Goal: Task Accomplishment & Management: Use online tool/utility

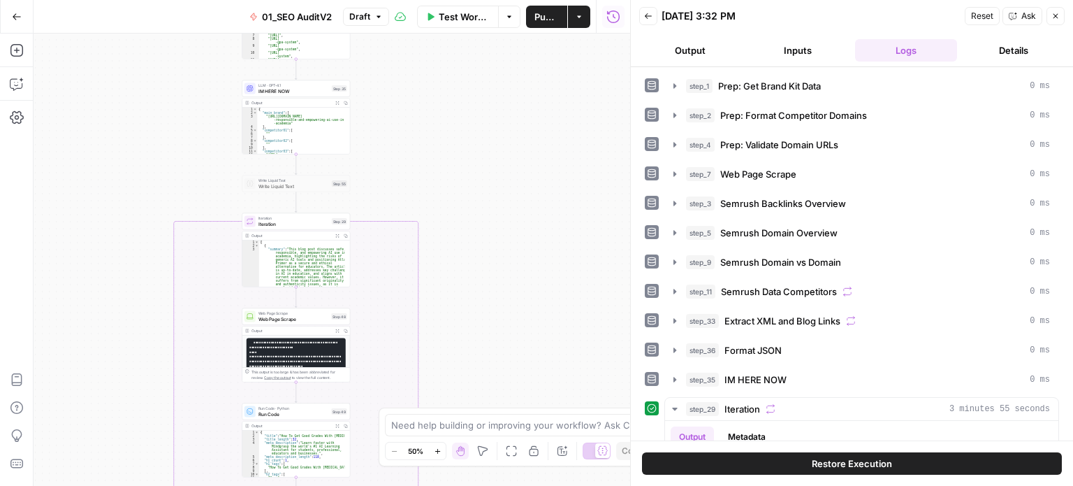
click at [540, 97] on div "**********" at bounding box center [332, 260] width 597 height 452
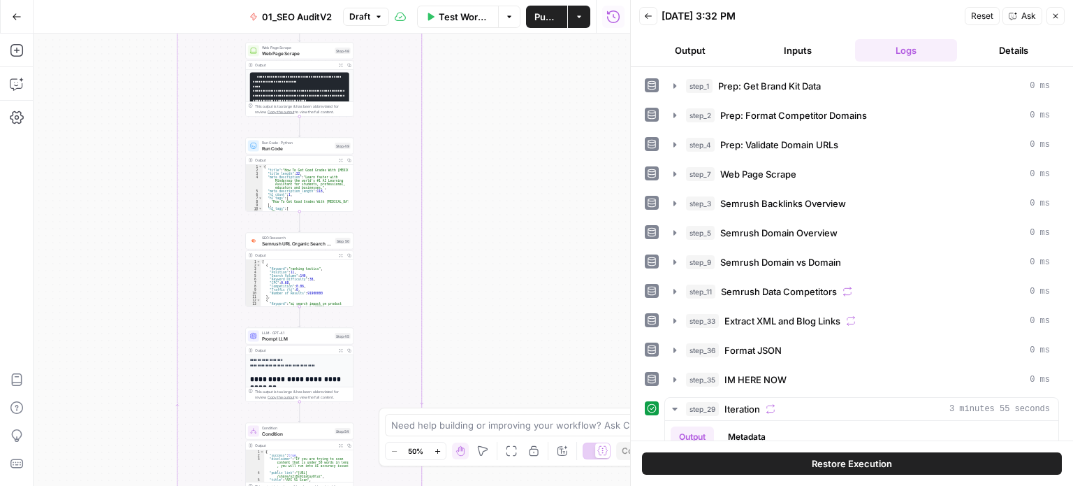
click at [552, 34] on div "**********" at bounding box center [332, 260] width 597 height 452
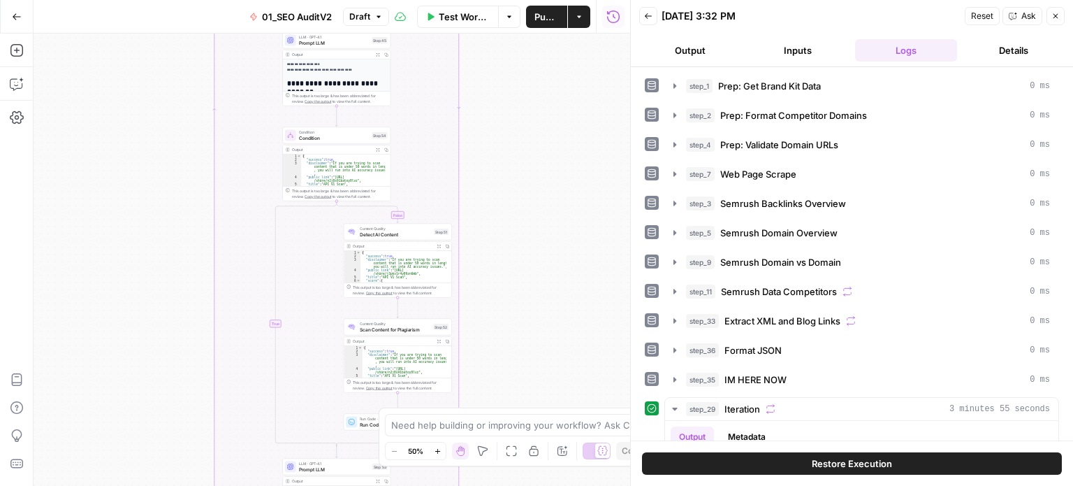
click at [542, 159] on div "**********" at bounding box center [332, 260] width 597 height 452
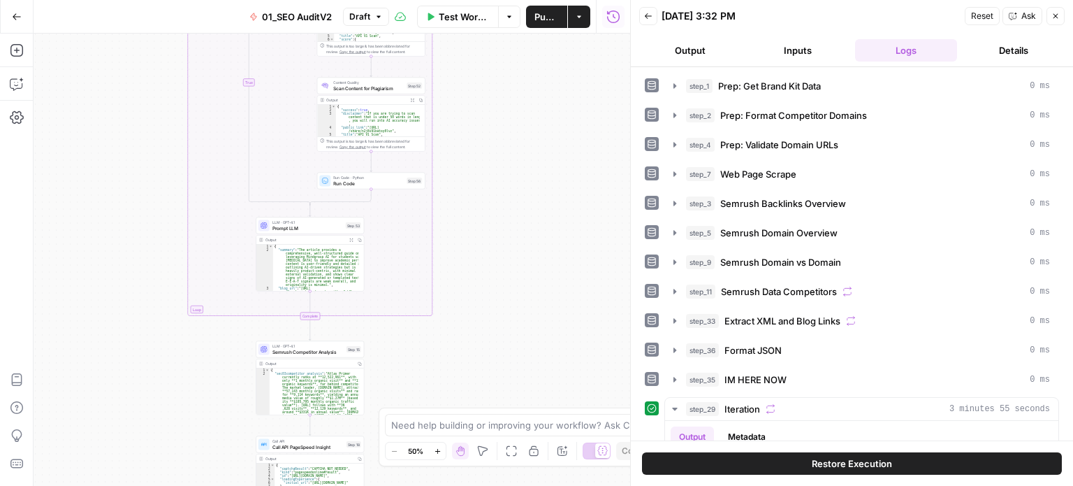
click at [533, 96] on div "**********" at bounding box center [332, 260] width 597 height 452
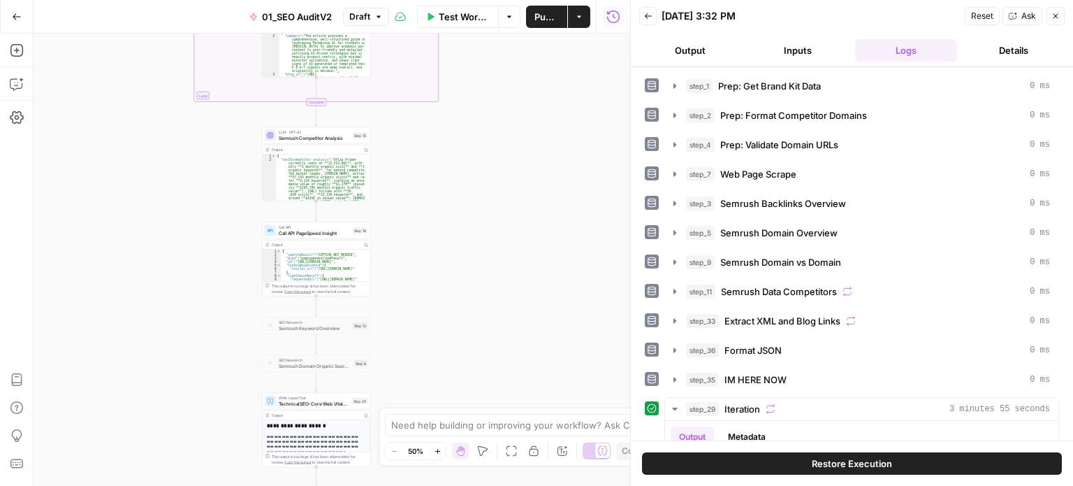
drag, startPoint x: 537, startPoint y: 334, endPoint x: 503, endPoint y: 287, distance: 57.6
click at [544, 356] on div "**********" at bounding box center [332, 260] width 597 height 452
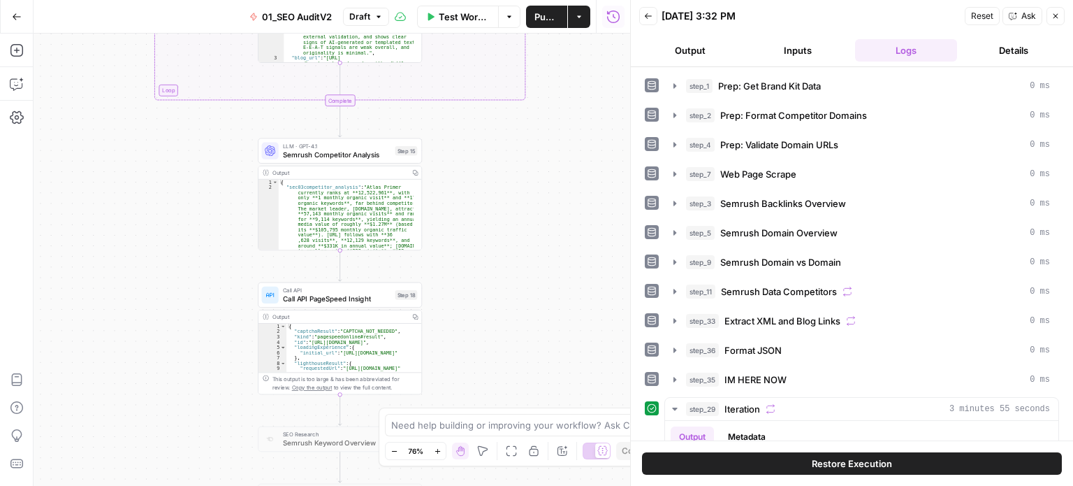
drag, startPoint x: 450, startPoint y: 146, endPoint x: 505, endPoint y: 159, distance: 55.9
click at [505, 159] on div "**********" at bounding box center [332, 260] width 597 height 452
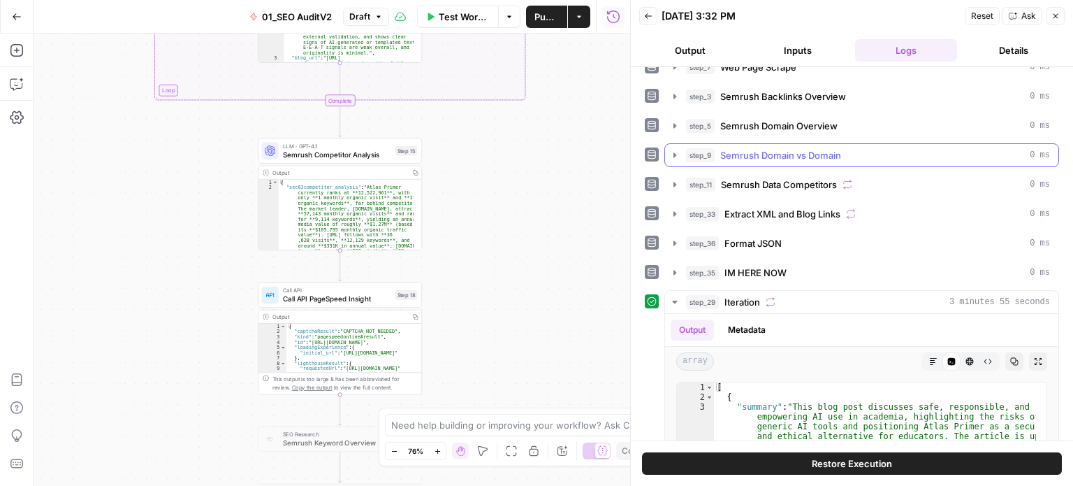
scroll to position [140, 0]
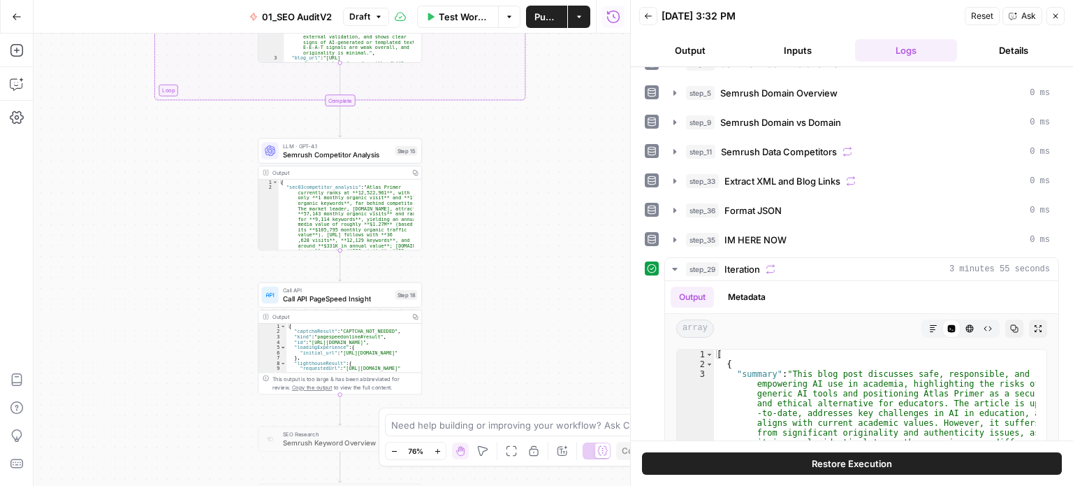
click at [556, 403] on div "**********" at bounding box center [332, 260] width 597 height 452
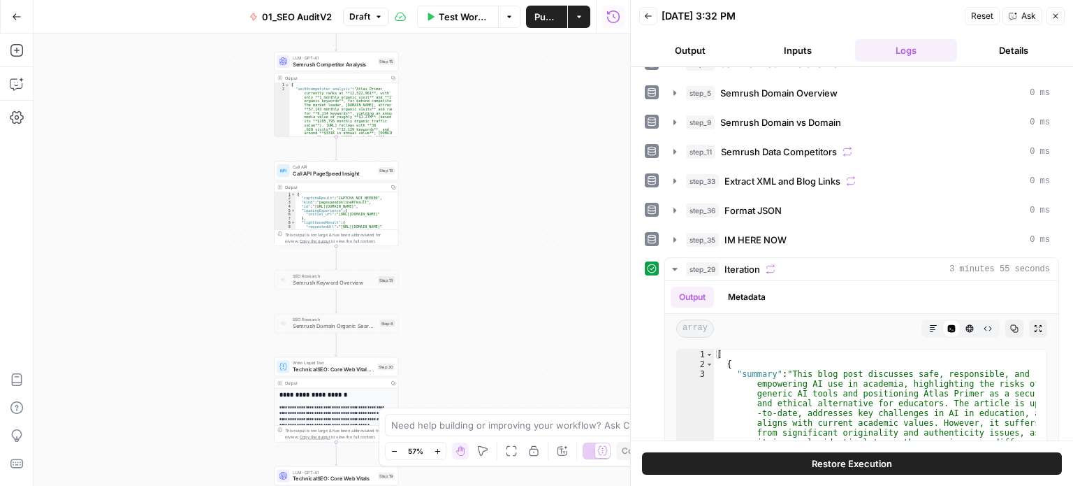
drag, startPoint x: 526, startPoint y: 27, endPoint x: 544, endPoint y: 280, distance: 253.0
click at [526, 27] on div "Go Back 01_SEO AuditV2 Draft Test Workflow Options Publish Actions Run History …" at bounding box center [315, 243] width 630 height 486
click at [535, 138] on div "**********" at bounding box center [332, 260] width 597 height 452
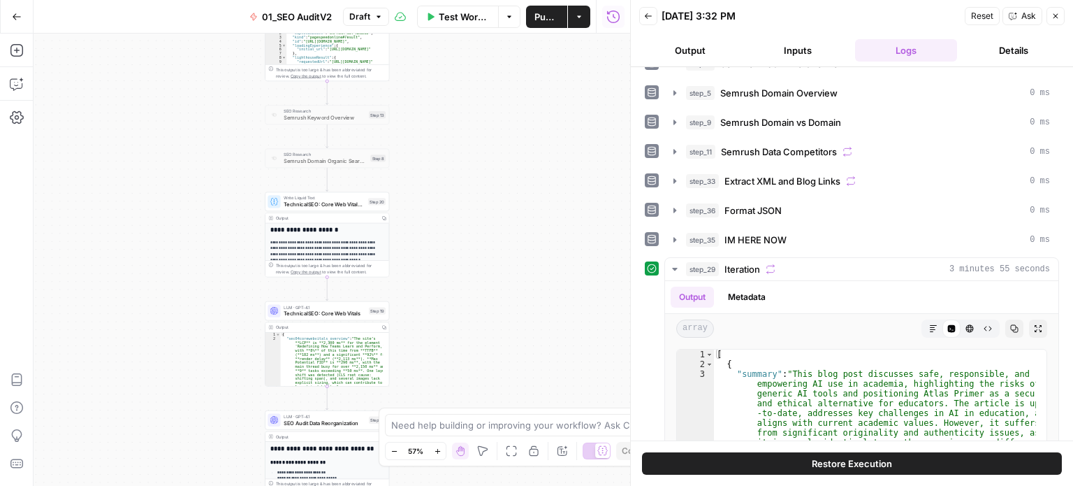
click at [533, 95] on div "**********" at bounding box center [332, 260] width 597 height 452
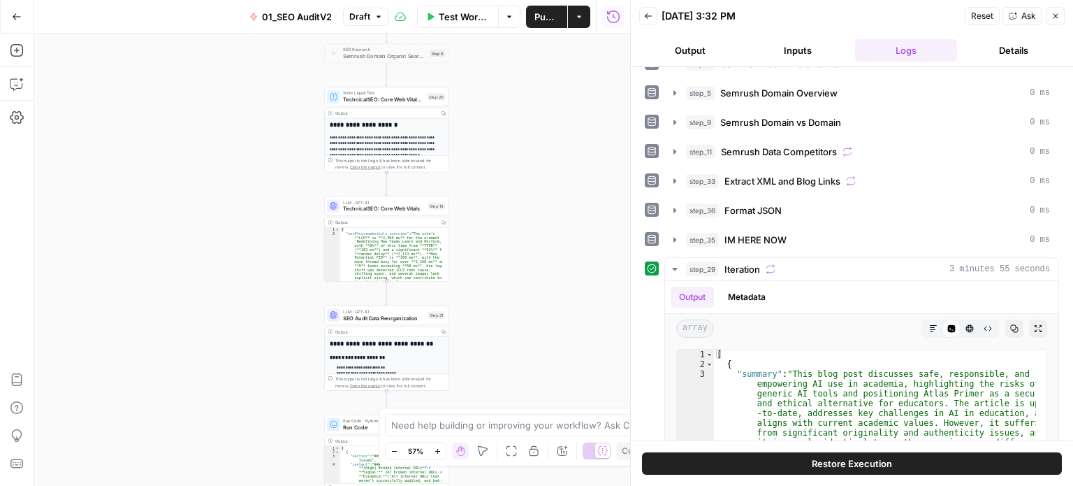
drag, startPoint x: 584, startPoint y: 310, endPoint x: 542, endPoint y: 287, distance: 47.9
click at [593, 324] on div "**********" at bounding box center [332, 260] width 597 height 452
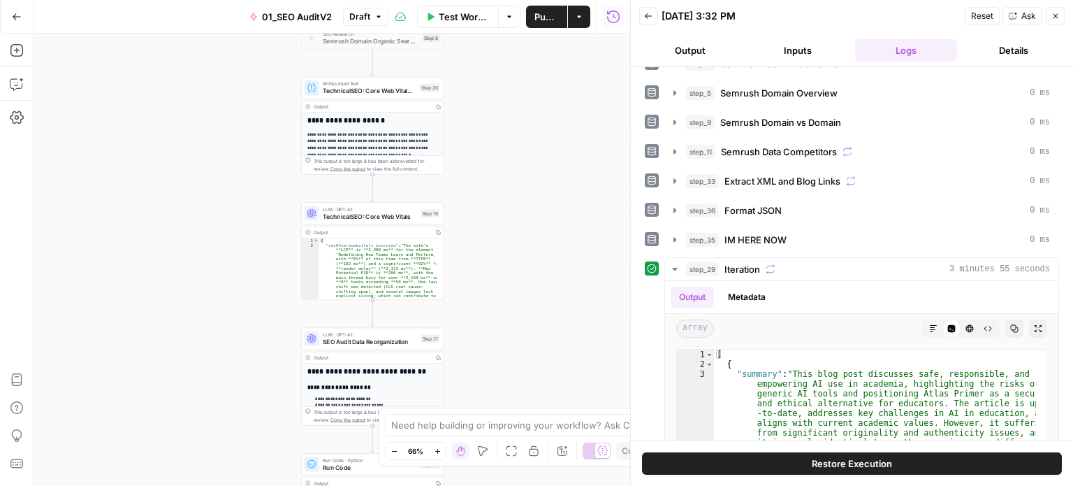
click at [528, 268] on div "**********" at bounding box center [332, 260] width 597 height 452
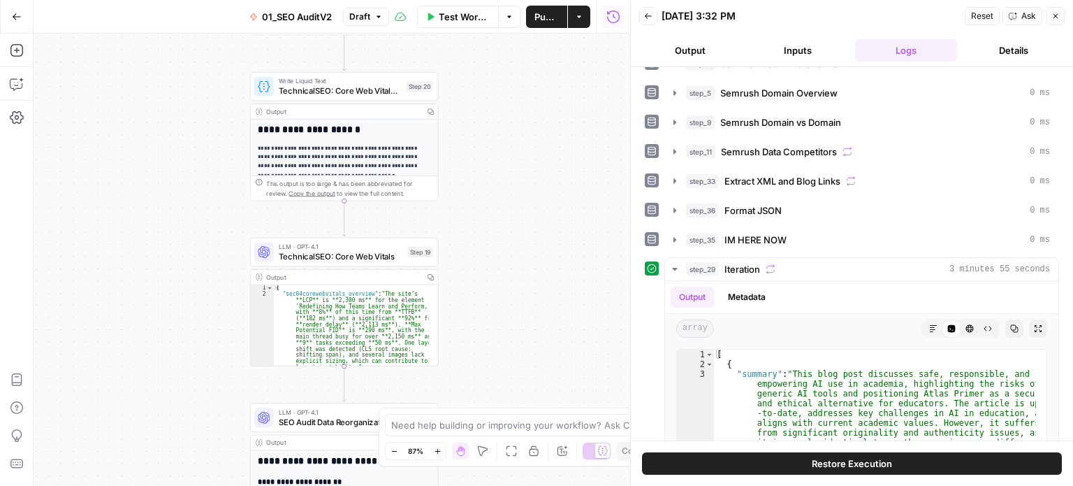
drag, startPoint x: 567, startPoint y: 339, endPoint x: 509, endPoint y: 332, distance: 58.4
click at [539, 338] on div "**********" at bounding box center [332, 260] width 597 height 452
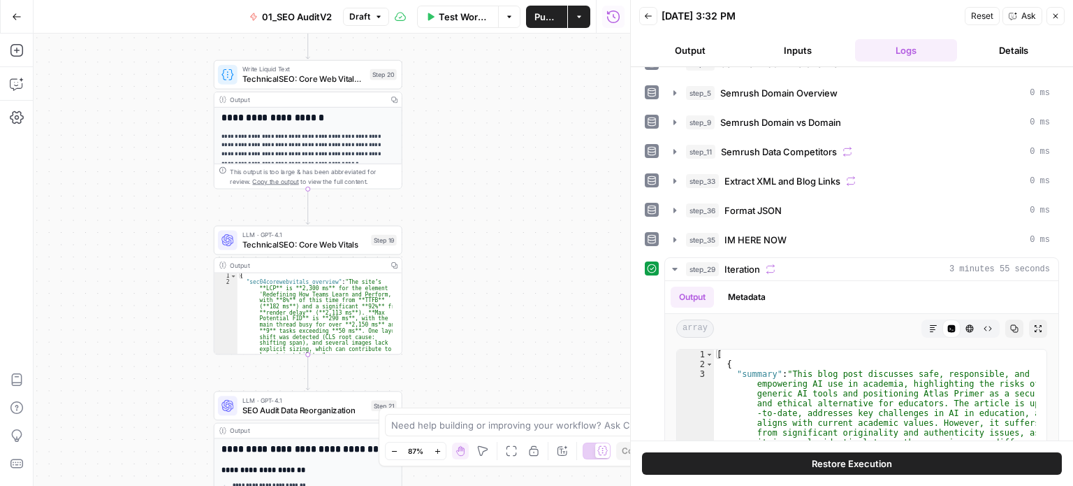
click at [310, 237] on span "LLM · GPT-4.1" at bounding box center [305, 235] width 124 height 10
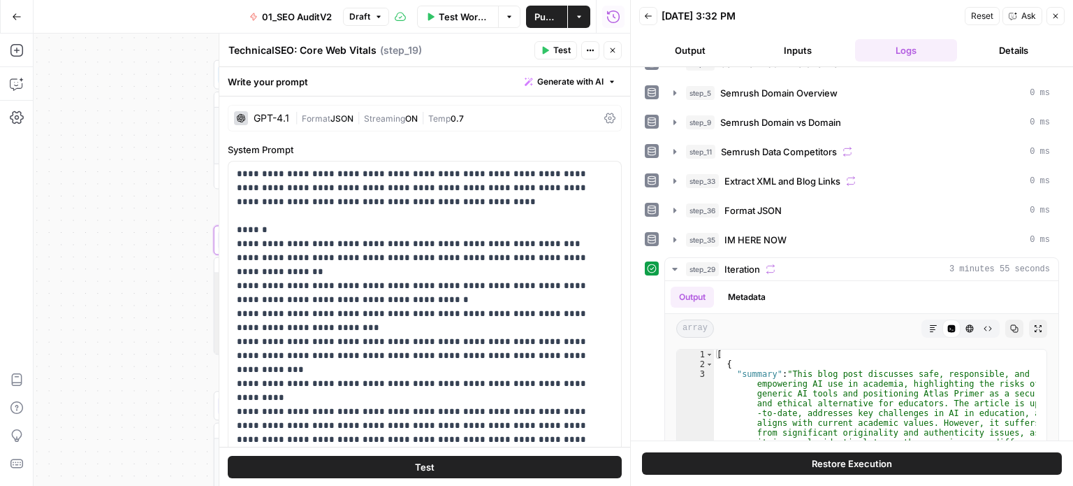
drag, startPoint x: 1055, startPoint y: 19, endPoint x: 1019, endPoint y: 168, distance: 153.1
click at [1054, 19] on icon "button" at bounding box center [1056, 16] width 8 height 8
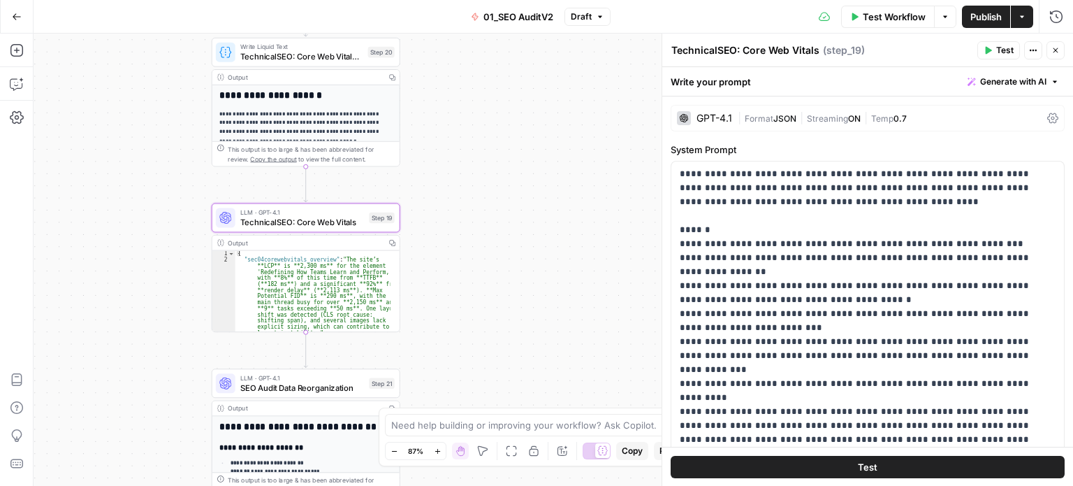
drag, startPoint x: 502, startPoint y: 265, endPoint x: 498, endPoint y: 243, distance: 22.8
click at [498, 243] on div "**********" at bounding box center [554, 260] width 1040 height 452
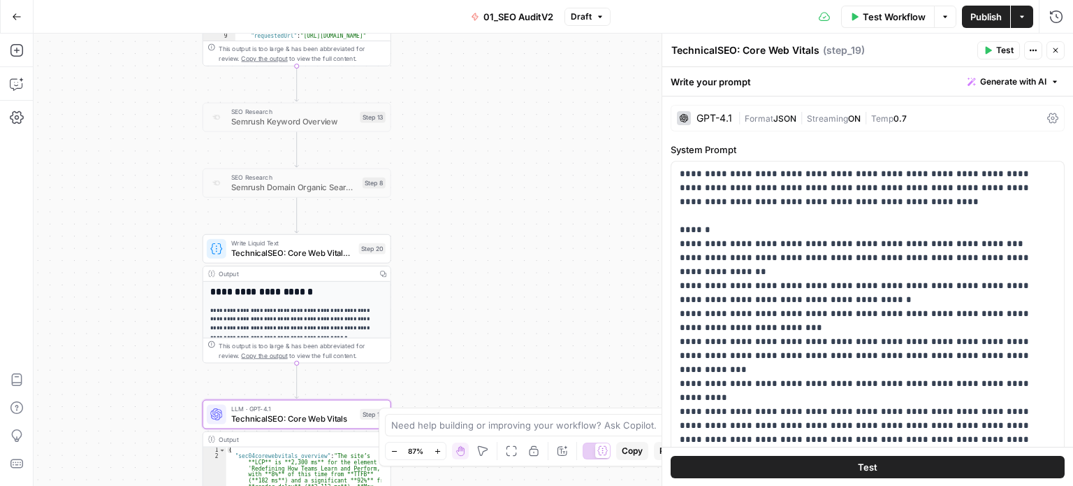
drag, startPoint x: 520, startPoint y: 164, endPoint x: 513, endPoint y: 361, distance: 196.5
click at [513, 361] on div "**********" at bounding box center [554, 260] width 1040 height 452
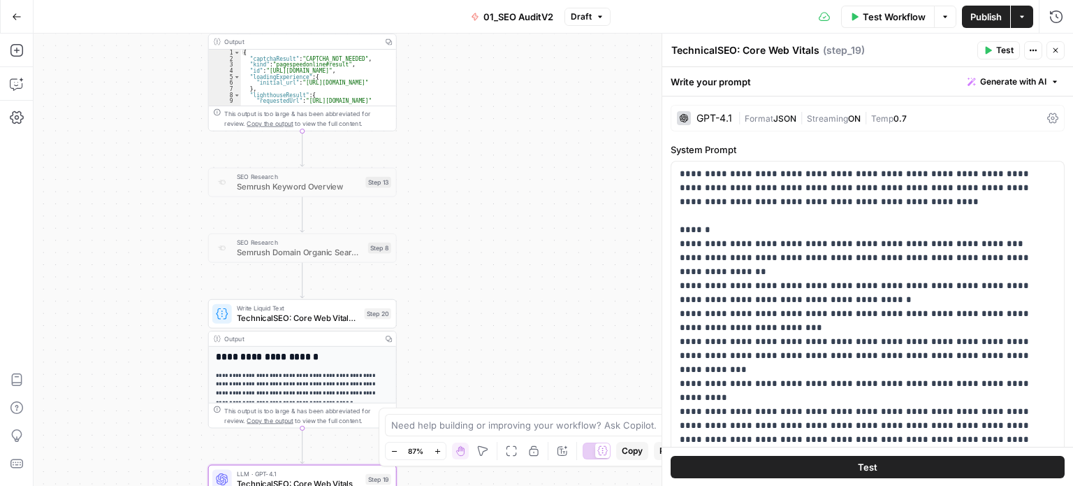
drag, startPoint x: 510, startPoint y: 287, endPoint x: 512, endPoint y: 280, distance: 7.8
click at [505, 380] on div "**********" at bounding box center [554, 260] width 1040 height 452
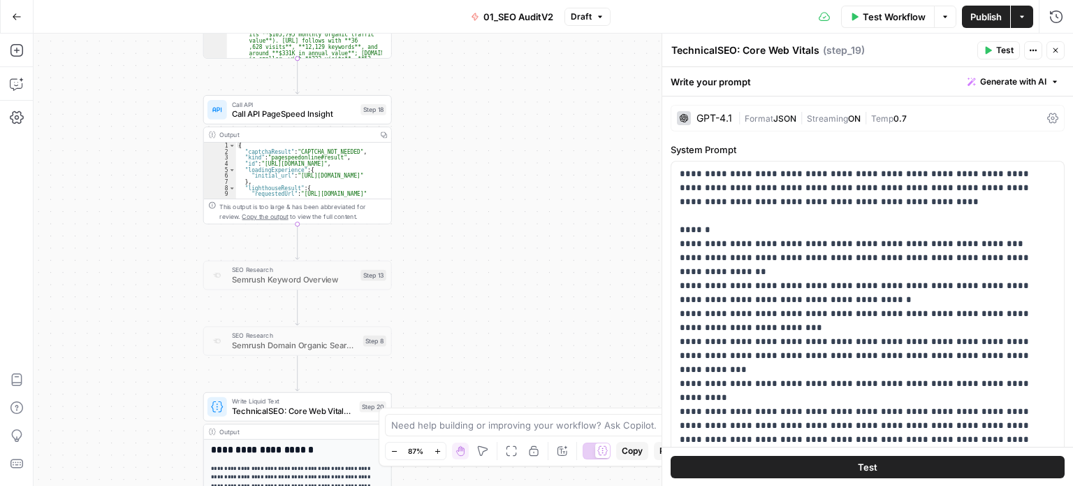
click at [512, 312] on div "**********" at bounding box center [554, 260] width 1040 height 452
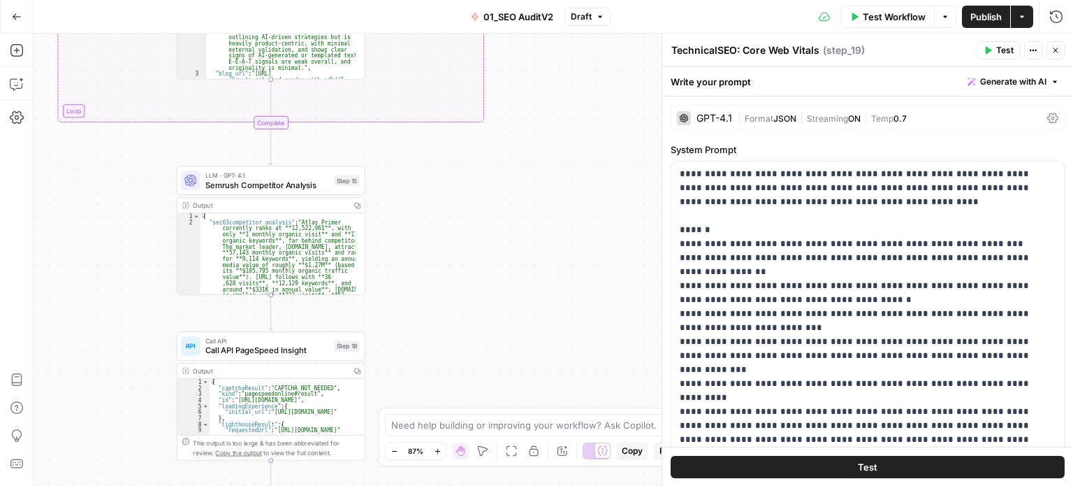
drag, startPoint x: 479, startPoint y: 338, endPoint x: 483, endPoint y: 208, distance: 130.7
click at [479, 338] on div "**********" at bounding box center [554, 260] width 1040 height 452
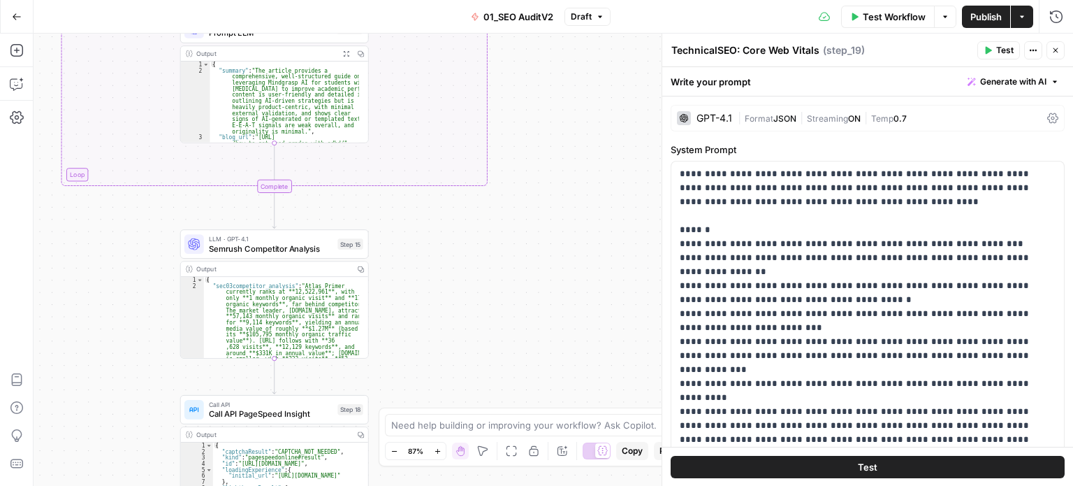
drag, startPoint x: 483, startPoint y: 208, endPoint x: 486, endPoint y: 272, distance: 64.4
click at [486, 272] on div "**********" at bounding box center [554, 260] width 1040 height 452
click at [266, 248] on span "Semrush Competitor Analysis" at bounding box center [271, 248] width 124 height 12
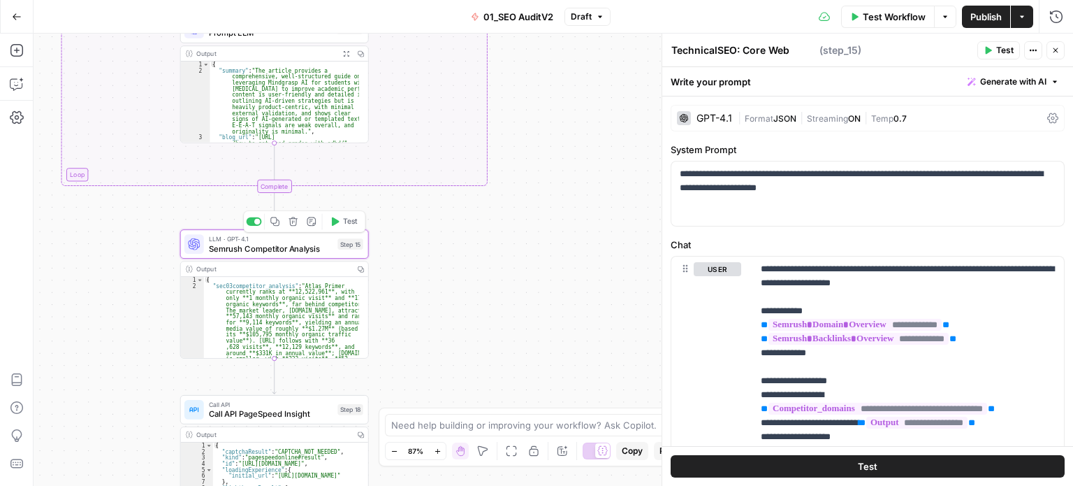
type textarea "Semrush Competitor Analysis"
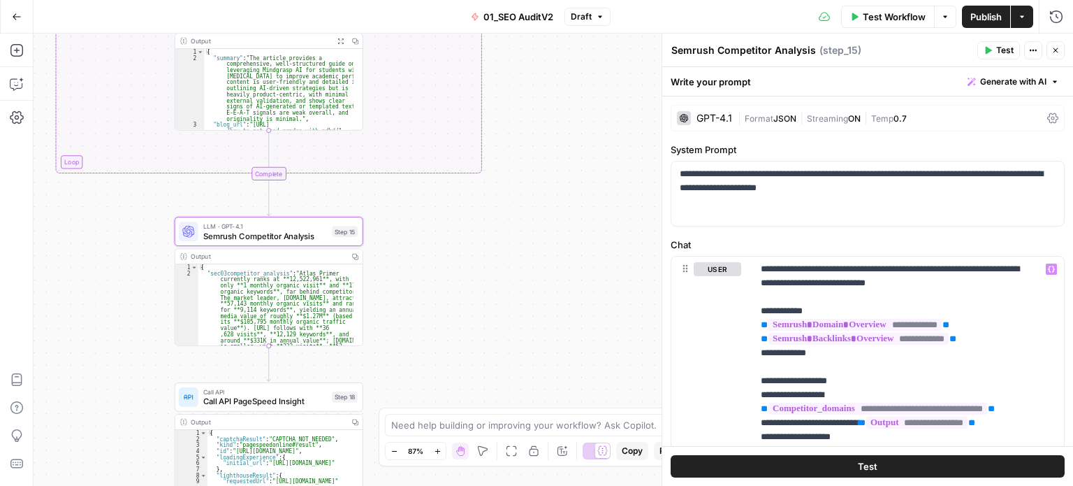
drag, startPoint x: 506, startPoint y: 284, endPoint x: 553, endPoint y: 190, distance: 104.7
click at [560, 167] on div "**********" at bounding box center [554, 260] width 1040 height 452
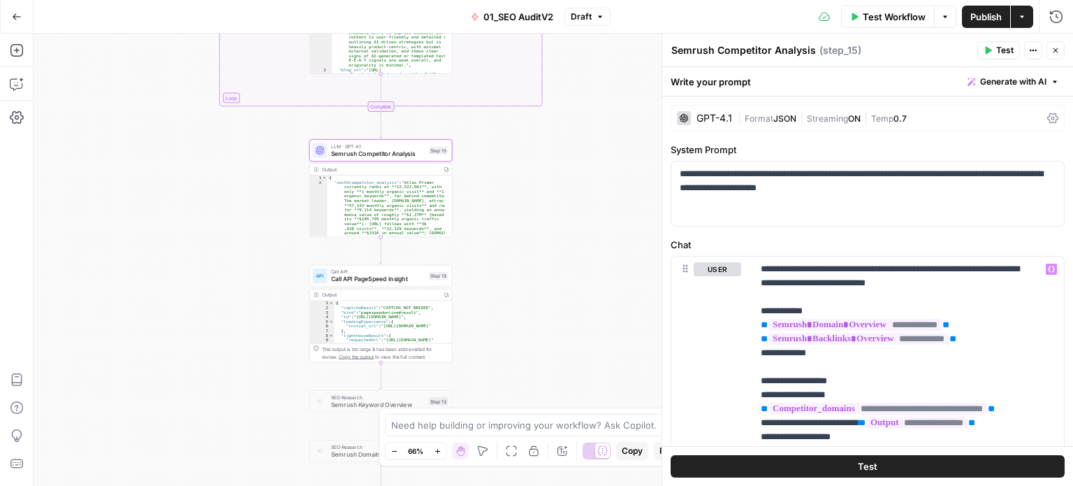
click at [511, 237] on div "**********" at bounding box center [554, 260] width 1040 height 452
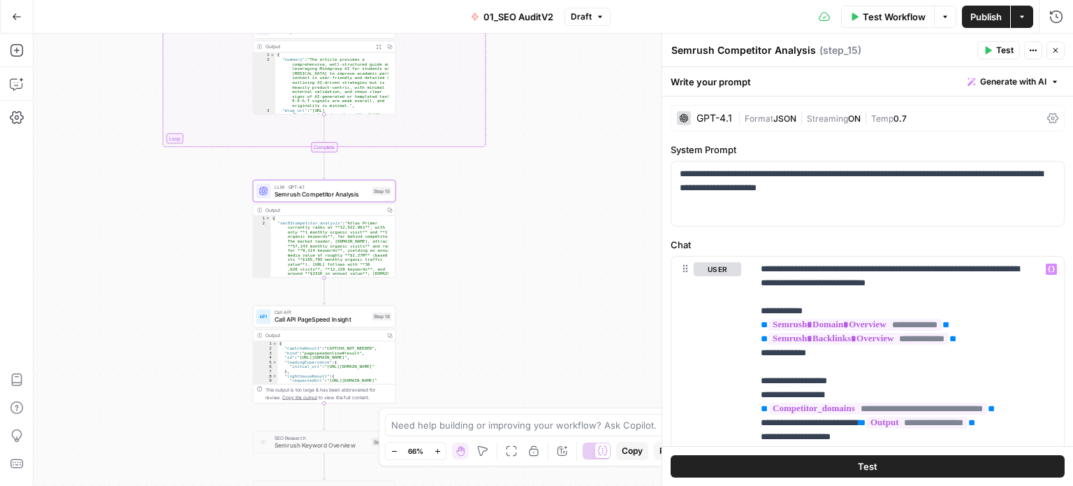
click at [1052, 50] on icon "button" at bounding box center [1056, 50] width 8 height 8
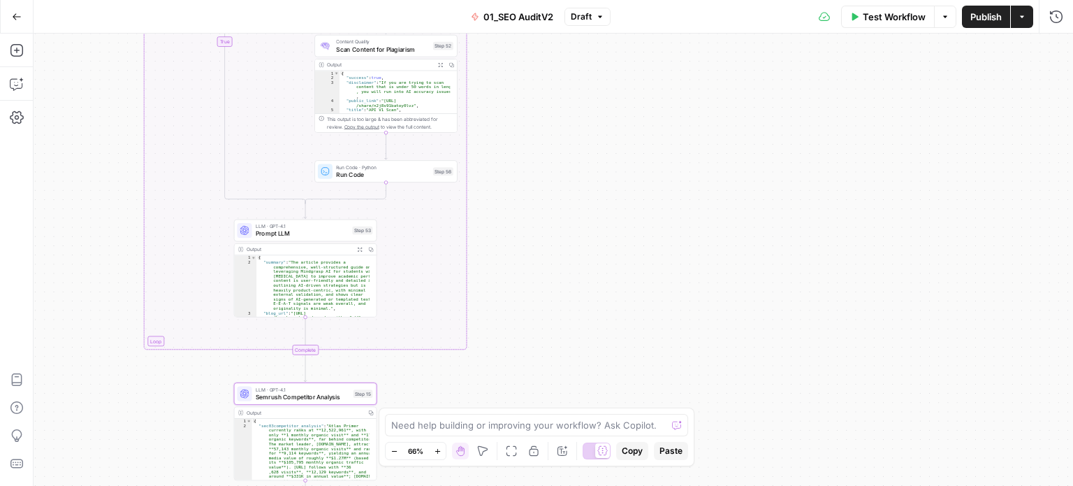
drag, startPoint x: 615, startPoint y: 203, endPoint x: 671, endPoint y: 212, distance: 56.6
click at [649, 358] on div "**********" at bounding box center [554, 260] width 1040 height 452
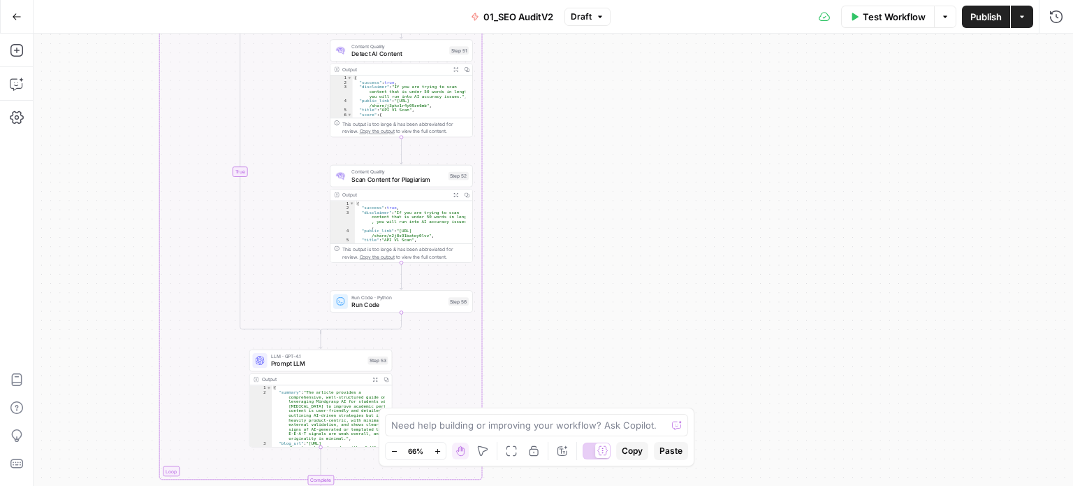
drag, startPoint x: 686, startPoint y: 114, endPoint x: 684, endPoint y: 304, distance: 190.1
click at [684, 321] on div "**********" at bounding box center [554, 260] width 1040 height 452
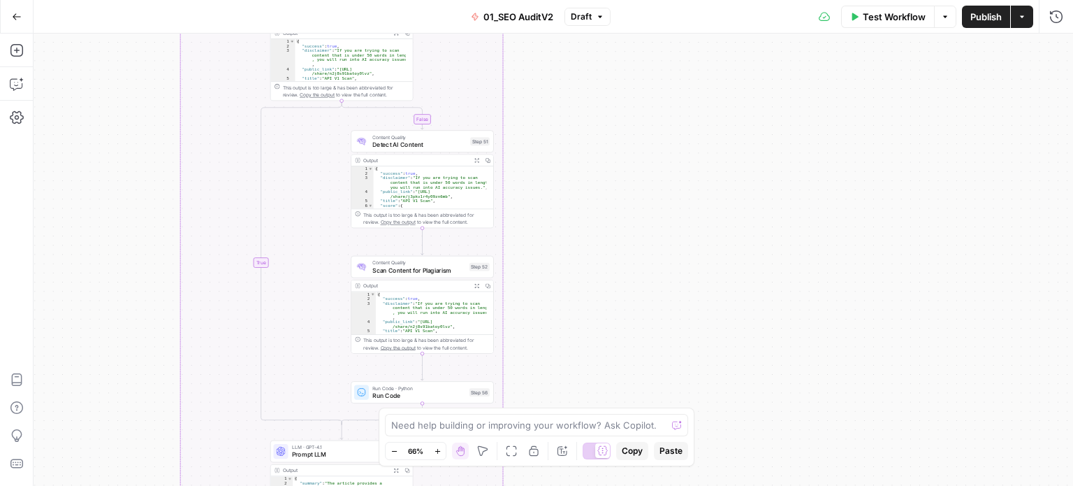
drag, startPoint x: 626, startPoint y: 133, endPoint x: 685, endPoint y: 196, distance: 86.5
click at [651, 89] on div "**********" at bounding box center [554, 260] width 1040 height 452
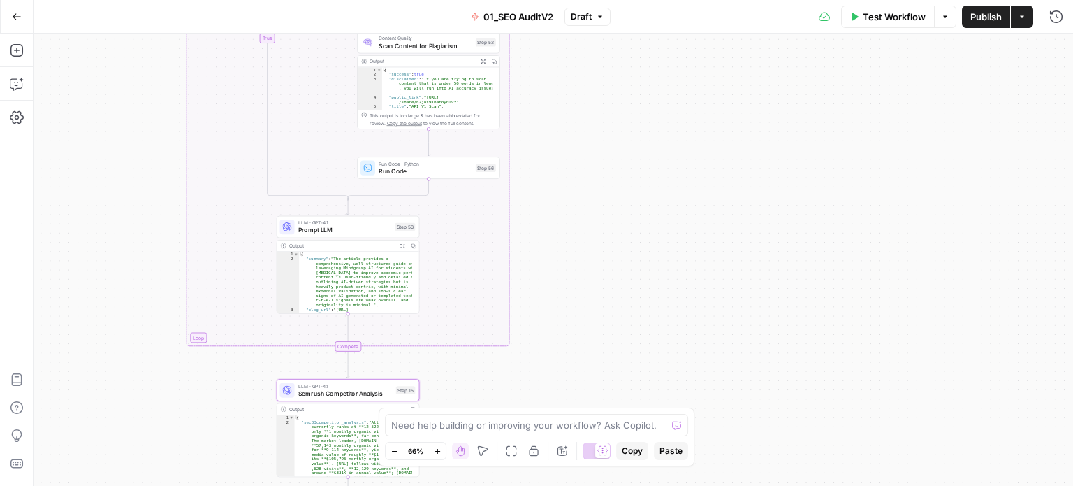
drag, startPoint x: 692, startPoint y: 105, endPoint x: 710, endPoint y: 173, distance: 70.2
click at [692, 104] on div "**********" at bounding box center [554, 260] width 1040 height 452
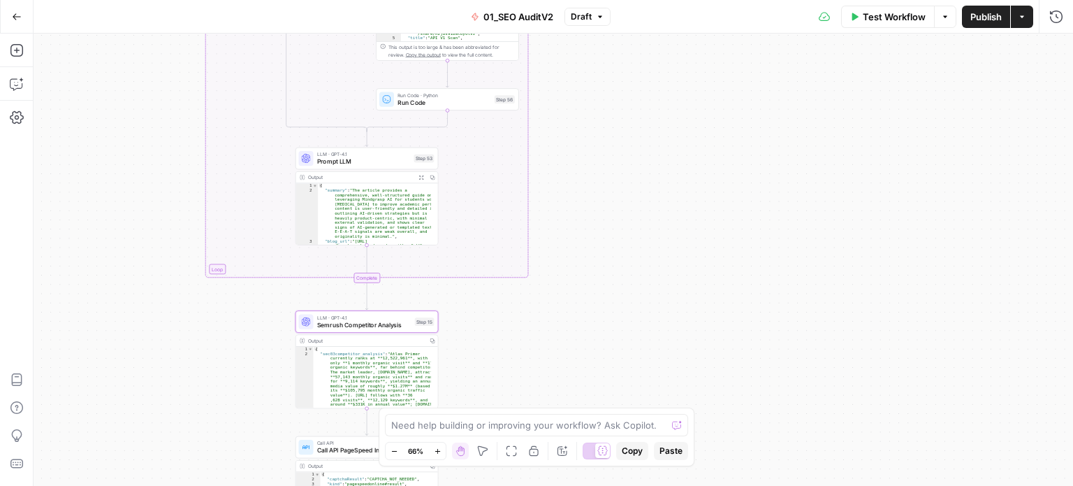
click at [710, 222] on div "**********" at bounding box center [554, 260] width 1040 height 452
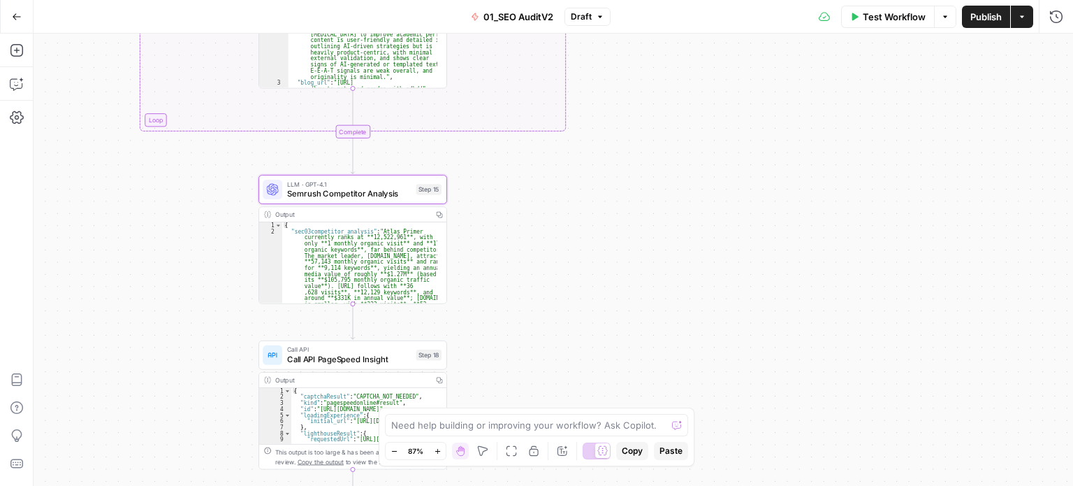
drag, startPoint x: 604, startPoint y: 327, endPoint x: 669, endPoint y: 171, distance: 169.5
click at [669, 171] on div "**********" at bounding box center [554, 260] width 1040 height 452
click at [362, 196] on span "Semrush Competitor Analysis" at bounding box center [349, 193] width 124 height 12
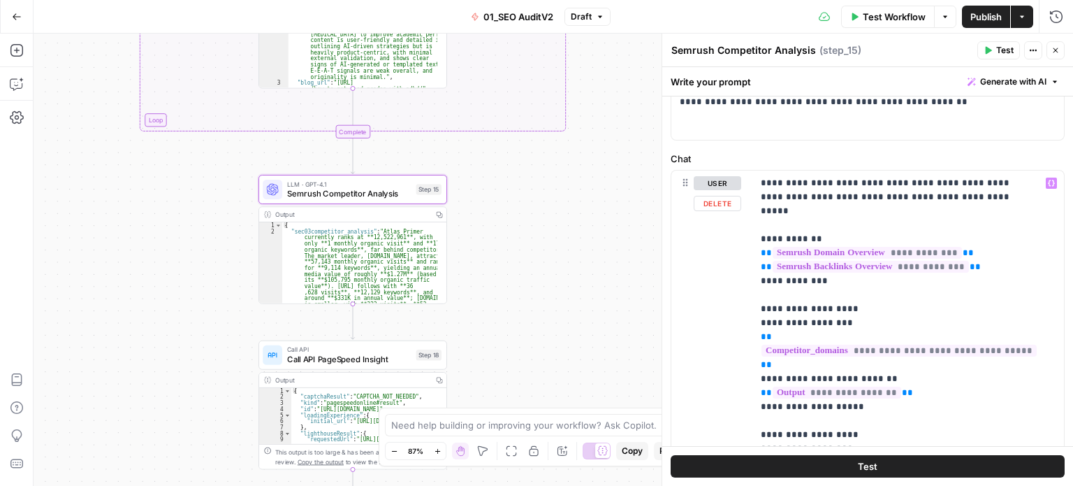
scroll to position [129, 0]
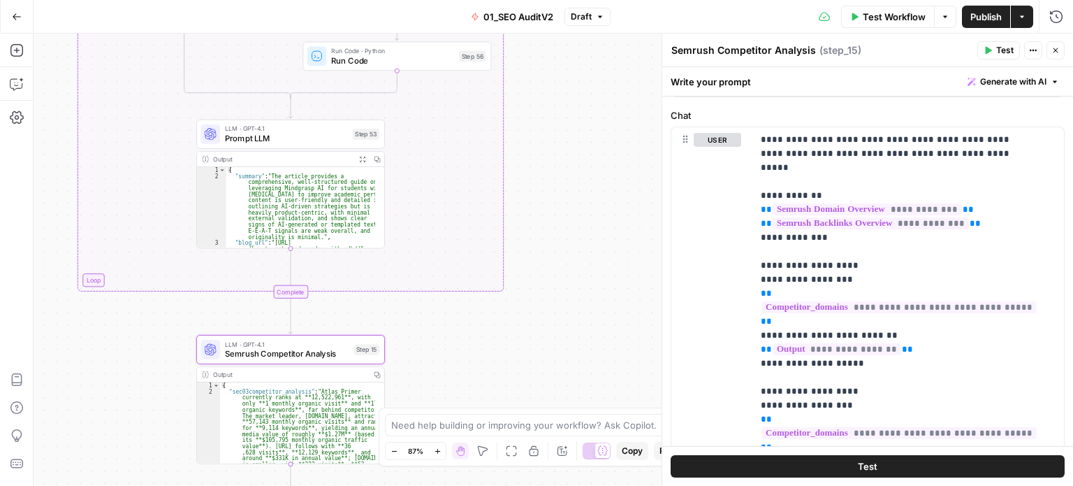
drag, startPoint x: 644, startPoint y: 208, endPoint x: 581, endPoint y: 368, distance: 171.7
click at [581, 368] on div "**********" at bounding box center [554, 260] width 1040 height 452
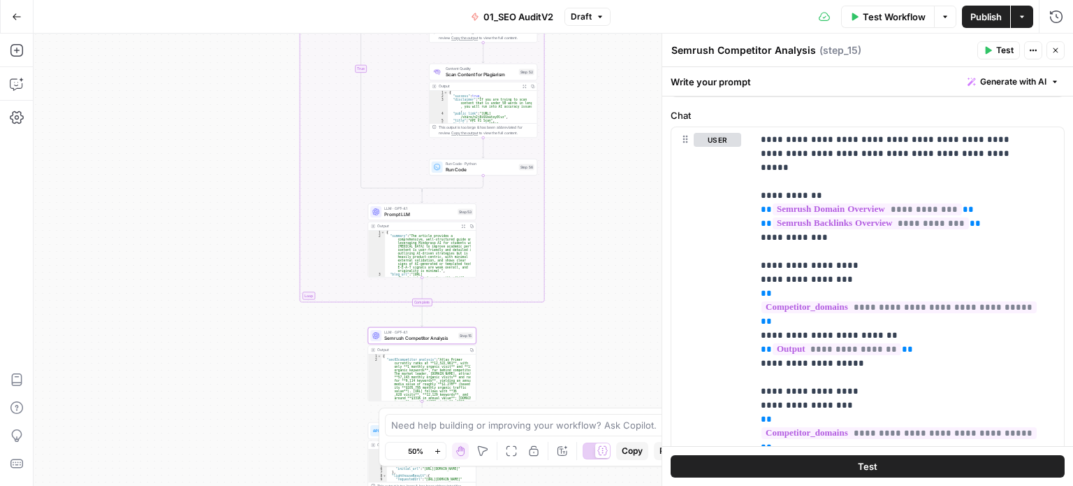
drag, startPoint x: 576, startPoint y: 352, endPoint x: 586, endPoint y: 338, distance: 17.1
click at [571, 393] on div "**********" at bounding box center [554, 260] width 1040 height 452
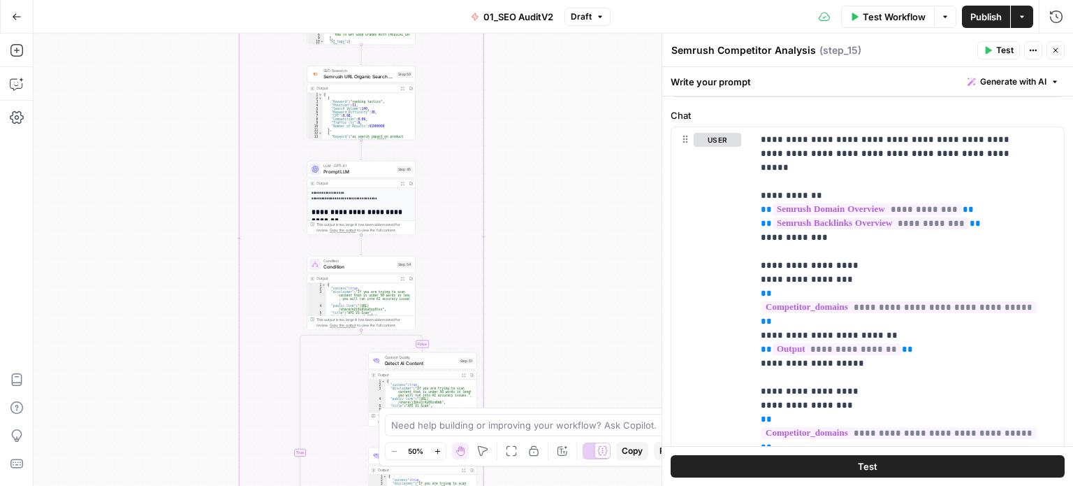
drag, startPoint x: 588, startPoint y: 373, endPoint x: 637, endPoint y: 143, distance: 235.8
click at [638, 142] on div "**********" at bounding box center [554, 260] width 1040 height 452
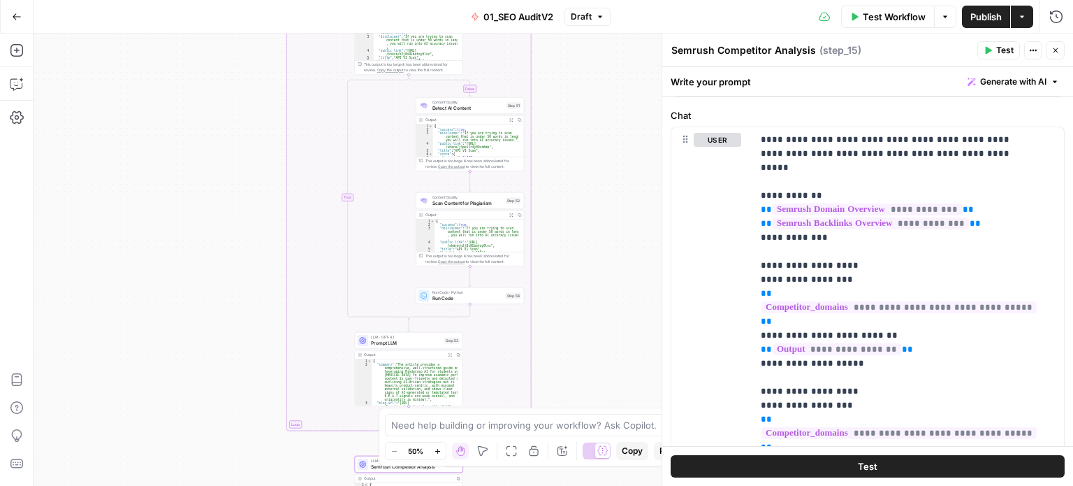
click at [635, 108] on div "**********" at bounding box center [554, 260] width 1040 height 452
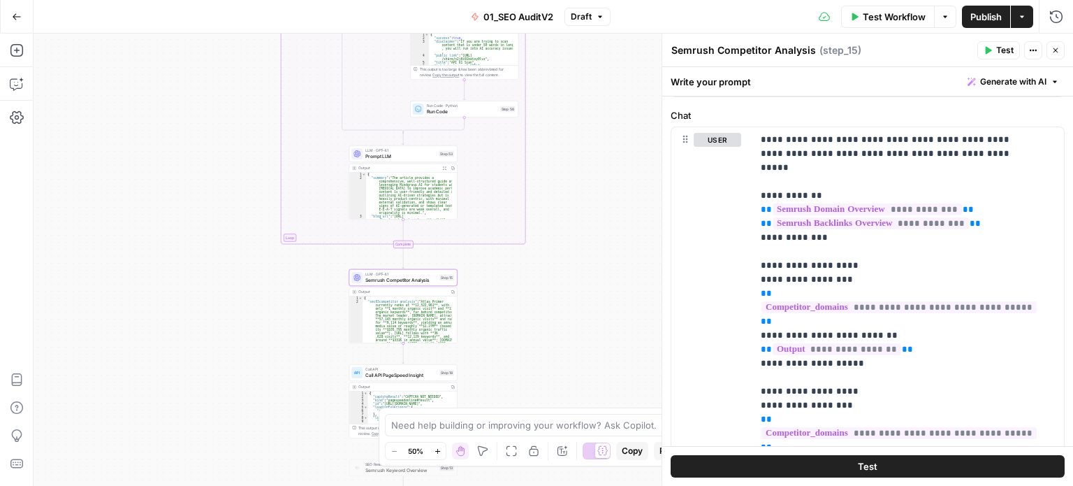
click at [643, 106] on div "**********" at bounding box center [554, 260] width 1040 height 452
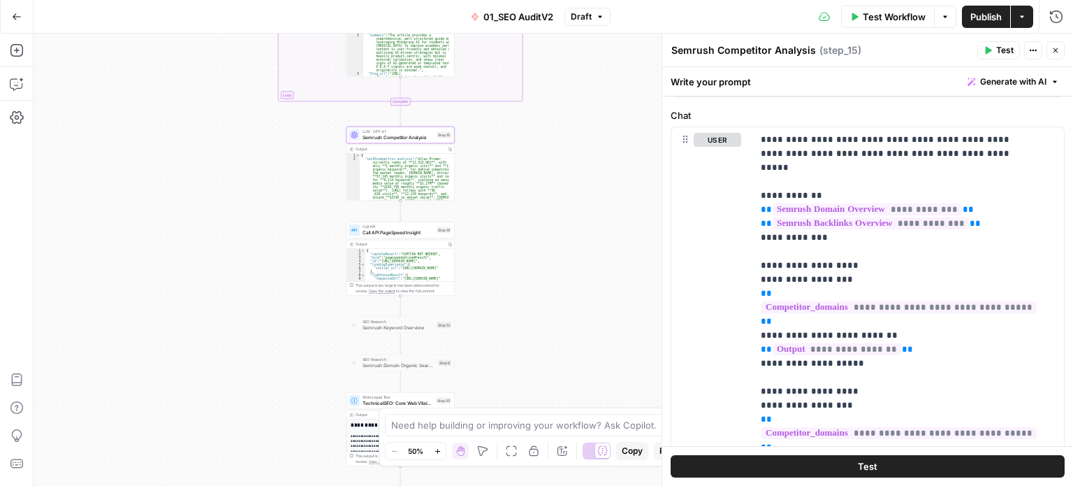
drag, startPoint x: 619, startPoint y: 223, endPoint x: 596, endPoint y: 261, distance: 44.5
click at [621, 269] on div "**********" at bounding box center [554, 260] width 1040 height 452
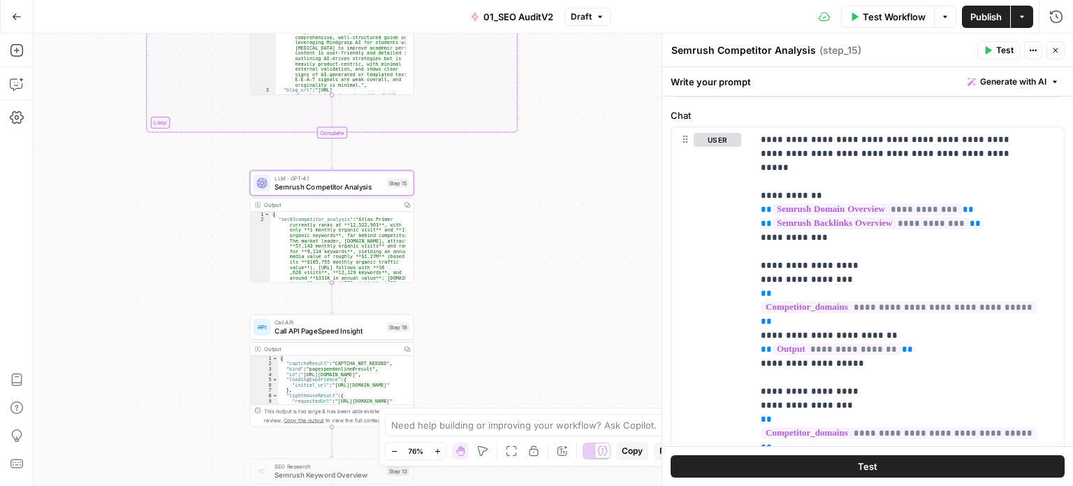
drag, startPoint x: 532, startPoint y: 180, endPoint x: 556, endPoint y: 220, distance: 46.4
click at [595, 212] on div "**********" at bounding box center [554, 260] width 1040 height 452
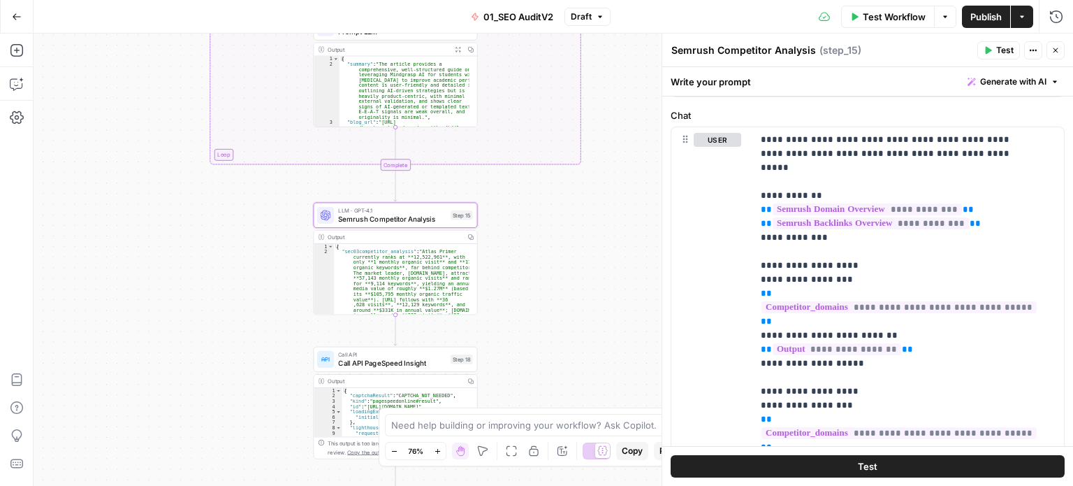
click at [730, 59] on div "Semrush Competitor Analysis Semrush Competitor Analysis ( step_15 ) Test Action…" at bounding box center [868, 50] width 394 height 18
click at [725, 51] on textarea "Semrush Competitor Analysis" at bounding box center [744, 50] width 145 height 14
click at [761, 50] on textarea "Semrush Competitor Analysis" at bounding box center [744, 50] width 145 height 14
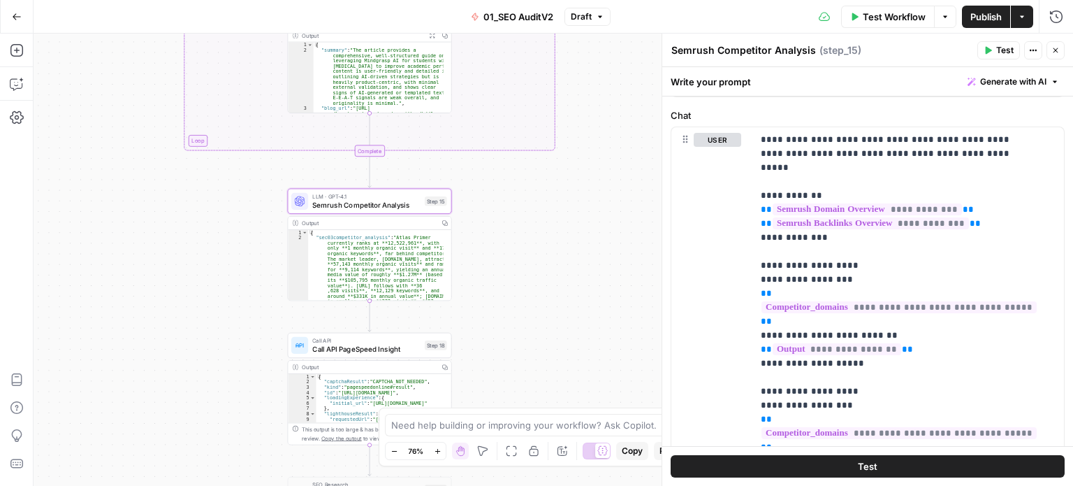
click at [548, 245] on div "**********" at bounding box center [554, 260] width 1040 height 452
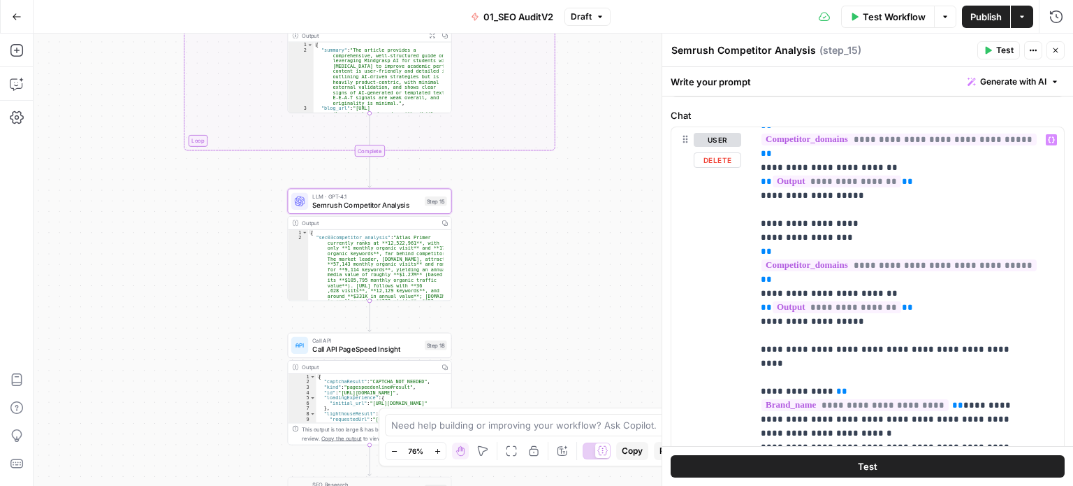
scroll to position [294, 0]
click at [725, 51] on textarea "Semrush Competitor Analysis" at bounding box center [744, 50] width 145 height 14
click at [713, 51] on textarea "Semrush Competitor Analysis" at bounding box center [744, 50] width 145 height 14
click at [780, 78] on div "Write your prompt Generate with AI" at bounding box center [868, 81] width 411 height 29
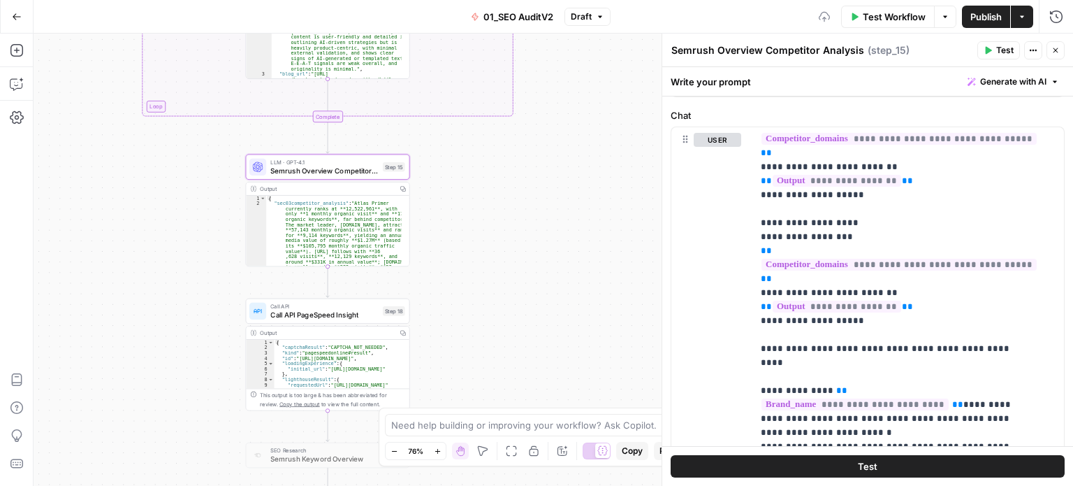
drag, startPoint x: 471, startPoint y: 154, endPoint x: 254, endPoint y: 56, distance: 237.7
click at [495, 164] on div "**********" at bounding box center [554, 260] width 1040 height 452
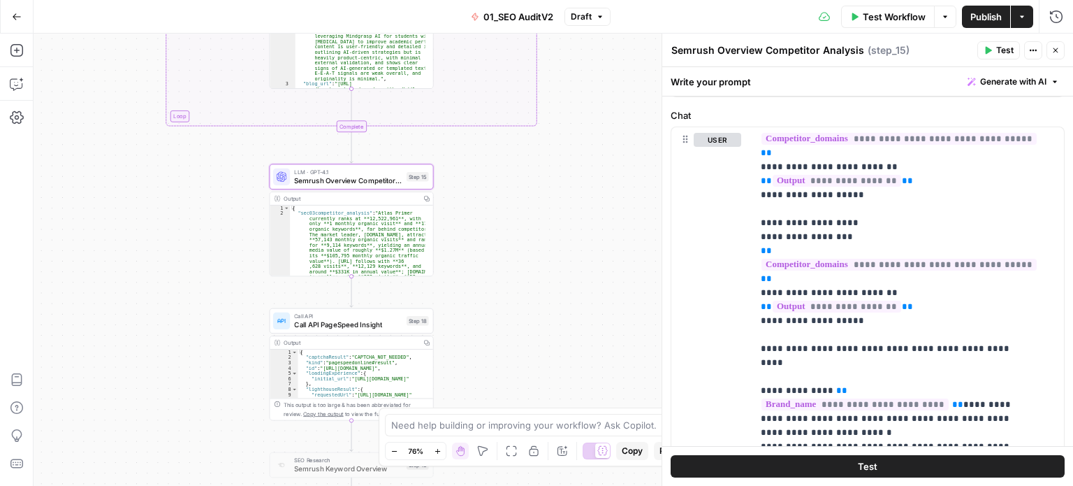
click at [14, 36] on div "Add Steps Copilot Settings AirOps Academy Help Give Feedback Shortcuts" at bounding box center [17, 260] width 34 height 452
click at [15, 49] on icon "button" at bounding box center [17, 50] width 14 height 14
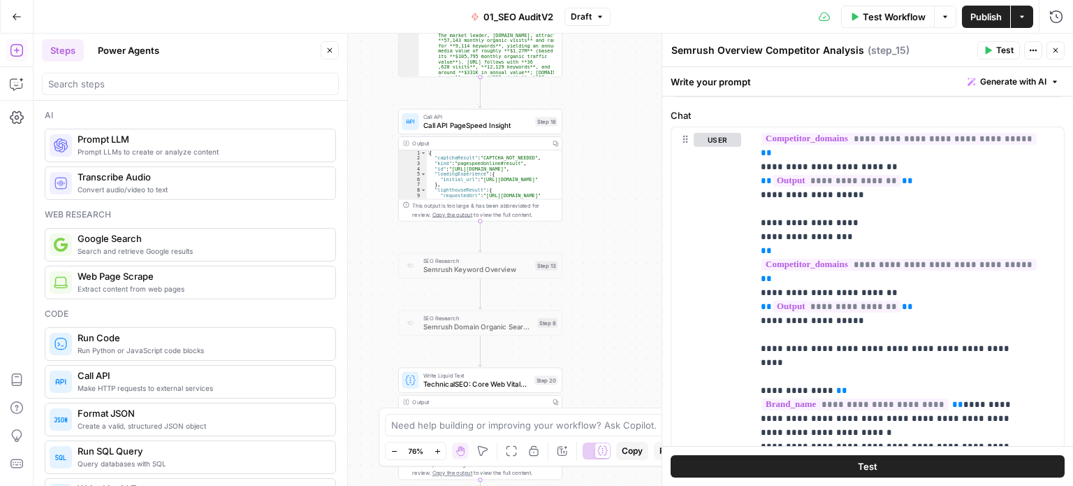
drag, startPoint x: 651, startPoint y: 255, endPoint x: 632, endPoint y: 120, distance: 137.0
click at [649, 57] on div "**********" at bounding box center [554, 260] width 1040 height 452
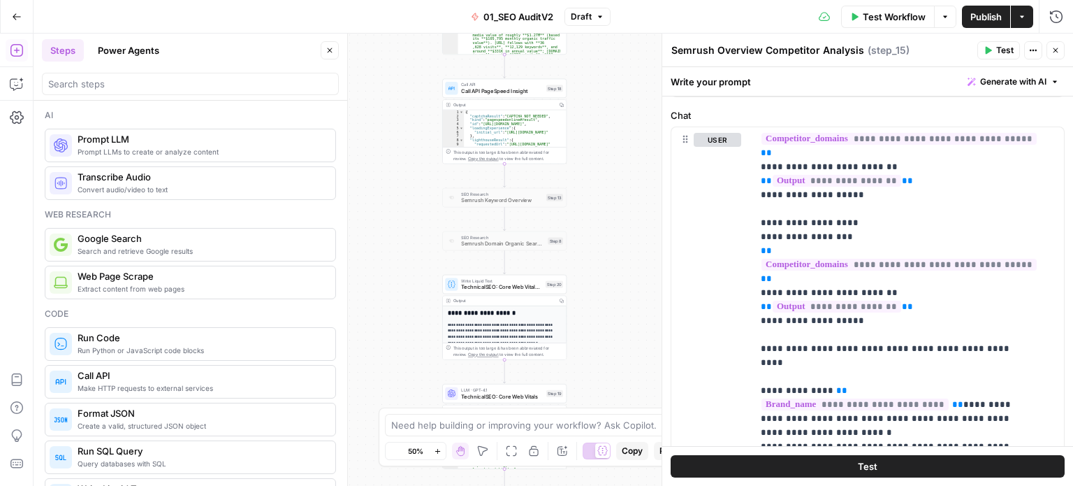
drag, startPoint x: 607, startPoint y: 94, endPoint x: 602, endPoint y: 81, distance: 13.9
click at [603, 68] on div "**********" at bounding box center [554, 260] width 1040 height 452
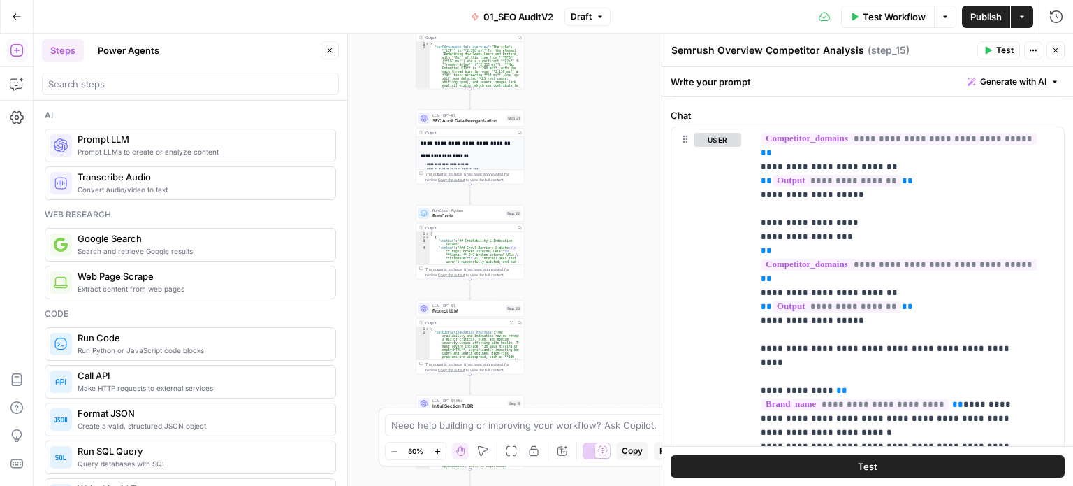
drag, startPoint x: 587, startPoint y: 94, endPoint x: 570, endPoint y: 27, distance: 68.5
click at [570, 27] on div "Go Back 01_SEO AuditV2 Draft Test Workflow Options Publish Actions Run History …" at bounding box center [536, 243] width 1073 height 486
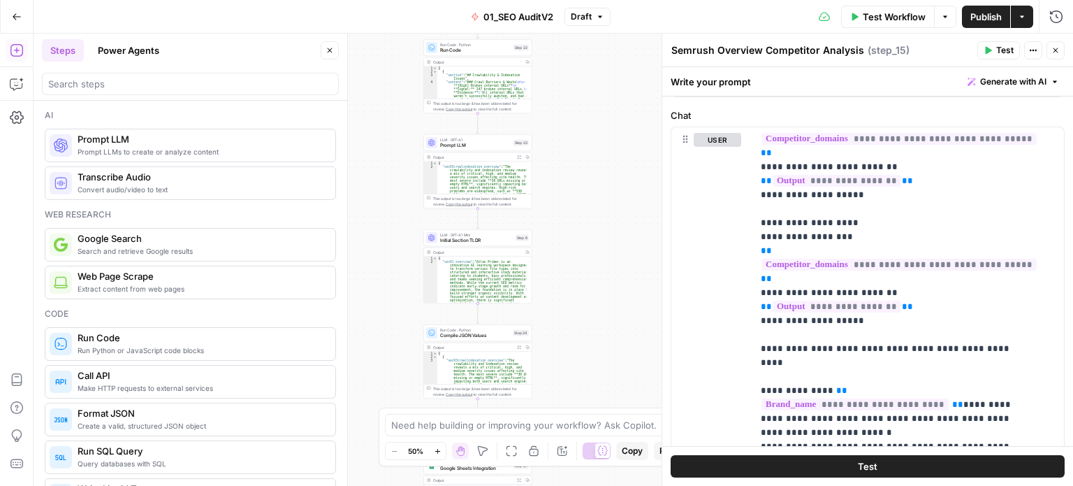
drag, startPoint x: 570, startPoint y: 243, endPoint x: 577, endPoint y: 78, distance: 164.4
click at [577, 75] on div "**********" at bounding box center [554, 260] width 1040 height 452
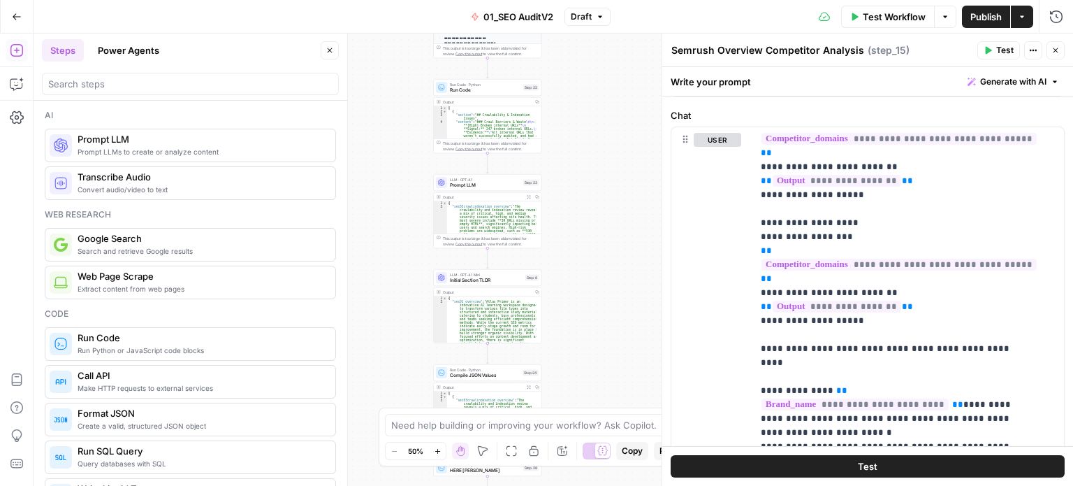
drag, startPoint x: 622, startPoint y: 244, endPoint x: 586, endPoint y: 266, distance: 42.3
click at [612, 390] on div "**********" at bounding box center [554, 260] width 1040 height 452
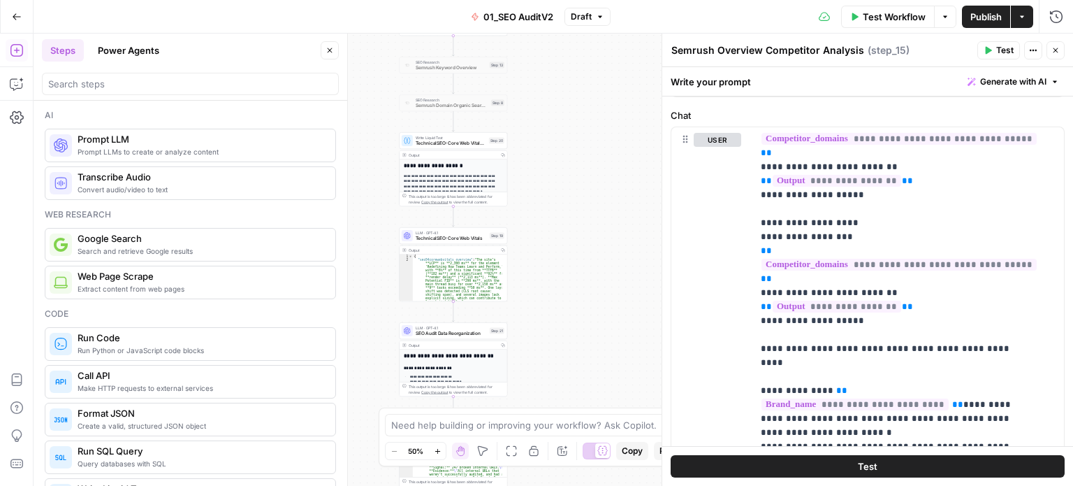
drag, startPoint x: 585, startPoint y: 113, endPoint x: 558, endPoint y: 263, distance: 153.4
click at [561, 399] on div "**********" at bounding box center [554, 260] width 1040 height 452
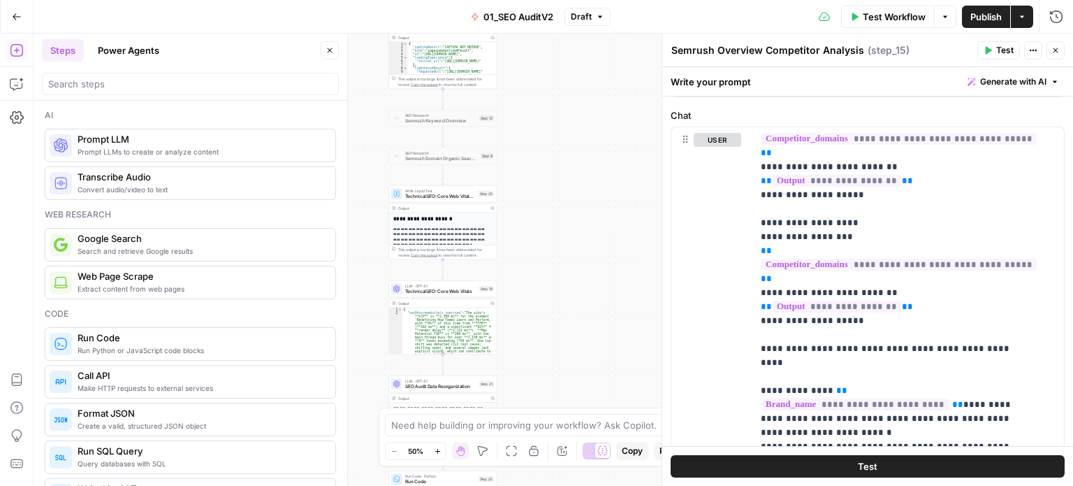
click at [558, 190] on div "**********" at bounding box center [554, 260] width 1040 height 452
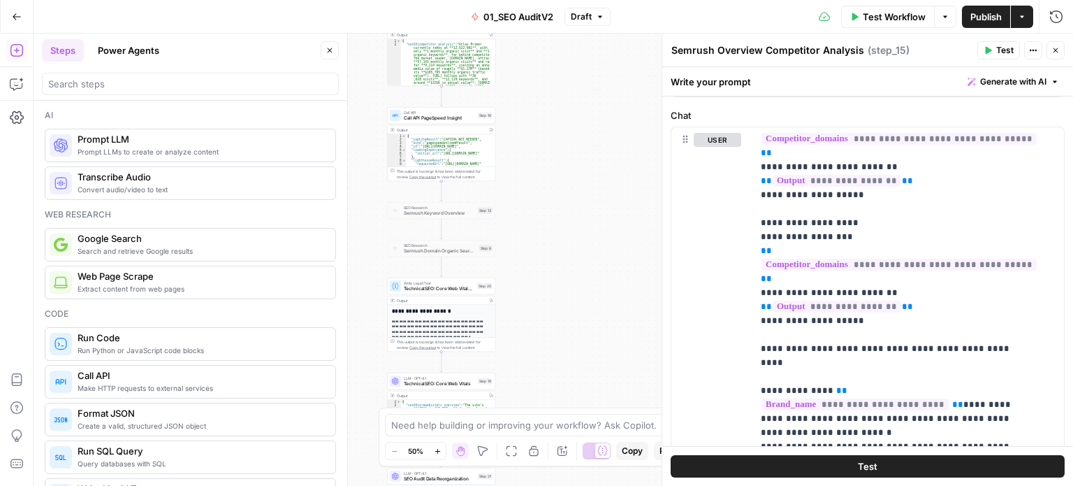
click at [324, 48] on button "Close" at bounding box center [330, 50] width 18 height 18
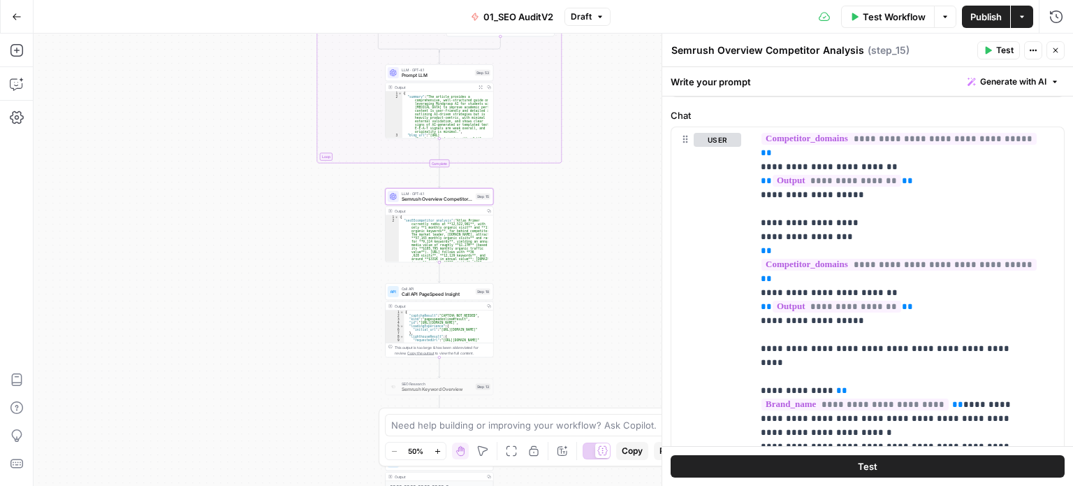
drag, startPoint x: 317, startPoint y: 133, endPoint x: 316, endPoint y: 318, distance: 184.5
click at [316, 318] on div "**********" at bounding box center [554, 260] width 1040 height 452
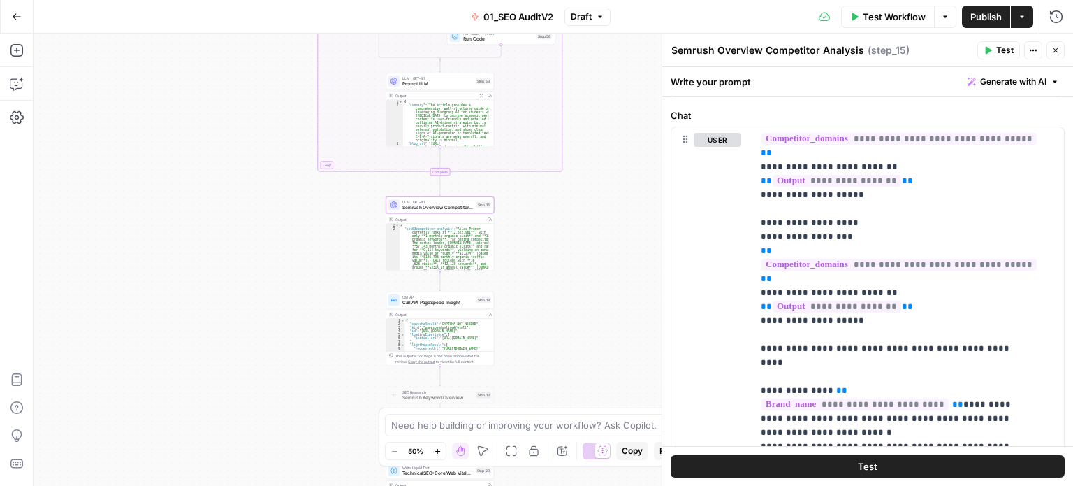
click at [588, 447] on div at bounding box center [597, 450] width 28 height 17
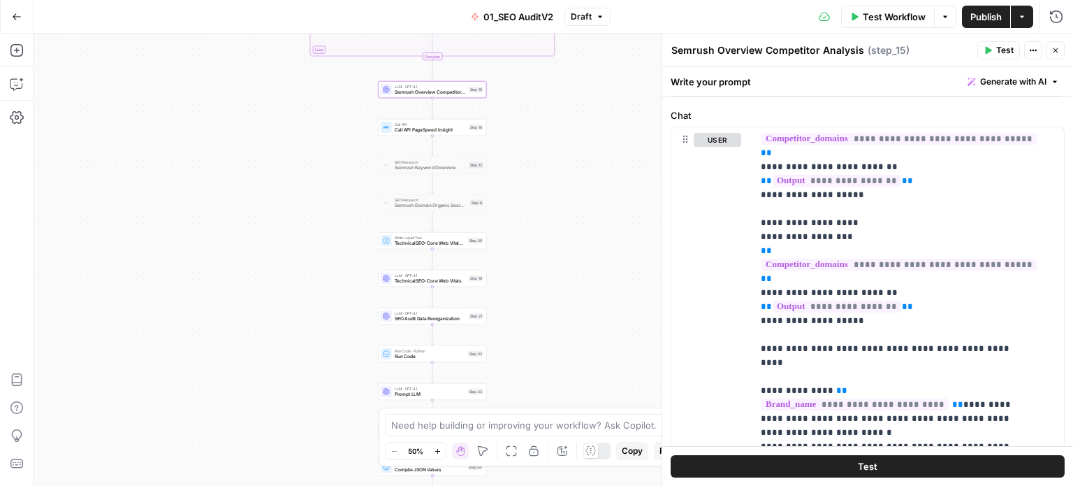
click at [551, 192] on div "false false true true Workflow Set Inputs Inputs Workflow Prep: Get Brand Kit D…" at bounding box center [554, 260] width 1040 height 452
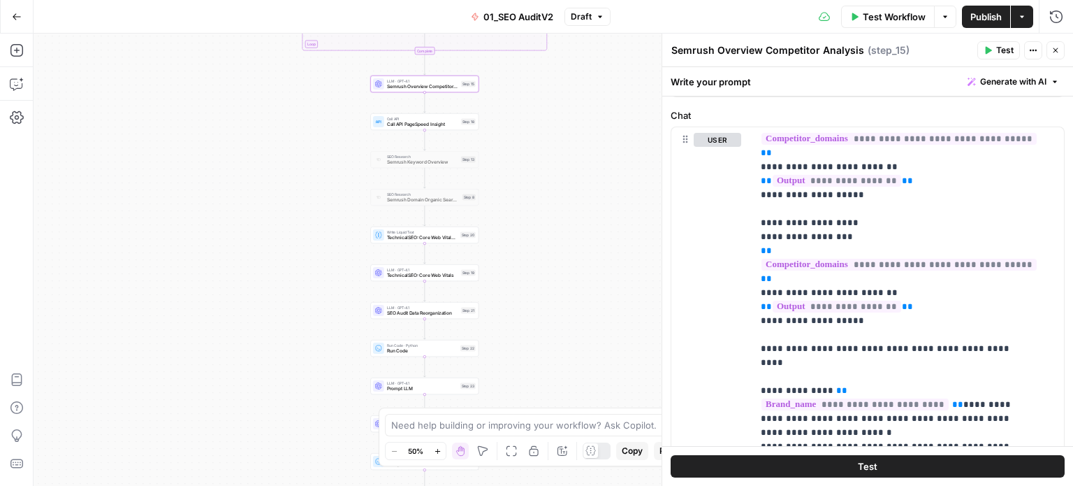
drag, startPoint x: 562, startPoint y: 247, endPoint x: 546, endPoint y: 212, distance: 38.5
click at [551, 227] on div "false false true true Workflow Set Inputs Inputs Workflow Prep: Get Brand Kit D…" at bounding box center [554, 260] width 1040 height 452
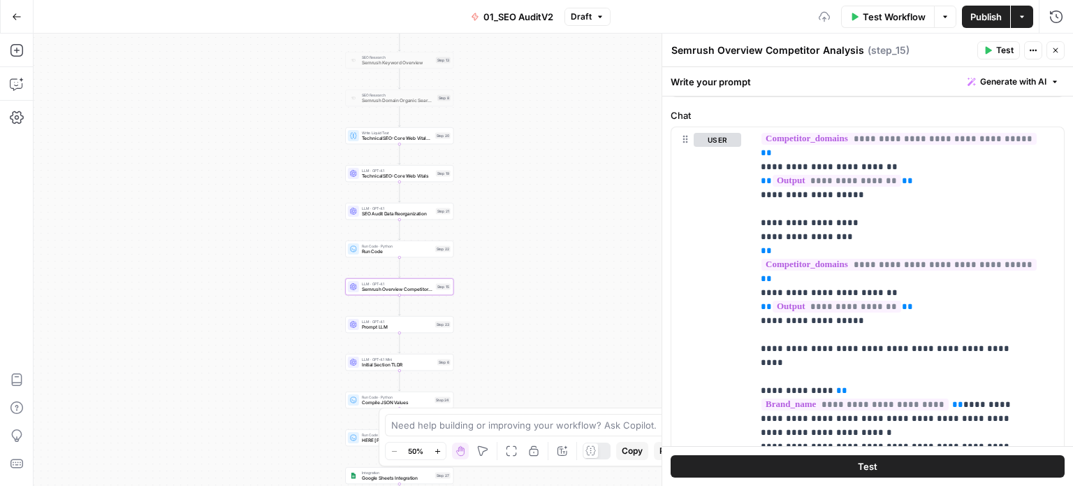
drag, startPoint x: 538, startPoint y: 305, endPoint x: 531, endPoint y: 201, distance: 104.4
click at [536, 198] on div "false false true true Workflow Set Inputs Inputs Workflow Prep: Get Brand Kit D…" at bounding box center [554, 260] width 1040 height 452
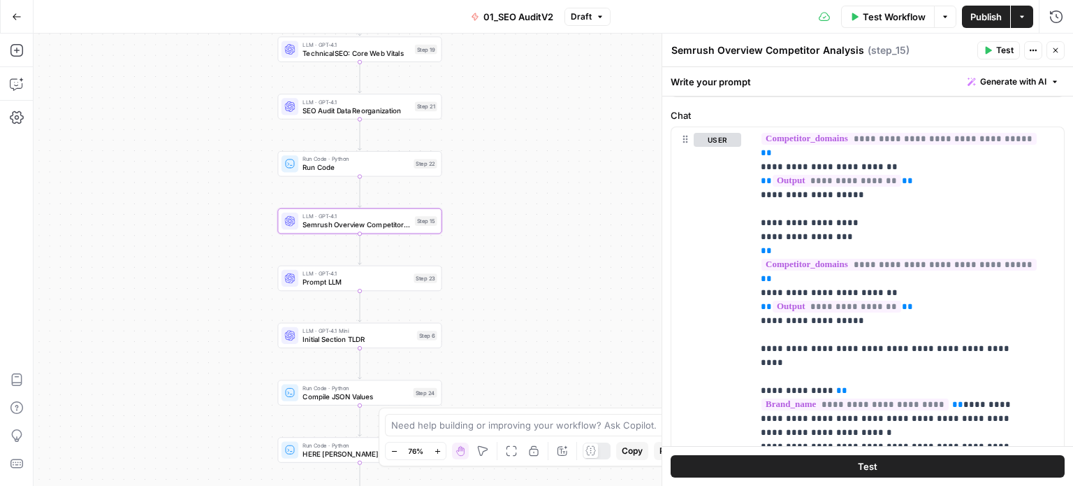
click at [675, 46] on textarea "Semrush Overview Competitor Analysis" at bounding box center [768, 50] width 193 height 14
type textarea "Final Data: Semrush Overview Competitor Analysis"
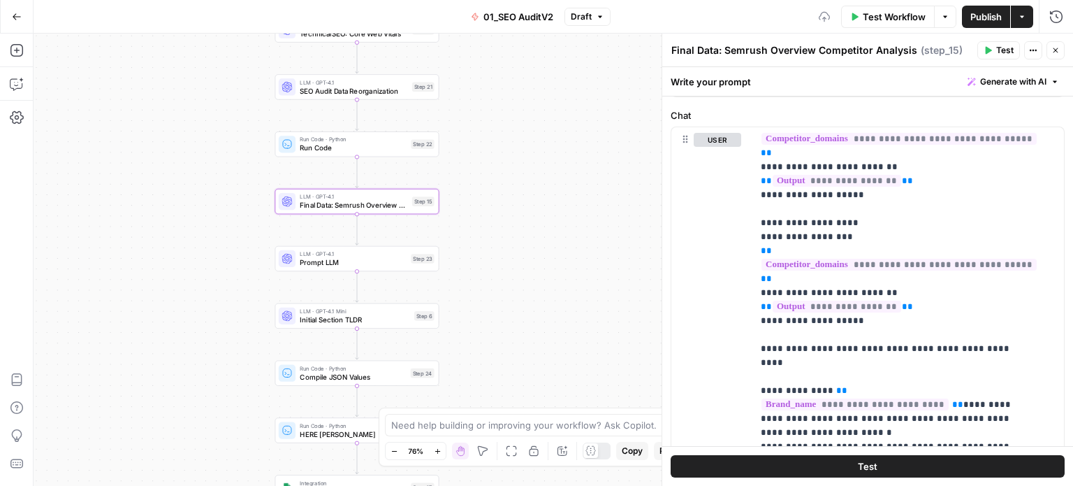
drag, startPoint x: 512, startPoint y: 307, endPoint x: 515, endPoint y: 272, distance: 35.1
click at [515, 272] on div "false false true true Workflow Set Inputs Inputs Workflow Prep: Get Brand Kit D…" at bounding box center [554, 260] width 1040 height 452
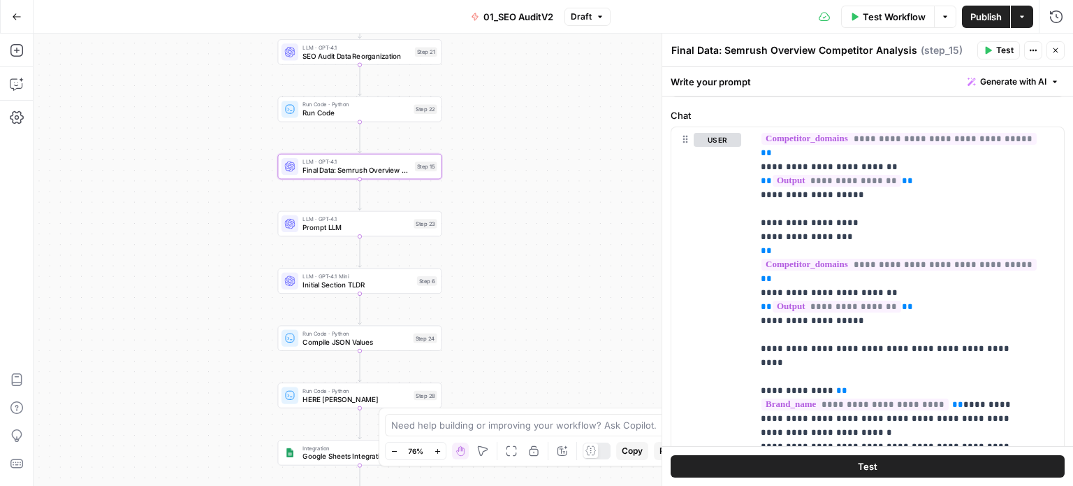
drag, startPoint x: 725, startPoint y: 52, endPoint x: 656, endPoint y: 54, distance: 69.9
click at [662, 54] on div "**********" at bounding box center [868, 260] width 412 height 452
click at [317, 221] on span "LLM · GPT-4.1" at bounding box center [356, 219] width 107 height 8
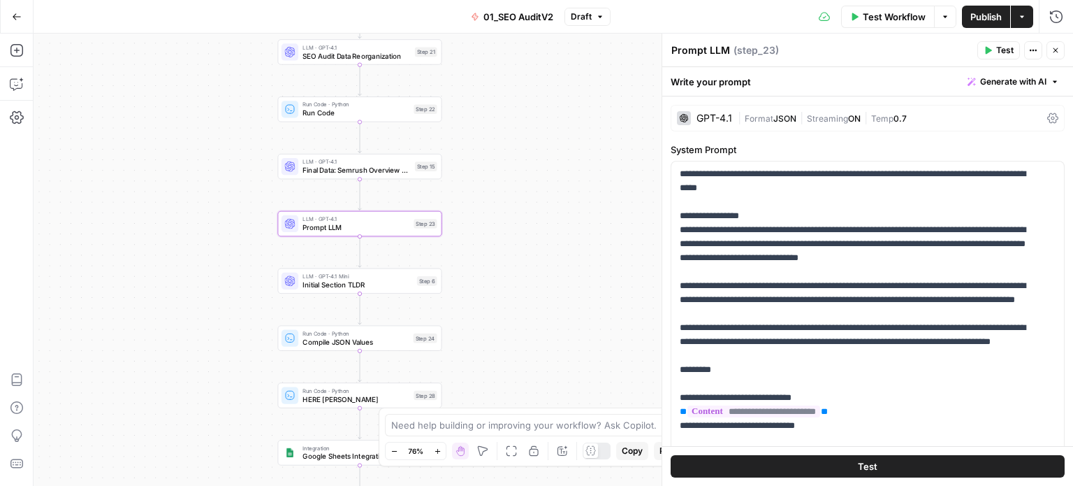
click at [674, 52] on textarea "Prompt LLM" at bounding box center [701, 50] width 59 height 14
paste textarea "Final Data:"
drag, startPoint x: 725, startPoint y: 50, endPoint x: 813, endPoint y: 49, distance: 88.1
click at [813, 49] on div "Final Data: Prompt LLM Final Data: Prompt LLM ( step_23 )" at bounding box center [822, 50] width 303 height 15
type textarea "Final Data: Technical SEO"
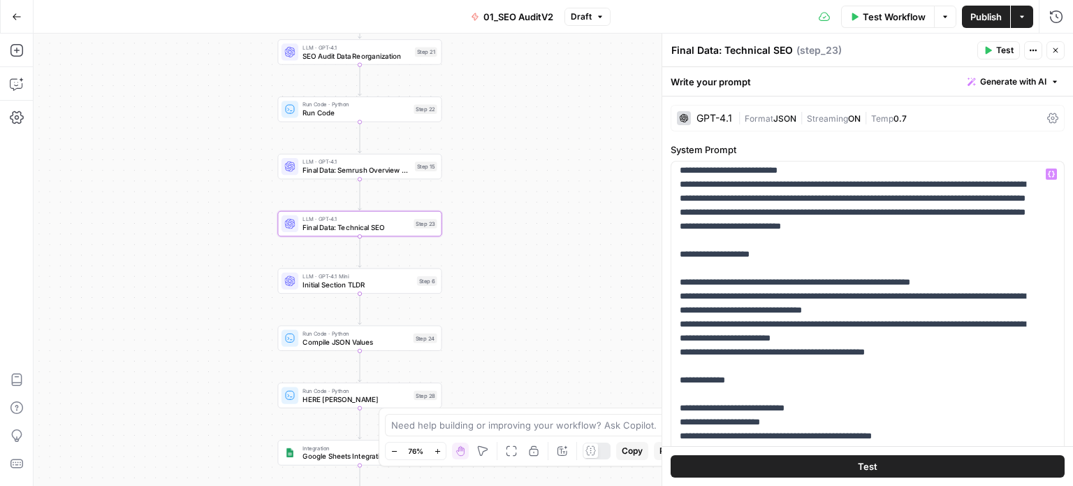
scroll to position [1790, 0]
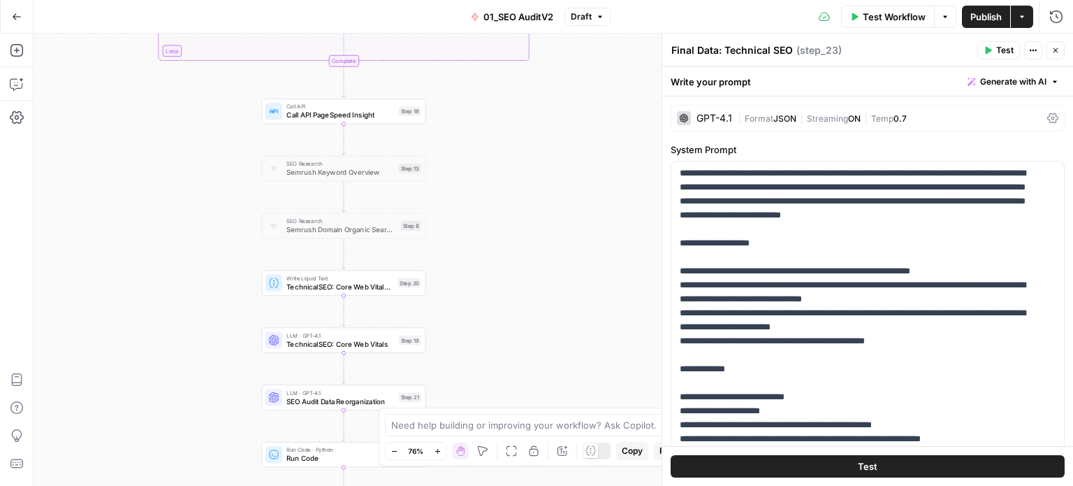
drag, startPoint x: 565, startPoint y: 116, endPoint x: 562, endPoint y: 457, distance: 341.1
click at [558, 461] on body "All About AI New Home Browse Insights Opportunities Your Data Recent Grids Keyw…" at bounding box center [536, 243] width 1073 height 486
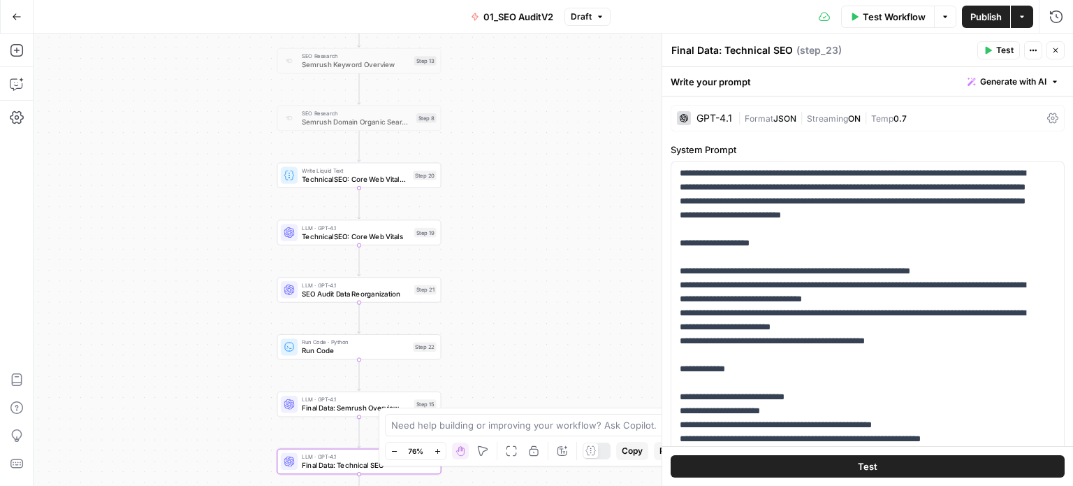
drag, startPoint x: 201, startPoint y: 359, endPoint x: 223, endPoint y: 205, distance: 154.6
click at [212, 175] on div "false false true true Workflow Set Inputs Inputs Workflow Prep: Get Brand Kit D…" at bounding box center [554, 260] width 1040 height 452
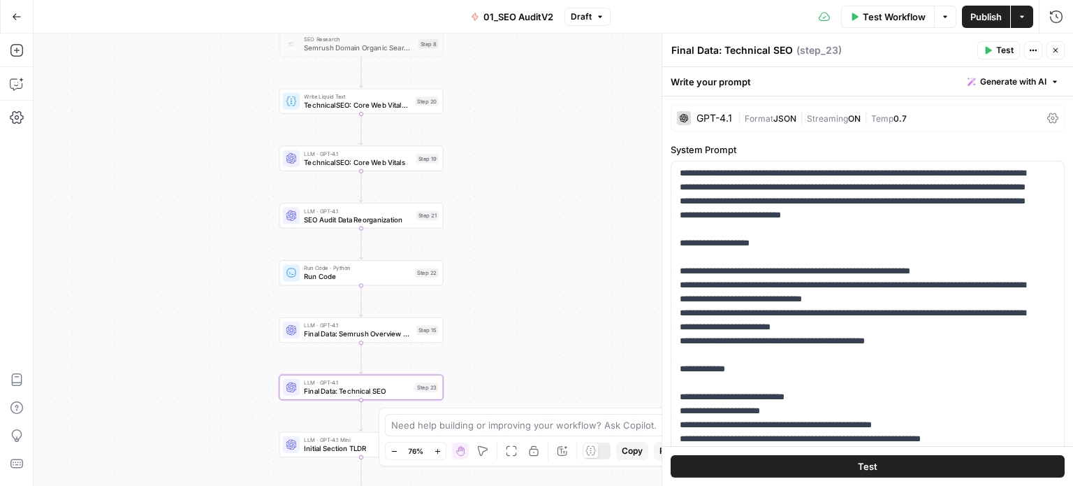
drag, startPoint x: 196, startPoint y: 287, endPoint x: 219, endPoint y: 373, distance: 88.8
click at [191, 435] on div "false false true true Workflow Set Inputs Inputs Workflow Prep: Get Brand Kit D…" at bounding box center [554, 260] width 1040 height 452
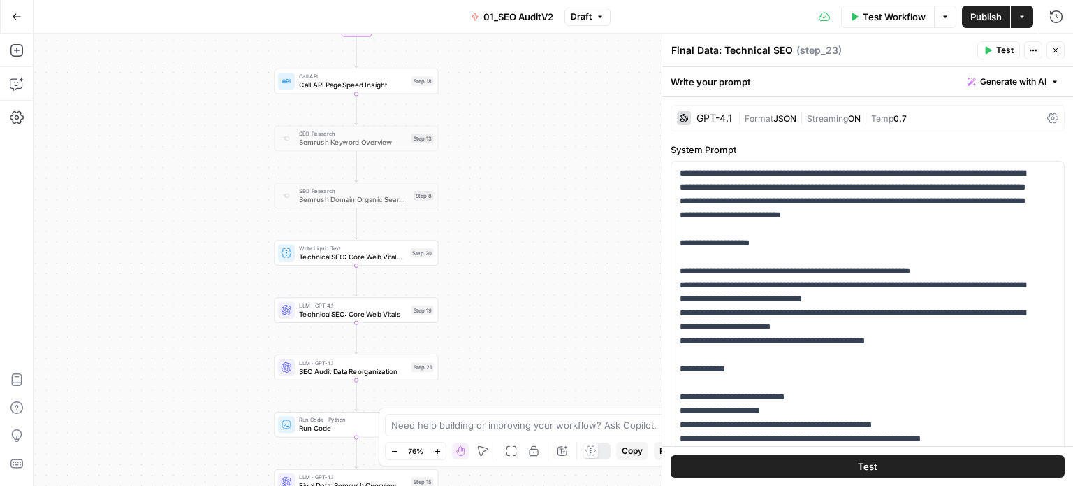
drag, startPoint x: 183, startPoint y: 93, endPoint x: 166, endPoint y: 333, distance: 240.4
click at [166, 342] on div "false false true true Workflow Set Inputs Inputs Workflow Prep: Get Brand Kit D…" at bounding box center [554, 260] width 1040 height 452
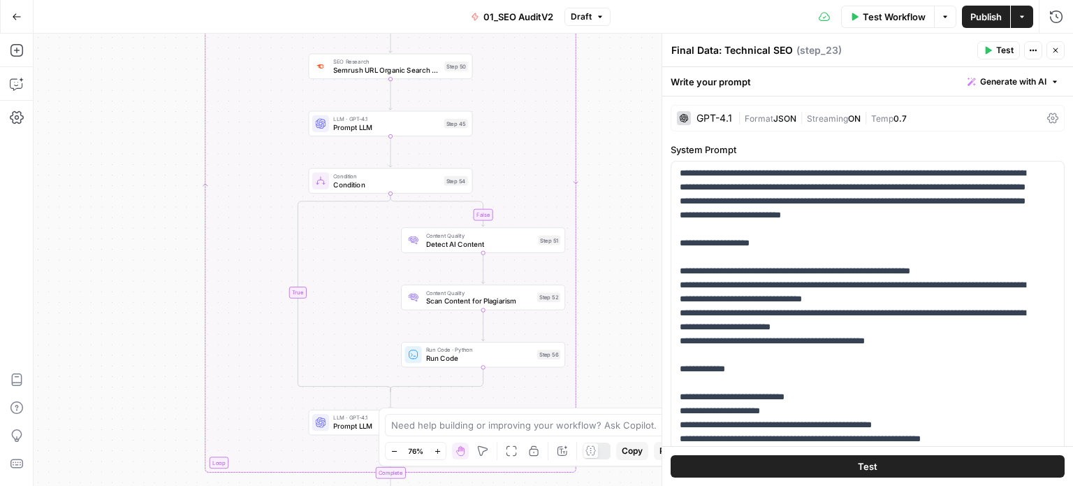
drag, startPoint x: 140, startPoint y: 310, endPoint x: 150, endPoint y: 143, distance: 166.6
click at [143, 333] on div "false false true true Workflow Set Inputs Inputs Workflow Prep: Get Brand Kit D…" at bounding box center [554, 260] width 1040 height 452
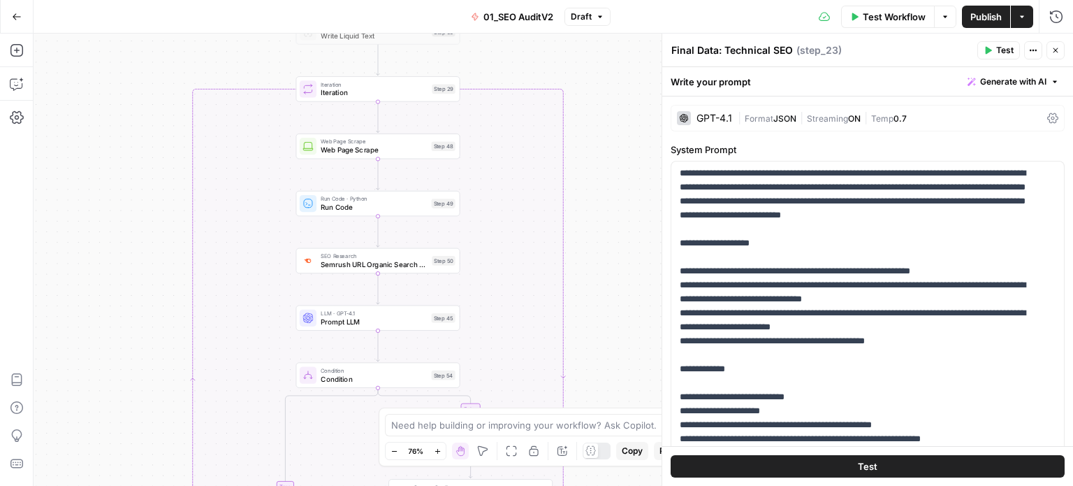
drag, startPoint x: 120, startPoint y: 231, endPoint x: 128, endPoint y: 254, distance: 24.3
click at [120, 273] on div "false false true true Workflow Set Inputs Inputs Workflow Prep: Get Brand Kit D…" at bounding box center [554, 260] width 1040 height 452
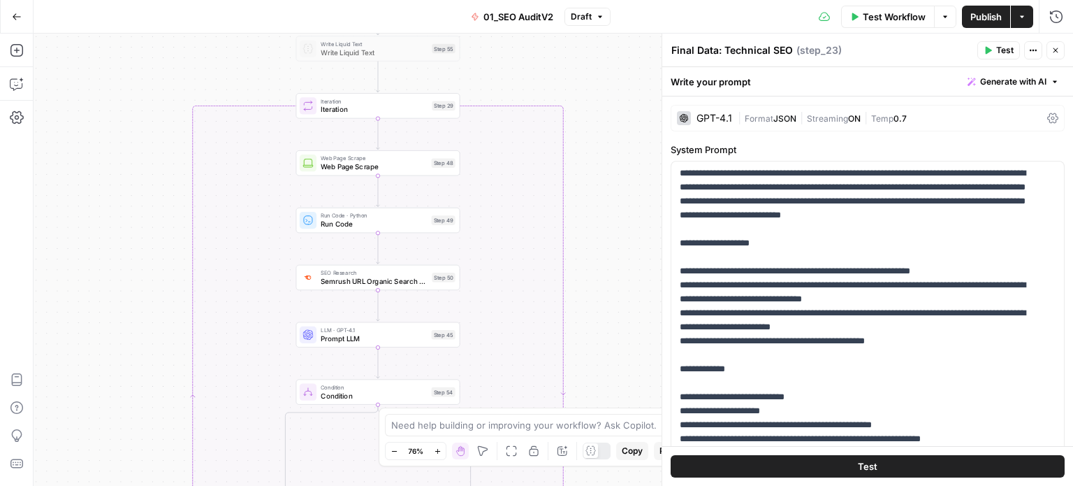
drag, startPoint x: 140, startPoint y: 79, endPoint x: 113, endPoint y: 134, distance: 61.6
click at [113, 134] on div "false false true true Workflow Set Inputs Inputs Workflow Prep: Get Brand Kit D…" at bounding box center [554, 260] width 1040 height 452
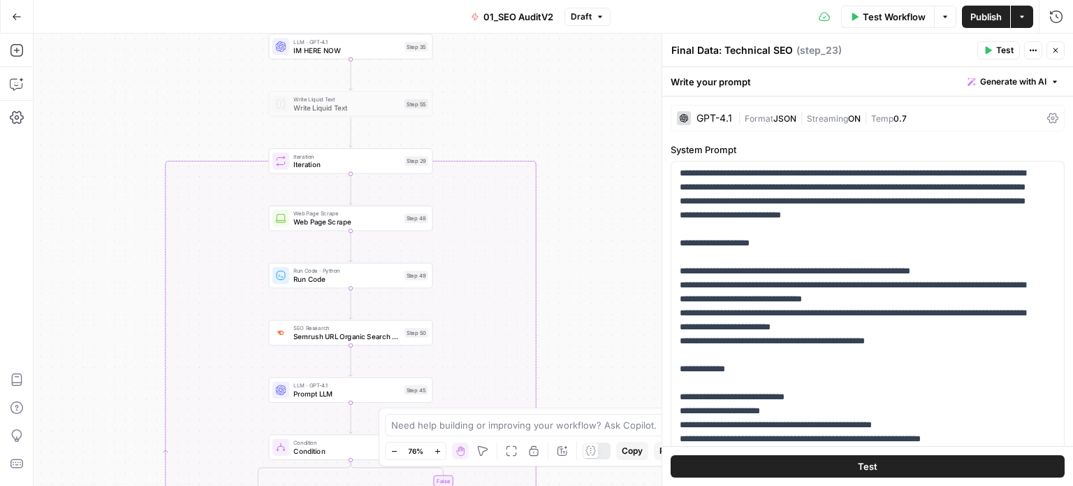
click at [326, 165] on span "Iteration" at bounding box center [347, 164] width 107 height 10
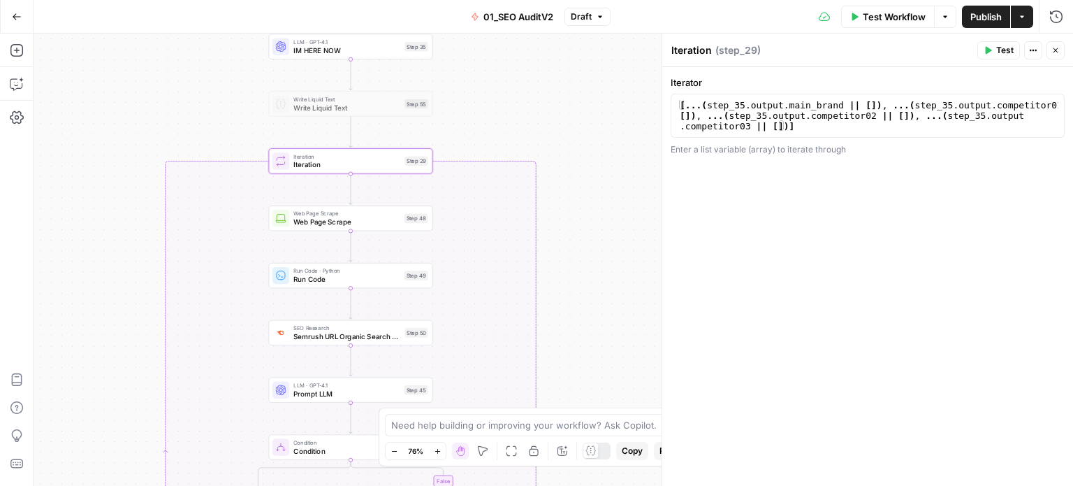
click at [691, 47] on textarea "Iteration" at bounding box center [692, 50] width 41 height 14
type textarea "On-page Data Collection"
click at [593, 87] on div "false false true true Workflow Set Inputs Inputs Workflow Prep: Get Brand Kit D…" at bounding box center [554, 260] width 1040 height 452
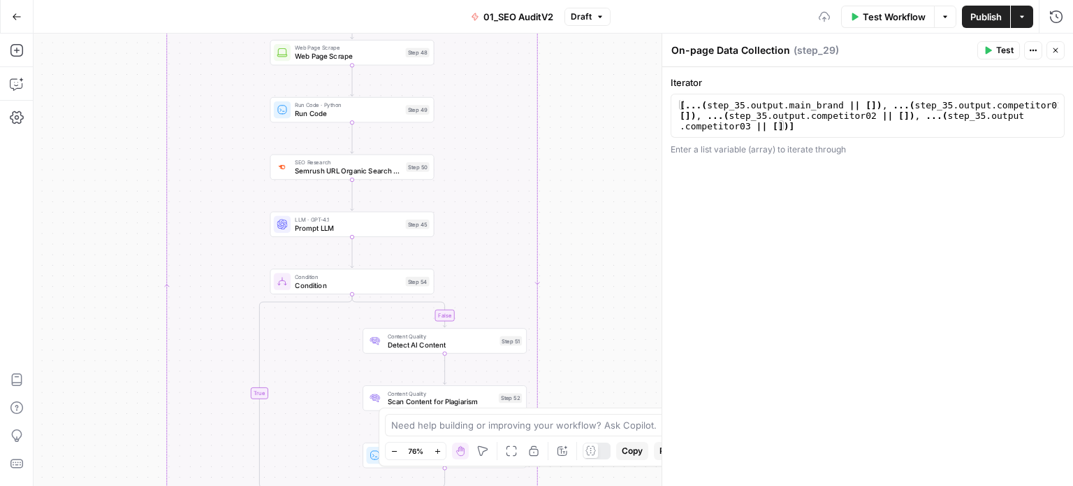
click at [619, 70] on div "false false true true Workflow Set Inputs Inputs Workflow Prep: Get Brand Kit D…" at bounding box center [554, 260] width 1040 height 452
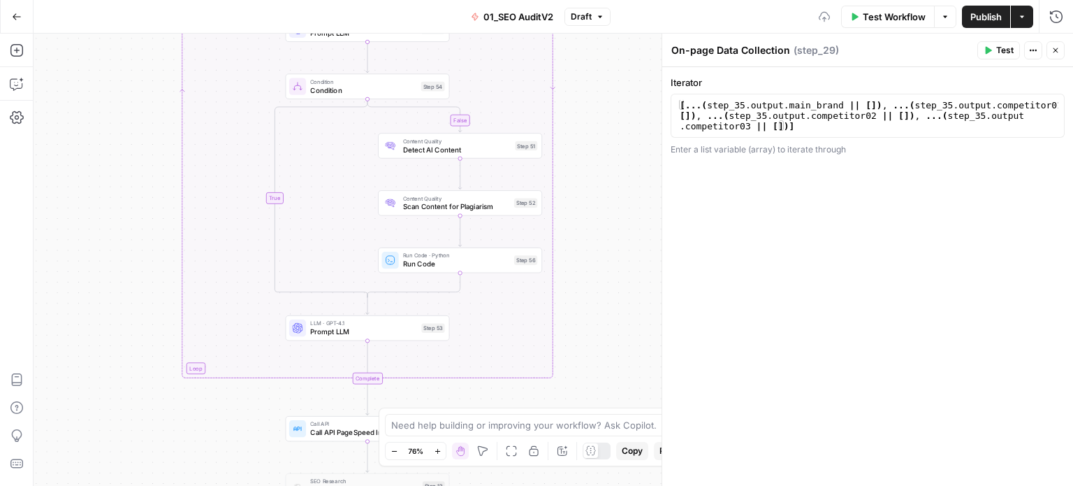
drag, startPoint x: 606, startPoint y: 231, endPoint x: 621, endPoint y: 102, distance: 129.4
click at [620, 108] on div "false false true true Workflow Set Inputs Inputs Workflow Prep: Get Brand Kit D…" at bounding box center [554, 260] width 1040 height 452
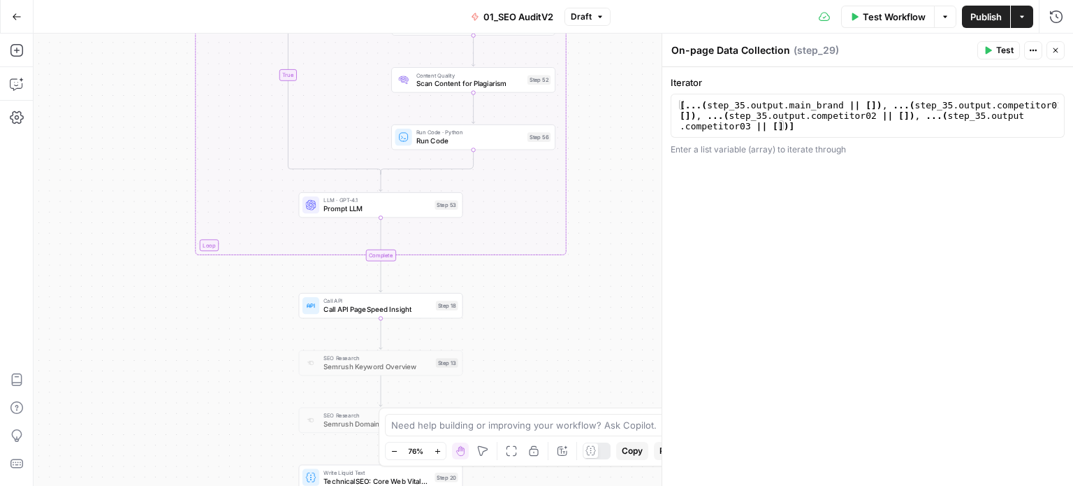
drag, startPoint x: 603, startPoint y: 273, endPoint x: 587, endPoint y: 154, distance: 119.9
click at [587, 155] on div "false false true true Workflow Set Inputs Inputs Workflow Prep: Get Brand Kit D…" at bounding box center [554, 260] width 1040 height 452
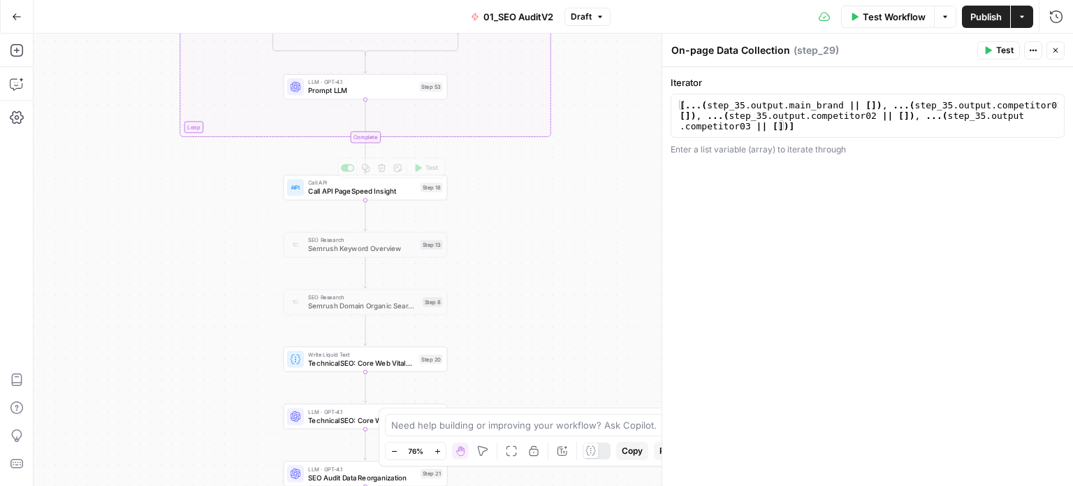
drag, startPoint x: 127, startPoint y: 348, endPoint x: 81, endPoint y: 261, distance: 98.2
click at [80, 262] on div "false false true true Workflow Set Inputs Inputs Workflow Prep: Get Brand Kit D…" at bounding box center [554, 260] width 1040 height 452
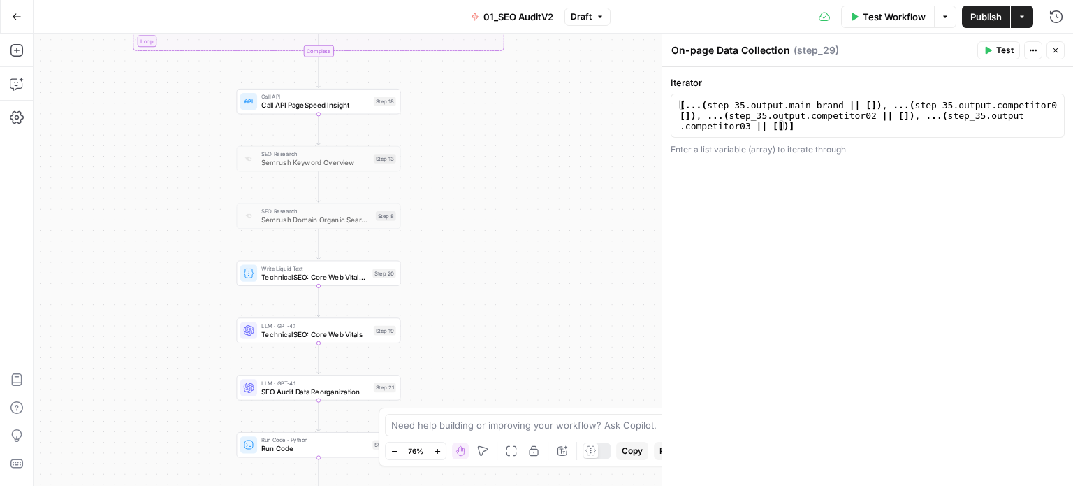
click at [295, 100] on span "Call API PageSpeed Insight" at bounding box center [315, 105] width 108 height 10
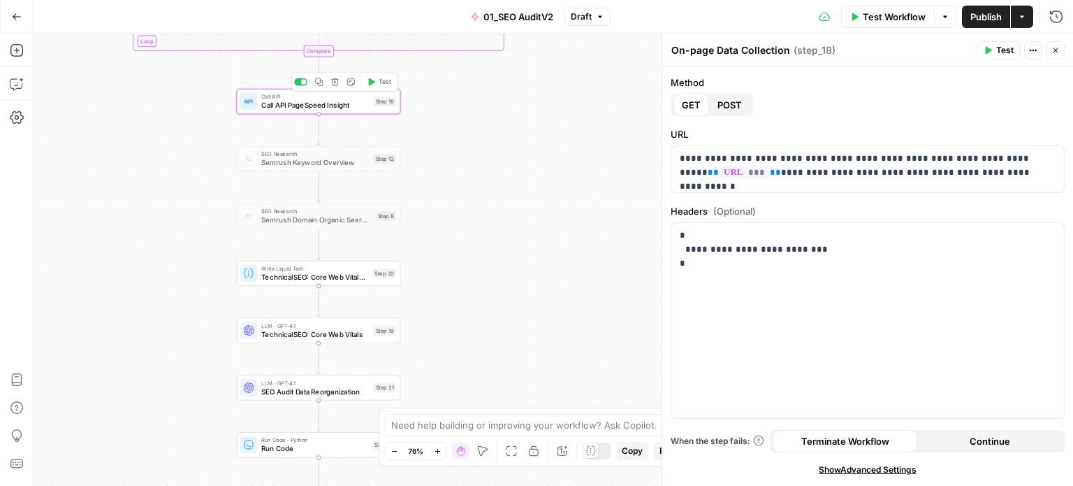
type textarea "Call API PageSpeed Insight"
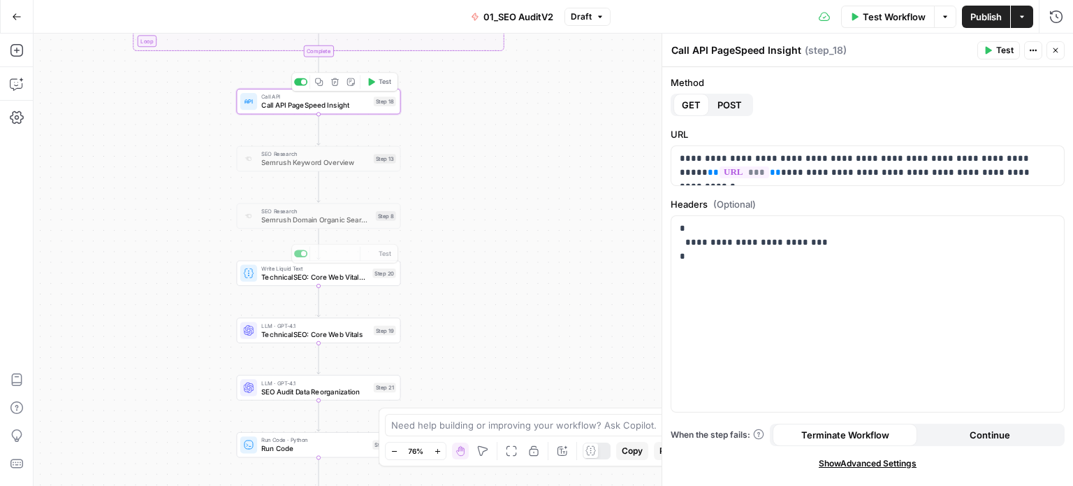
click at [303, 287] on div "false false true true Workflow Set Inputs Inputs Workflow Prep: Get Brand Kit D…" at bounding box center [554, 260] width 1040 height 452
click at [305, 279] on span "TechnicalSEO: Core Web Vitals Data" at bounding box center [314, 276] width 107 height 10
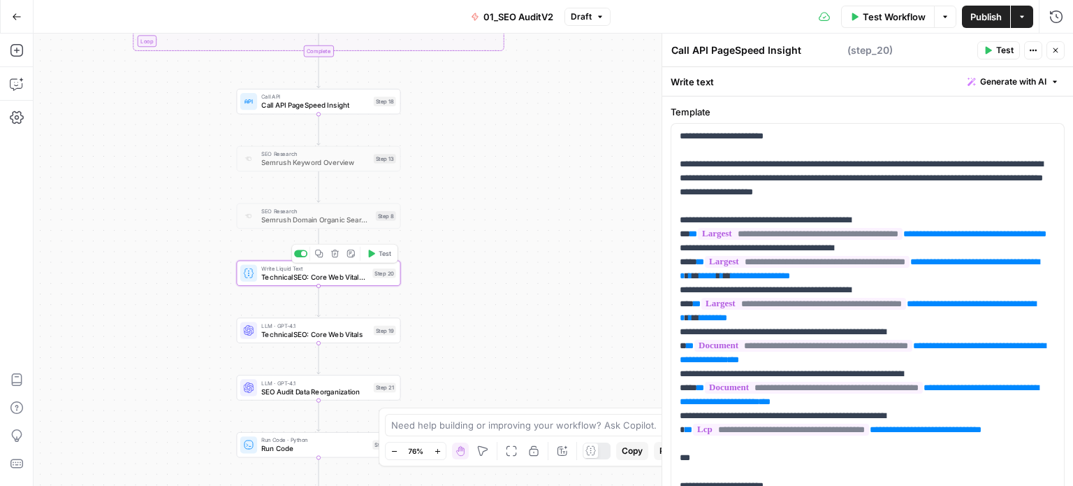
type textarea "TechnicalSEO: Core Web Vitals Data"
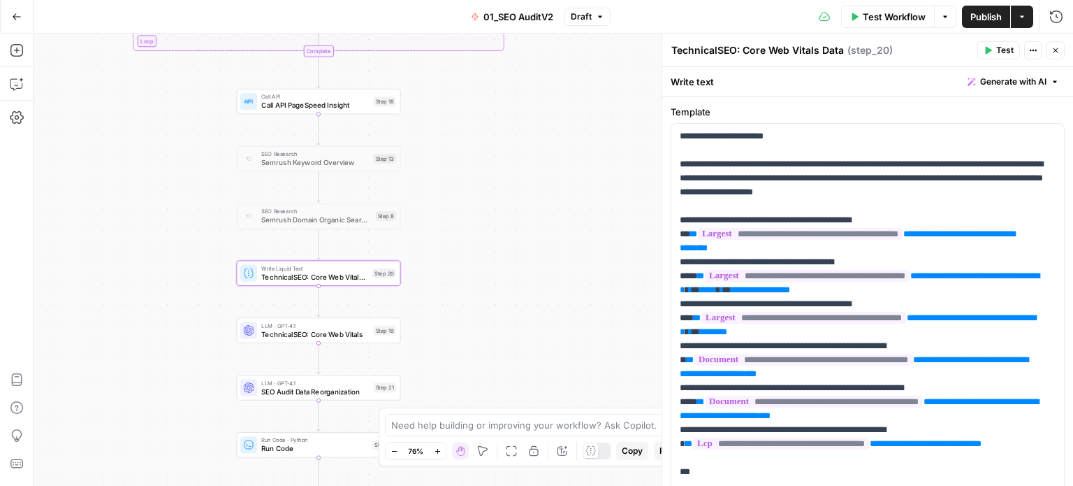
drag, startPoint x: 745, startPoint y: 52, endPoint x: 660, endPoint y: 43, distance: 85.7
click at [662, 43] on div "**********" at bounding box center [868, 260] width 412 height 452
click at [277, 104] on span "Call API PageSpeed Insight" at bounding box center [315, 105] width 108 height 10
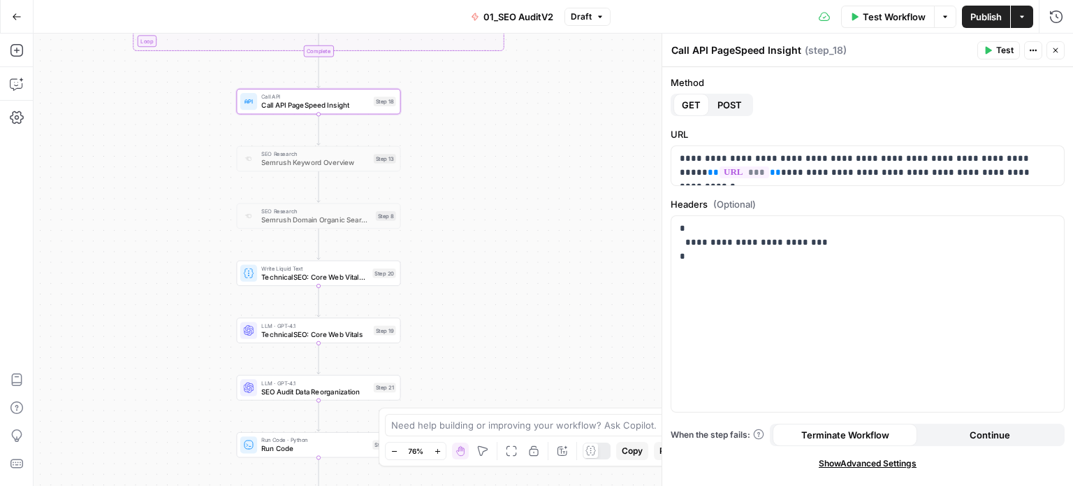
click at [674, 49] on textarea "Call API PageSpeed Insight" at bounding box center [737, 50] width 130 height 14
paste textarea "TechnicalSEO:"
type textarea "TechnicalSEO: Call API PageSpeed Insight"
click at [811, 74] on div "**********" at bounding box center [868, 276] width 411 height 419
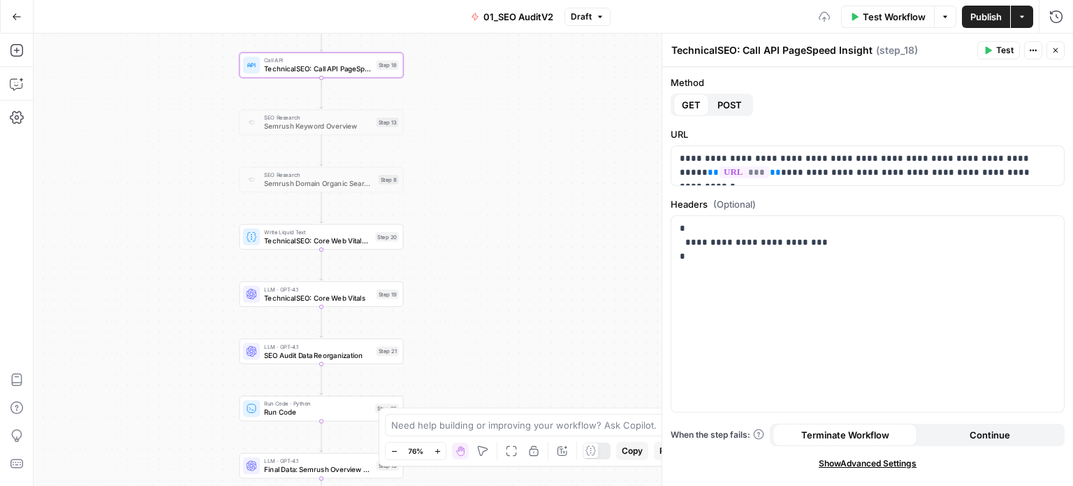
drag, startPoint x: 490, startPoint y: 205, endPoint x: 492, endPoint y: 174, distance: 30.8
click at [492, 174] on div "false false true true Workflow Set Inputs Inputs Workflow Prep: Get Brand Kit D…" at bounding box center [554, 260] width 1040 height 452
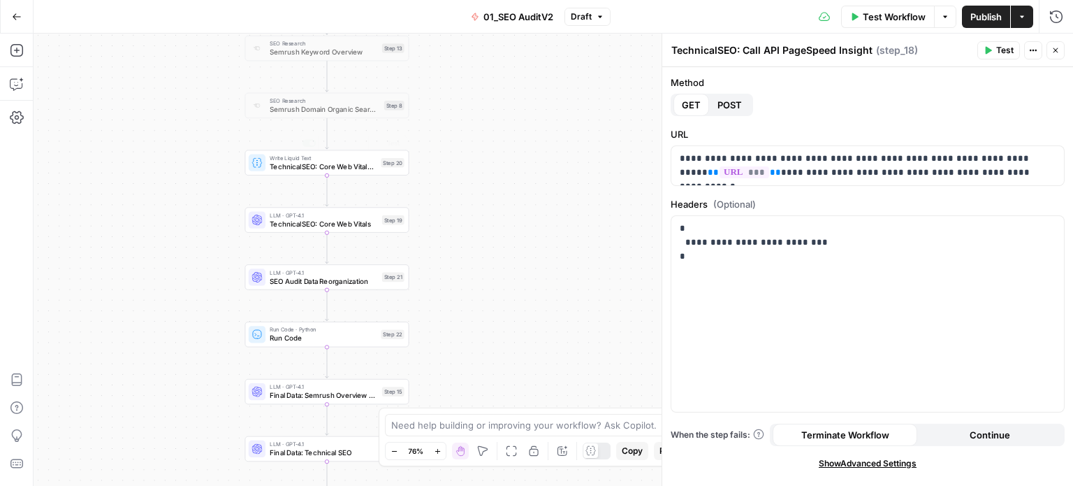
drag, startPoint x: 509, startPoint y: 209, endPoint x: 512, endPoint y: 201, distance: 8.2
click at [512, 201] on div "false false true true Workflow Set Inputs Inputs Workflow Prep: Get Brand Kit D…" at bounding box center [554, 260] width 1040 height 452
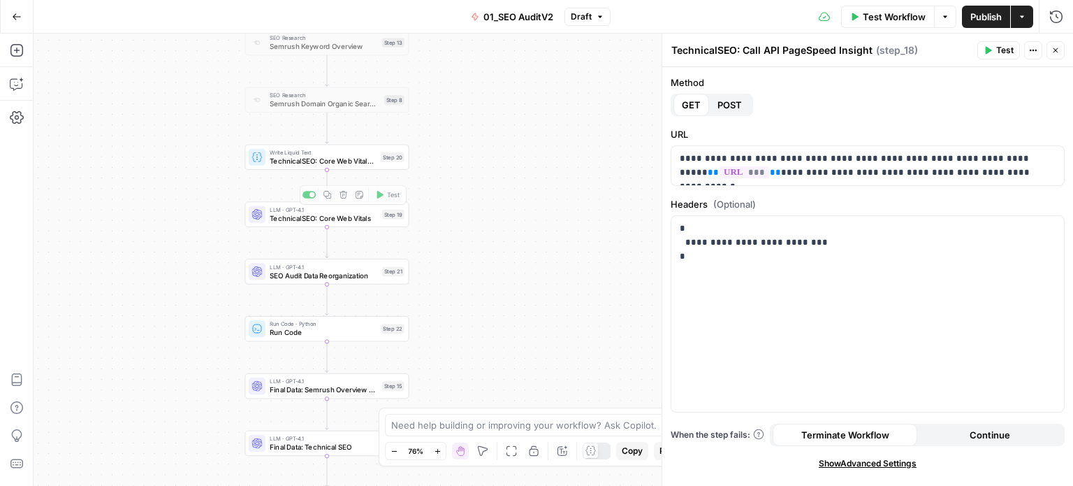
drag, startPoint x: 500, startPoint y: 293, endPoint x: 478, endPoint y: 266, distance: 35.3
click at [503, 262] on div "false false true true Workflow Set Inputs Inputs Workflow Prep: Get Brand Kit D…" at bounding box center [554, 260] width 1040 height 452
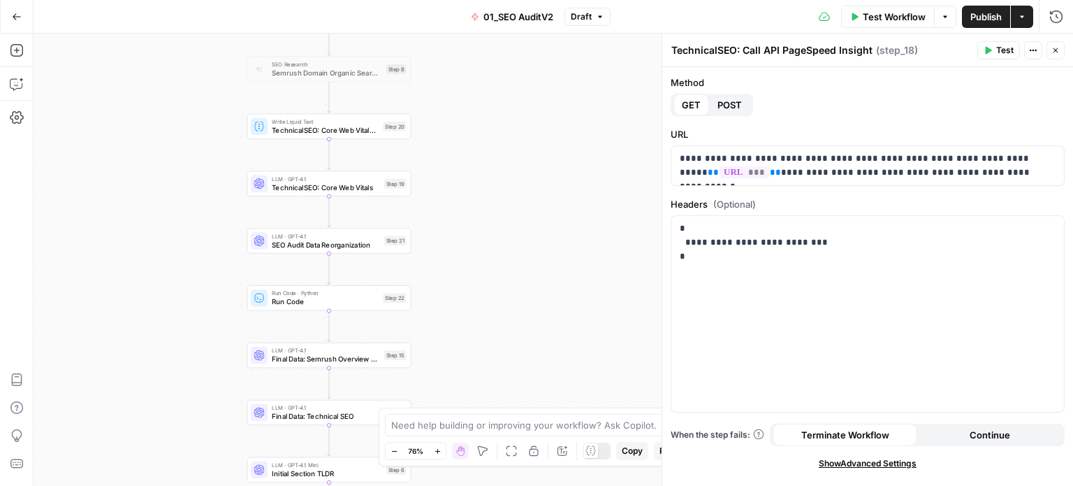
click at [356, 248] on span "SEO Audit Data Reorganization" at bounding box center [326, 244] width 108 height 10
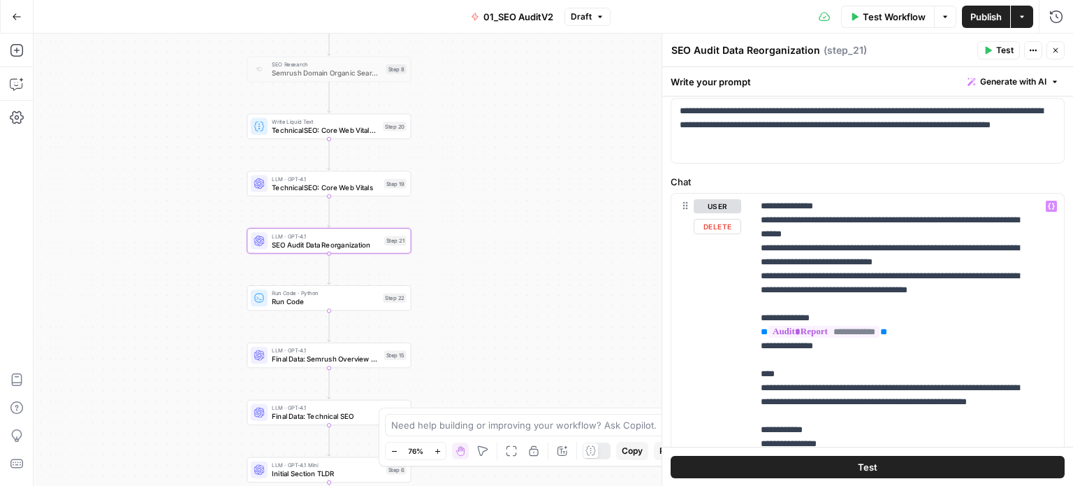
scroll to position [0, 0]
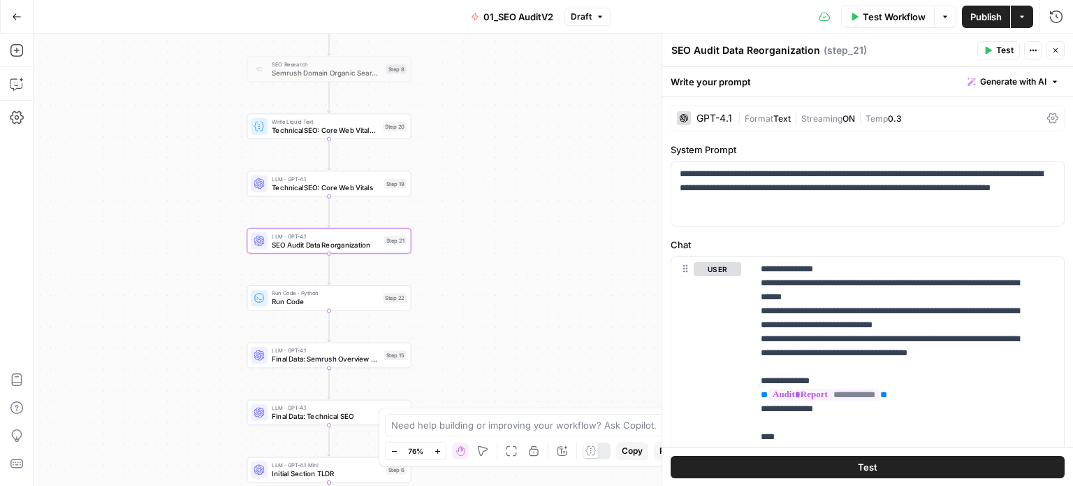
click at [673, 49] on textarea "SEO Audit Data Reorganization" at bounding box center [746, 50] width 149 height 14
paste textarea "TechnicalSEO:"
type textarea "TechnicalSEO: SEO Audit Data Reorganization"
click at [774, 67] on div "Write your prompt Generate with AI" at bounding box center [868, 81] width 411 height 29
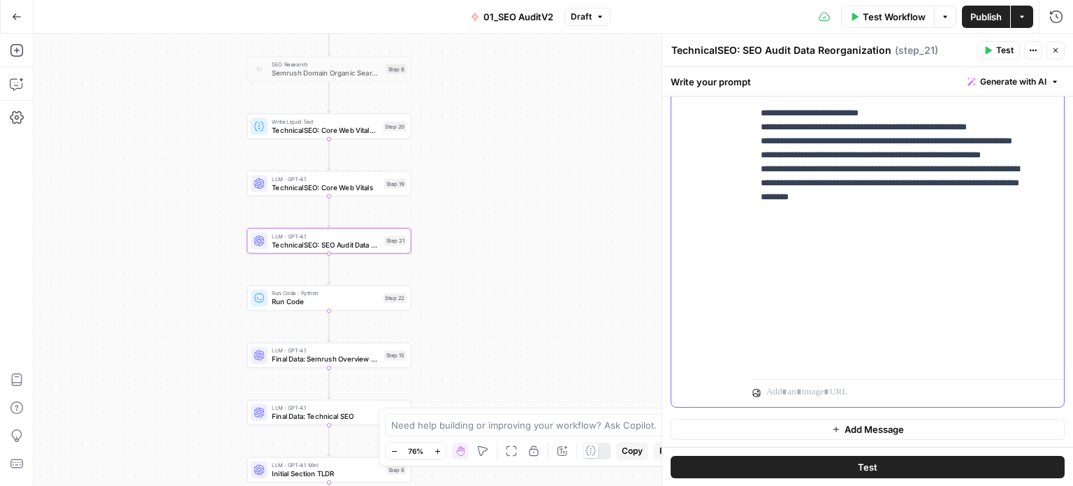
scroll to position [1431, 0]
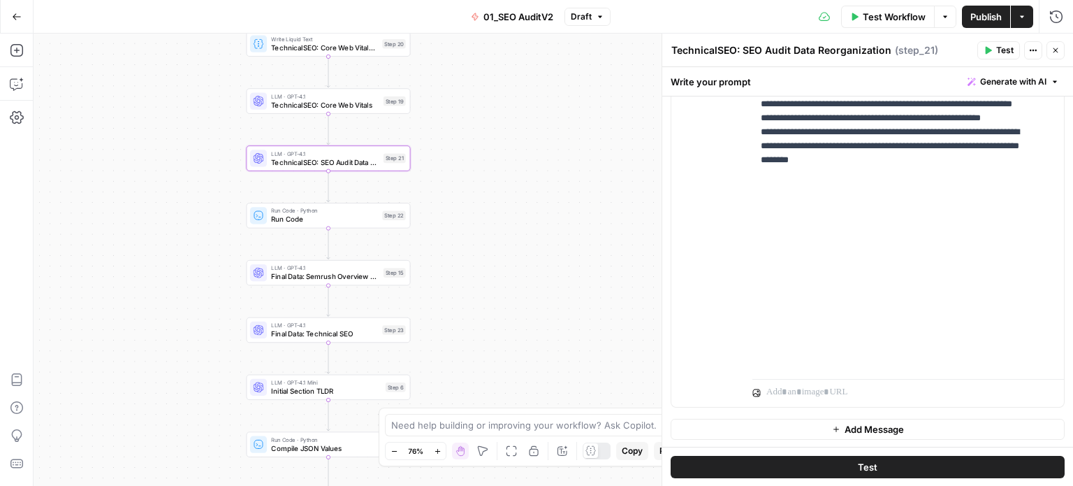
drag, startPoint x: 500, startPoint y: 245, endPoint x: 499, endPoint y: 184, distance: 60.8
click at [499, 184] on div "false false true true Workflow Set Inputs Inputs Workflow Prep: Get Brand Kit D…" at bounding box center [554, 260] width 1040 height 452
click at [351, 211] on span "Run Code · Python" at bounding box center [324, 210] width 107 height 8
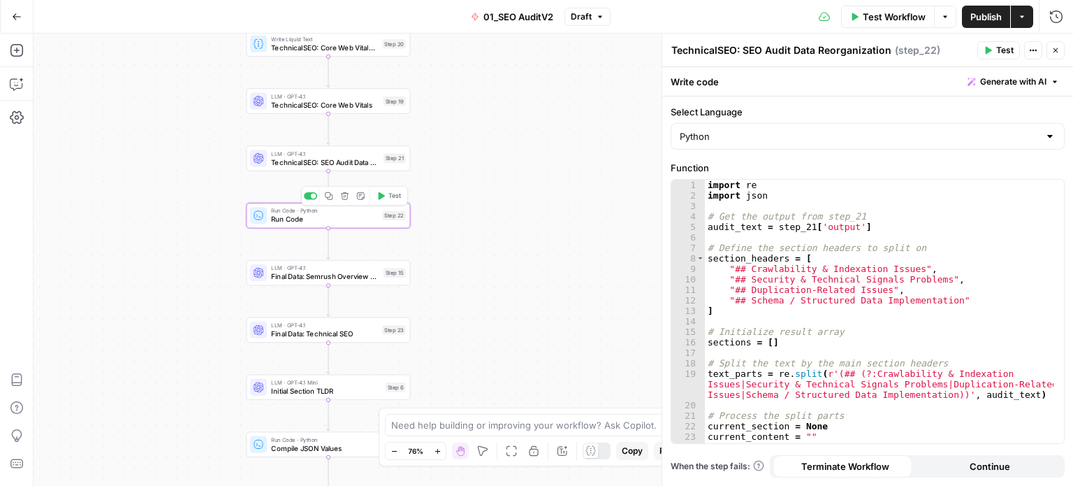
type textarea "Run Code"
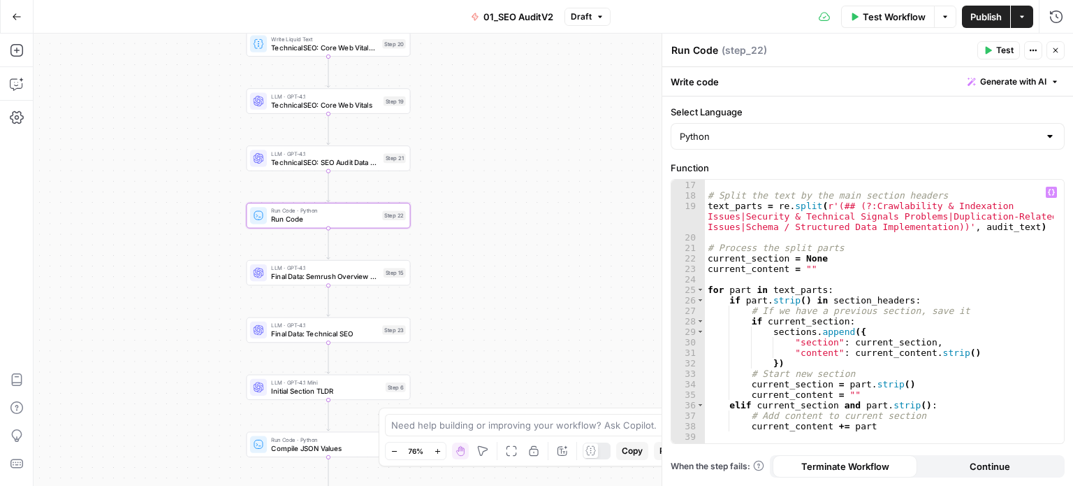
scroll to position [168, 0]
drag, startPoint x: 473, startPoint y: 232, endPoint x: 479, endPoint y: 271, distance: 39.6
click at [479, 271] on div "false false true true Workflow Set Inputs Inputs Workflow Prep: Get Brand Kit D…" at bounding box center [554, 260] width 1040 height 452
click at [303, 224] on span "TechnicalSEO: SEO Audit Data Reorganization" at bounding box center [329, 220] width 108 height 10
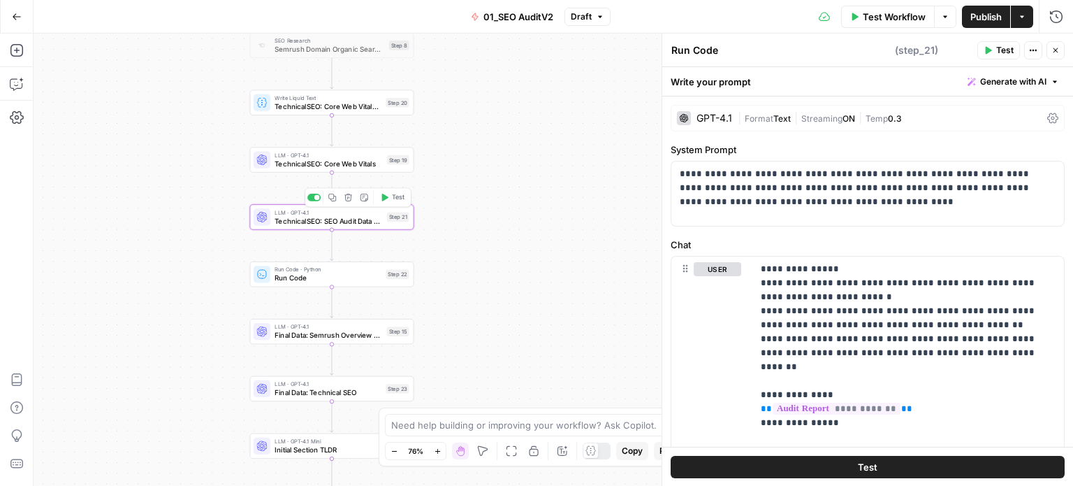
type textarea "TechnicalSEO: SEO Audit Data Reorganization"
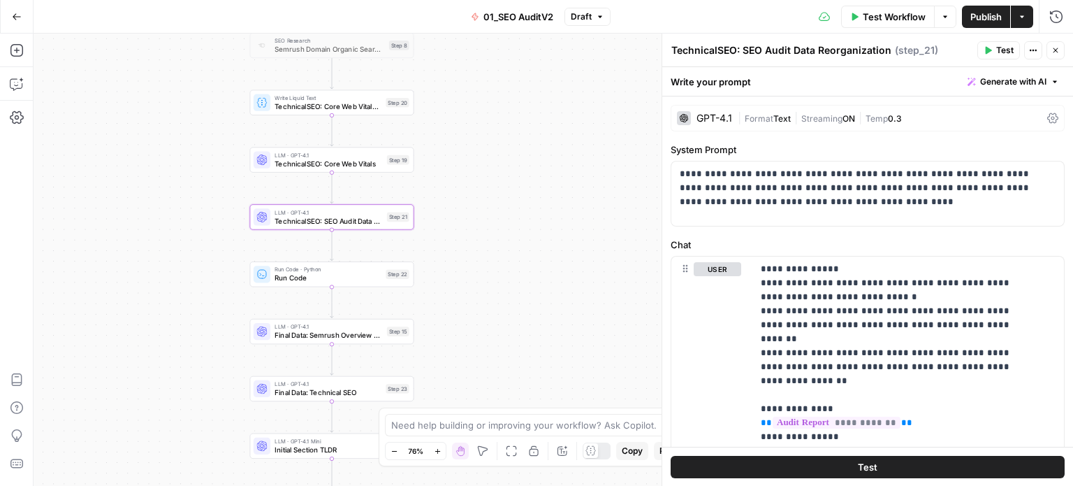
click at [742, 50] on textarea "TechnicalSEO: SEO Audit Data Reorganization" at bounding box center [782, 50] width 220 height 14
drag, startPoint x: 743, startPoint y: 48, endPoint x: 660, endPoint y: 51, distance: 83.2
click at [662, 51] on div "**********" at bounding box center [868, 260] width 412 height 452
click at [776, 60] on header "TechnicalSEO: SEO Audit Data Reorganization TechnicalSEO: SEO Audit Data Reorga…" at bounding box center [868, 51] width 411 height 34
click at [774, 55] on textarea "TechnicalSEO: SEO Audit Data Reorganization" at bounding box center [782, 50] width 220 height 14
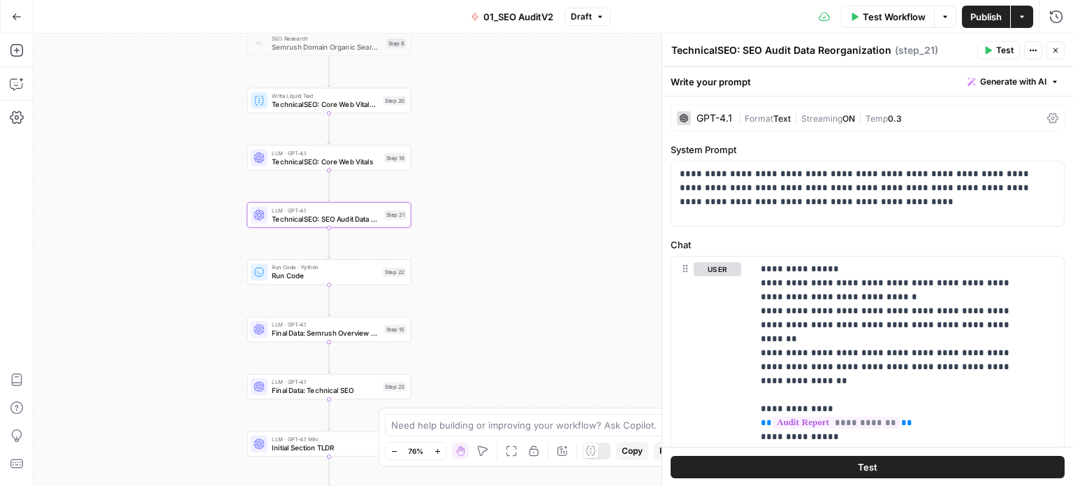
drag, startPoint x: 569, startPoint y: 233, endPoint x: 556, endPoint y: 164, distance: 70.3
click at [556, 164] on div "false false true true Workflow Set Inputs Inputs Workflow Prep: Get Brand Kit D…" at bounding box center [554, 260] width 1040 height 452
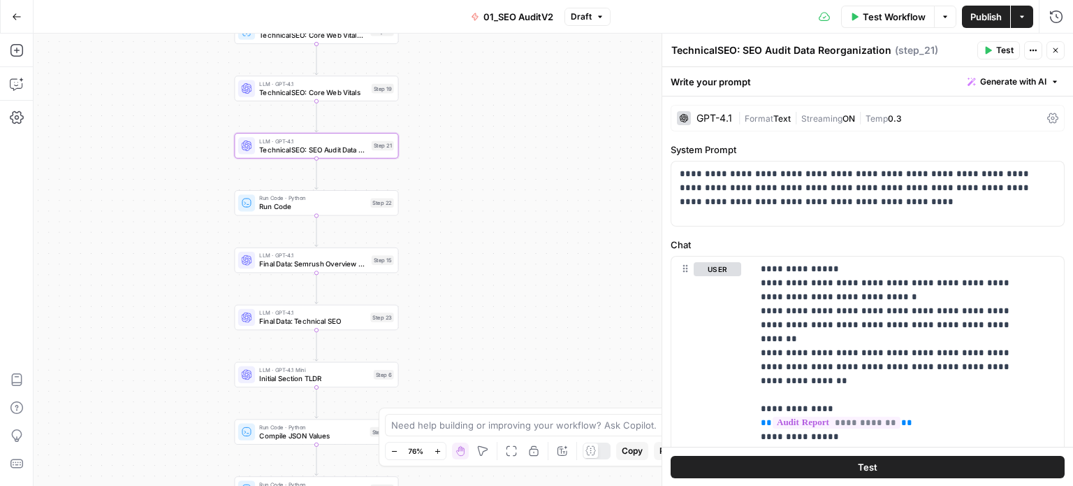
click at [322, 200] on span "Run Code · Python" at bounding box center [312, 198] width 107 height 8
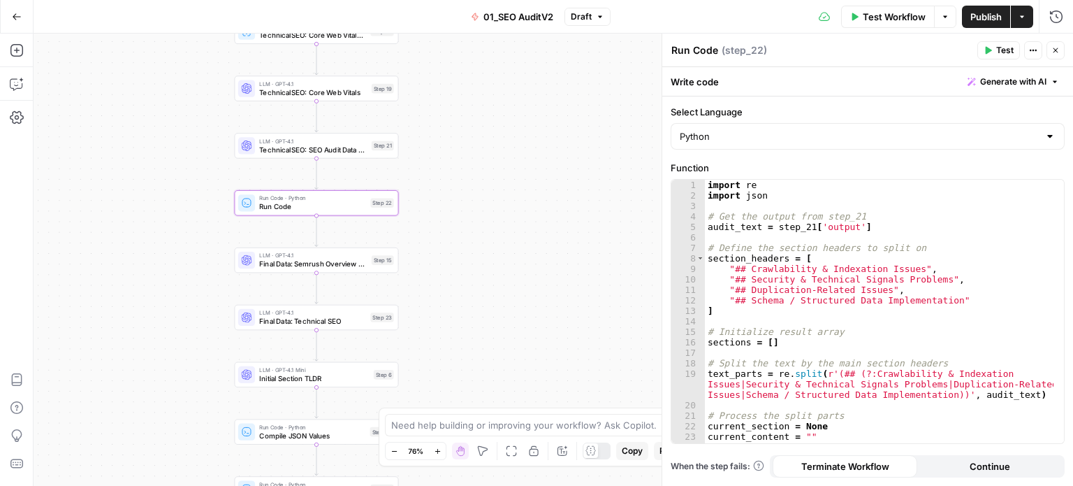
click at [716, 48] on textarea "Run Code" at bounding box center [695, 50] width 47 height 14
paste textarea "TechnicalSEO:"
type textarea "TechnicalSEO: Split Data"
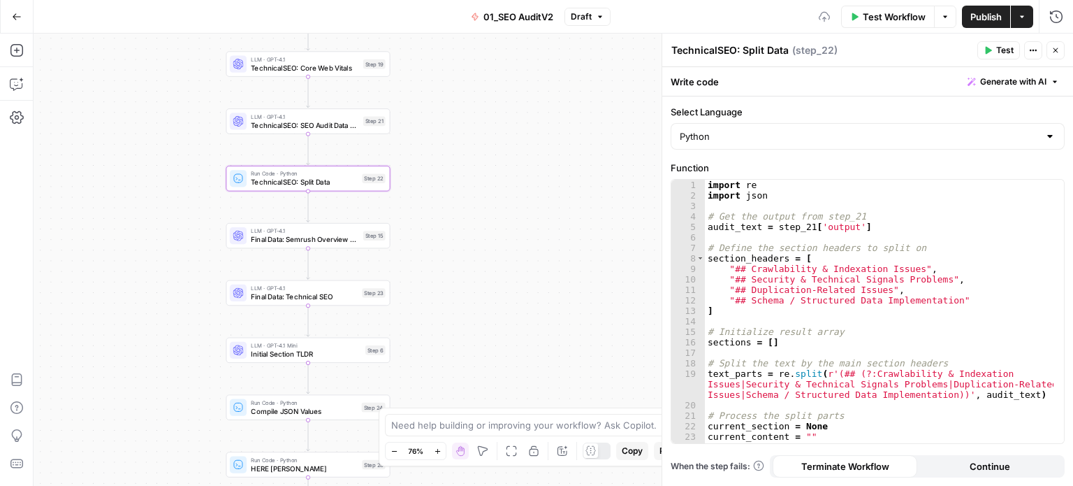
drag, startPoint x: 493, startPoint y: 255, endPoint x: 485, endPoint y: 231, distance: 25.9
click at [485, 231] on div "false false true true Workflow Set Inputs Inputs Workflow Prep: Get Brand Kit D…" at bounding box center [554, 260] width 1040 height 452
click at [358, 237] on span "Final Data: Semrush Overview Competitor Analysis" at bounding box center [305, 239] width 108 height 10
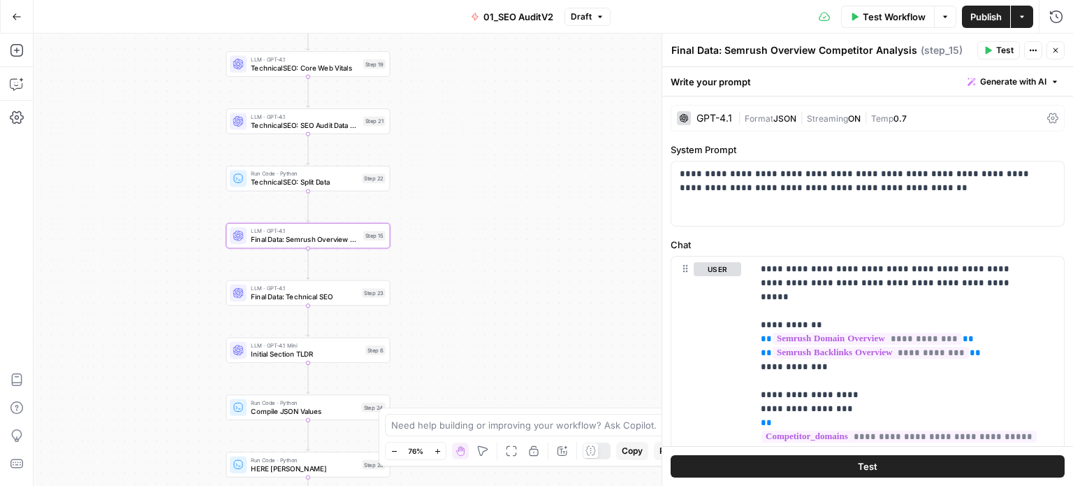
drag, startPoint x: 770, startPoint y: 50, endPoint x: 725, endPoint y: 50, distance: 45.4
click at [725, 50] on textarea "Final Data: Semrush Overview Competitor Analysis" at bounding box center [795, 50] width 246 height 14
click at [783, 54] on textarea "Final Data: Overview Competitor Analysis" at bounding box center [772, 50] width 200 height 14
type textarea "Final Data: Overview Competitor Analysis"
click at [556, 161] on div "false false true true Workflow Set Inputs Inputs Workflow Prep: Get Brand Kit D…" at bounding box center [554, 260] width 1040 height 452
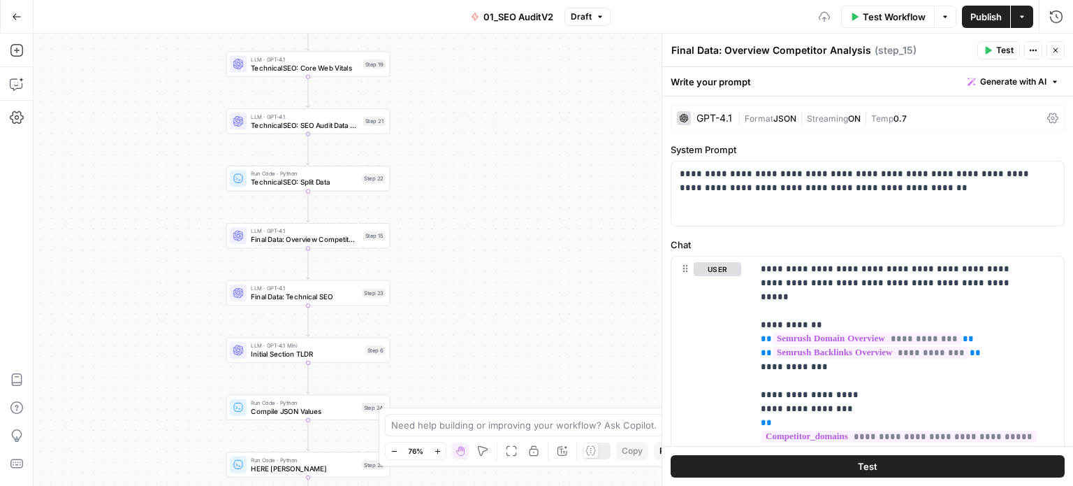
drag, startPoint x: 514, startPoint y: 279, endPoint x: 527, endPoint y: 254, distance: 28.4
click at [527, 254] on div "false false true true Workflow Set Inputs Inputs Workflow Prep: Get Brand Kit D…" at bounding box center [554, 260] width 1040 height 452
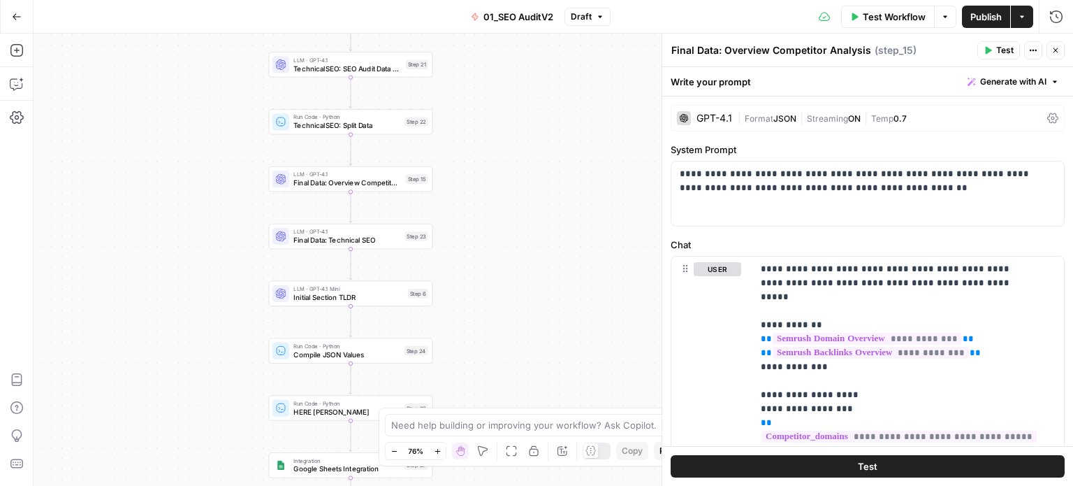
click at [394, 241] on span "Final Data: Technical SEO" at bounding box center [347, 240] width 107 height 10
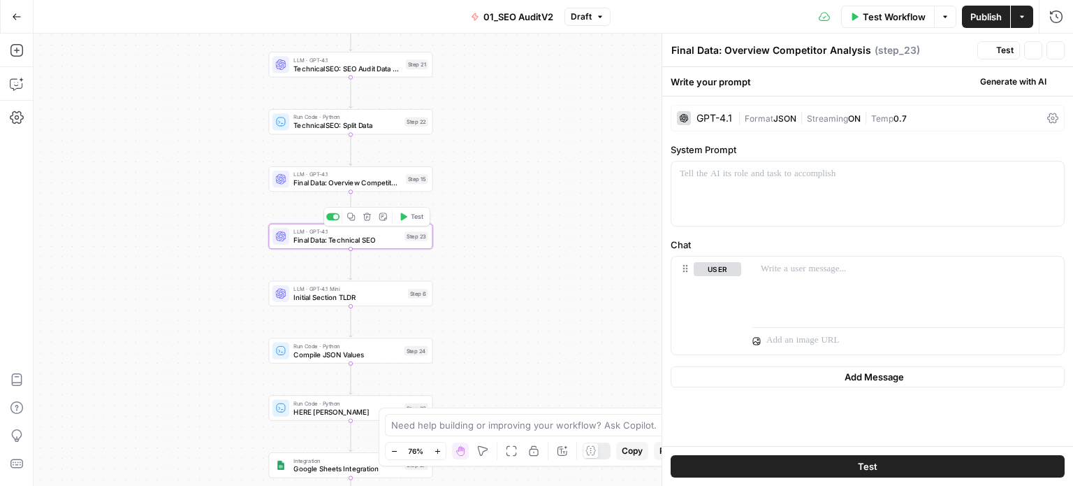
type textarea "Final Data: Technical SEO"
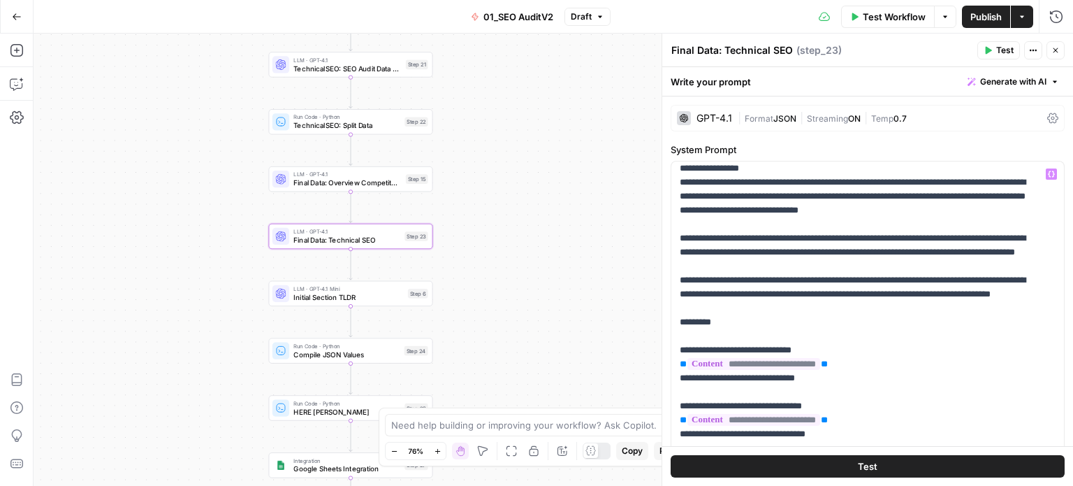
scroll to position [70, 0]
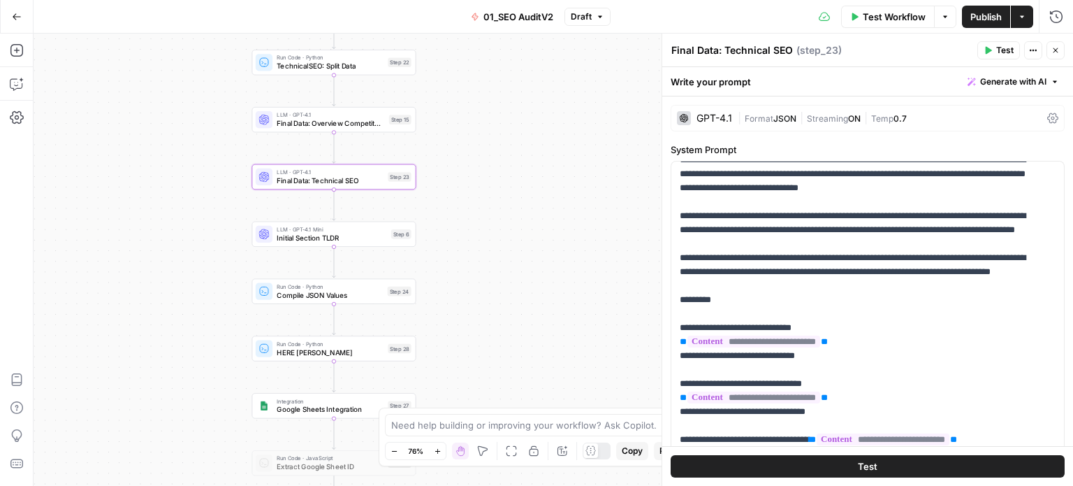
drag, startPoint x: 555, startPoint y: 335, endPoint x: 542, endPoint y: 309, distance: 28.8
click at [542, 309] on div "false false true true Workflow Set Inputs Inputs Workflow Prep: Get Brand Kit D…" at bounding box center [554, 260] width 1040 height 452
click at [368, 240] on span "Initial Section TLDR" at bounding box center [332, 238] width 110 height 10
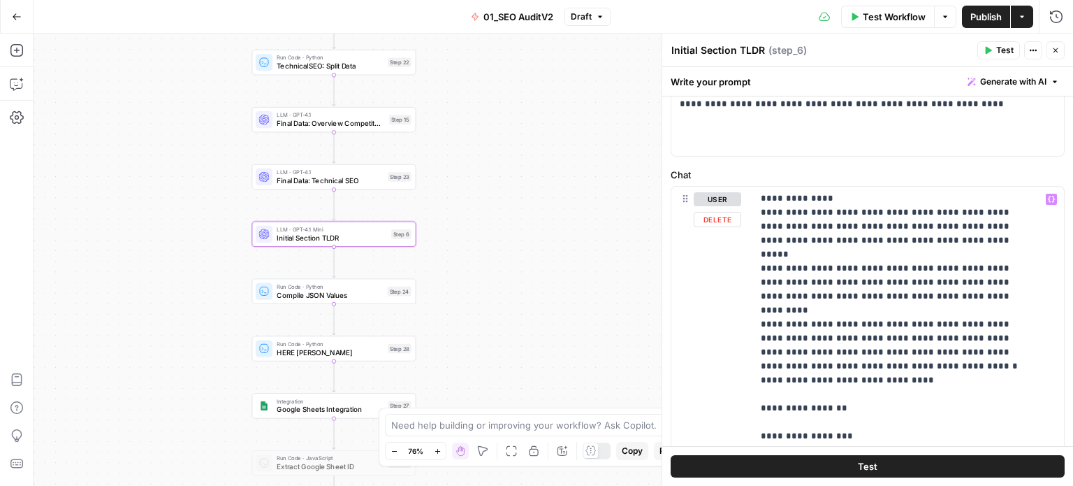
scroll to position [979, 0]
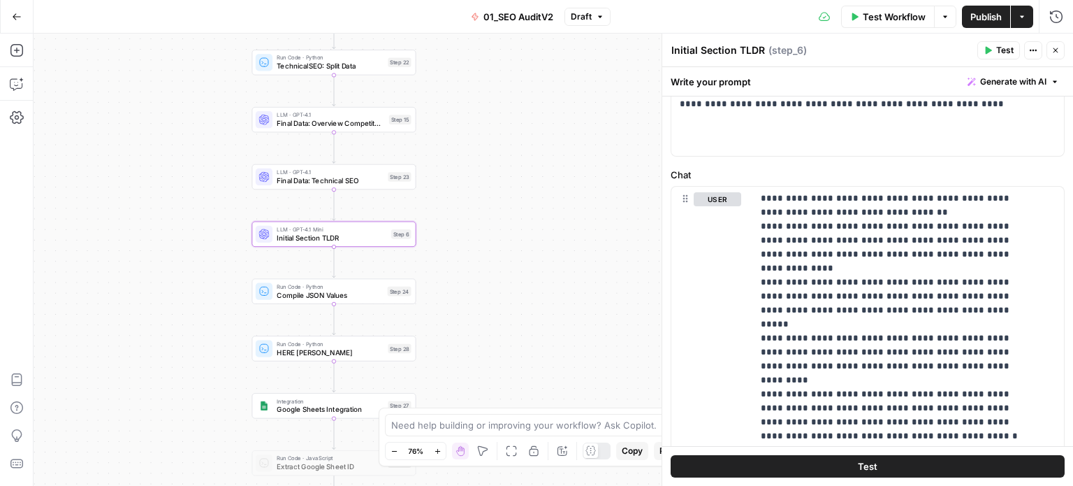
click at [674, 51] on textarea "Initial Section TLDR" at bounding box center [719, 50] width 94 height 14
type textarea "Final Data: Initial Section TLDR"
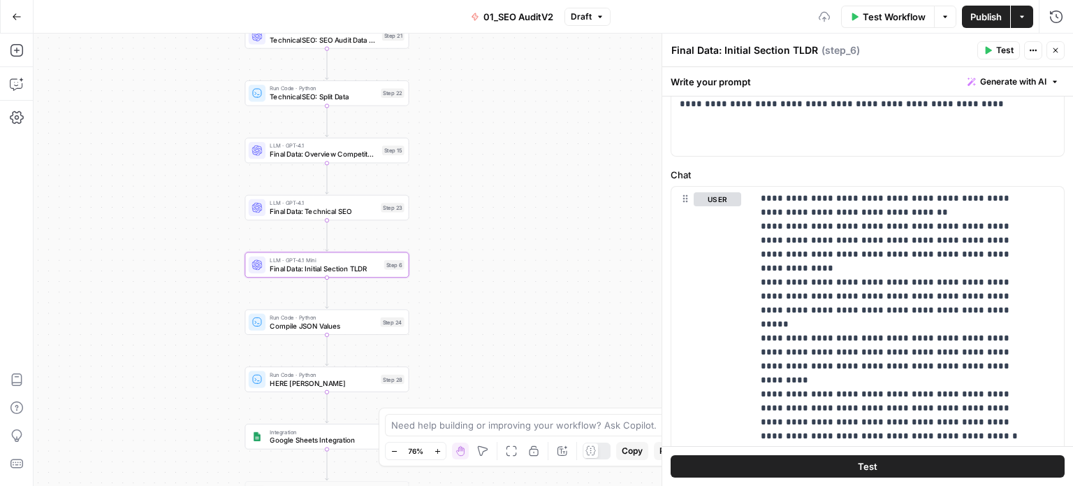
drag, startPoint x: 486, startPoint y: 173, endPoint x: 479, endPoint y: 203, distance: 31.5
click at [479, 203] on div "false false true true Workflow Set Inputs Inputs Workflow Prep: Get Brand Kit D…" at bounding box center [554, 260] width 1040 height 452
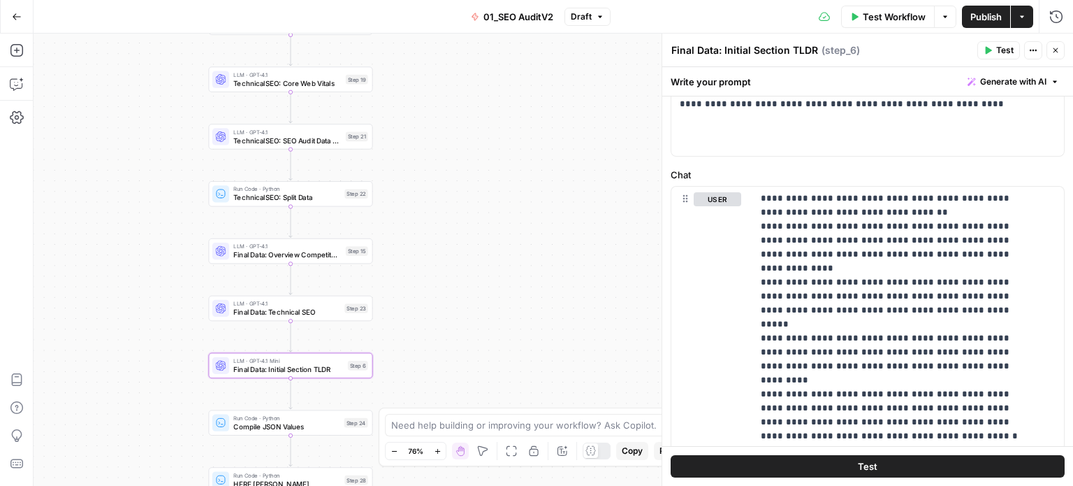
drag, startPoint x: 504, startPoint y: 185, endPoint x: 483, endPoint y: 248, distance: 67.0
click at [483, 248] on div "false false true true Workflow Set Inputs Inputs Workflow Prep: Get Brand Kit D…" at bounding box center [554, 260] width 1040 height 452
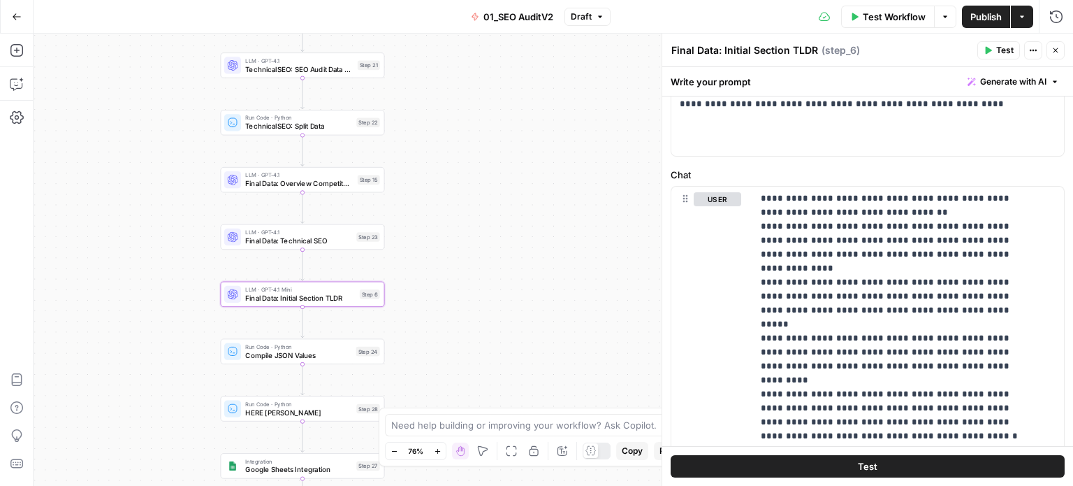
drag, startPoint x: 551, startPoint y: 382, endPoint x: 454, endPoint y: 301, distance: 127.0
click at [567, 304] on div "false false true true Workflow Set Inputs Inputs Workflow Prep: Get Brand Kit D…" at bounding box center [554, 260] width 1040 height 452
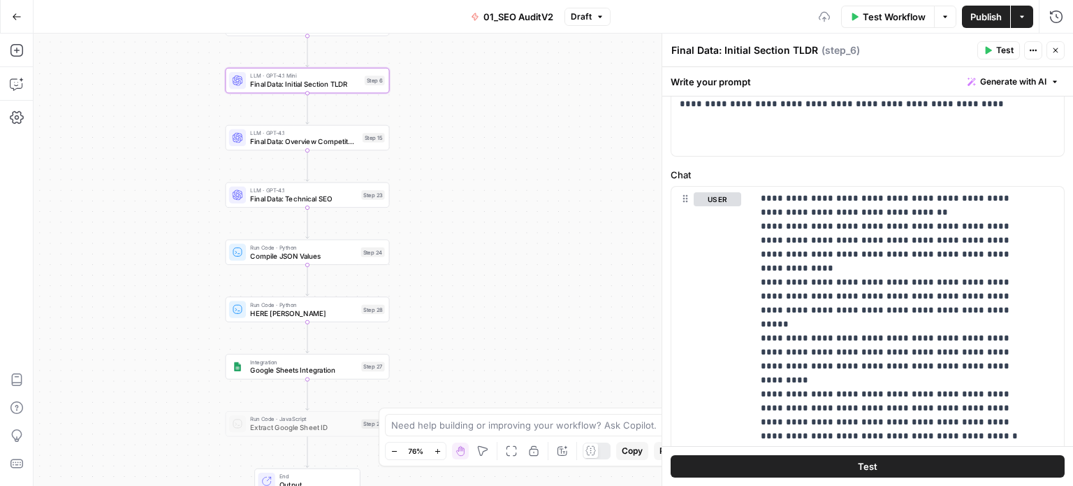
drag, startPoint x: 526, startPoint y: 321, endPoint x: 528, endPoint y: 252, distance: 68.5
click at [528, 252] on div "false false true true Workflow Set Inputs Inputs Workflow Prep: Get Brand Kit D…" at bounding box center [554, 260] width 1040 height 452
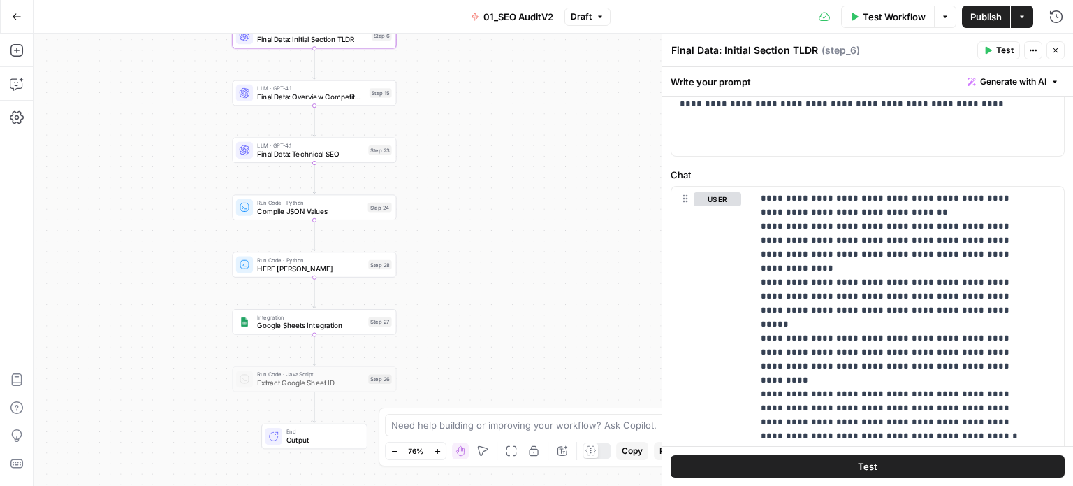
drag, startPoint x: 508, startPoint y: 308, endPoint x: 505, endPoint y: 356, distance: 48.3
click at [505, 356] on div "false false true true Workflow Set Inputs Inputs Workflow Prep: Get Brand Kit D…" at bounding box center [554, 260] width 1040 height 452
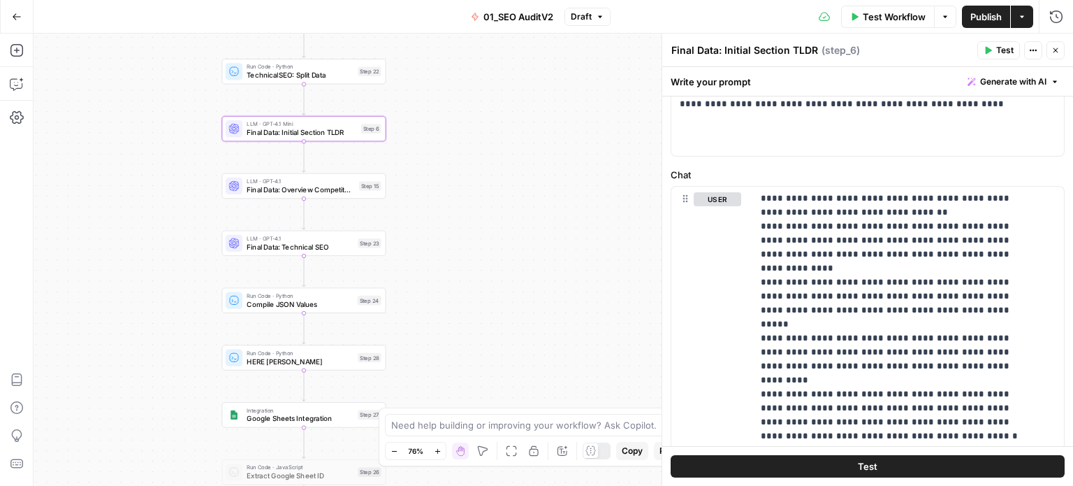
drag, startPoint x: 512, startPoint y: 175, endPoint x: 498, endPoint y: 288, distance: 113.4
click at [499, 290] on div "false false true true Workflow Set Inputs Inputs Workflow Prep: Get Brand Kit D…" at bounding box center [554, 260] width 1040 height 452
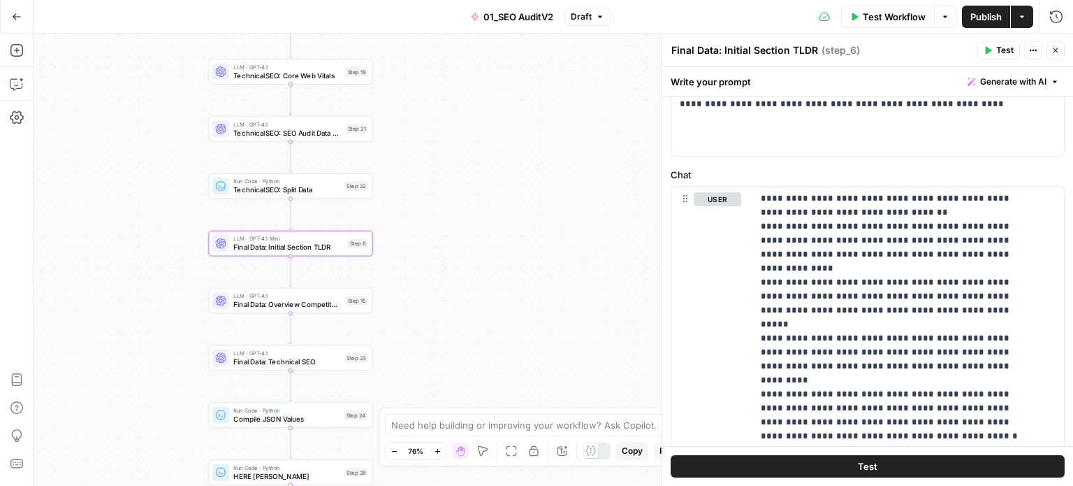
drag, startPoint x: 492, startPoint y: 180, endPoint x: 476, endPoint y: 260, distance: 82.0
click at [476, 273] on div "false false true true Workflow Set Inputs Inputs Workflow Prep: Get Brand Kit D…" at bounding box center [554, 260] width 1040 height 452
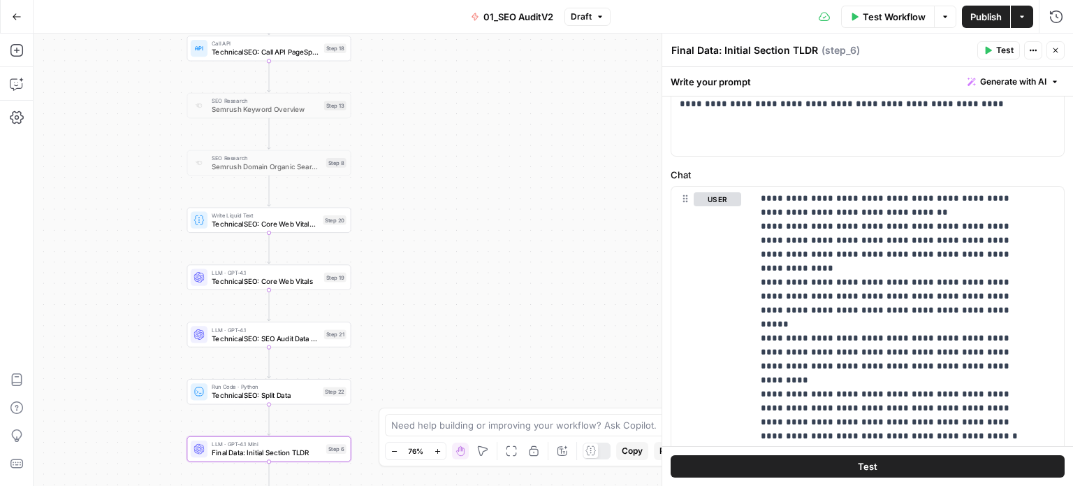
drag, startPoint x: 468, startPoint y: 238, endPoint x: 467, endPoint y: 274, distance: 36.4
click at [467, 274] on div "false false true true Workflow Set Inputs Inputs Workflow Prep: Get Brand Kit D…" at bounding box center [554, 260] width 1040 height 452
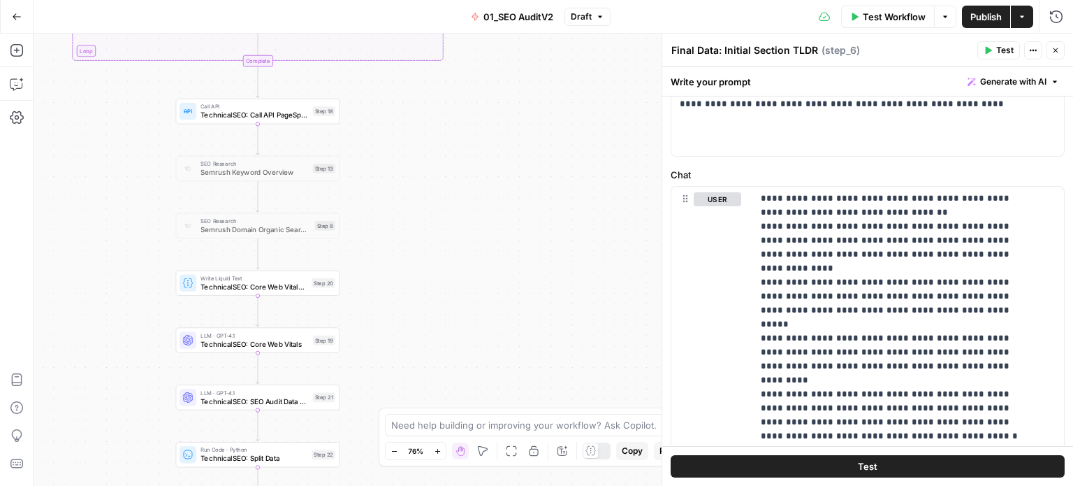
drag, startPoint x: 452, startPoint y: 234, endPoint x: 448, endPoint y: 305, distance: 71.4
click at [447, 314] on div "false false true true Workflow Set Inputs Inputs Workflow Prep: Get Brand Kit D…" at bounding box center [554, 260] width 1040 height 452
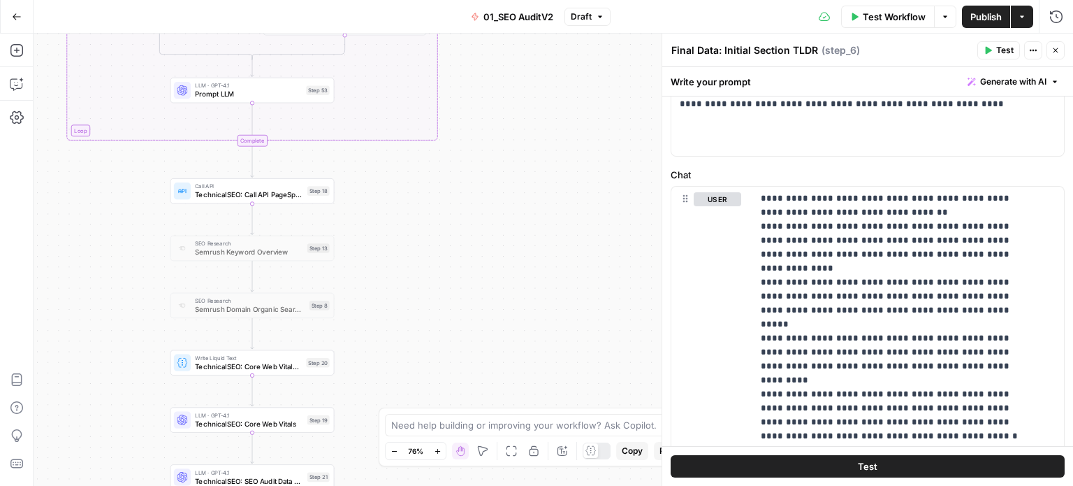
drag, startPoint x: 447, startPoint y: 172, endPoint x: 449, endPoint y: 331, distance: 159.4
click at [449, 331] on div "false false true true Workflow Set Inputs Inputs Workflow Prep: Get Brand Kit D…" at bounding box center [554, 260] width 1040 height 452
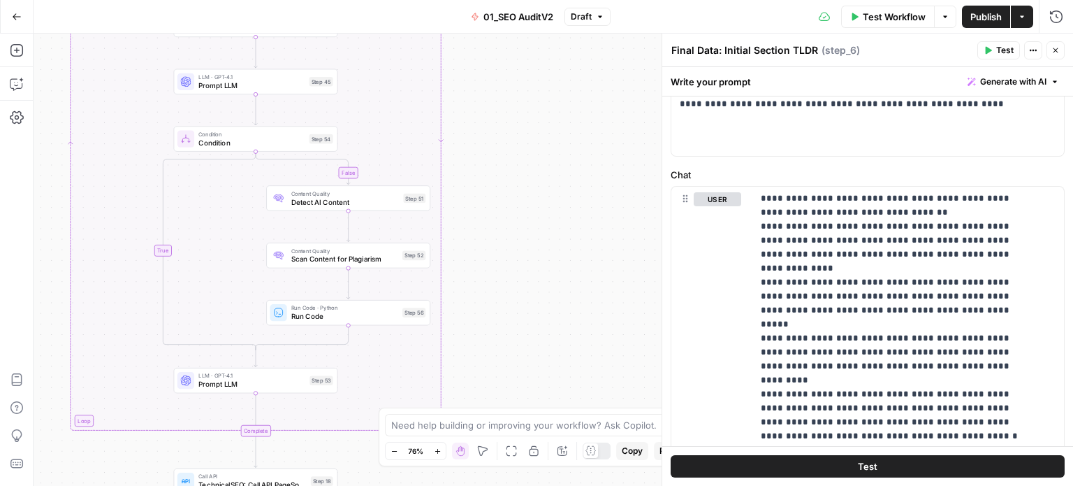
drag, startPoint x: 526, startPoint y: 159, endPoint x: 528, endPoint y: 377, distance: 218.1
click at [528, 381] on div "false false true true Workflow Set Inputs Inputs Workflow Prep: Get Brand Kit D…" at bounding box center [554, 260] width 1040 height 452
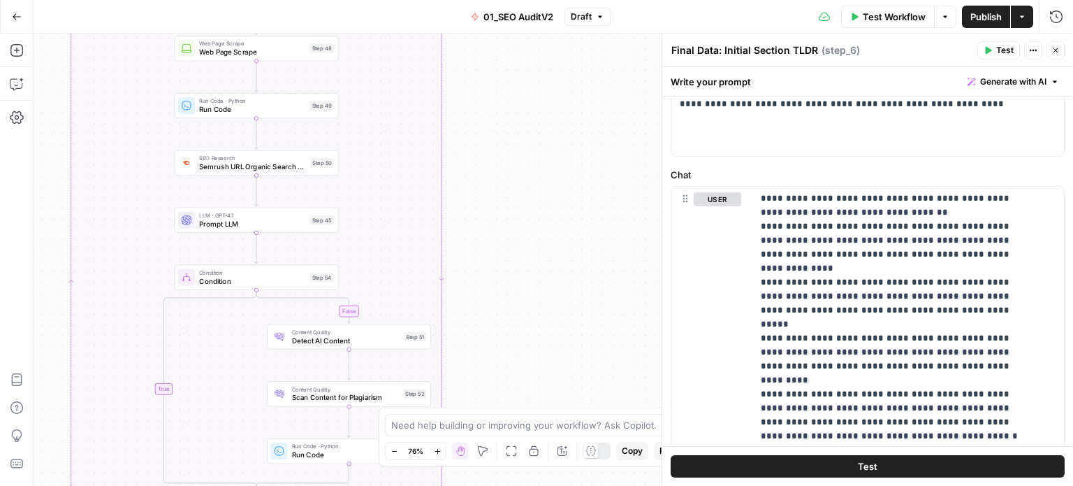
drag, startPoint x: 526, startPoint y: 223, endPoint x: 545, endPoint y: 299, distance: 78.7
click at [528, 386] on div "false false true true Workflow Set Inputs Inputs Workflow Prep: Get Brand Kit D…" at bounding box center [554, 260] width 1040 height 452
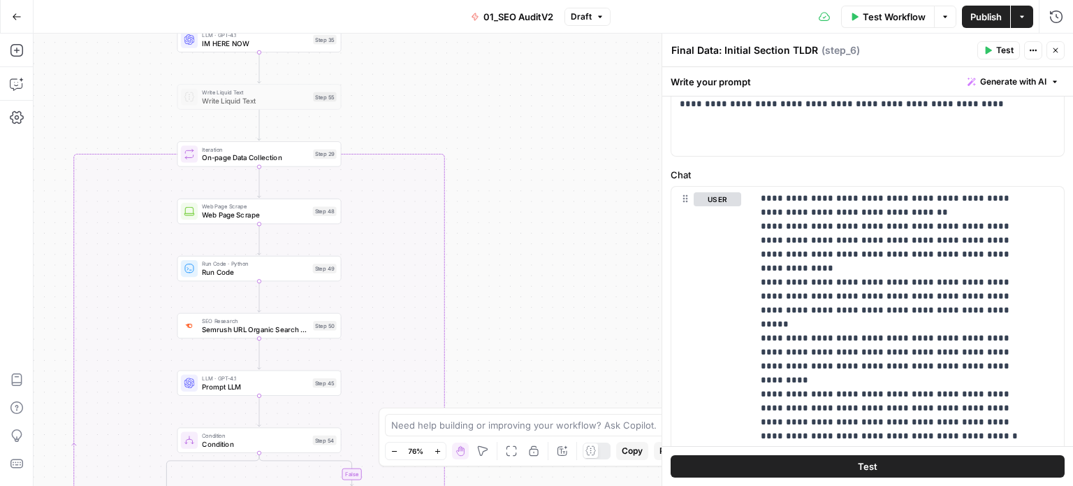
drag, startPoint x: 549, startPoint y: 247, endPoint x: 551, endPoint y: 305, distance: 58.7
click at [551, 327] on div "false false true true Workflow Set Inputs Inputs Workflow Prep: Get Brand Kit D…" at bounding box center [554, 260] width 1040 height 452
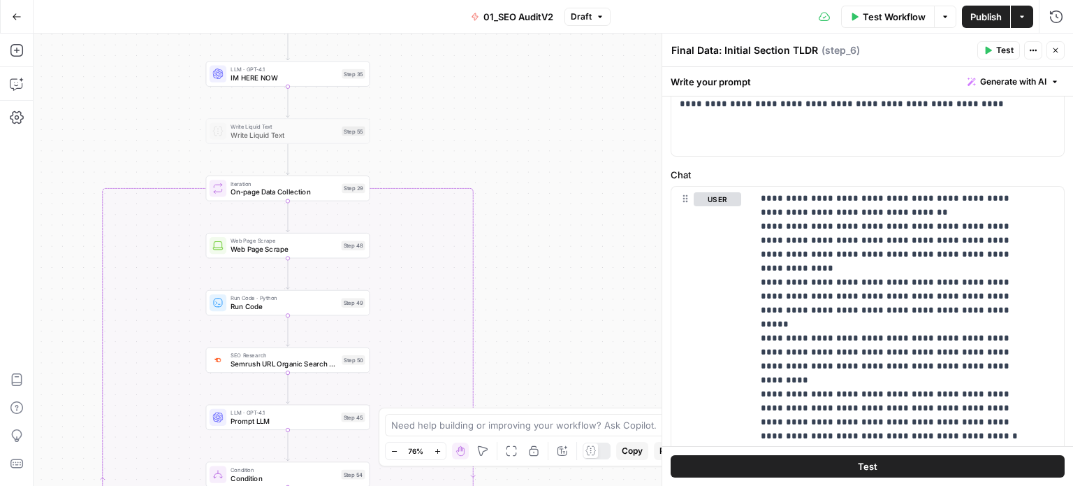
drag, startPoint x: 542, startPoint y: 254, endPoint x: 563, endPoint y: 151, distance: 105.4
click at [563, 151] on div "false false true true Workflow Set Inputs Inputs Workflow Prep: Get Brand Kit D…" at bounding box center [554, 260] width 1040 height 452
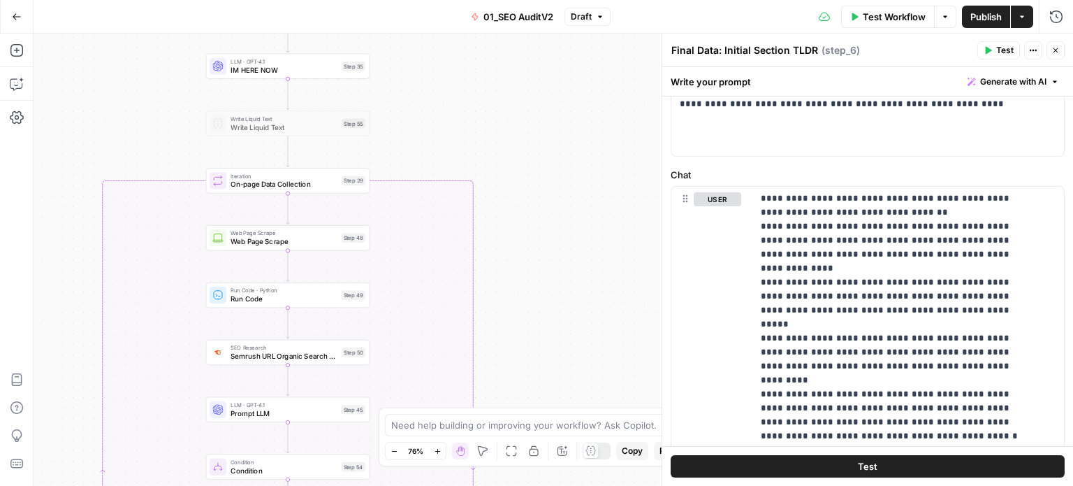
click at [558, 17] on div "Go Back 01_SEO AuditV2 Draft Test Workflow Options Publish Actions Run History …" at bounding box center [536, 243] width 1073 height 486
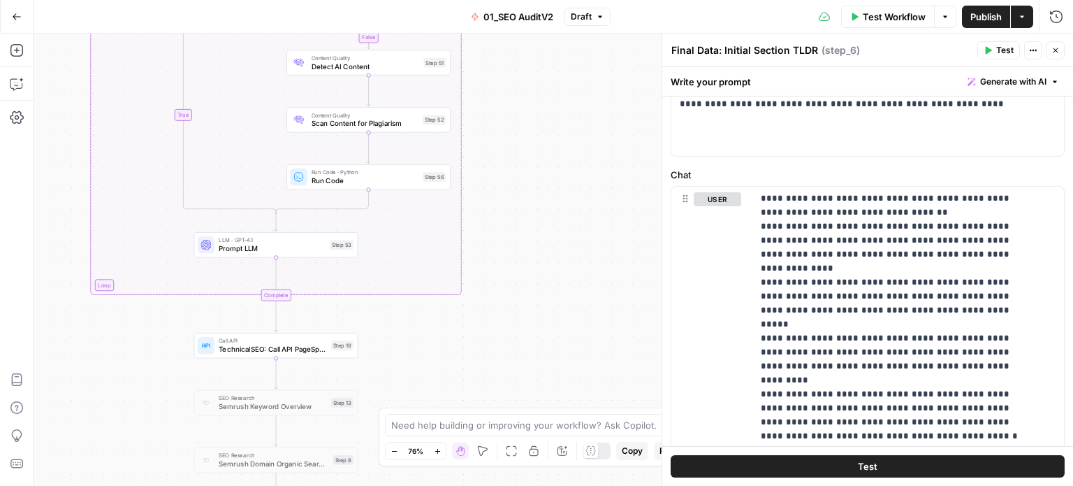
drag, startPoint x: 568, startPoint y: 216, endPoint x: 556, endPoint y: 38, distance: 178.7
click at [556, 38] on div "false false true true Workflow Set Inputs Inputs Workflow Prep: Get Brand Kit D…" at bounding box center [554, 260] width 1040 height 452
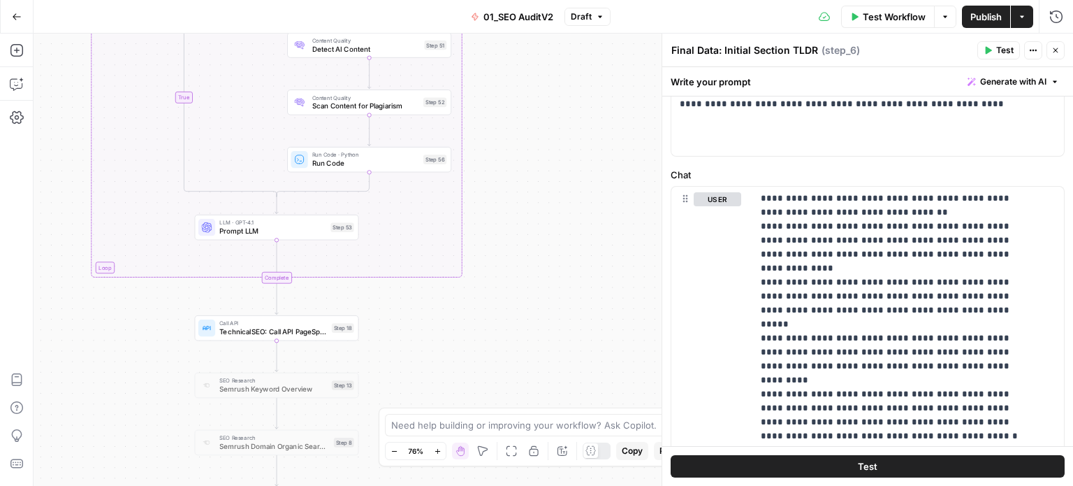
drag, startPoint x: 566, startPoint y: 156, endPoint x: 560, endPoint y: 301, distance: 145.5
click at [559, 340] on div "false false true true Workflow Set Inputs Inputs Workflow Prep: Get Brand Kit D…" at bounding box center [554, 260] width 1040 height 452
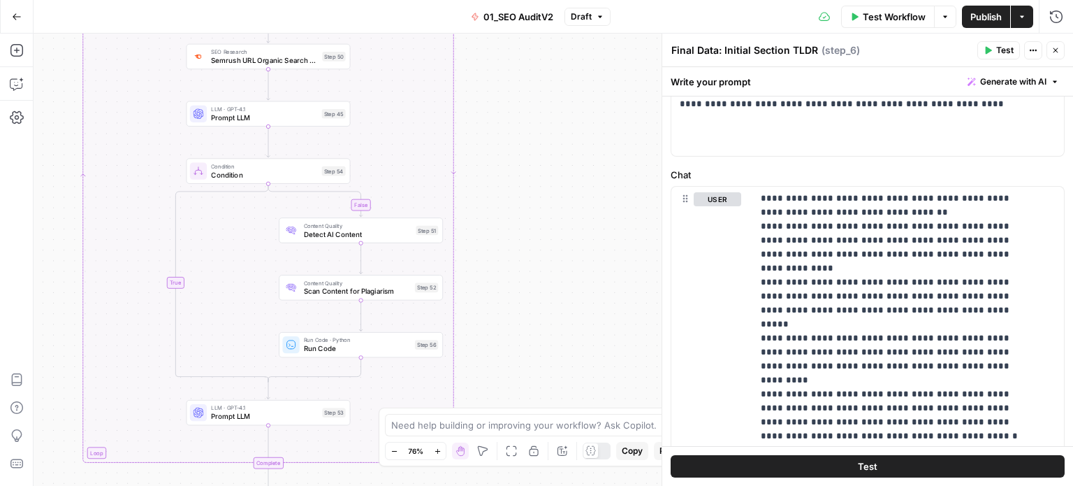
drag, startPoint x: 573, startPoint y: 208, endPoint x: 568, endPoint y: 266, distance: 58.2
click at [567, 268] on div "false false true true Workflow Set Inputs Inputs Workflow Prep: Get Brand Kit D…" at bounding box center [554, 260] width 1040 height 452
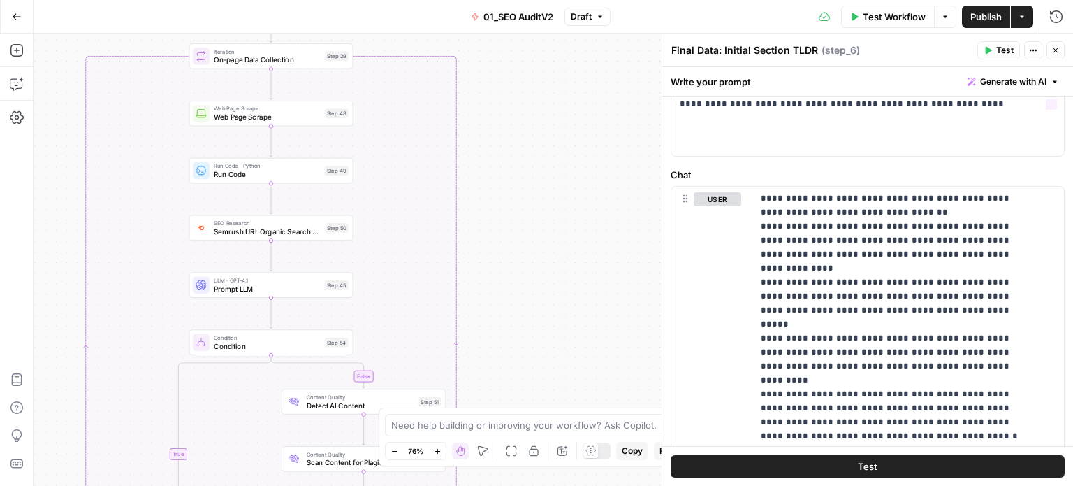
drag, startPoint x: 492, startPoint y: 314, endPoint x: 486, endPoint y: 306, distance: 10.1
click at [492, 321] on div "false false true true Workflow Set Inputs Inputs Workflow Prep: Get Brand Kit D…" at bounding box center [554, 260] width 1040 height 452
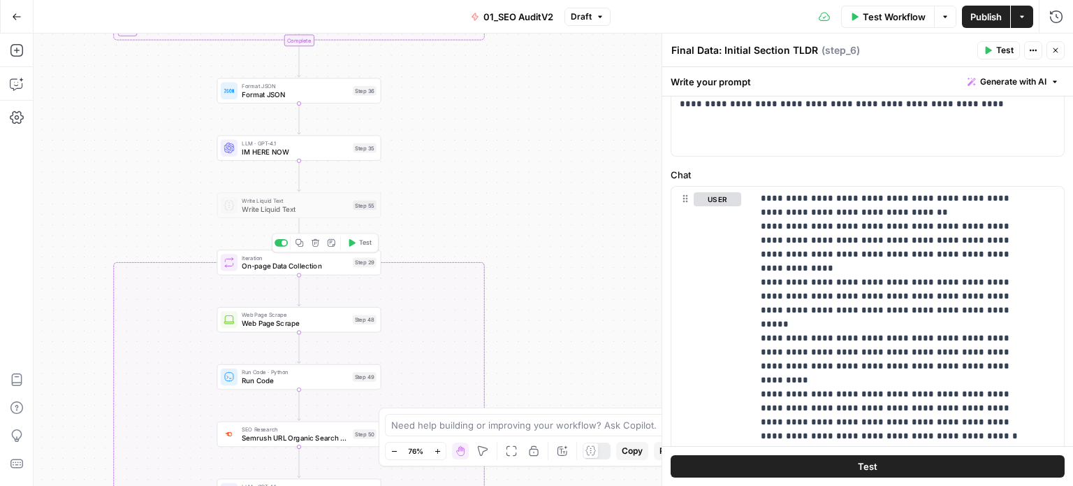
click at [276, 262] on span "On-page Data Collection" at bounding box center [295, 266] width 107 height 10
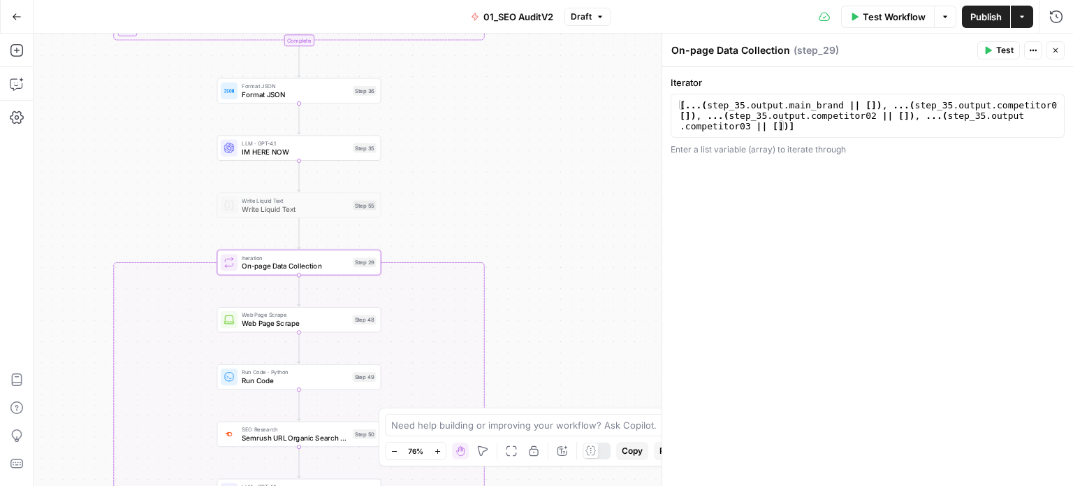
click at [707, 49] on textarea "On-page Data Collection" at bounding box center [731, 50] width 119 height 14
type textarea "On-pageSEO: Data Collection"
click at [551, 170] on div "false false true true Workflow Set Inputs Inputs Workflow Prep: Get Brand Kit D…" at bounding box center [554, 260] width 1040 height 452
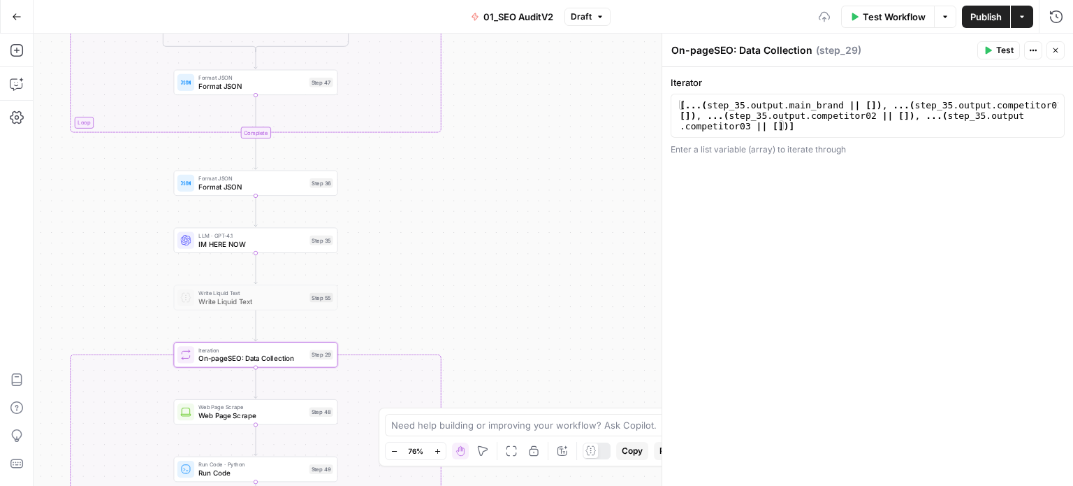
click at [513, 290] on div "false false true true Workflow Set Inputs Inputs Workflow Prep: Get Brand Kit D…" at bounding box center [554, 260] width 1040 height 452
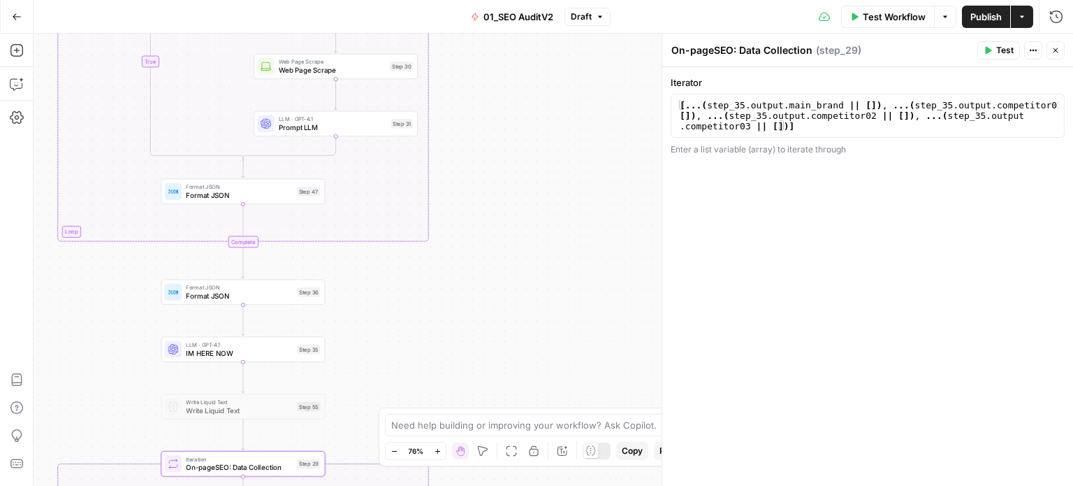
click at [489, 281] on div "false false true true Workflow Set Inputs Inputs Workflow Prep: Get Brand Kit D…" at bounding box center [554, 260] width 1040 height 452
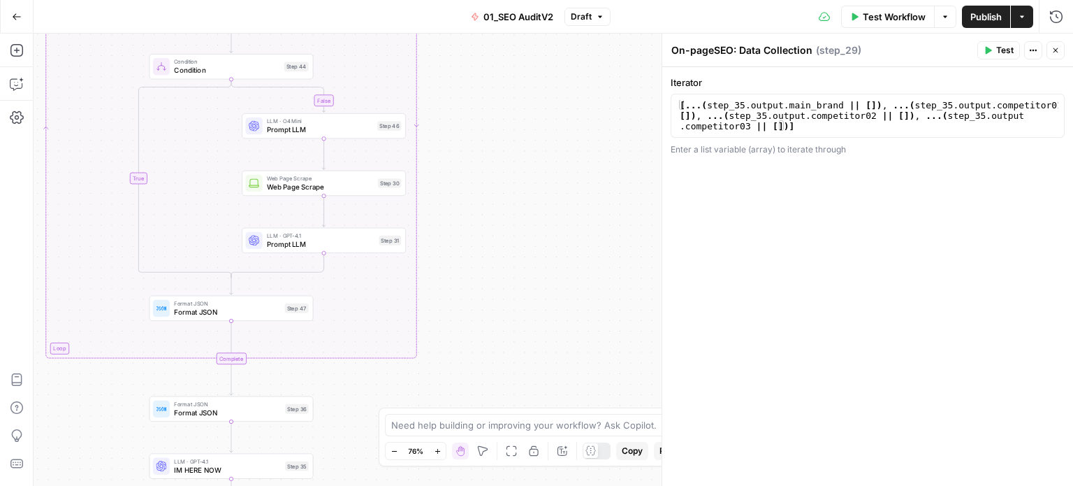
drag, startPoint x: 504, startPoint y: 199, endPoint x: 518, endPoint y: 271, distance: 73.3
click at [517, 303] on div "false false true true Workflow Set Inputs Inputs Workflow Prep: Get Brand Kit D…" at bounding box center [554, 260] width 1040 height 452
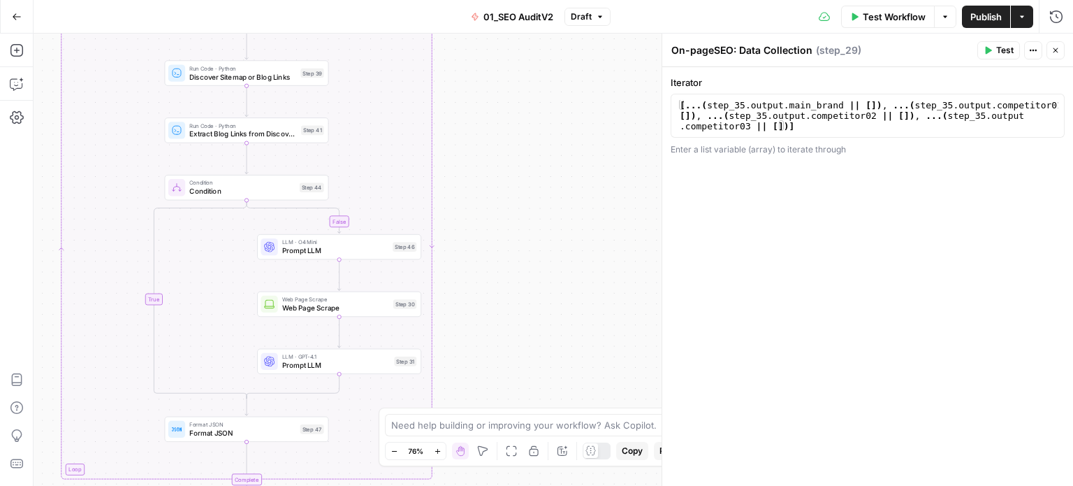
drag, startPoint x: 530, startPoint y: 277, endPoint x: 556, endPoint y: 332, distance: 60.6
click at [533, 318] on div "false false true true Workflow Set Inputs Inputs Workflow Prep: Get Brand Kit D…" at bounding box center [554, 260] width 1040 height 452
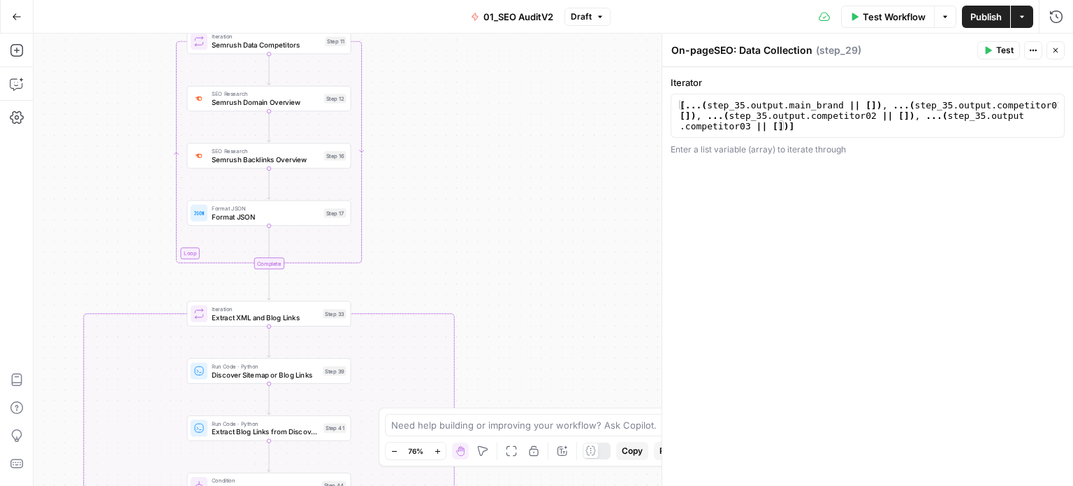
drag, startPoint x: 556, startPoint y: 332, endPoint x: 567, endPoint y: 289, distance: 44.8
click at [557, 337] on div "false false true true Workflow Set Inputs Inputs Workflow Prep: Get Brand Kit D…" at bounding box center [554, 260] width 1040 height 452
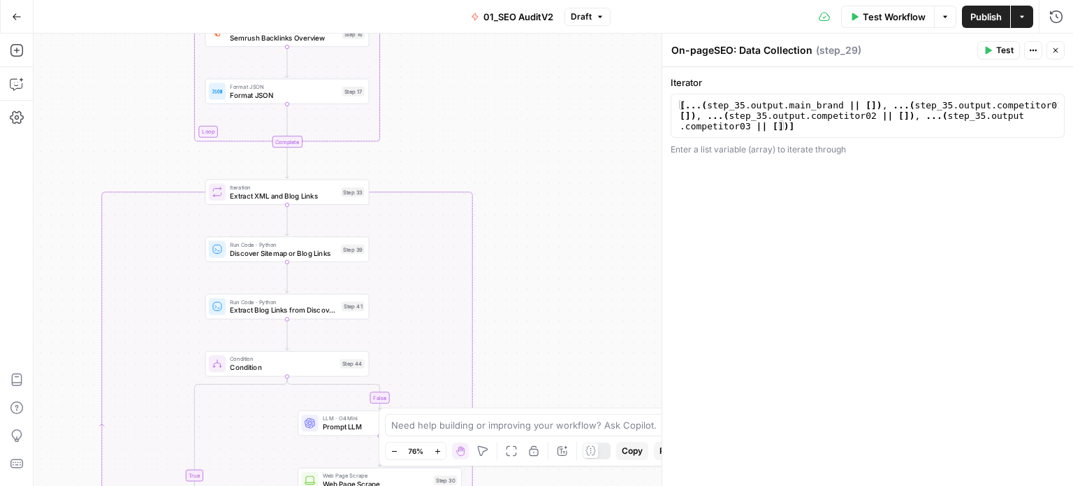
drag, startPoint x: 542, startPoint y: 273, endPoint x: 558, endPoint y: 147, distance: 127.6
click at [558, 147] on div "false false true true Workflow Set Inputs Inputs Workflow Prep: Get Brand Kit D…" at bounding box center [554, 260] width 1040 height 452
drag, startPoint x: 607, startPoint y: 307, endPoint x: 639, endPoint y: 92, distance: 217.0
click at [629, 109] on div "false false true true Workflow Set Inputs Inputs Workflow Prep: Get Brand Kit D…" at bounding box center [554, 260] width 1040 height 452
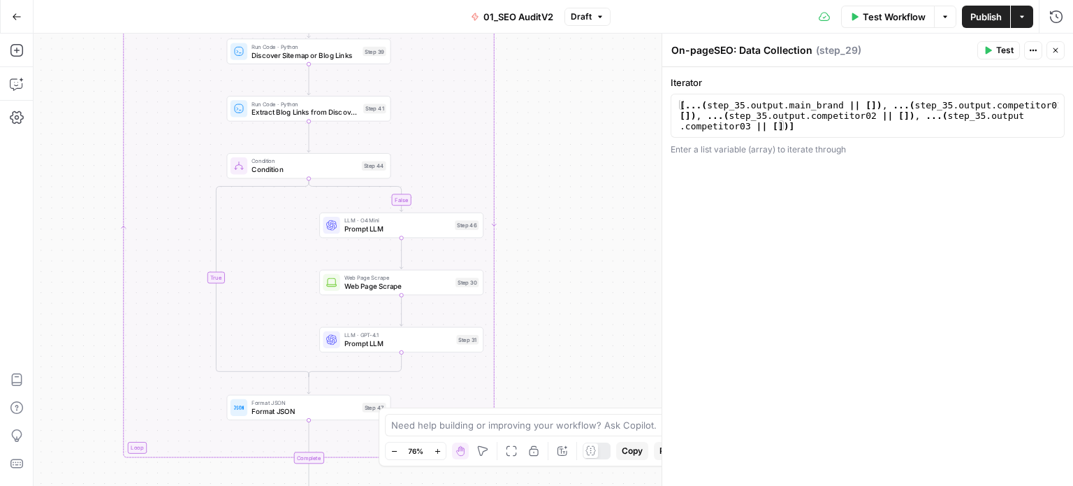
drag, startPoint x: 594, startPoint y: 249, endPoint x: 595, endPoint y: 149, distance: 100.0
click at [596, 145] on div "false false true true Workflow Set Inputs Inputs Workflow Prep: Get Brand Kit D…" at bounding box center [554, 260] width 1040 height 452
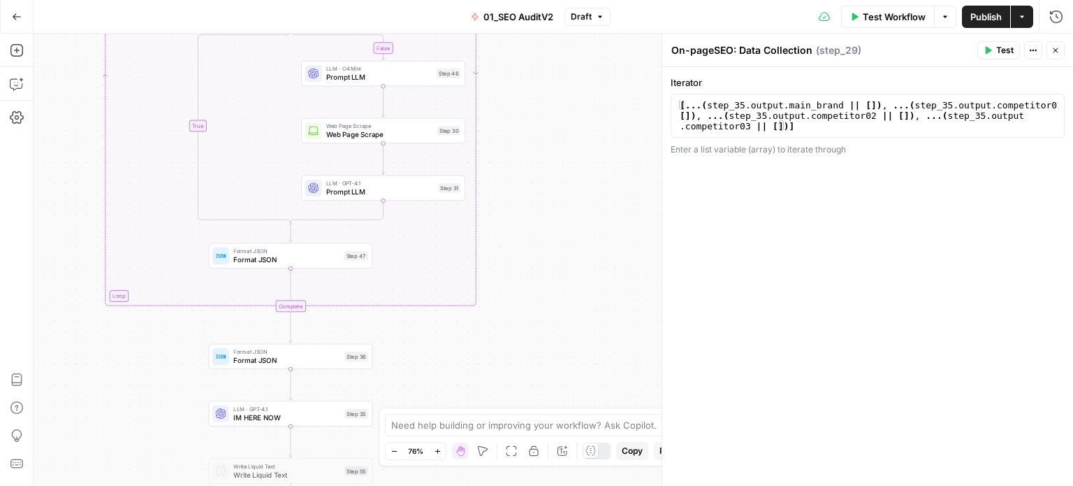
drag, startPoint x: 579, startPoint y: 199, endPoint x: 567, endPoint y: 400, distance: 201.6
click at [567, 416] on body "All About AI New Home Browse Insights Opportunities Your Data Recent Grids Keyw…" at bounding box center [536, 243] width 1073 height 486
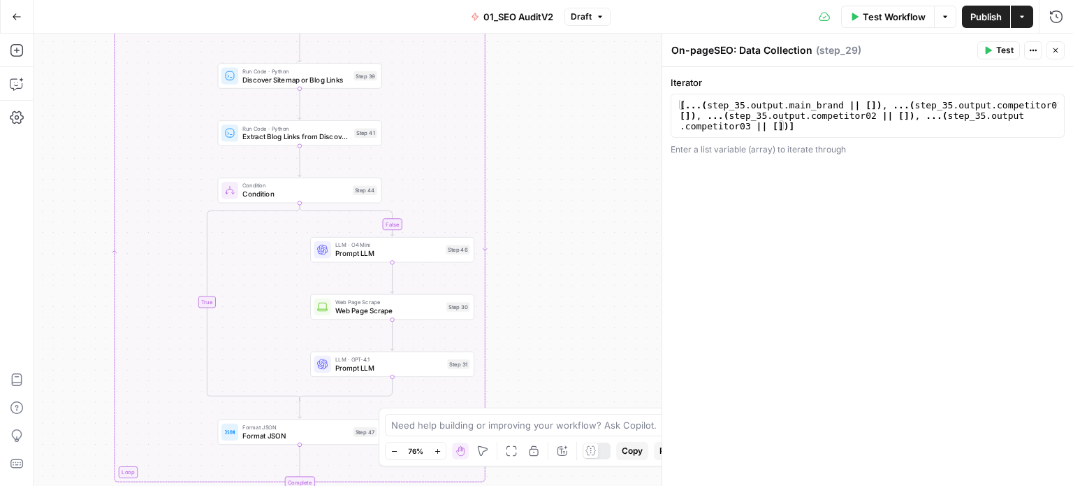
drag, startPoint x: 560, startPoint y: 289, endPoint x: 555, endPoint y: 361, distance: 72.2
click at [554, 378] on div "false false true true Workflow Set Inputs Inputs Workflow Prep: Get Brand Kit D…" at bounding box center [554, 260] width 1040 height 452
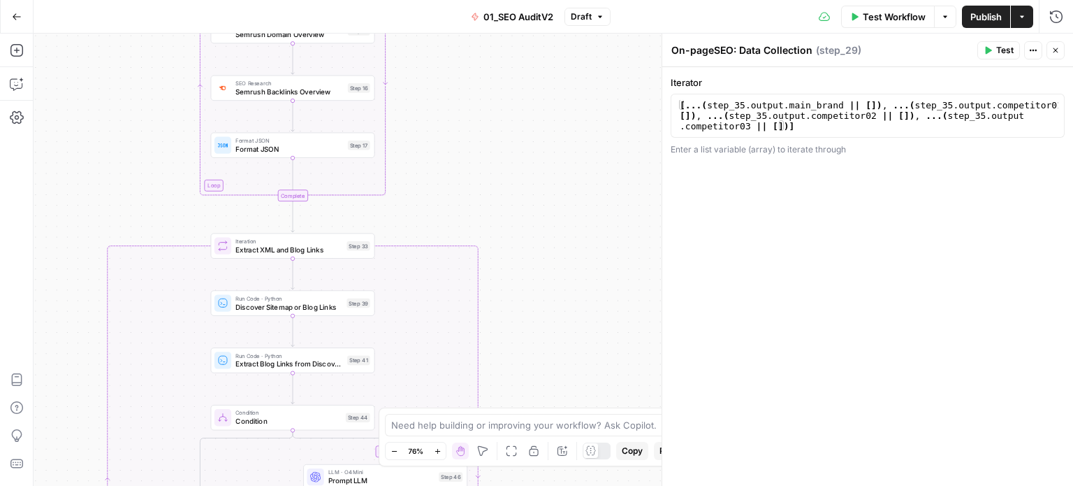
drag, startPoint x: 556, startPoint y: 304, endPoint x: 554, endPoint y: 326, distance: 21.8
click at [555, 359] on div "false false true true Workflow Set Inputs Inputs Workflow Prep: Get Brand Kit D…" at bounding box center [554, 260] width 1040 height 452
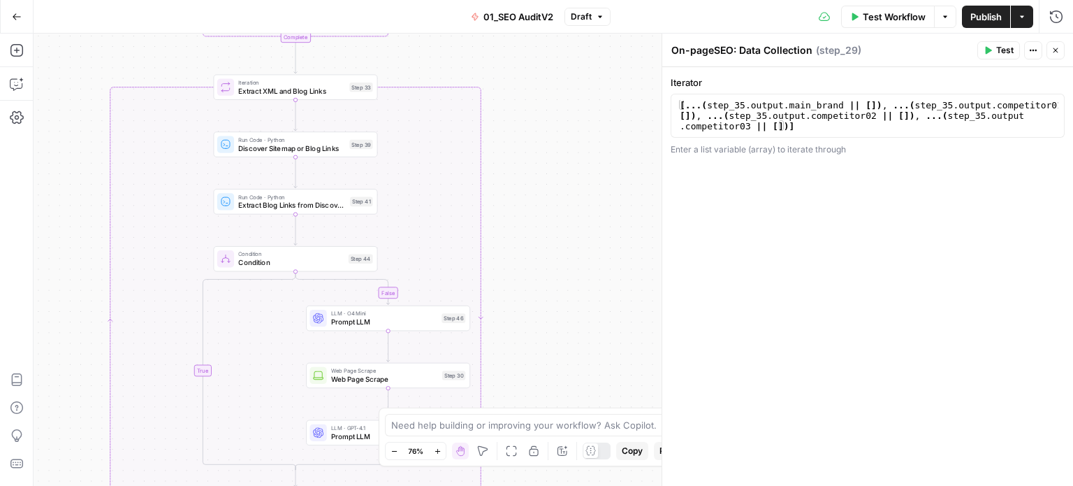
drag, startPoint x: 544, startPoint y: 307, endPoint x: 548, endPoint y: 127, distance: 179.7
click at [548, 127] on div "false false true true Workflow Set Inputs Inputs Workflow Prep: Get Brand Kit D…" at bounding box center [554, 260] width 1040 height 452
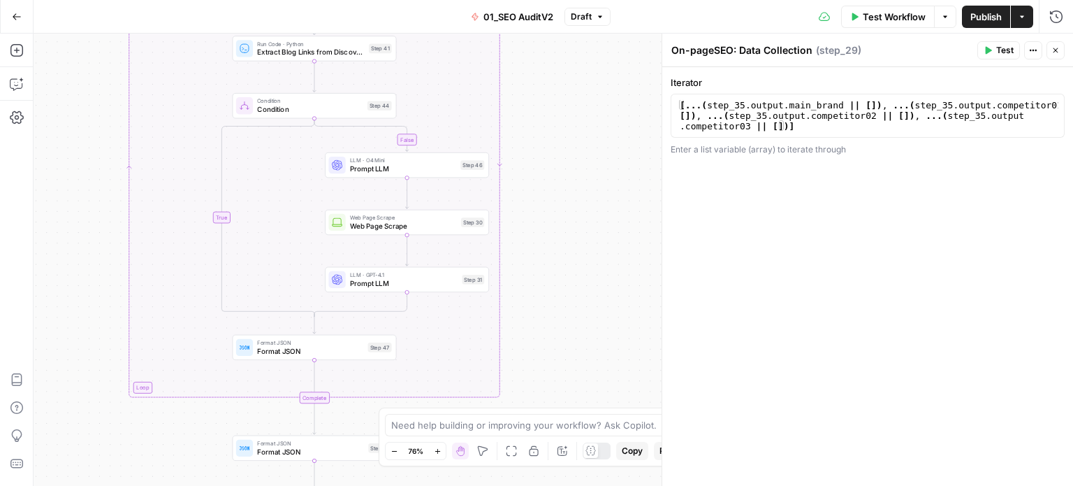
drag, startPoint x: 561, startPoint y: 236, endPoint x: 579, endPoint y: 160, distance: 78.2
click at [579, 140] on div "false false true true Workflow Set Inputs Inputs Workflow Prep: Get Brand Kit D…" at bounding box center [554, 260] width 1040 height 452
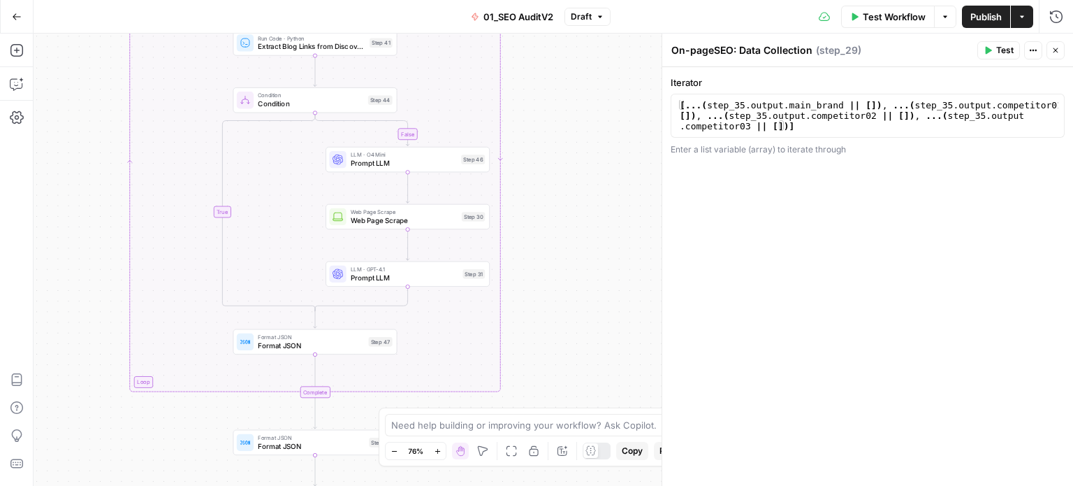
drag
click at [579, 365] on div "false false true true Workflow Set Inputs Inputs Workflow Prep: Get Brand Kit D…" at bounding box center [554, 260] width 1040 height 452
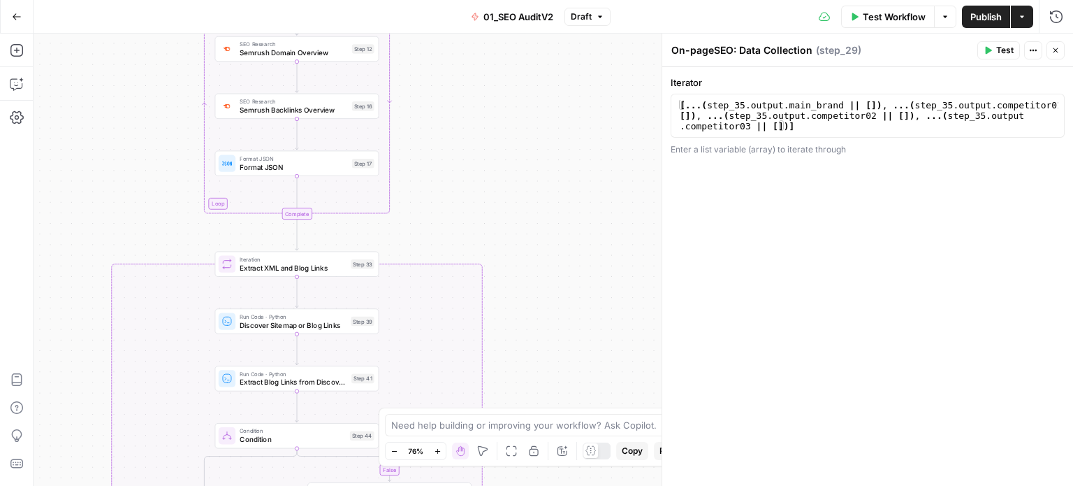
click at [570, 354] on div "false false true true Workflow Set Inputs Inputs Workflow Prep: Get Brand Kit D…" at bounding box center [554, 260] width 1040 height 452
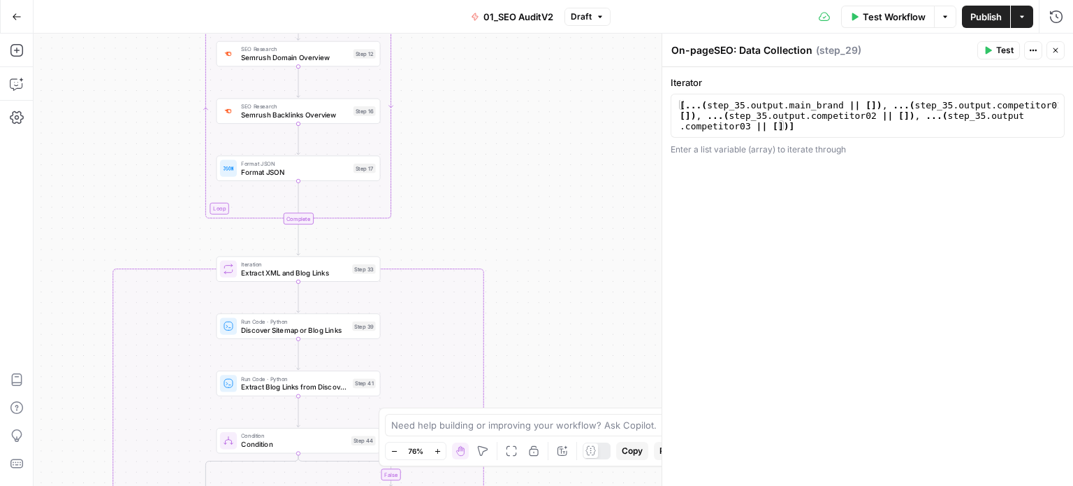
click at [271, 273] on span "Extract XML and Blog Links" at bounding box center [294, 272] width 107 height 10
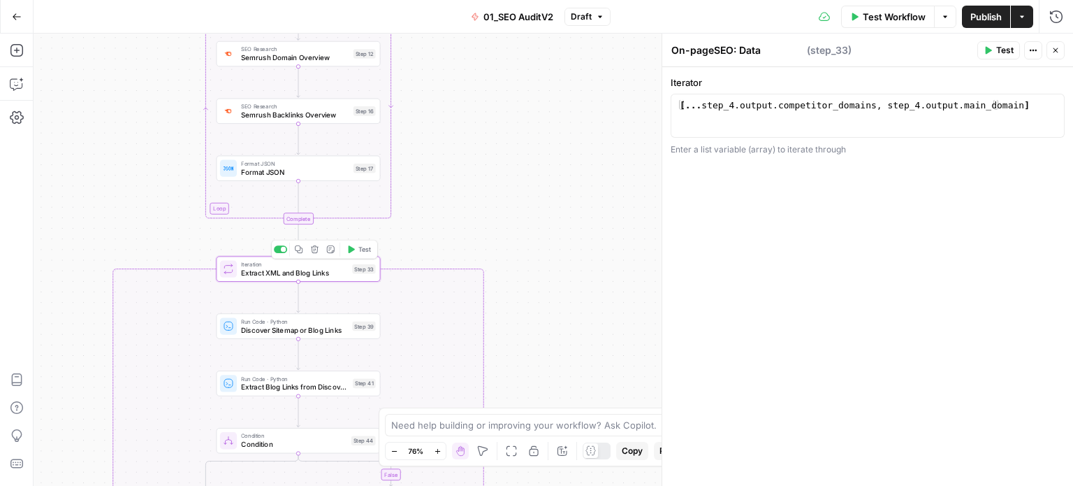
type textarea "Extract XML and Blog Links"
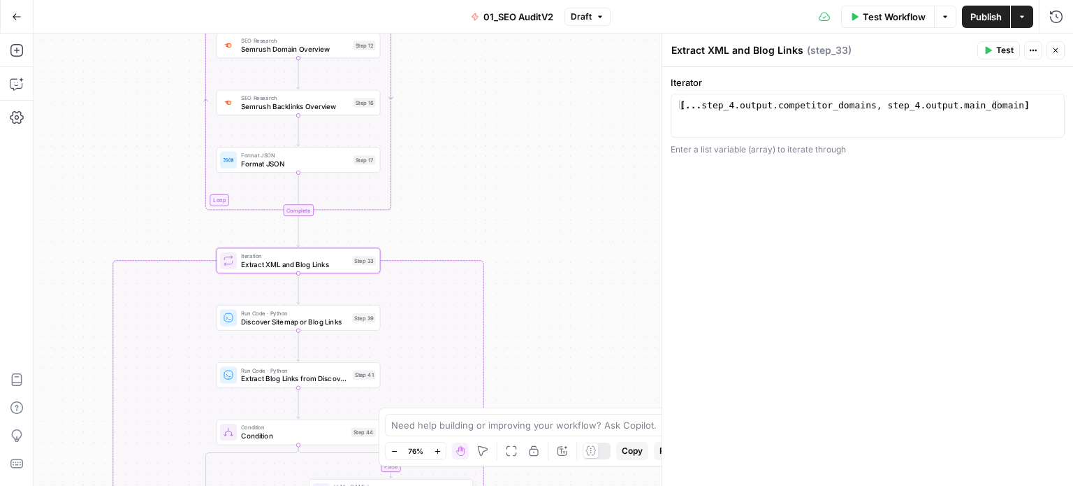
click at [551, 37] on div "false false true true Workflow Set Inputs Inputs Workflow Prep: Get Brand Kit D…" at bounding box center [554, 260] width 1040 height 452
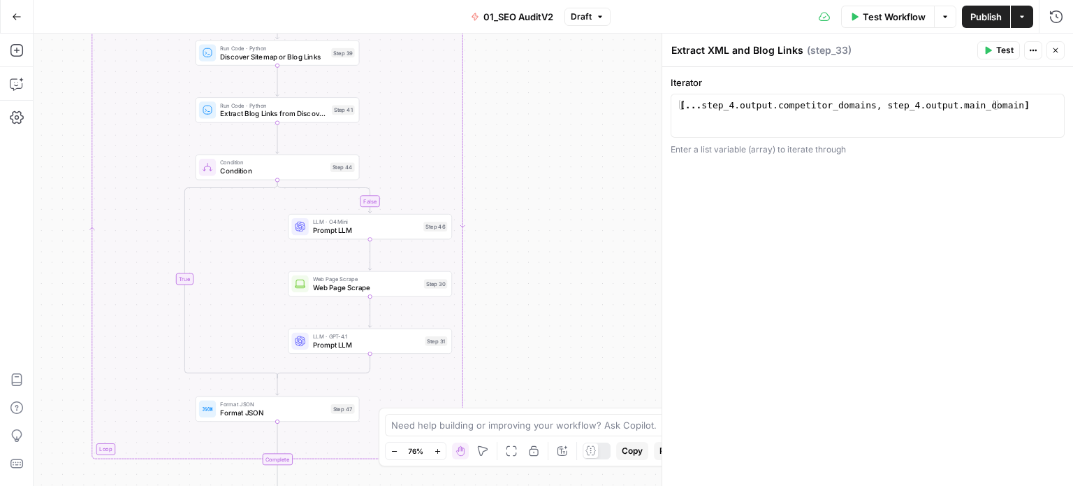
click at [543, 82] on div "false false true true Workflow Set Inputs Inputs Workflow Prep: Get Brand Kit D…" at bounding box center [554, 260] width 1040 height 452
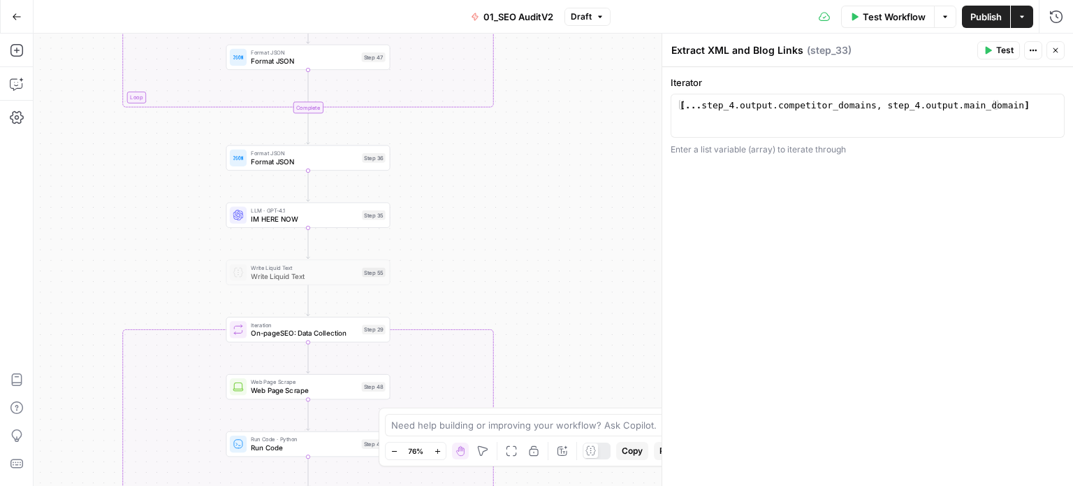
click at [587, 137] on div "false false true true Workflow Set Inputs Inputs Workflow Prep: Get Brand Kit D…" at bounding box center [554, 260] width 1040 height 452
click at [261, 338] on span "On-pageSEO: Data Collection" at bounding box center [305, 338] width 107 height 10
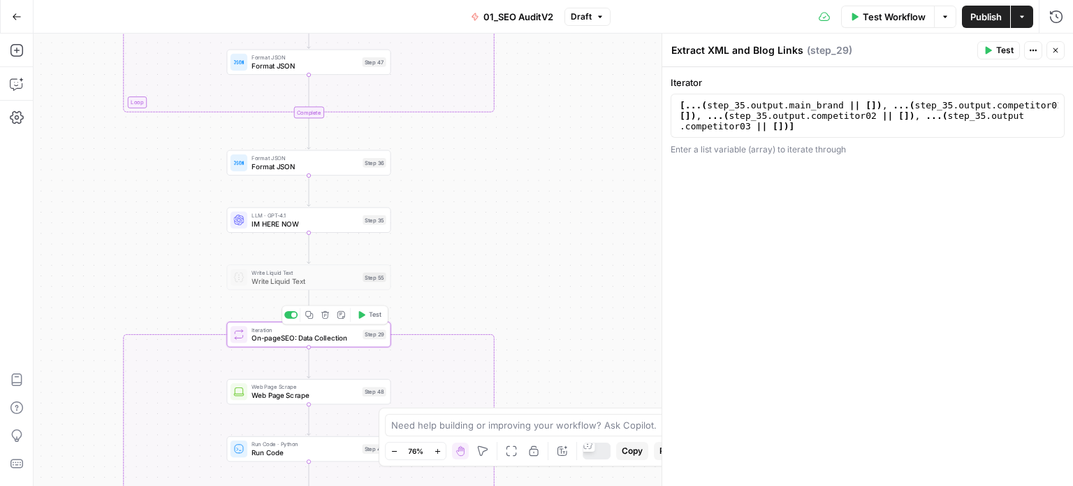
type textarea "On-pageSEO: Data Collection"
click at [668, 47] on div "On-pageSEO: Data Collection On-pageSEO: Data Collection ( step_29 ) Test Action…" at bounding box center [868, 260] width 412 height 452
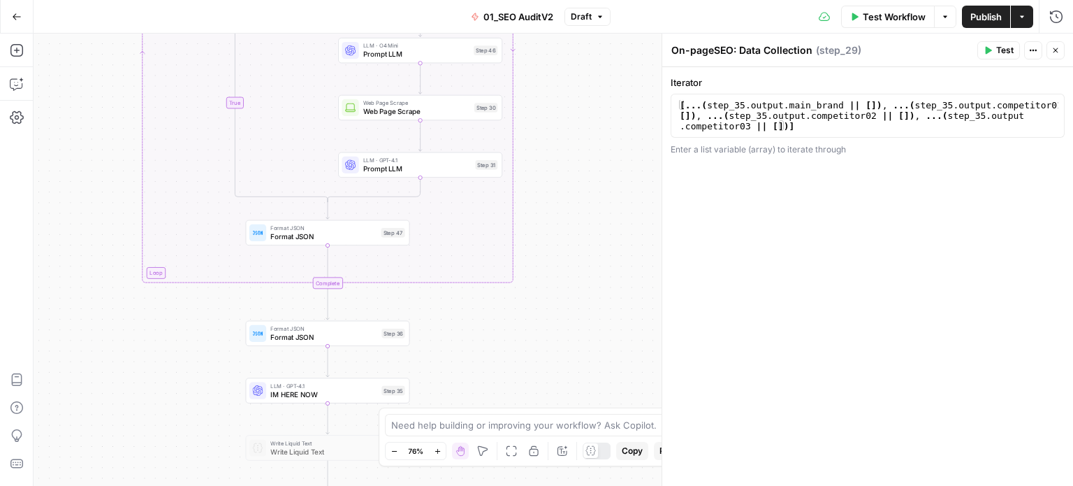
click at [582, 291] on div "false false true true Workflow Set Inputs Inputs Workflow Prep: Get Brand Kit D…" at bounding box center [554, 260] width 1040 height 452
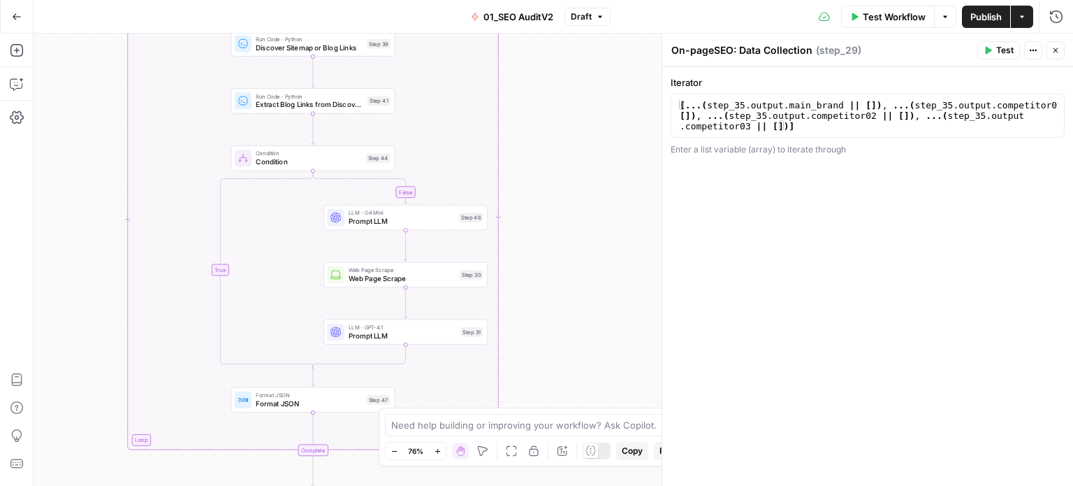
click at [544, 277] on div "false false true true Workflow Set Inputs Inputs Workflow Prep: Get Brand Kit D…" at bounding box center [554, 260] width 1040 height 452
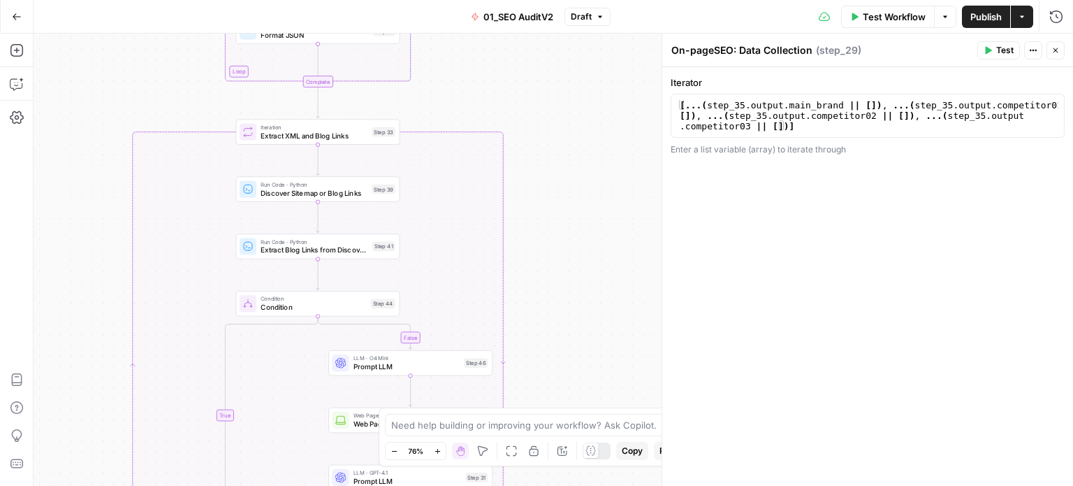
click at [565, 298] on div "false false true true Workflow Set Inputs Inputs Workflow Prep: Get Brand Kit D…" at bounding box center [554, 260] width 1040 height 452
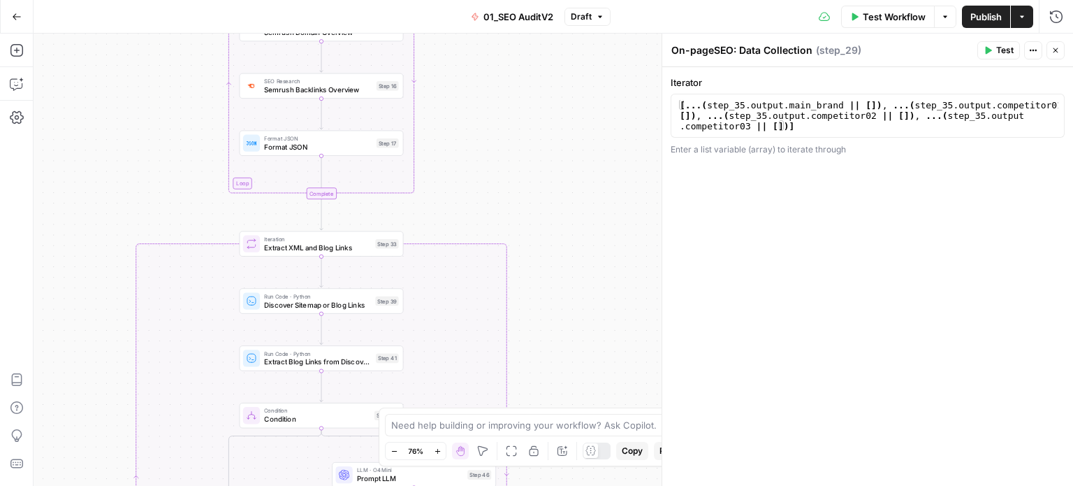
click at [579, 270] on div "false false true true Workflow Set Inputs Inputs Workflow Prep: Get Brand Kit D…" at bounding box center [554, 260] width 1040 height 452
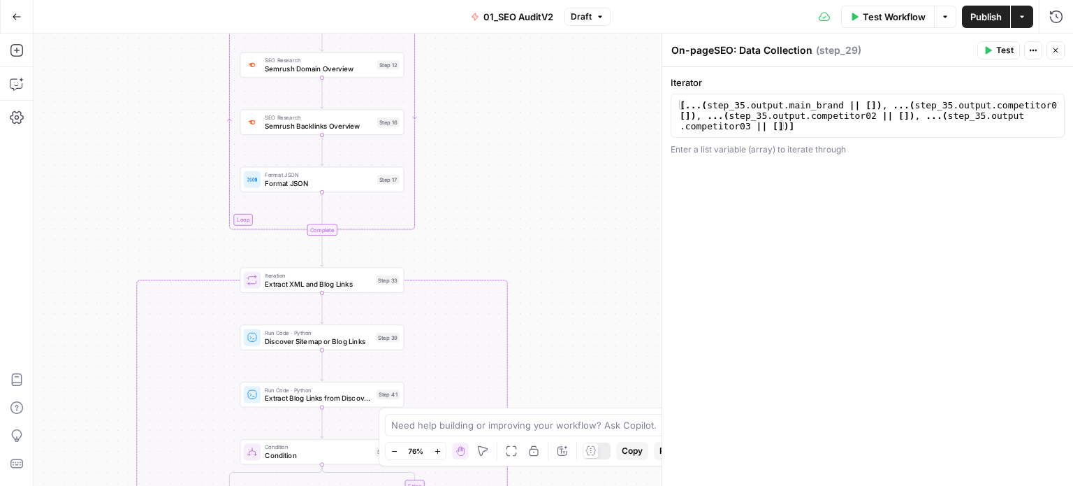
click at [335, 289] on span "Extract XML and Blog Links" at bounding box center [318, 283] width 107 height 10
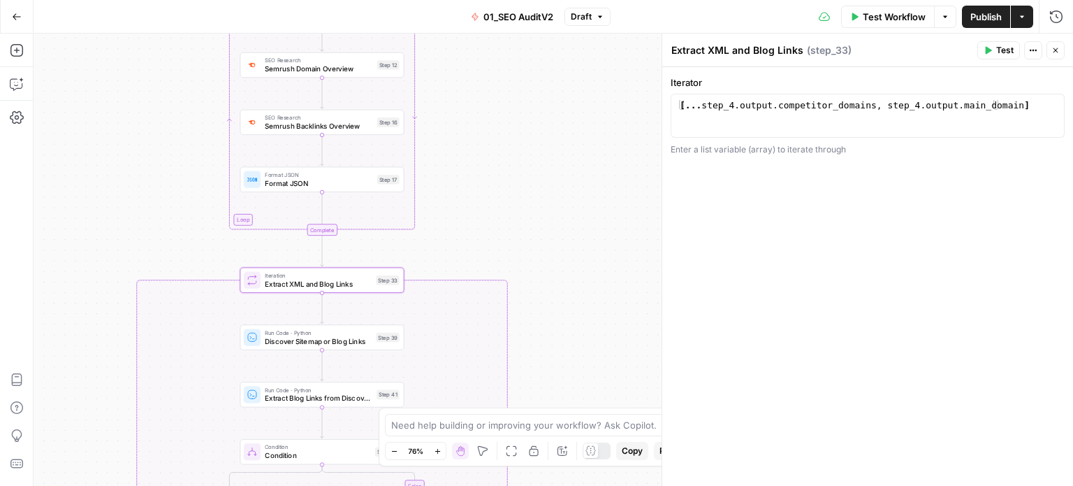
click at [674, 46] on textarea "Extract XML and Blog Links" at bounding box center [738, 50] width 132 height 14
paste textarea "On-pageSEO:"
type textarea "On-pageSEO: Extract XML and Blog Links"
click at [596, 180] on div "false false true true Workflow Set Inputs Inputs Workflow Prep: Get Brand Kit D…" at bounding box center [554, 260] width 1040 height 452
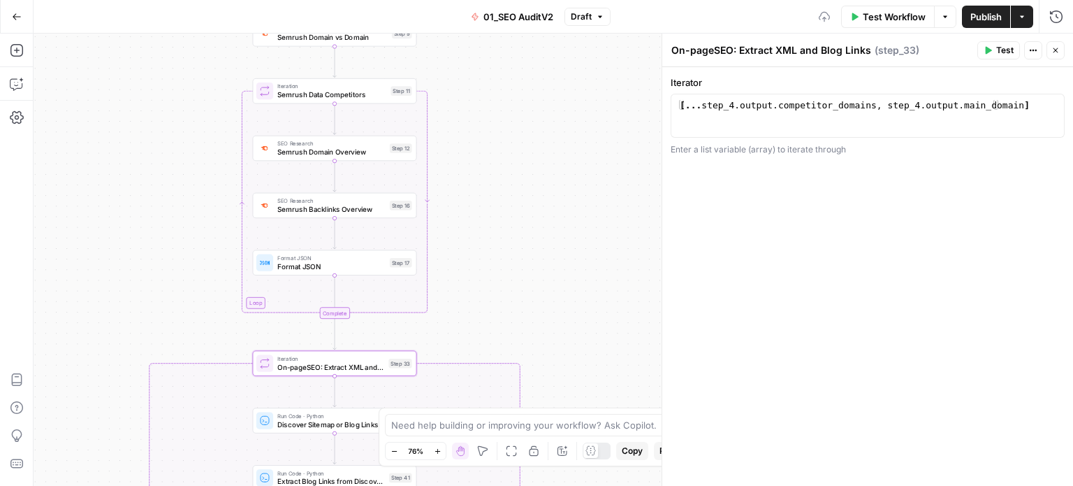
click at [592, 233] on div "false false true true Workflow Set Inputs Inputs Workflow Prep: Get Brand Kit D…" at bounding box center [554, 260] width 1040 height 452
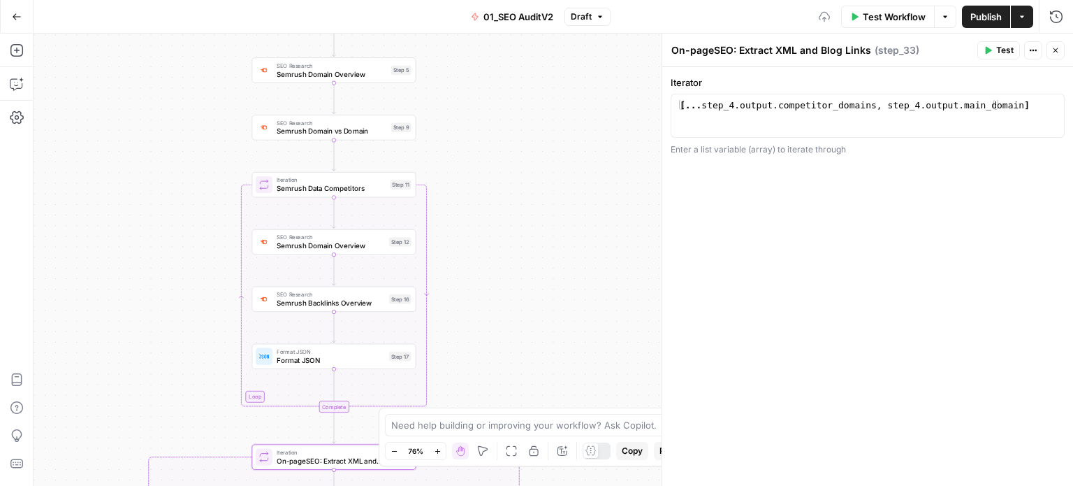
click at [581, 247] on div "false false true true Workflow Set Inputs Inputs Workflow Prep: Get Brand Kit D…" at bounding box center [554, 260] width 1040 height 452
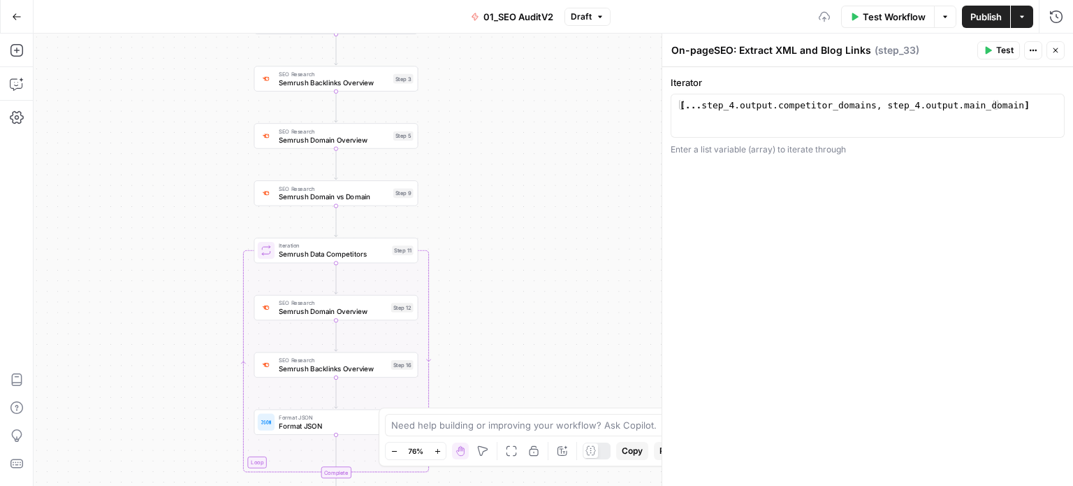
click at [526, 276] on div "false false true true Workflow Set Inputs Inputs Workflow Prep: Get Brand Kit D…" at bounding box center [554, 260] width 1040 height 452
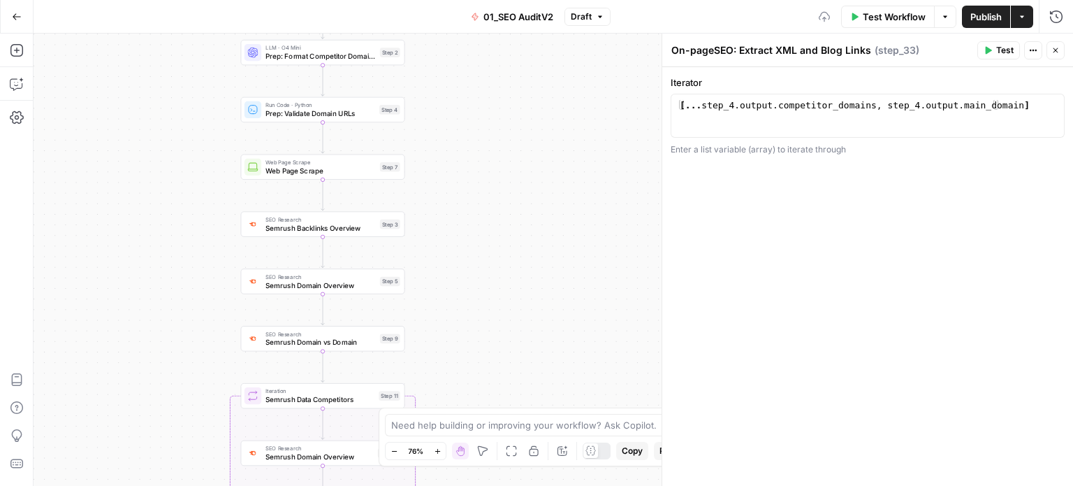
click at [516, 279] on div "false false true true Workflow Set Inputs Inputs Workflow Prep: Get Brand Kit D…" at bounding box center [554, 260] width 1040 height 452
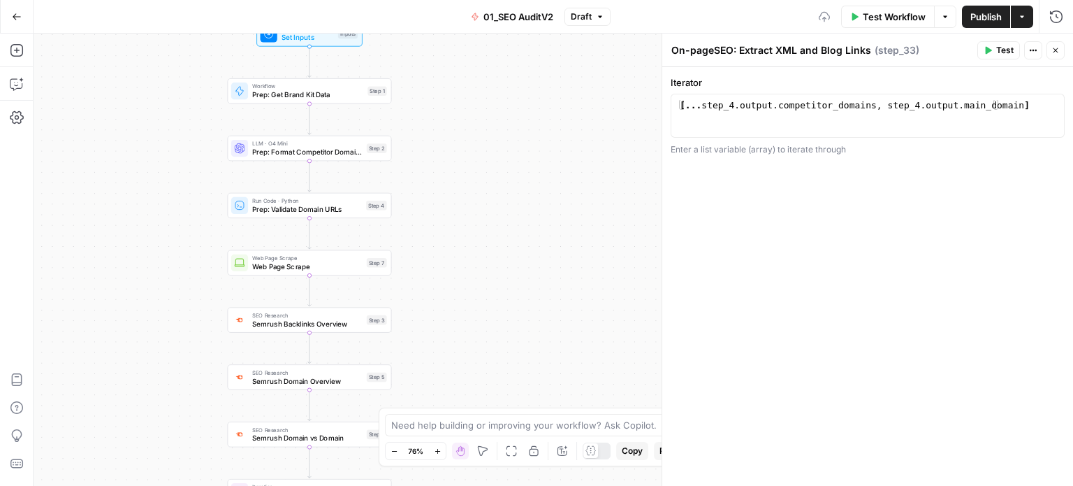
click at [509, 298] on div "false false true true Workflow Set Inputs Inputs Workflow Prep: Get Brand Kit D…" at bounding box center [554, 260] width 1040 height 452
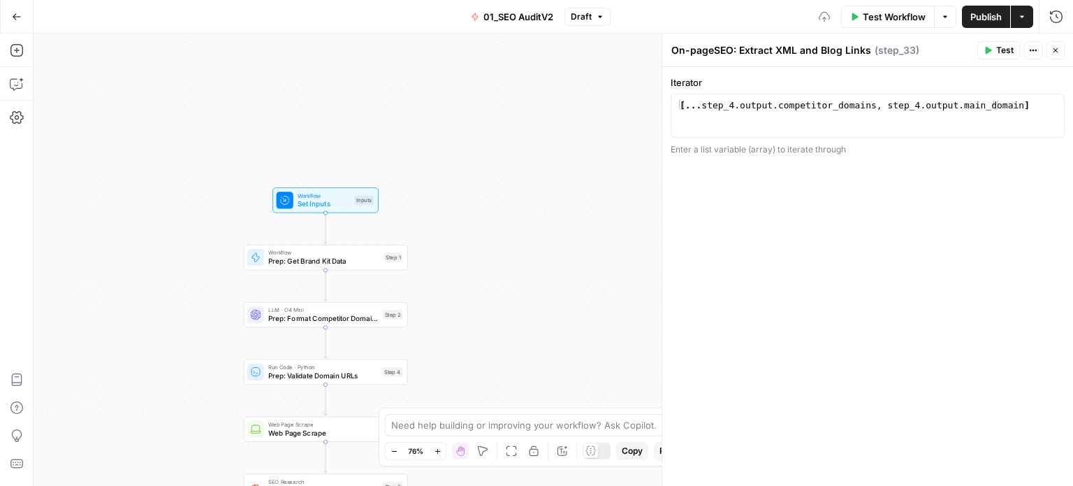
click at [505, 290] on div "false false true true Workflow Set Inputs Inputs Workflow Prep: Get Brand Kit D…" at bounding box center [554, 260] width 1040 height 452
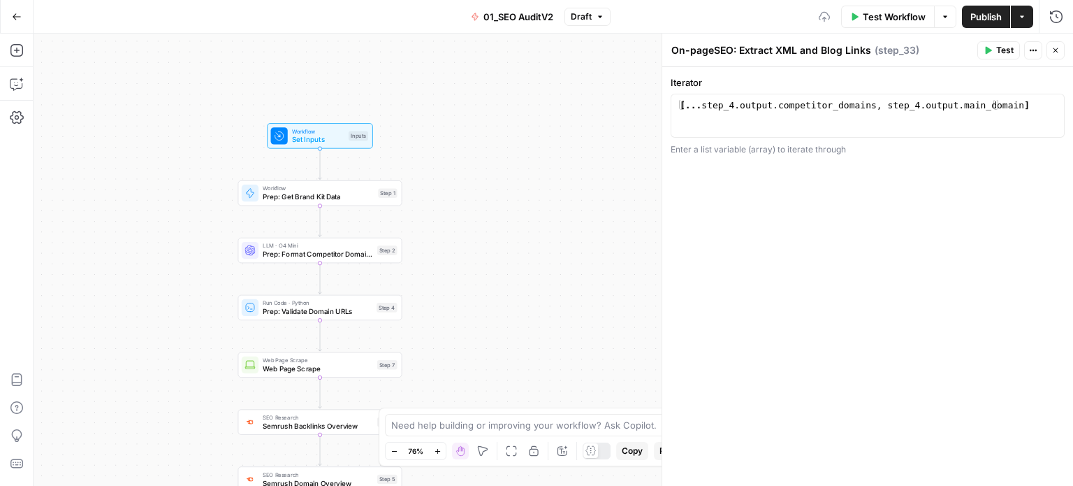
click at [488, 182] on div "false false true true Workflow Set Inputs Inputs Workflow Prep: Get Brand Kit D…" at bounding box center [554, 260] width 1040 height 452
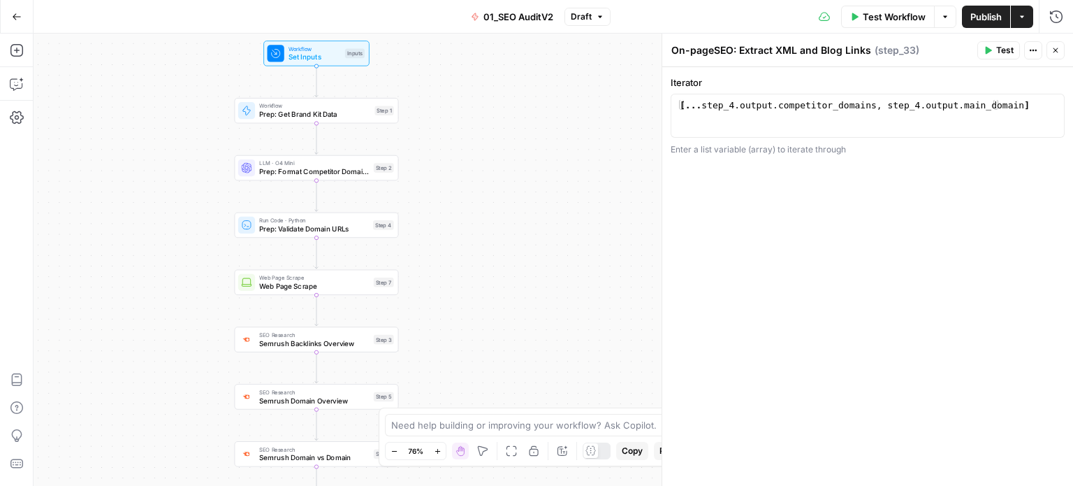
click at [475, 181] on div "false false true true Workflow Set Inputs Inputs Workflow Prep: Get Brand Kit D…" at bounding box center [554, 260] width 1040 height 452
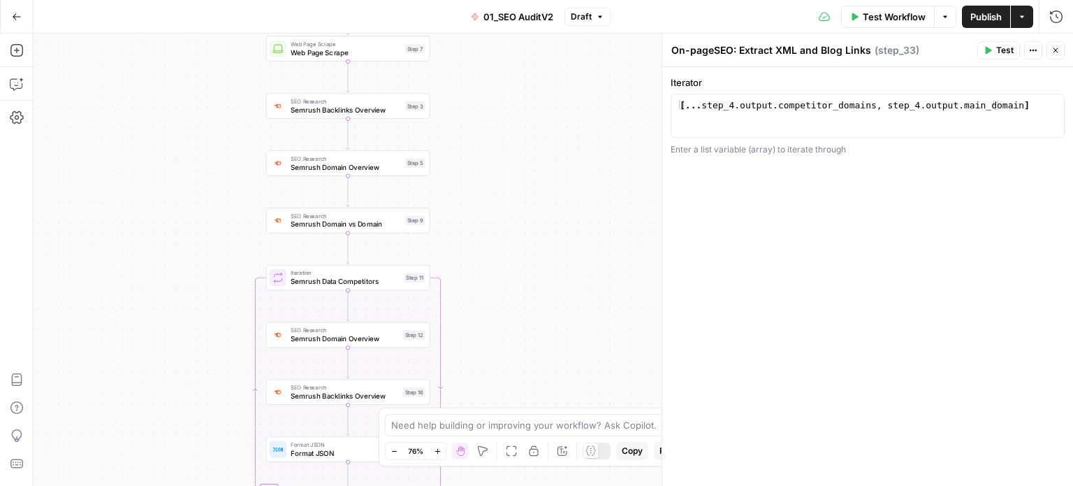
click at [559, 89] on div "false false true true Workflow Set Inputs Inputs Workflow Prep: Get Brand Kit D…" at bounding box center [554, 260] width 1040 height 452
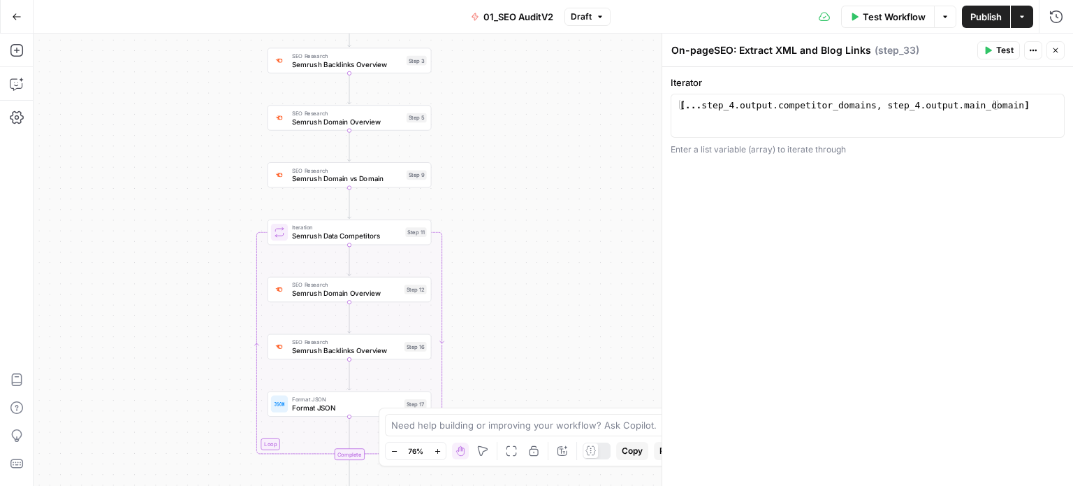
click at [562, 183] on div "false false true true Workflow Set Inputs Inputs Workflow Prep: Get Brand Kit D…" at bounding box center [554, 260] width 1040 height 452
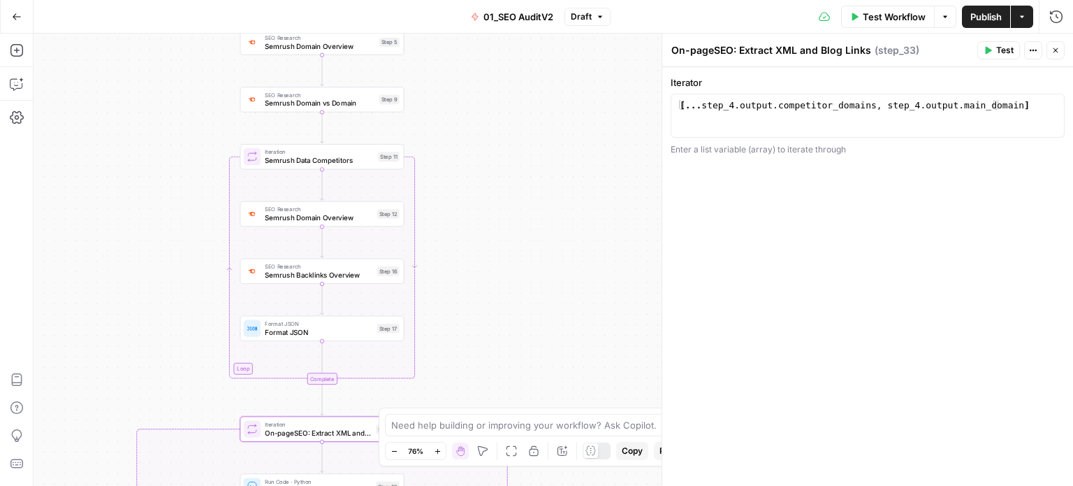
click at [501, 99] on div "false false true true Workflow Set Inputs Inputs Workflow Prep: Get Brand Kit D…" at bounding box center [554, 260] width 1040 height 452
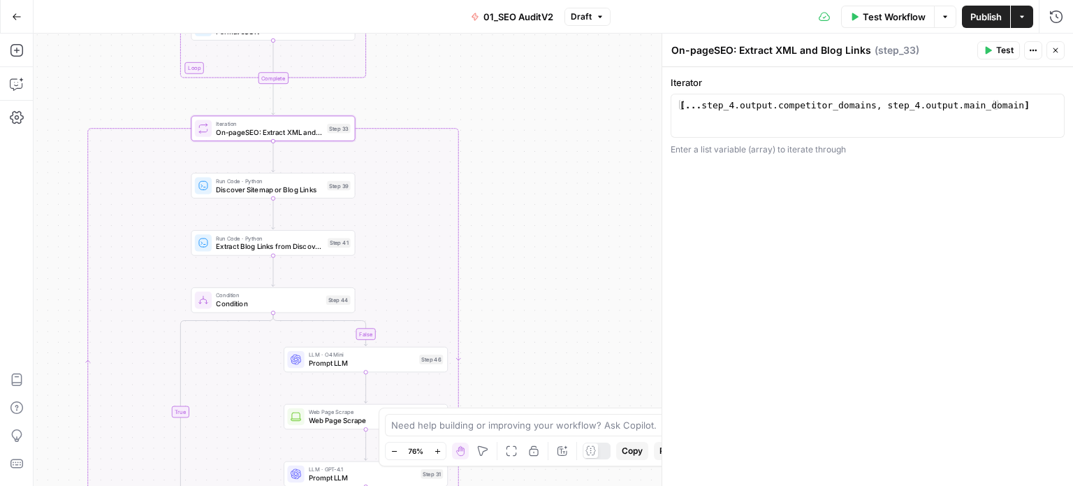
click at [526, 8] on div "Go Back 01_SEO AuditV2 Draft Test Workflow Options Publish Actions Run History …" at bounding box center [536, 243] width 1073 height 486
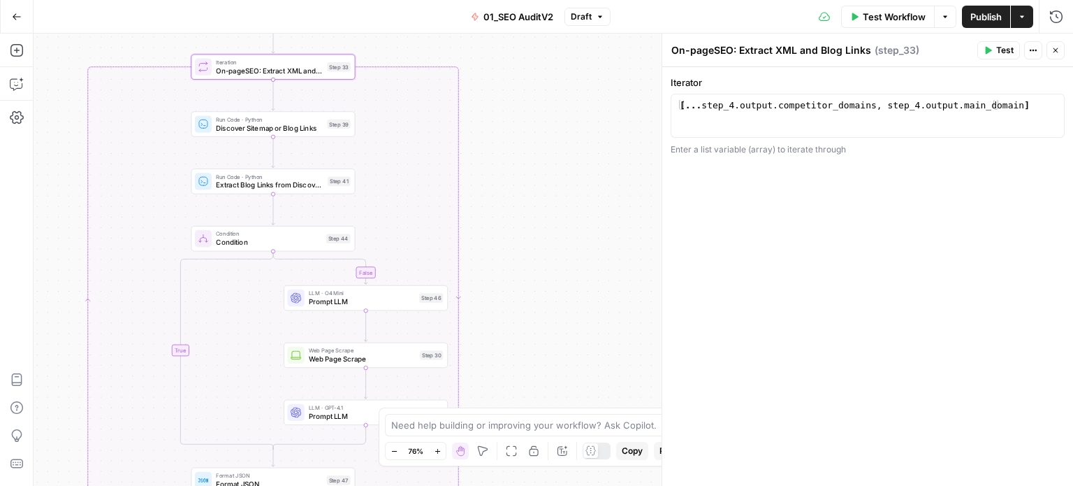
click at [517, 0] on html "All About AI New Home Browse Insights Opportunities Your Data Recent Grids Keyw…" at bounding box center [536, 243] width 1073 height 486
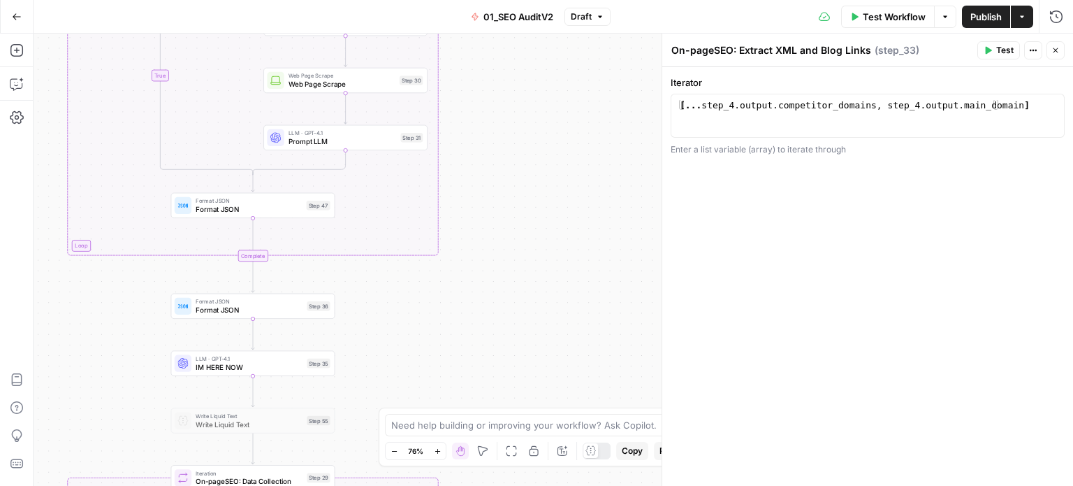
click at [621, 38] on div "false false true true Workflow Set Inputs Inputs Workflow Prep: Get Brand Kit D…" at bounding box center [554, 260] width 1040 height 452
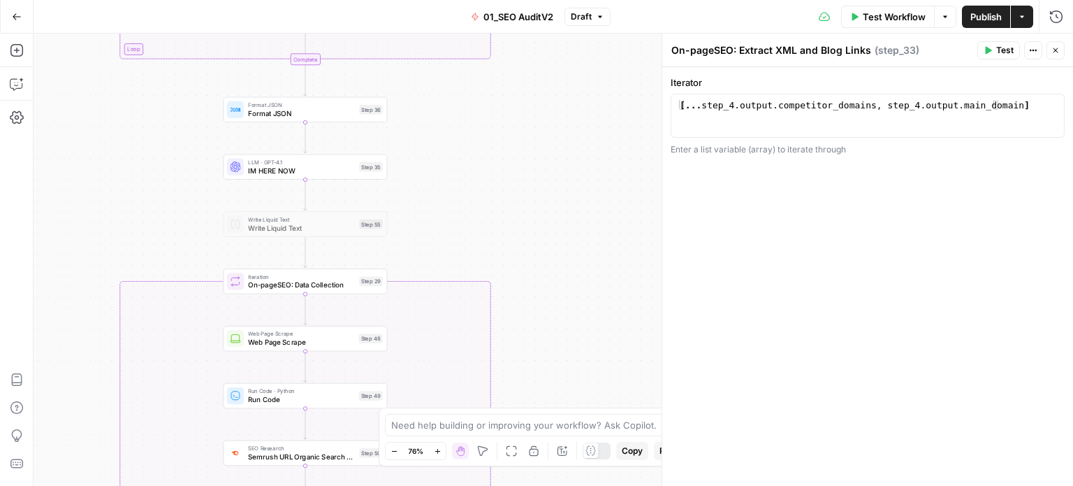
click at [559, 123] on div "false false true true Workflow Set Inputs Inputs Workflow Prep: Get Brand Kit D…" at bounding box center [554, 260] width 1040 height 452
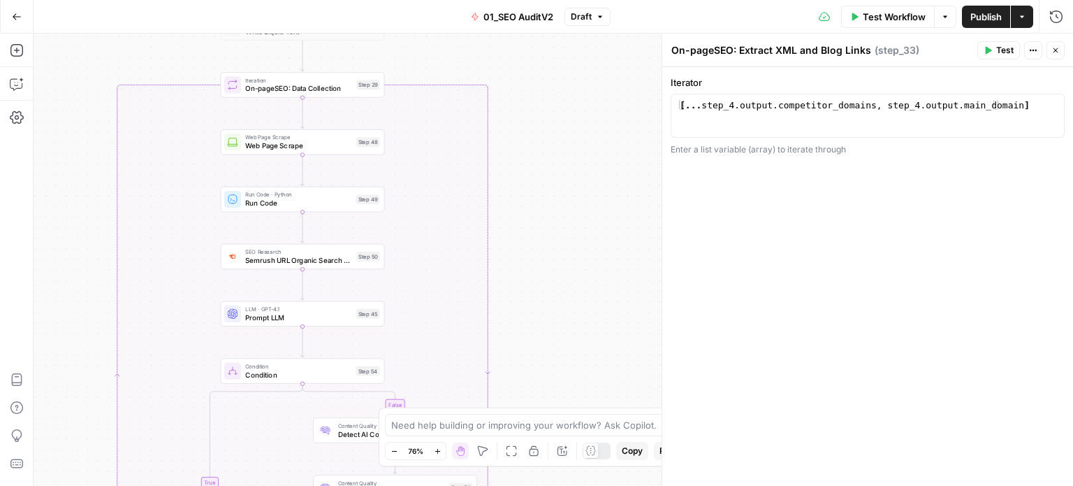
click at [555, 129] on div "false false true true Workflow Set Inputs Inputs Workflow Prep: Get Brand Kit D…" at bounding box center [554, 260] width 1040 height 452
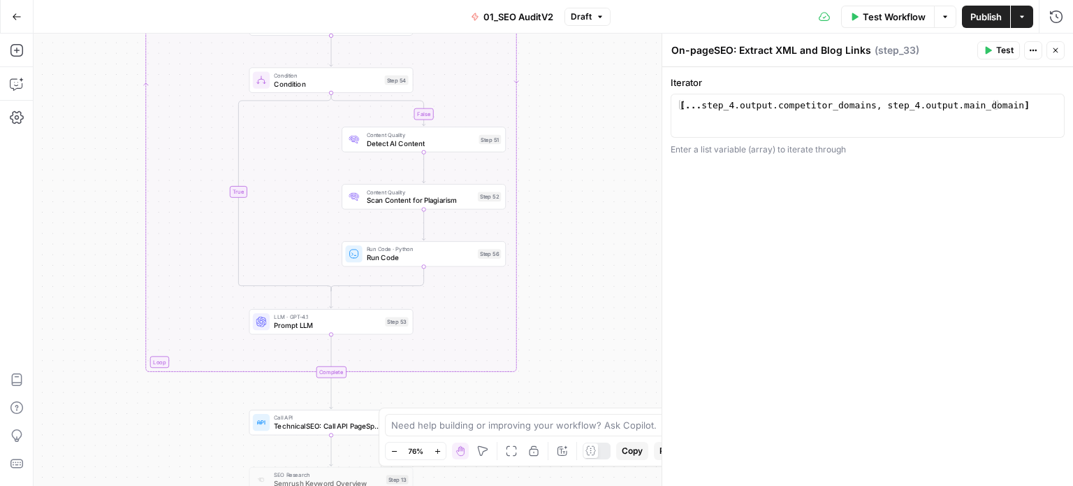
click at [607, 20] on div "Go Back 01_SEO AuditV2 Draft Test Workflow Options Publish Actions Run History …" at bounding box center [536, 243] width 1073 height 486
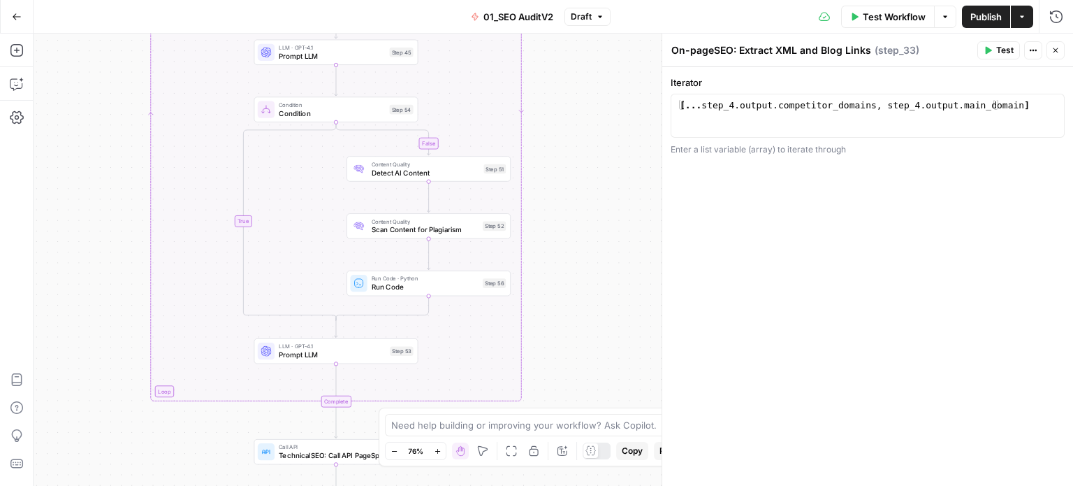
click at [571, 389] on div "false false true true Workflow Set Inputs Inputs Workflow Prep: Get Brand Kit D…" at bounding box center [554, 260] width 1040 height 452
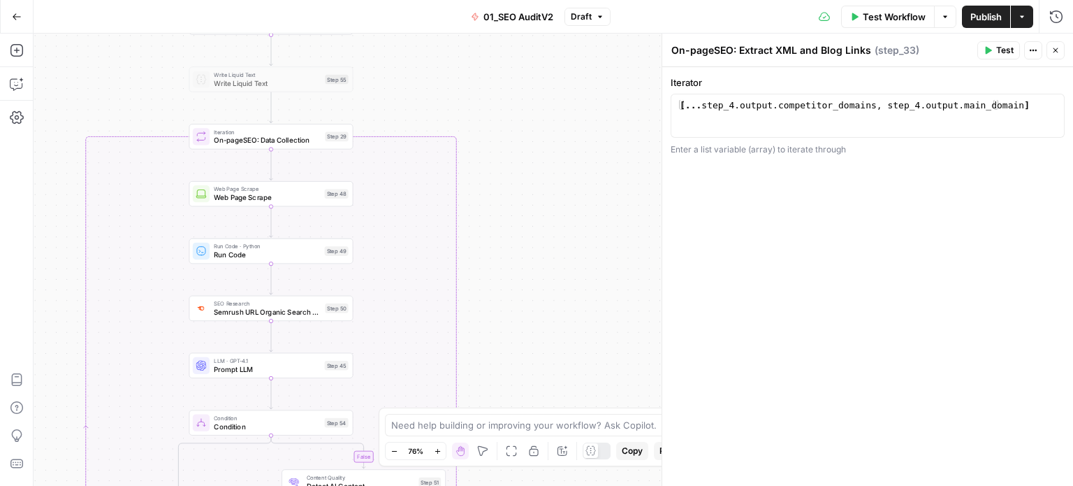
click at [536, 203] on div "false false true true Workflow Set Inputs Inputs Workflow Prep: Get Brand Kit D…" at bounding box center [554, 260] width 1040 height 452
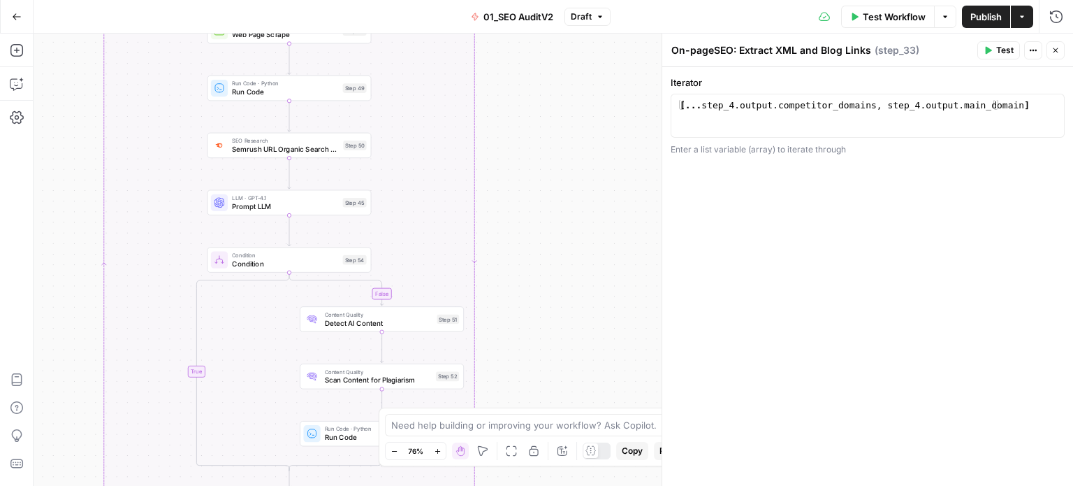
click at [596, 167] on div "false false true true Workflow Set Inputs Inputs Workflow Prep: Get Brand Kit D…" at bounding box center [554, 260] width 1040 height 452
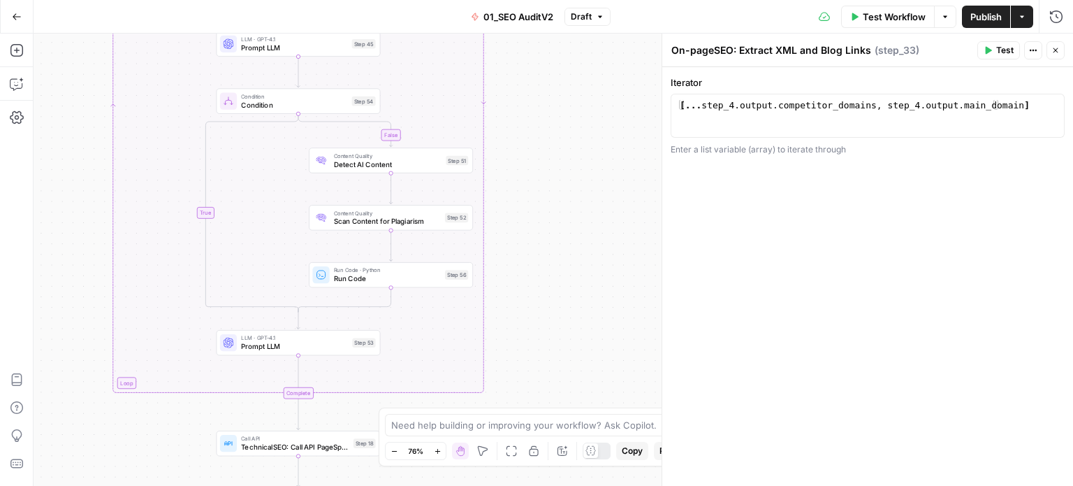
click at [599, 167] on div "false false true true Workflow Set Inputs Inputs Workflow Prep: Get Brand Kit D…" at bounding box center [554, 260] width 1040 height 452
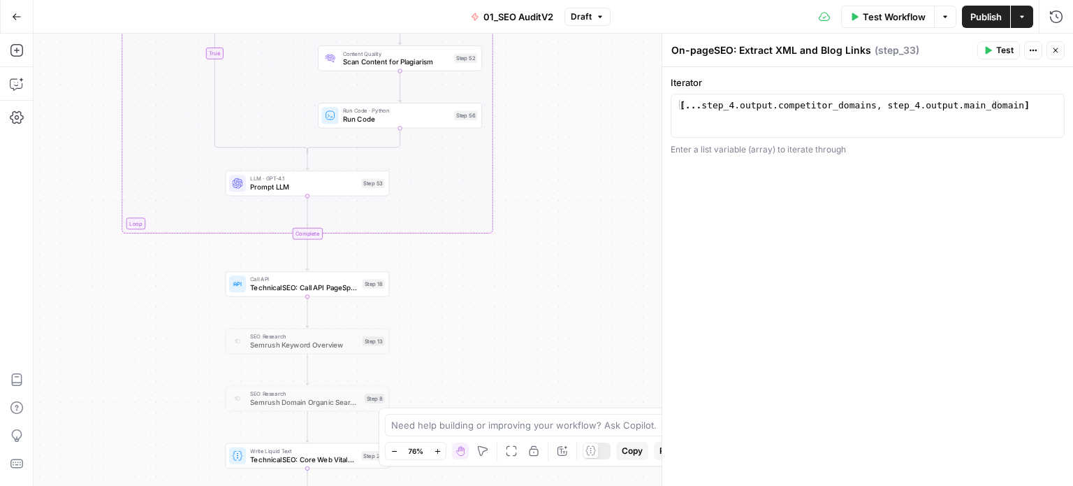
click at [591, 178] on div "false false true true Workflow Set Inputs Inputs Workflow Prep: Get Brand Kit D…" at bounding box center [554, 260] width 1040 height 452
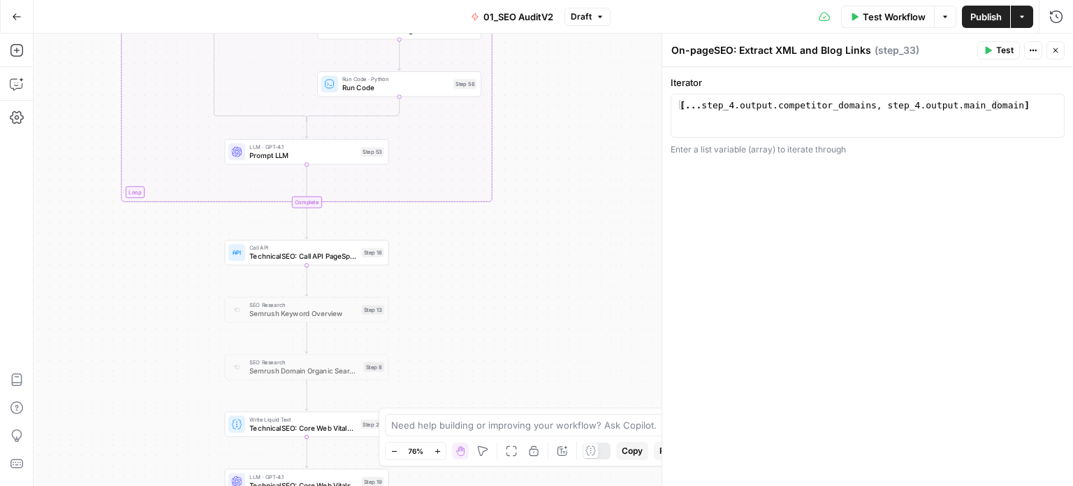
click at [589, 224] on div "false false true true Workflow Set Inputs Inputs Workflow Prep: Get Brand Kit D…" at bounding box center [554, 260] width 1040 height 452
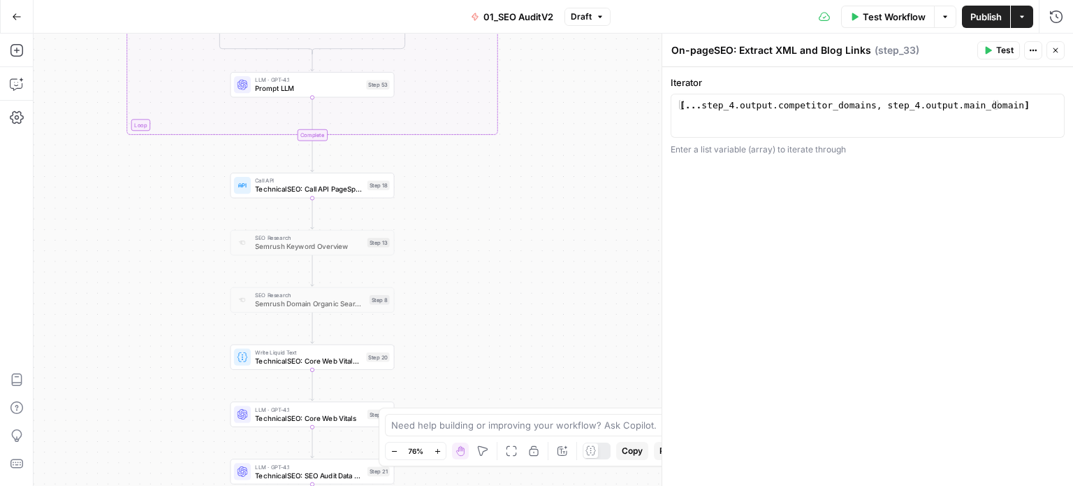
click at [584, 217] on div "false false true true Workflow Set Inputs Inputs Workflow Prep: Get Brand Kit D…" at bounding box center [554, 260] width 1040 height 452
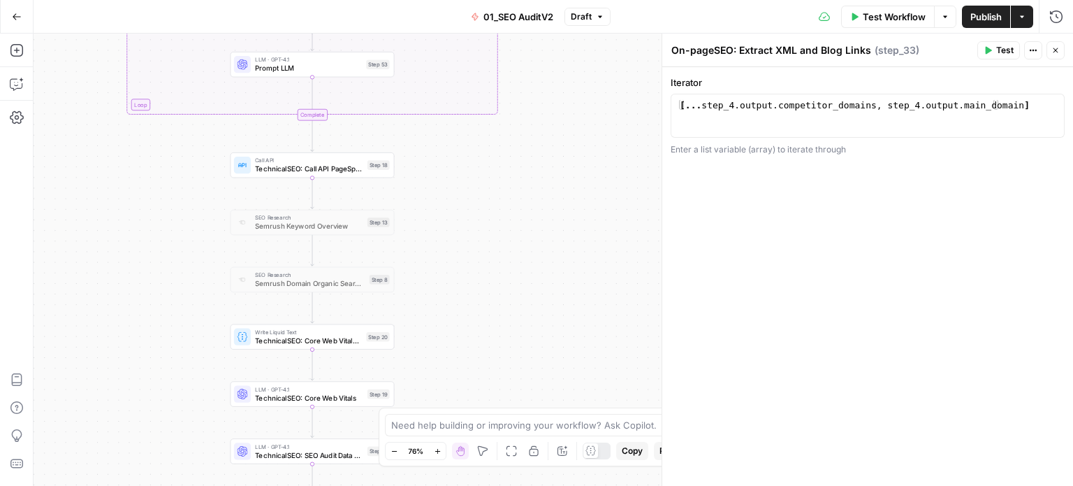
click at [507, 270] on div "false false true true Workflow Set Inputs Inputs Workflow Prep: Get Brand Kit D…" at bounding box center [554, 260] width 1040 height 452
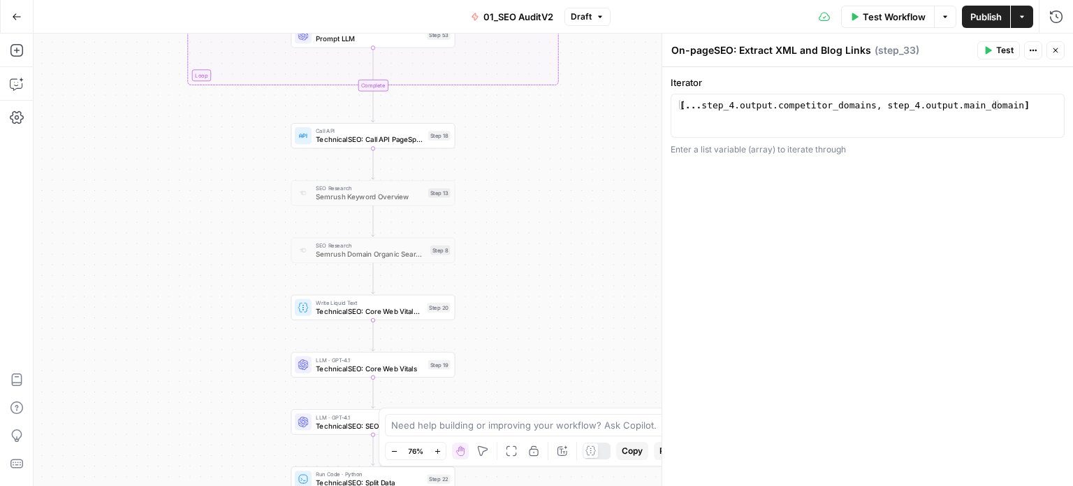
click at [616, 173] on div "false false true true Workflow Set Inputs Inputs Workflow Prep: Get Brand Kit D…" at bounding box center [554, 260] width 1040 height 452
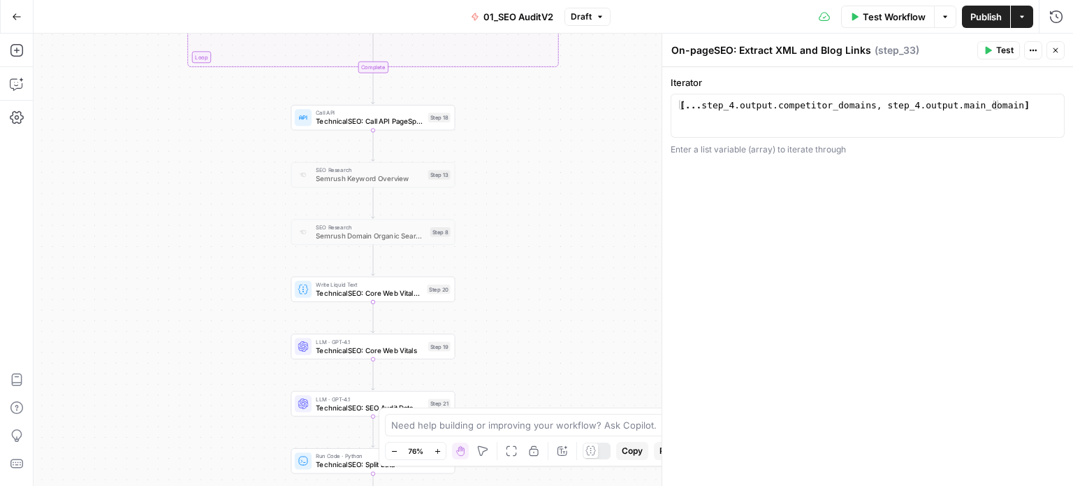
click at [606, 161] on div "false false true true Workflow Set Inputs Inputs Workflow Prep: Get Brand Kit D…" at bounding box center [554, 260] width 1040 height 452
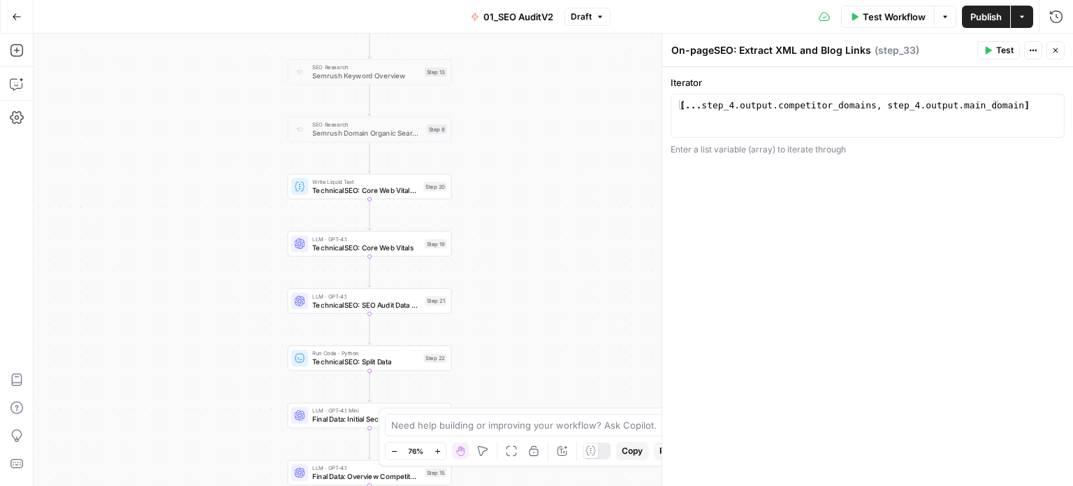
click at [551, 417] on body "All About AI New Home Browse Insights Opportunities Your Data Recent Grids Keyw…" at bounding box center [536, 243] width 1073 height 486
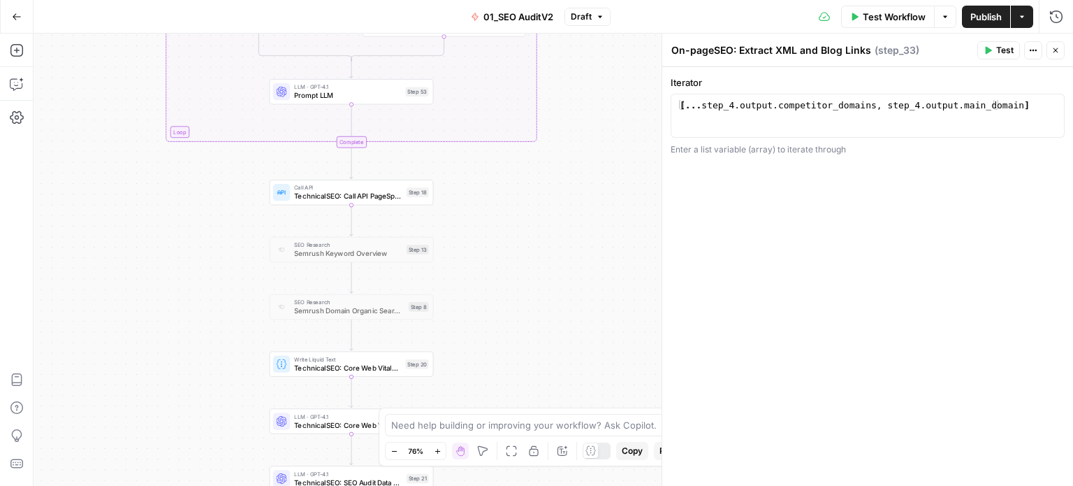
click at [554, 344] on div "false false true true Workflow Set Inputs Inputs Workflow Prep: Get Brand Kit D…" at bounding box center [554, 260] width 1040 height 452
click at [538, 196] on div "false false true true Workflow Set Inputs Inputs Workflow Prep: Get Brand Kit D…" at bounding box center [554, 260] width 1040 height 452
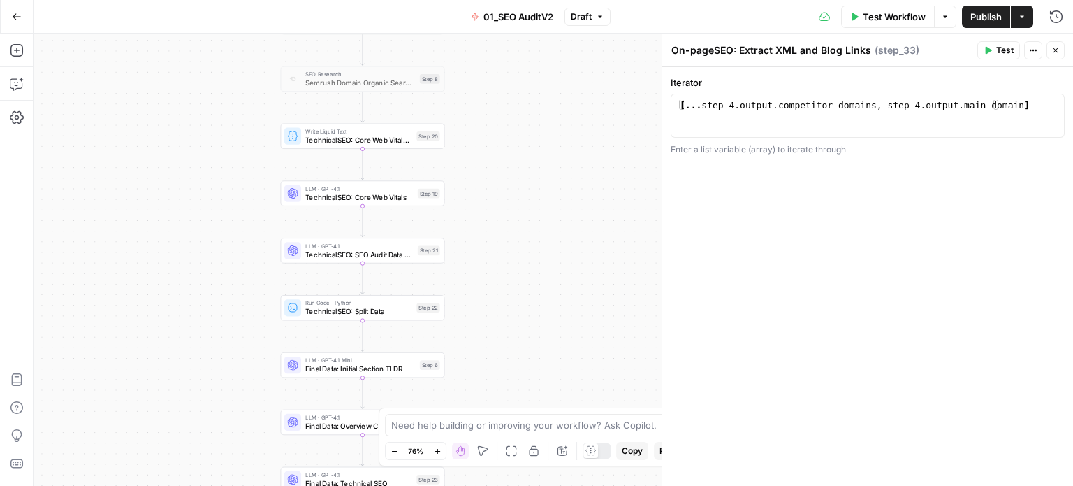
click at [577, 203] on div "false false true true Workflow Set Inputs Inputs Workflow Prep: Get Brand Kit D…" at bounding box center [554, 260] width 1040 height 452
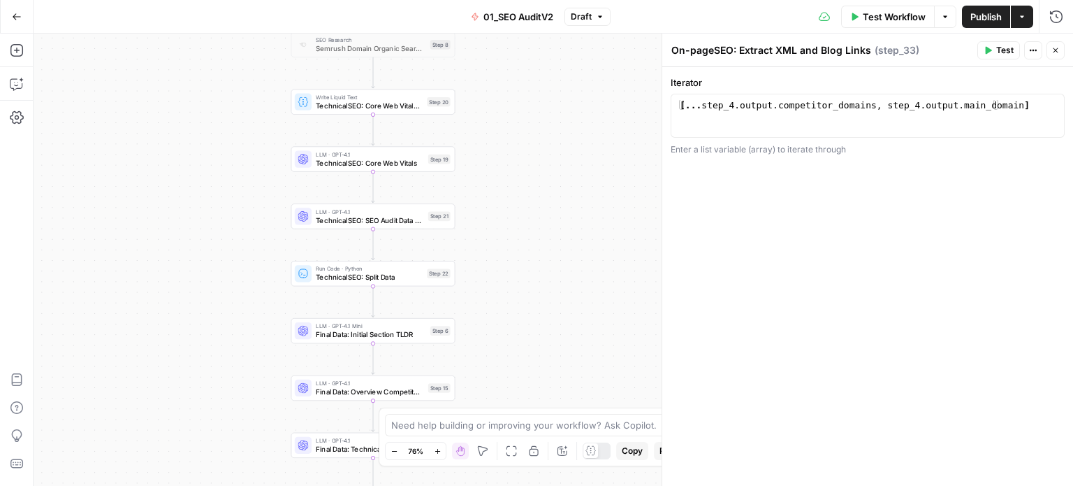
click at [585, 207] on div "false false true true Workflow Set Inputs Inputs Workflow Prep: Get Brand Kit D…" at bounding box center [554, 260] width 1040 height 452
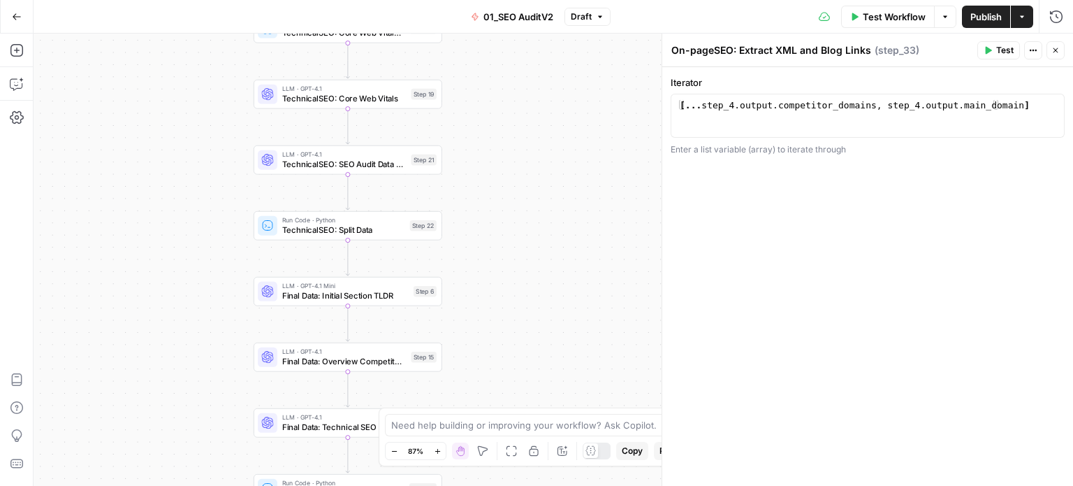
click at [564, 202] on div "false false true true Workflow Set Inputs Inputs Workflow Prep: Get Brand Kit D…" at bounding box center [554, 260] width 1040 height 452
click at [559, 309] on div "false false true true Workflow Set Inputs Inputs Workflow Prep: Get Brand Kit D…" at bounding box center [554, 260] width 1040 height 452
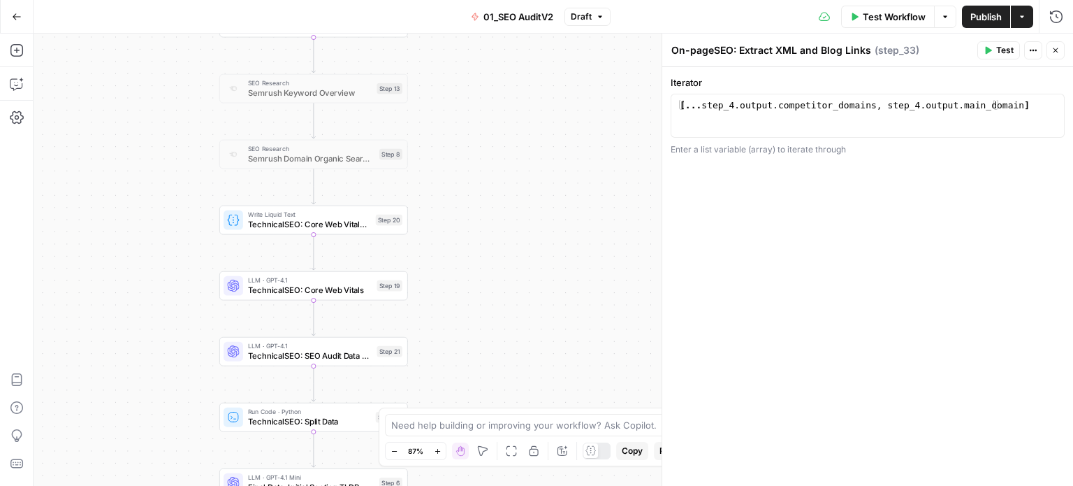
click at [544, 143] on div "false false true true Workflow Set Inputs Inputs Workflow Prep: Get Brand Kit D…" at bounding box center [554, 260] width 1040 height 452
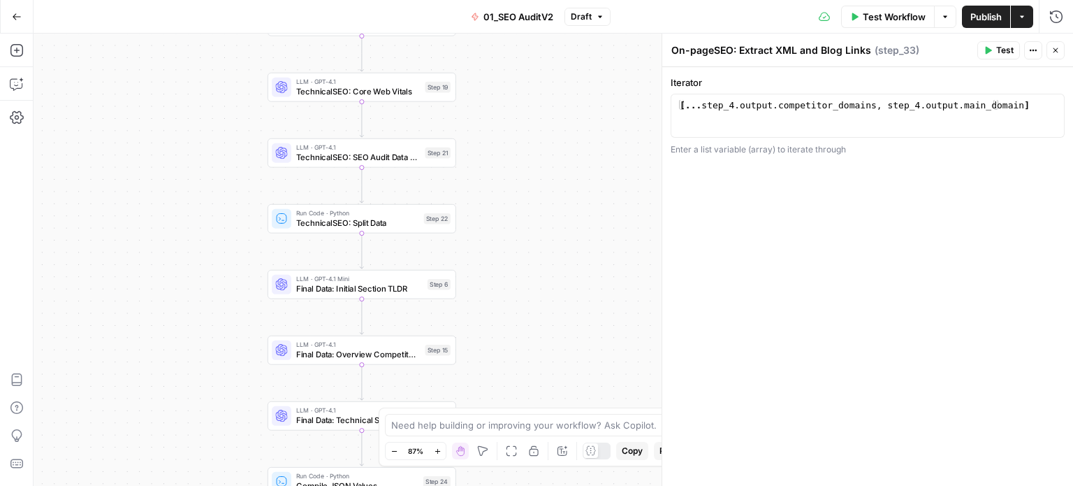
click at [553, 85] on div "false false true true Workflow Set Inputs Inputs Workflow Prep: Get Brand Kit D…" at bounding box center [554, 260] width 1040 height 452
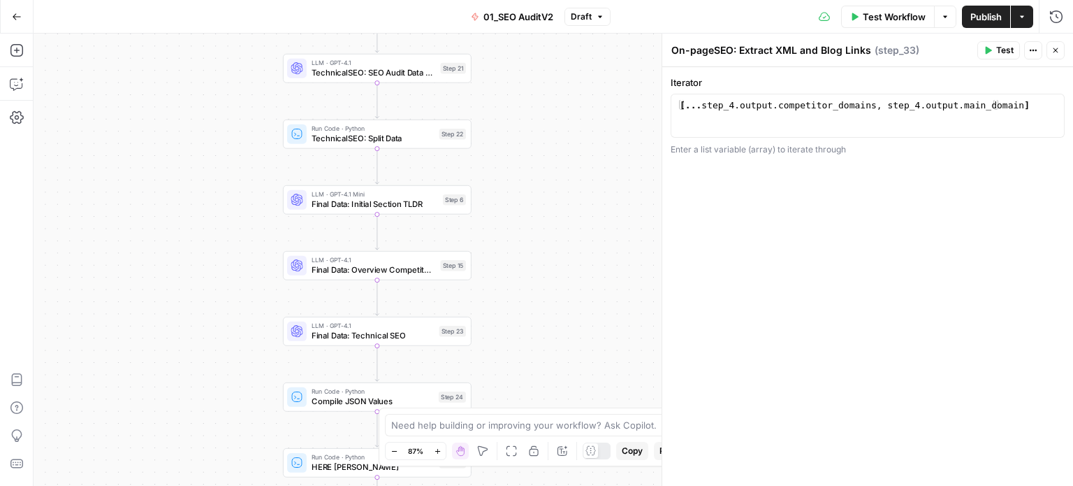
click at [567, 185] on div "false false true true Workflow Set Inputs Inputs Workflow Prep: Get Brand Kit D…" at bounding box center [554, 260] width 1040 height 452
click at [7, 38] on div "Add Steps Copilot Settings AirOps Academy Help Give Feedback Shortcuts" at bounding box center [17, 260] width 34 height 452
click at [6, 44] on button "Add Steps" at bounding box center [17, 50] width 22 height 22
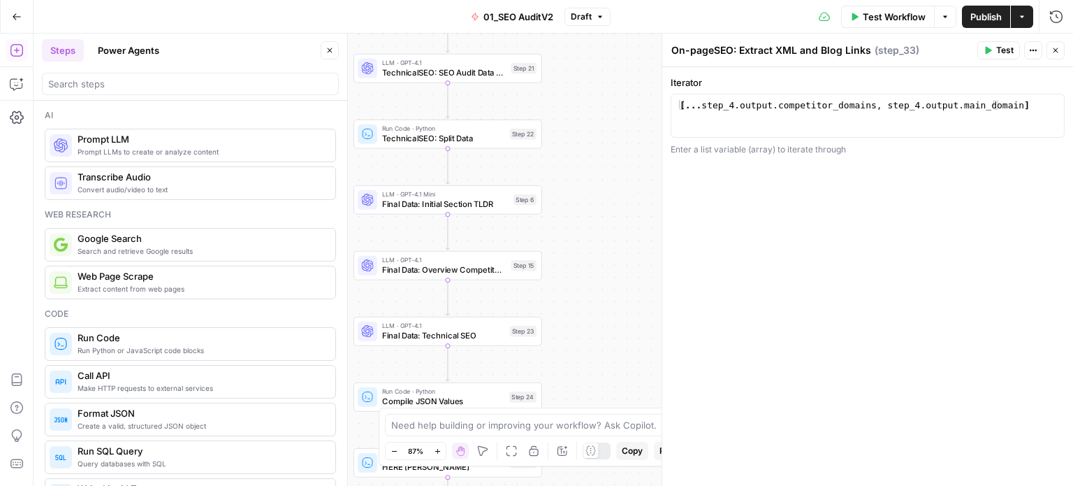
click at [131, 129] on div "Ai Prompt LLMs to create or analyze content Prompt LLM Convert audio/video to t…" at bounding box center [190, 154] width 291 height 91
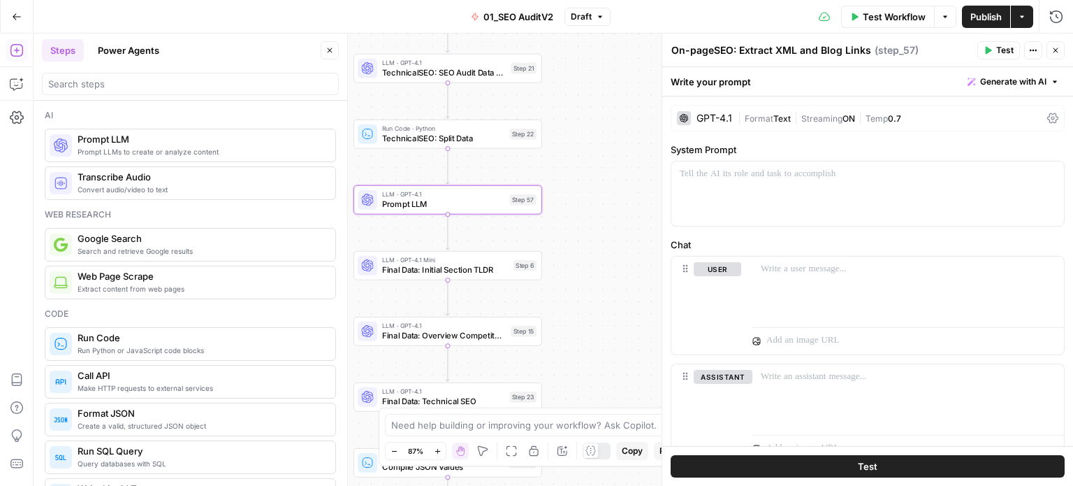
click at [333, 52] on icon "button" at bounding box center [330, 50] width 8 height 8
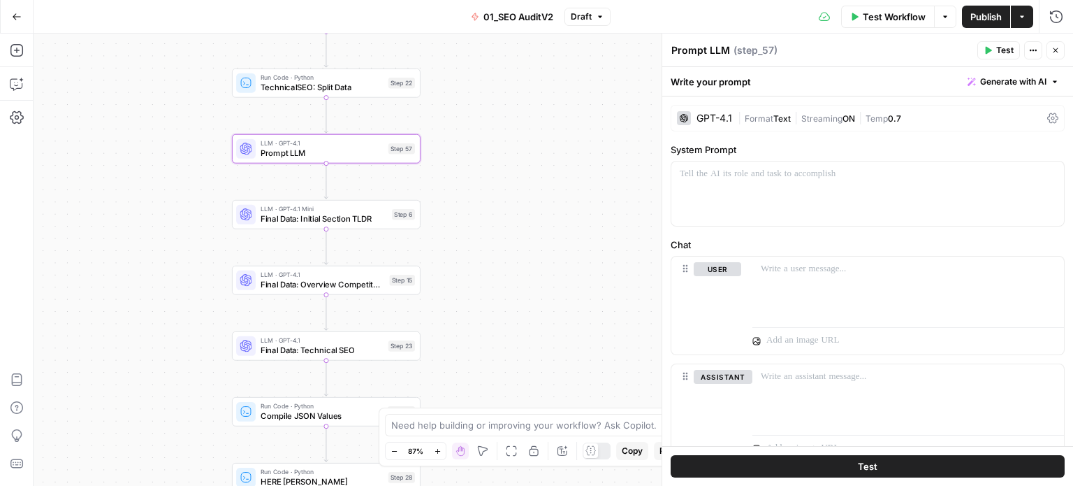
click at [193, 208] on div "false false true true Workflow Set Inputs Inputs Workflow Prep: Get Brand Kit D…" at bounding box center [554, 260] width 1040 height 452
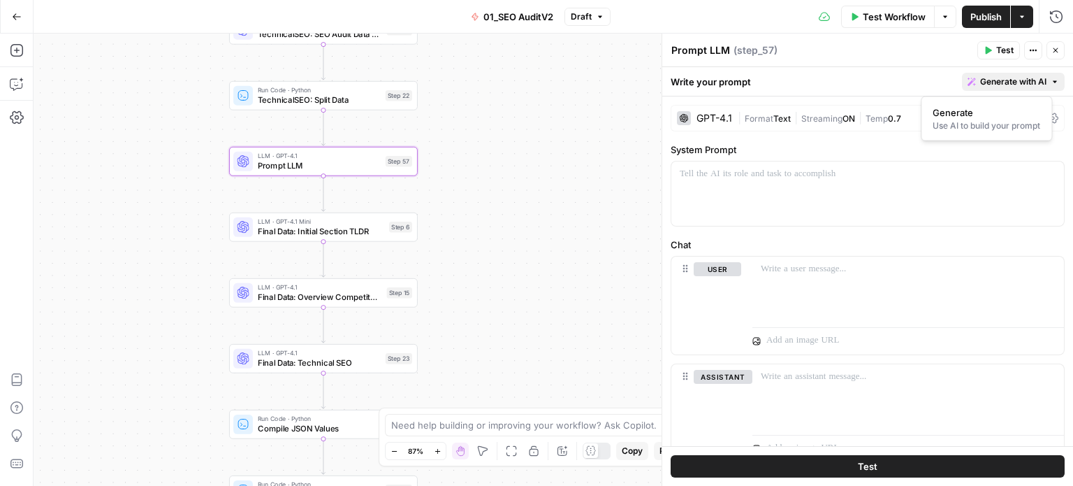
click at [1004, 80] on span "Generate with AI" at bounding box center [1014, 81] width 66 height 13
click at [964, 131] on button "Generate Use AI to build your prompt" at bounding box center [986, 119] width 119 height 32
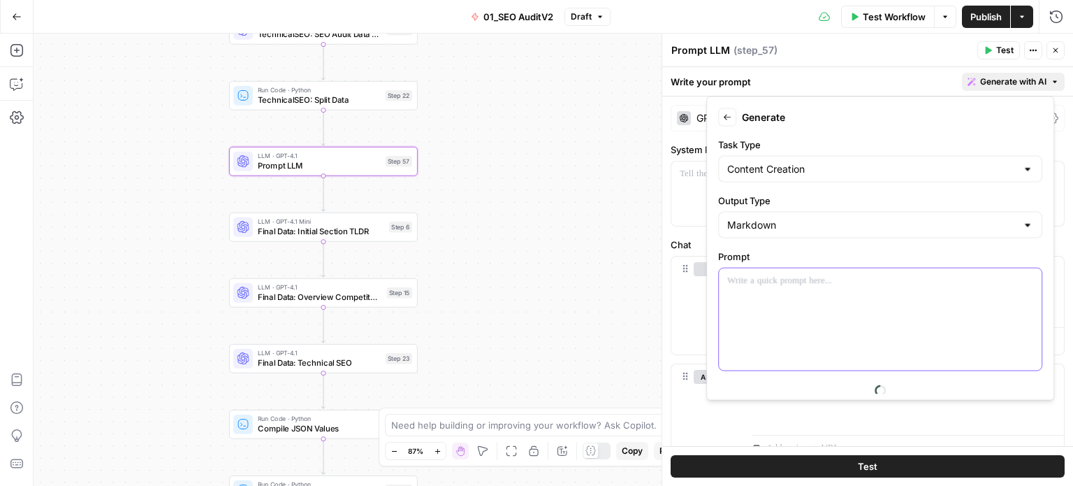
click at [794, 303] on div at bounding box center [880, 319] width 323 height 102
click at [684, 45] on textarea "Prompt LLM" at bounding box center [701, 50] width 59 height 14
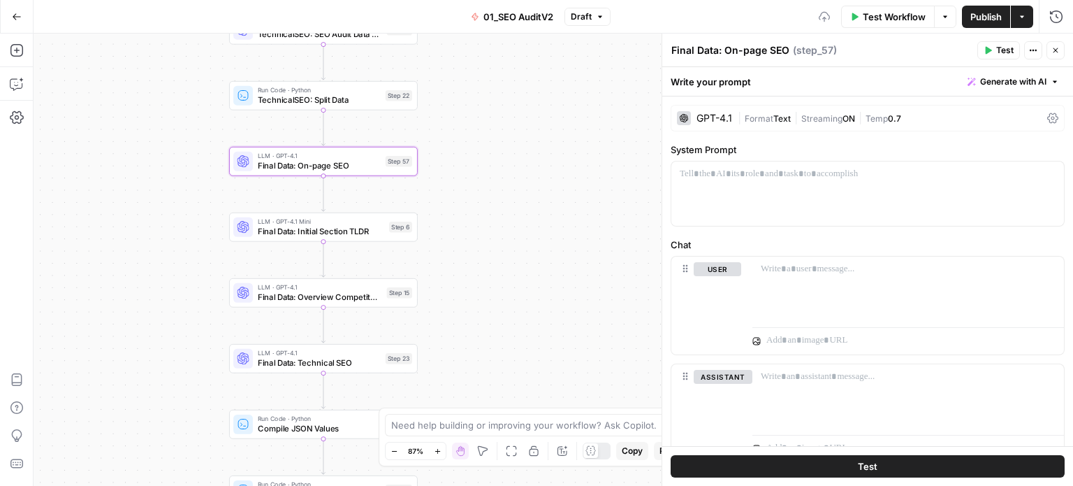
type textarea "Final Data: On-page SEO"
click at [944, 184] on div at bounding box center [868, 193] width 393 height 64
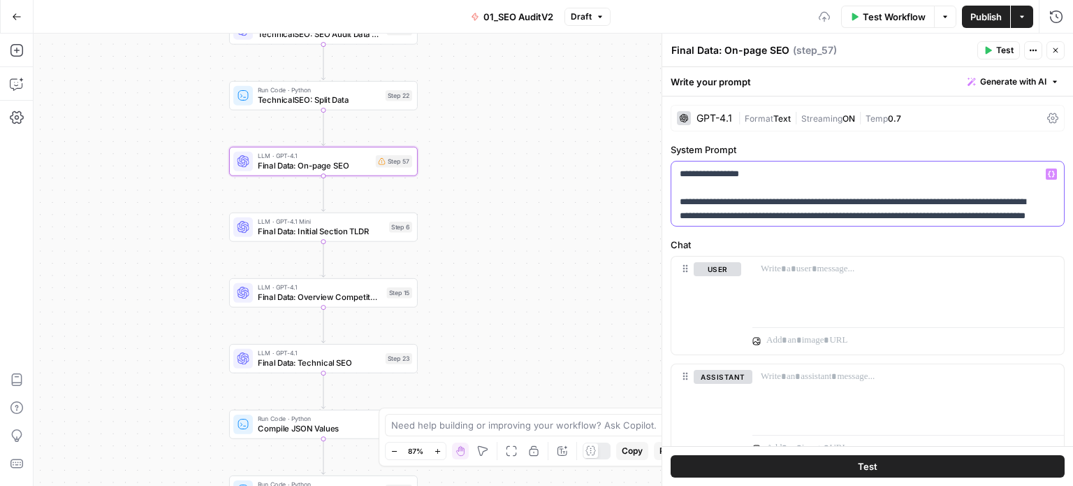
drag, startPoint x: 681, startPoint y: 204, endPoint x: 672, endPoint y: 157, distance: 48.3
click at [672, 157] on div "**********" at bounding box center [868, 185] width 394 height 84
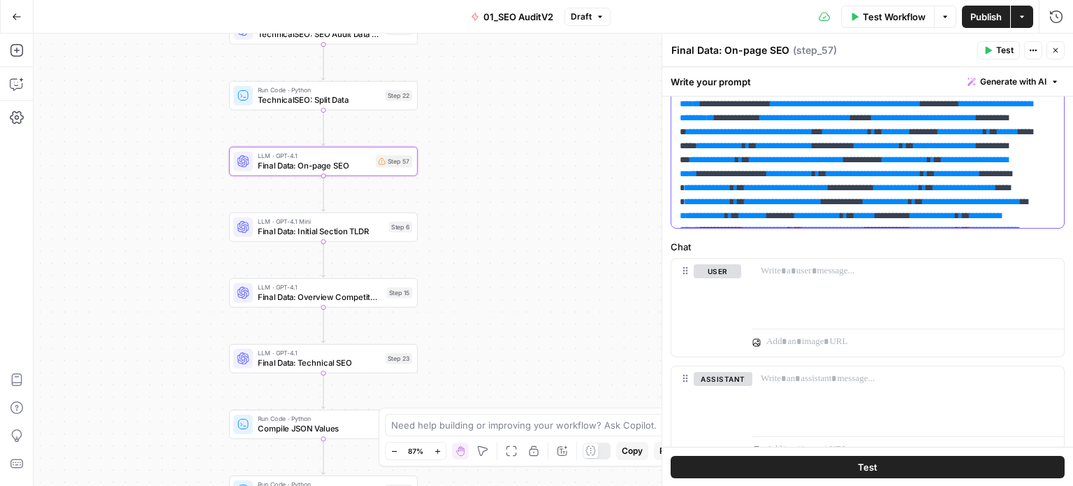
scroll to position [551, 0]
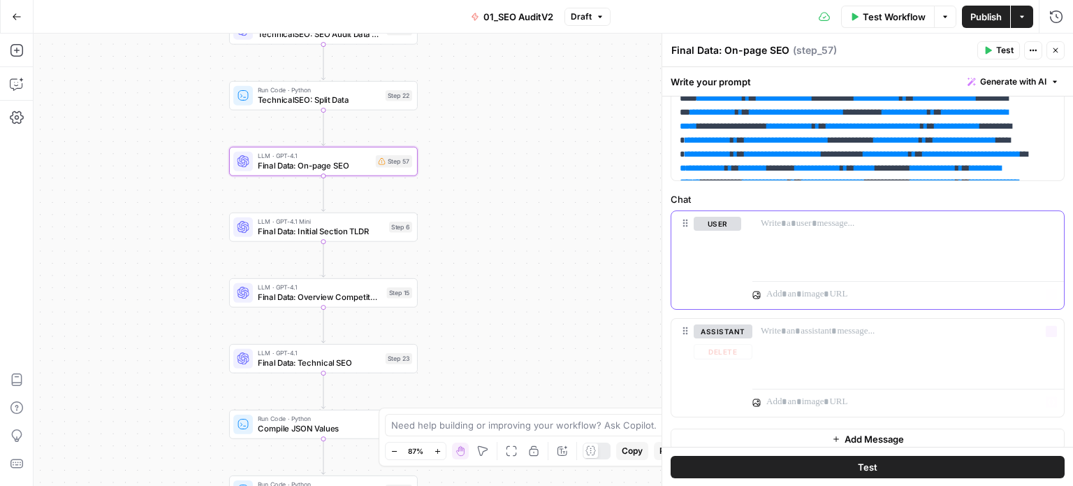
click at [869, 250] on div at bounding box center [909, 243] width 312 height 64
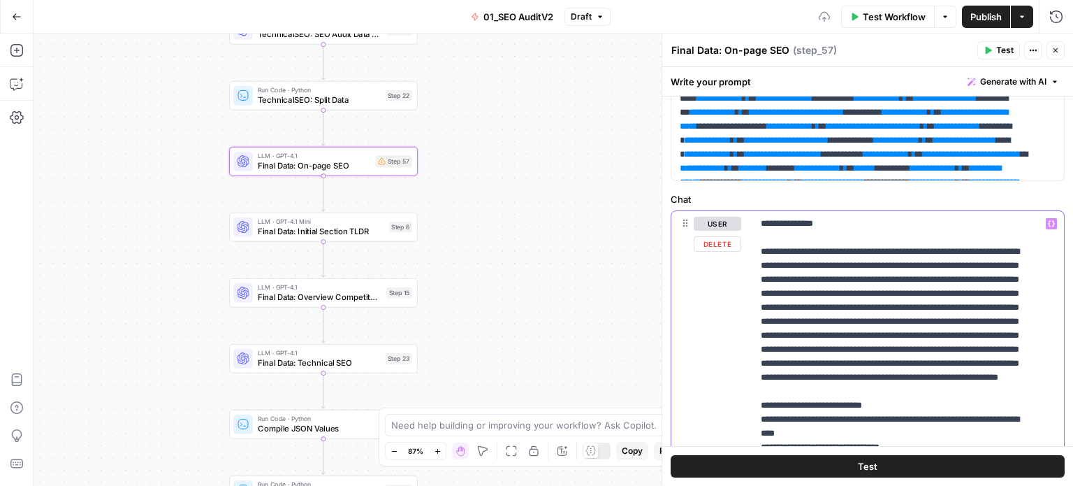
drag, startPoint x: 755, startPoint y: 251, endPoint x: 749, endPoint y: 201, distance: 50.0
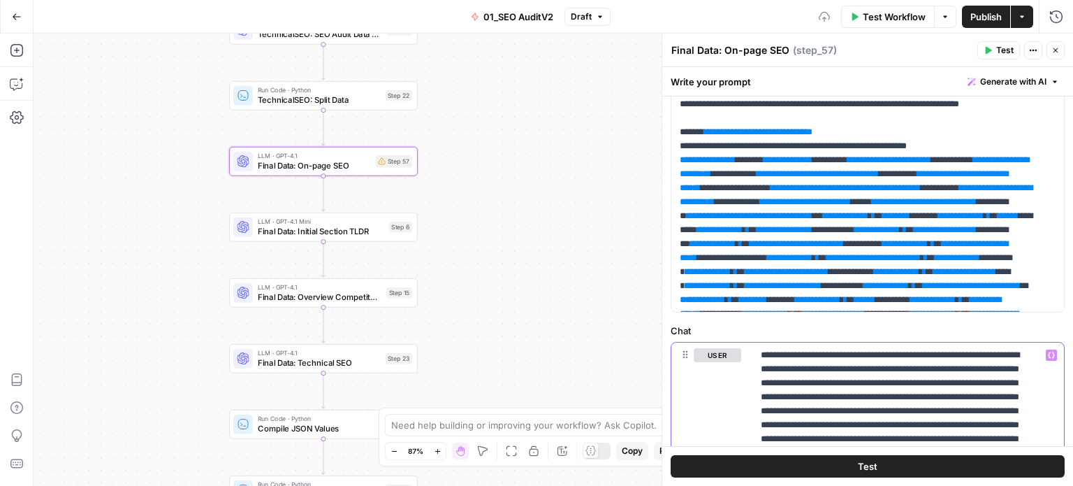
scroll to position [313, 0]
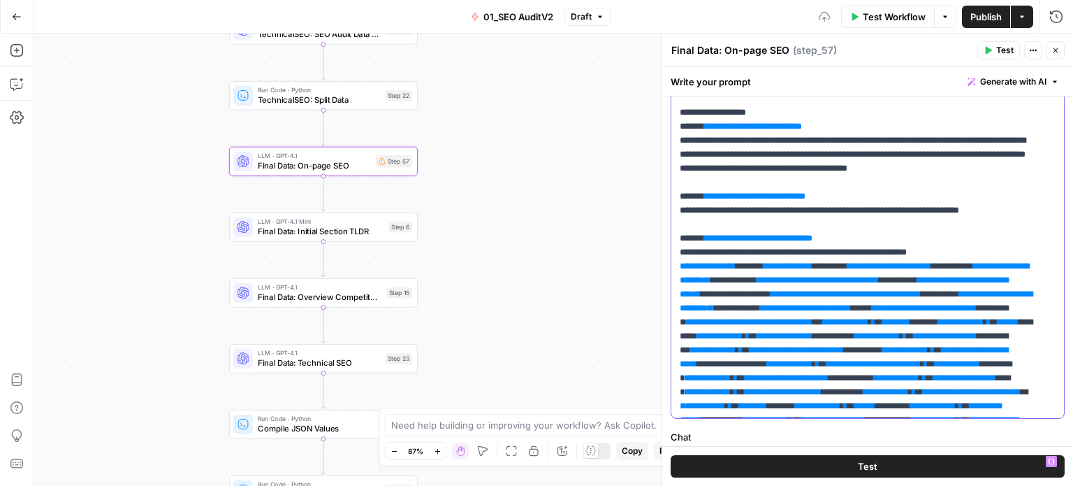
click at [889, 291] on p "**********" at bounding box center [857, 315] width 355 height 1482
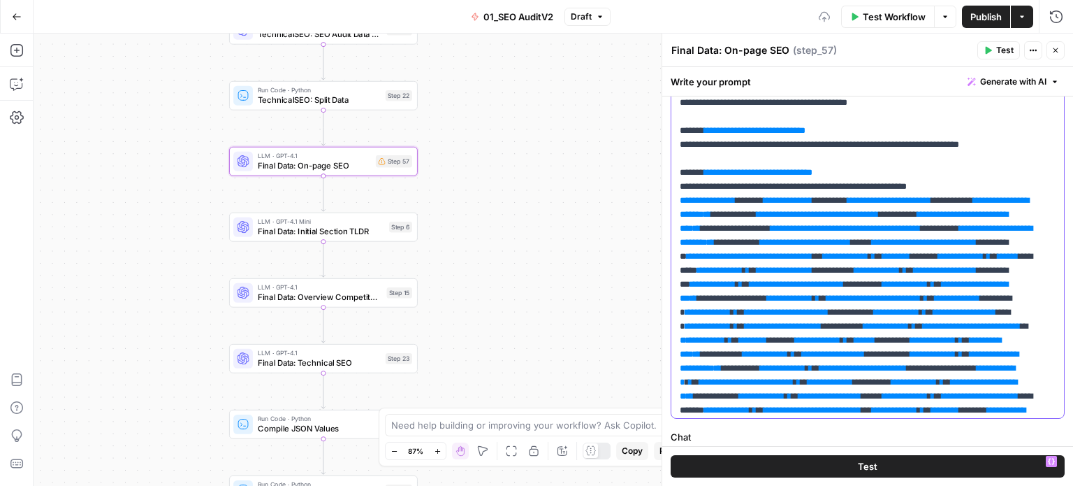
drag, startPoint x: 916, startPoint y: 208, endPoint x: 906, endPoint y: 287, distance: 80.2
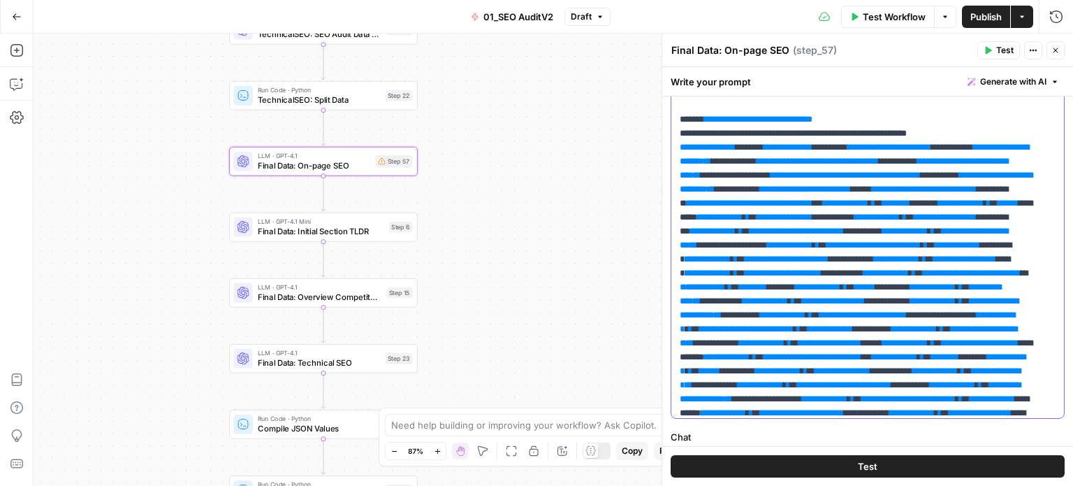
drag, startPoint x: 679, startPoint y: 203, endPoint x: 925, endPoint y: 178, distance: 247.3
click at [925, 178] on p "**********" at bounding box center [857, 197] width 355 height 1482
drag, startPoint x: 782, startPoint y: 200, endPoint x: 766, endPoint y: 203, distance: 16.4
click at [766, 203] on p "**********" at bounding box center [857, 197] width 355 height 1482
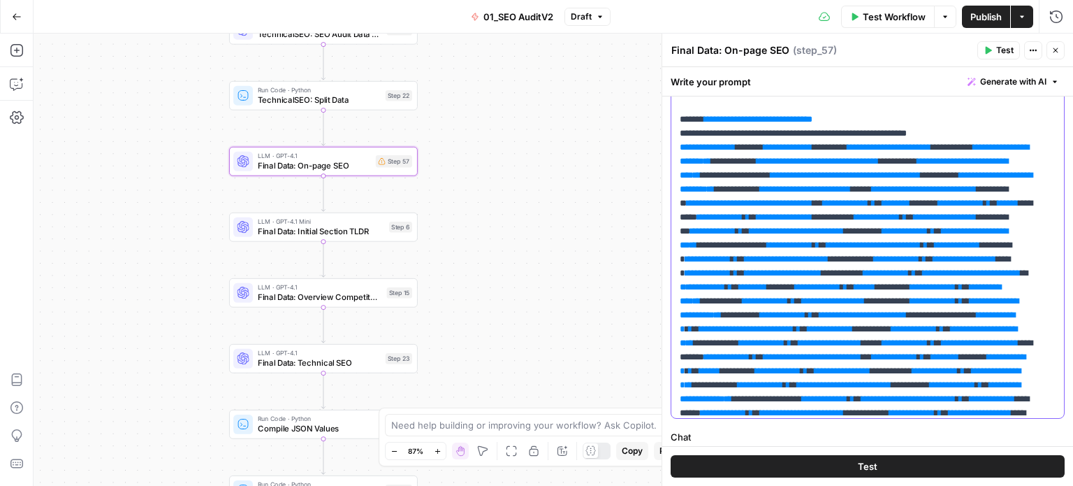
click at [878, 178] on p "**********" at bounding box center [857, 197] width 355 height 1482
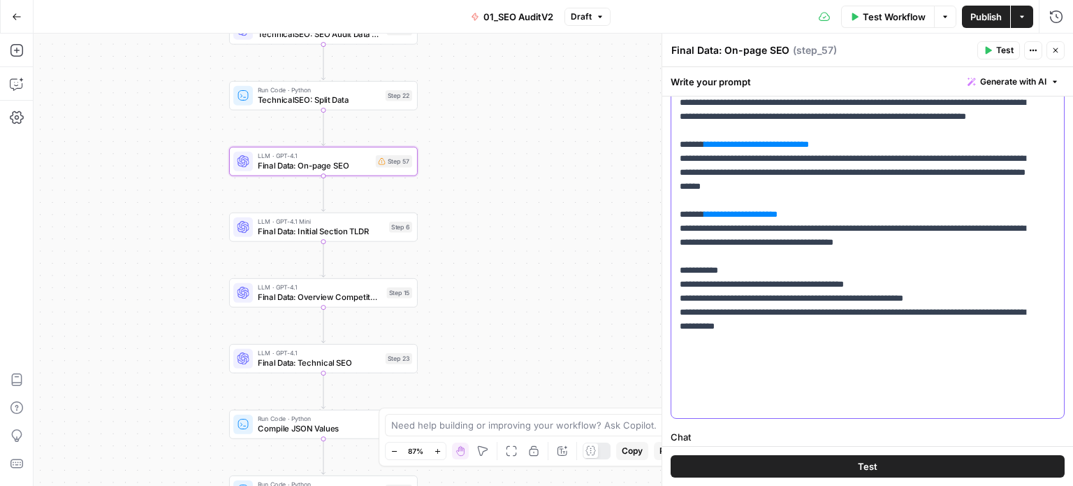
drag, startPoint x: 909, startPoint y: 195, endPoint x: 899, endPoint y: 258, distance: 63.7
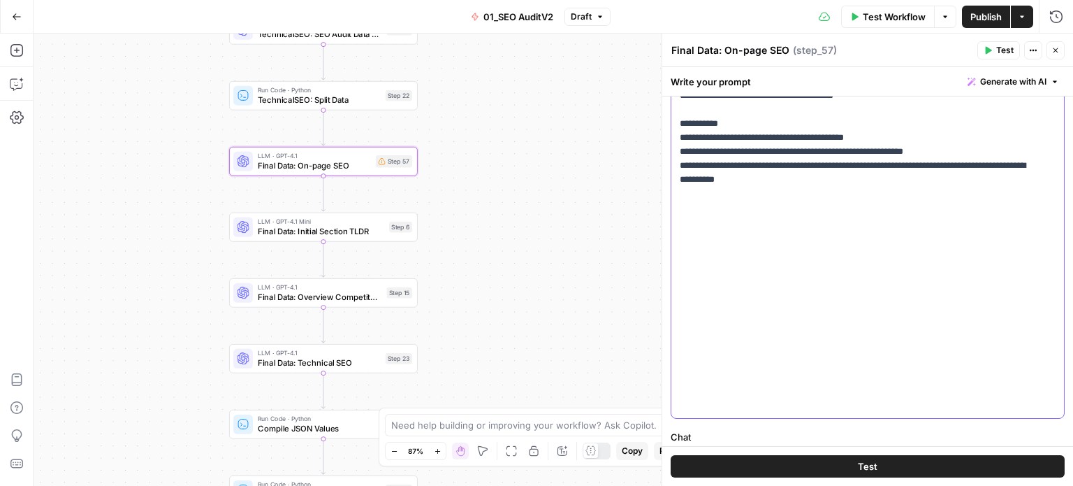
drag, startPoint x: 944, startPoint y: 266, endPoint x: 942, endPoint y: 340, distance: 74.1
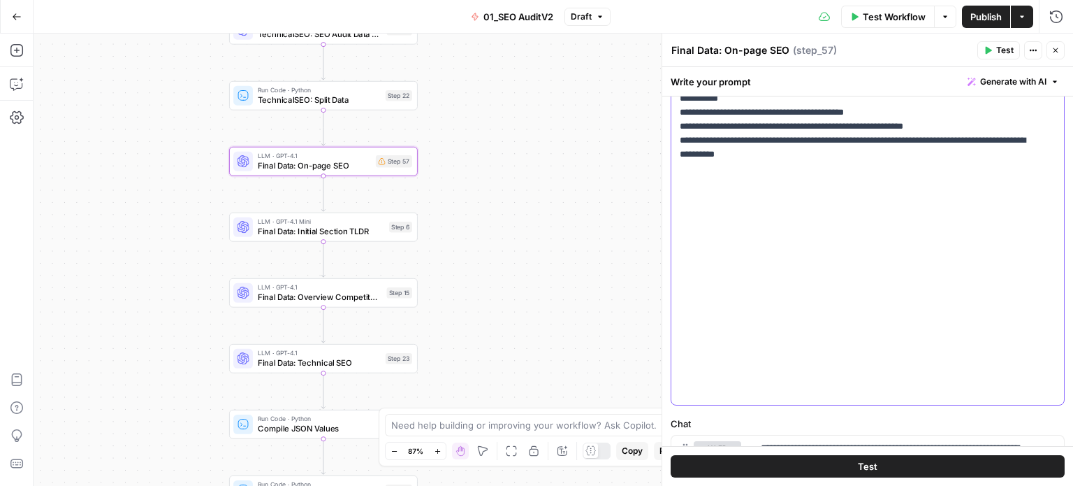
drag, startPoint x: 825, startPoint y: 335, endPoint x: 828, endPoint y: 372, distance: 37.2
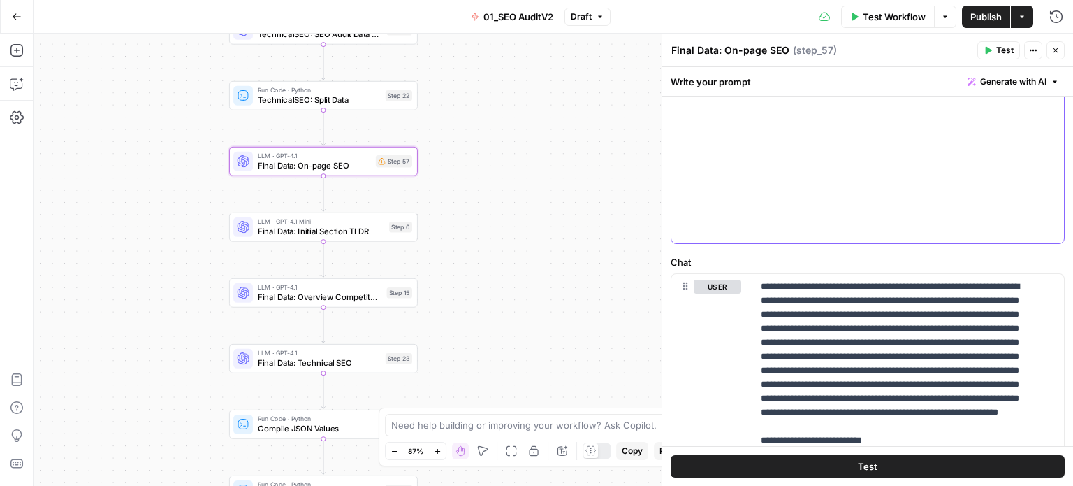
drag, startPoint x: 950, startPoint y: 257, endPoint x: 929, endPoint y: 356, distance: 101.4
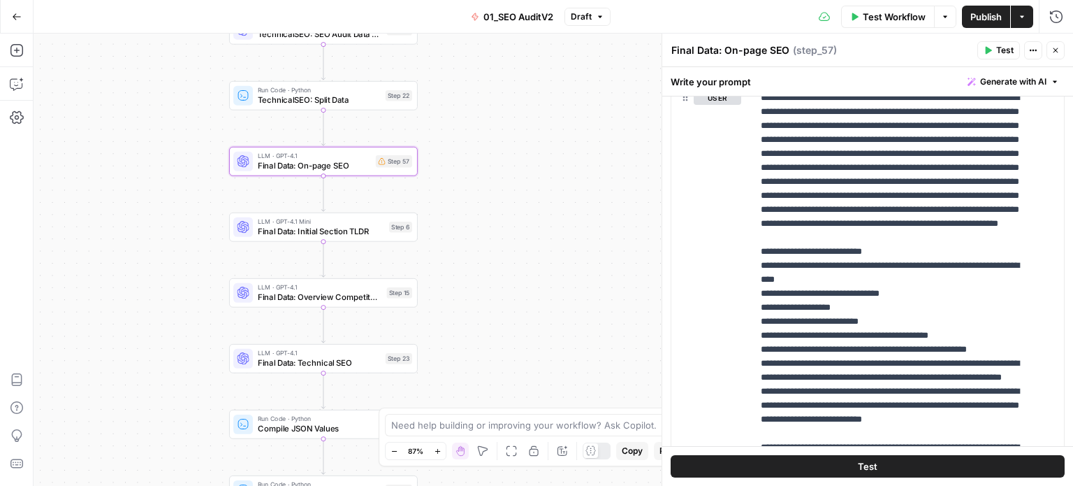
drag, startPoint x: 902, startPoint y: 216, endPoint x: 890, endPoint y: 329, distance: 113.8
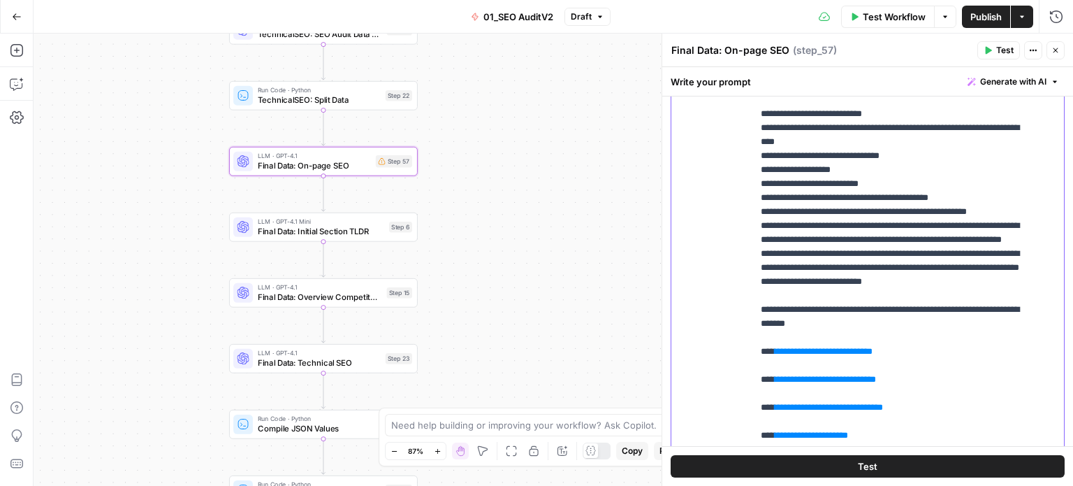
scroll to position [43, 0]
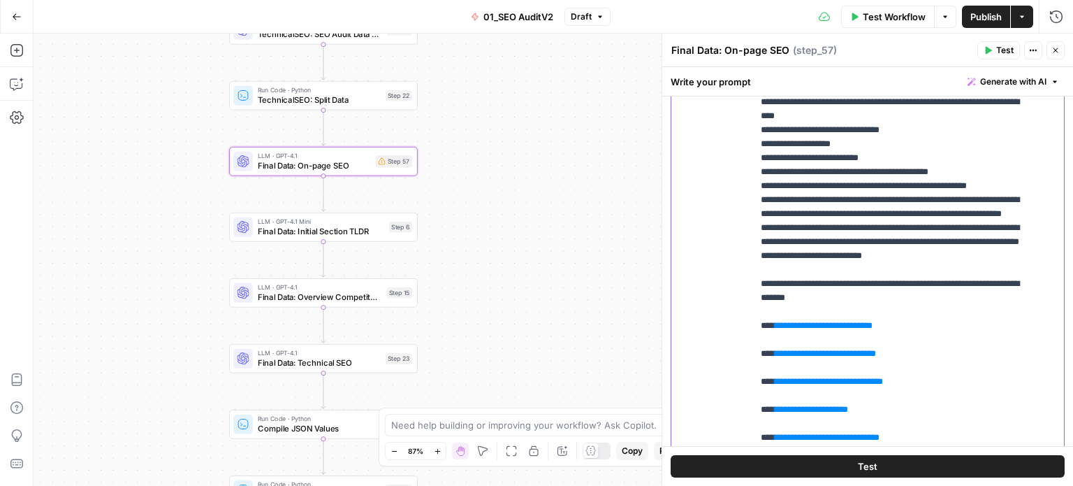
drag, startPoint x: 885, startPoint y: 224, endPoint x: 874, endPoint y: 276, distance: 53.1
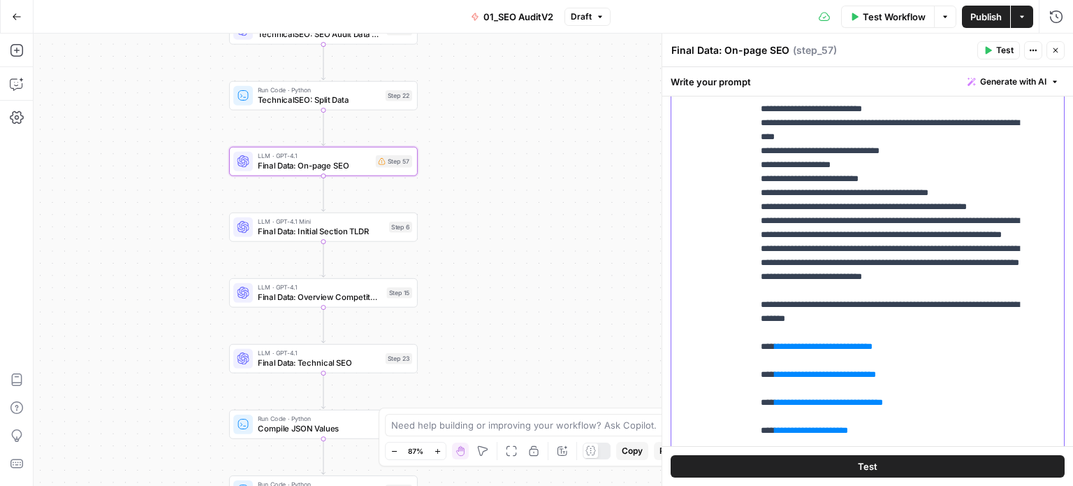
scroll to position [0, 0]
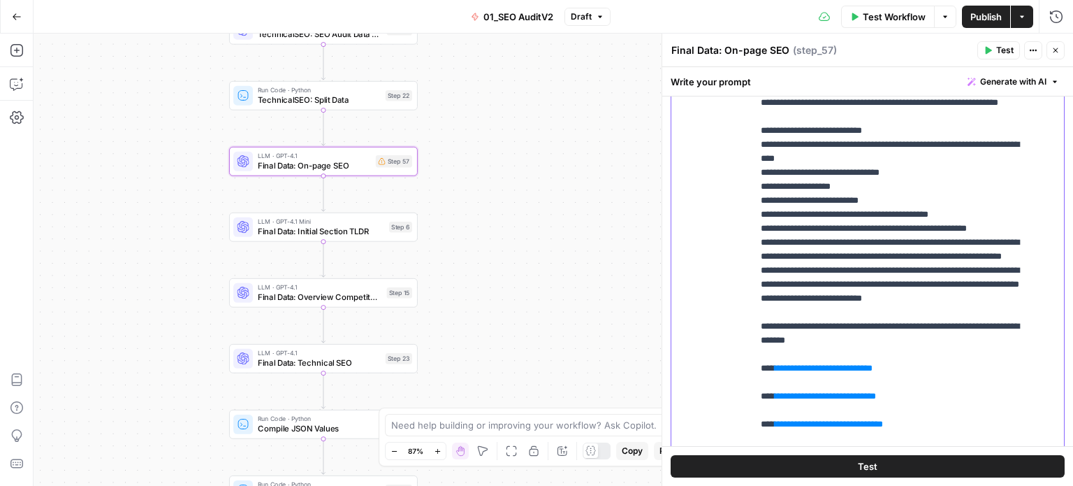
drag, startPoint x: 937, startPoint y: 413, endPoint x: 942, endPoint y: 229, distance: 184.6
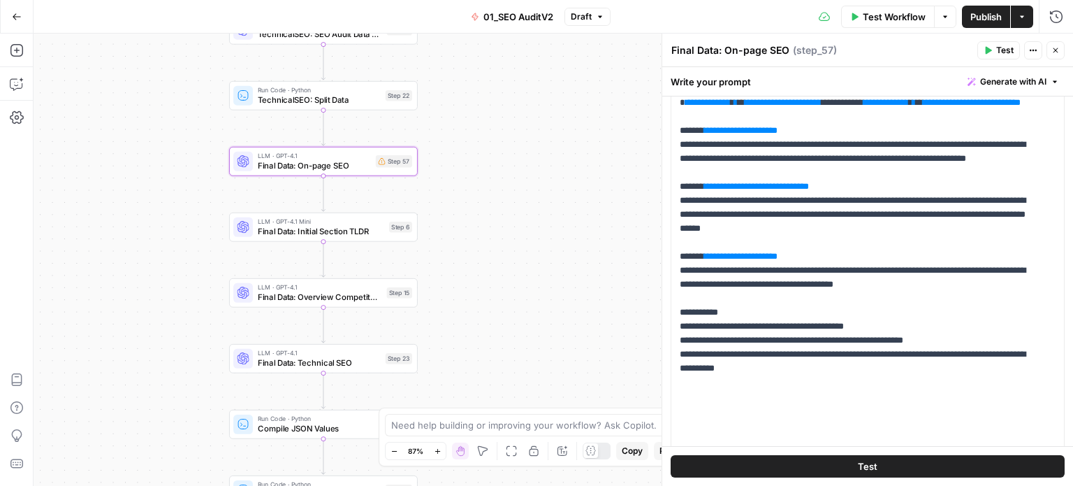
drag, startPoint x: 946, startPoint y: 303, endPoint x: 942, endPoint y: 170, distance: 133.5
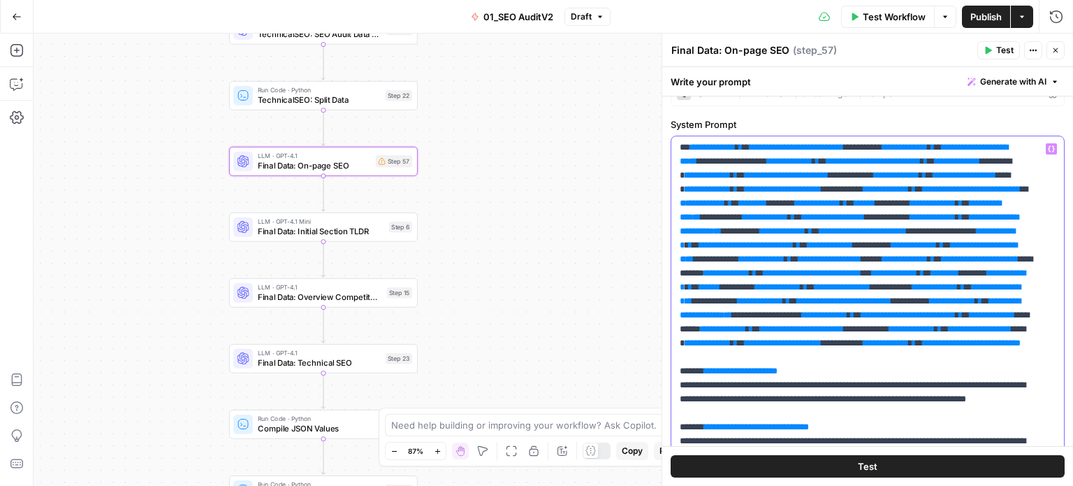
drag, startPoint x: 973, startPoint y: 326, endPoint x: 972, endPoint y: 252, distance: 74.8
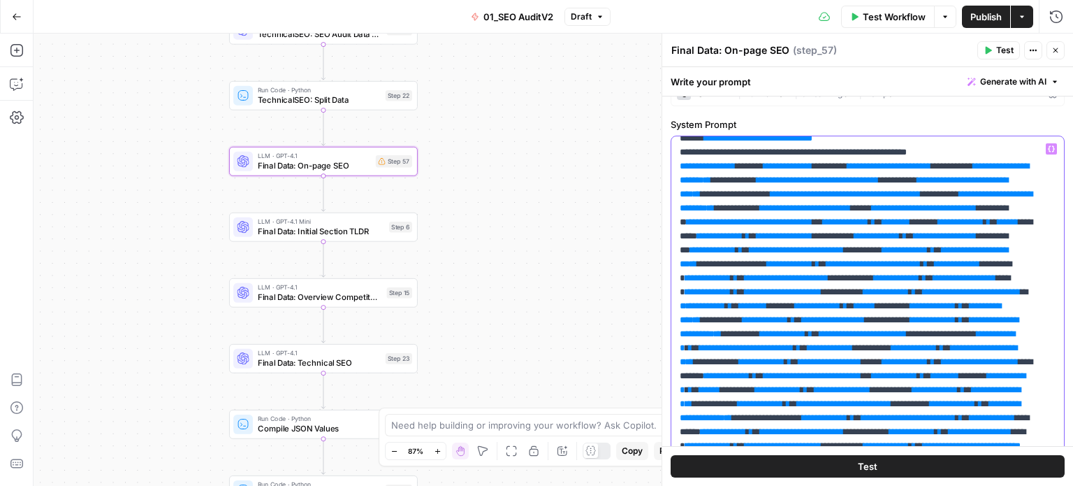
drag, startPoint x: 1002, startPoint y: 337, endPoint x: 999, endPoint y: 285, distance: 51.8
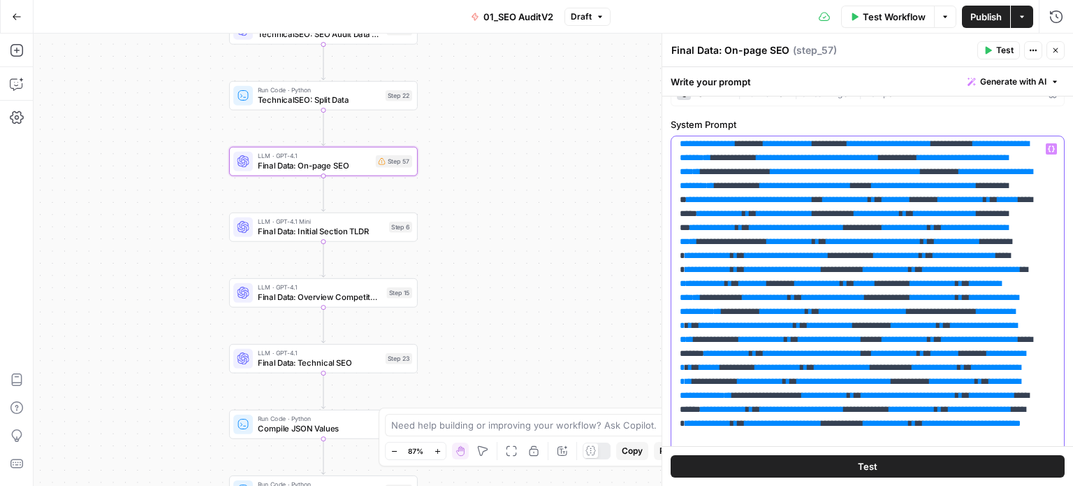
drag, startPoint x: 983, startPoint y: 232, endPoint x: 987, endPoint y: 274, distance: 42.1
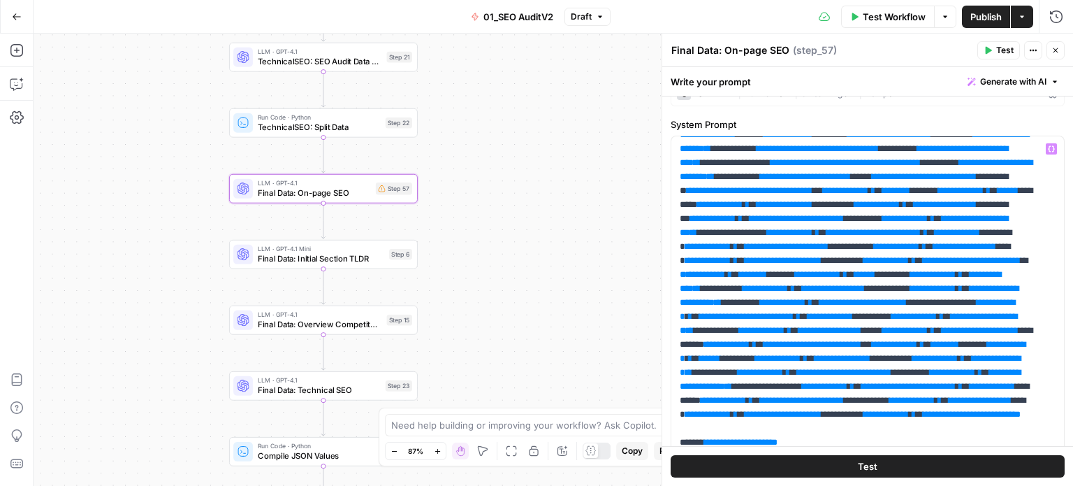
drag, startPoint x: 539, startPoint y: 126, endPoint x: 566, endPoint y: 279, distance: 155.5
click at [563, 279] on div "false false true true Workflow Set Inputs Inputs Workflow Prep: Get Brand Kit D…" at bounding box center [554, 260] width 1040 height 452
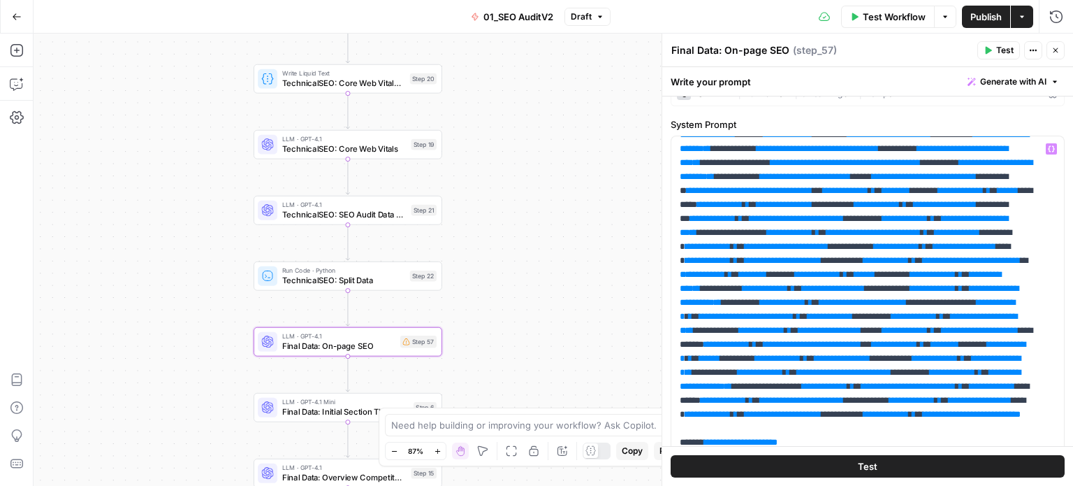
drag, startPoint x: 570, startPoint y: 161, endPoint x: 558, endPoint y: 294, distance: 133.4
click at [558, 296] on div "false false true true Workflow Set Inputs Inputs Workflow Prep: Get Brand Kit D…" at bounding box center [554, 260] width 1040 height 452
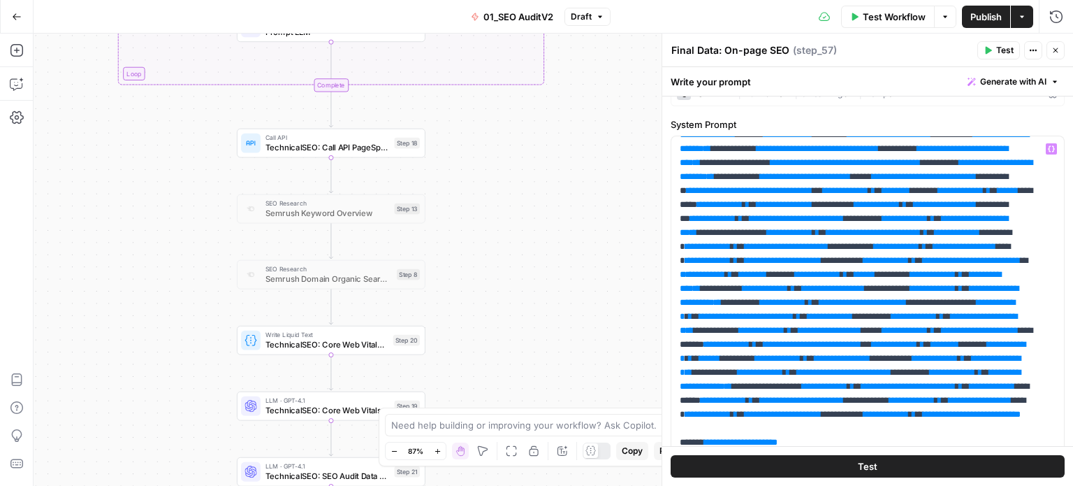
drag, startPoint x: 545, startPoint y: 206, endPoint x: 541, endPoint y: 301, distance: 95.1
click at [541, 310] on div "false false true true Workflow Set Inputs Inputs Workflow Prep: Get Brand Kit D…" at bounding box center [554, 260] width 1040 height 452
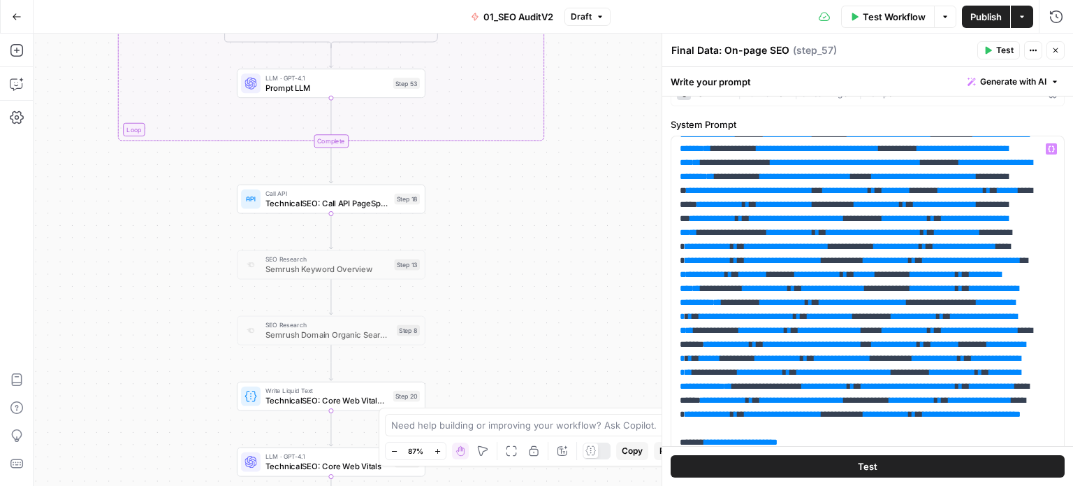
drag, startPoint x: 537, startPoint y: 230, endPoint x: 545, endPoint y: 312, distance: 82.8
click at [545, 321] on div "false false true true Workflow Set Inputs Inputs Workflow Prep: Get Brand Kit D…" at bounding box center [554, 260] width 1040 height 452
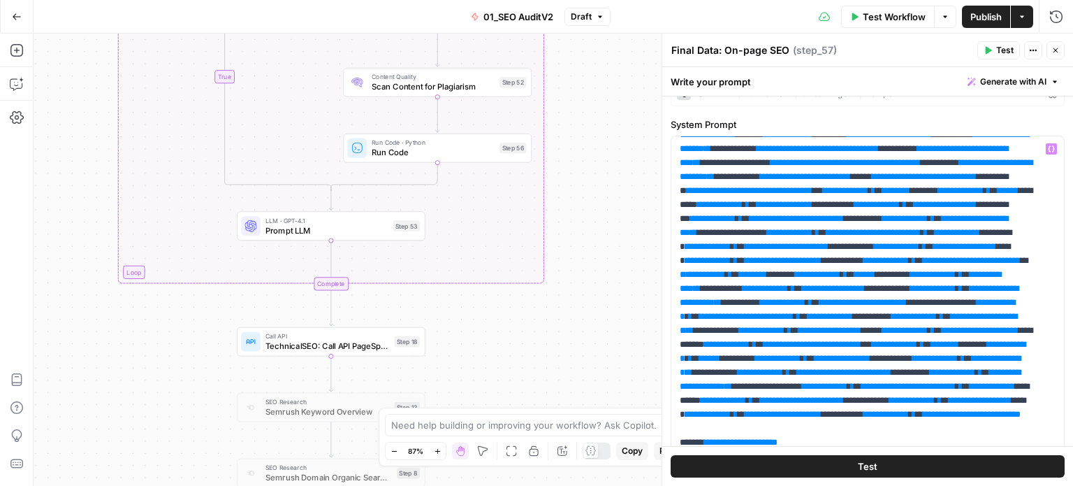
drag, startPoint x: 614, startPoint y: 173, endPoint x: 607, endPoint y: 224, distance: 51.6
click at [607, 224] on div "false false true true Workflow Set Inputs Inputs Workflow Prep: Get Brand Kit D…" at bounding box center [554, 260] width 1040 height 452
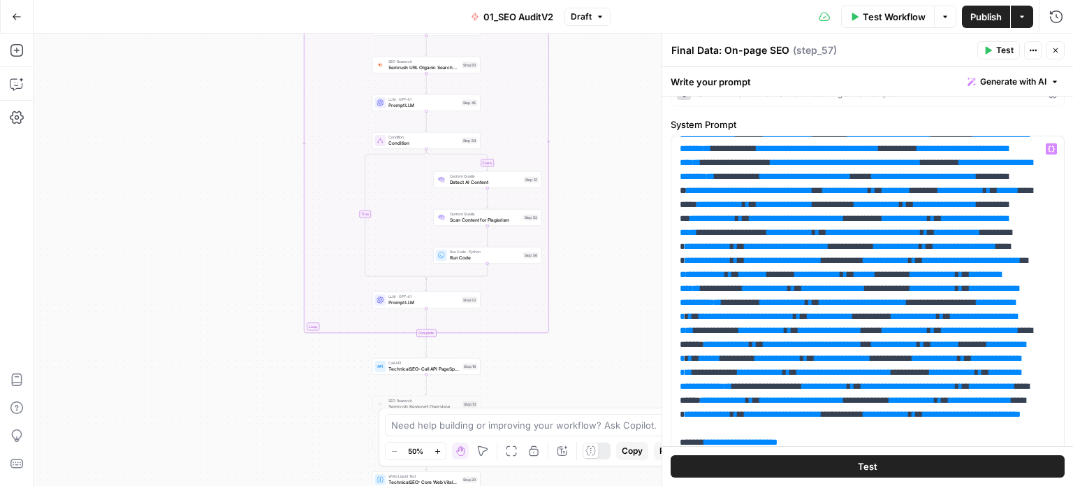
drag, startPoint x: 596, startPoint y: 111, endPoint x: 581, endPoint y: 294, distance: 183.7
click at [581, 294] on div "false false true true Workflow Set Inputs Inputs Workflow Prep: Get Brand Kit D…" at bounding box center [554, 260] width 1040 height 452
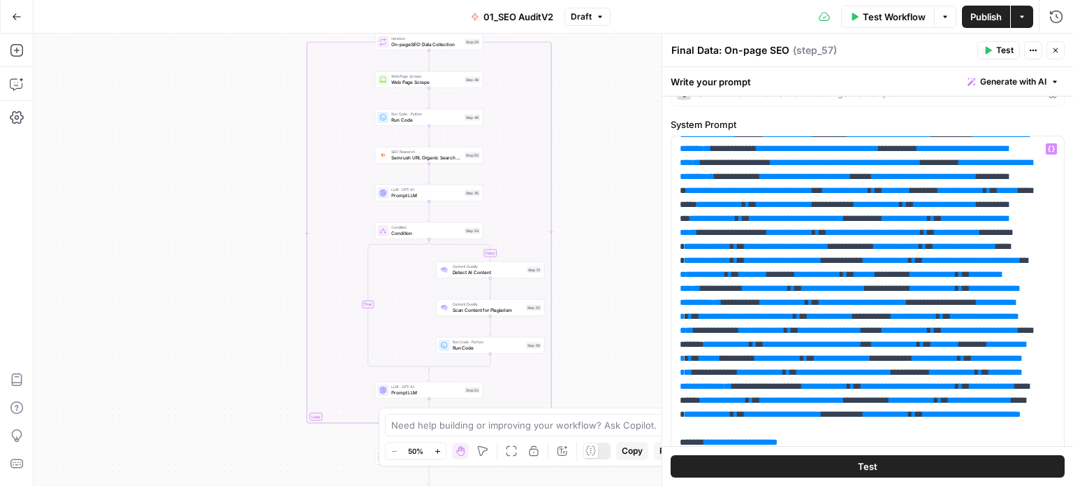
drag, startPoint x: 583, startPoint y: 152, endPoint x: 579, endPoint y: 277, distance: 125.2
click at [579, 277] on div "false false true true Workflow Set Inputs Inputs Workflow Prep: Get Brand Kit D…" at bounding box center [554, 260] width 1040 height 452
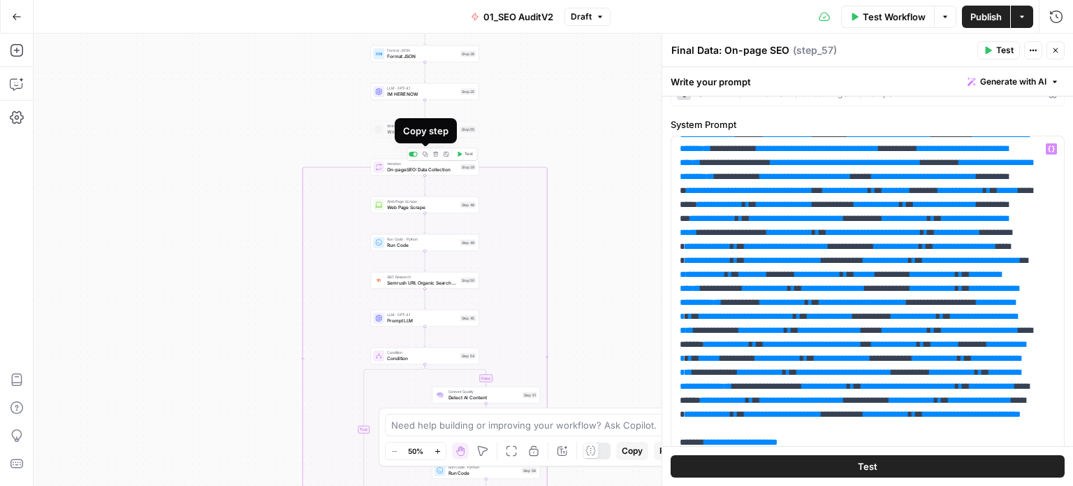
click at [425, 156] on icon "button" at bounding box center [425, 154] width 5 height 5
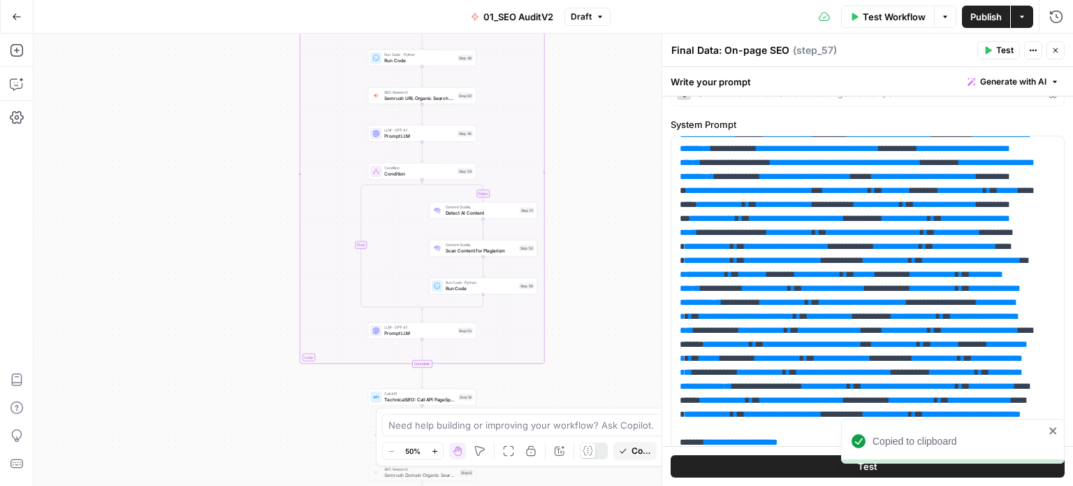
drag, startPoint x: 625, startPoint y: 254, endPoint x: 622, endPoint y: 69, distance: 184.5
click at [622, 69] on div "false false true true Workflow Set Inputs Inputs Workflow Prep: Get Brand Kit D…" at bounding box center [554, 260] width 1040 height 452
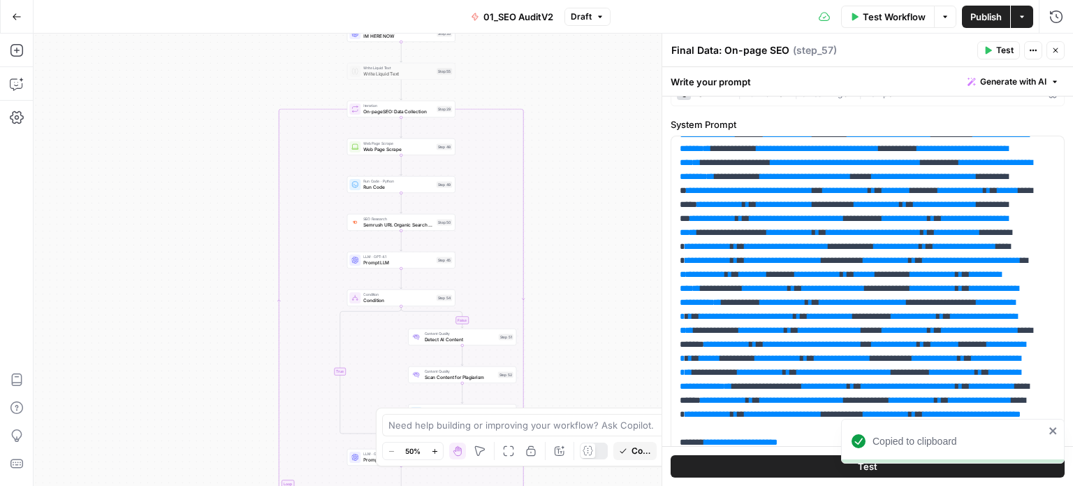
drag, startPoint x: 631, startPoint y: 164, endPoint x: 604, endPoint y: 361, distance: 198.3
click at [607, 368] on div "false false true true Workflow Set Inputs Inputs Workflow Prep: Get Brand Kit D…" at bounding box center [554, 260] width 1040 height 452
click at [414, 185] on span "On-pageSEO: Data Collection" at bounding box center [396, 188] width 71 height 7
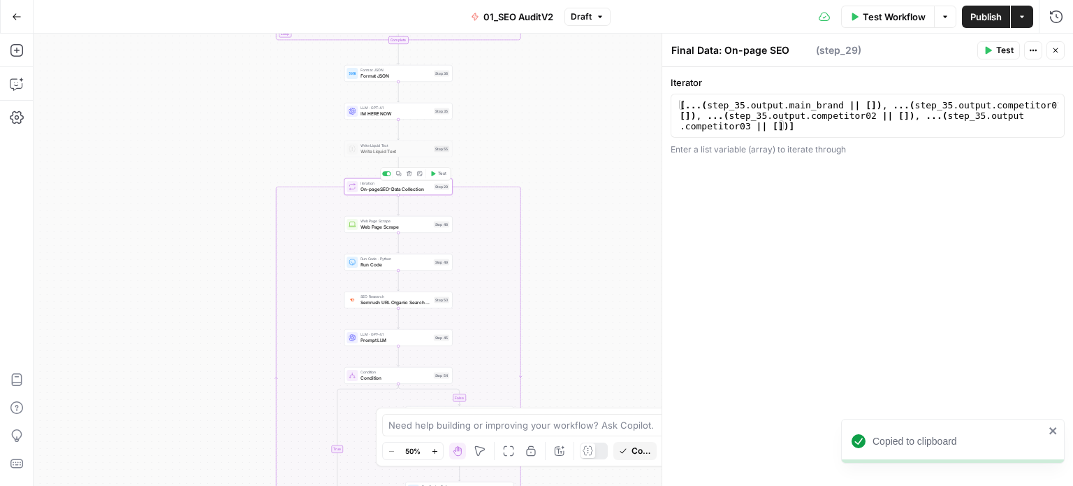
type textarea "On-pageSEO: Data Collection"
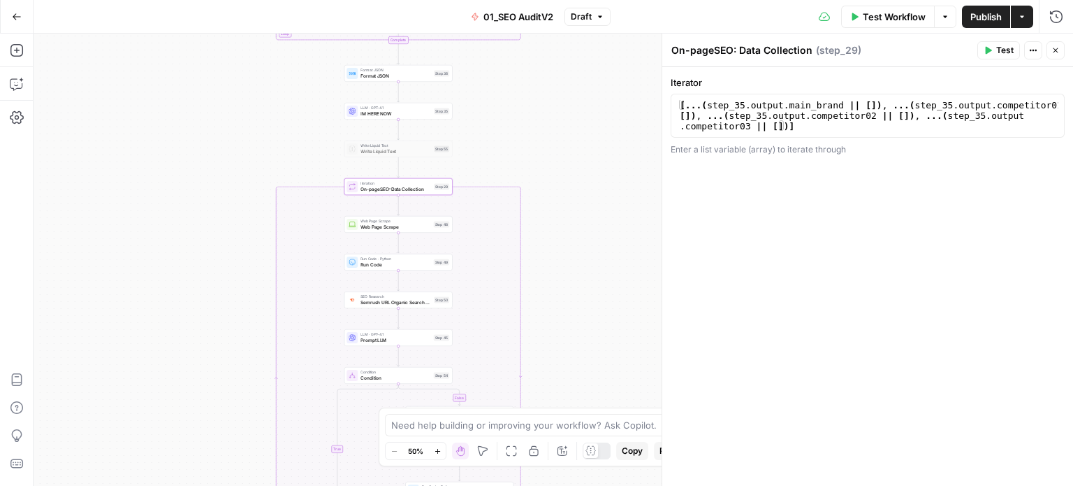
click at [1057, 47] on icon "button" at bounding box center [1056, 50] width 8 height 8
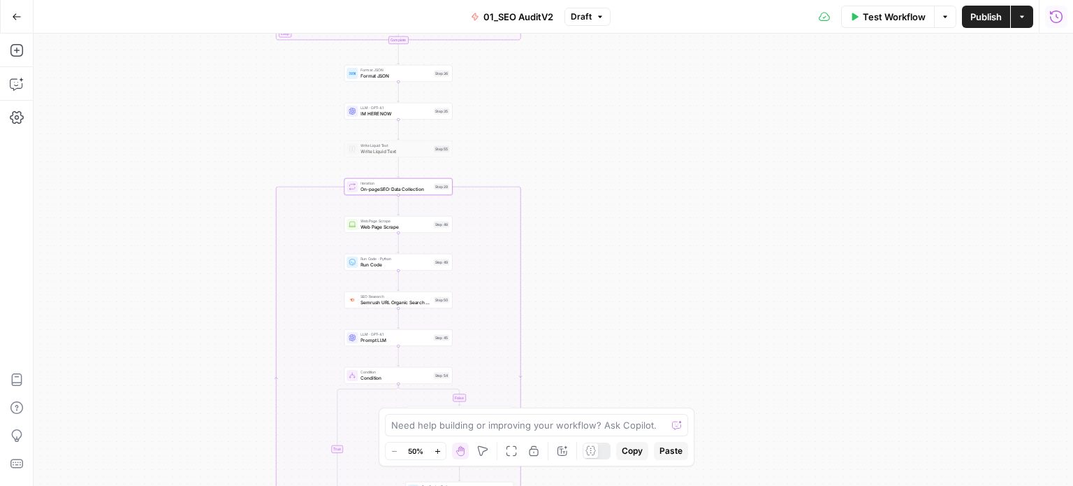
click at [1062, 17] on icon "button" at bounding box center [1057, 17] width 14 height 14
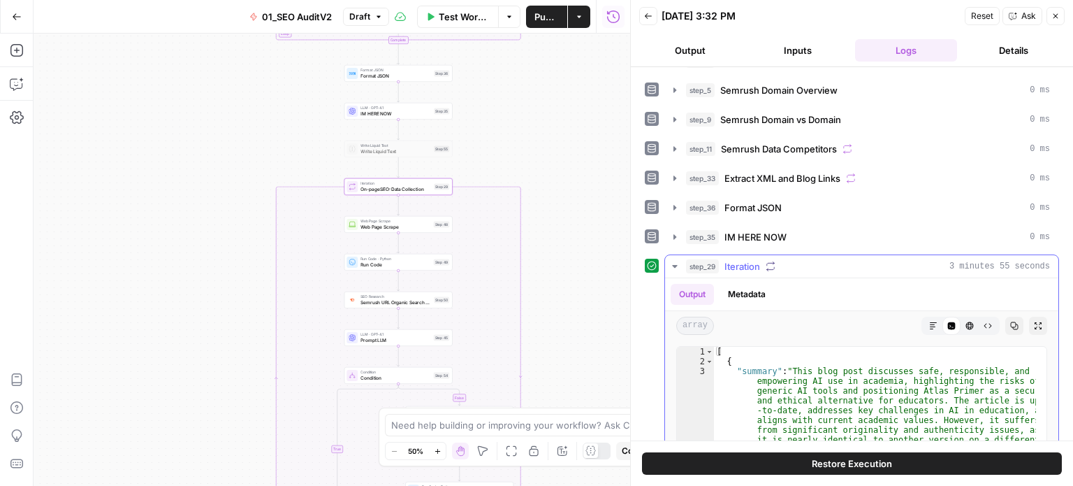
scroll to position [140, 0]
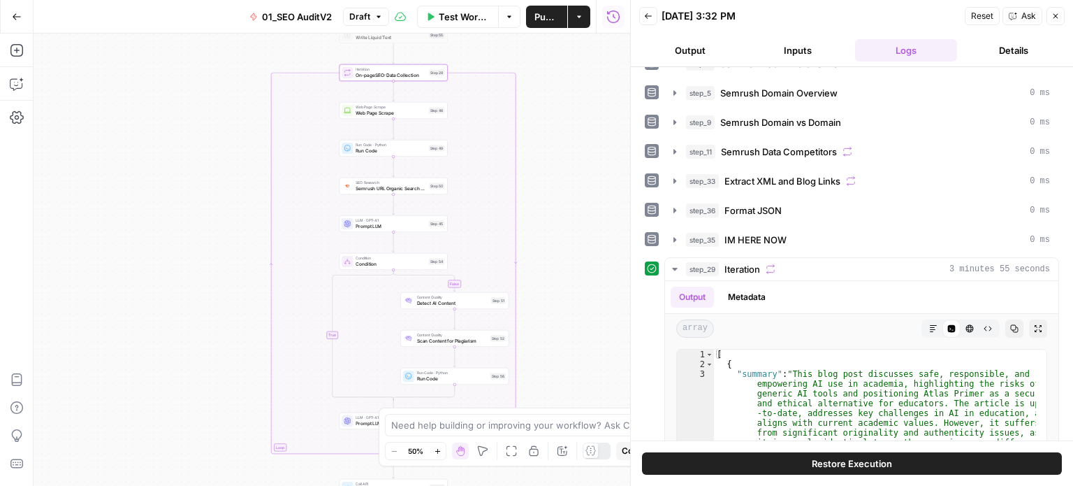
drag, startPoint x: 581, startPoint y: 259, endPoint x: 607, endPoint y: 161, distance: 100.5
click at [574, 138] on div "false false true true Workflow Set Inputs Inputs Workflow Prep: Get Brand Kit D…" at bounding box center [332, 260] width 597 height 452
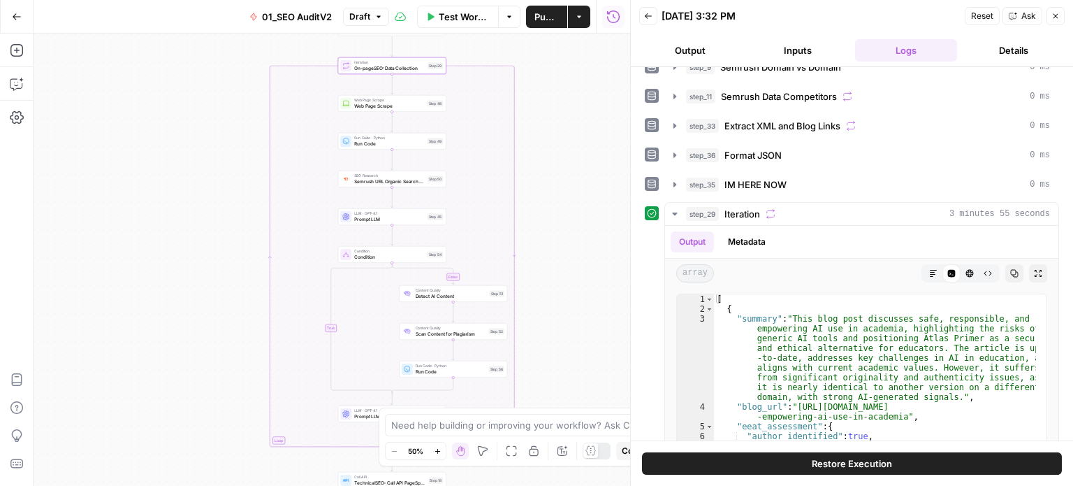
scroll to position [210, 0]
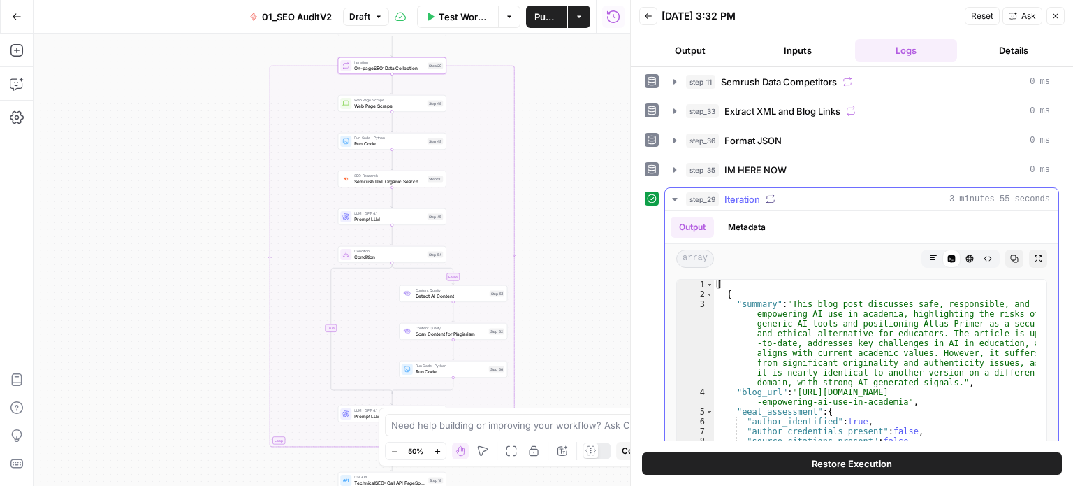
click at [1006, 260] on button "Copy" at bounding box center [1015, 259] width 18 height 18
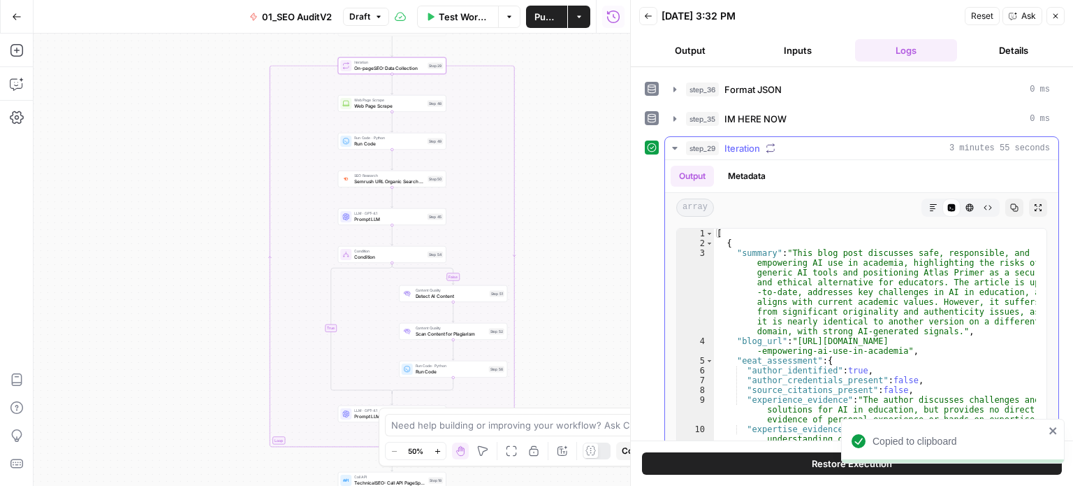
scroll to position [280, 0]
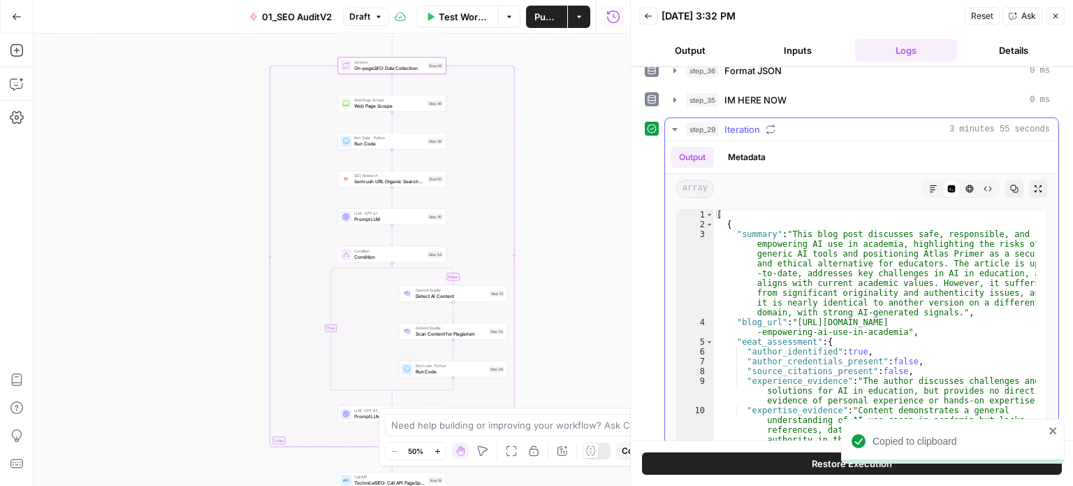
click at [754, 190] on div at bounding box center [818, 189] width 196 height 18
click at [781, 122] on div "step_29 Iteration 3 minutes 55 seconds" at bounding box center [868, 129] width 364 height 14
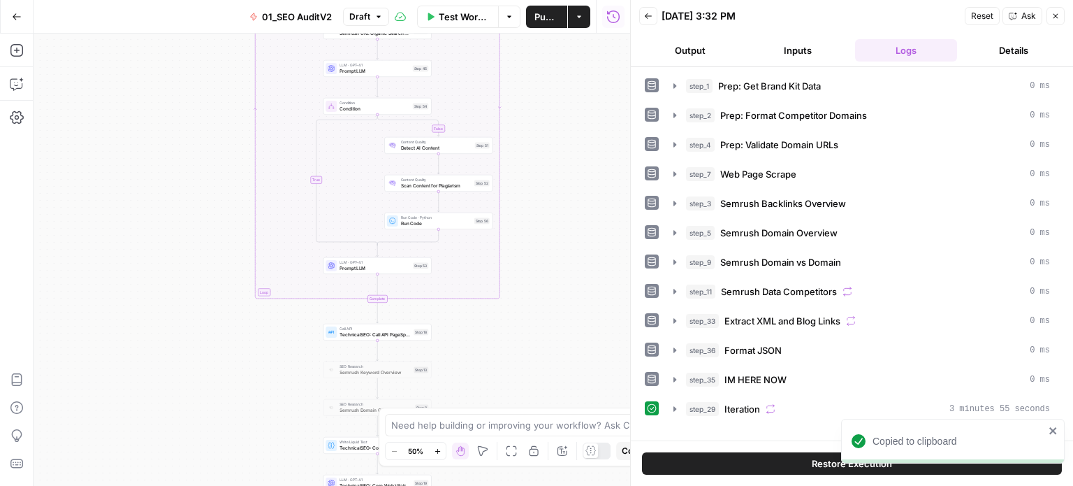
drag, startPoint x: 581, startPoint y: 225, endPoint x: 580, endPoint y: 83, distance: 141.9
click at [580, 83] on div "false false true true Workflow Set Inputs Inputs Workflow Prep: Get Brand Kit D…" at bounding box center [332, 260] width 597 height 452
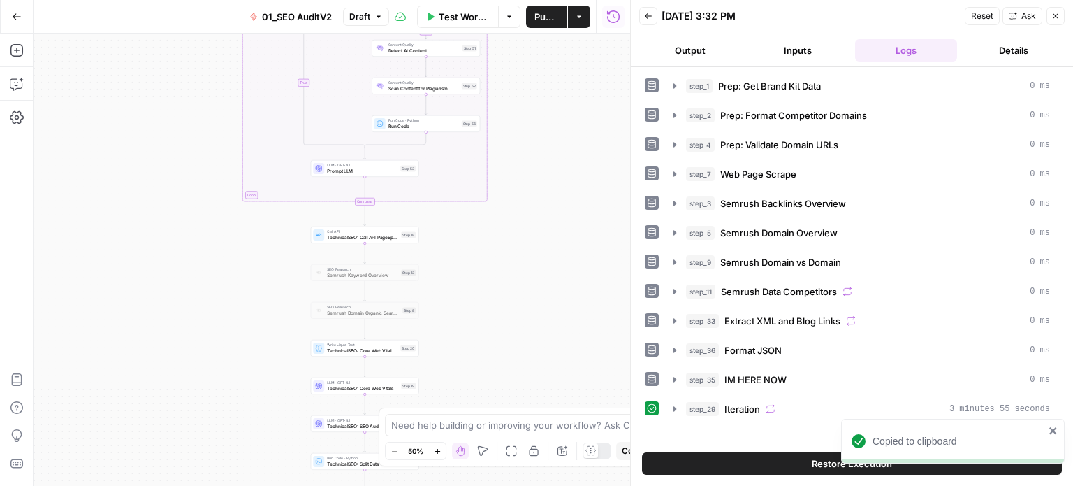
drag, startPoint x: 604, startPoint y: 275, endPoint x: 609, endPoint y: 215, distance: 61.1
click at [605, 234] on div "false false true true Workflow Set Inputs Inputs Workflow Prep: Get Brand Kit D…" at bounding box center [332, 260] width 597 height 452
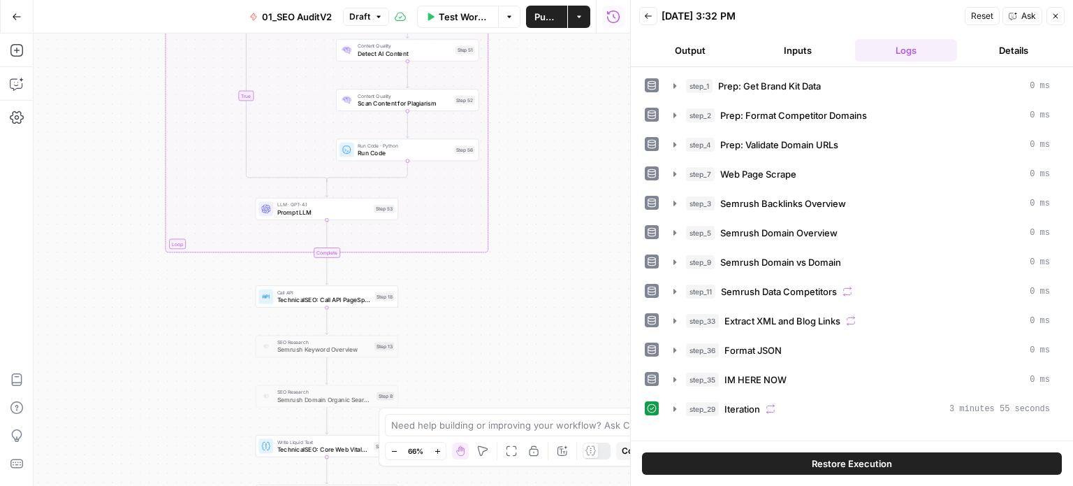
drag, startPoint x: 495, startPoint y: 259, endPoint x: 516, endPoint y: 158, distance: 103.5
click at [516, 158] on div "false false true true Workflow Set Inputs Inputs Workflow Prep: Get Brand Kit D…" at bounding box center [332, 260] width 597 height 452
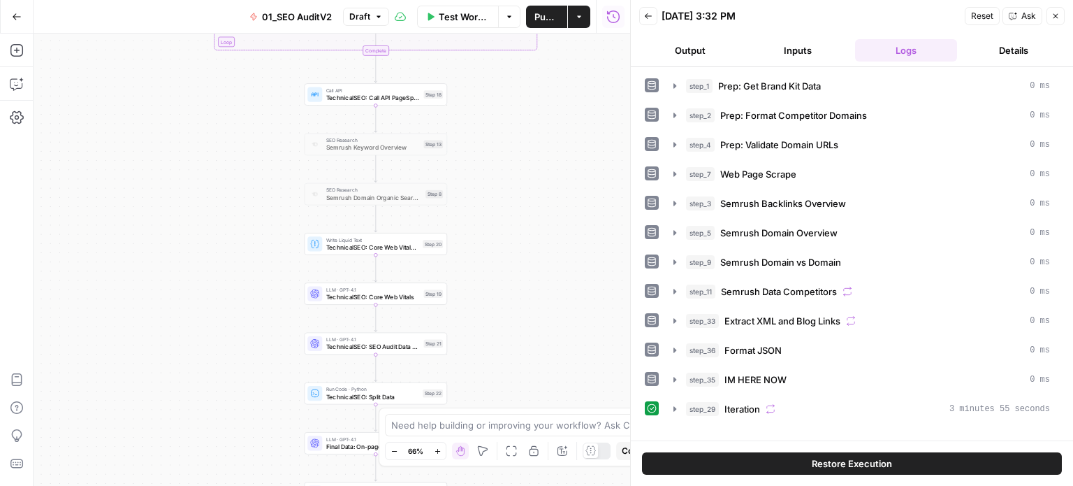
drag, startPoint x: 529, startPoint y: 270, endPoint x: 564, endPoint y: 117, distance: 157.7
click at [564, 117] on div "false false true true Workflow Set Inputs Inputs Workflow Prep: Get Brand Kit D…" at bounding box center [332, 260] width 597 height 452
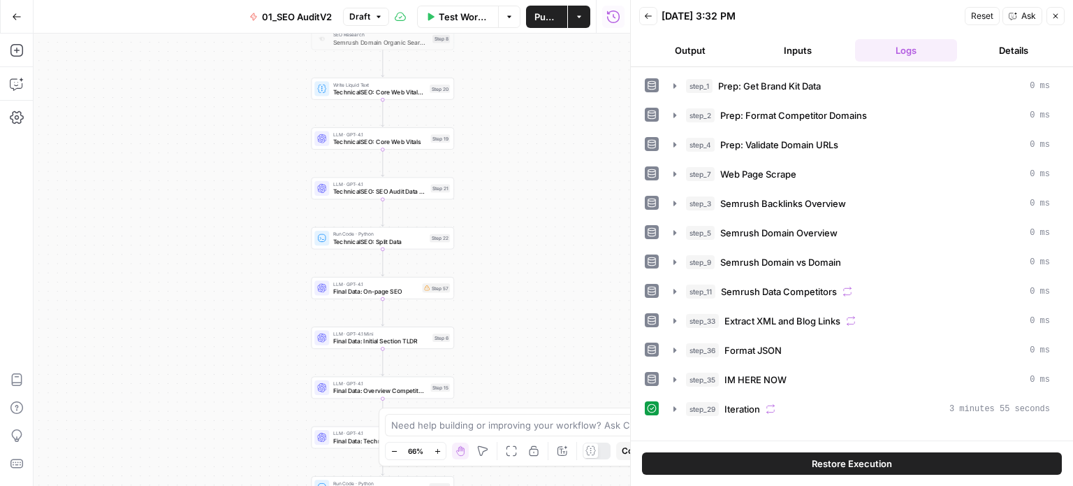
drag, startPoint x: 561, startPoint y: 291, endPoint x: 496, endPoint y: 261, distance: 71.0
click at [558, 221] on div "false false true true Workflow Set Inputs Inputs Workflow Prep: Get Brand Kit D…" at bounding box center [332, 260] width 597 height 452
click at [395, 285] on span "Final Data: On-page SEO" at bounding box center [375, 289] width 86 height 9
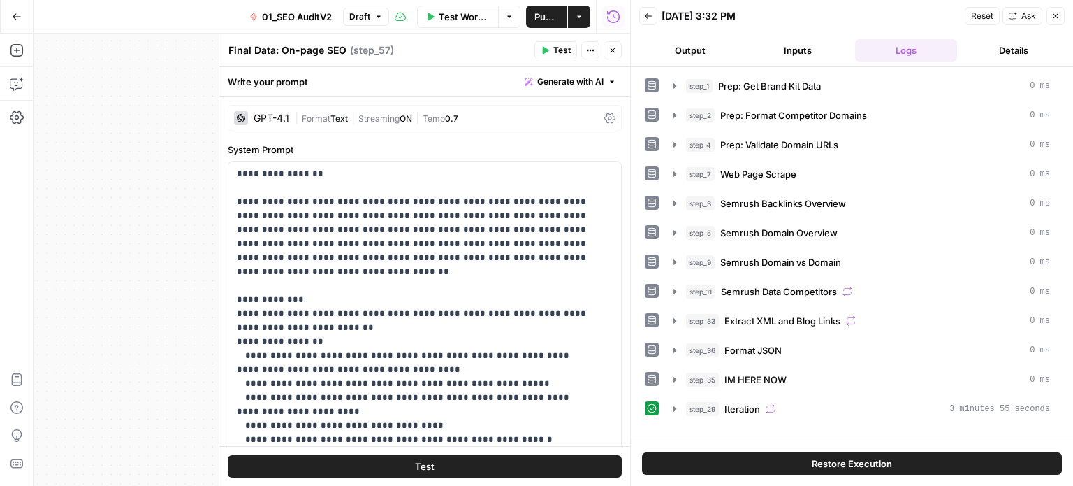
click at [1059, 10] on button "Close" at bounding box center [1056, 16] width 18 height 18
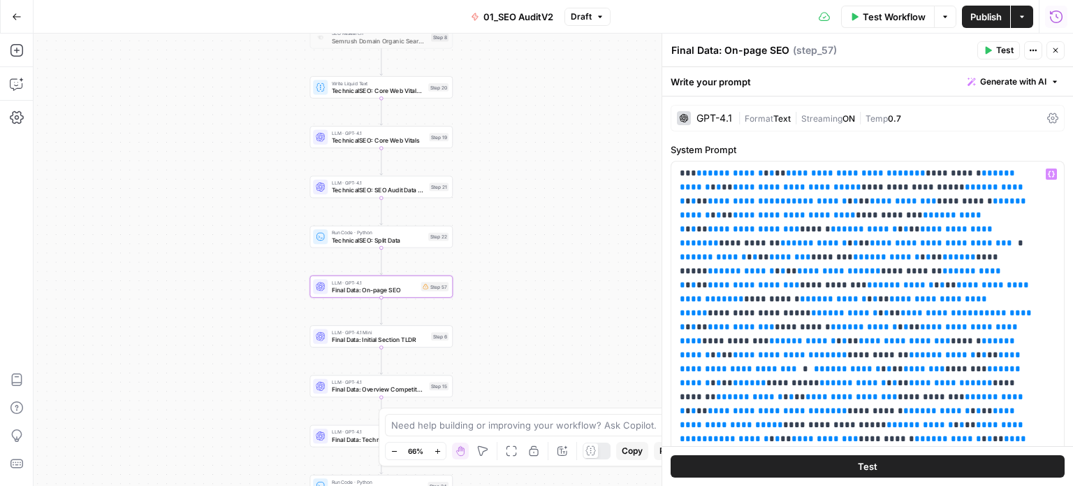
scroll to position [210, 0]
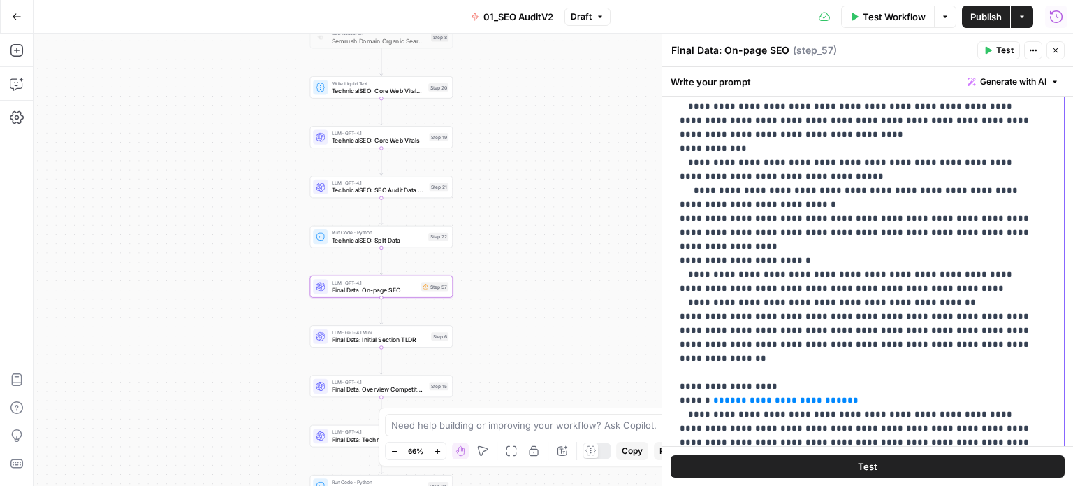
drag, startPoint x: 925, startPoint y: 363, endPoint x: 900, endPoint y: 270, distance: 95.4
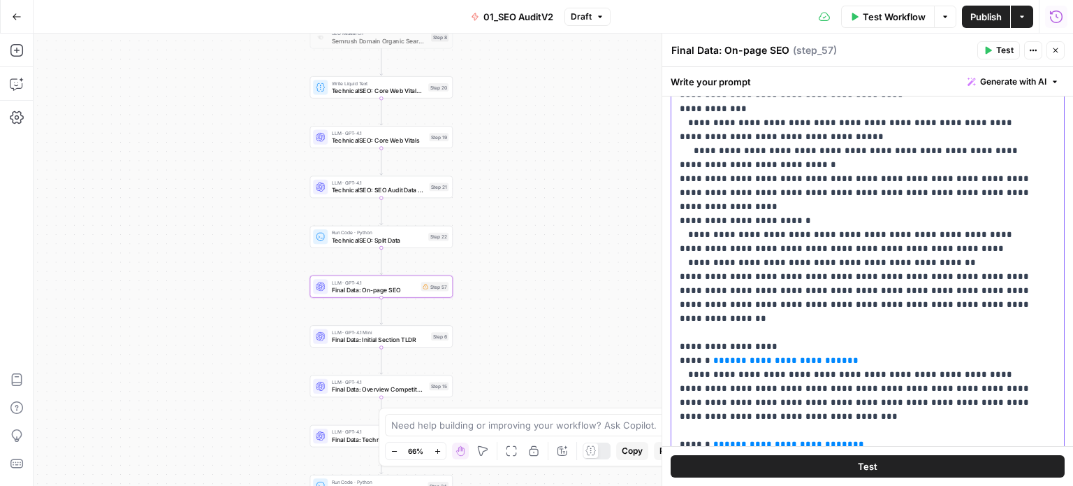
drag, startPoint x: 892, startPoint y: 275, endPoint x: 889, endPoint y: 298, distance: 23.2
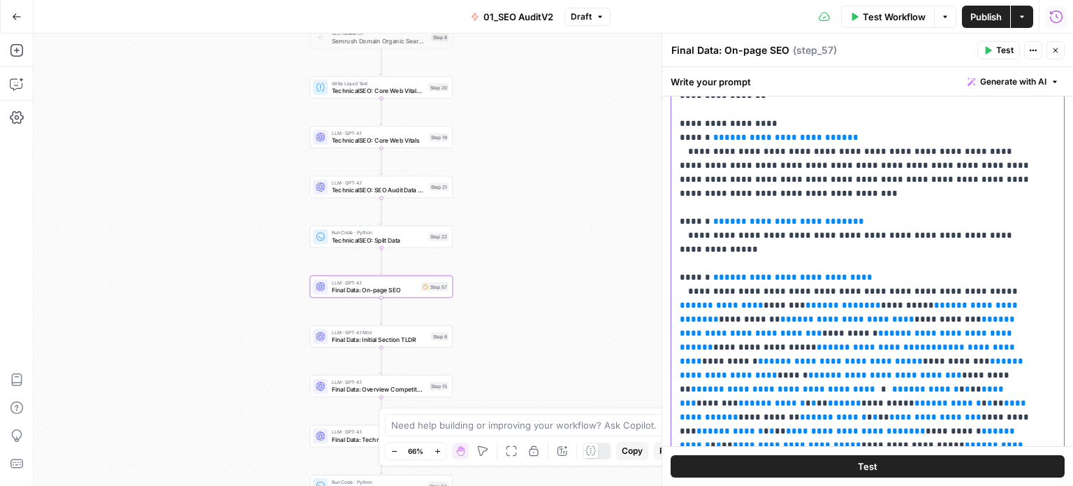
scroll to position [579, 0]
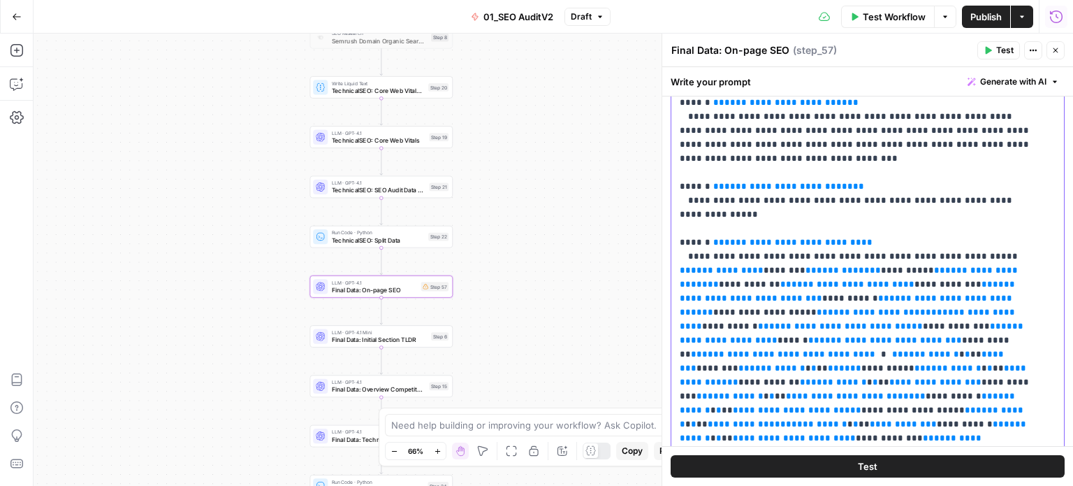
drag, startPoint x: 851, startPoint y: 267, endPoint x: 849, endPoint y: 287, distance: 20.3
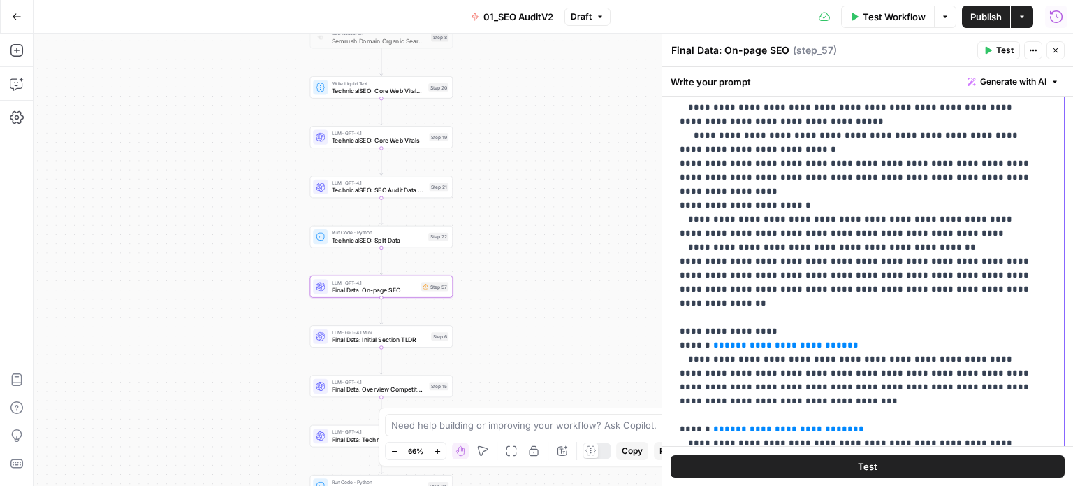
drag, startPoint x: 960, startPoint y: 346, endPoint x: 964, endPoint y: 250, distance: 96.6
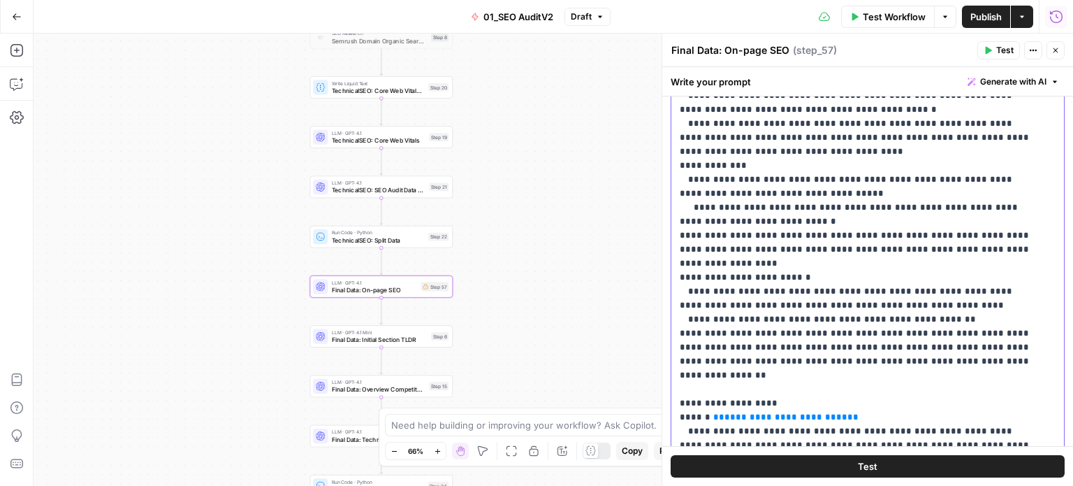
click at [783, 412] on span "**********" at bounding box center [786, 416] width 123 height 9
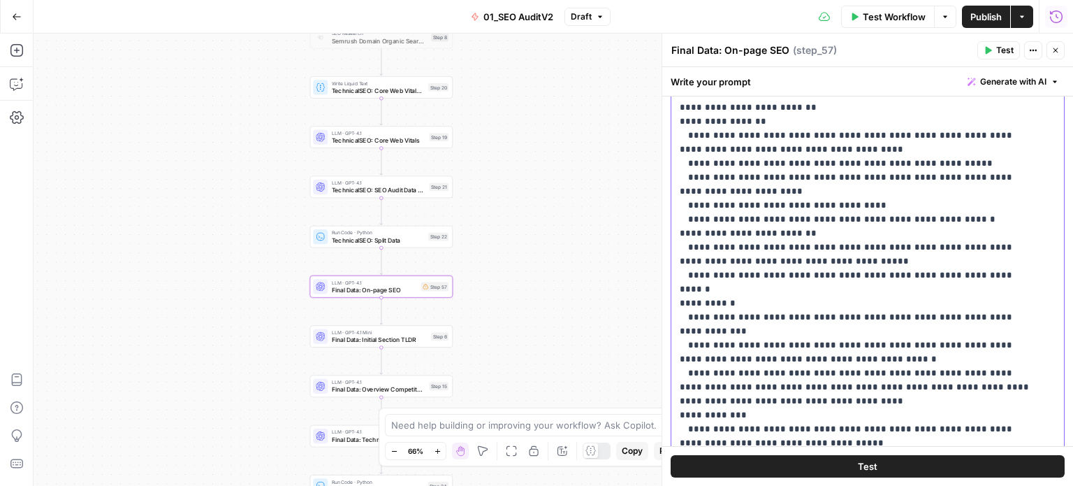
scroll to position [0, 0]
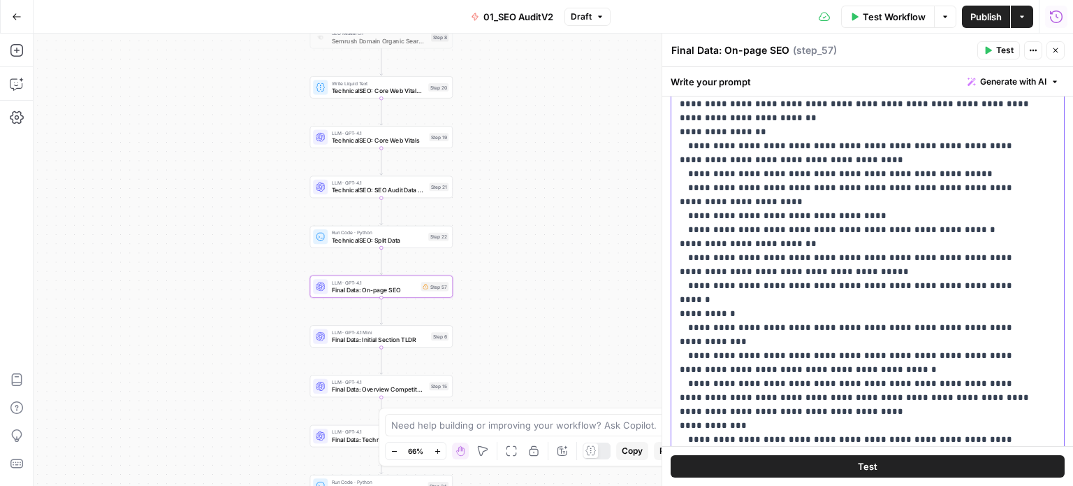
drag, startPoint x: 912, startPoint y: 334, endPoint x: 902, endPoint y: 274, distance: 60.9
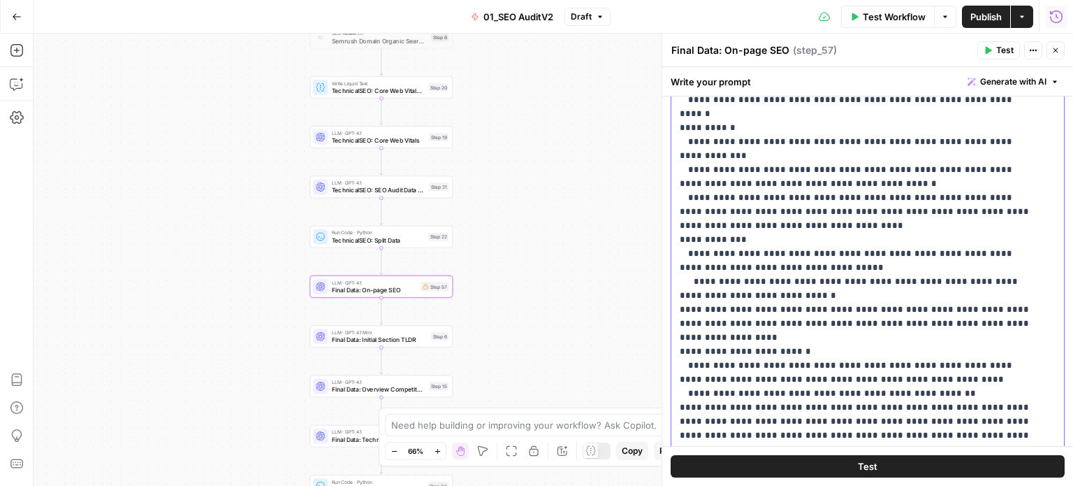
scroll to position [271, 0]
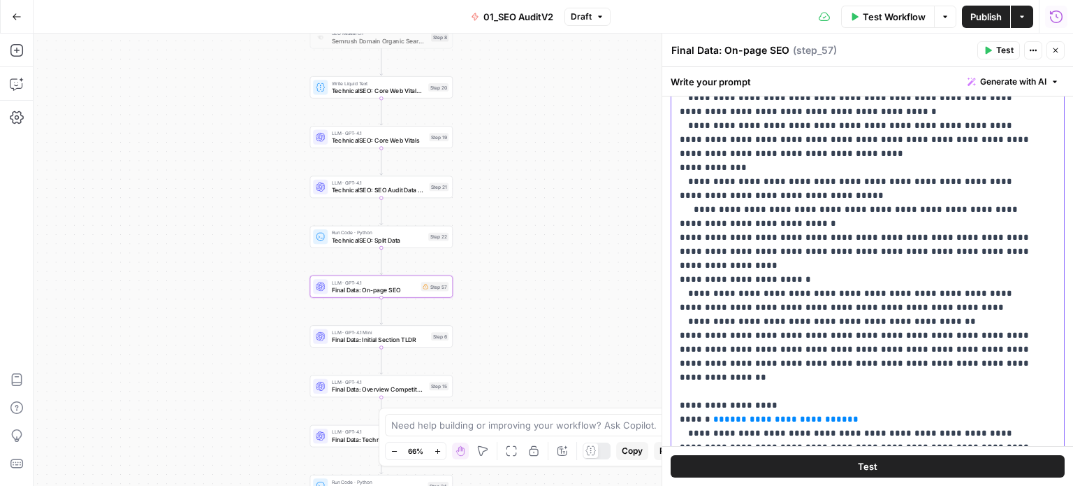
drag, startPoint x: 908, startPoint y: 257, endPoint x: 899, endPoint y: 338, distance: 80.8
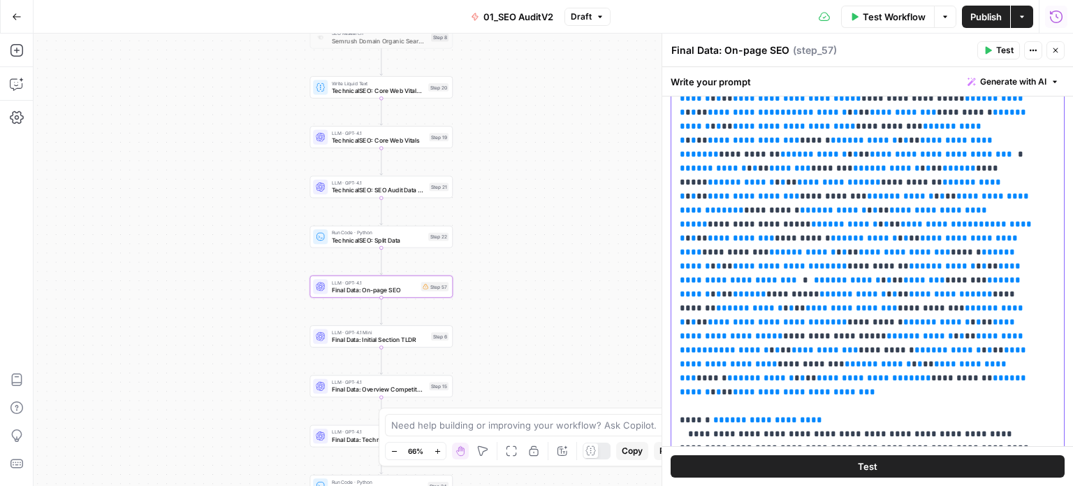
scroll to position [1007, 0]
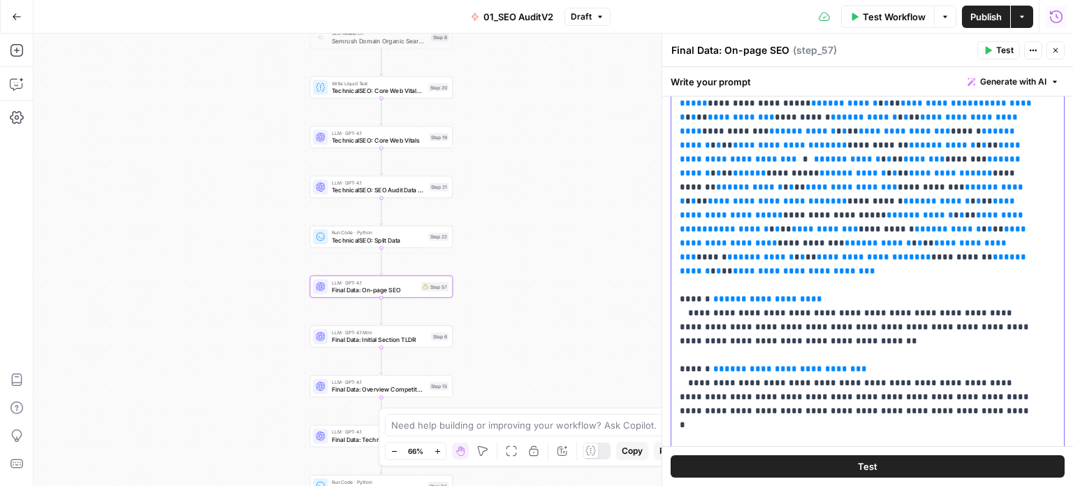
drag, startPoint x: 730, startPoint y: 317, endPoint x: 726, endPoint y: 454, distance: 137.7
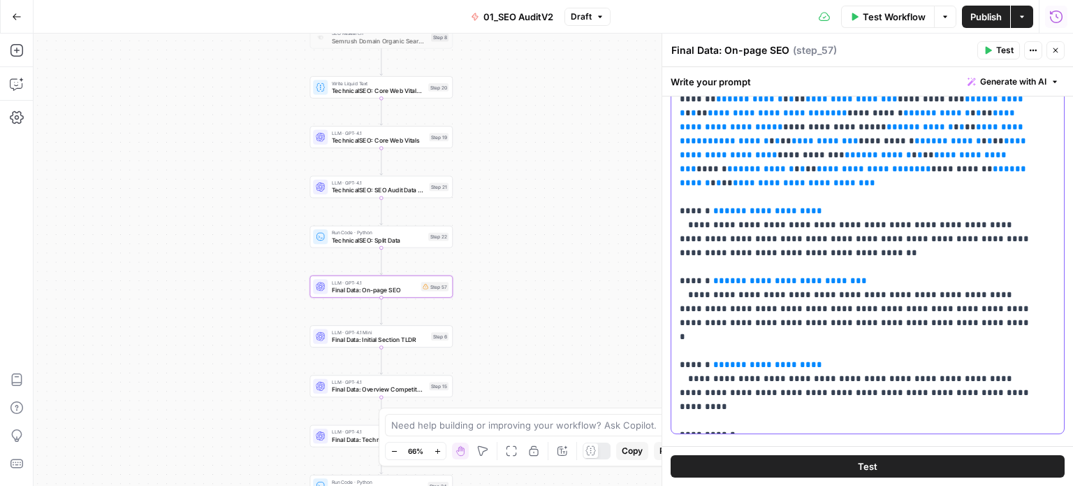
drag, startPoint x: 780, startPoint y: 360, endPoint x: 769, endPoint y: 435, distance: 76.3
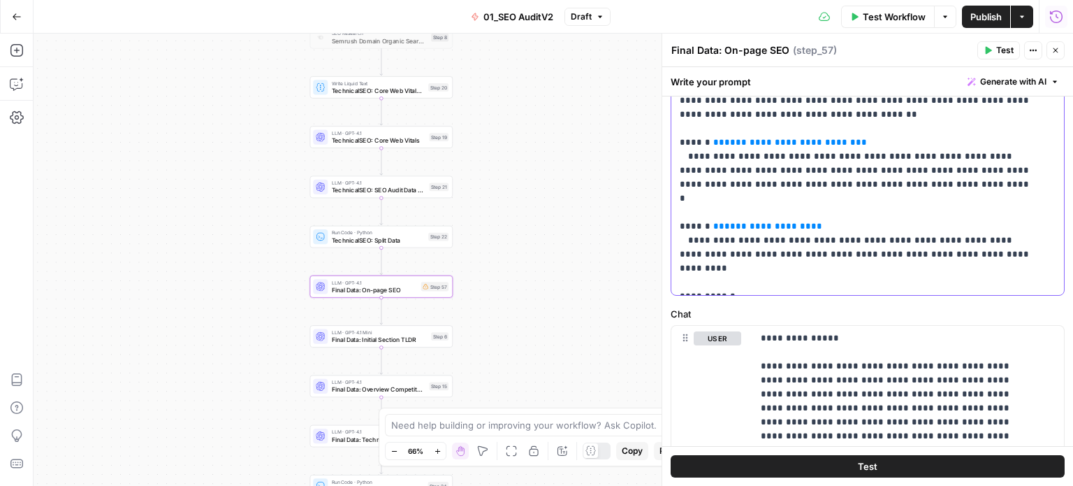
scroll to position [552, 0]
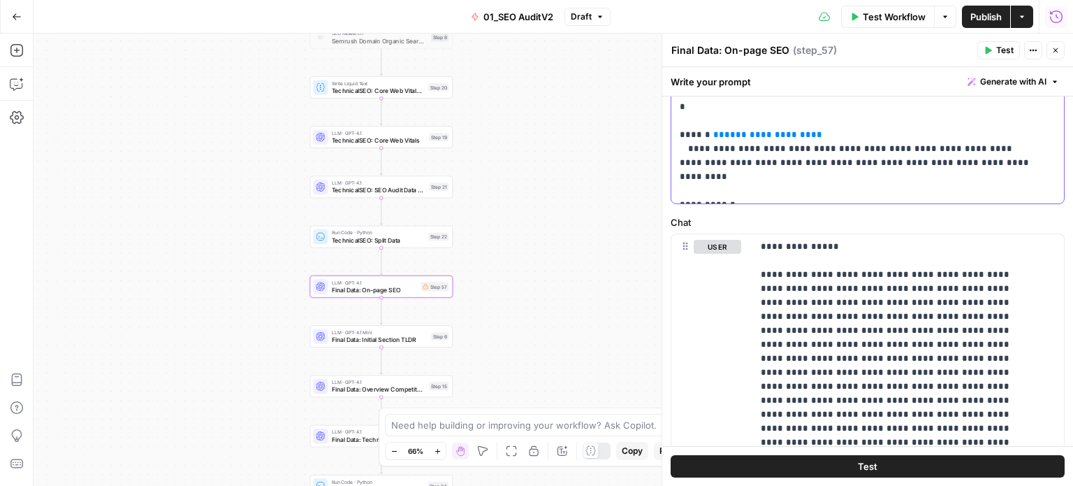
drag, startPoint x: 842, startPoint y: 314, endPoint x: 823, endPoint y: 398, distance: 86.1
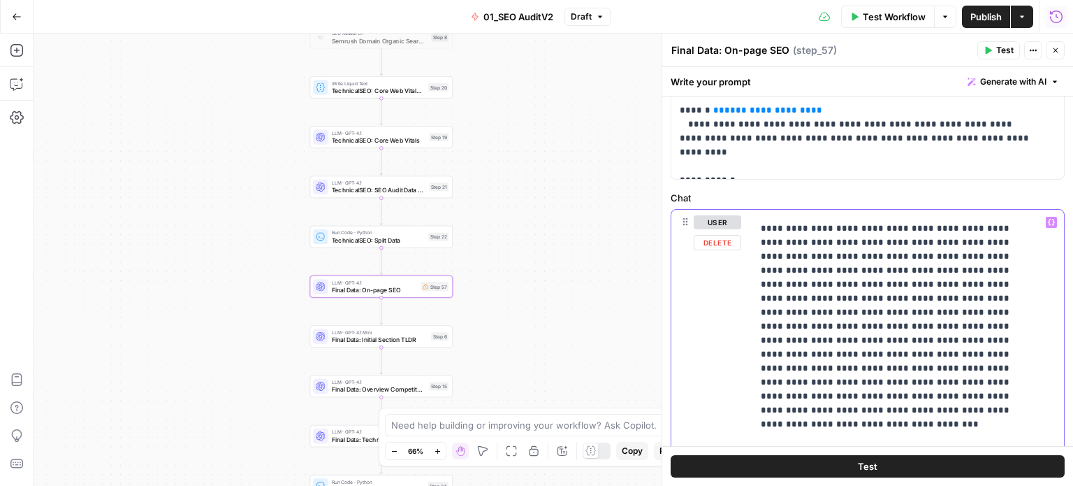
scroll to position [57, 0]
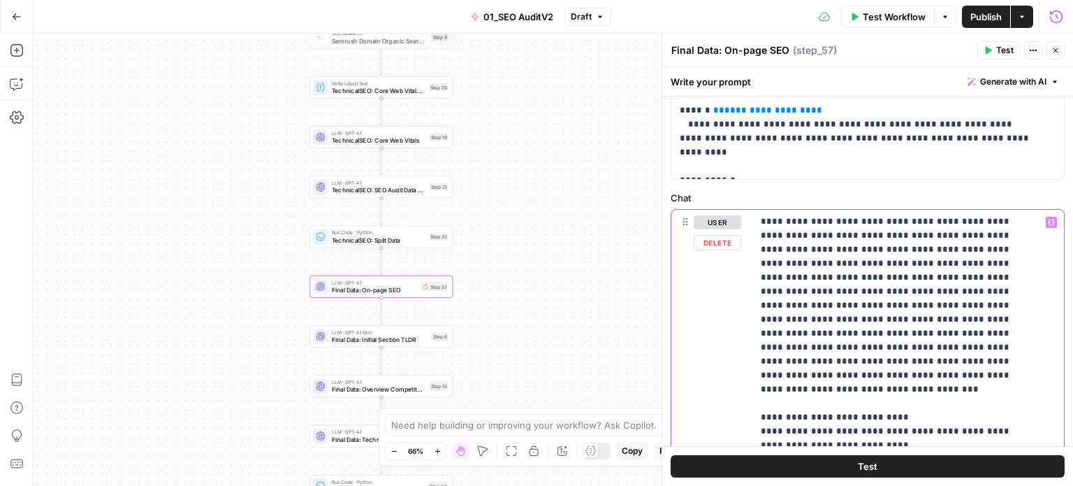
drag, startPoint x: 845, startPoint y: 284, endPoint x: 833, endPoint y: 366, distance: 82.6
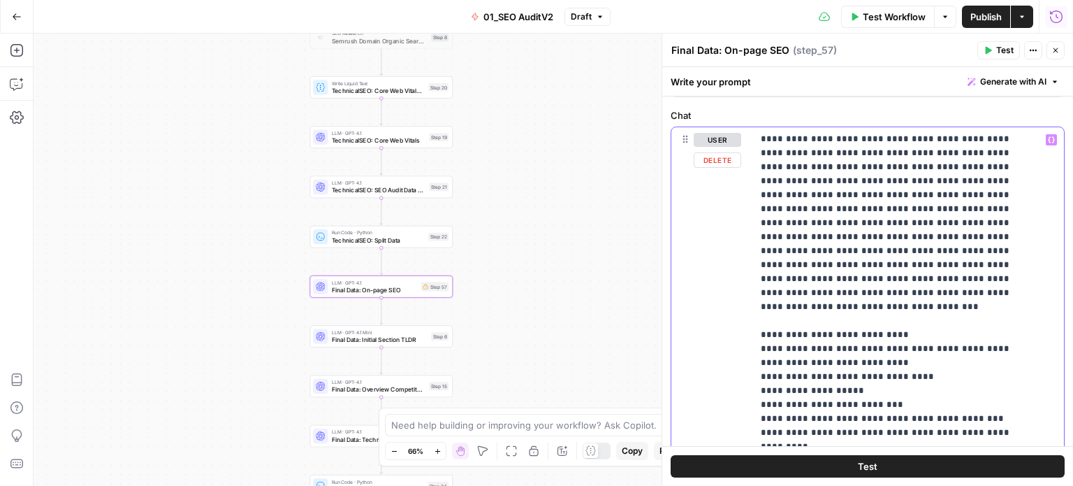
drag, startPoint x: 850, startPoint y: 321, endPoint x: 839, endPoint y: 379, distance: 59.6
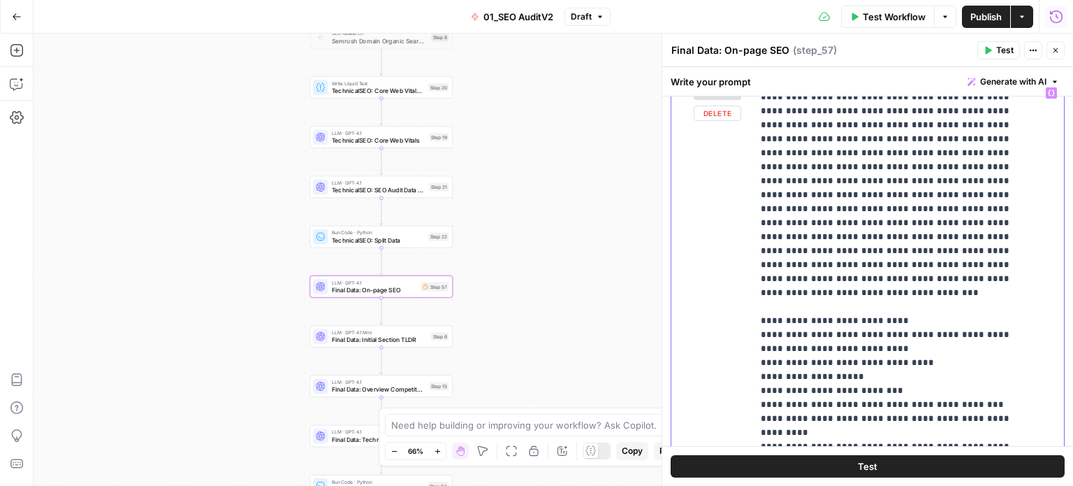
scroll to position [0, 0]
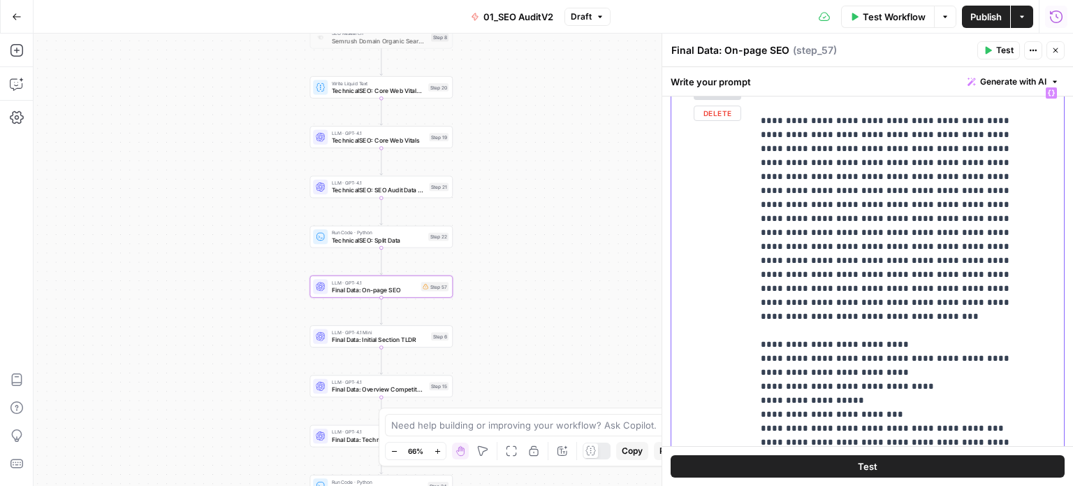
drag, startPoint x: 827, startPoint y: 363, endPoint x: 821, endPoint y: 271, distance: 92.4
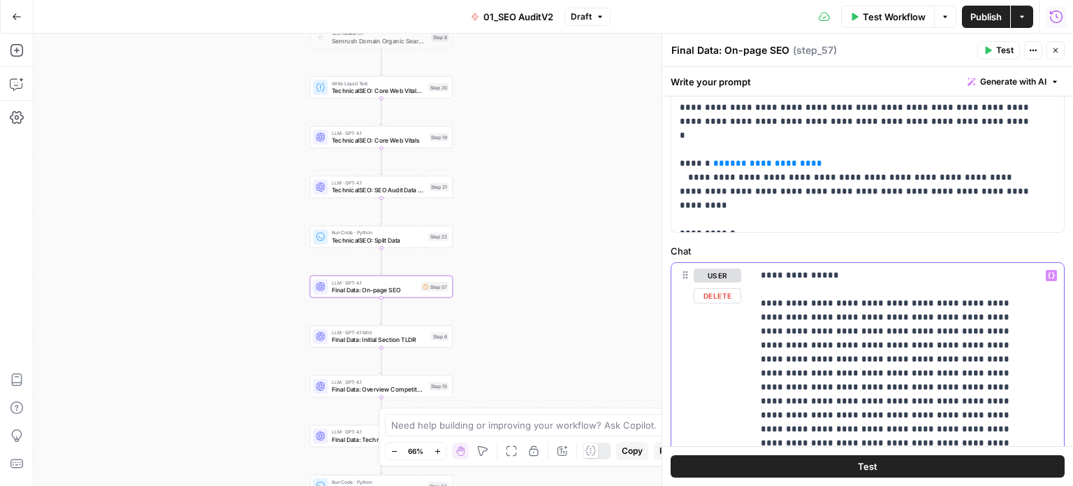
drag, startPoint x: 786, startPoint y: 315, endPoint x: 786, endPoint y: 231, distance: 83.9
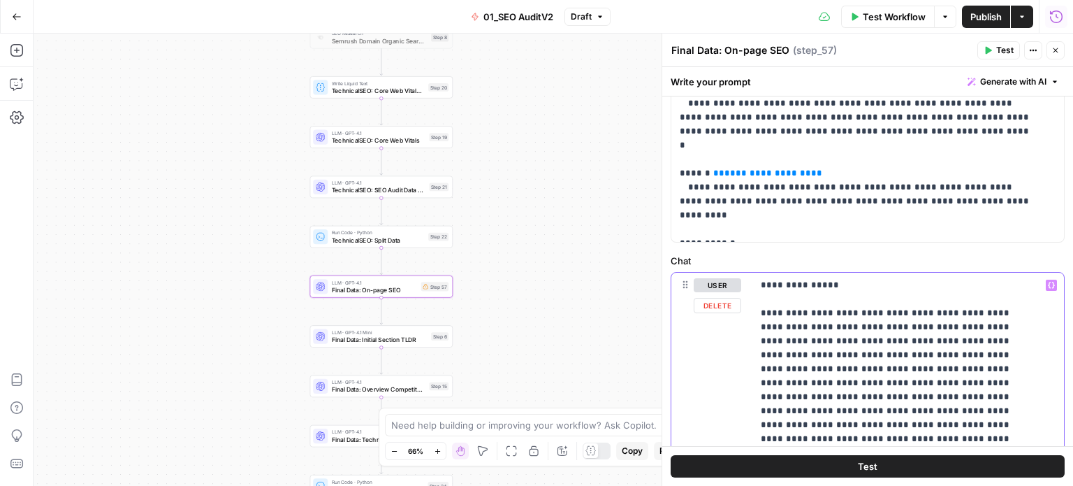
drag, startPoint x: 761, startPoint y: 313, endPoint x: 746, endPoint y: 266, distance: 49.1
drag, startPoint x: 897, startPoint y: 310, endPoint x: 881, endPoint y: 449, distance: 140.0
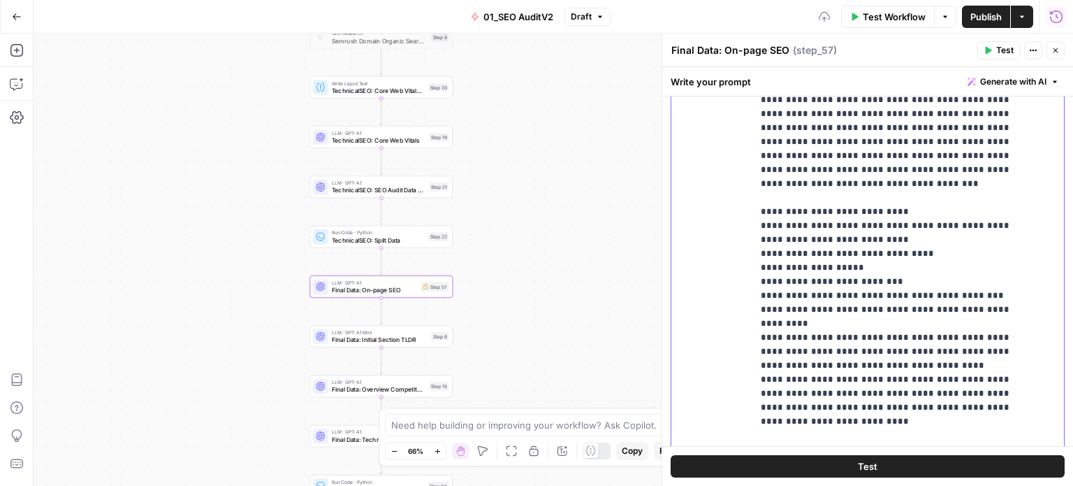
drag, startPoint x: 894, startPoint y: 349, endPoint x: 901, endPoint y: 445, distance: 96.0
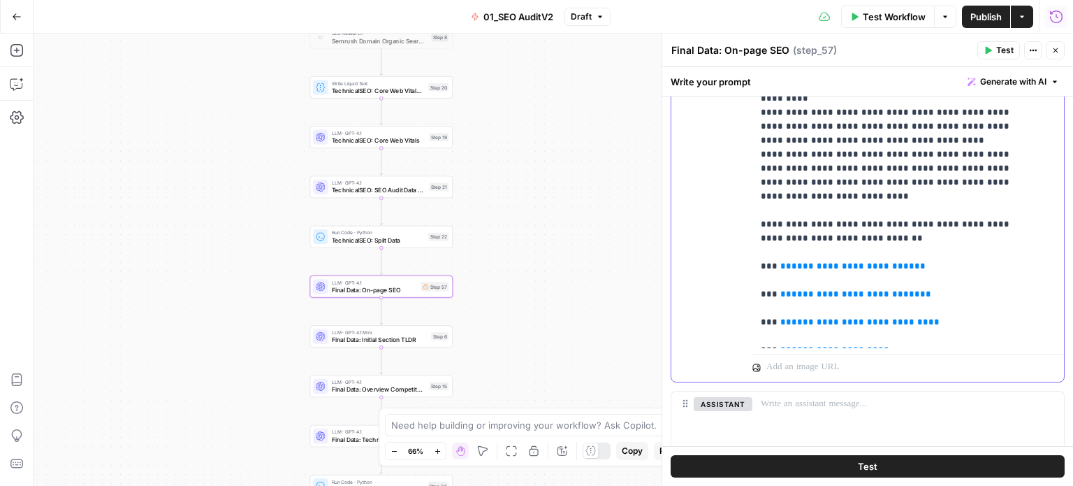
drag, startPoint x: 959, startPoint y: 270, endPoint x: 948, endPoint y: 364, distance: 94.9
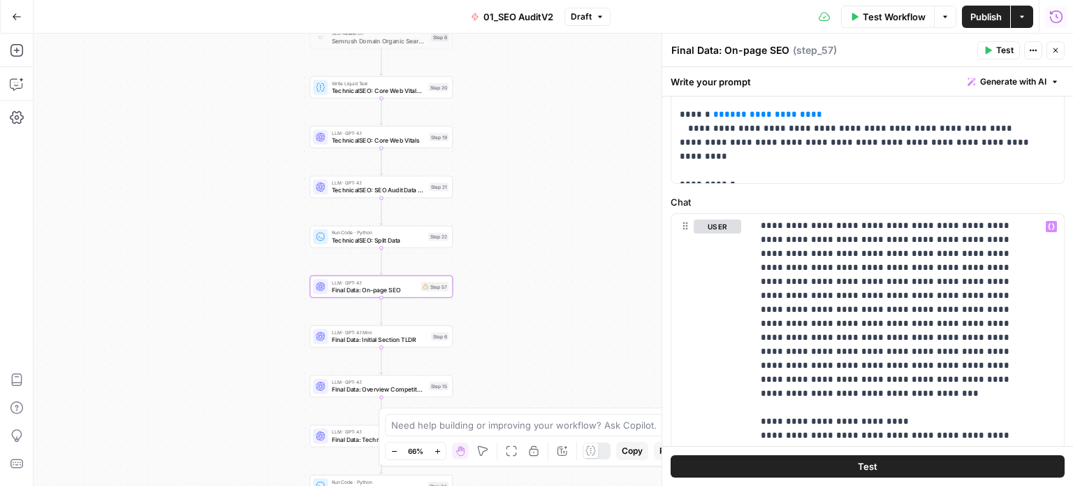
drag, startPoint x: 957, startPoint y: 388, endPoint x: 956, endPoint y: 259, distance: 128.6
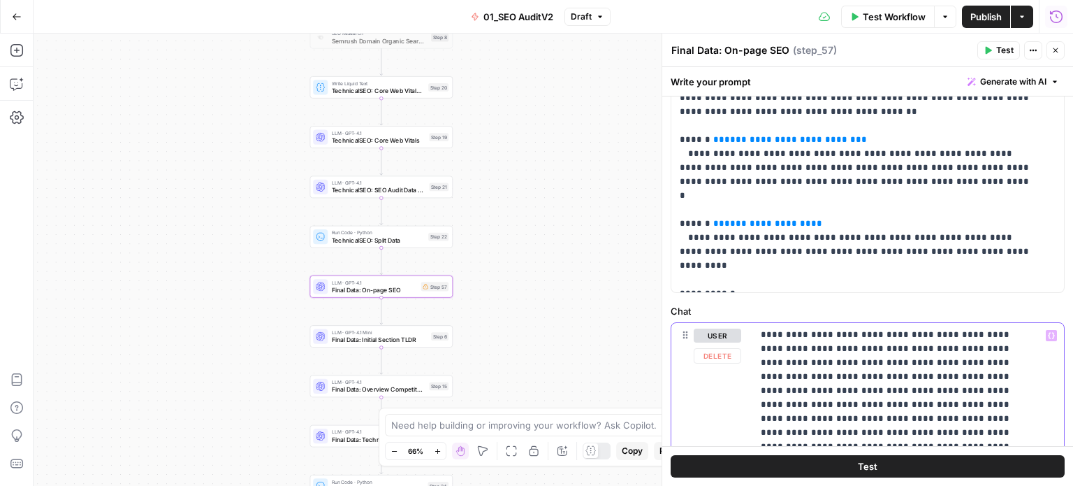
scroll to position [16, 0]
drag, startPoint x: 834, startPoint y: 421, endPoint x: 830, endPoint y: 341, distance: 80.5
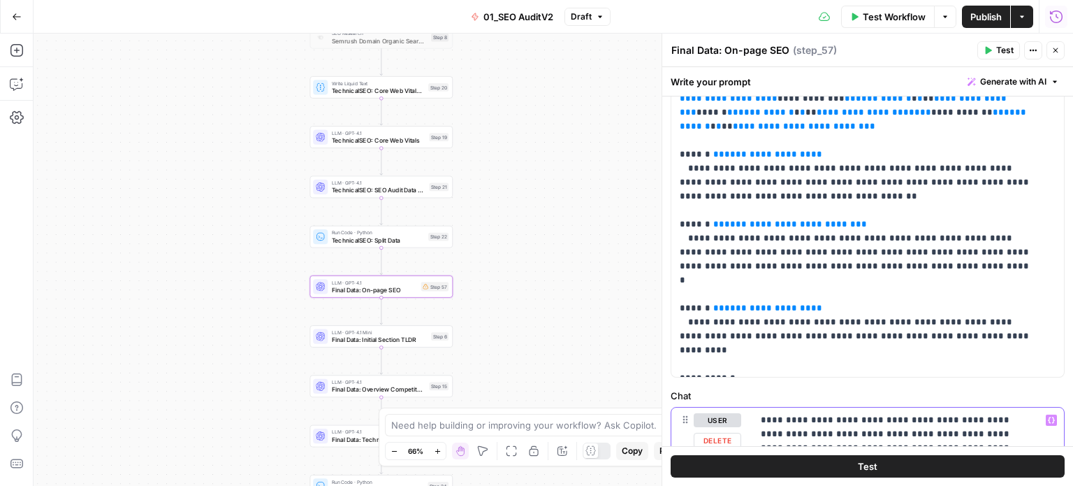
drag, startPoint x: 897, startPoint y: 390, endPoint x: 904, endPoint y: 324, distance: 66.7
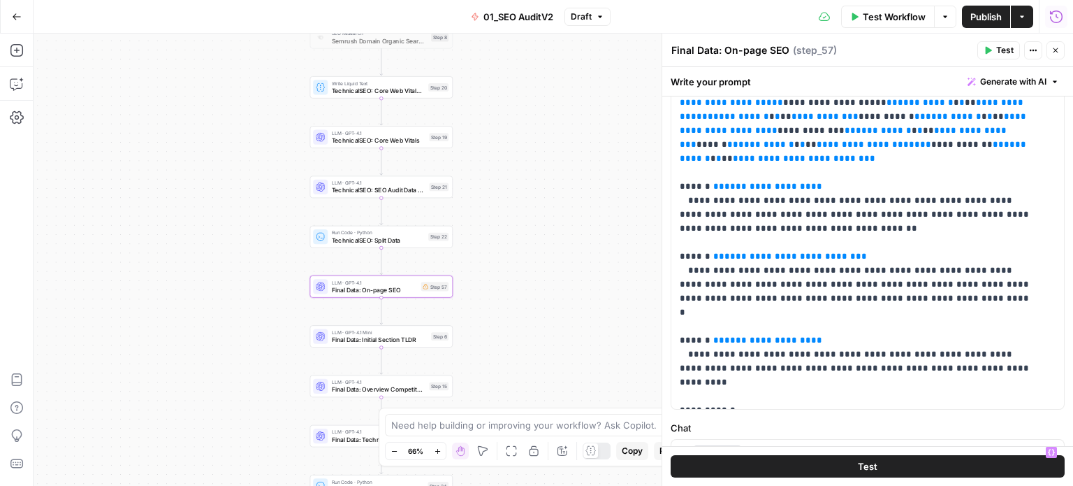
scroll to position [269, 0]
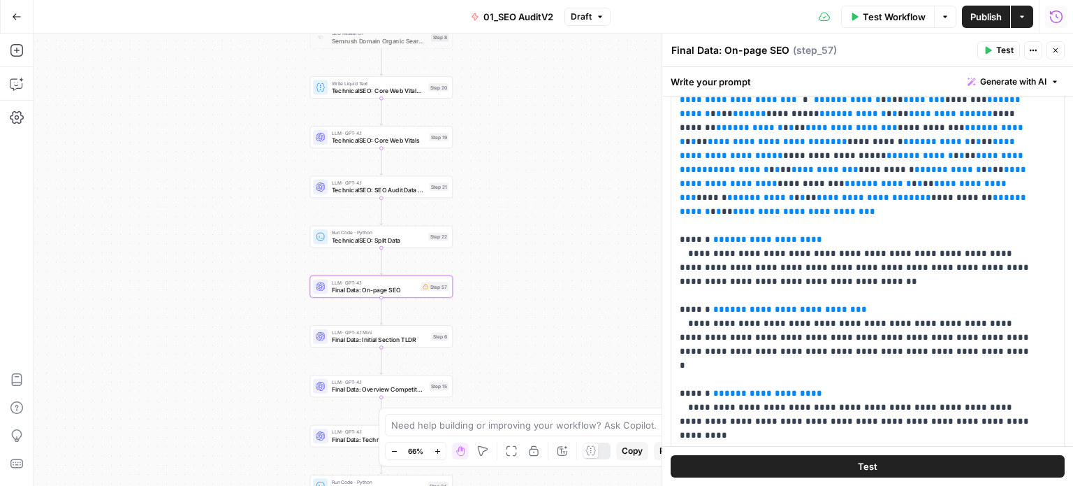
drag, startPoint x: 902, startPoint y: 410, endPoint x: 909, endPoint y: 338, distance: 73.1
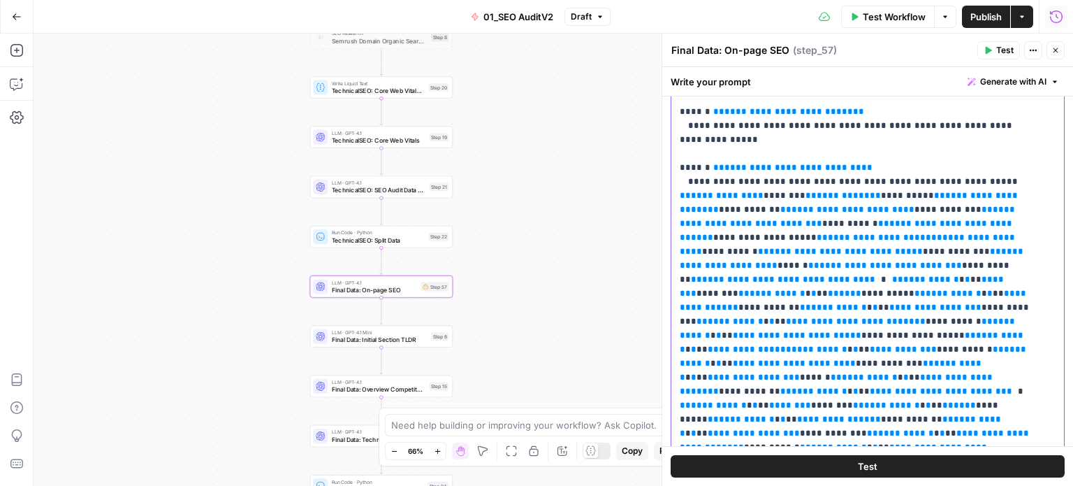
drag, startPoint x: 902, startPoint y: 399, endPoint x: 916, endPoint y: 273, distance: 126.5
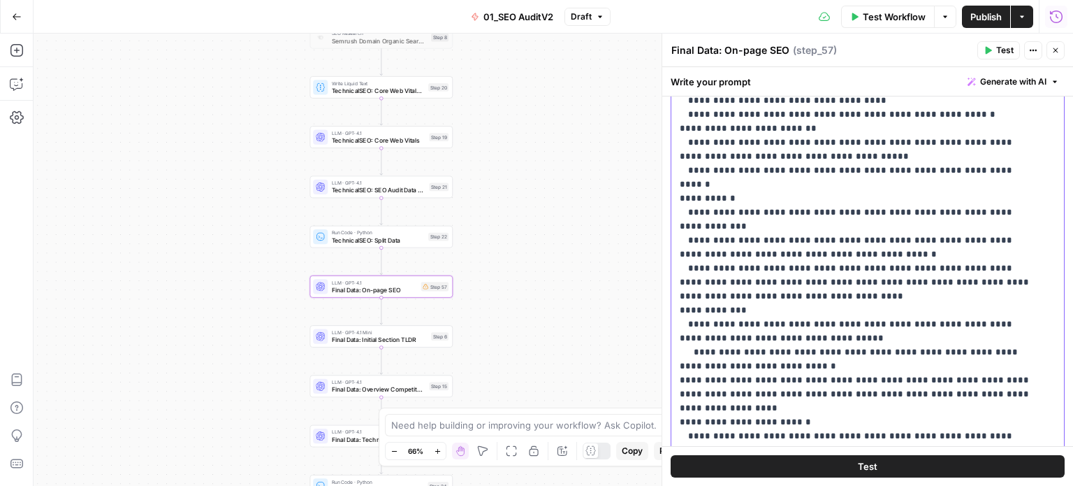
drag, startPoint x: 937, startPoint y: 371, endPoint x: 934, endPoint y: 287, distance: 83.9
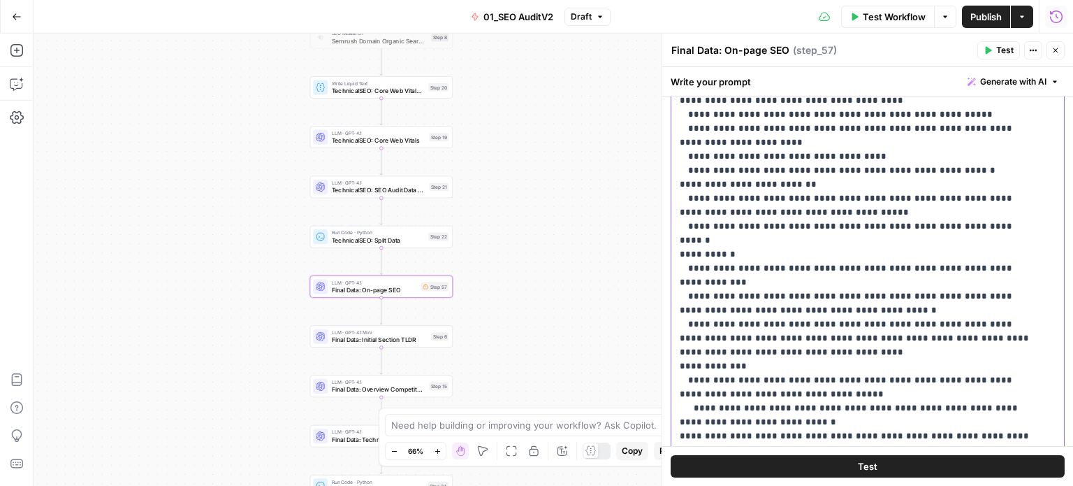
scroll to position [0, 0]
drag, startPoint x: 837, startPoint y: 311, endPoint x: 810, endPoint y: 164, distance: 149.3
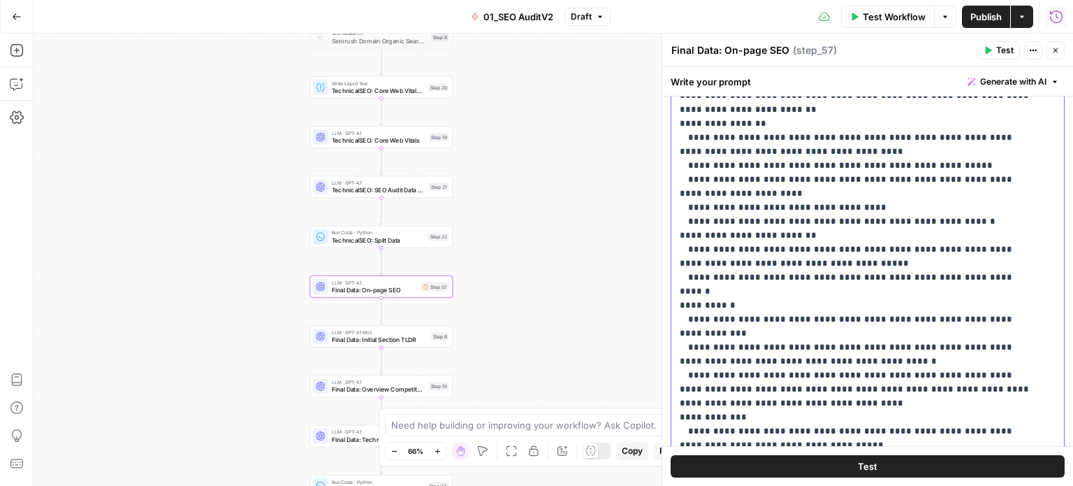
drag, startPoint x: 825, startPoint y: 259, endPoint x: 827, endPoint y: 138, distance: 120.2
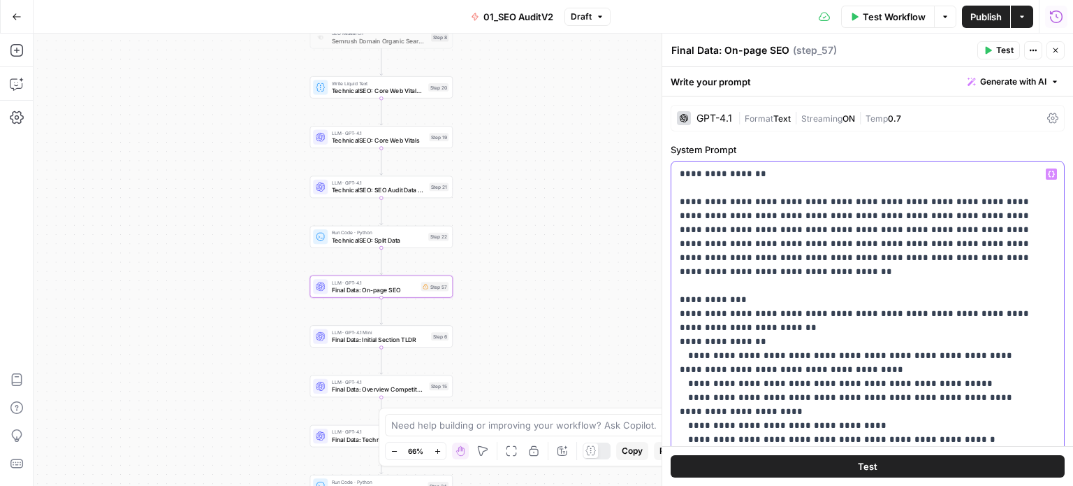
drag, startPoint x: 807, startPoint y: 386, endPoint x: 817, endPoint y: 268, distance: 118.5
drag, startPoint x: 677, startPoint y: 205, endPoint x: 664, endPoint y: 162, distance: 44.7
click at [664, 162] on div "**********" at bounding box center [868, 260] width 412 height 452
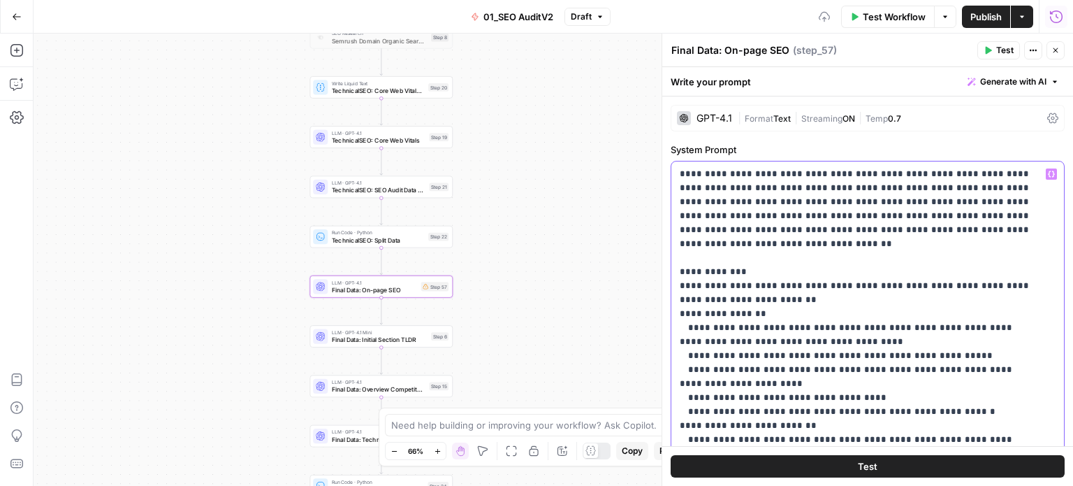
scroll to position [30, 0]
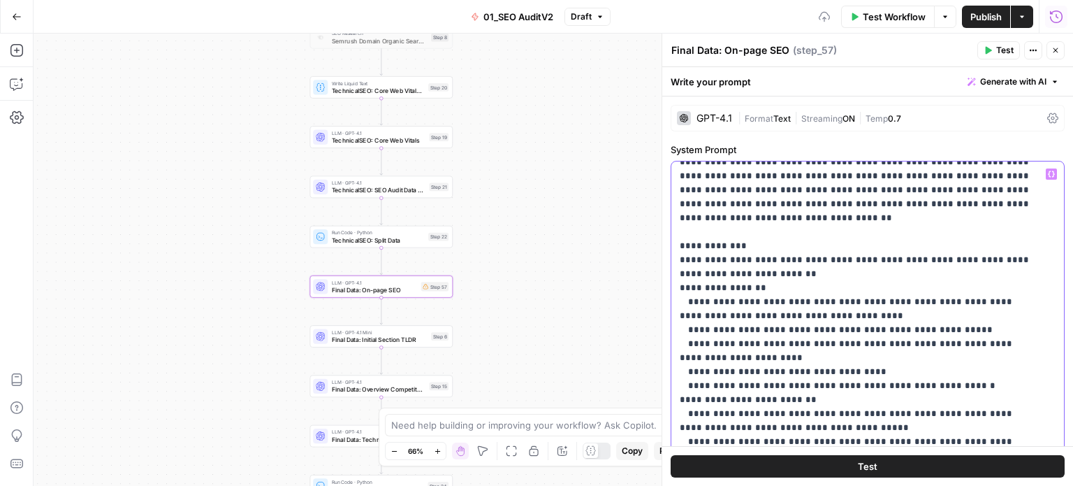
drag, startPoint x: 851, startPoint y: 232, endPoint x: 853, endPoint y: 293, distance: 60.8
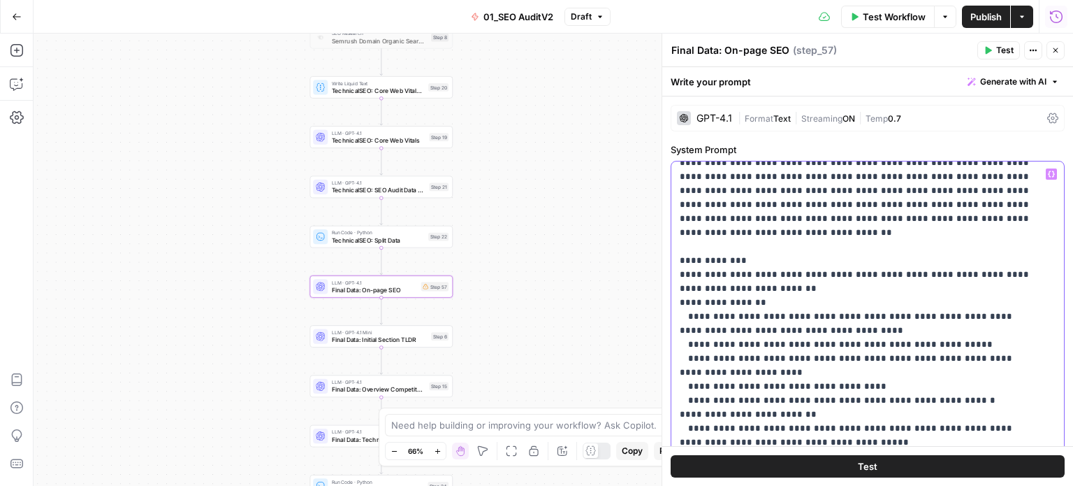
scroll to position [0, 0]
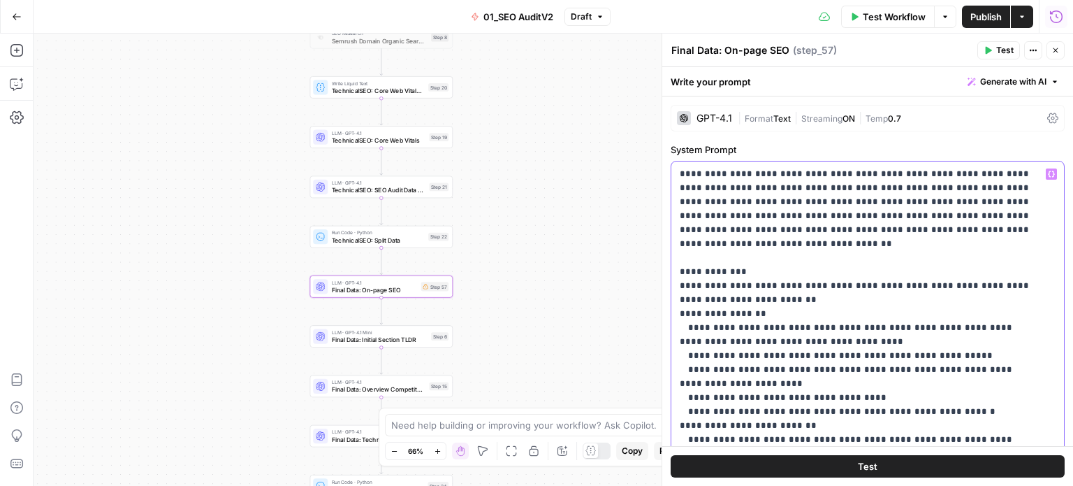
drag, startPoint x: 822, startPoint y: 364, endPoint x: 826, endPoint y: 277, distance: 87.5
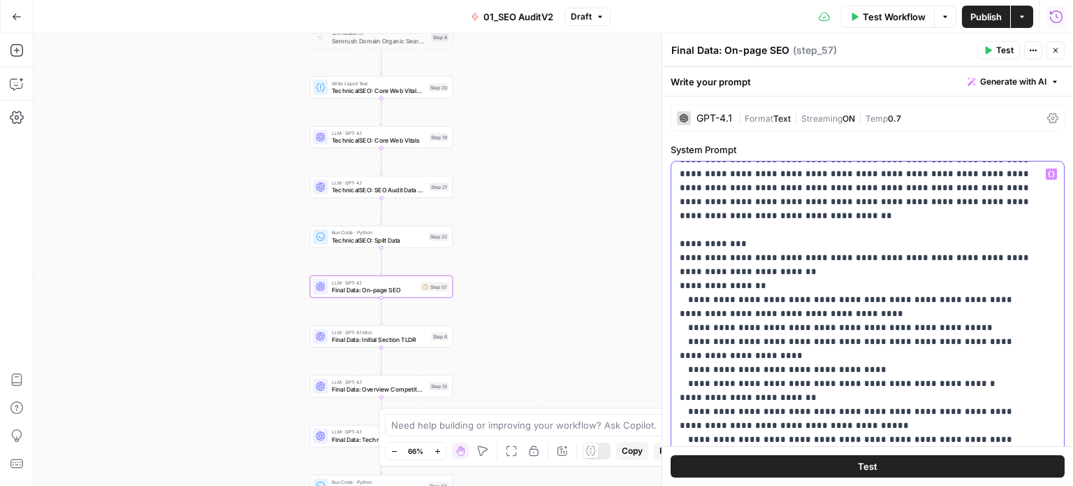
scroll to position [55, 0]
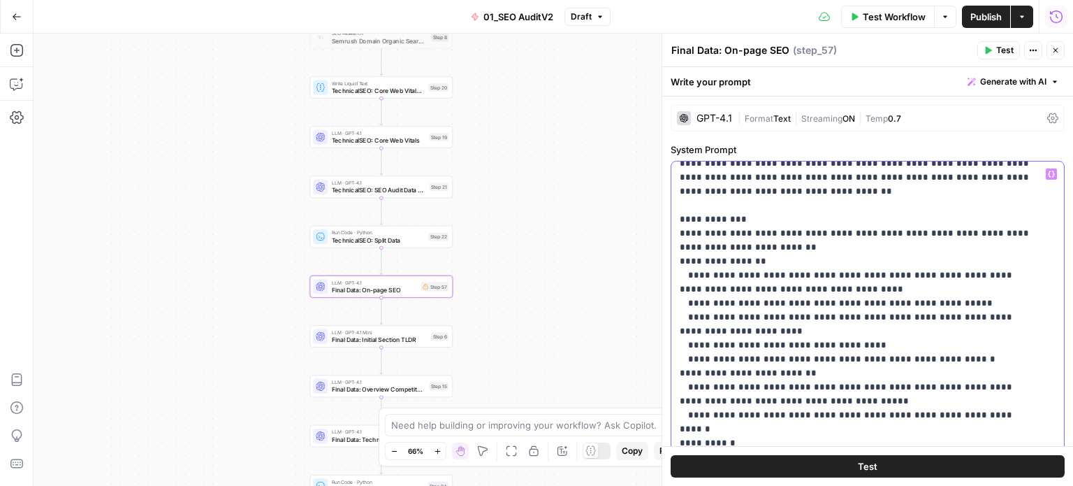
drag, startPoint x: 830, startPoint y: 280, endPoint x: 834, endPoint y: 332, distance: 51.8
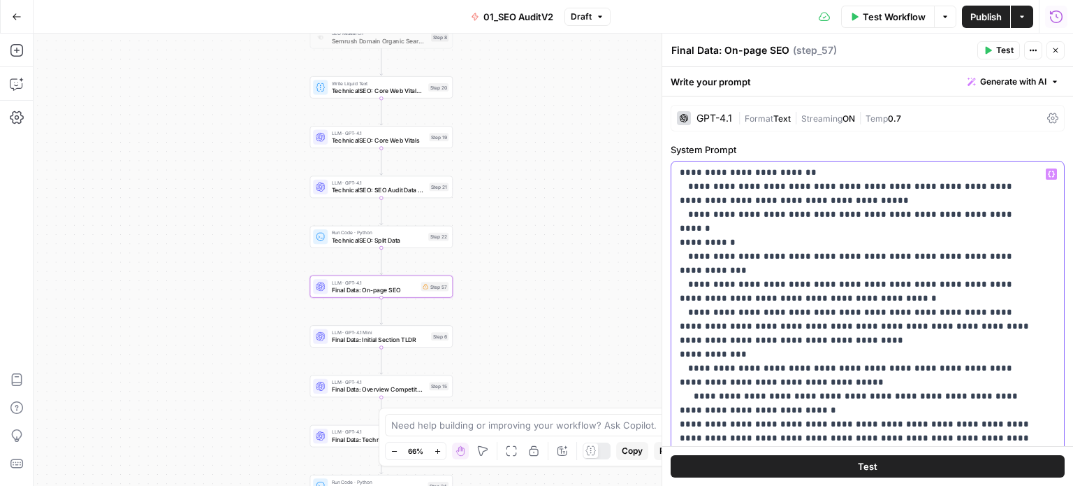
scroll to position [289, 0]
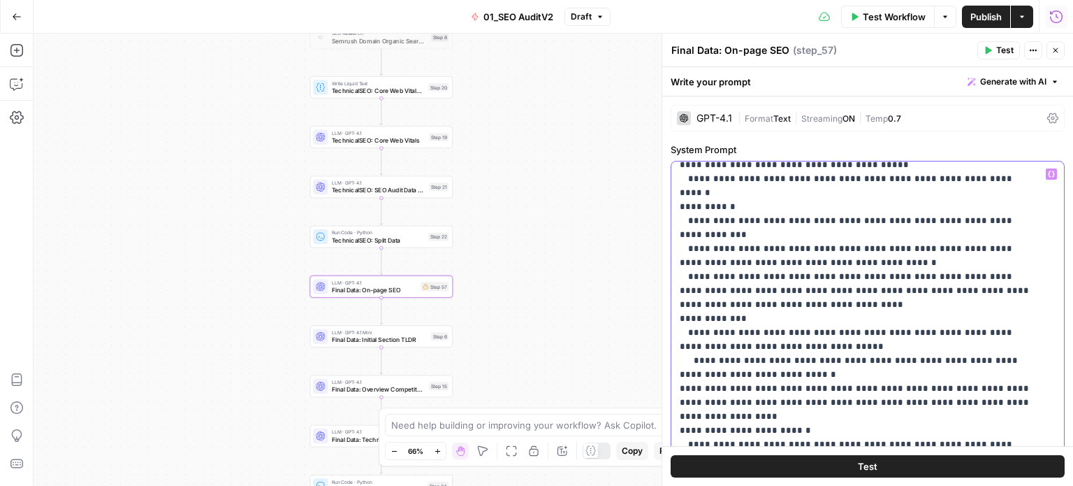
drag, startPoint x: 831, startPoint y: 283, endPoint x: 821, endPoint y: 327, distance: 45.1
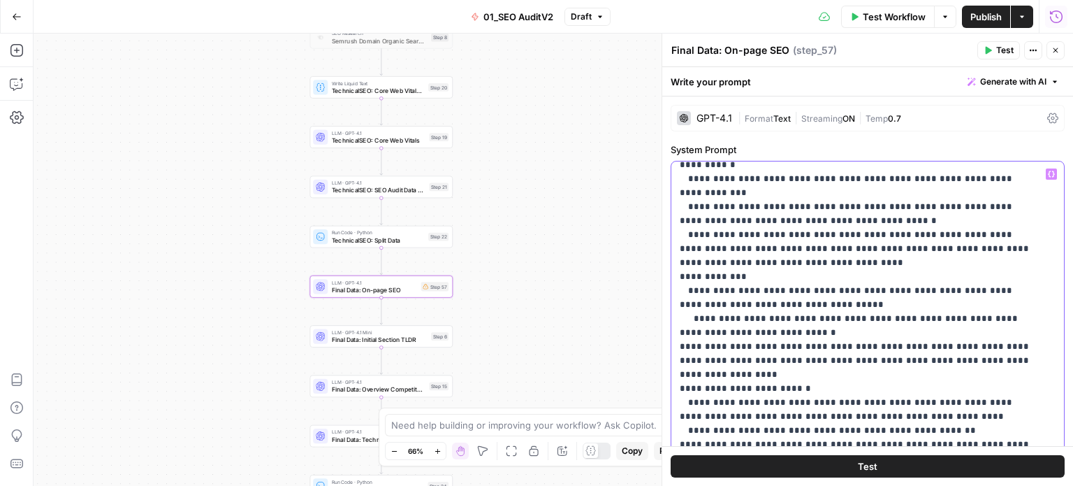
scroll to position [389, 0]
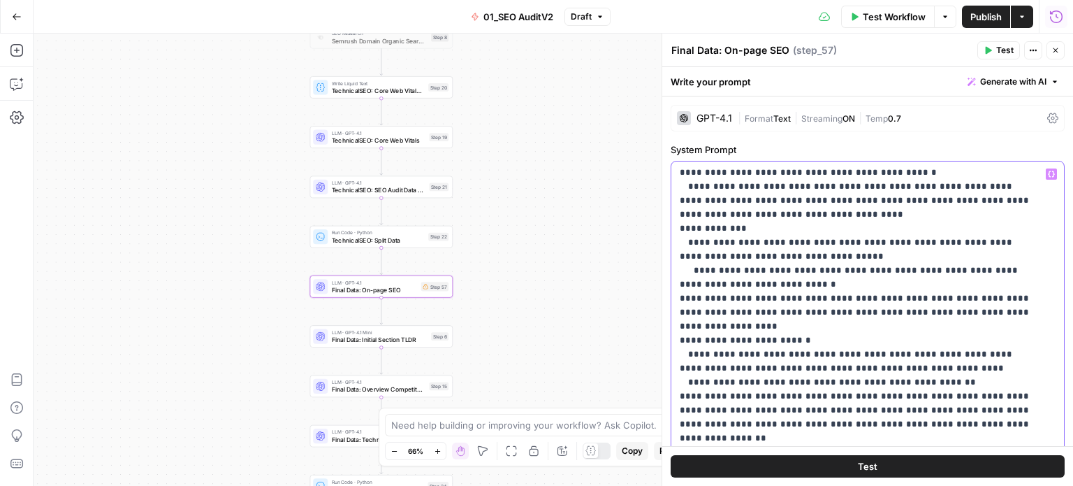
drag, startPoint x: 839, startPoint y: 286, endPoint x: 840, endPoint y: 349, distance: 63.6
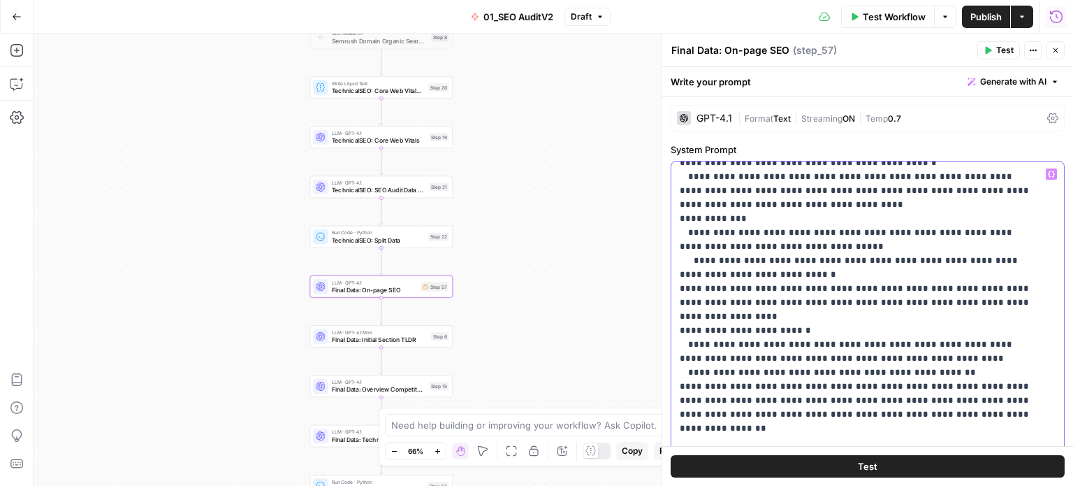
drag, startPoint x: 964, startPoint y: 310, endPoint x: 657, endPoint y: 318, distance: 307.6
click at [662, 318] on div "**********" at bounding box center [868, 260] width 412 height 452
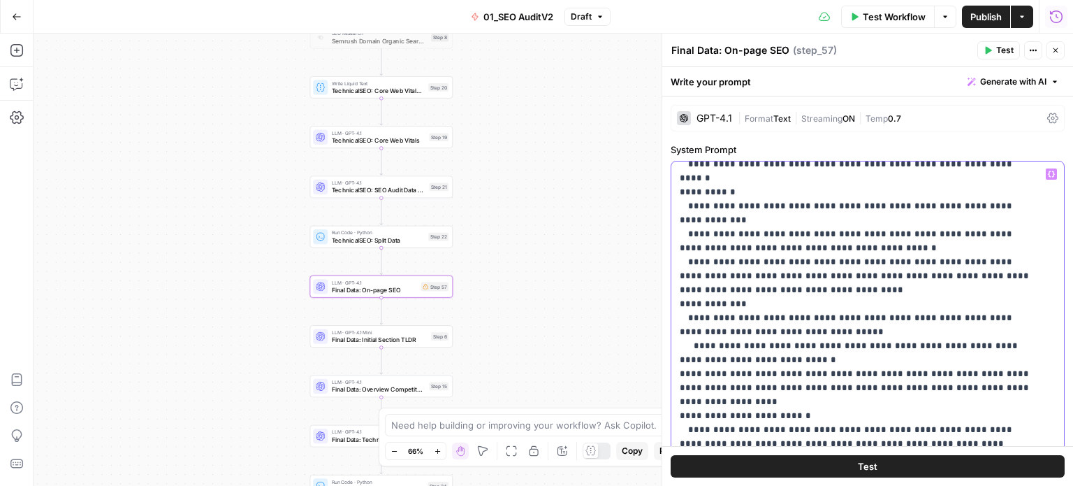
scroll to position [256, 0]
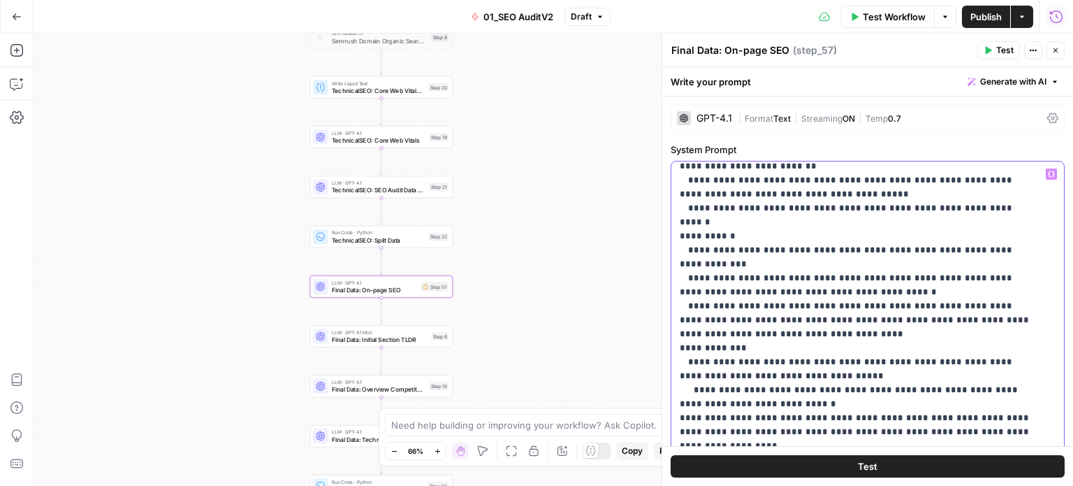
drag, startPoint x: 931, startPoint y: 393, endPoint x: 925, endPoint y: 341, distance: 52.0
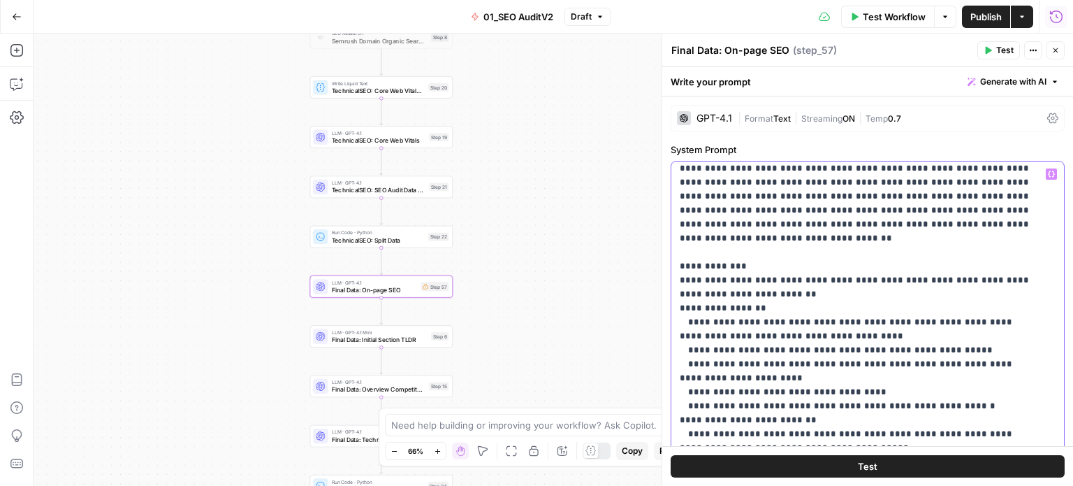
scroll to position [0, 0]
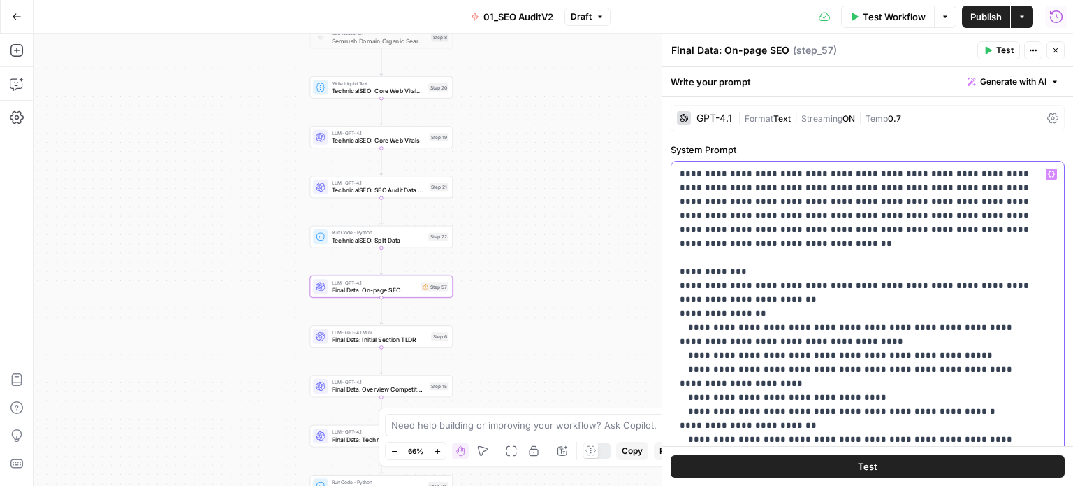
drag, startPoint x: 908, startPoint y: 396, endPoint x: 902, endPoint y: 355, distance: 40.9
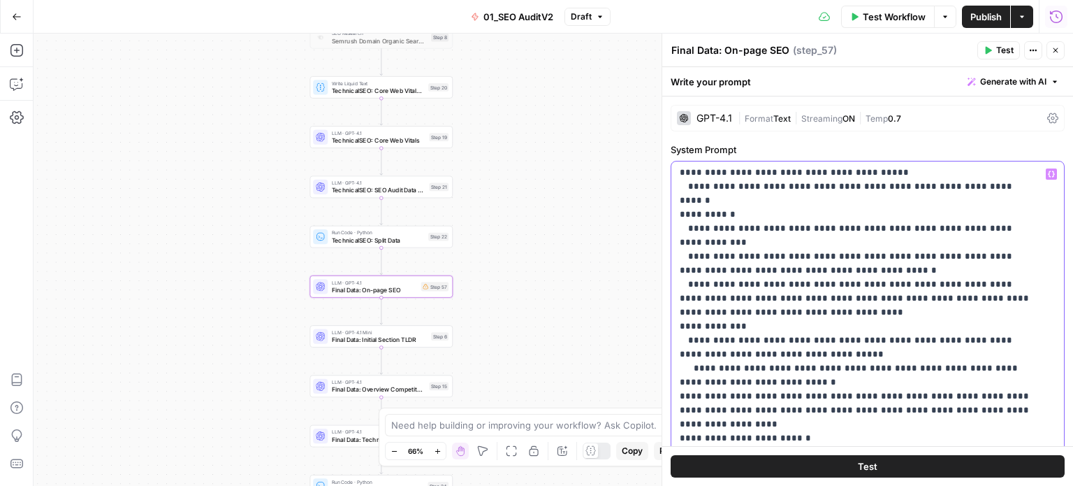
drag, startPoint x: 880, startPoint y: 285, endPoint x: 867, endPoint y: 374, distance: 89.7
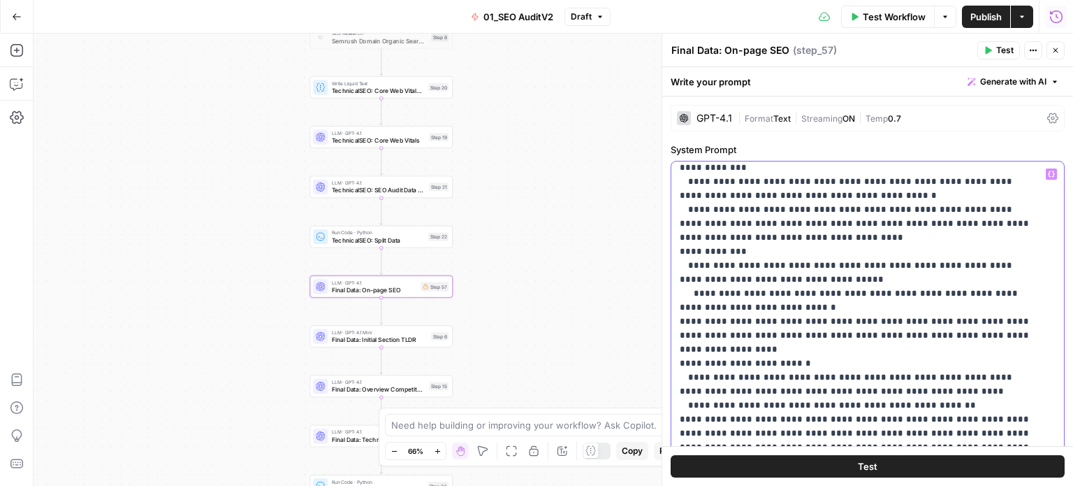
drag, startPoint x: 865, startPoint y: 305, endPoint x: 864, endPoint y: 342, distance: 37.1
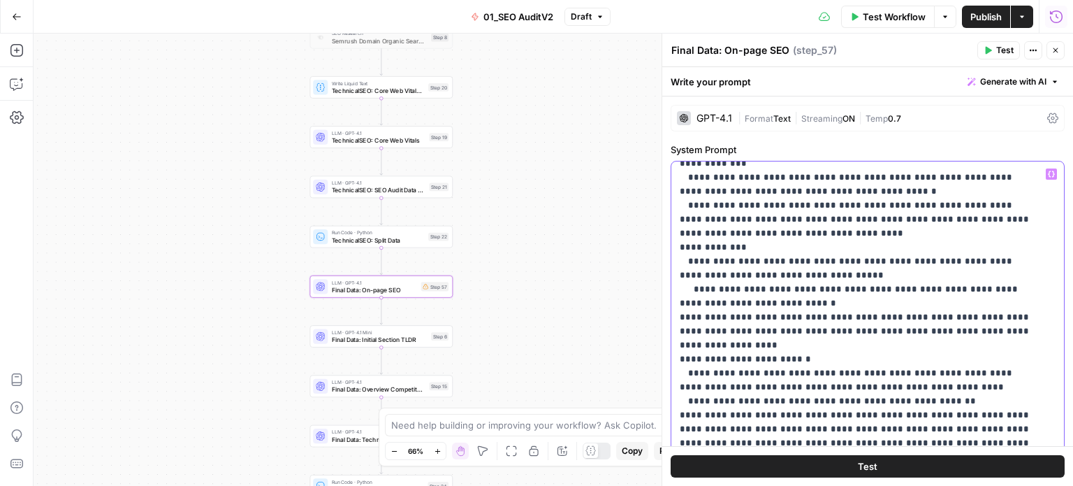
scroll to position [375, 0]
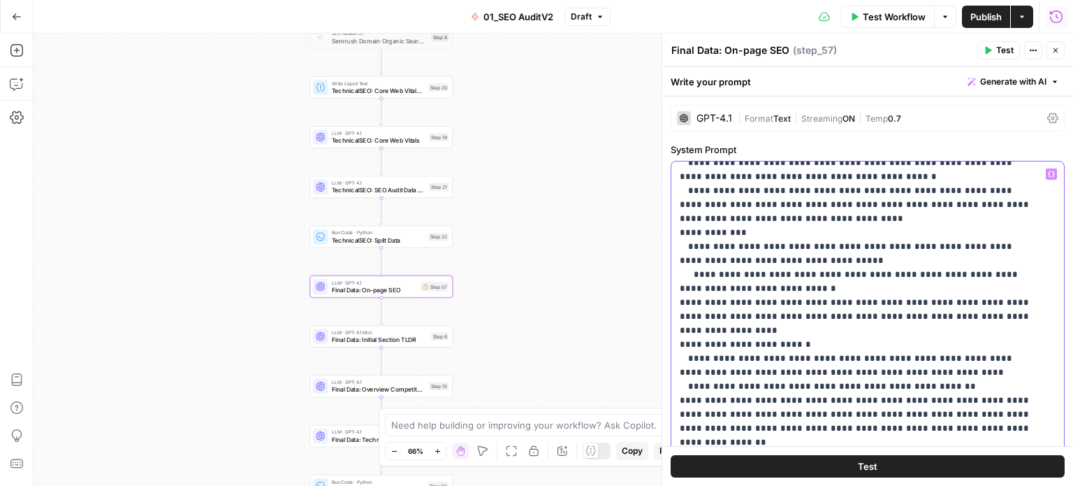
drag, startPoint x: 885, startPoint y: 304, endPoint x: 882, endPoint y: 356, distance: 52.5
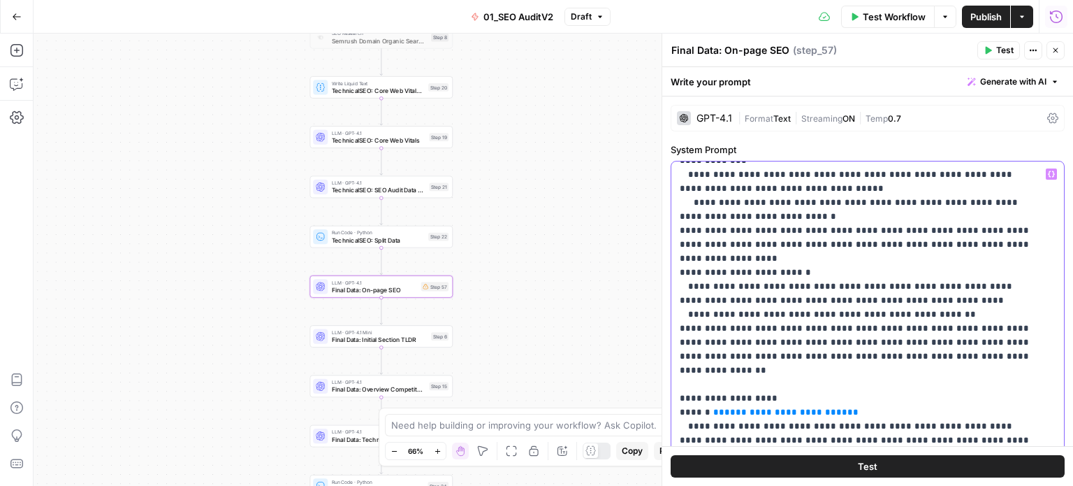
drag, startPoint x: 836, startPoint y: 229, endPoint x: 818, endPoint y: 335, distance: 108.3
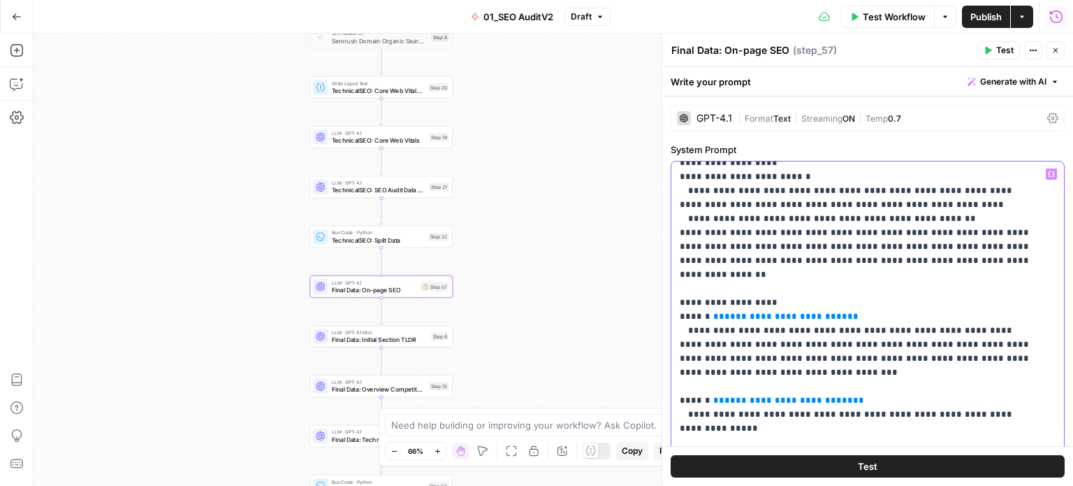
drag, startPoint x: 881, startPoint y: 223, endPoint x: 895, endPoint y: 276, distance: 54.8
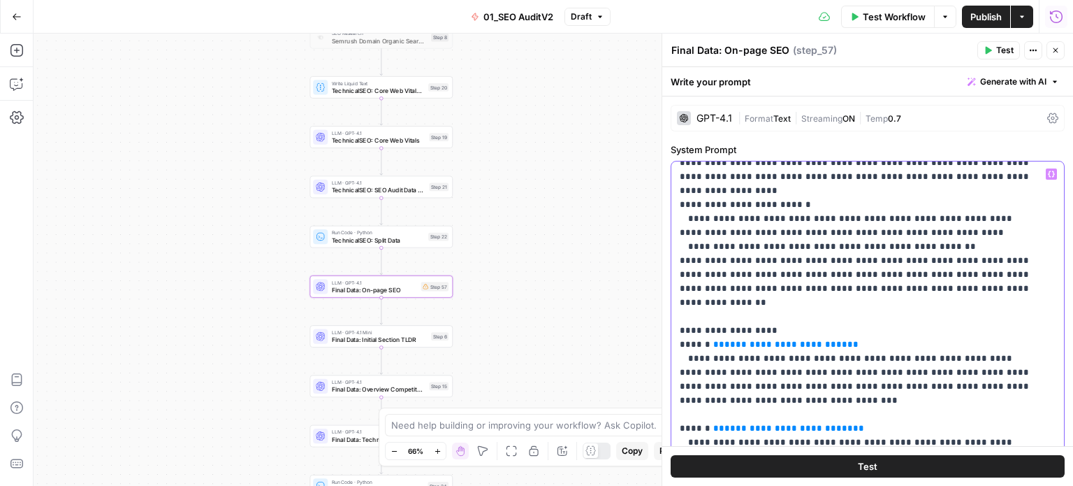
scroll to position [456, 0]
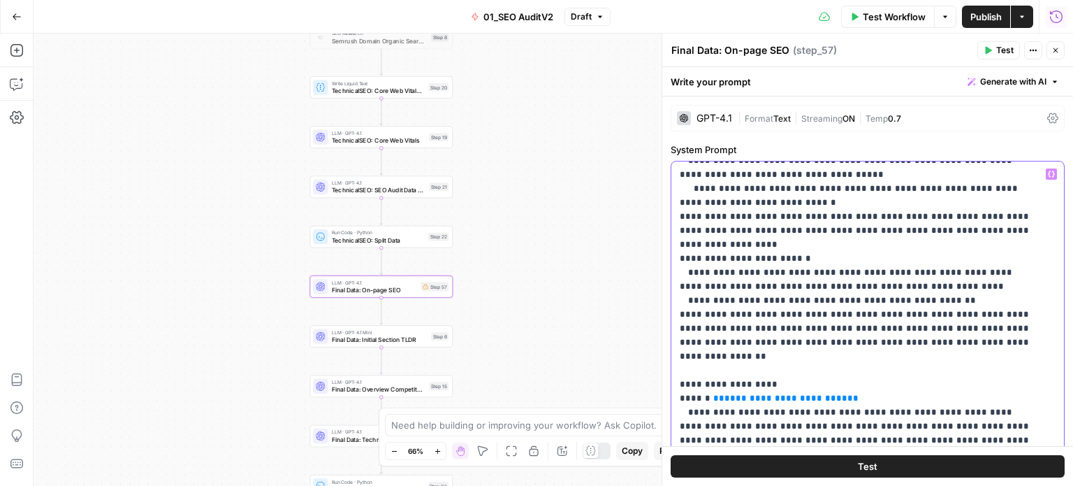
drag, startPoint x: 851, startPoint y: 389, endPoint x: 846, endPoint y: 329, distance: 59.6
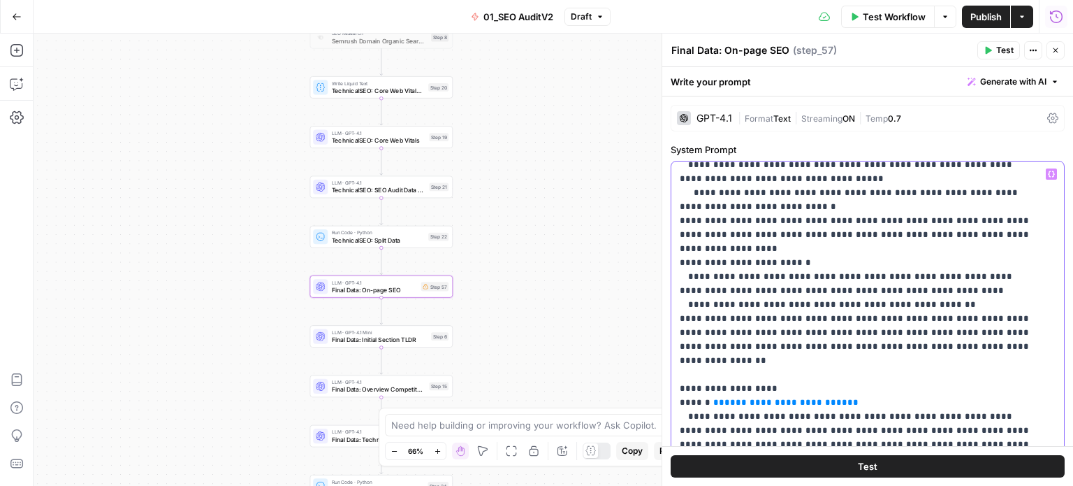
click at [814, 301] on p "**********" at bounding box center [857, 480] width 355 height 1538
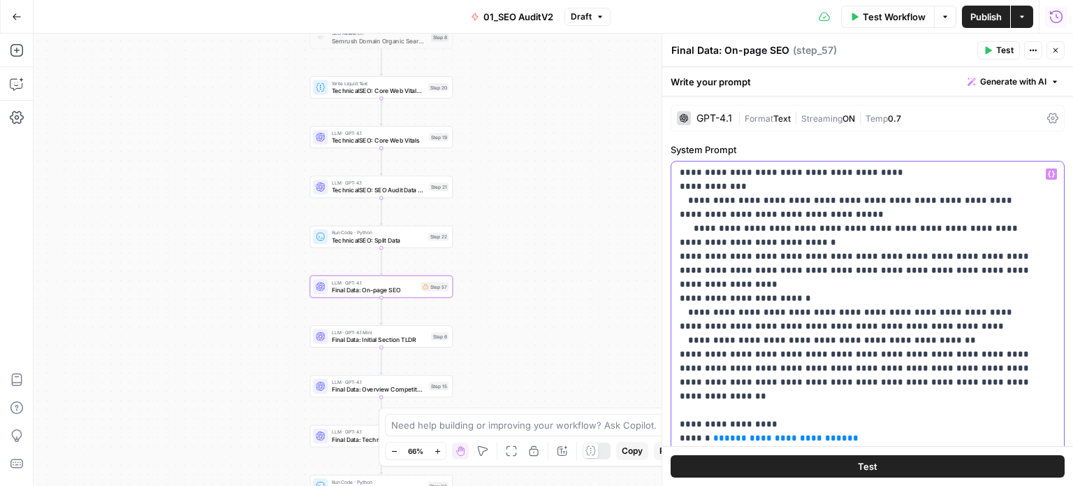
drag, startPoint x: 875, startPoint y: 324, endPoint x: 876, endPoint y: 267, distance: 56.6
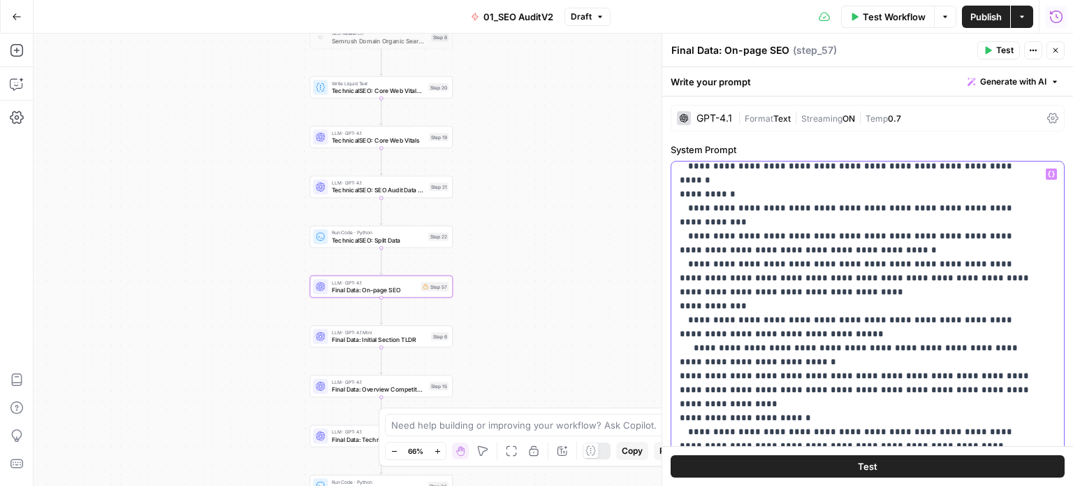
drag, startPoint x: 918, startPoint y: 396, endPoint x: 938, endPoint y: 308, distance: 90.9
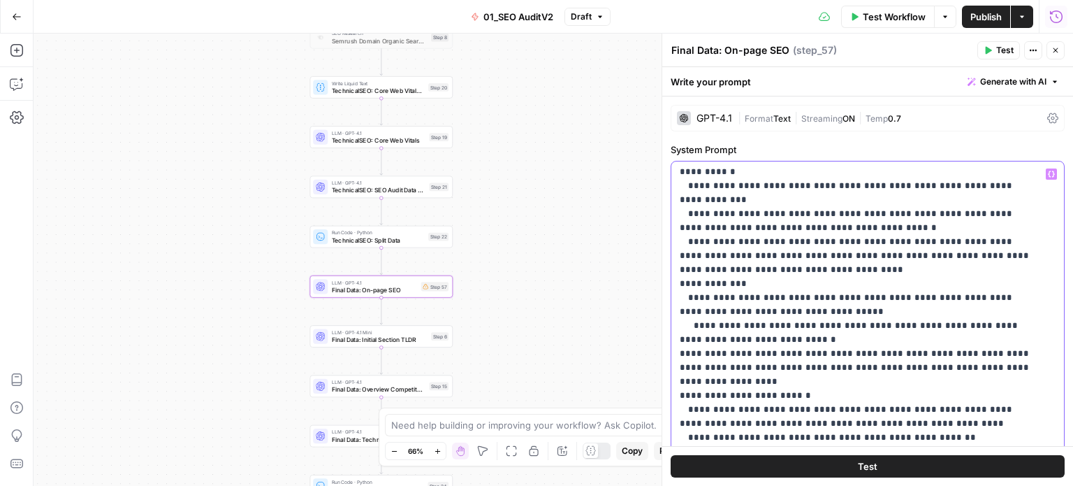
drag, startPoint x: 939, startPoint y: 266, endPoint x: 942, endPoint y: 331, distance: 65.1
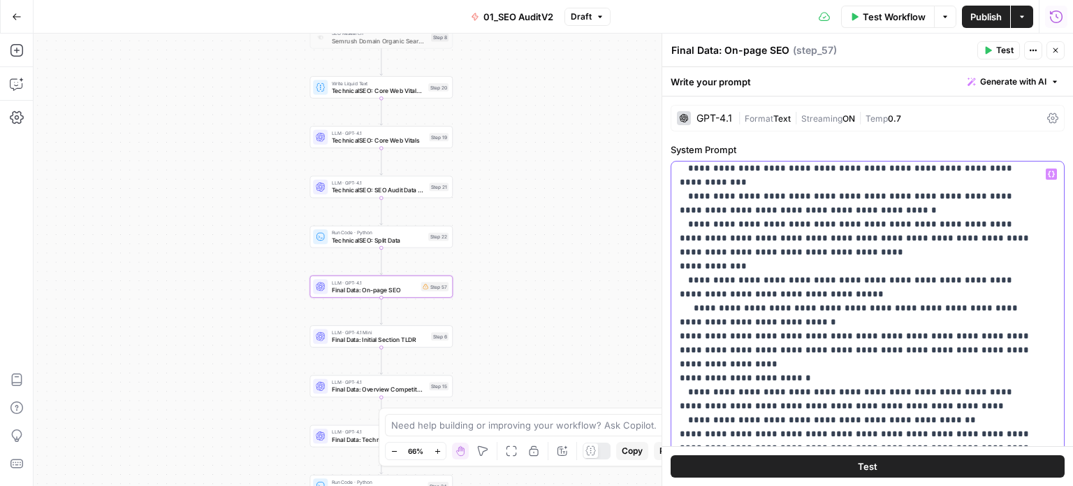
drag, startPoint x: 902, startPoint y: 267, endPoint x: 904, endPoint y: 335, distance: 67.8
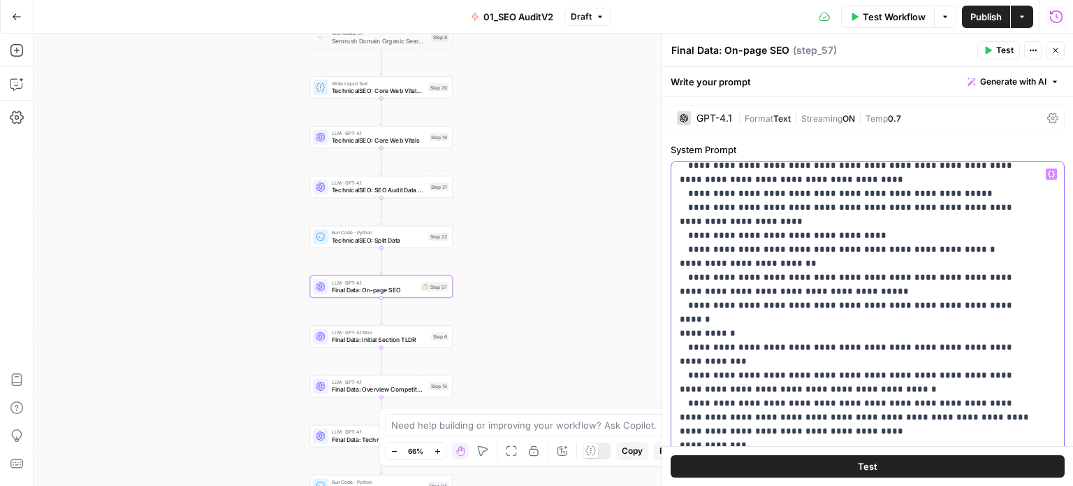
scroll to position [0, 0]
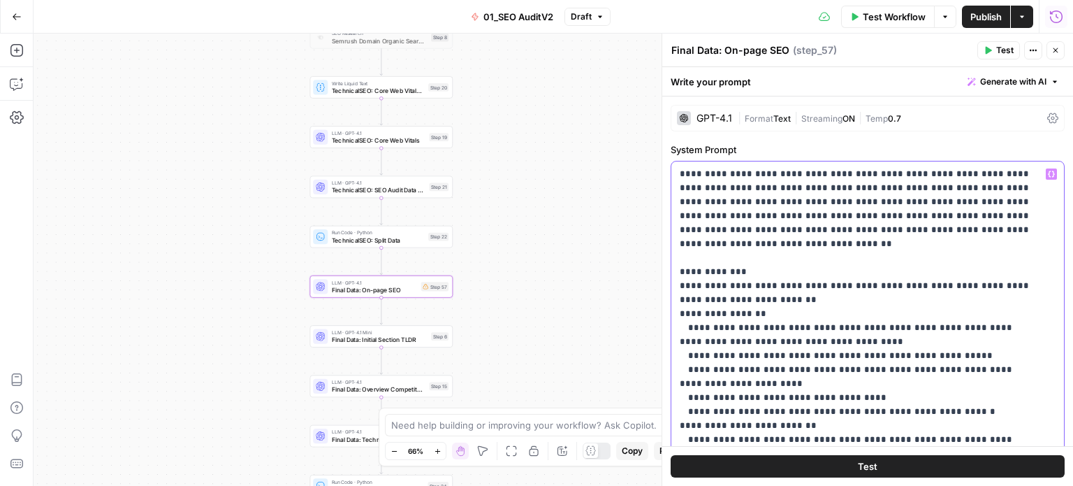
drag, startPoint x: 898, startPoint y: 380, endPoint x: 897, endPoint y: 249, distance: 131.4
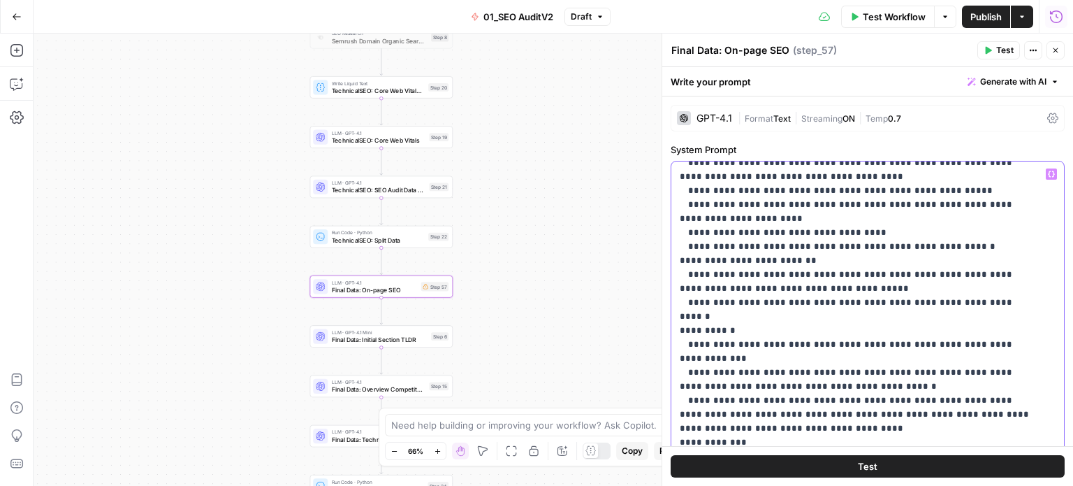
scroll to position [979, 0]
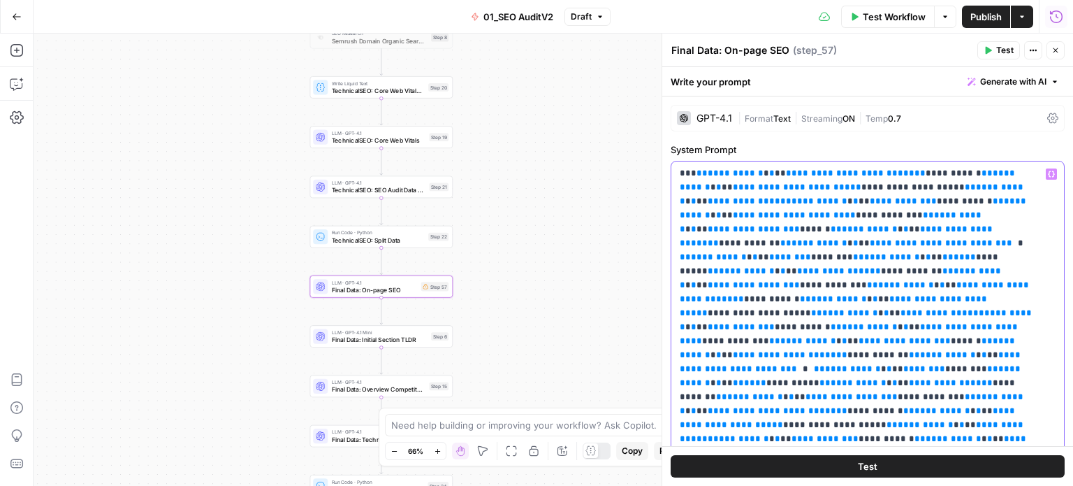
drag, startPoint x: 872, startPoint y: 335, endPoint x: 853, endPoint y: 438, distance: 104.6
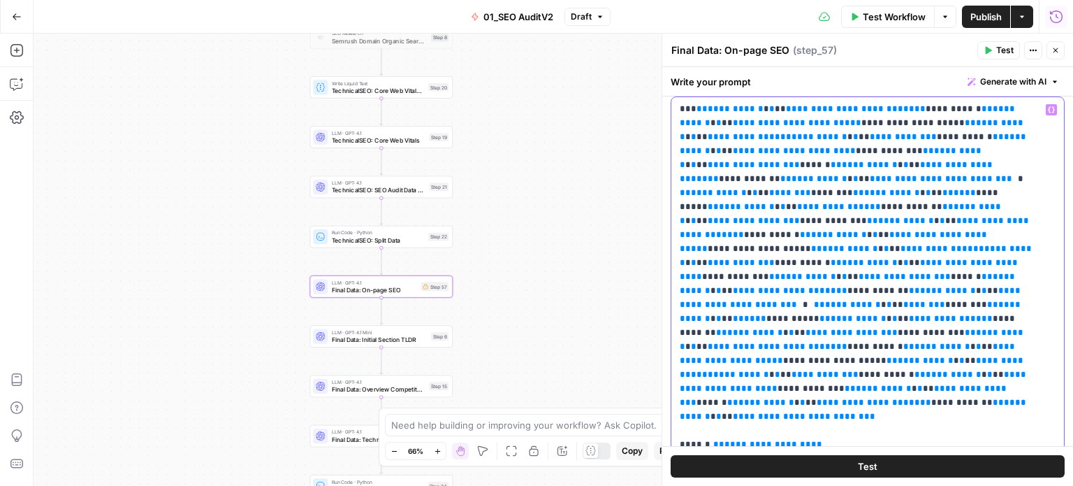
drag, startPoint x: 878, startPoint y: 295, endPoint x: 876, endPoint y: 368, distance: 73.4
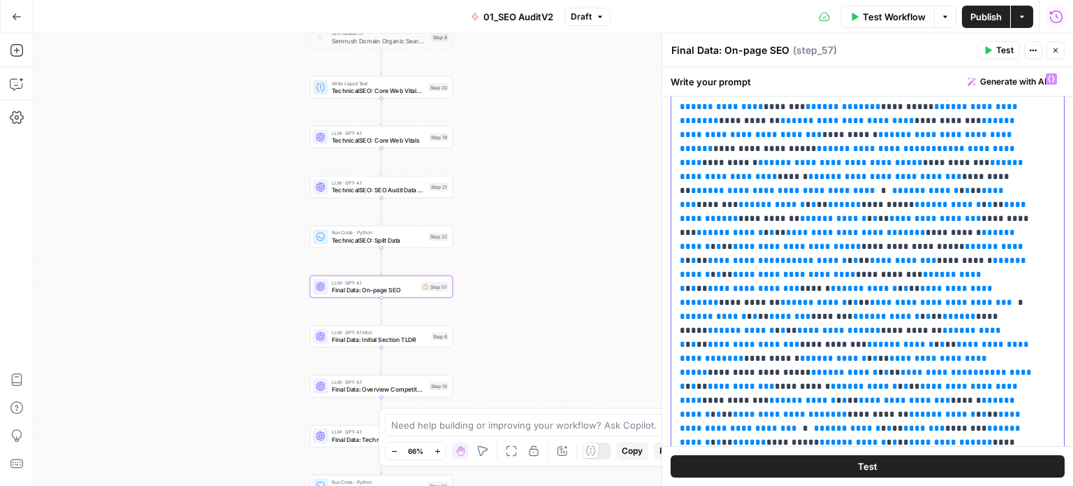
scroll to position [623, 0]
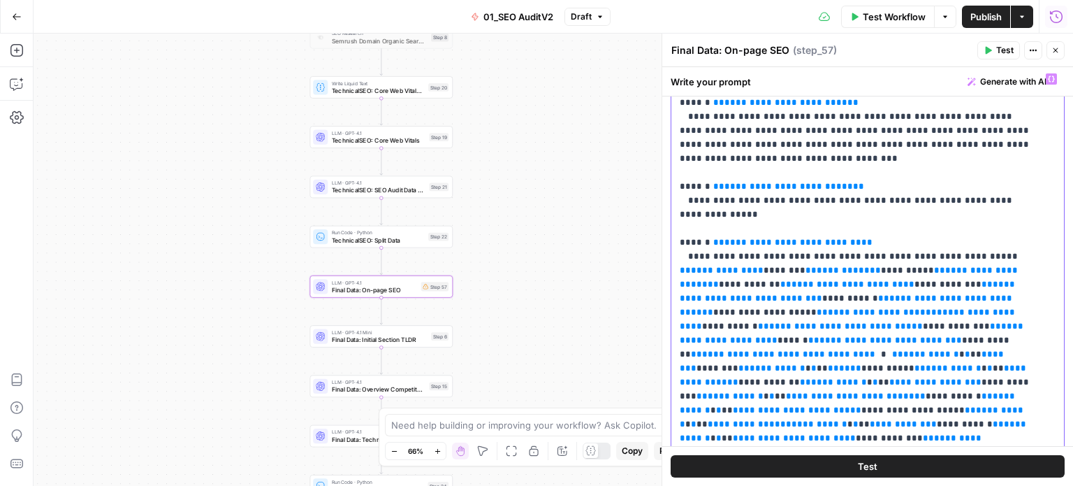
drag, startPoint x: 904, startPoint y: 383, endPoint x: 911, endPoint y: 265, distance: 118.3
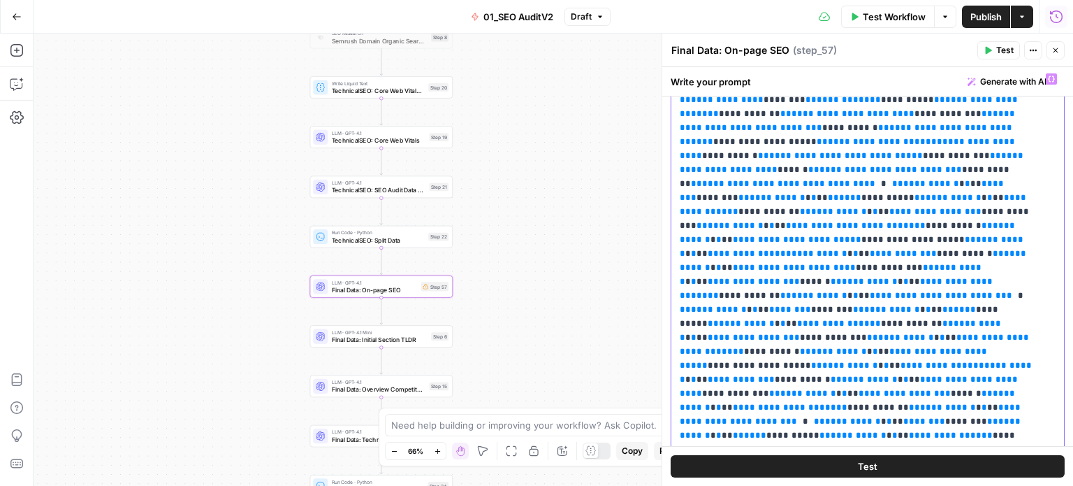
drag, startPoint x: 948, startPoint y: 196, endPoint x: 945, endPoint y: 261, distance: 65.8
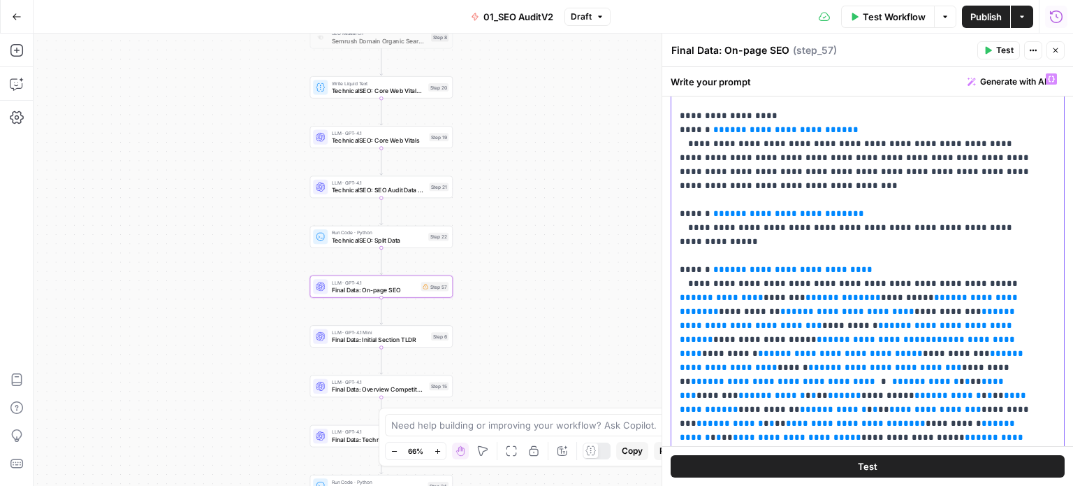
drag, startPoint x: 956, startPoint y: 326, endPoint x: 945, endPoint y: 259, distance: 68.7
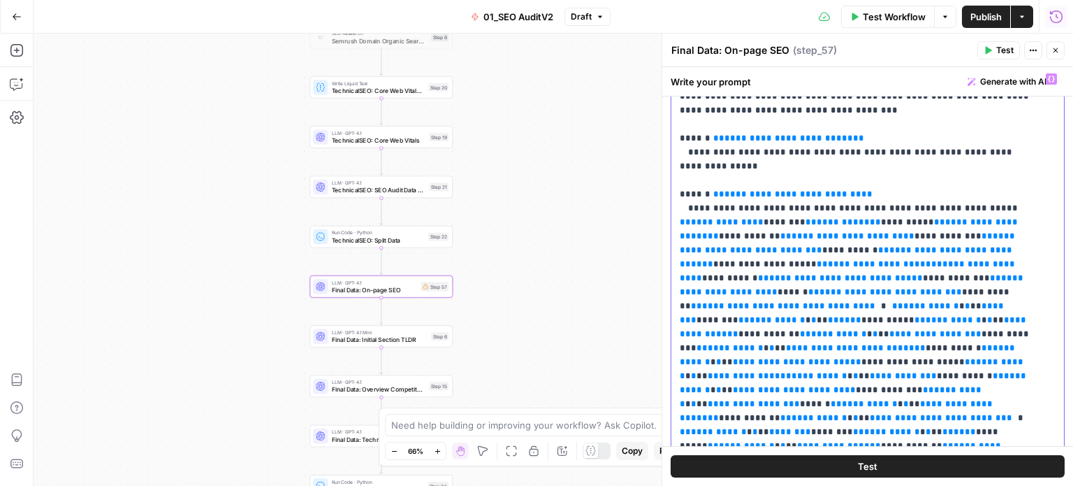
drag, startPoint x: 945, startPoint y: 259, endPoint x: 947, endPoint y: 321, distance: 62.2
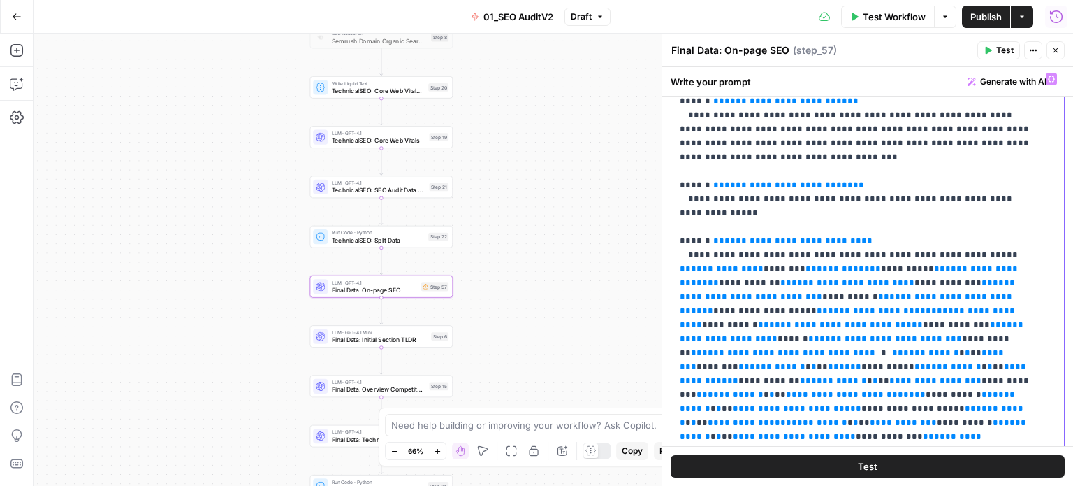
drag, startPoint x: 947, startPoint y: 321, endPoint x: 960, endPoint y: 254, distance: 67.6
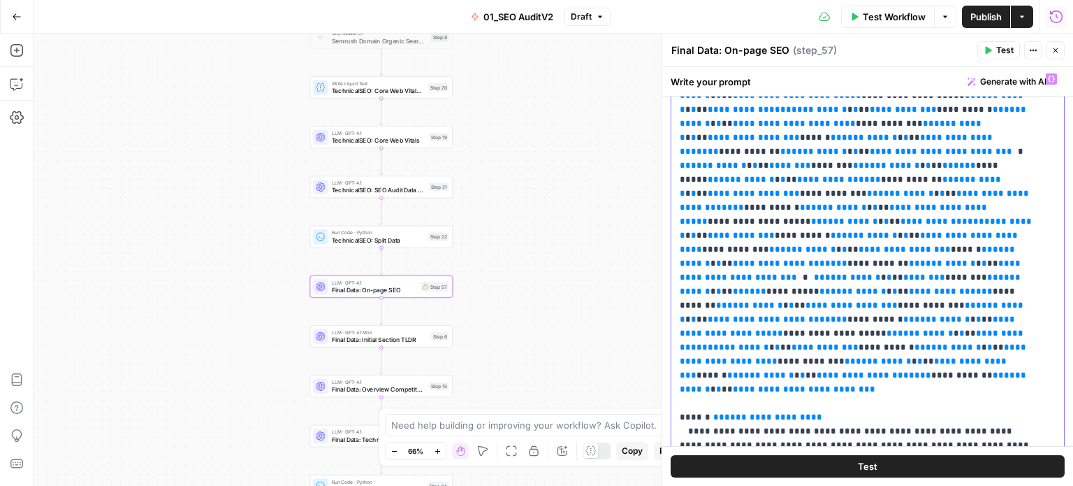
scroll to position [979, 0]
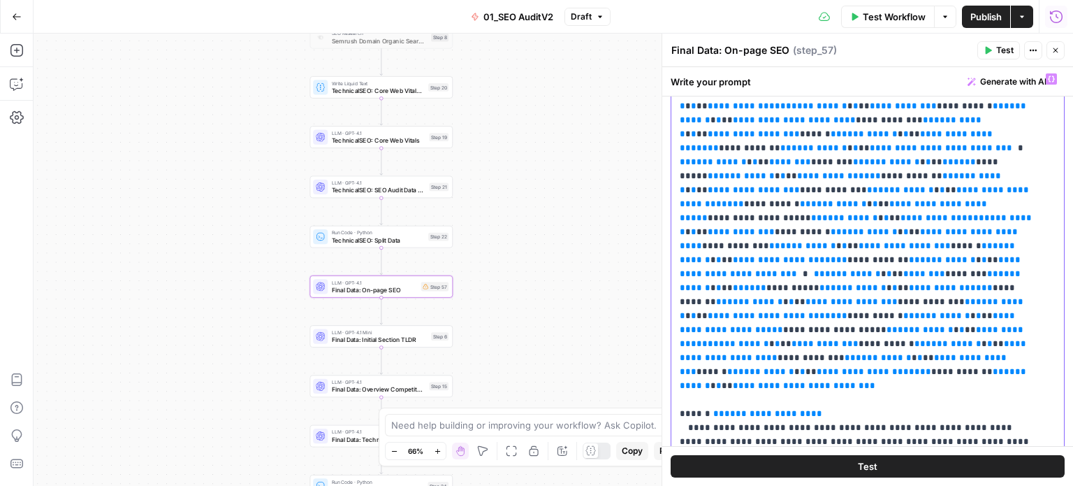
drag, startPoint x: 960, startPoint y: 254, endPoint x: 950, endPoint y: 320, distance: 66.4
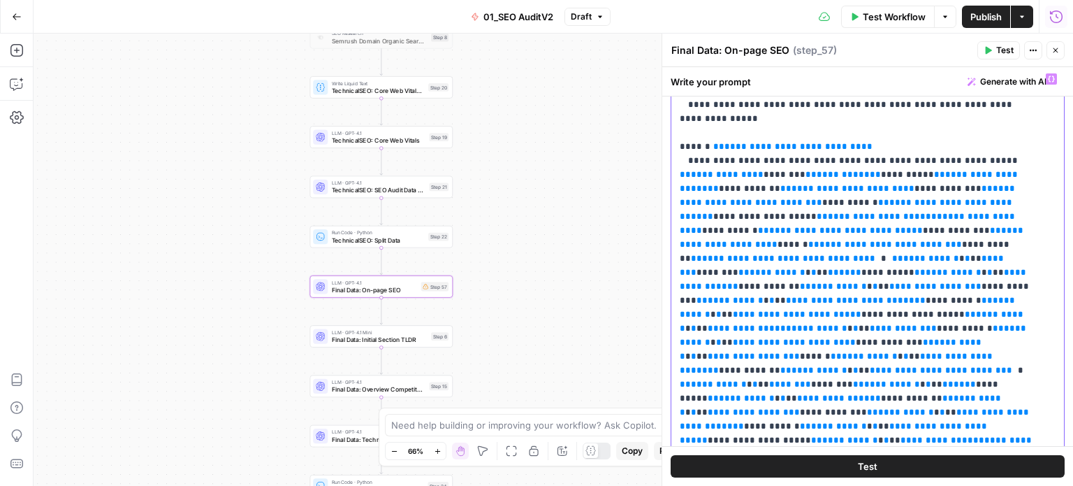
drag, startPoint x: 900, startPoint y: 354, endPoint x: 908, endPoint y: 301, distance: 54.4
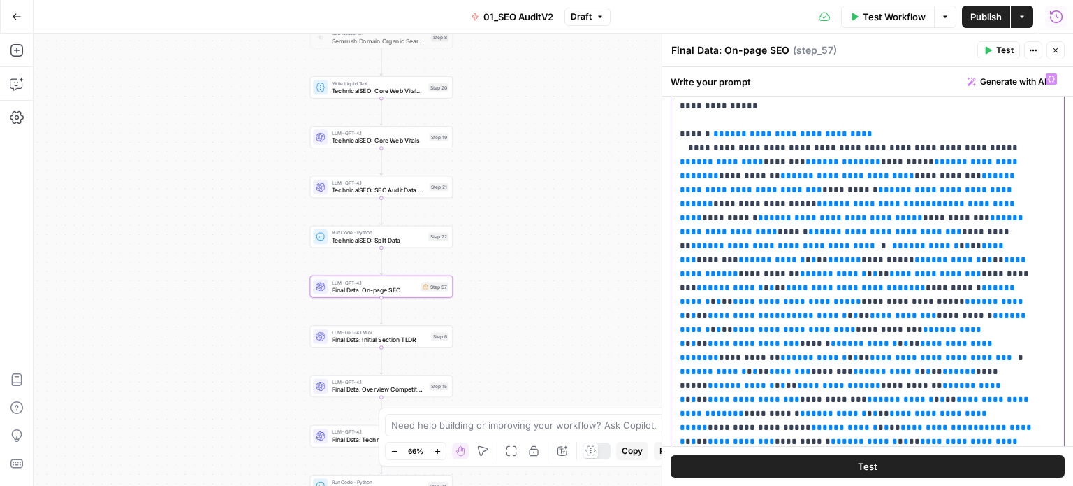
scroll to position [844, 0]
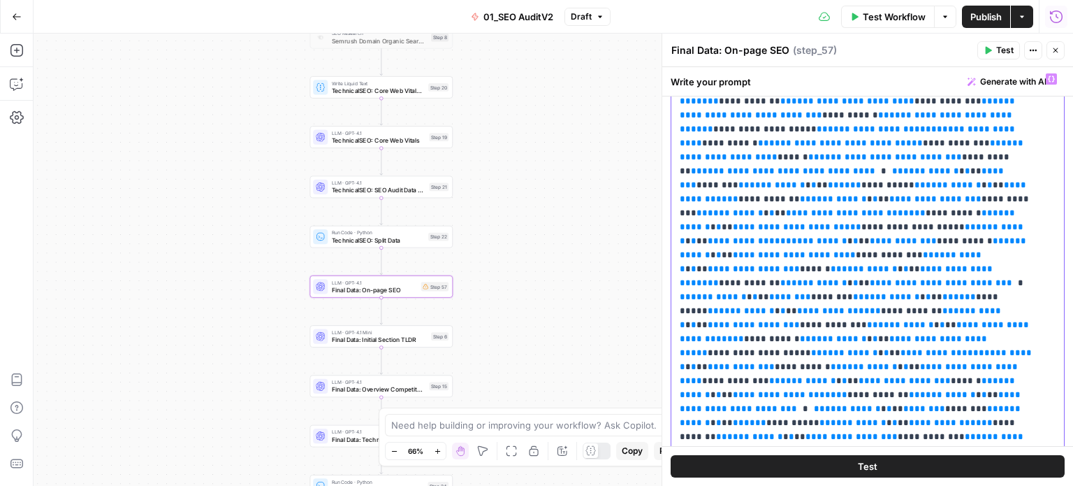
drag, startPoint x: 682, startPoint y: 140, endPoint x: 835, endPoint y: 222, distance: 173.9
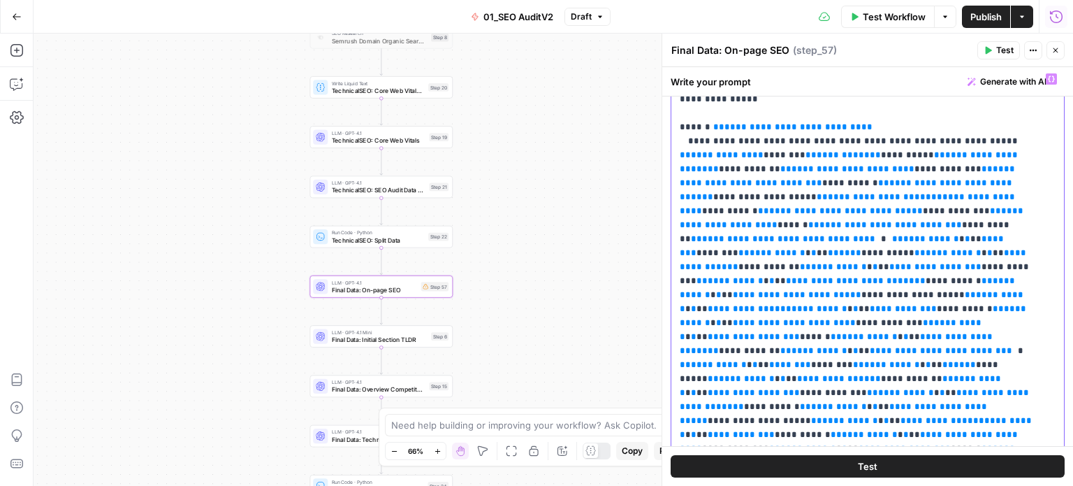
scroll to position [704, 0]
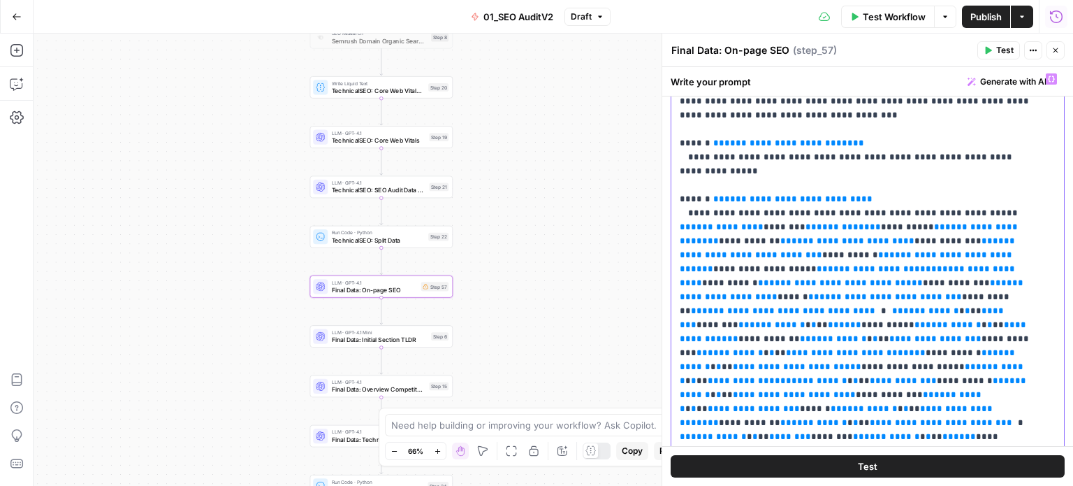
click at [950, 278] on span "**********" at bounding box center [853, 289] width 347 height 23
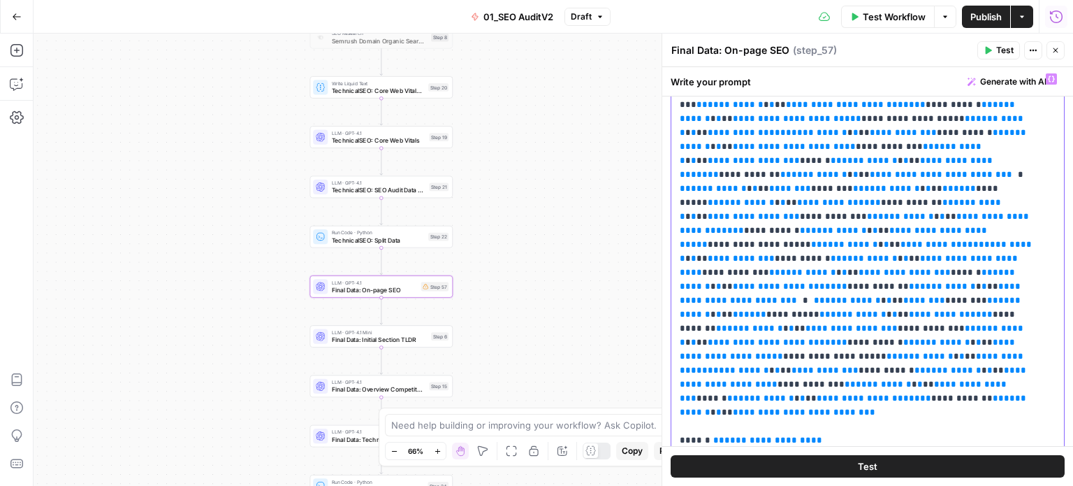
scroll to position [979, 0]
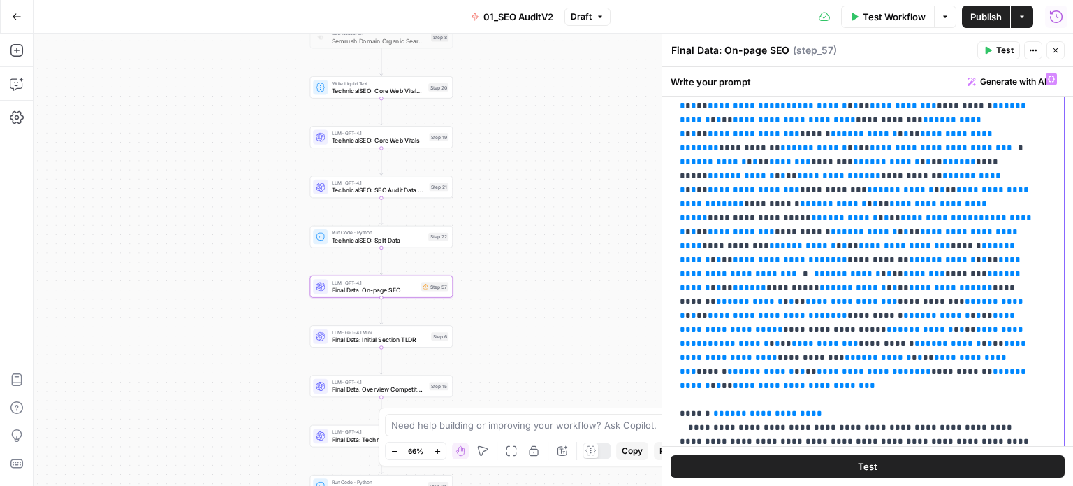
drag, startPoint x: 679, startPoint y: 139, endPoint x: 898, endPoint y: 357, distance: 309.4
click at [898, 357] on div "**********" at bounding box center [863, 351] width 382 height 570
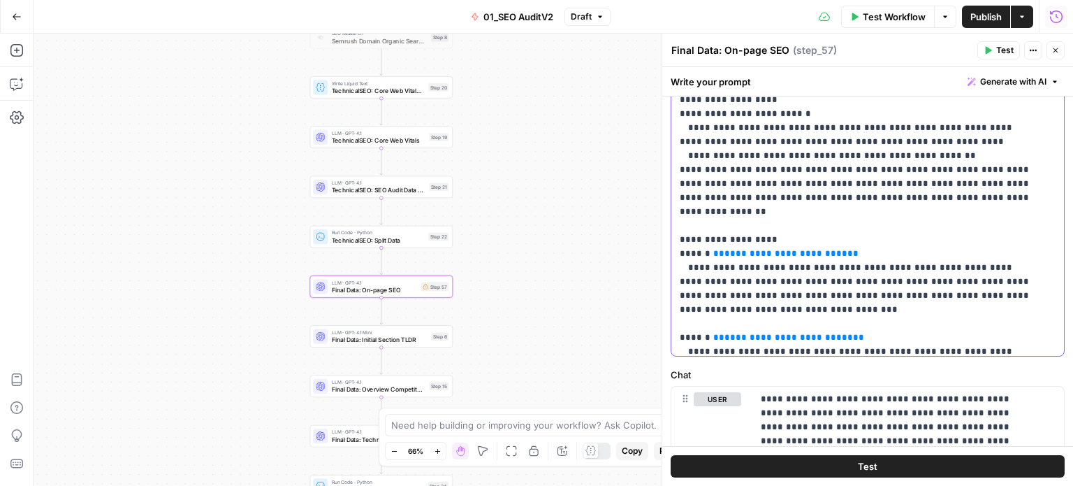
scroll to position [210, 0]
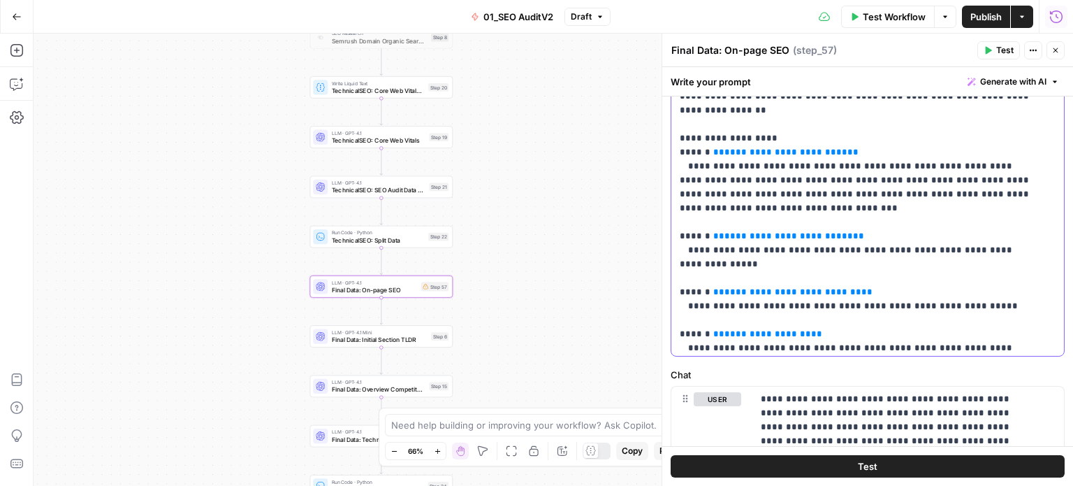
drag, startPoint x: 858, startPoint y: 191, endPoint x: 862, endPoint y: 234, distance: 42.8
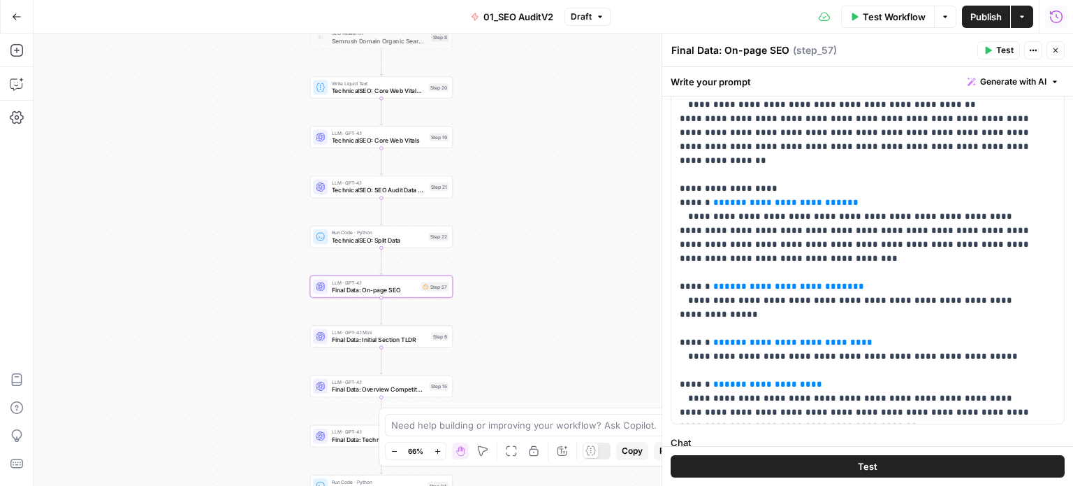
scroll to position [299, 0]
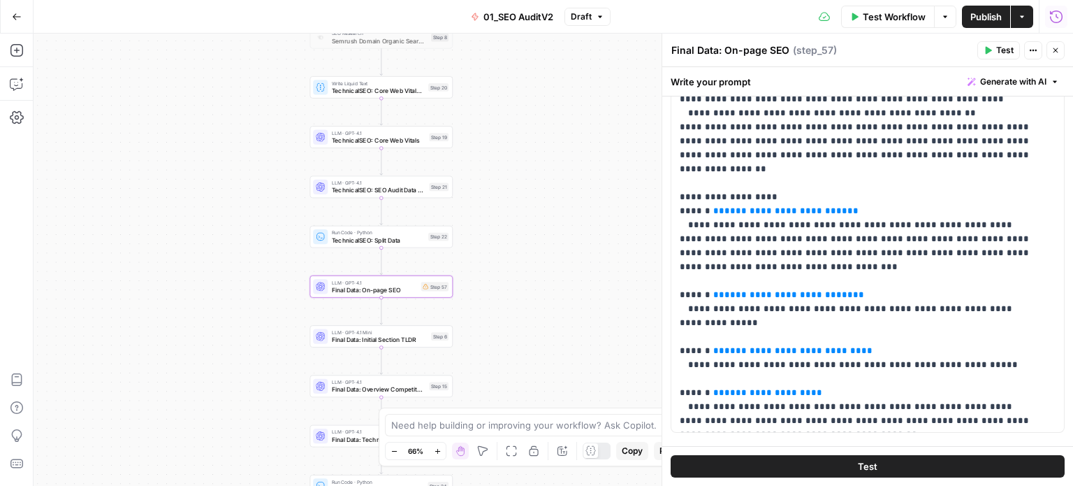
drag, startPoint x: 989, startPoint y: 375, endPoint x: 989, endPoint y: 339, distance: 35.6
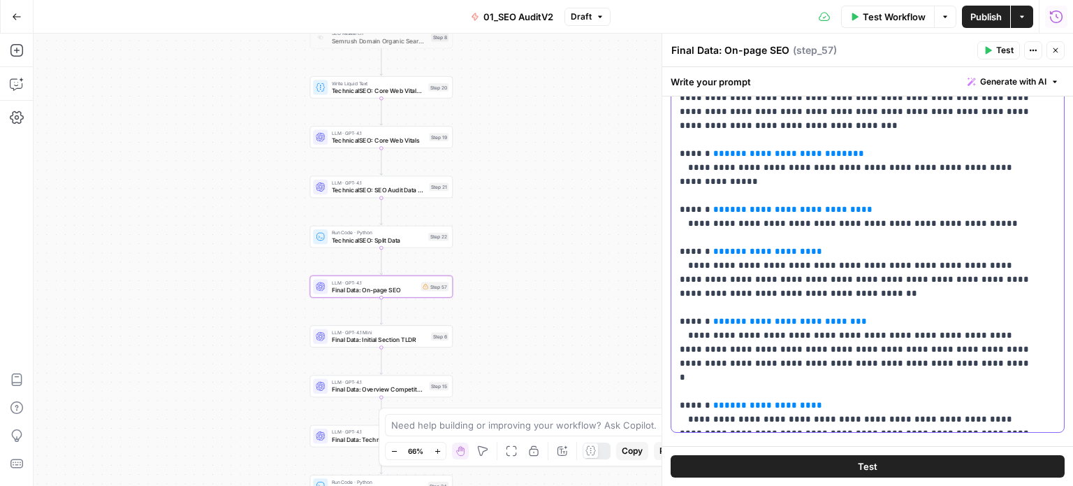
drag, startPoint x: 931, startPoint y: 268, endPoint x: 920, endPoint y: 366, distance: 97.7
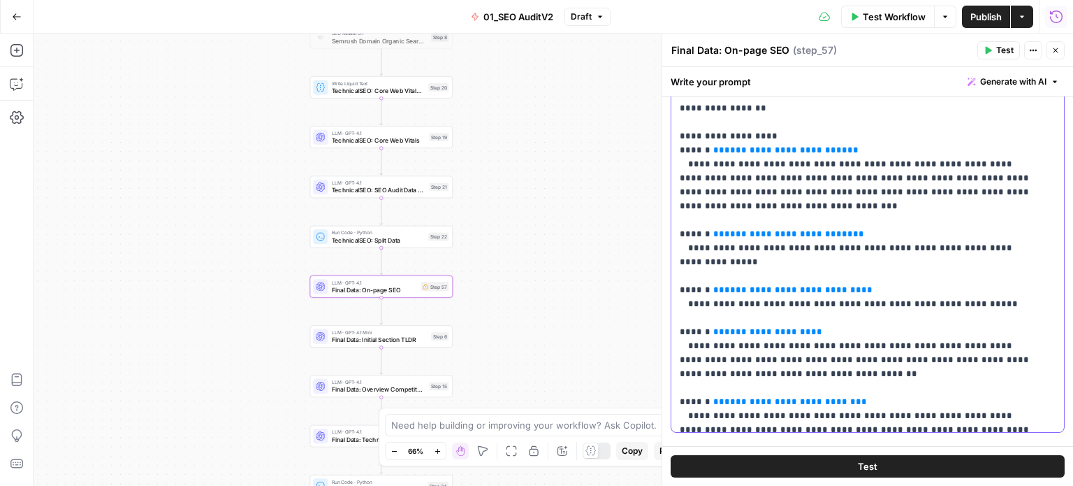
drag, startPoint x: 950, startPoint y: 379, endPoint x: 956, endPoint y: 328, distance: 52.1
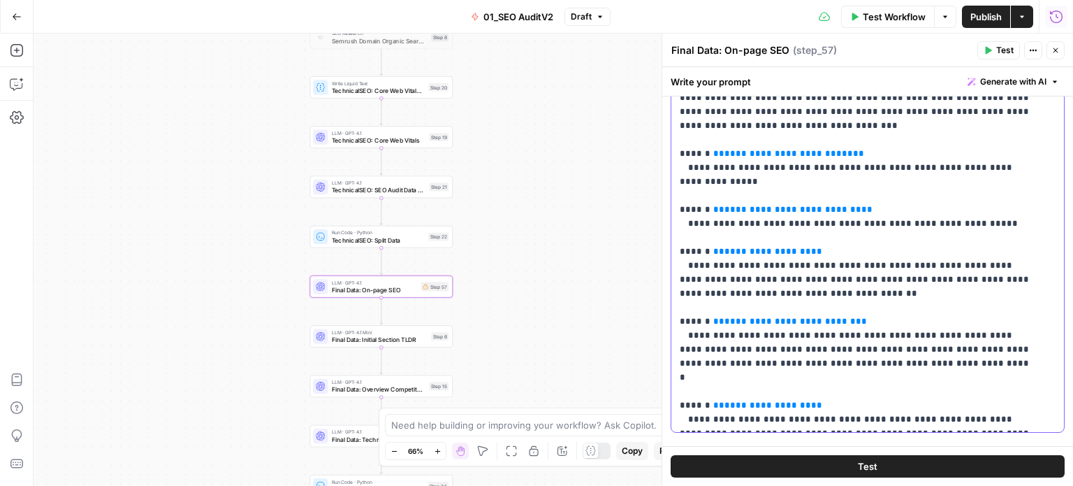
drag, startPoint x: 833, startPoint y: 242, endPoint x: 844, endPoint y: 363, distance: 121.4
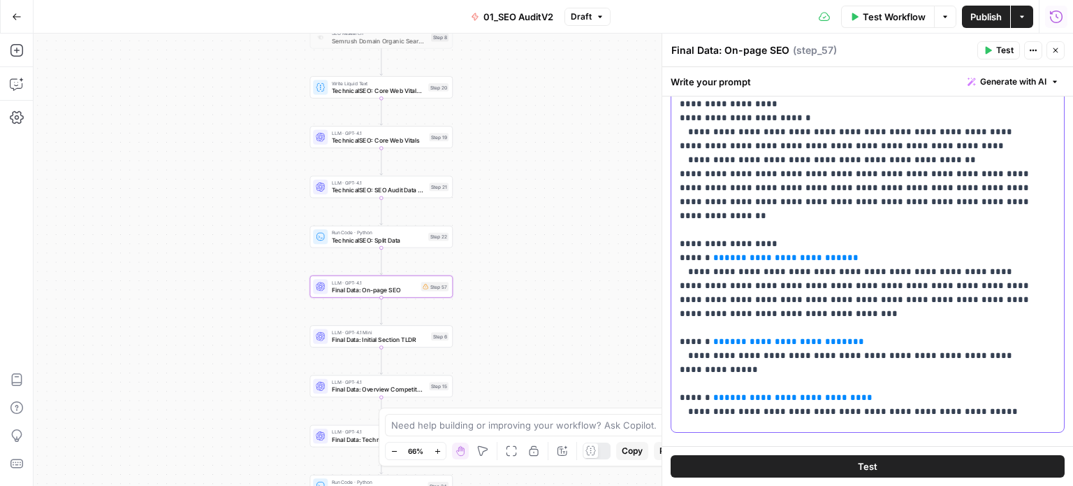
scroll to position [91, 0]
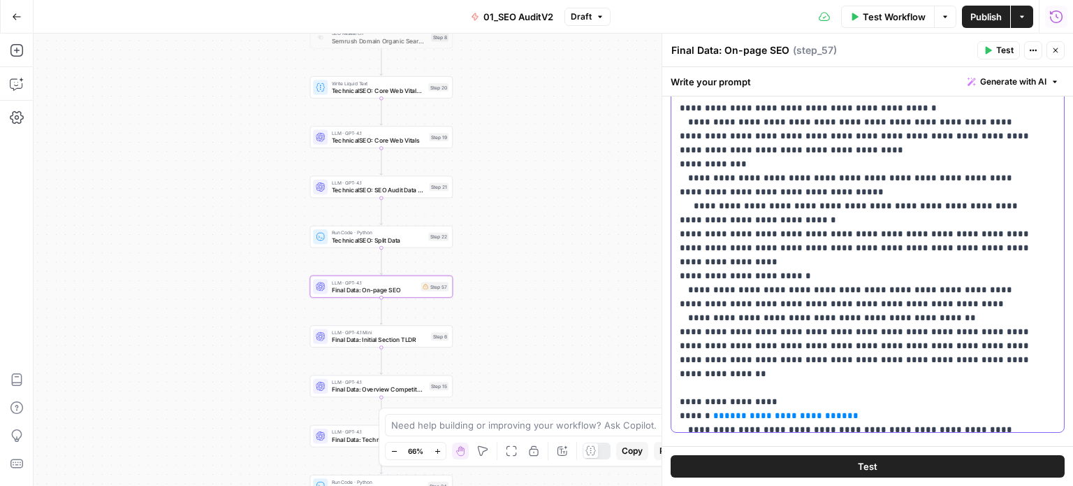
drag, startPoint x: 851, startPoint y: 376, endPoint x: 855, endPoint y: 219, distance: 156.6
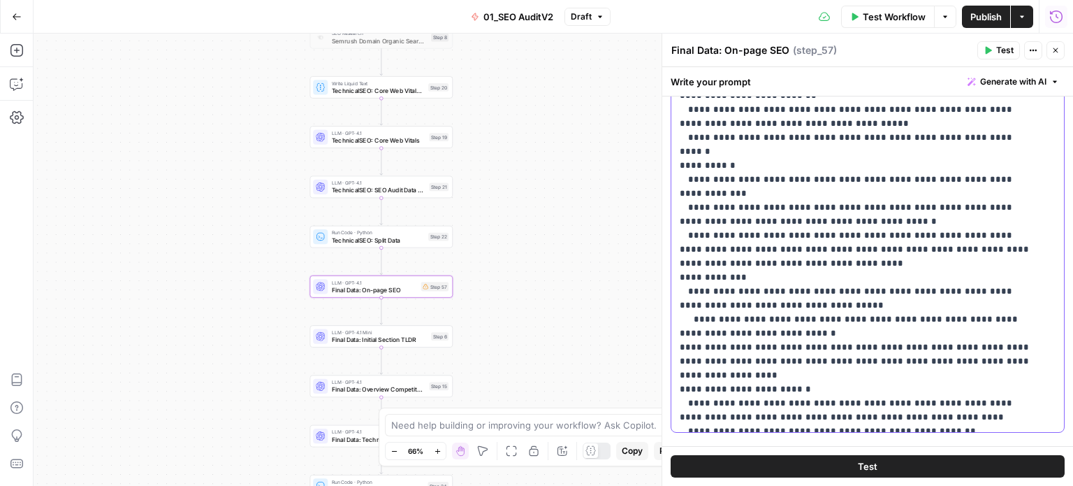
scroll to position [0, 0]
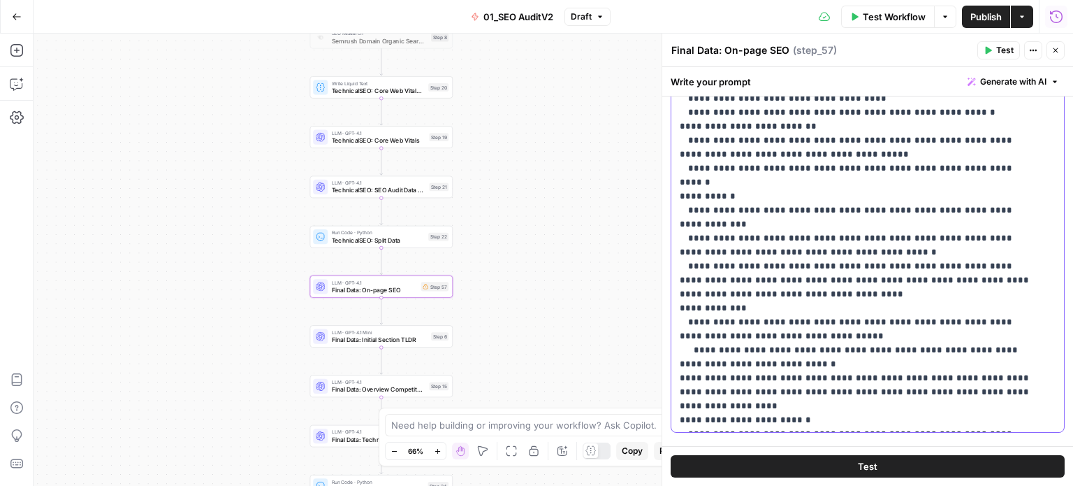
drag, startPoint x: 944, startPoint y: 364, endPoint x: 943, endPoint y: 168, distance: 195.7
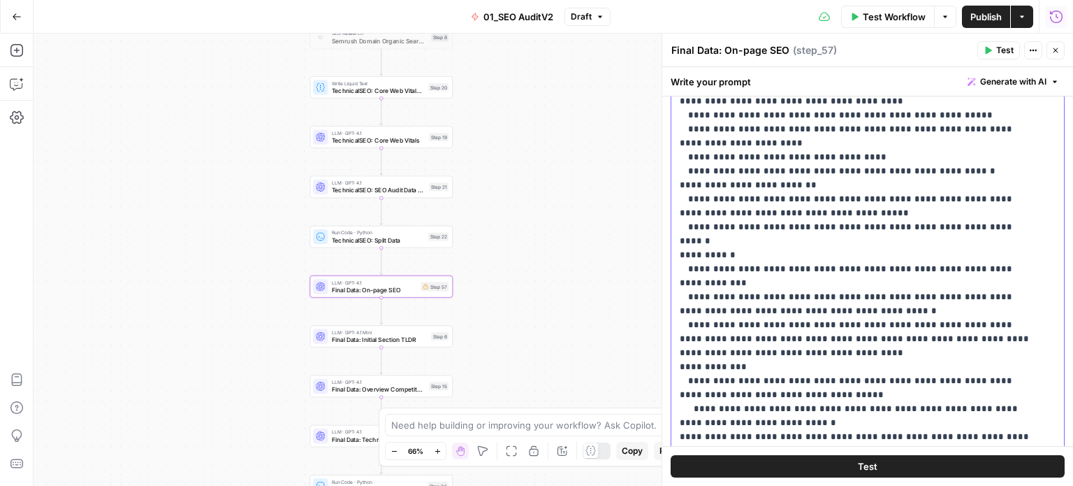
drag, startPoint x: 931, startPoint y: 307, endPoint x: 923, endPoint y: 140, distance: 166.5
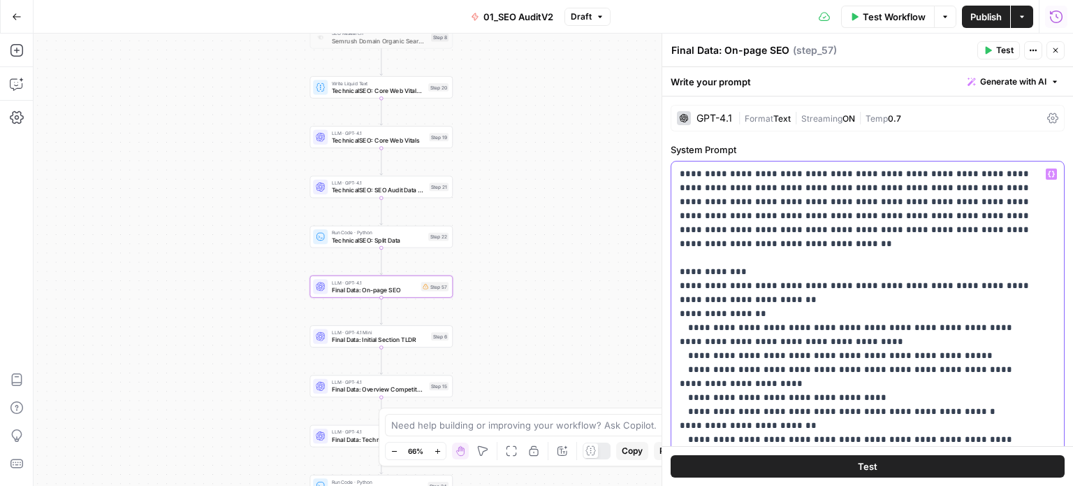
drag, startPoint x: 928, startPoint y: 250, endPoint x: 920, endPoint y: 177, distance: 73.2
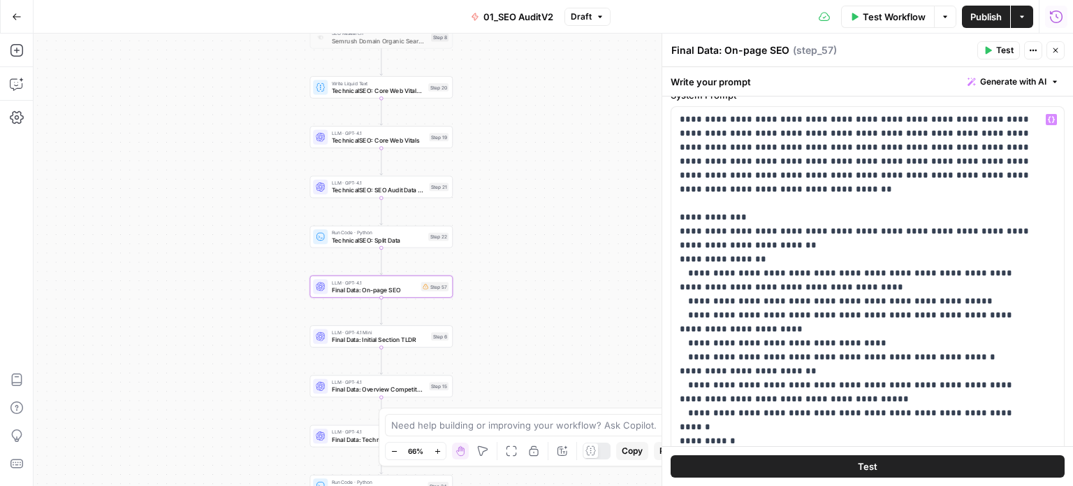
drag, startPoint x: 894, startPoint y: 153, endPoint x: 905, endPoint y: 217, distance: 65.3
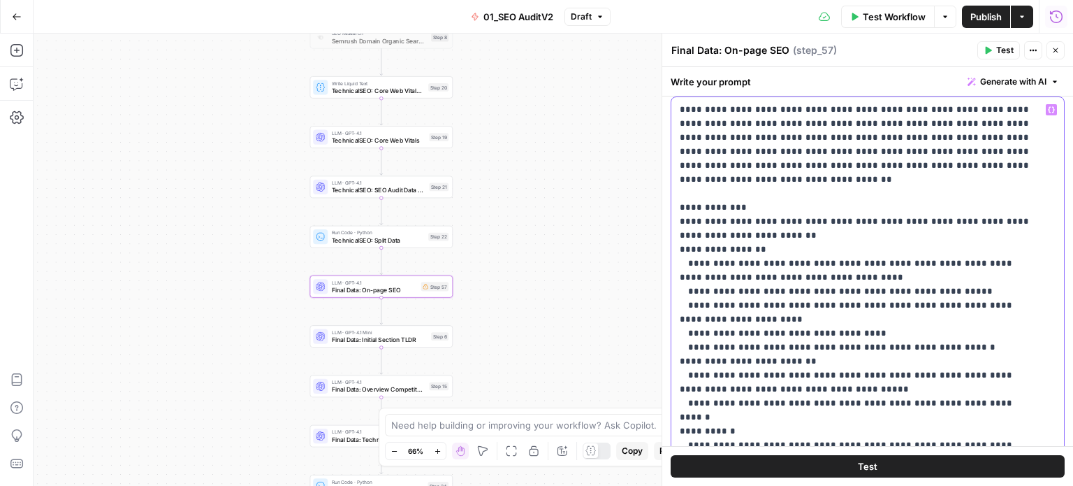
scroll to position [16, 0]
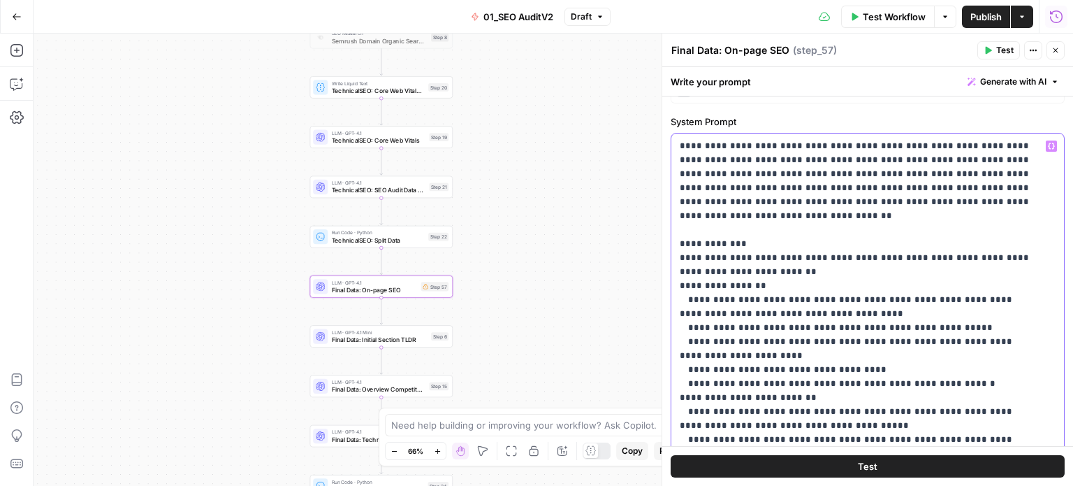
drag, startPoint x: 953, startPoint y: 346, endPoint x: 938, endPoint y: 253, distance: 94.1
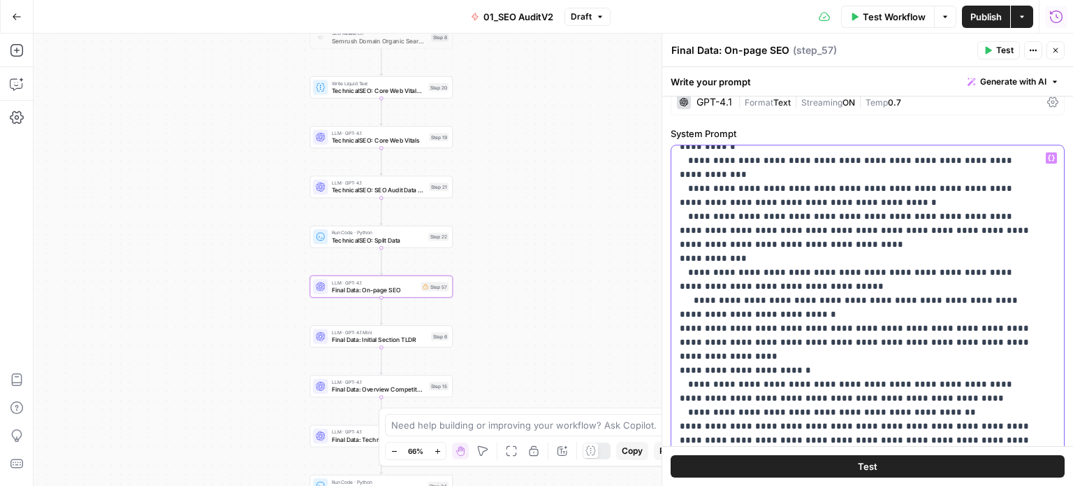
drag, startPoint x: 925, startPoint y: 285, endPoint x: 919, endPoint y: 380, distance: 95.2
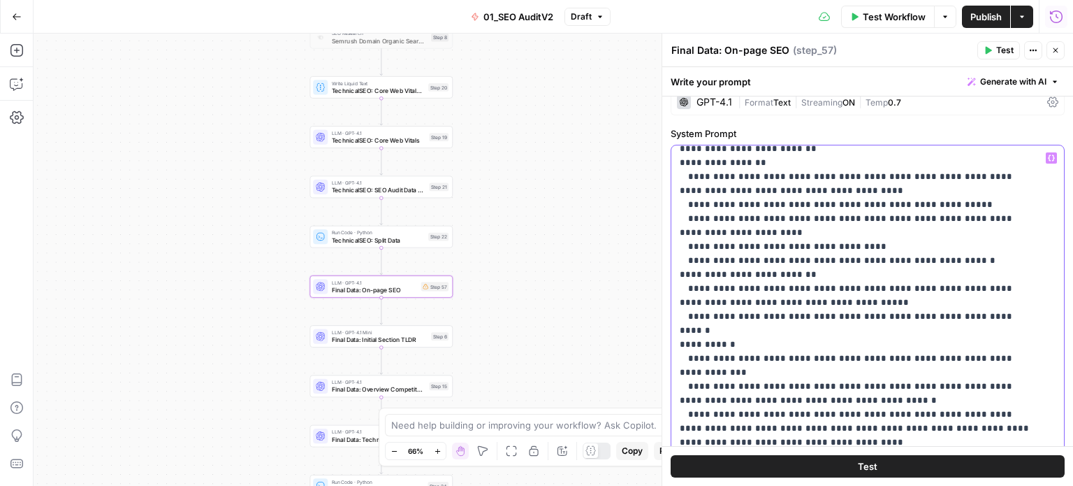
scroll to position [0, 0]
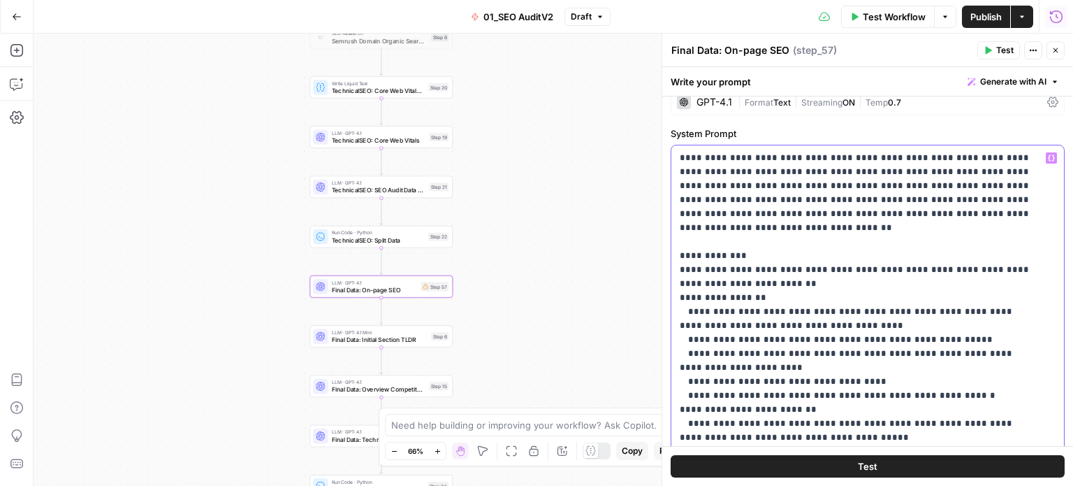
drag, startPoint x: 925, startPoint y: 345, endPoint x: 897, endPoint y: 201, distance: 146.7
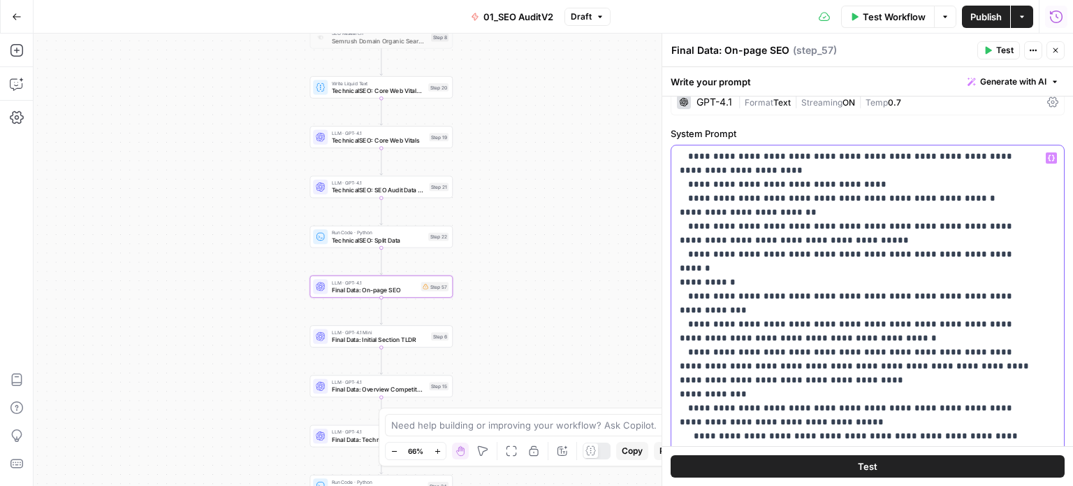
drag, startPoint x: 800, startPoint y: 338, endPoint x: 796, endPoint y: 361, distance: 23.3
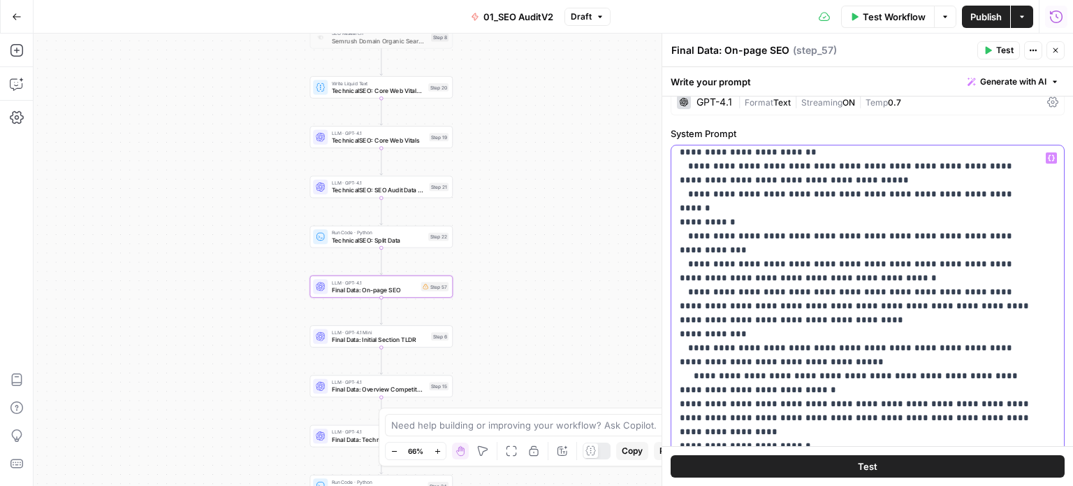
scroll to position [292, 0]
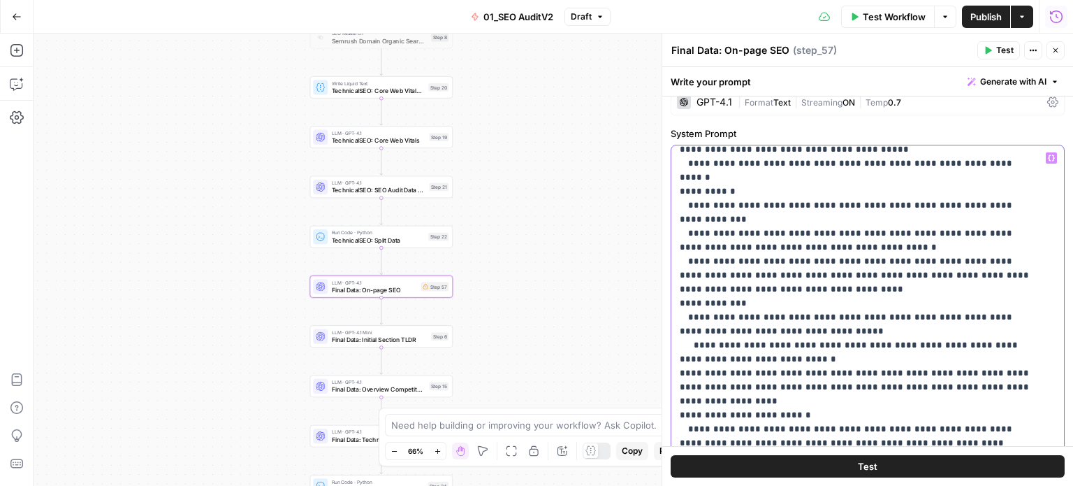
drag, startPoint x: 788, startPoint y: 294, endPoint x: 788, endPoint y: 354, distance: 60.1
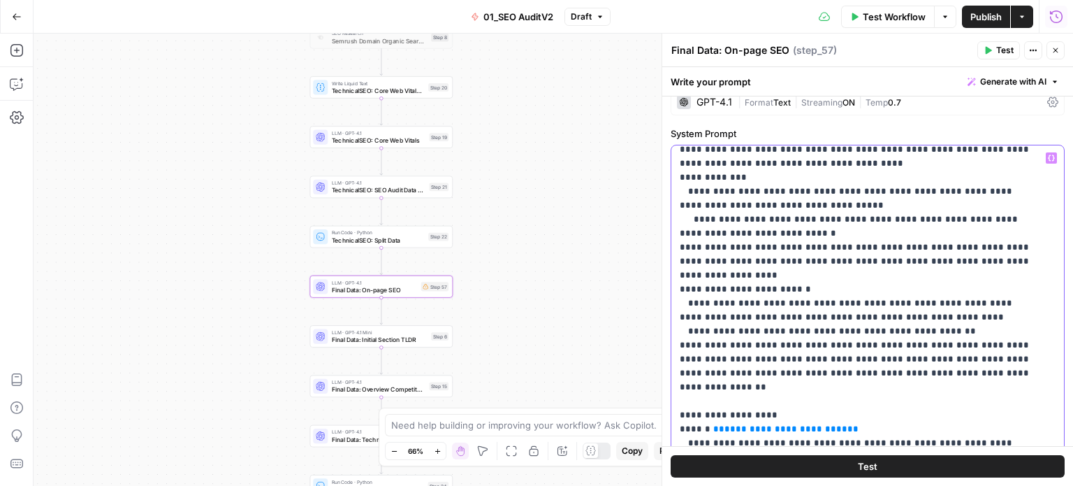
drag, startPoint x: 800, startPoint y: 284, endPoint x: 809, endPoint y: 329, distance: 46.2
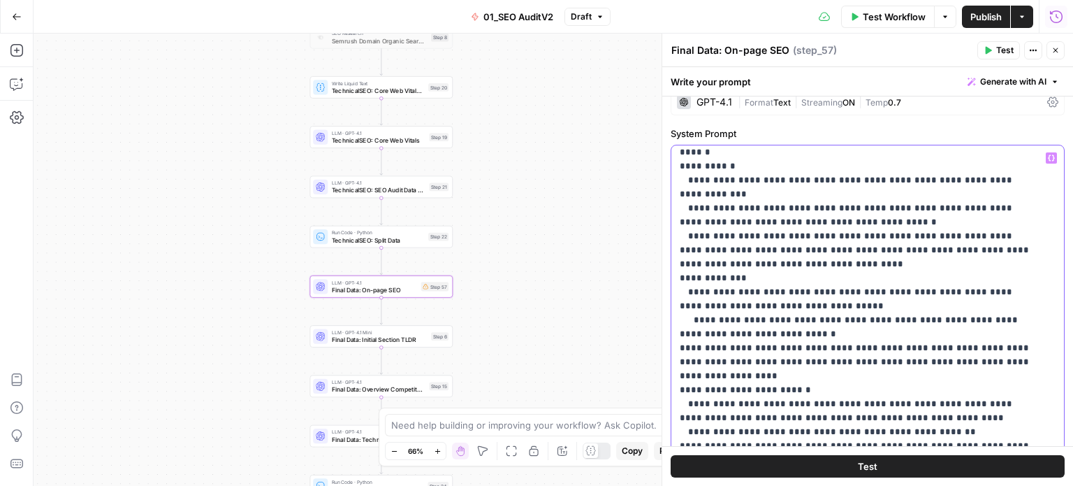
drag, startPoint x: 839, startPoint y: 368, endPoint x: 843, endPoint y: 335, distance: 33.7
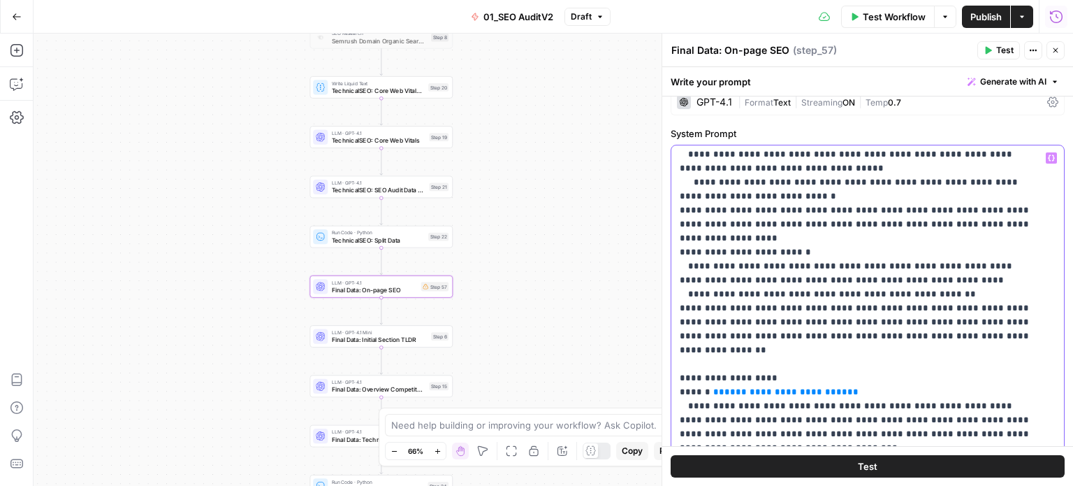
drag, startPoint x: 807, startPoint y: 399, endPoint x: 814, endPoint y: 421, distance: 23.2
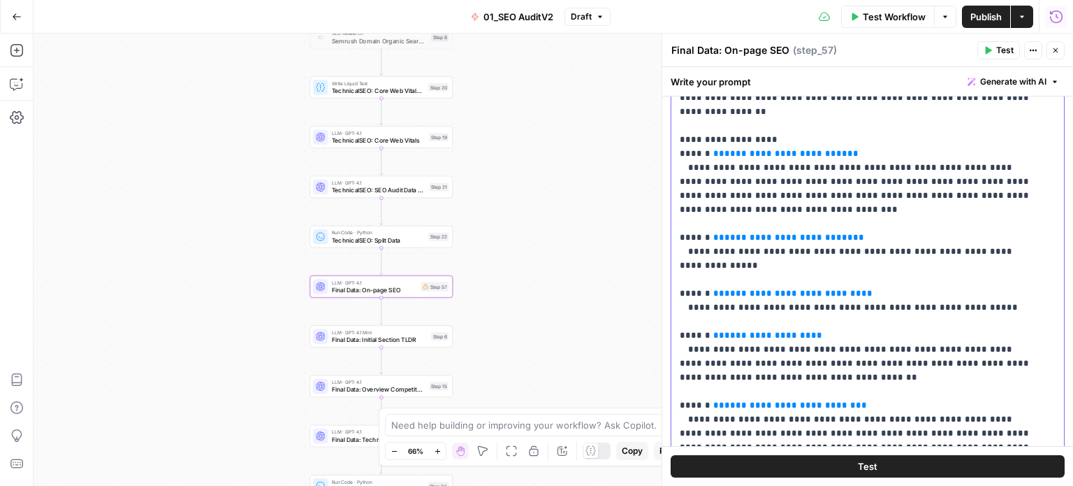
drag, startPoint x: 841, startPoint y: 351, endPoint x: 846, endPoint y: 374, distance: 23.4
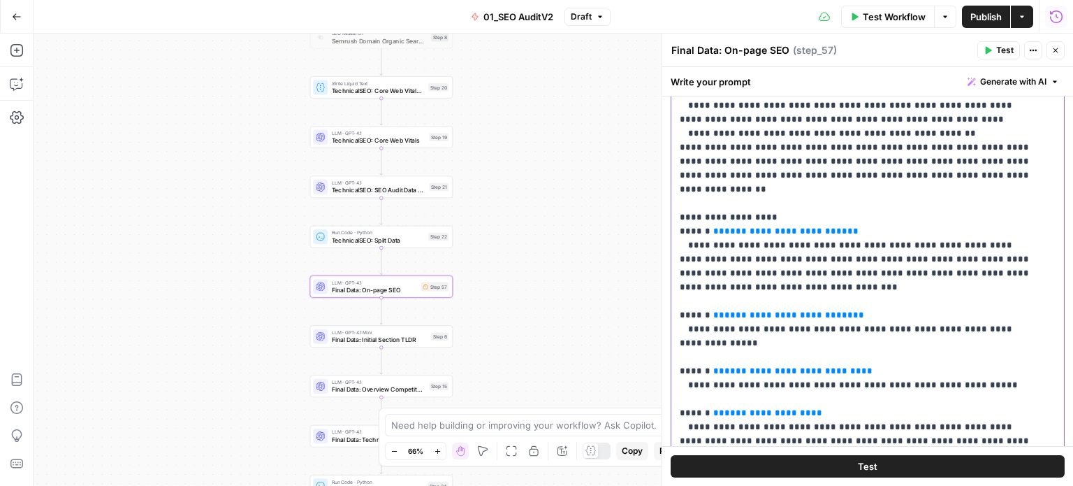
scroll to position [400, 0]
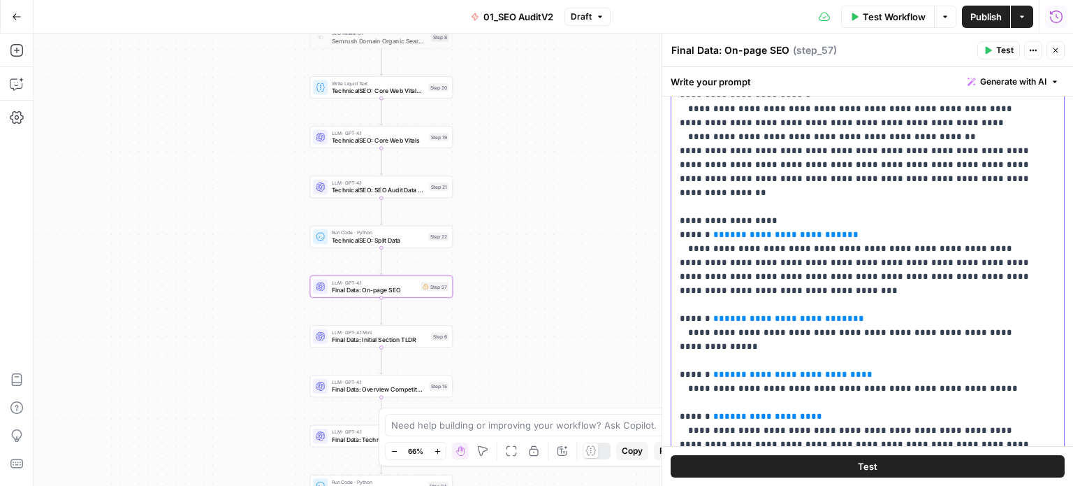
drag, startPoint x: 886, startPoint y: 368, endPoint x: 890, endPoint y: 345, distance: 22.6
click at [988, 296] on p "**********" at bounding box center [857, 68] width 355 height 1048
click at [985, 305] on p "**********" at bounding box center [857, 68] width 355 height 1048
click at [1004, 305] on p "**********" at bounding box center [857, 68] width 355 height 1048
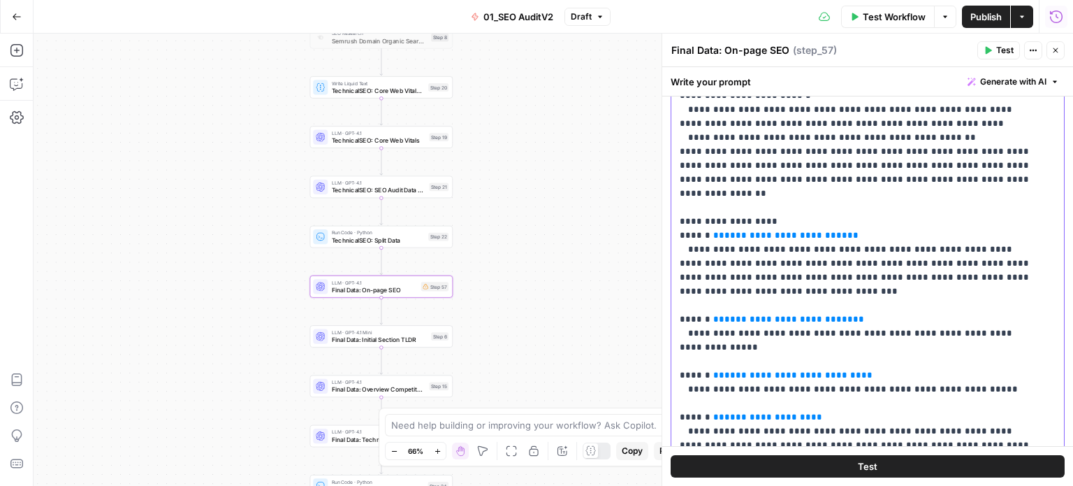
click at [858, 311] on p "**********" at bounding box center [857, 68] width 355 height 1048
click at [932, 292] on p "**********" at bounding box center [857, 68] width 355 height 1048
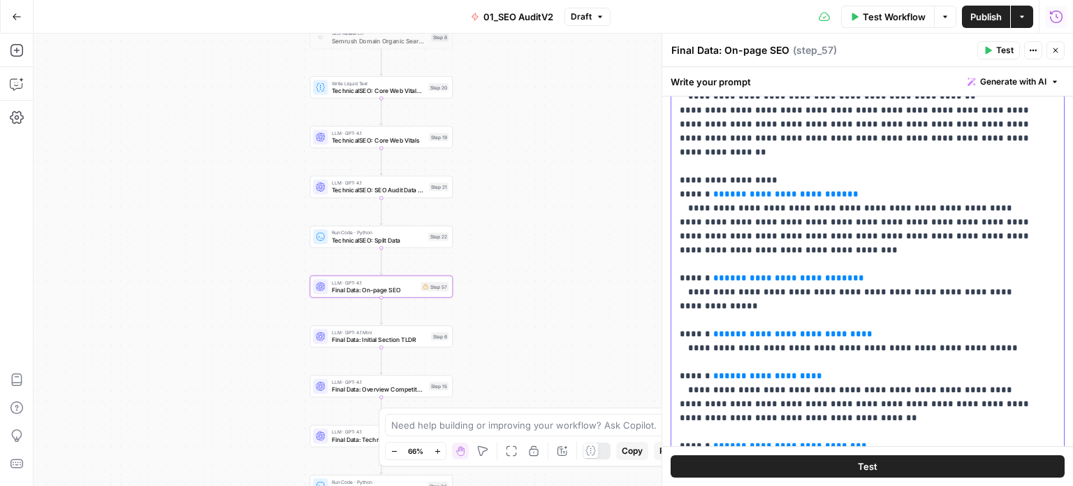
scroll to position [490, 0]
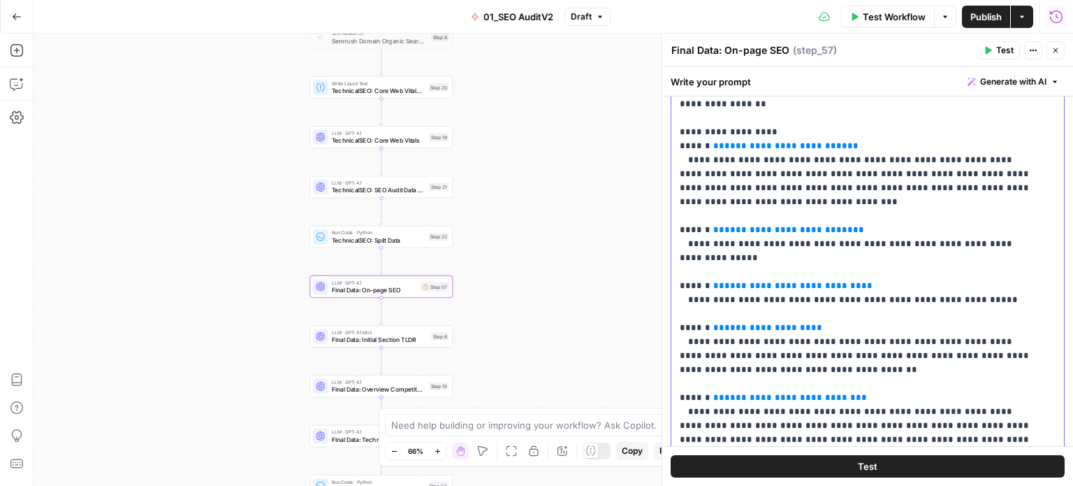
drag, startPoint x: 931, startPoint y: 268, endPoint x: 913, endPoint y: 403, distance: 135.3
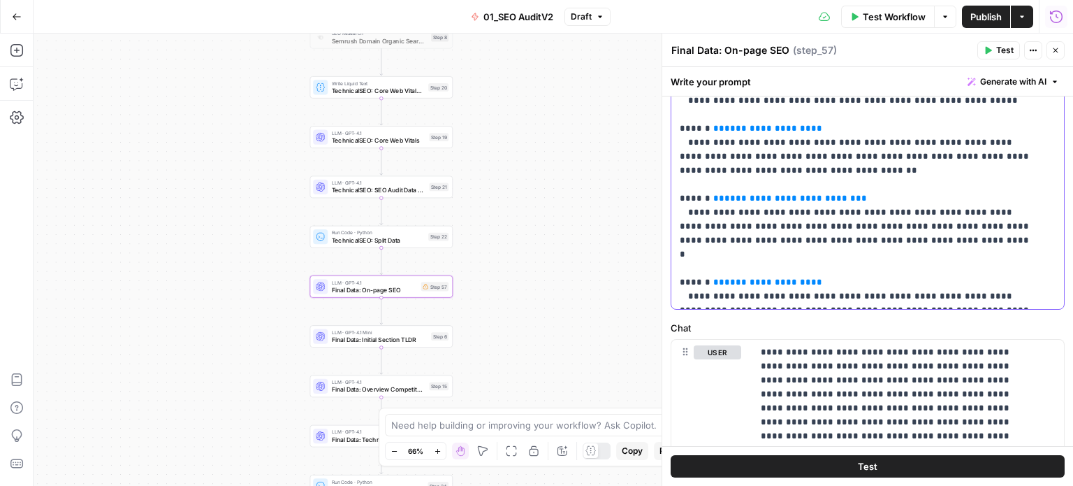
drag, startPoint x: 923, startPoint y: 290, endPoint x: 919, endPoint y: 364, distance: 74.2
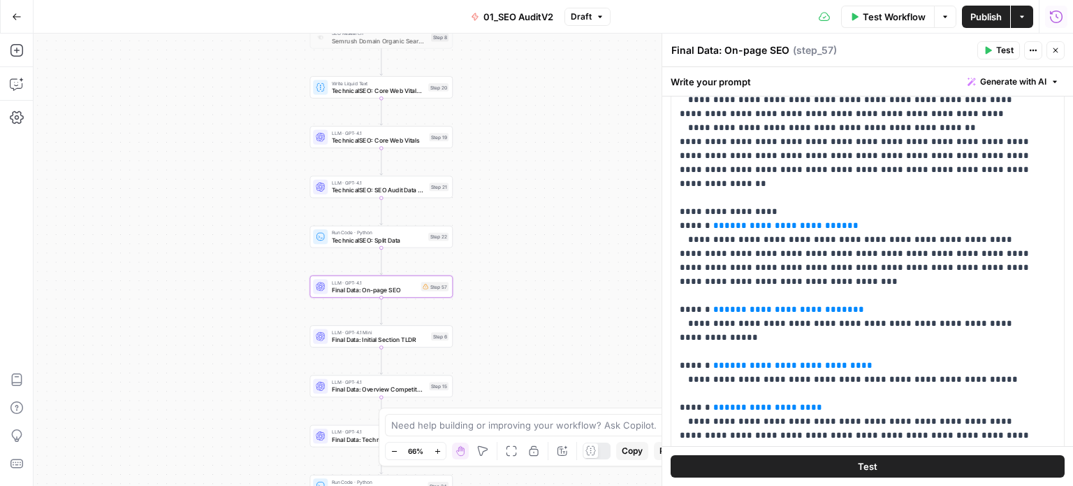
scroll to position [0, 0]
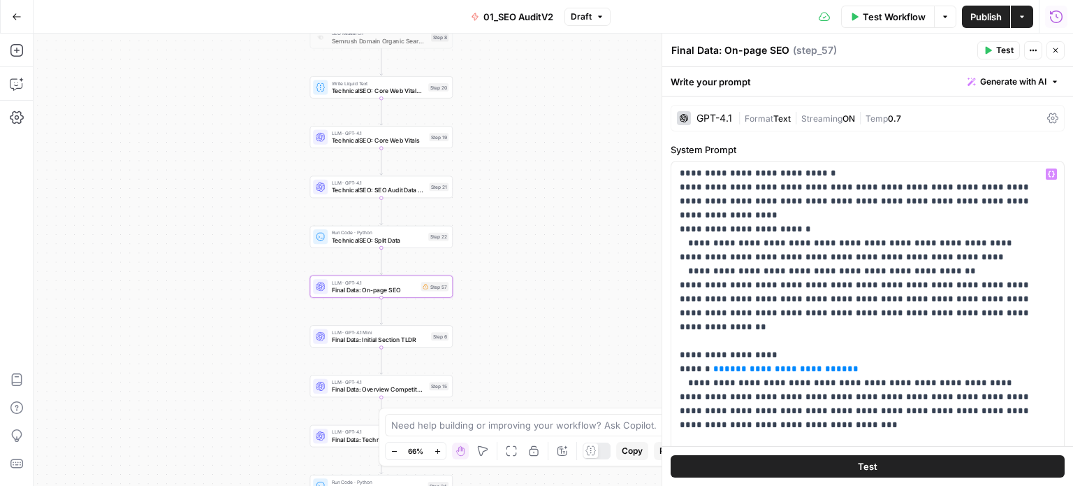
drag, startPoint x: 920, startPoint y: 382, endPoint x: 927, endPoint y: 217, distance: 164.4
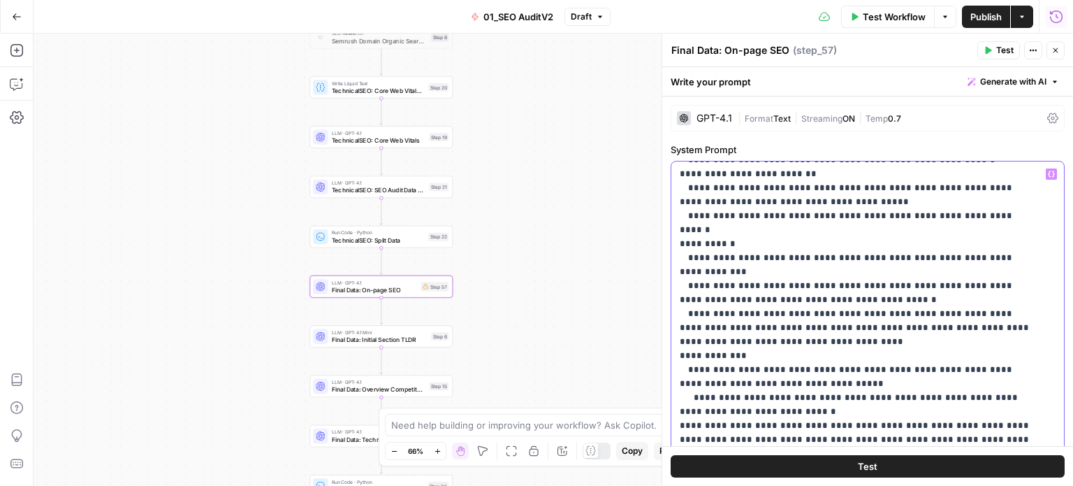
drag, startPoint x: 888, startPoint y: 275, endPoint x: 886, endPoint y: 256, distance: 18.9
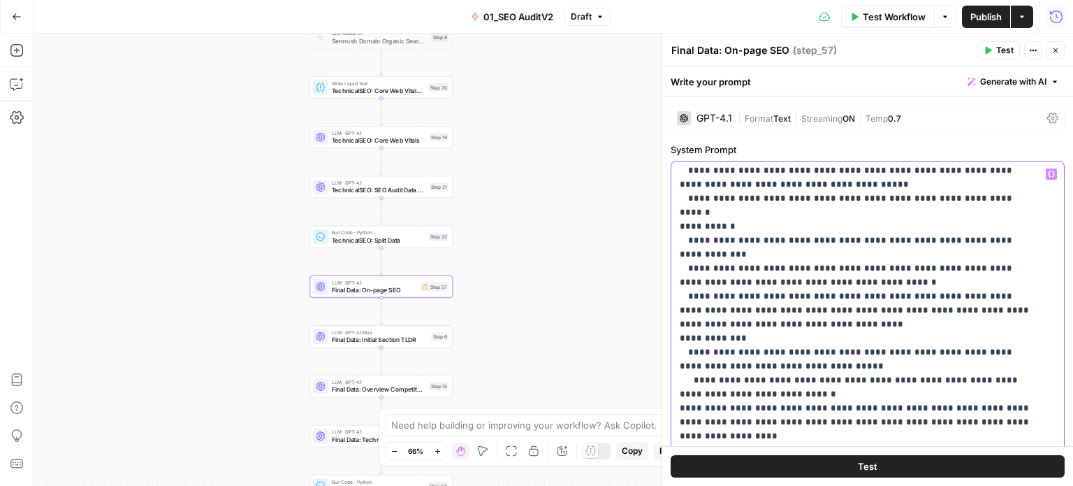
scroll to position [490, 0]
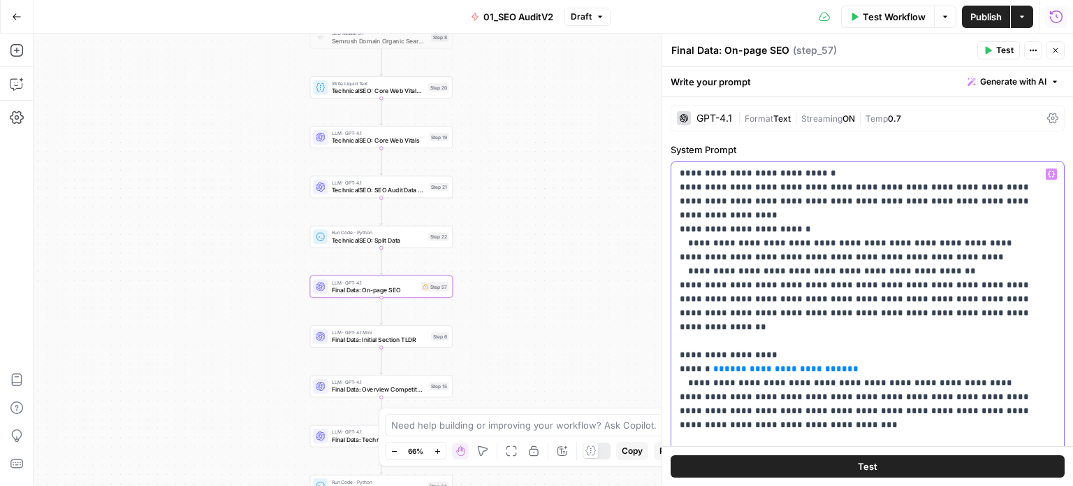
drag, startPoint x: 889, startPoint y: 282, endPoint x: 869, endPoint y: 362, distance: 82.9
click at [798, 268] on p "**********" at bounding box center [857, 201] width 355 height 1048
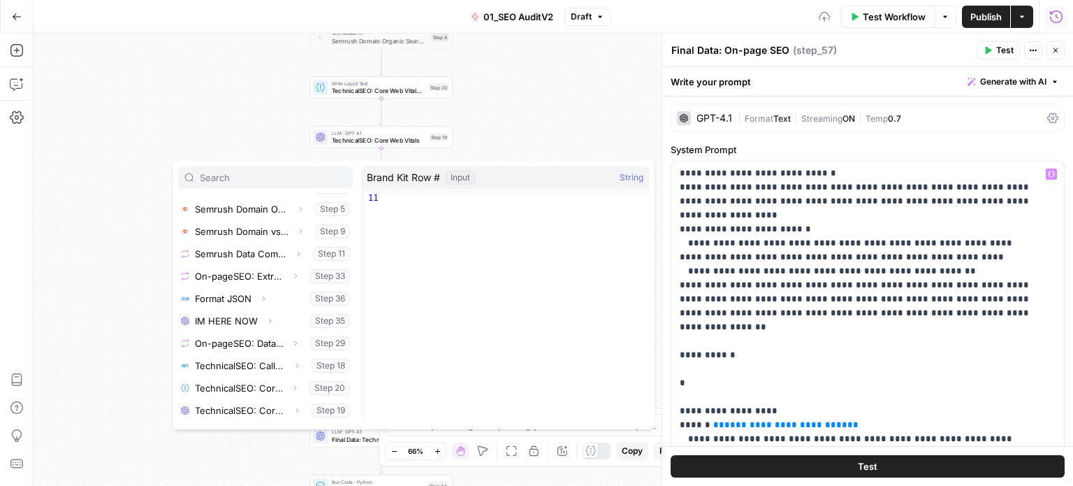
scroll to position [350, 0]
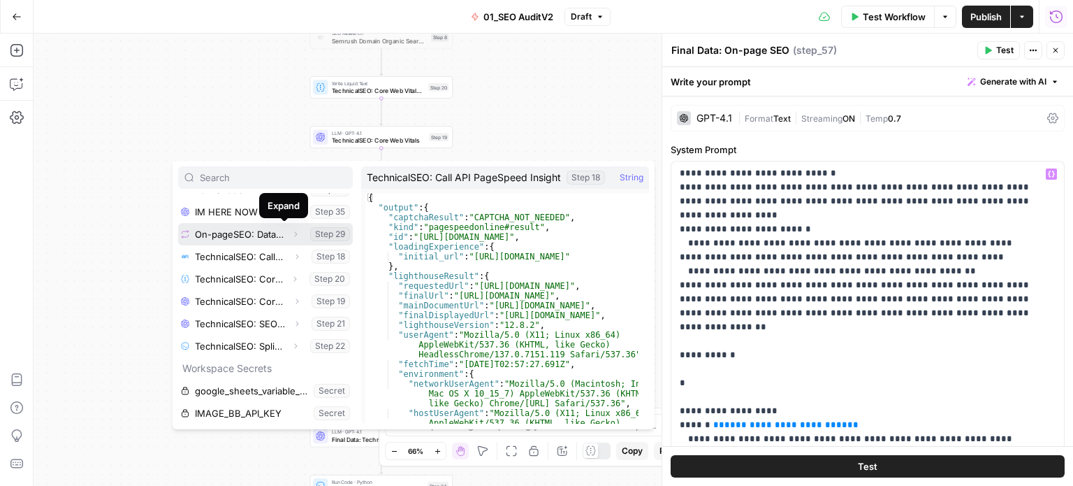
click at [291, 233] on icon "button" at bounding box center [295, 234] width 8 height 8
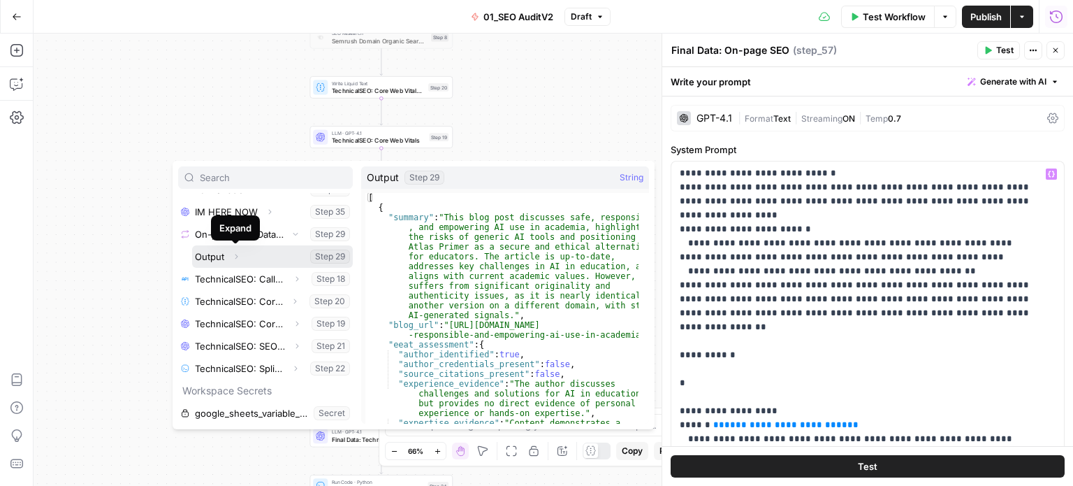
click at [236, 254] on icon "button" at bounding box center [236, 256] width 3 height 5
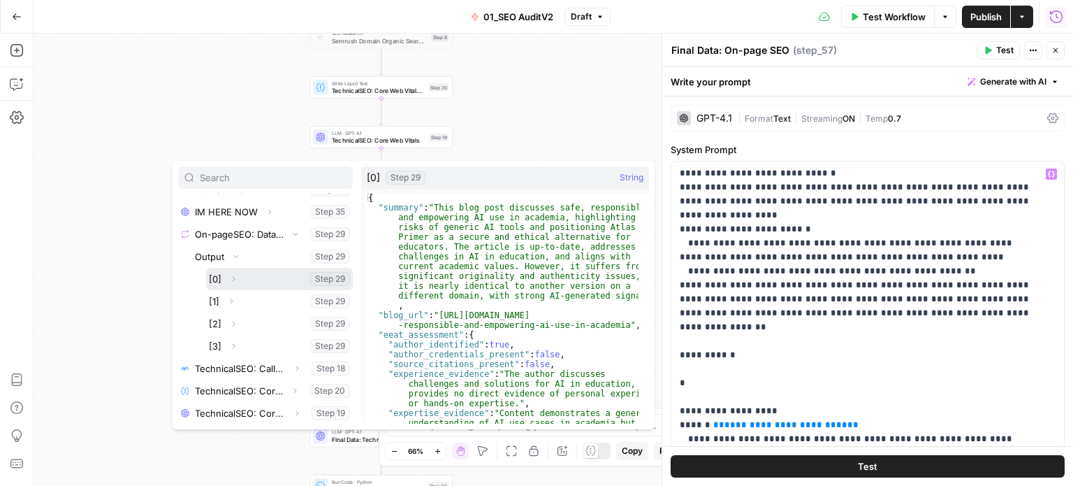
click at [214, 279] on button "Select variable [0]" at bounding box center [279, 279] width 147 height 22
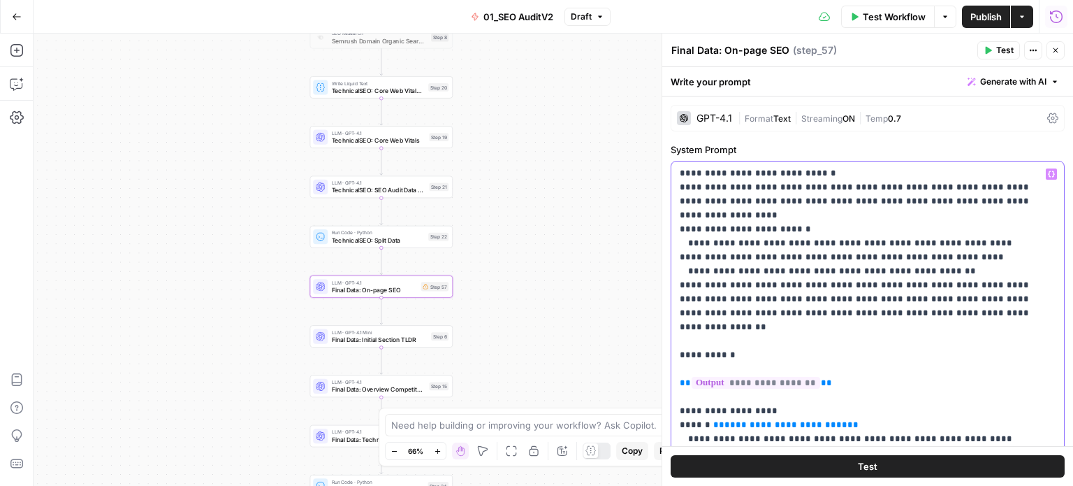
click at [729, 293] on p "**********" at bounding box center [857, 229] width 355 height 1104
drag, startPoint x: 826, startPoint y: 296, endPoint x: 749, endPoint y: 296, distance: 76.9
click at [749, 296] on p "**********" at bounding box center [857, 229] width 355 height 1104
click at [823, 315] on p "**********" at bounding box center [857, 229] width 355 height 1104
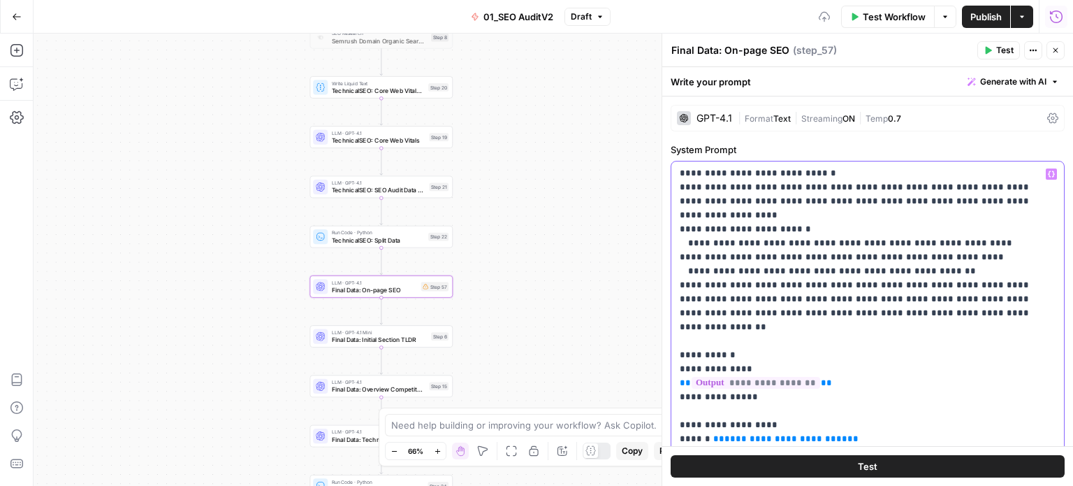
drag, startPoint x: 751, startPoint y: 327, endPoint x: 665, endPoint y: 302, distance: 89.6
click at [665, 302] on div "**********" at bounding box center [868, 260] width 412 height 452
copy p "**********"
click at [763, 328] on p "**********" at bounding box center [857, 236] width 355 height 1118
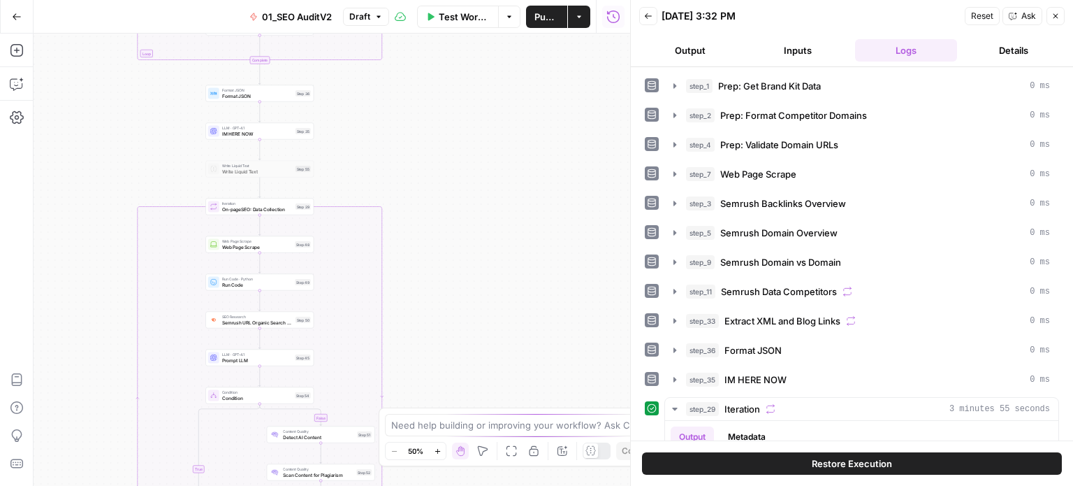
drag, startPoint x: 549, startPoint y: 366, endPoint x: 559, endPoint y: 153, distance: 213.4
click at [559, 157] on div "true false true false Workflow Set Inputs Inputs Workflow Prep: Get Brand Kit D…" at bounding box center [332, 260] width 597 height 452
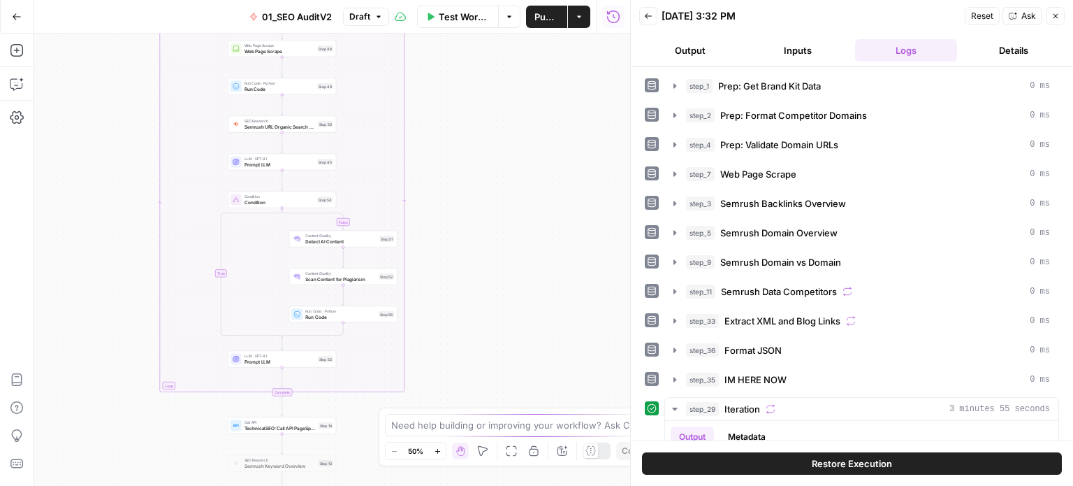
drag, startPoint x: 489, startPoint y: 301, endPoint x: 492, endPoint y: 150, distance: 151.0
click at [492, 150] on div "true false true false Workflow Set Inputs Inputs Workflow Prep: Get Brand Kit D…" at bounding box center [332, 260] width 597 height 452
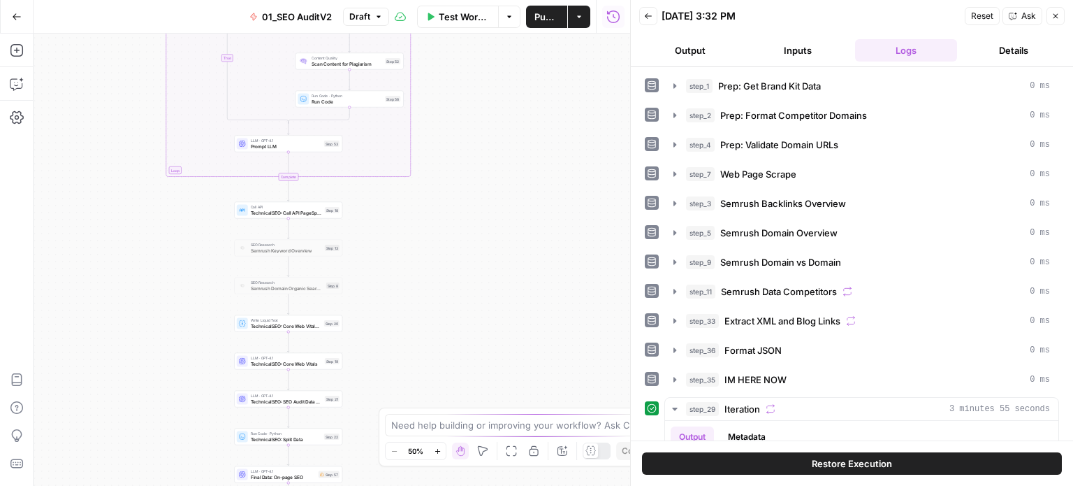
drag, startPoint x: 489, startPoint y: 277, endPoint x: 494, endPoint y: 205, distance: 72.2
click at [494, 205] on div "true false true false Workflow Set Inputs Inputs Workflow Prep: Get Brand Kit D…" at bounding box center [332, 260] width 597 height 452
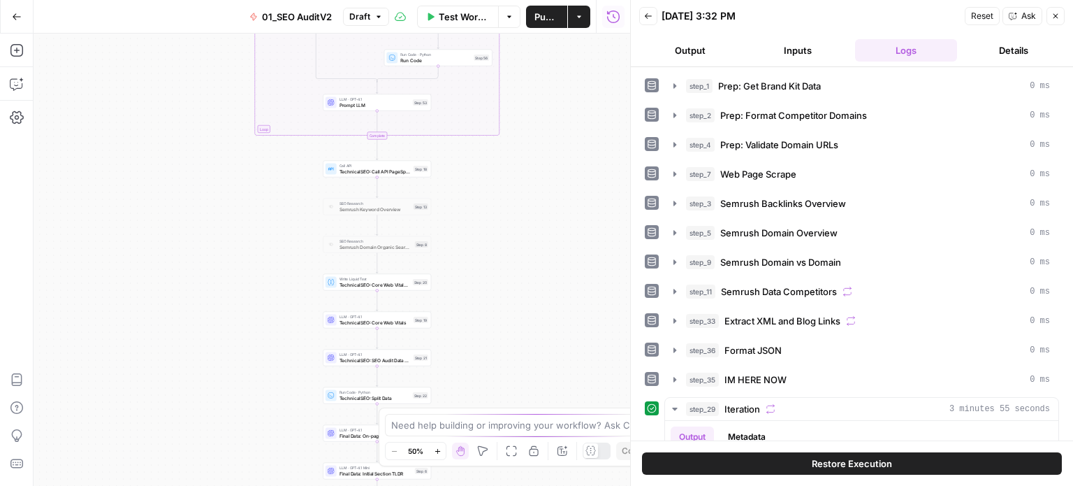
click at [533, 268] on div "true false true false Workflow Set Inputs Inputs Workflow Prep: Get Brand Kit D…" at bounding box center [332, 260] width 597 height 452
click at [472, 169] on div "true false true false Workflow Set Inputs Inputs Workflow Prep: Get Brand Kit D…" at bounding box center [332, 260] width 597 height 452
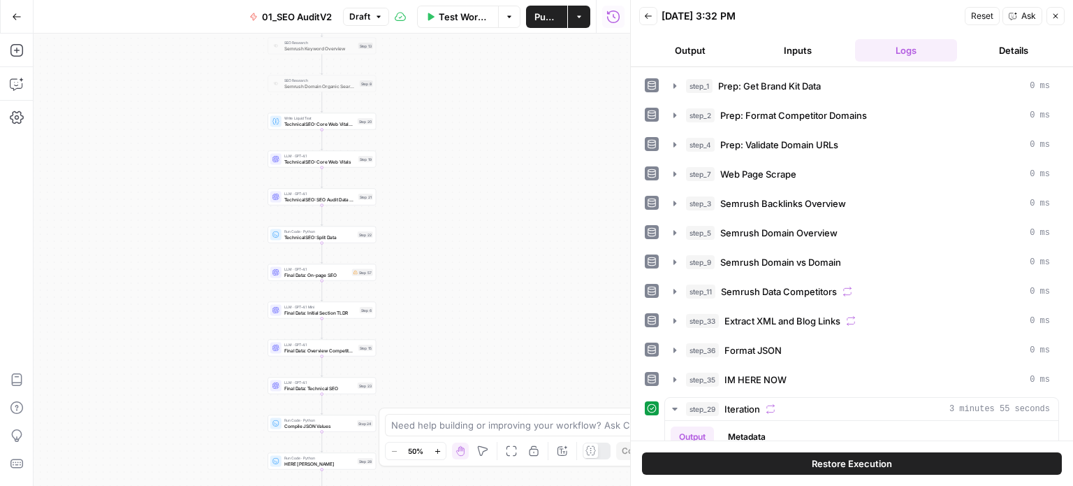
click at [509, 268] on div "true false true false Workflow Set Inputs Inputs Workflow Prep: Get Brand Kit D…" at bounding box center [332, 260] width 597 height 452
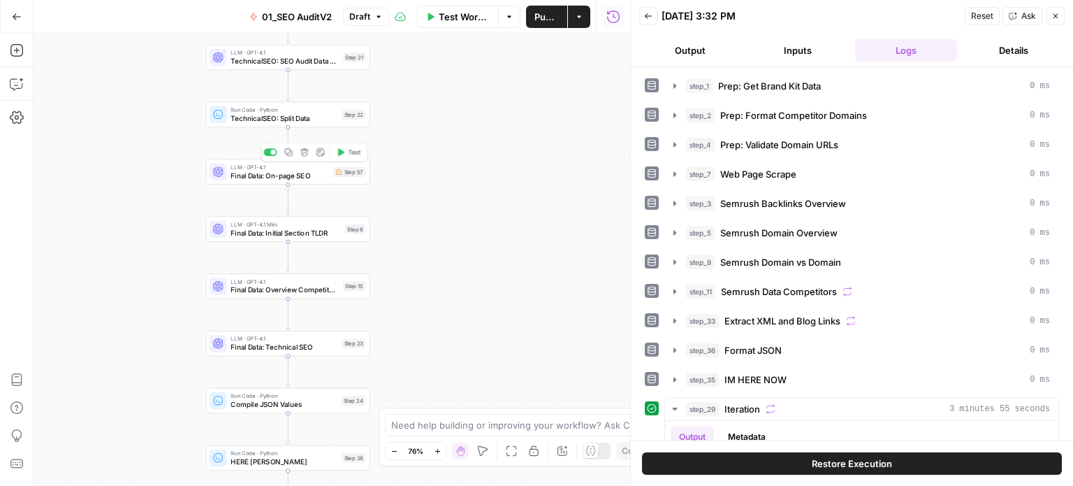
click at [305, 175] on span "Final Data: On-page SEO" at bounding box center [280, 175] width 99 height 10
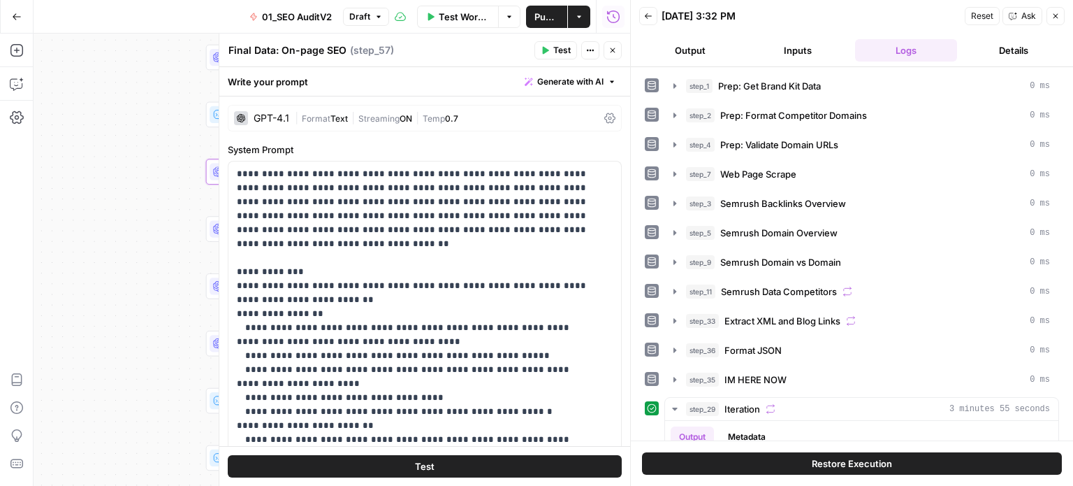
click at [1053, 10] on button "Close" at bounding box center [1056, 16] width 18 height 18
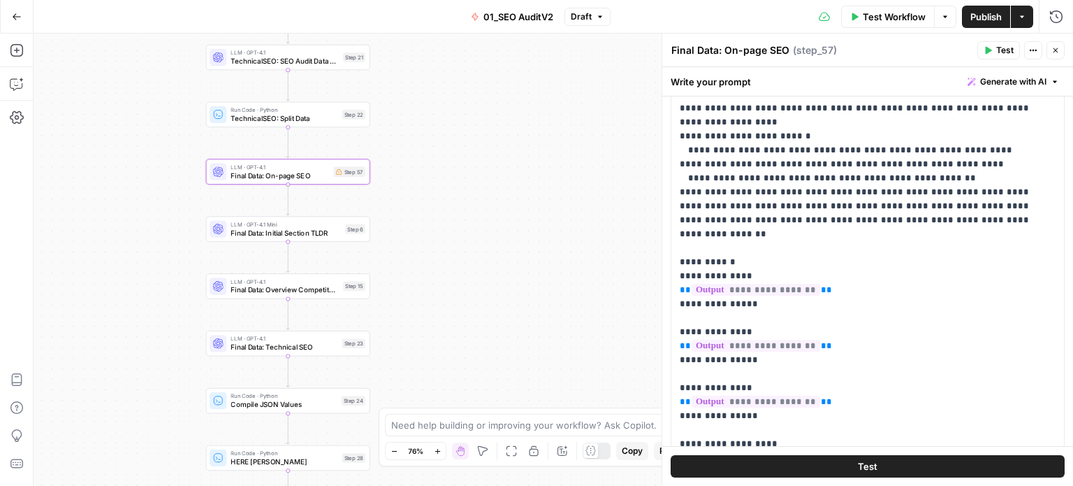
scroll to position [419, 0]
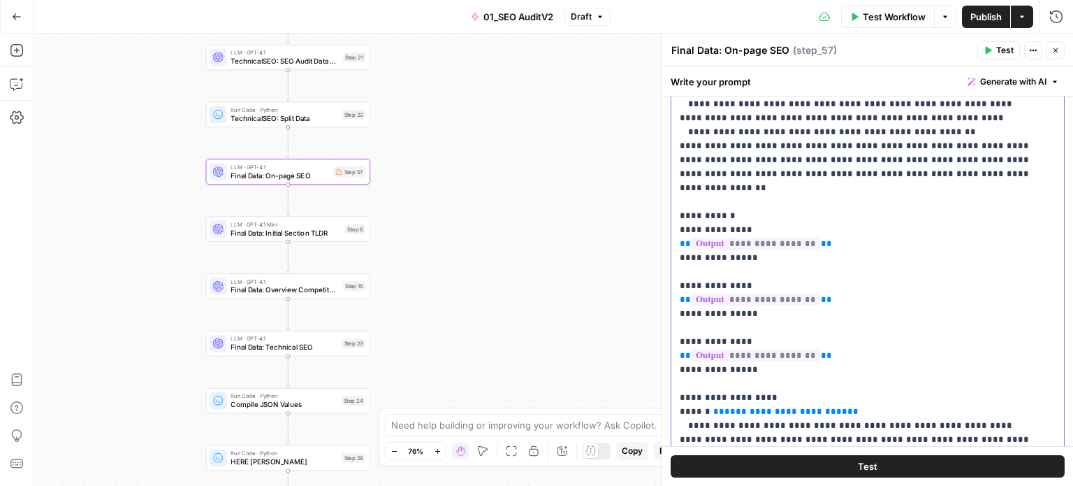
click at [825, 287] on p "**********" at bounding box center [857, 153] width 355 height 1230
click at [758, 211] on p "**********" at bounding box center [857, 153] width 355 height 1230
drag, startPoint x: 772, startPoint y: 189, endPoint x: 668, endPoint y: 160, distance: 107.5
click at [668, 160] on div "**********" at bounding box center [868, 260] width 412 height 452
copy p "**********"
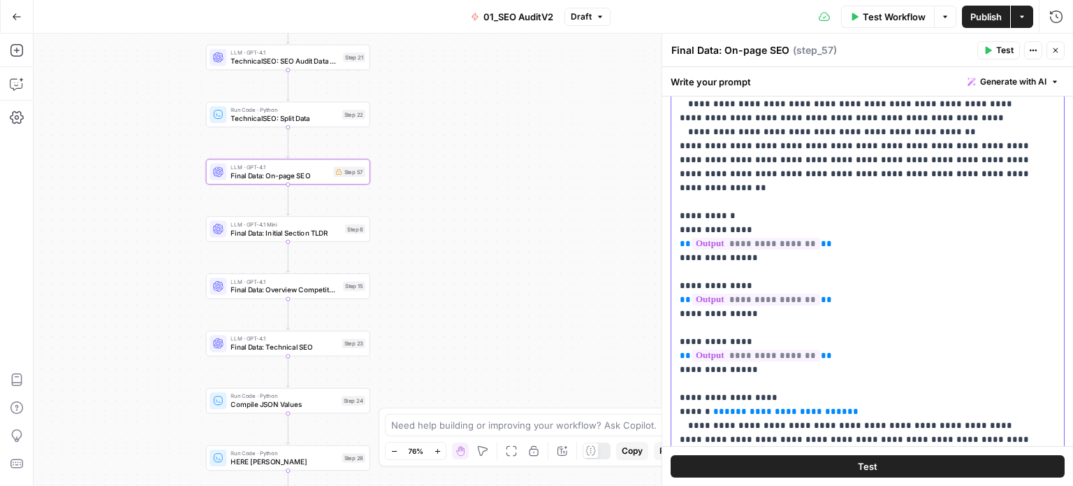
click at [760, 140] on p "**********" at bounding box center [857, 153] width 355 height 1230
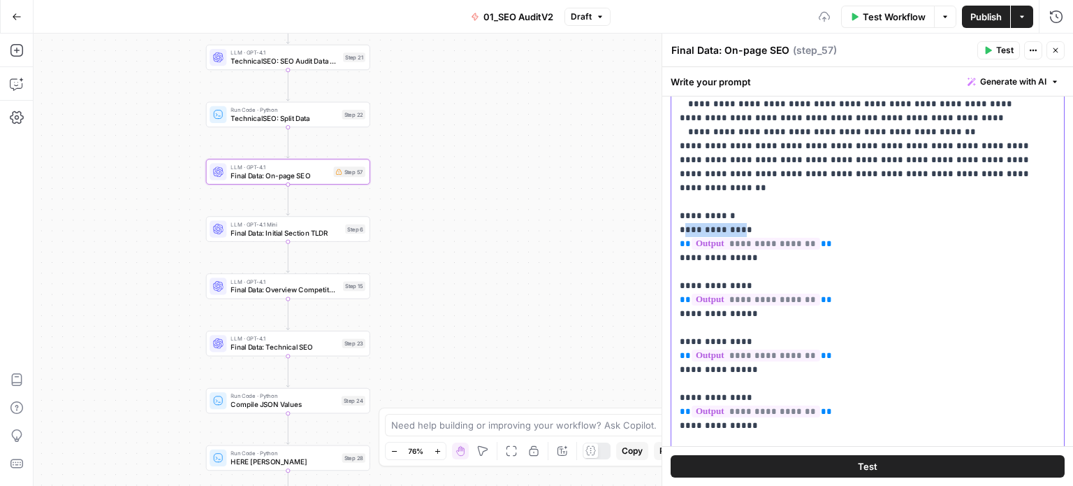
drag, startPoint x: 743, startPoint y: 161, endPoint x: 683, endPoint y: 159, distance: 60.1
click at [683, 159] on p "**********" at bounding box center [857, 181] width 355 height 1286
drag, startPoint x: 724, startPoint y: 161, endPoint x: 688, endPoint y: 161, distance: 36.3
click at [688, 161] on p "**********" at bounding box center [857, 181] width 355 height 1286
copy p "*******"
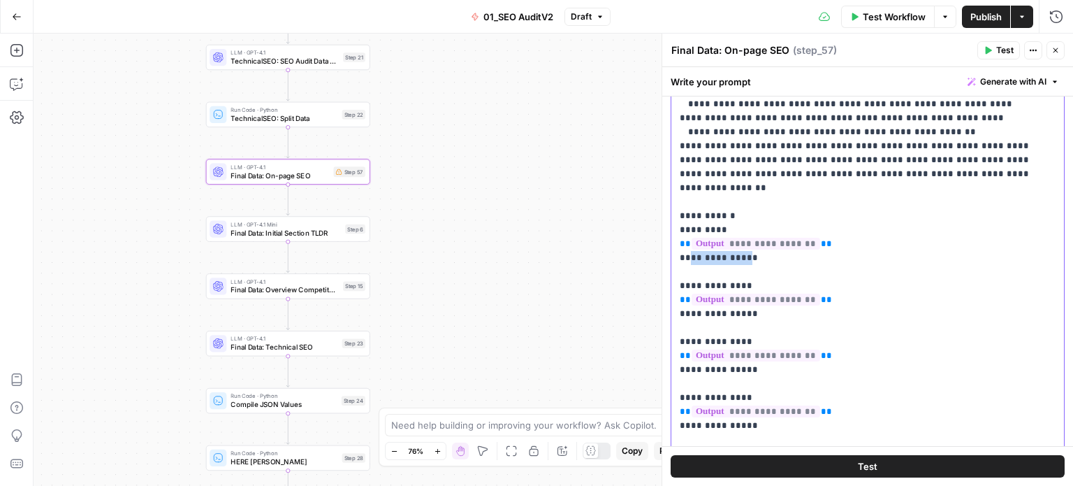
drag, startPoint x: 746, startPoint y: 187, endPoint x: 689, endPoint y: 190, distance: 57.4
click at [689, 190] on p "**********" at bounding box center [857, 181] width 355 height 1286
click at [827, 174] on p "**********" at bounding box center [857, 181] width 355 height 1286
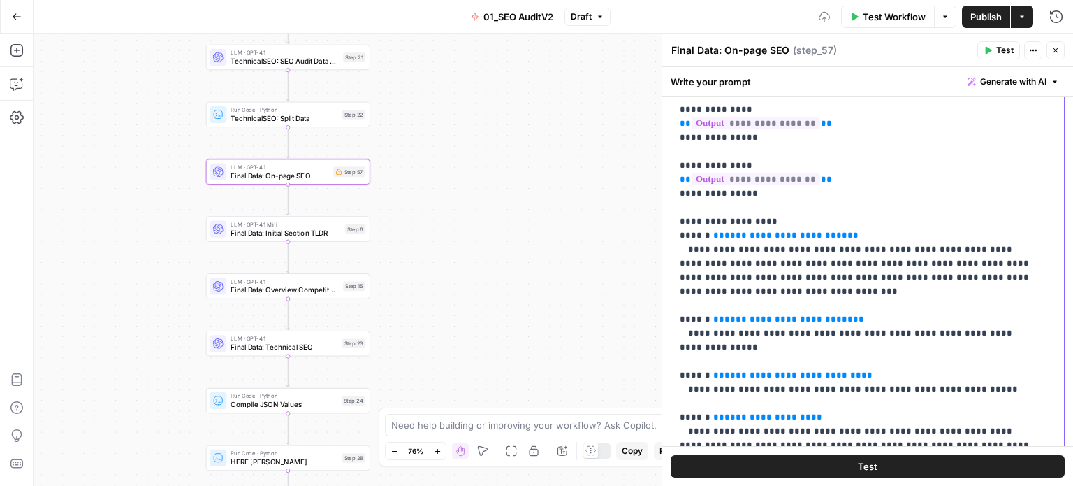
drag, startPoint x: 855, startPoint y: 236, endPoint x: 831, endPoint y: 363, distance: 128.7
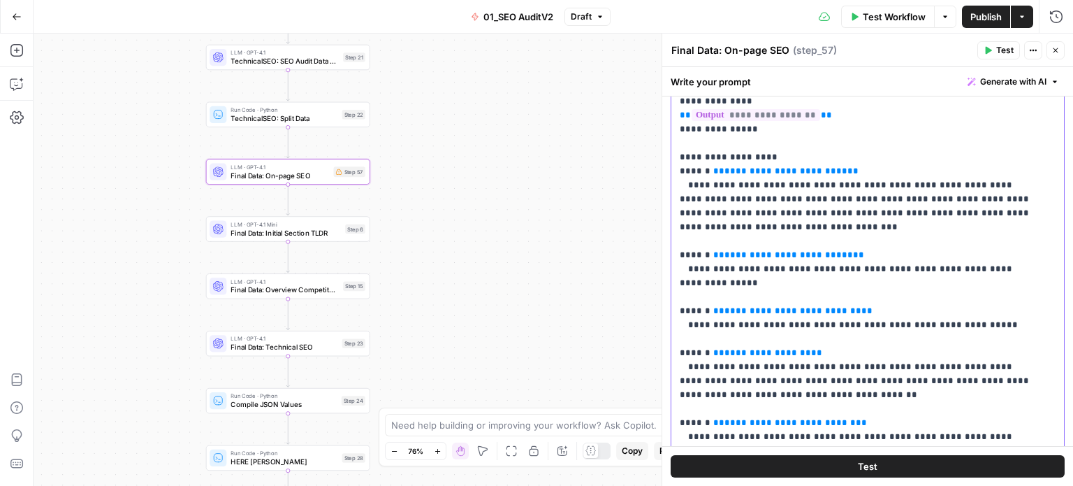
scroll to position [692, 0]
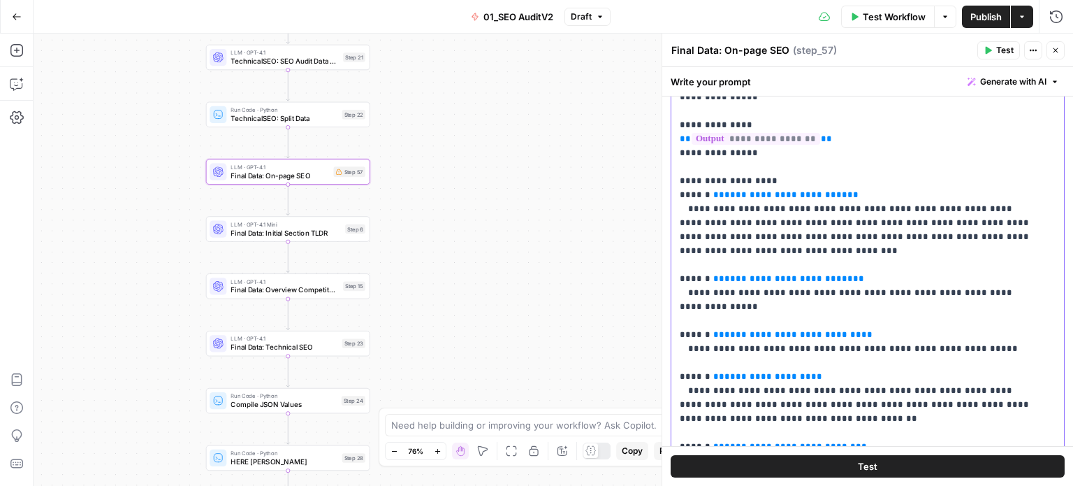
drag, startPoint x: 932, startPoint y: 182, endPoint x: 927, endPoint y: 161, distance: 21.0
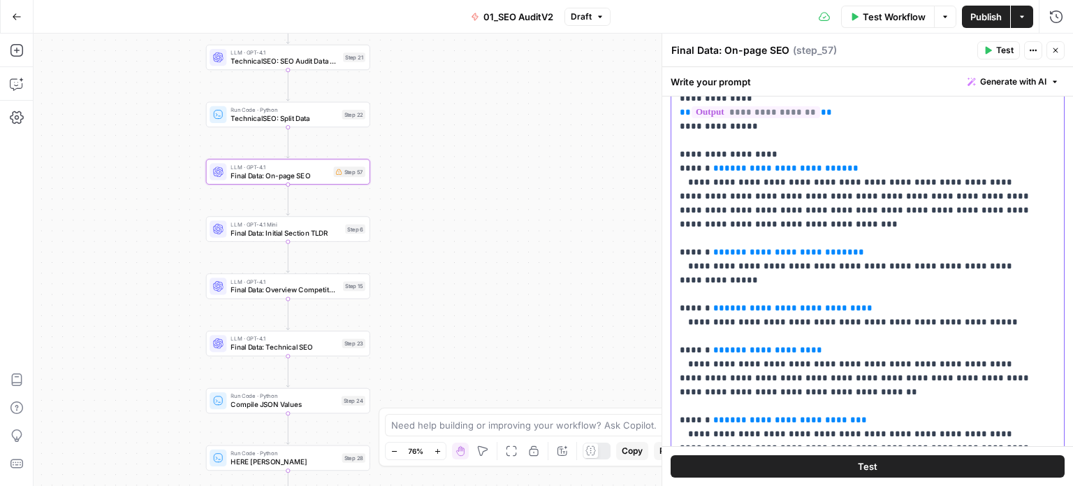
scroll to position [728, 0]
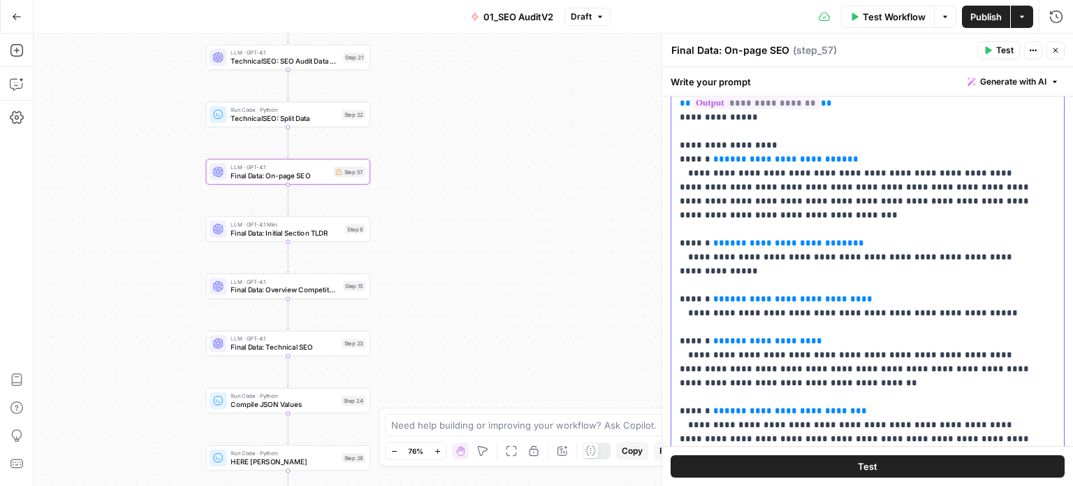
drag, startPoint x: 934, startPoint y: 236, endPoint x: 920, endPoint y: 321, distance: 85.8
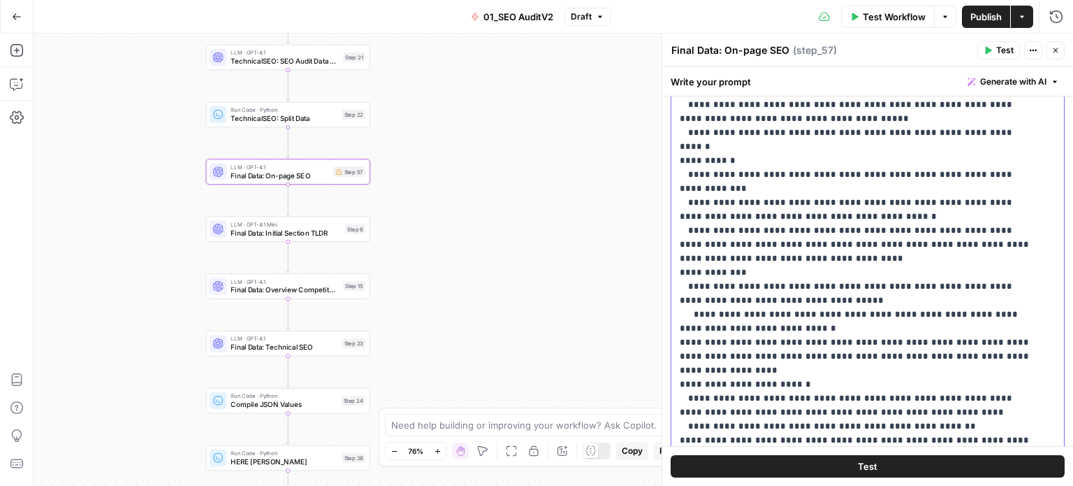
scroll to position [0, 0]
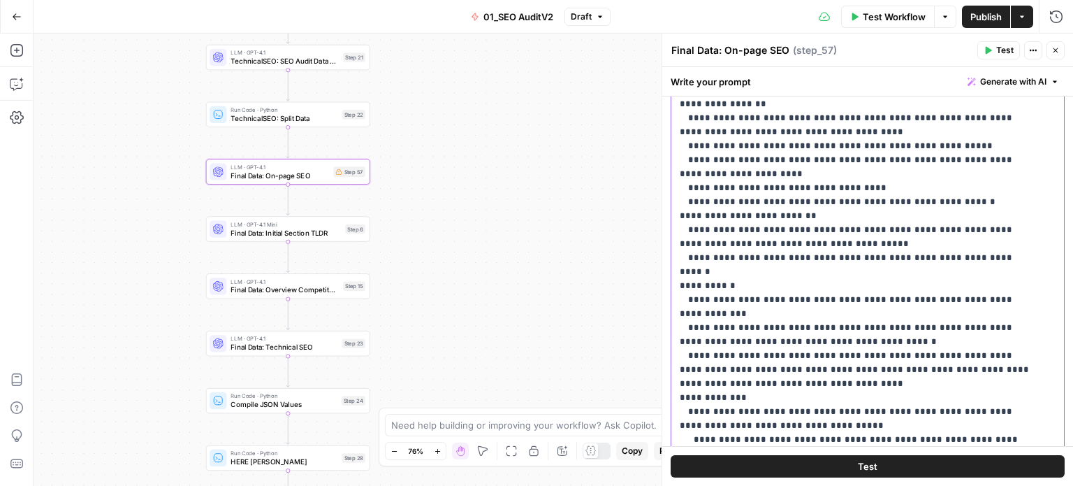
drag, startPoint x: 957, startPoint y: 349, endPoint x: 937, endPoint y: 123, distance: 227.3
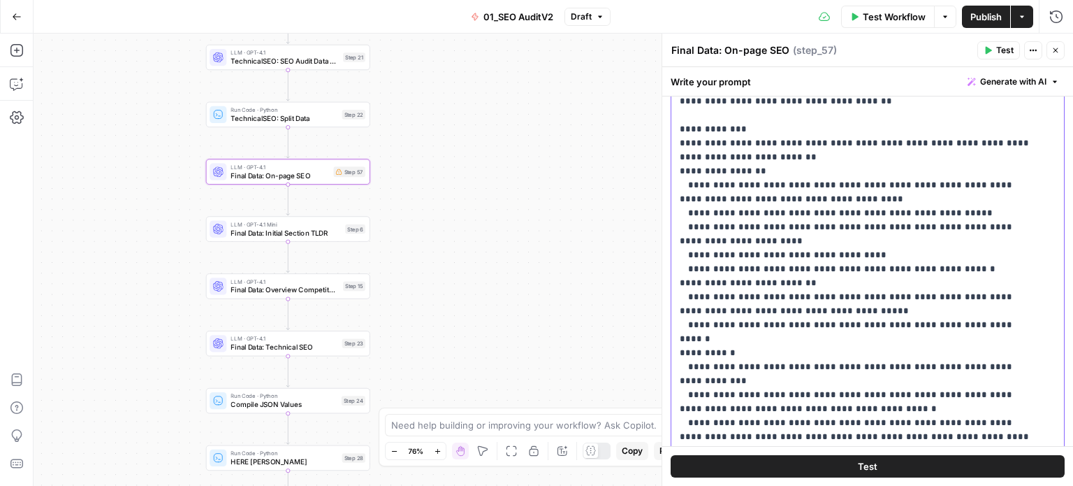
drag, startPoint x: 876, startPoint y: 296, endPoint x: 881, endPoint y: 229, distance: 67.3
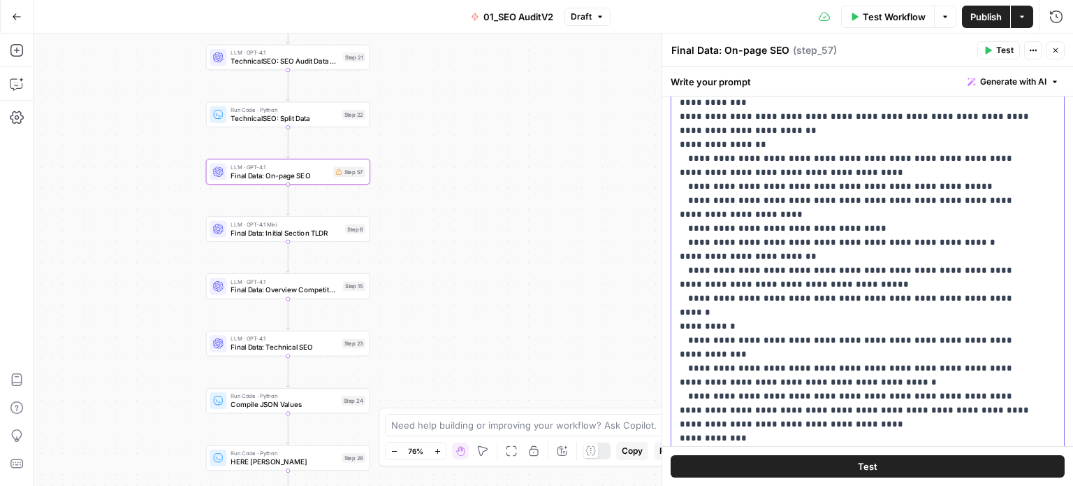
drag, startPoint x: 827, startPoint y: 202, endPoint x: 825, endPoint y: 250, distance: 48.3
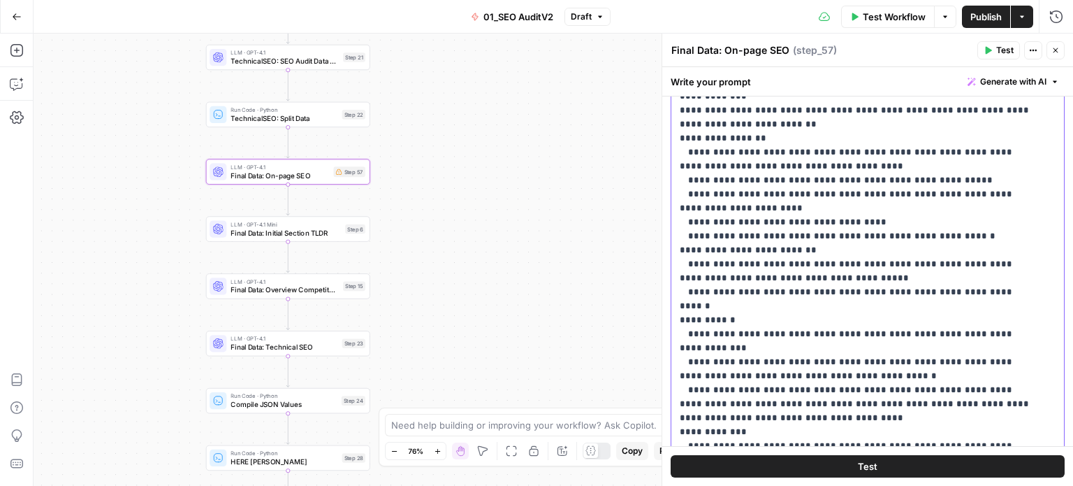
scroll to position [72, 0]
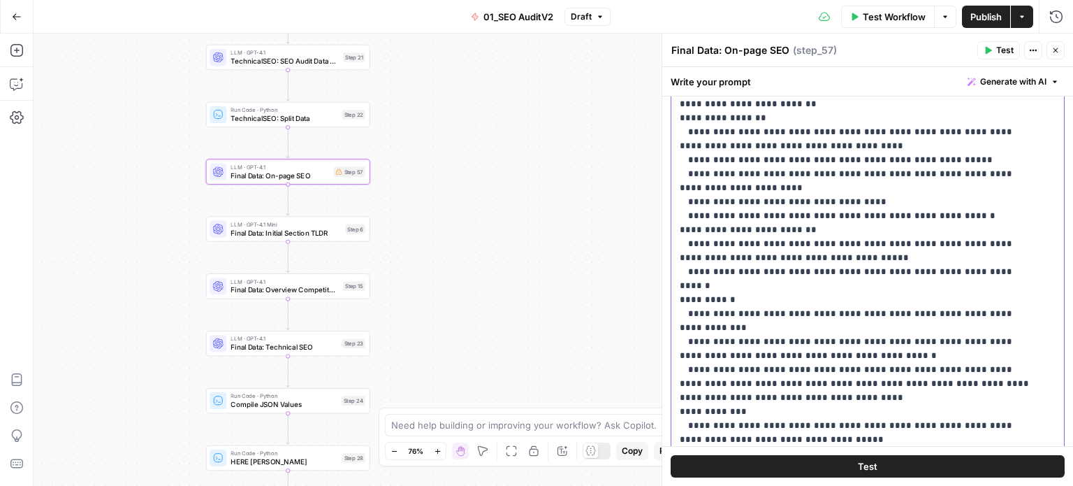
scroll to position [89, 0]
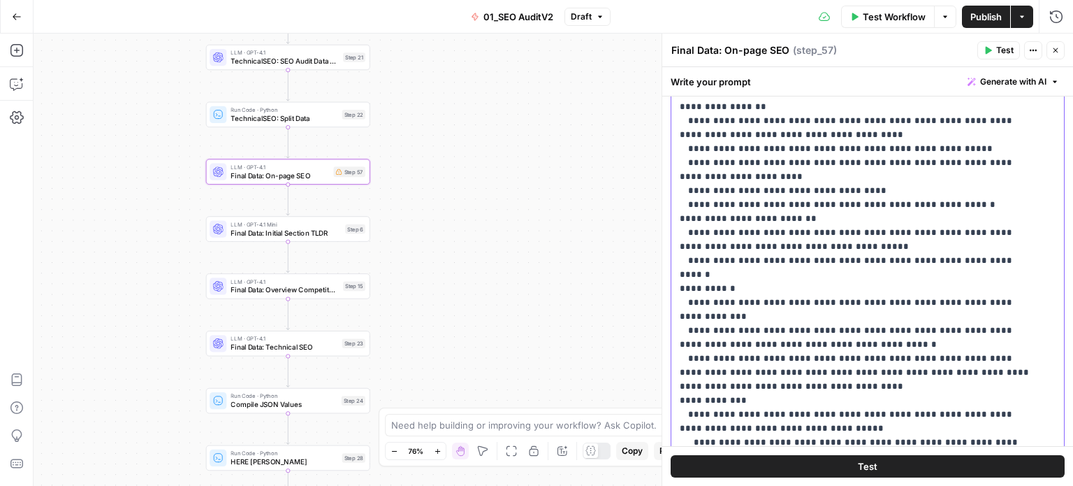
drag, startPoint x: 795, startPoint y: 284, endPoint x: 792, endPoint y: 327, distance: 43.5
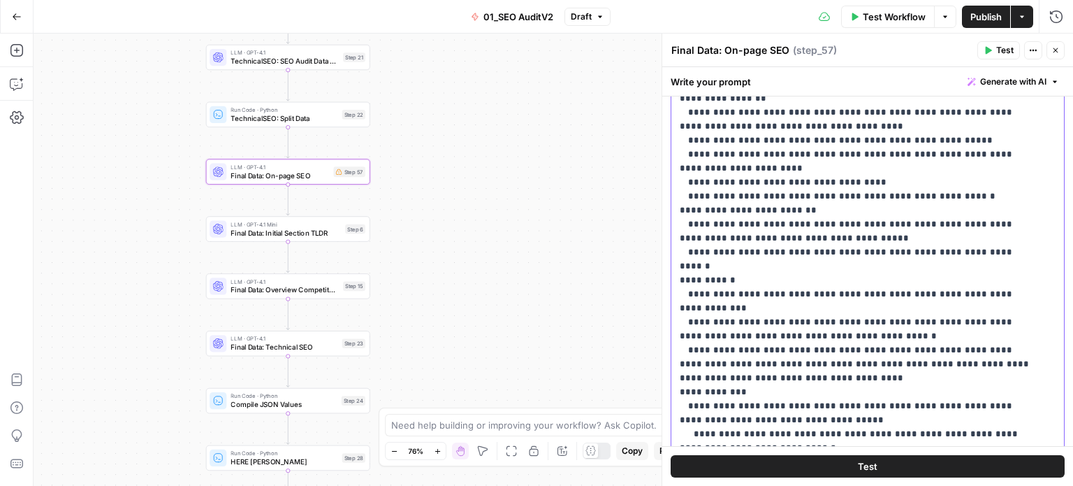
drag, startPoint x: 790, startPoint y: 280, endPoint x: 783, endPoint y: 343, distance: 63.3
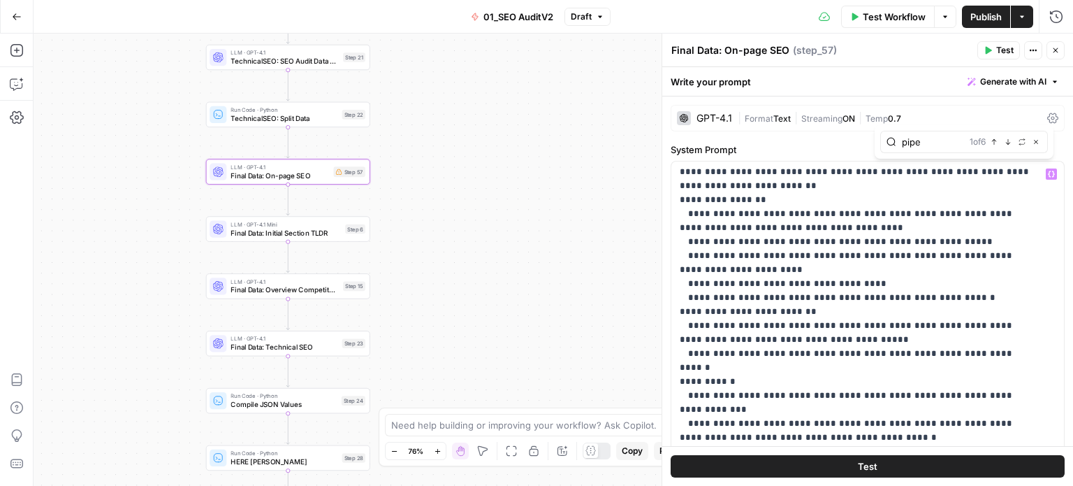
type input "pipe"
click at [982, 140] on span "1 of 6" at bounding box center [978, 142] width 16 height 13
click at [992, 143] on icon "button" at bounding box center [994, 141] width 7 height 7
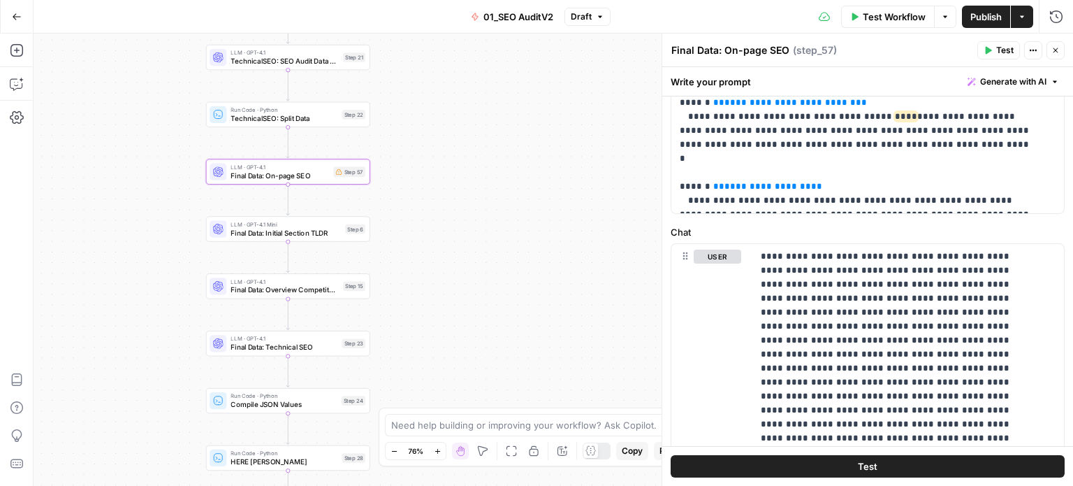
scroll to position [351, 0]
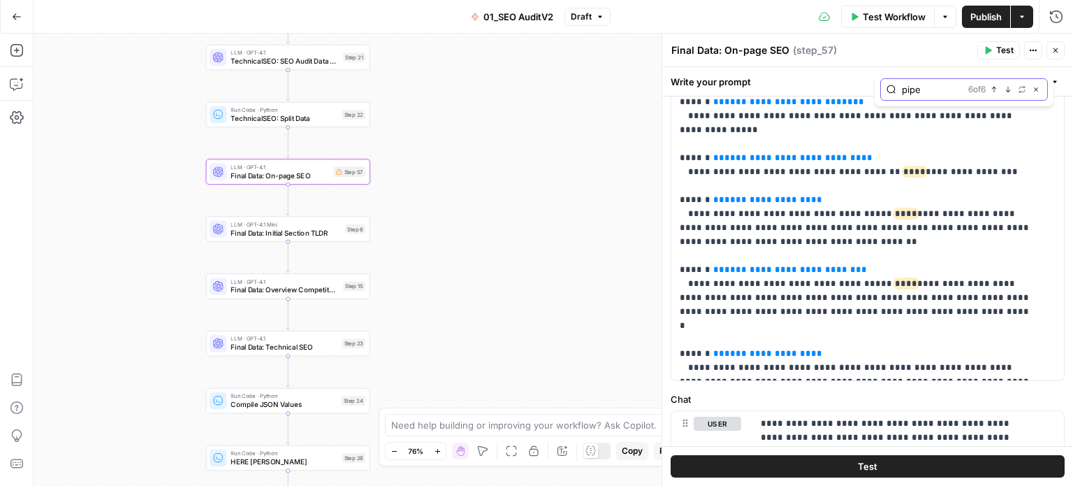
click at [997, 89] on span "Previous match" at bounding box center [997, 89] width 1 height 1
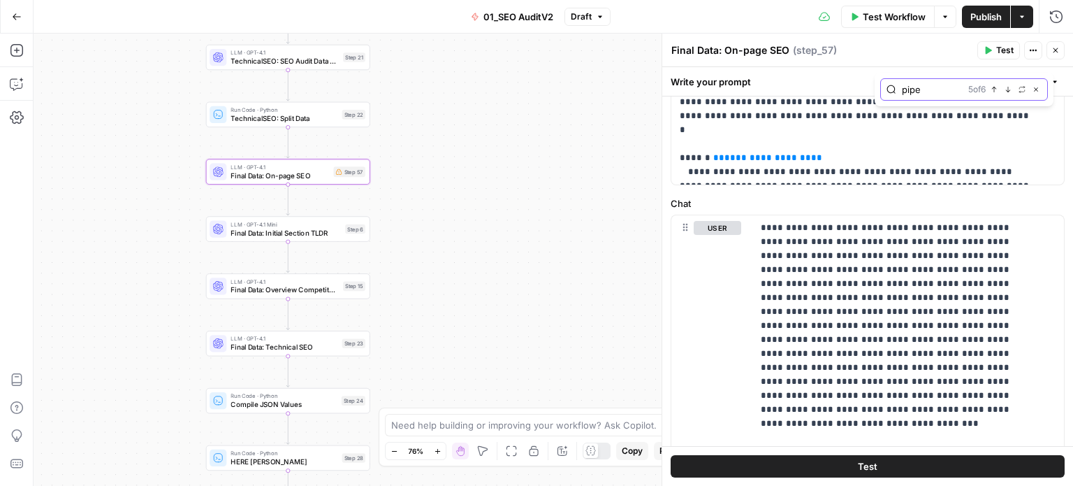
click at [997, 89] on span "Previous match" at bounding box center [997, 89] width 1 height 1
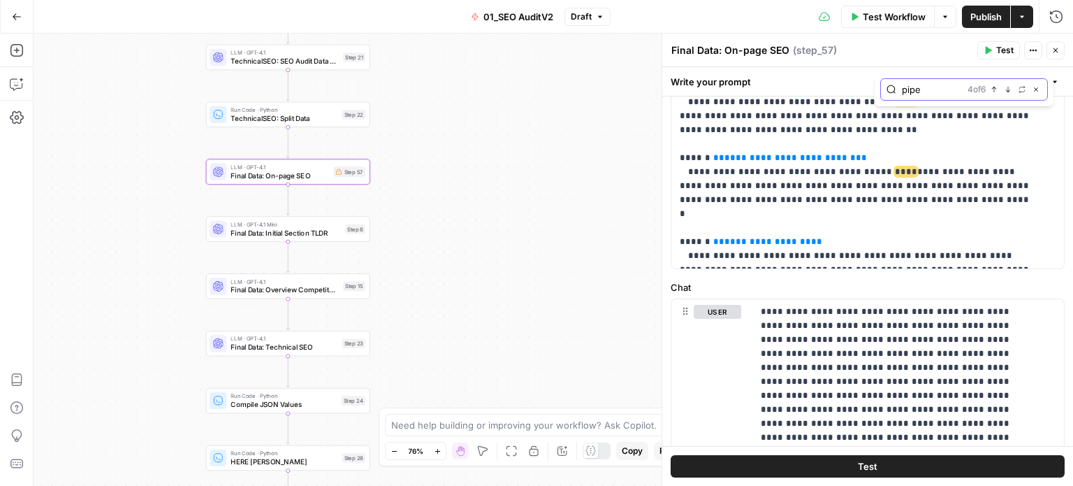
click at [997, 89] on span "Previous match" at bounding box center [997, 89] width 1 height 1
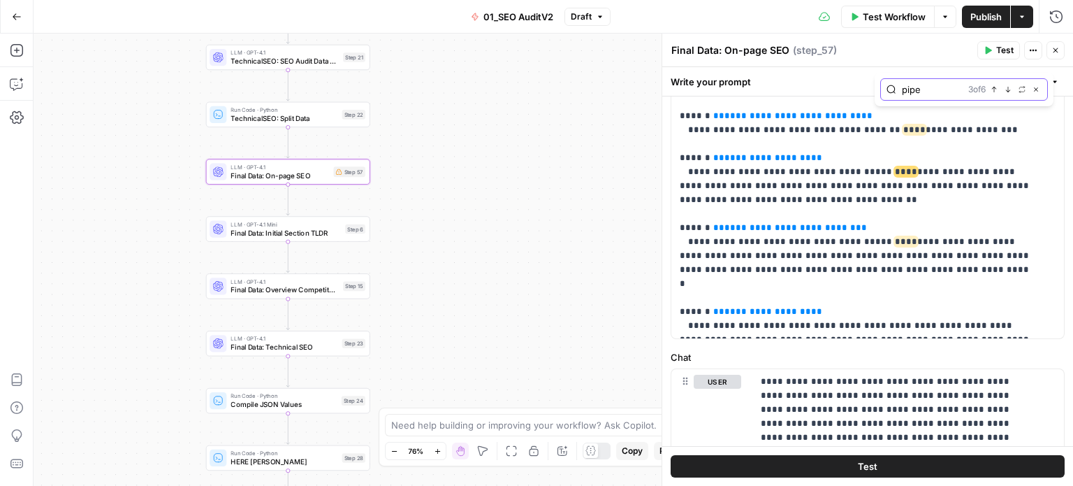
click at [997, 89] on span "Previous match" at bounding box center [997, 89] width 1 height 1
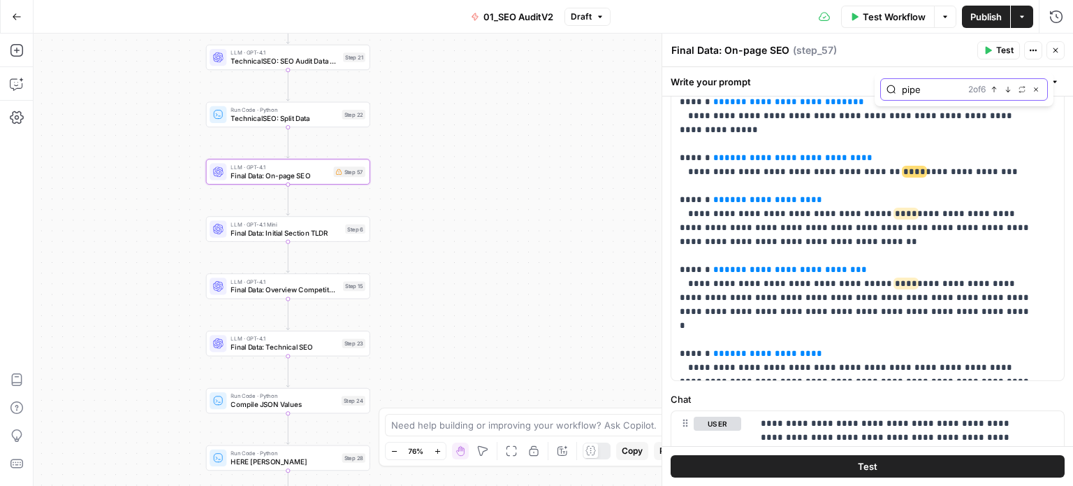
click at [997, 89] on span "Previous match" at bounding box center [997, 89] width 1 height 1
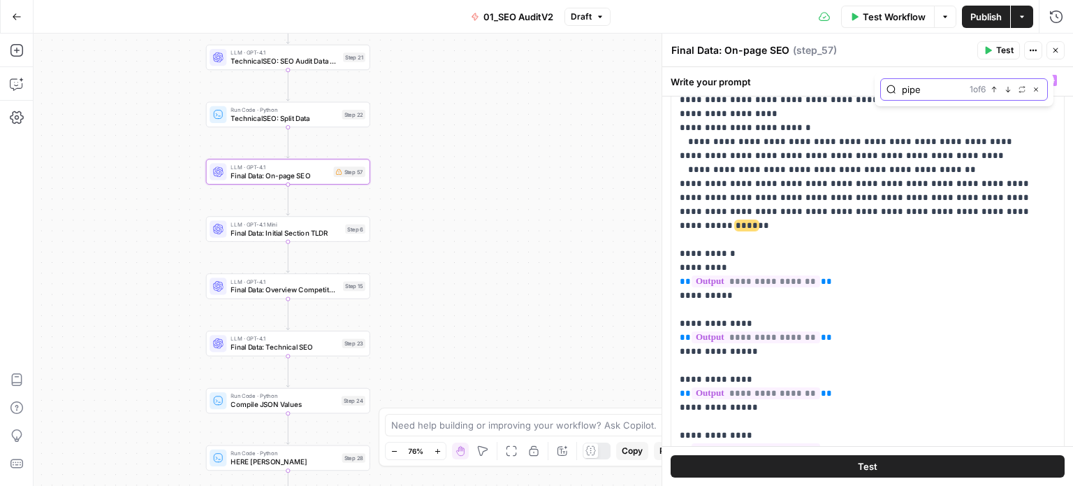
scroll to position [496, 0]
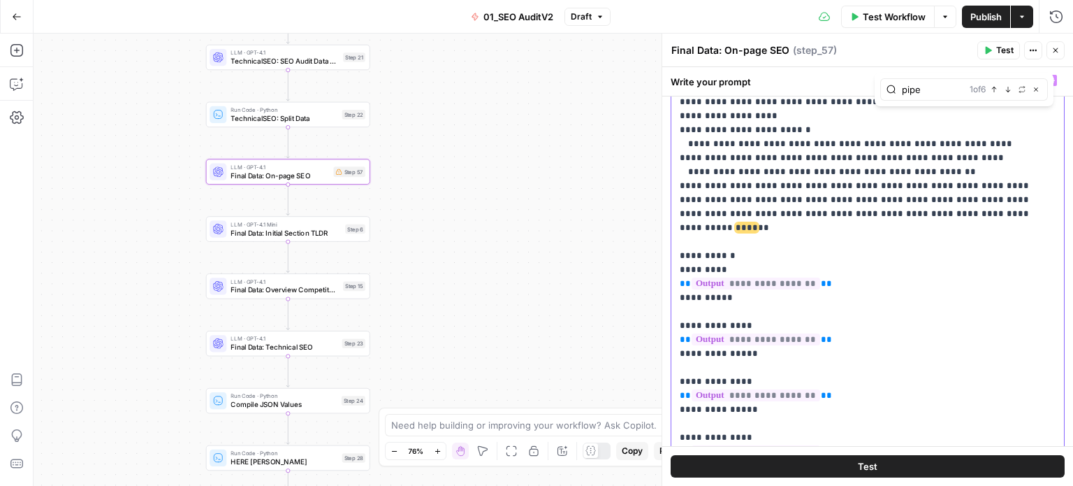
click at [899, 155] on p "**********" at bounding box center [857, 221] width 355 height 1286
click at [872, 165] on p "**********" at bounding box center [857, 221] width 355 height 1286
click at [839, 169] on p "**********" at bounding box center [857, 221] width 355 height 1286
click at [162, 282] on div "false false true true Workflow Set Inputs Inputs Workflow Prep: Get Brand Kit D…" at bounding box center [554, 260] width 1040 height 452
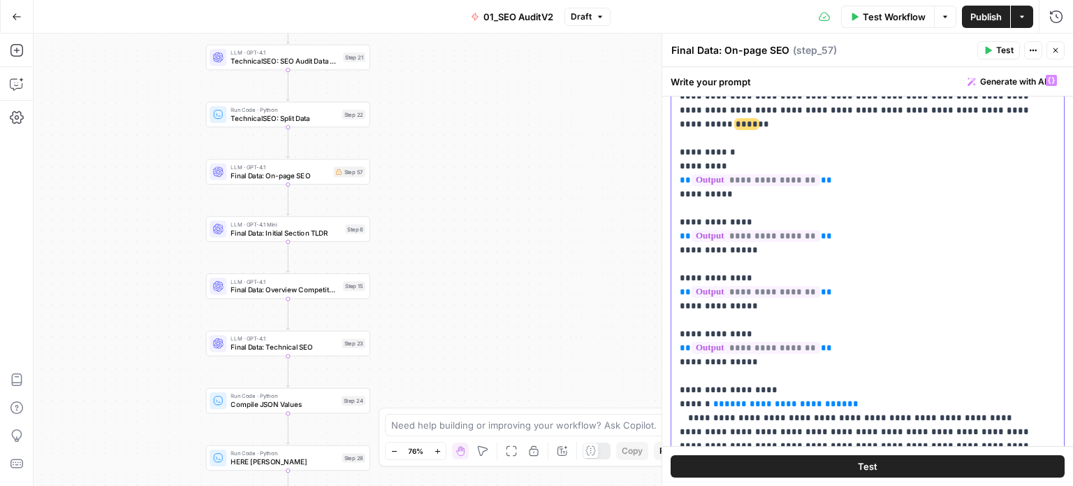
scroll to position [728, 0]
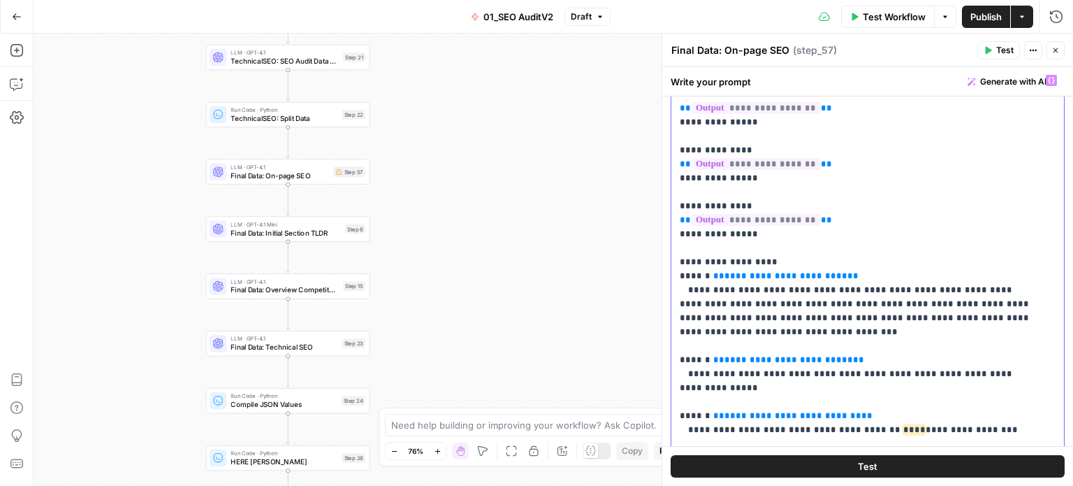
drag, startPoint x: 876, startPoint y: 233, endPoint x: 872, endPoint y: 319, distance: 85.3
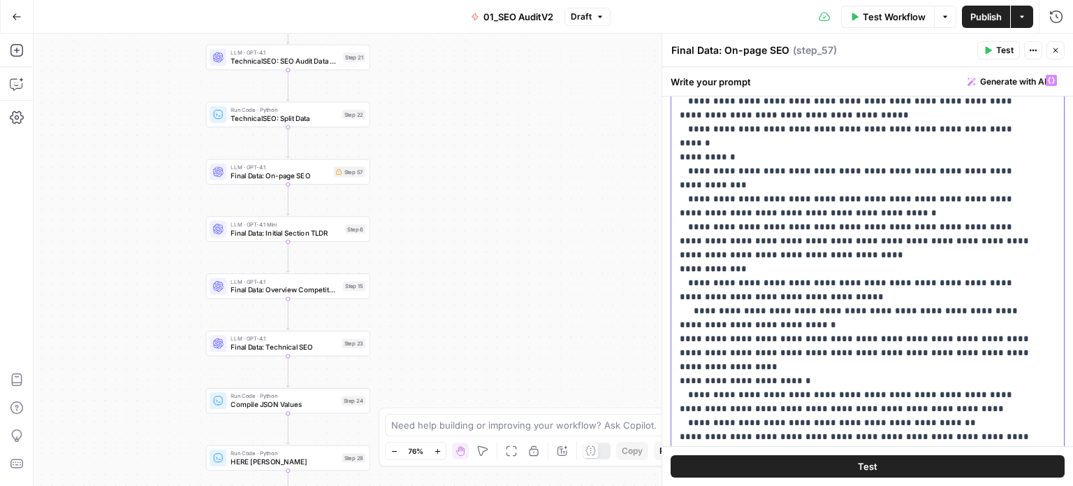
scroll to position [0, 0]
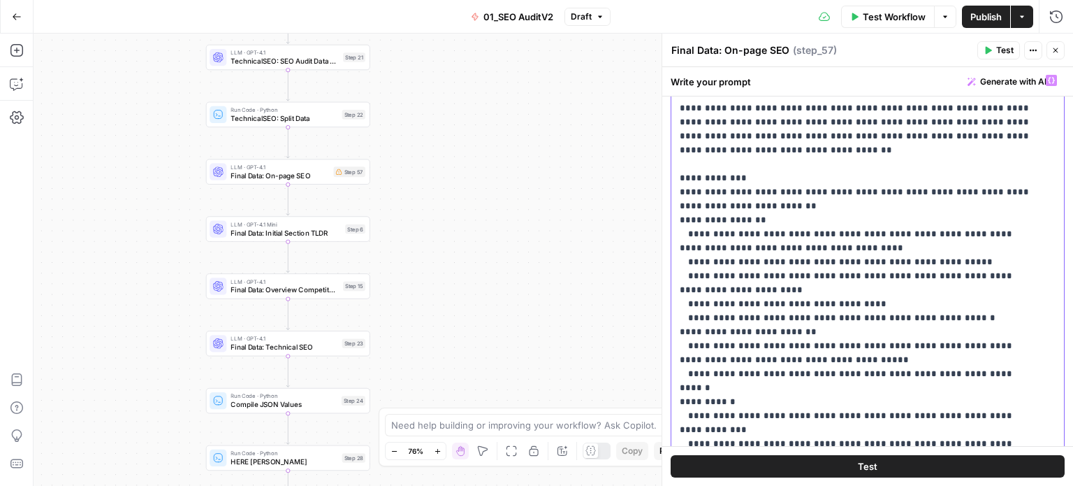
drag, startPoint x: 874, startPoint y: 294, endPoint x: 867, endPoint y: 138, distance: 156.0
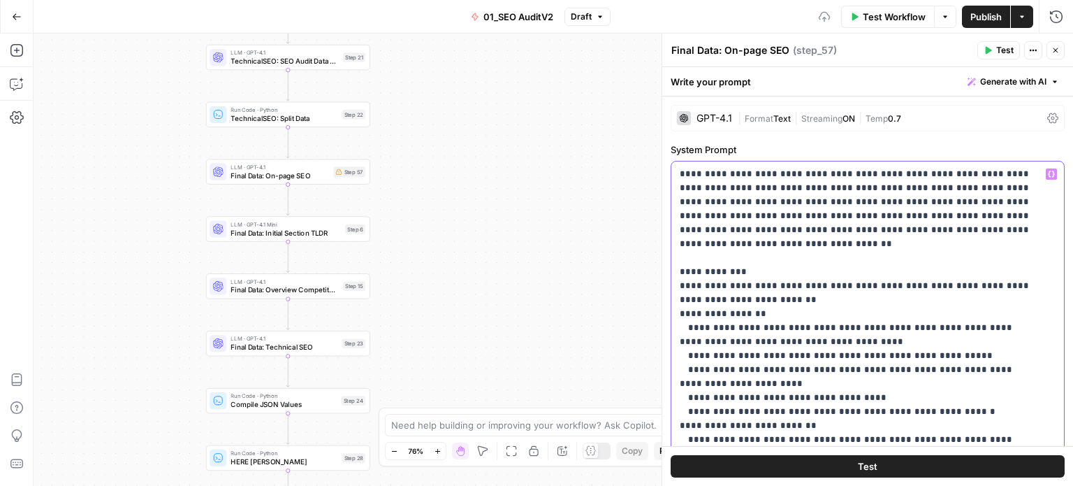
drag, startPoint x: 769, startPoint y: 159, endPoint x: 766, endPoint y: 109, distance: 49.7
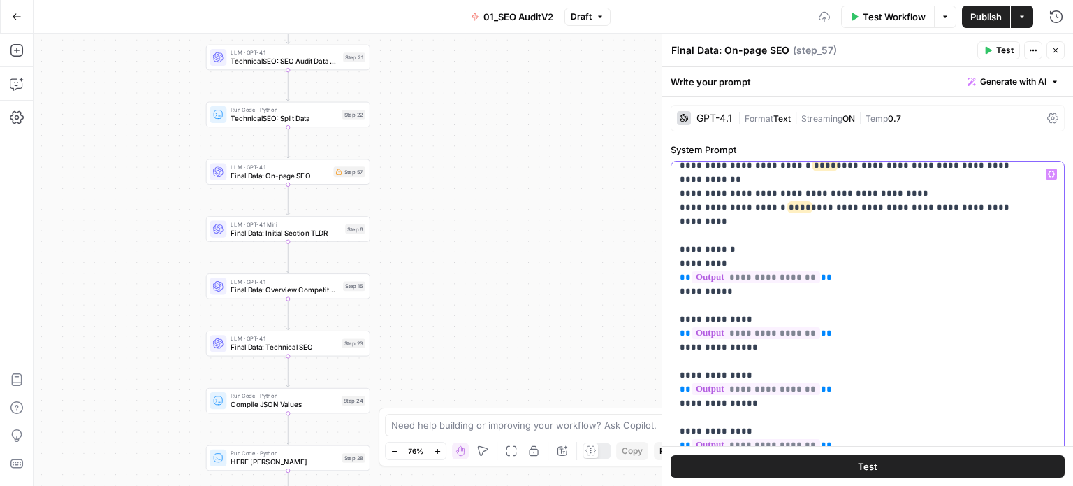
scroll to position [1496, 0]
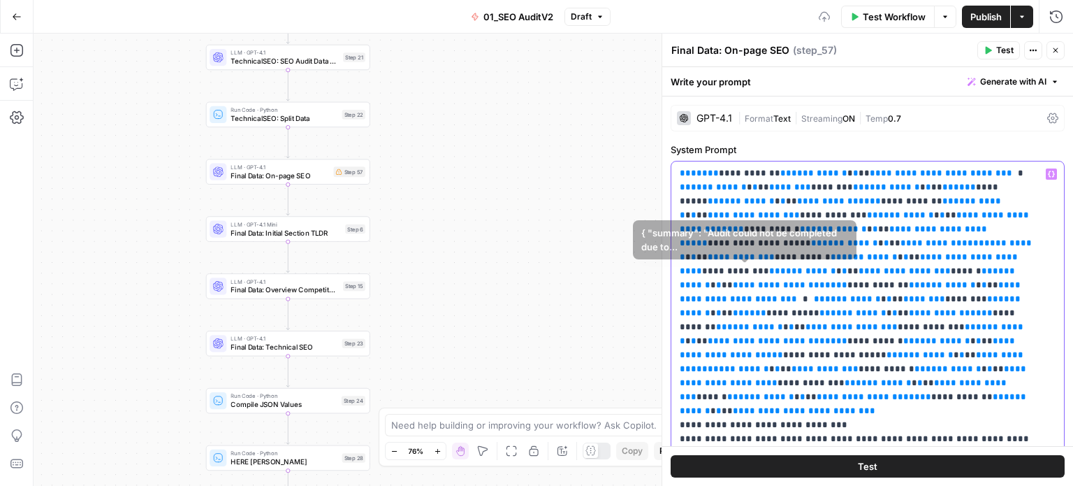
drag, startPoint x: 742, startPoint y: 203, endPoint x: 723, endPoint y: 425, distance: 222.3
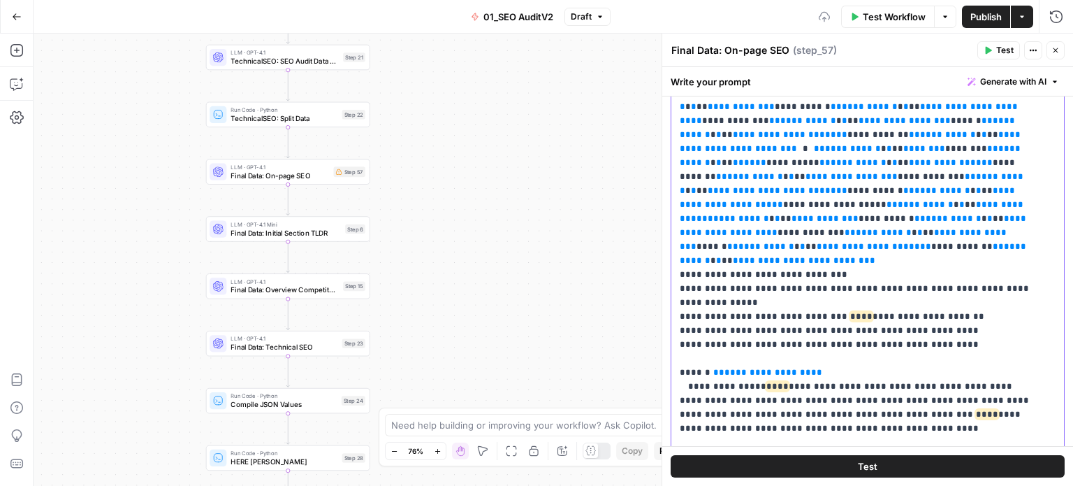
drag, startPoint x: 824, startPoint y: 252, endPoint x: 809, endPoint y: 354, distance: 103.2
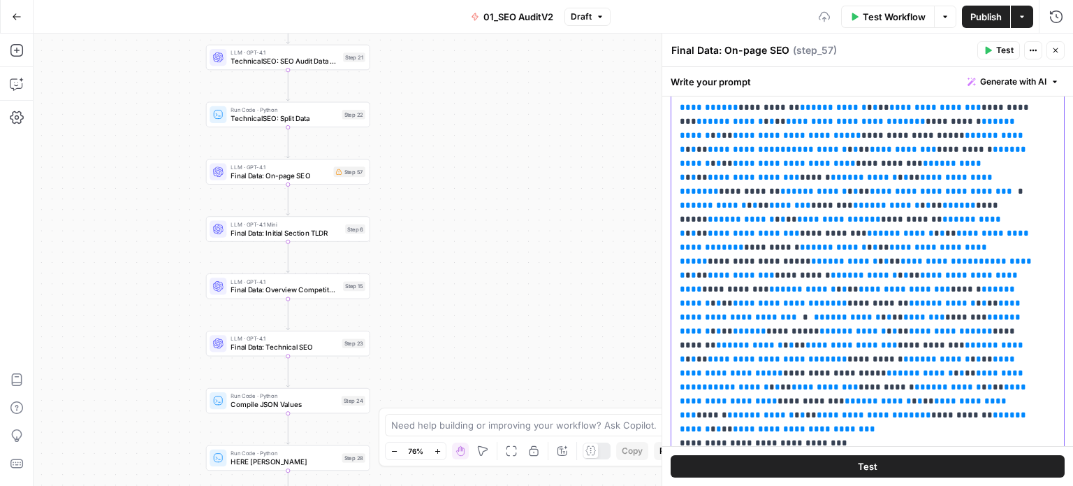
drag, startPoint x: 815, startPoint y: 329, endPoint x: 809, endPoint y: 191, distance: 137.8
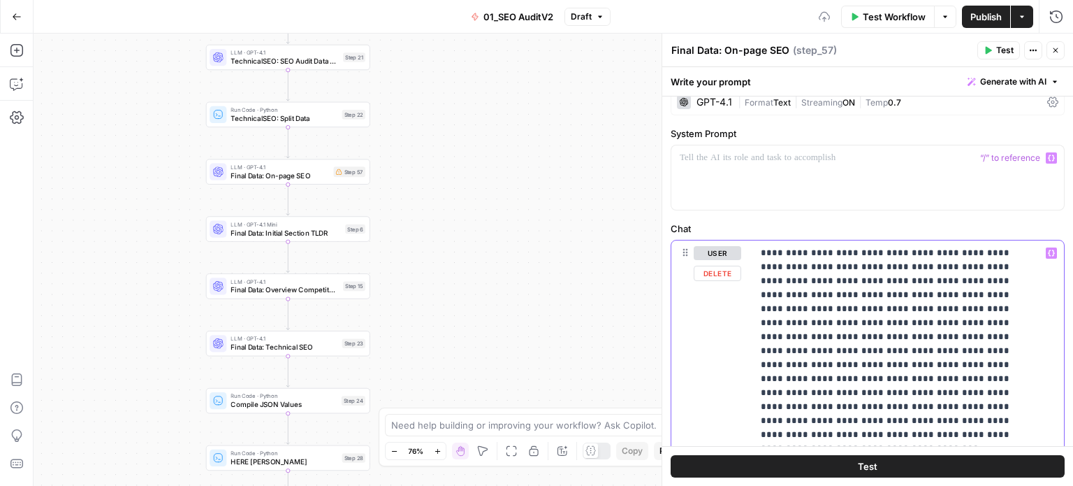
scroll to position [0, 0]
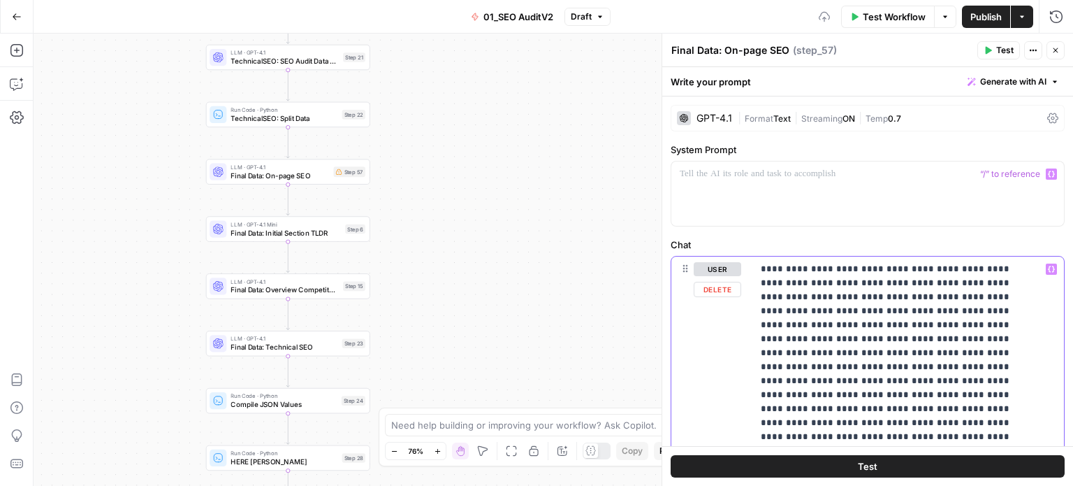
drag, startPoint x: 957, startPoint y: 296, endPoint x: 948, endPoint y: 233, distance: 63.0
click at [770, 198] on div at bounding box center [863, 193] width 382 height 64
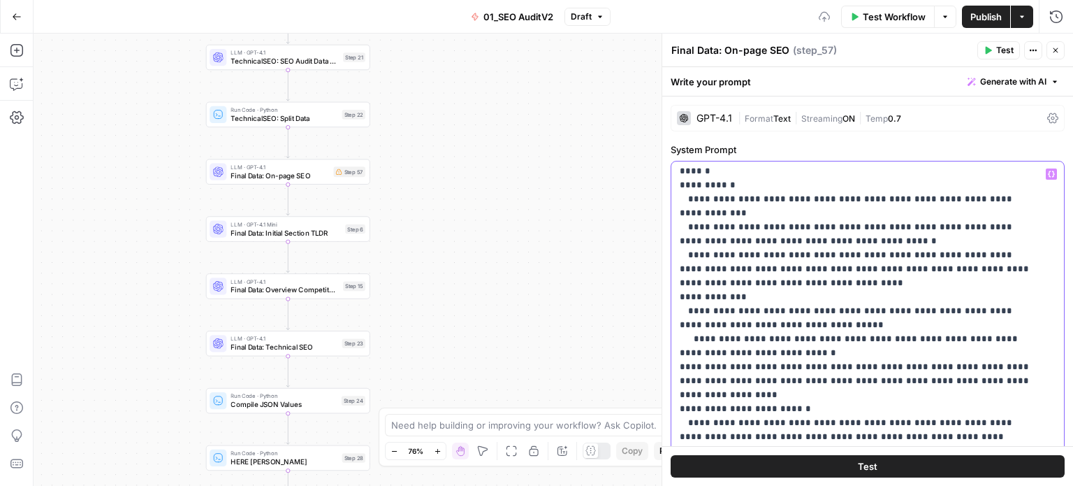
drag, startPoint x: 775, startPoint y: 193, endPoint x: 771, endPoint y: 358, distance: 165.0
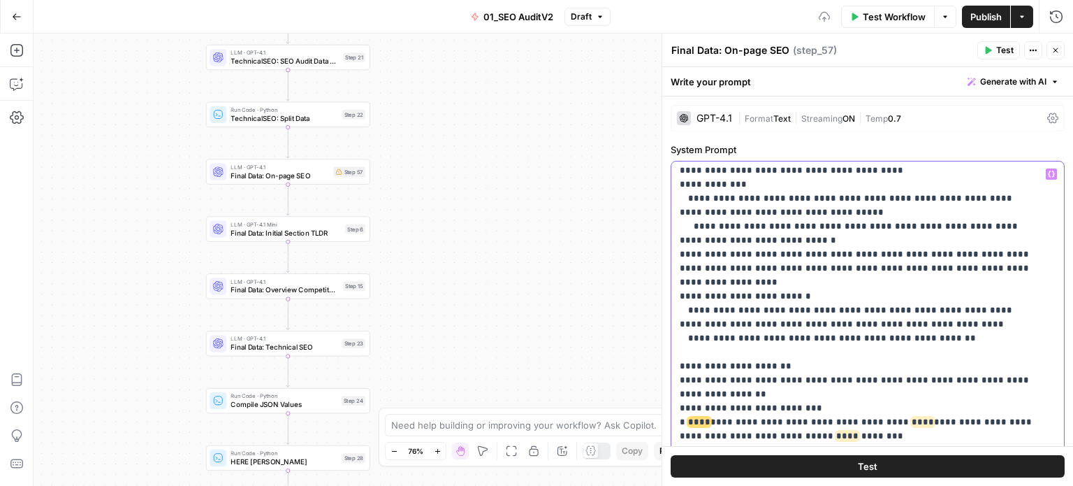
drag, startPoint x: 793, startPoint y: 302, endPoint x: 789, endPoint y: 335, distance: 33.8
drag, startPoint x: 795, startPoint y: 268, endPoint x: 784, endPoint y: 345, distance: 78.4
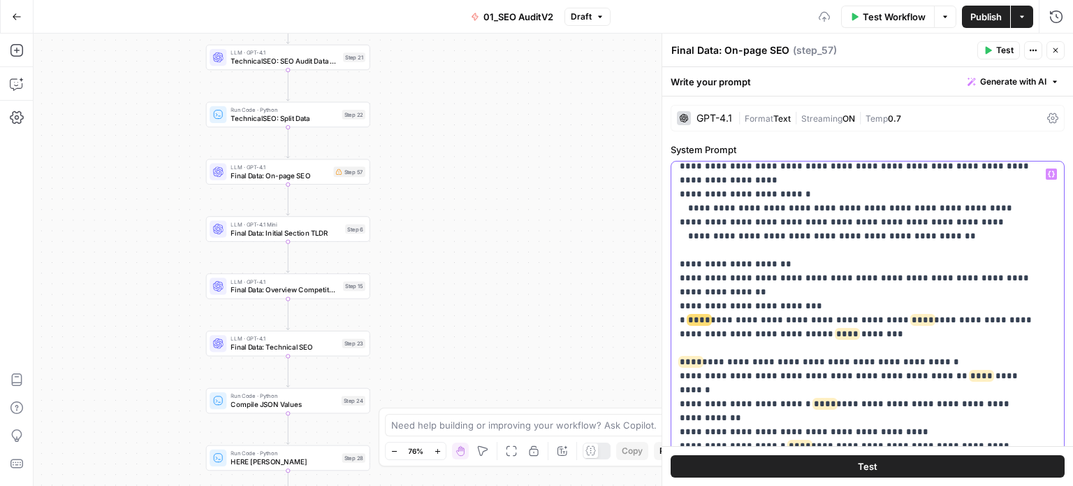
drag, startPoint x: 776, startPoint y: 240, endPoint x: 770, endPoint y: 296, distance: 56.2
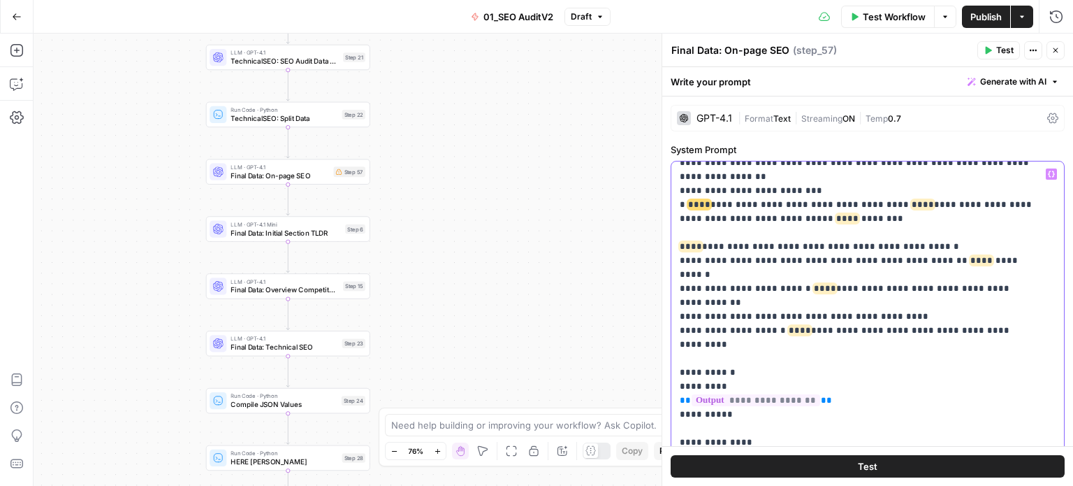
drag, startPoint x: 900, startPoint y: 340, endPoint x: 904, endPoint y: 427, distance: 87.5
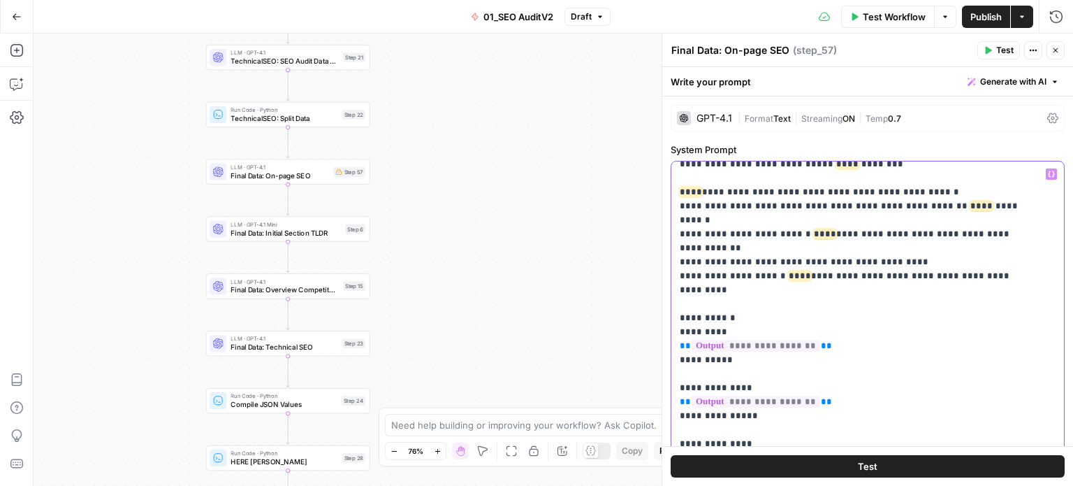
scroll to position [793, 0]
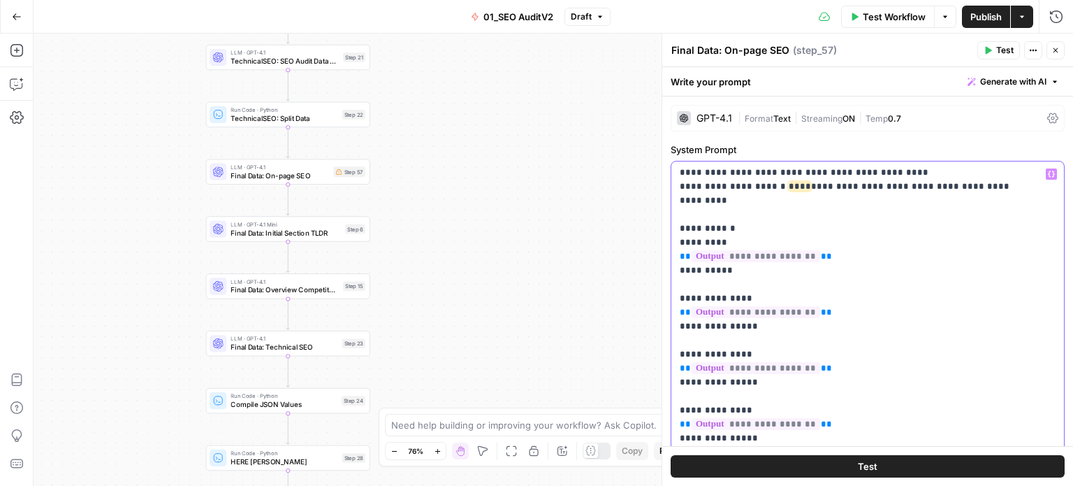
drag, startPoint x: 891, startPoint y: 275, endPoint x: 837, endPoint y: 333, distance: 78.6
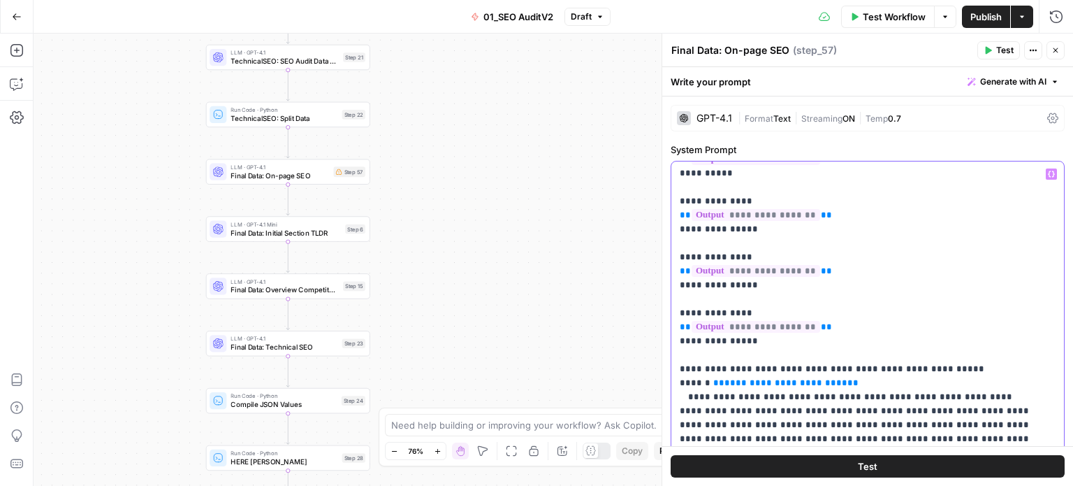
scroll to position [973, 0]
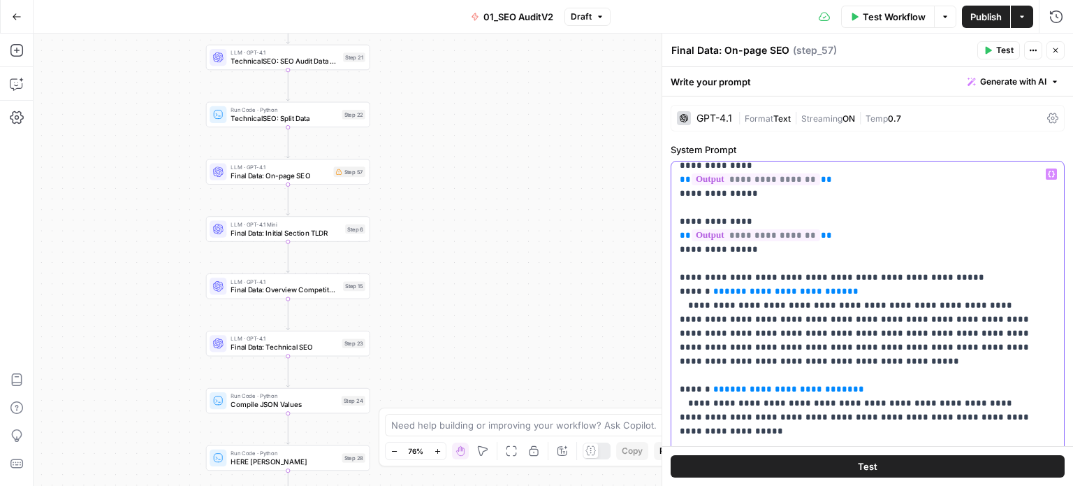
drag, startPoint x: 923, startPoint y: 259, endPoint x: 890, endPoint y: 370, distance: 115.9
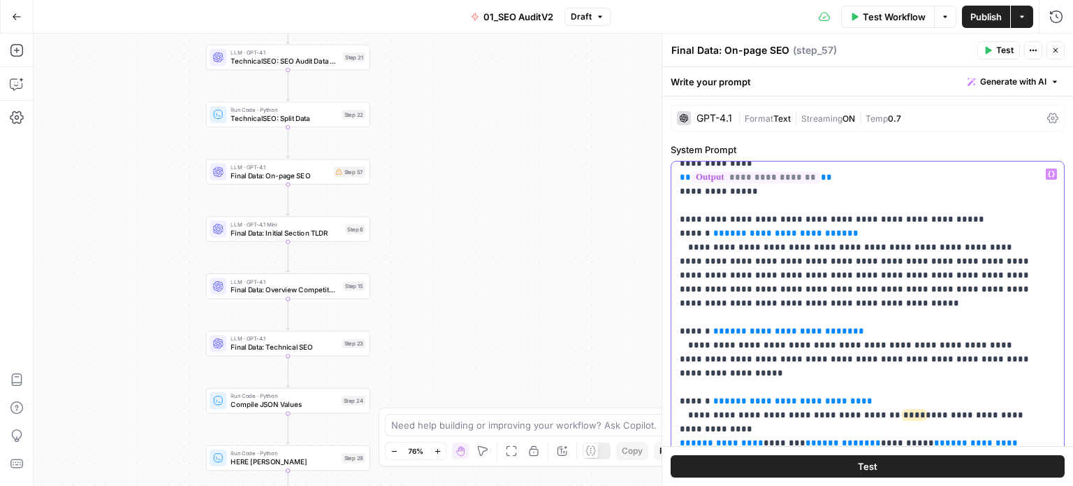
drag, startPoint x: 799, startPoint y: 235, endPoint x: 797, endPoint y: 268, distance: 33.6
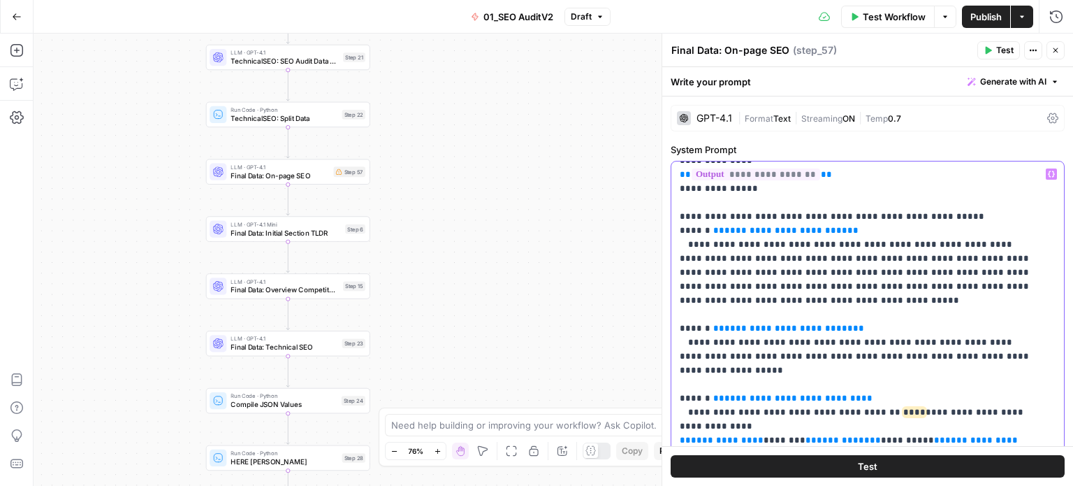
drag, startPoint x: 758, startPoint y: 246, endPoint x: 698, endPoint y: 250, distance: 59.5
click at [698, 250] on p "**********" at bounding box center [857, 160] width 355 height 2055
click at [779, 245] on p "**********" at bounding box center [857, 160] width 355 height 2055
drag, startPoint x: 788, startPoint y: 244, endPoint x: 689, endPoint y: 247, distance: 99.3
click at [689, 247] on p "**********" at bounding box center [857, 160] width 355 height 2055
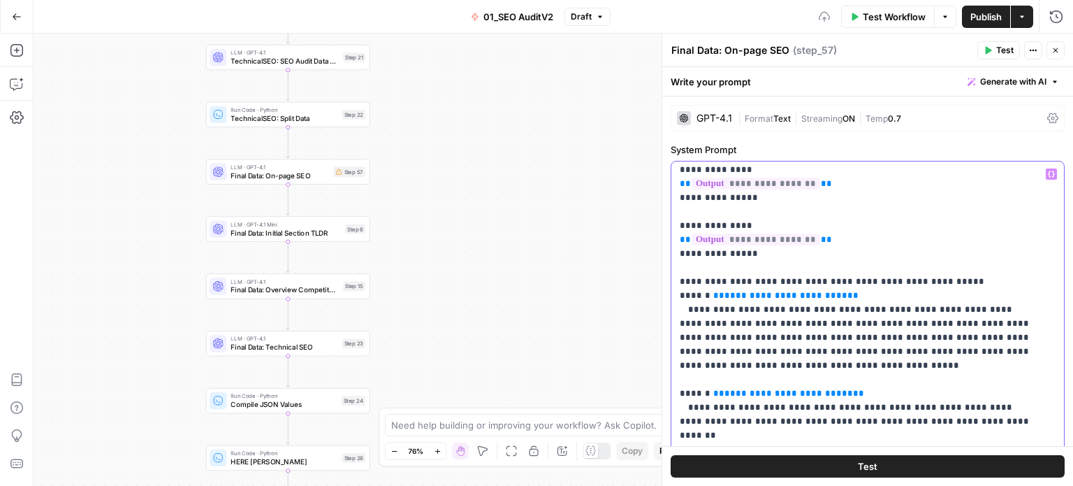
drag, startPoint x: 836, startPoint y: 226, endPoint x: 822, endPoint y: 198, distance: 31.3
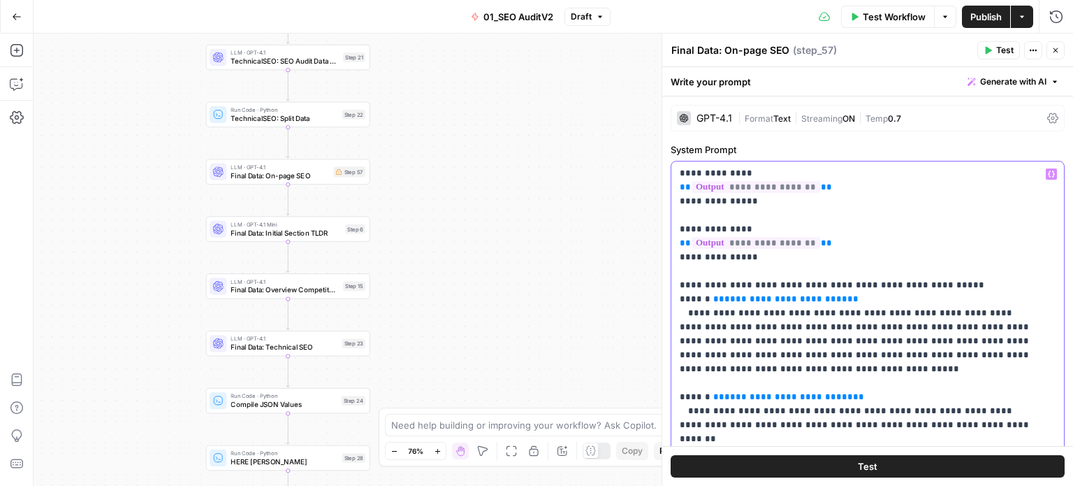
drag, startPoint x: 875, startPoint y: 326, endPoint x: 769, endPoint y: 327, distance: 105.5
click at [769, 327] on p "**********" at bounding box center [857, 229] width 355 height 2055
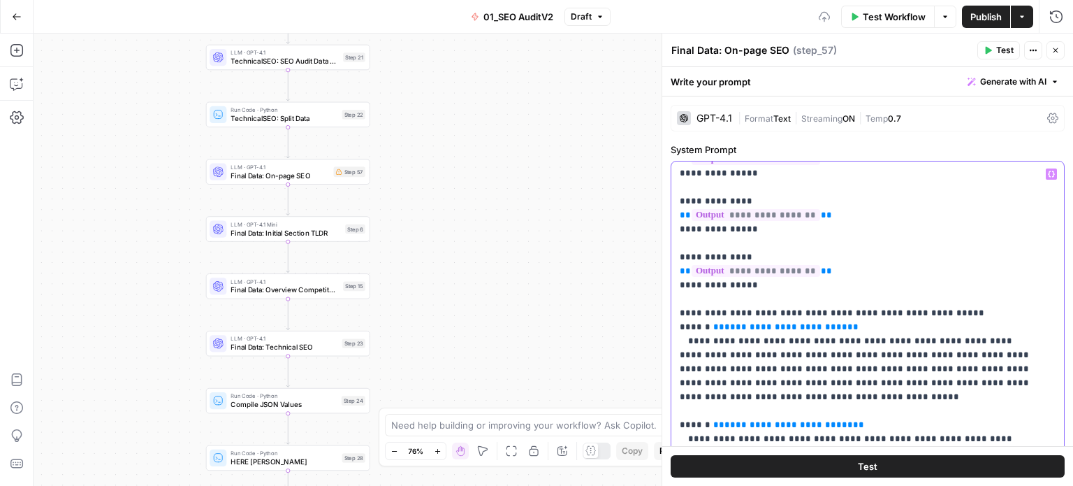
drag, startPoint x: 844, startPoint y: 366, endPoint x: 834, endPoint y: 322, distance: 45.1
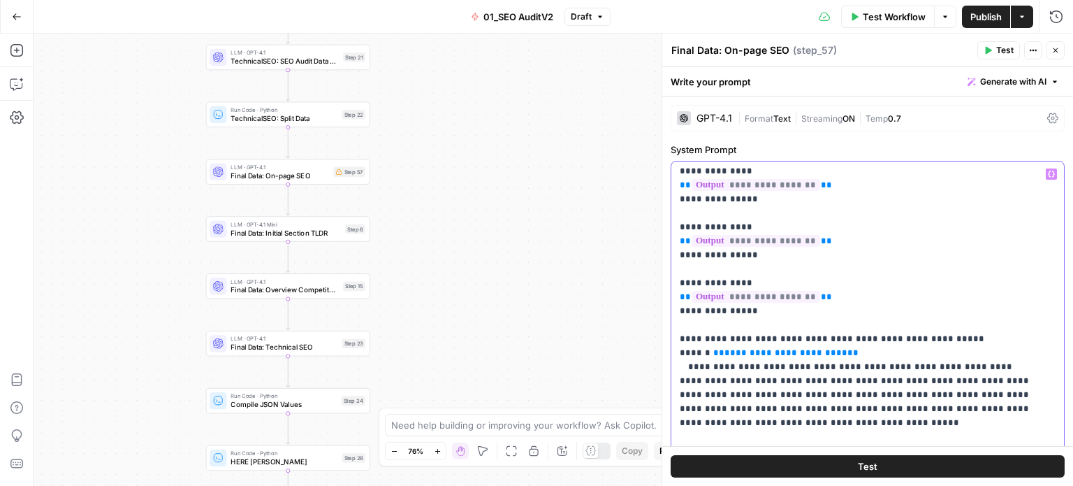
scroll to position [885, 0]
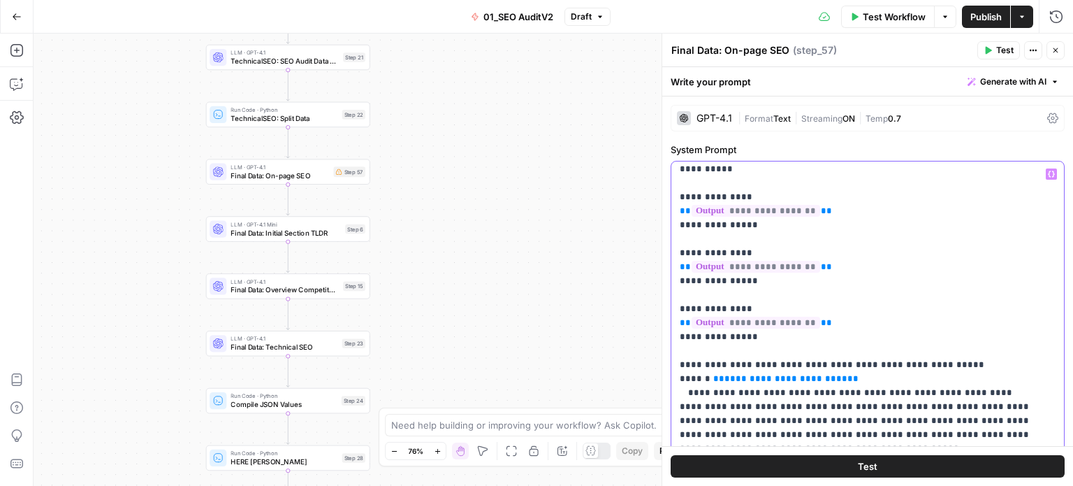
drag, startPoint x: 834, startPoint y: 322, endPoint x: 846, endPoint y: 275, distance: 49.0
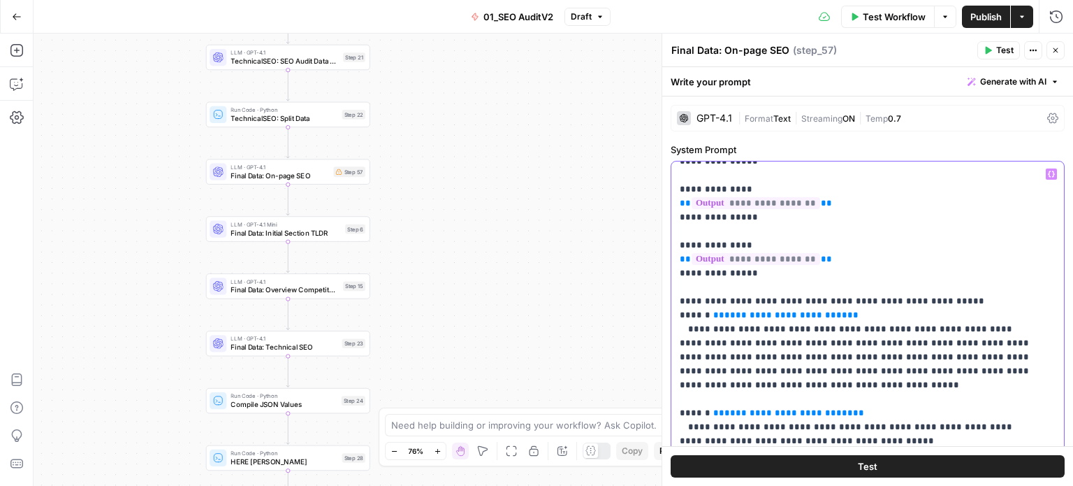
drag, startPoint x: 874, startPoint y: 243, endPoint x: 874, endPoint y: 308, distance: 65.0
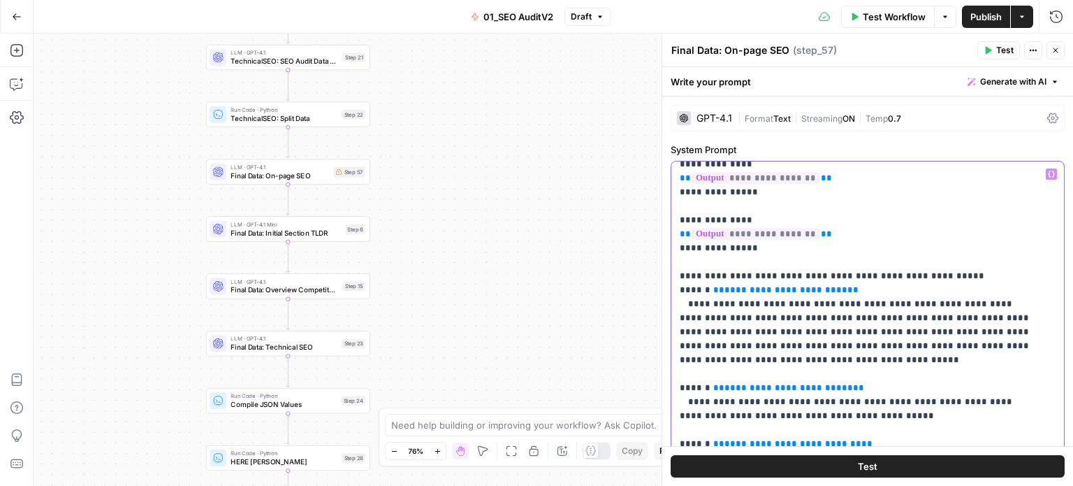
click at [730, 304] on p "**********" at bounding box center [857, 220] width 355 height 2055
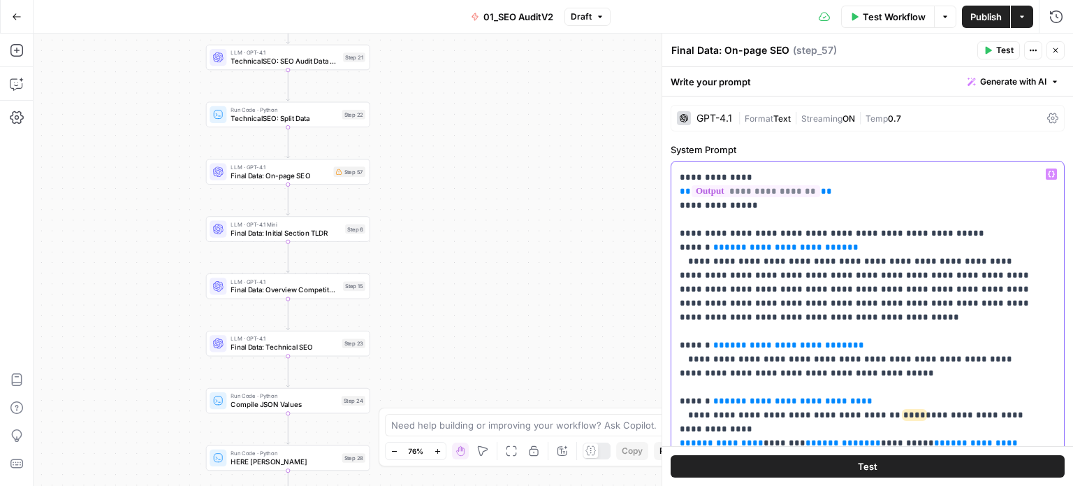
drag, startPoint x: 826, startPoint y: 280, endPoint x: 819, endPoint y: 333, distance: 53.6
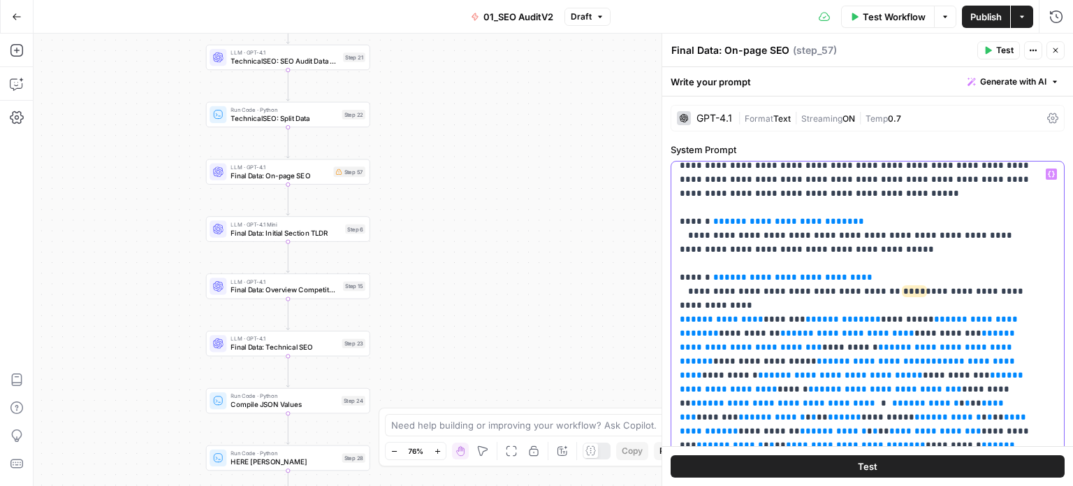
drag, startPoint x: 819, startPoint y: 301, endPoint x: 802, endPoint y: 370, distance: 70.5
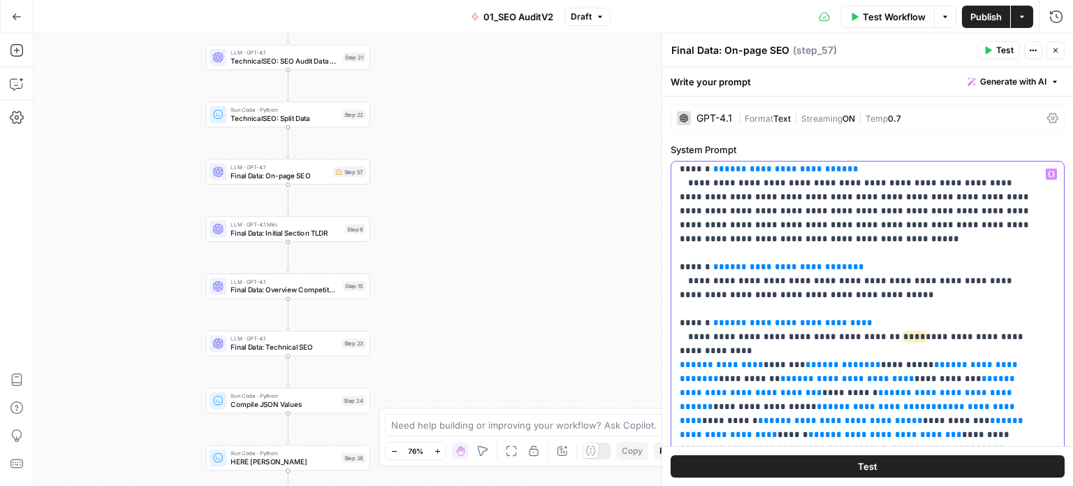
drag, startPoint x: 855, startPoint y: 284, endPoint x: 846, endPoint y: 224, distance: 60.8
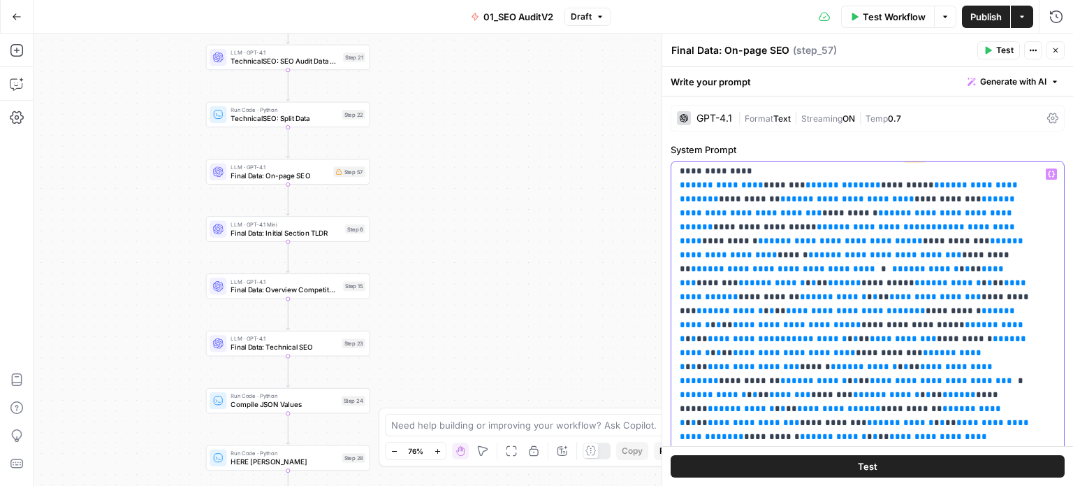
drag, startPoint x: 790, startPoint y: 321, endPoint x: 789, endPoint y: 345, distance: 23.8
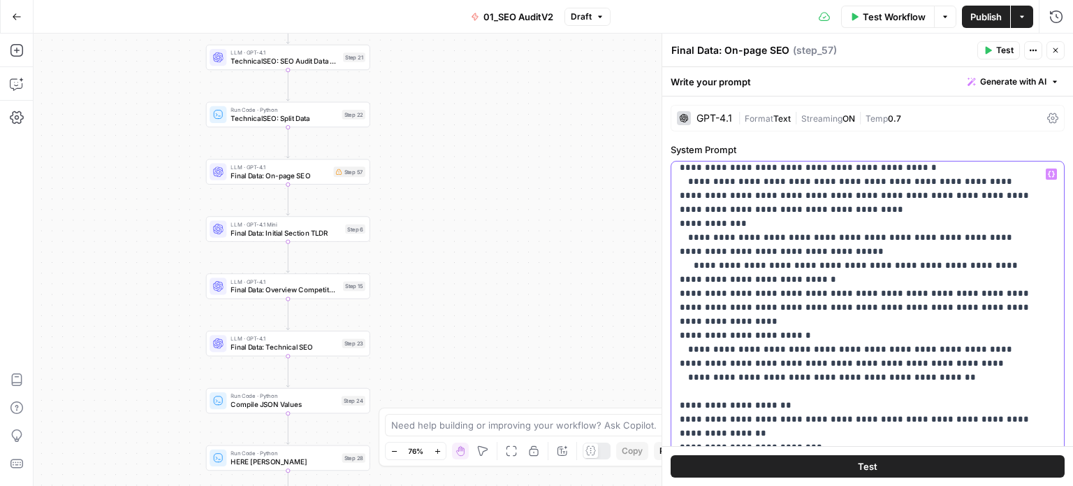
scroll to position [0, 0]
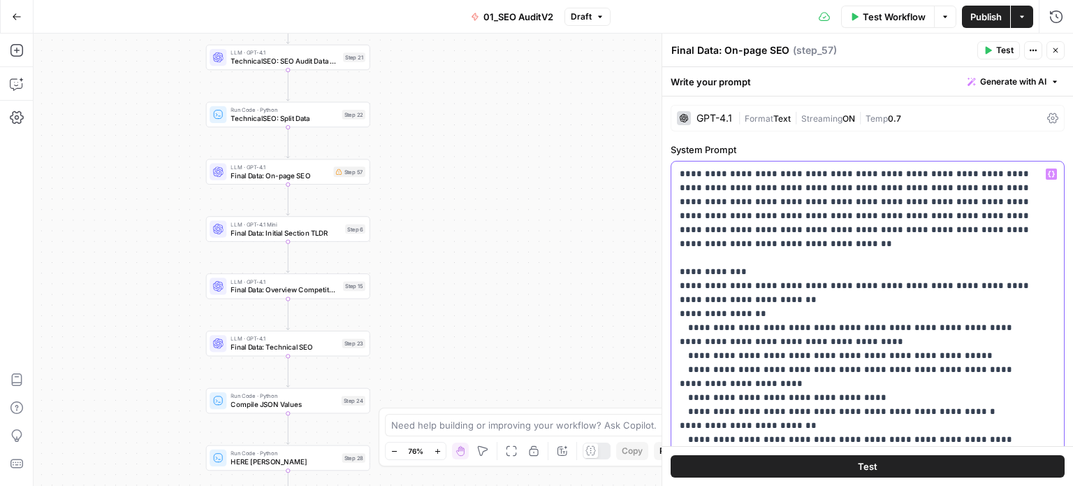
drag, startPoint x: 903, startPoint y: 386, endPoint x: 889, endPoint y: 208, distance: 178.1
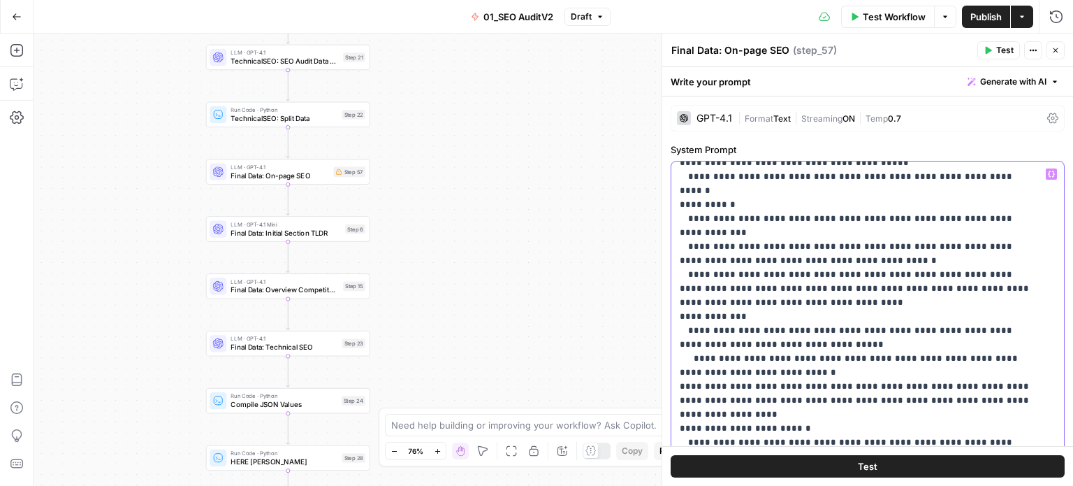
drag, startPoint x: 878, startPoint y: 321, endPoint x: 876, endPoint y: 349, distance: 28.7
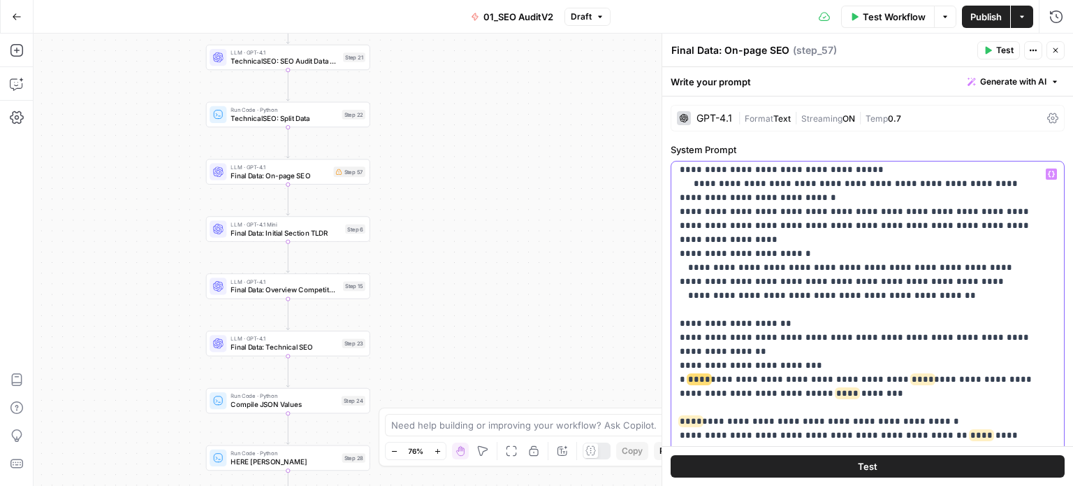
drag, startPoint x: 869, startPoint y: 312, endPoint x: 855, endPoint y: 377, distance: 66.6
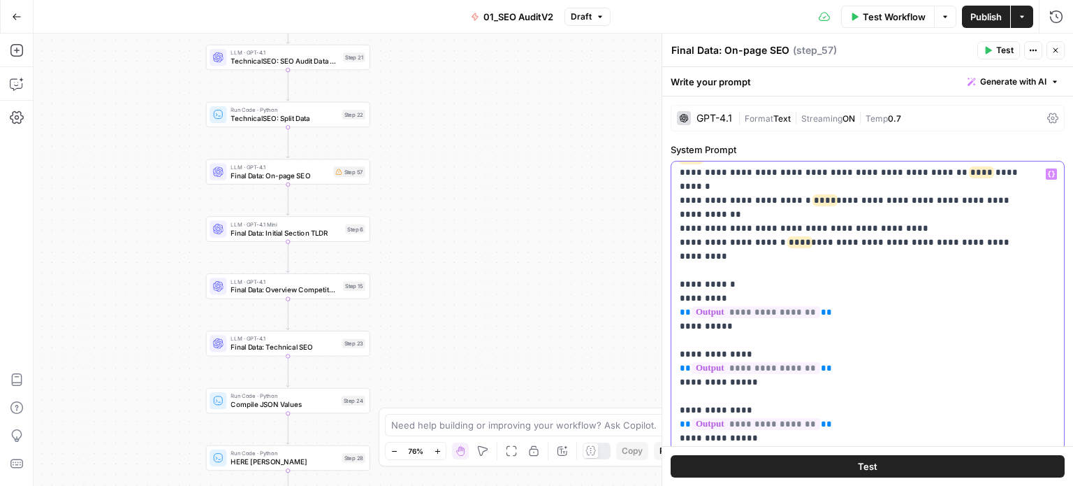
drag, startPoint x: 859, startPoint y: 306, endPoint x: 850, endPoint y: 379, distance: 73.9
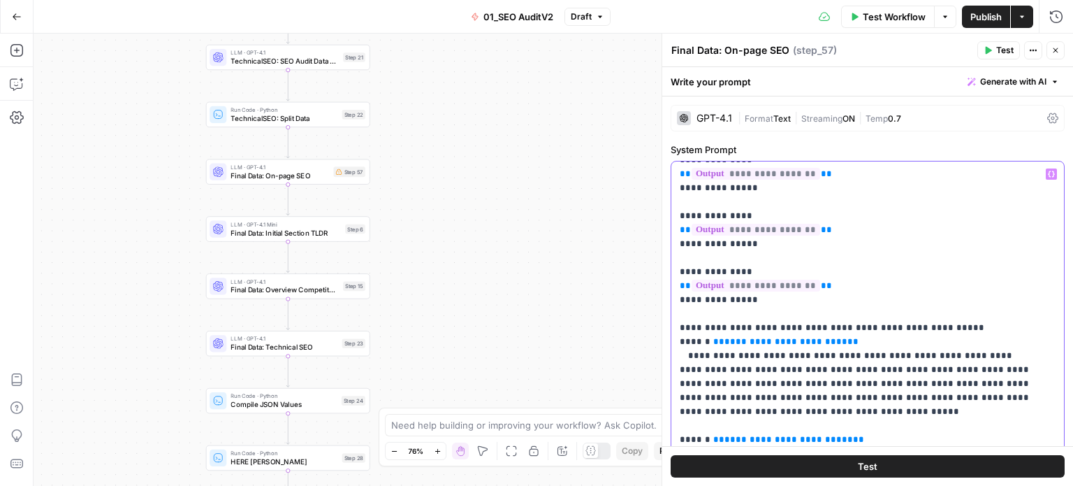
drag, startPoint x: 964, startPoint y: 312, endPoint x: 930, endPoint y: 417, distance: 110.5
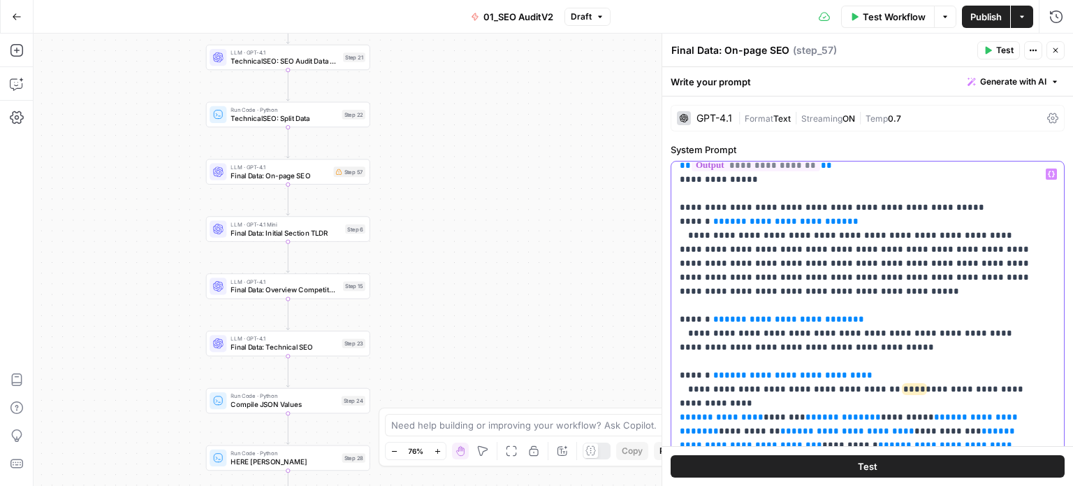
drag, startPoint x: 914, startPoint y: 349, endPoint x: 906, endPoint y: 400, distance: 51.7
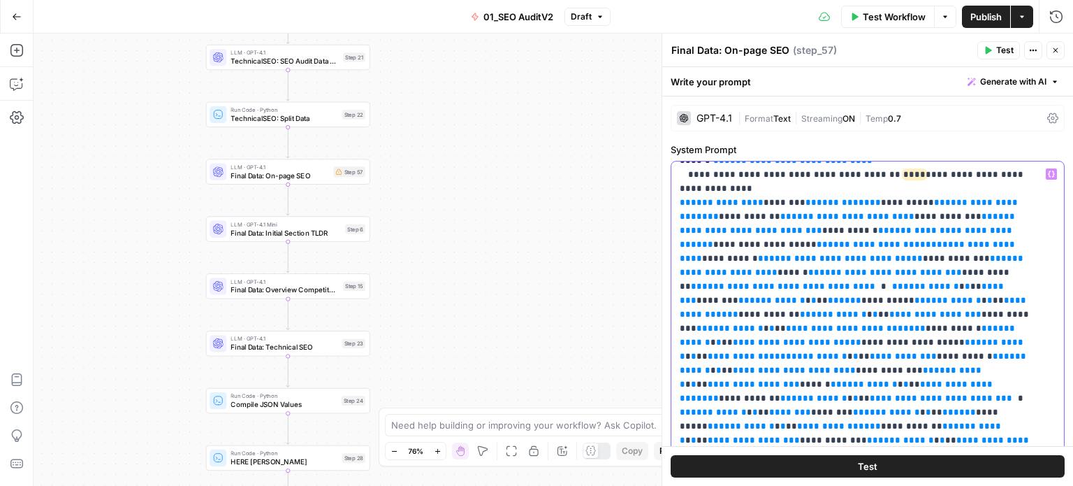
drag, startPoint x: 909, startPoint y: 305, endPoint x: 889, endPoint y: 427, distance: 123.2
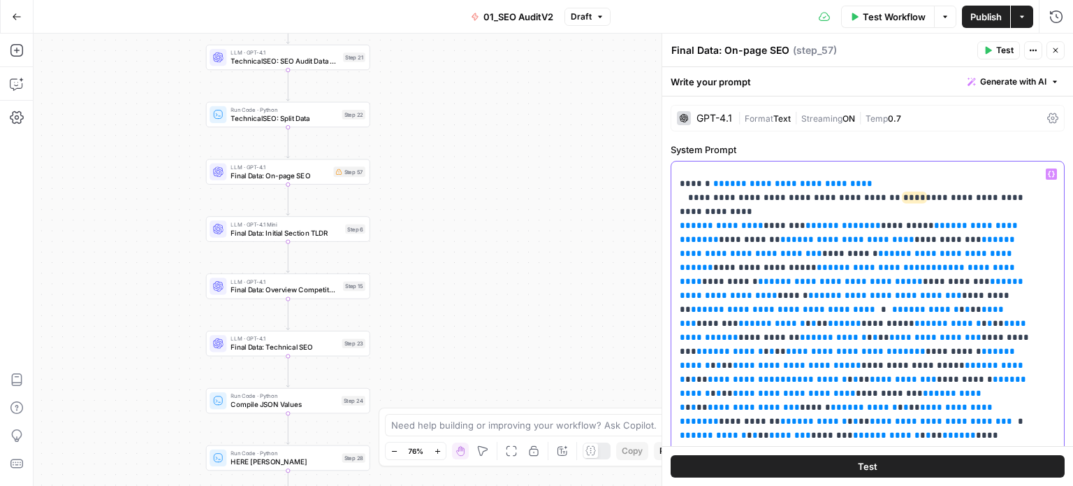
drag, startPoint x: 909, startPoint y: 416, endPoint x: 886, endPoint y: 307, distance: 111.3
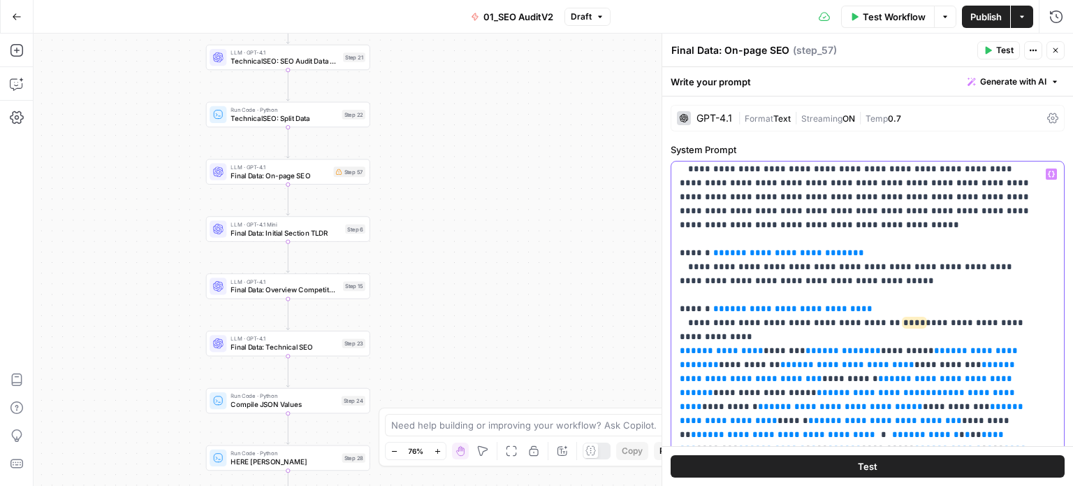
drag, startPoint x: 874, startPoint y: 349, endPoint x: 851, endPoint y: 241, distance: 110.1
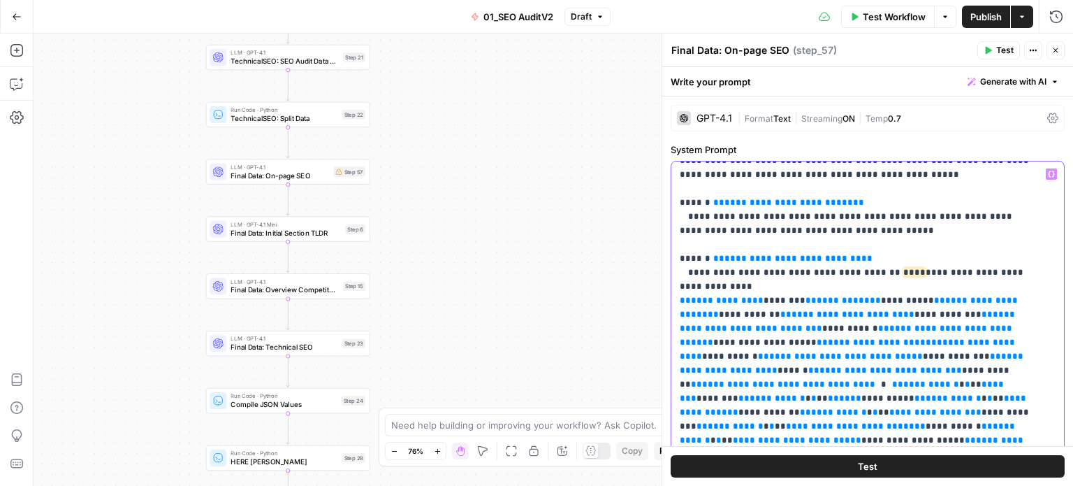
drag, startPoint x: 838, startPoint y: 302, endPoint x: 832, endPoint y: 362, distance: 60.4
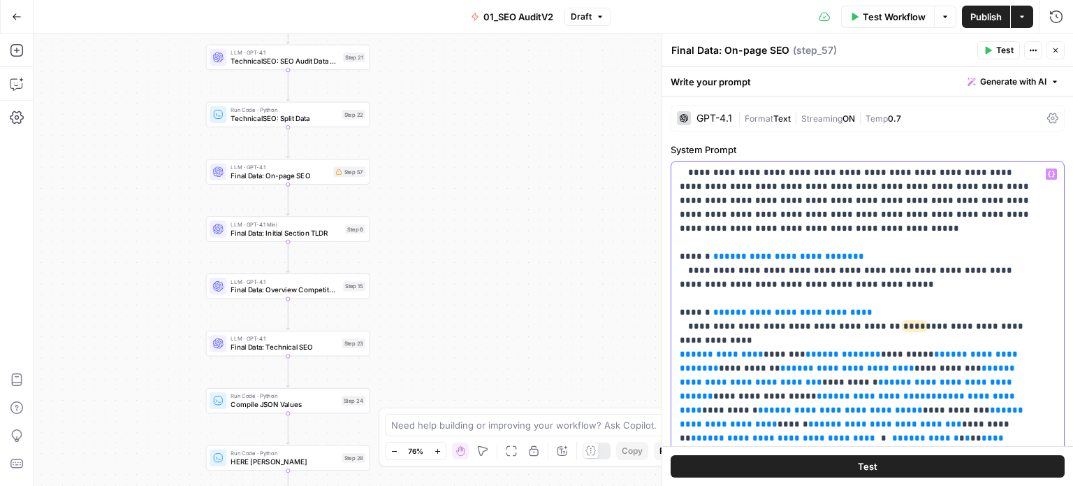
drag, startPoint x: 874, startPoint y: 312, endPoint x: 875, endPoint y: 277, distance: 35.7
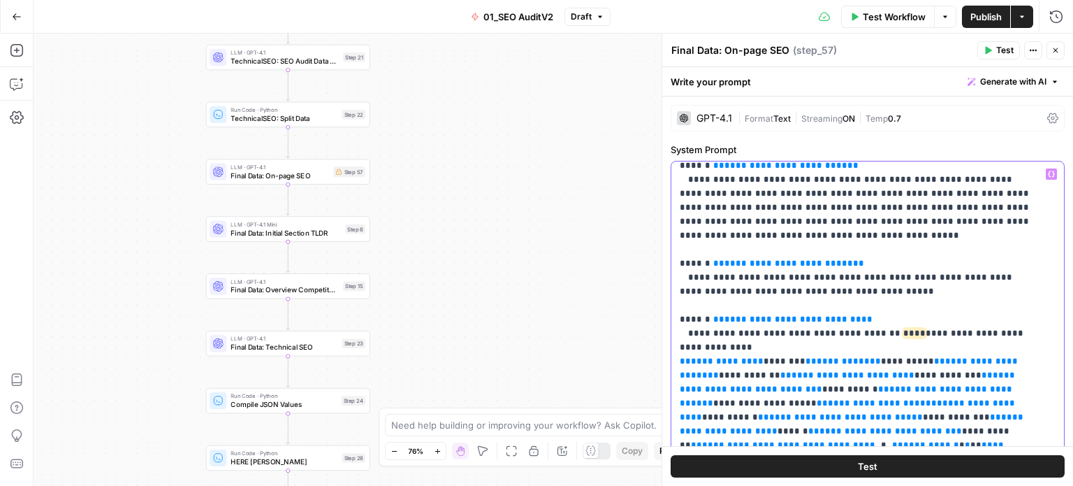
scroll to position [1076, 0]
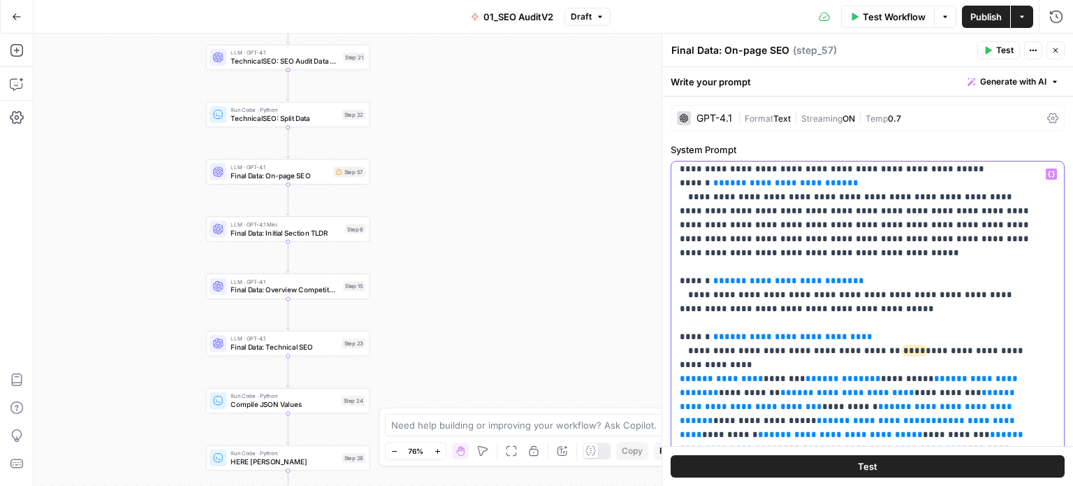
drag, startPoint x: 847, startPoint y: 326, endPoint x: 849, endPoint y: 305, distance: 21.8
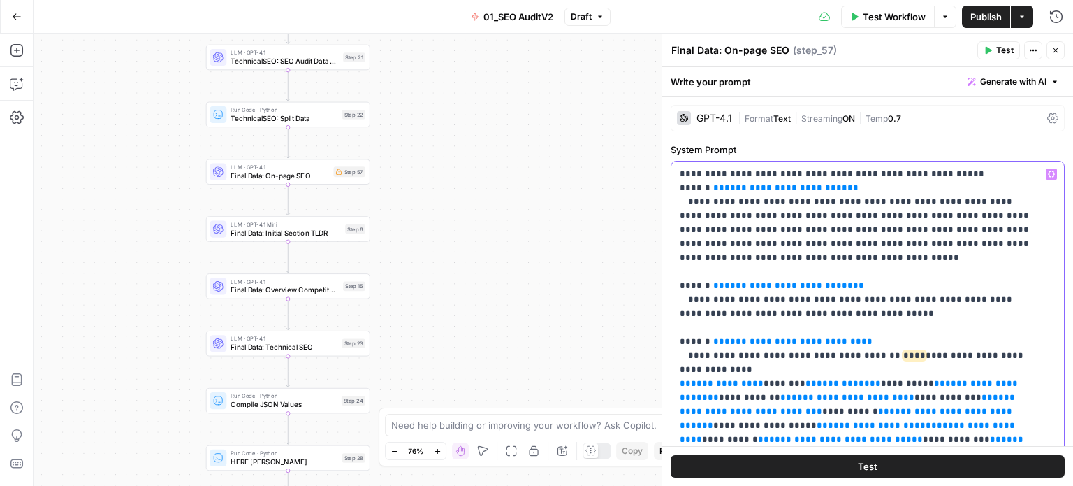
click at [735, 261] on p "**********" at bounding box center [857, 118] width 355 height 2055
click at [742, 379] on span "**********" at bounding box center [722, 383] width 62 height 9
click at [817, 379] on span "**********" at bounding box center [843, 383] width 53 height 9
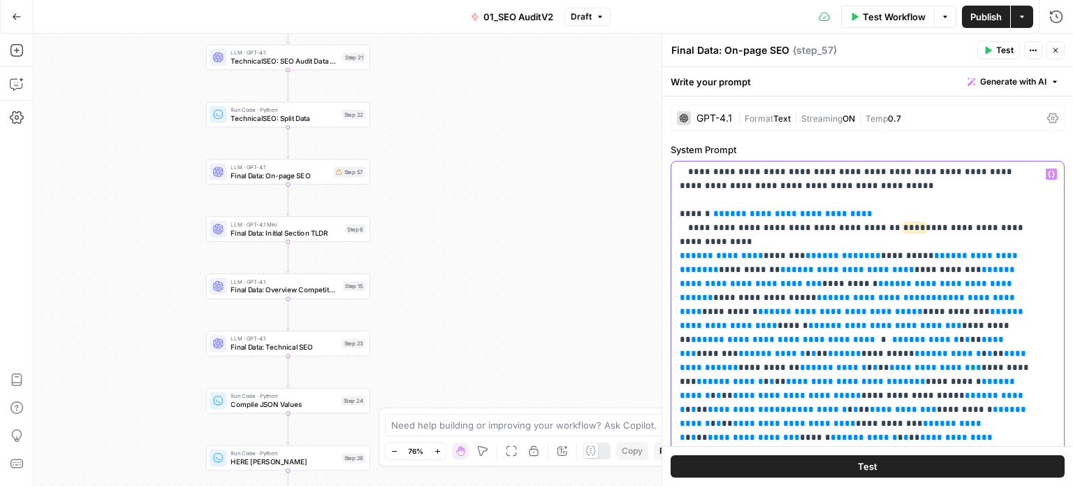
drag, startPoint x: 841, startPoint y: 262, endPoint x: 834, endPoint y: 311, distance: 49.4
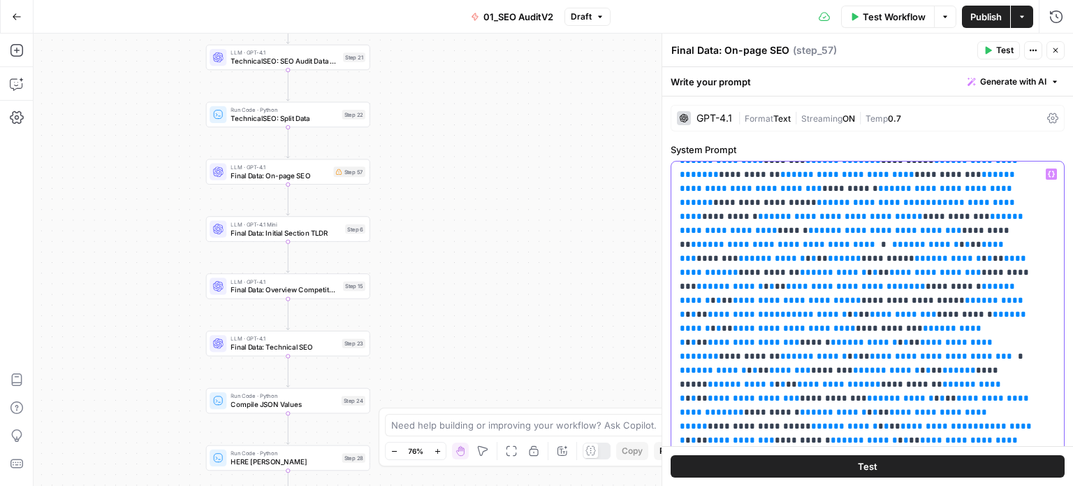
drag, startPoint x: 848, startPoint y: 270, endPoint x: 846, endPoint y: 315, distance: 44.8
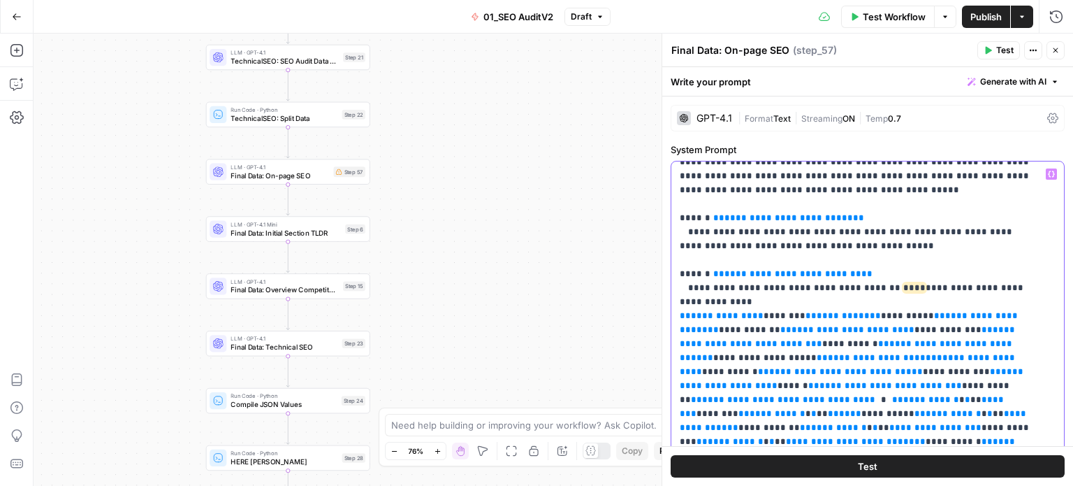
scroll to position [977, 0]
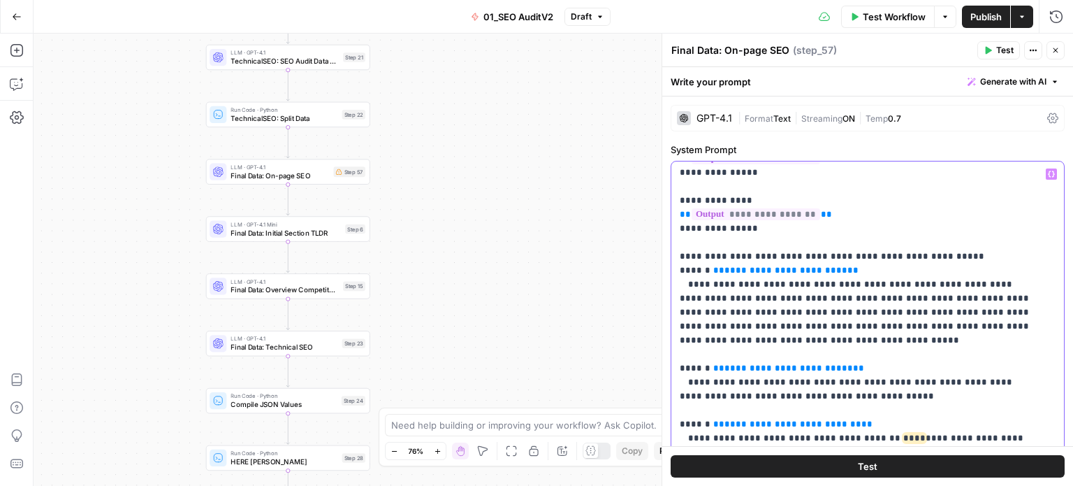
drag, startPoint x: 909, startPoint y: 259, endPoint x: 899, endPoint y: 192, distance: 67.8
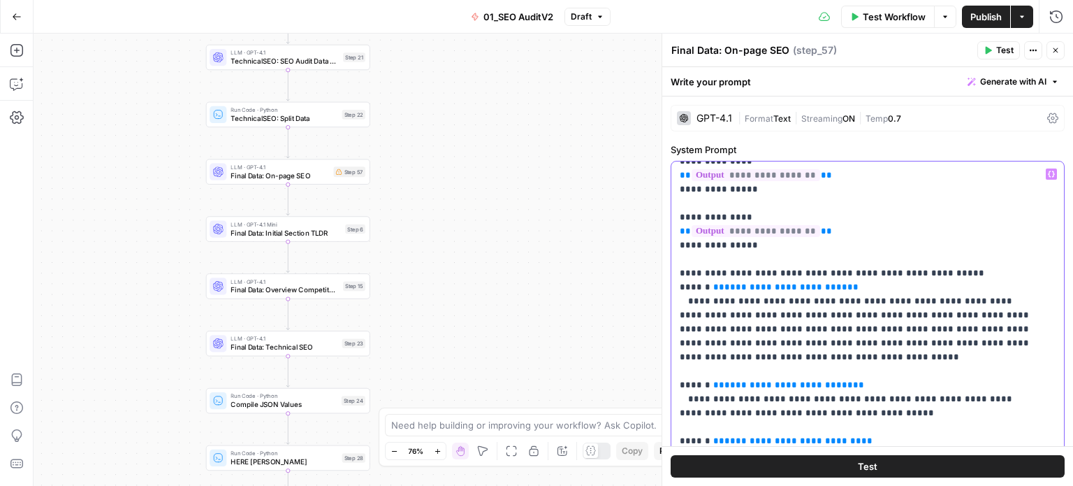
click at [735, 242] on p "**********" at bounding box center [857, 217] width 355 height 2055
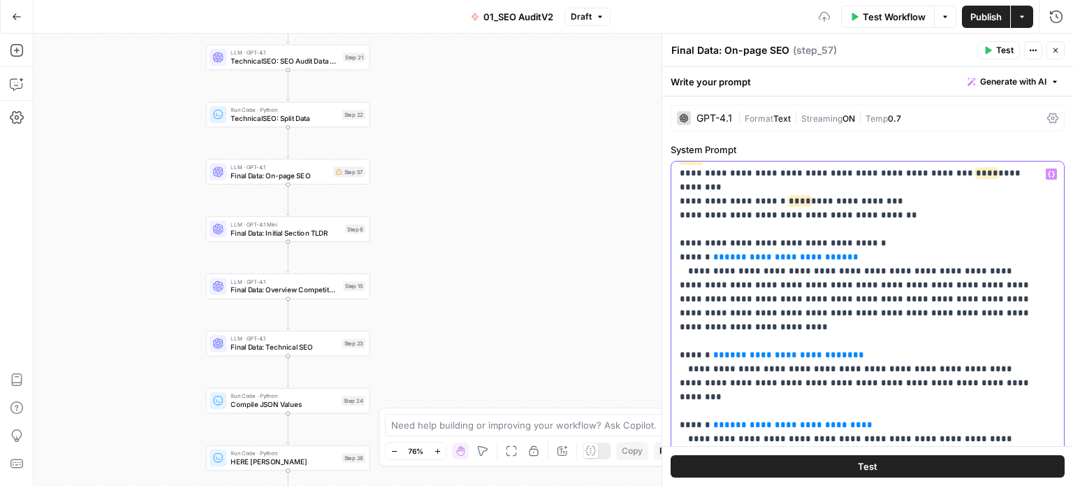
drag, startPoint x: 891, startPoint y: 254, endPoint x: 867, endPoint y: 400, distance: 148.8
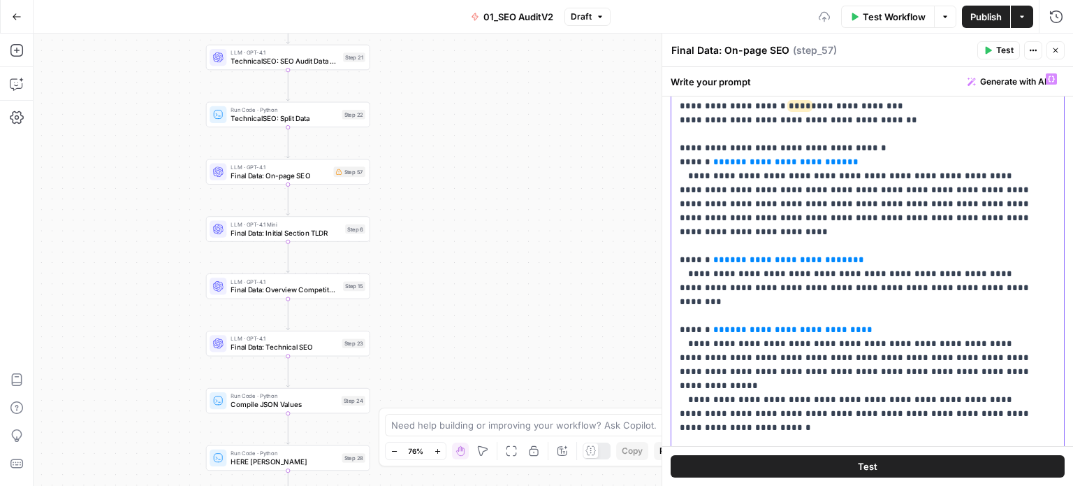
drag, startPoint x: 776, startPoint y: 379, endPoint x: 780, endPoint y: 424, distance: 44.2
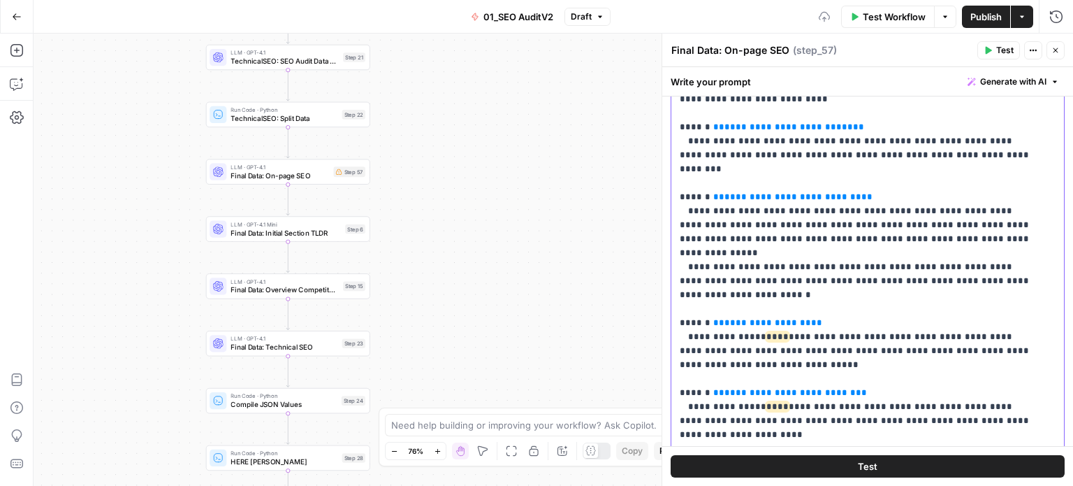
drag, startPoint x: 878, startPoint y: 256, endPoint x: 862, endPoint y: 358, distance: 102.6
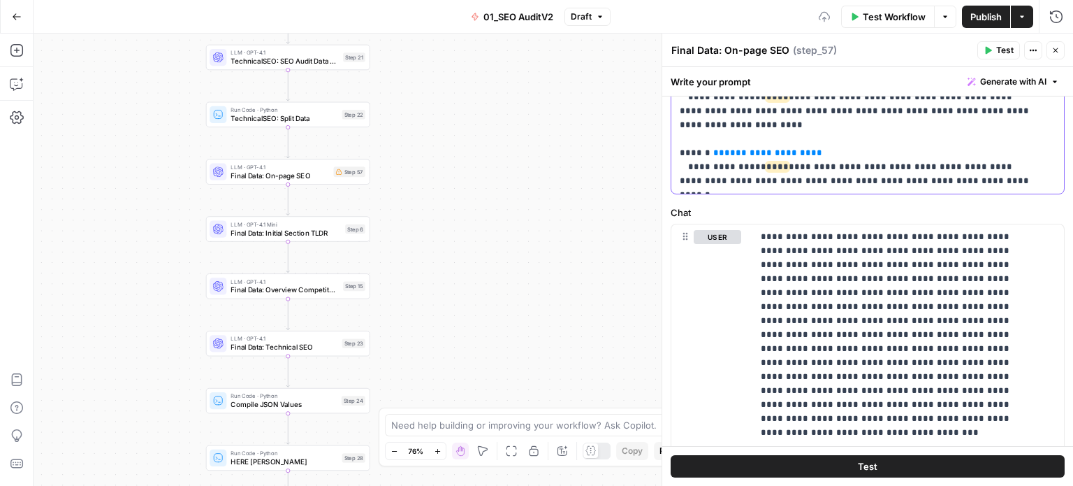
drag, startPoint x: 903, startPoint y: 232, endPoint x: 885, endPoint y: 393, distance: 162.4
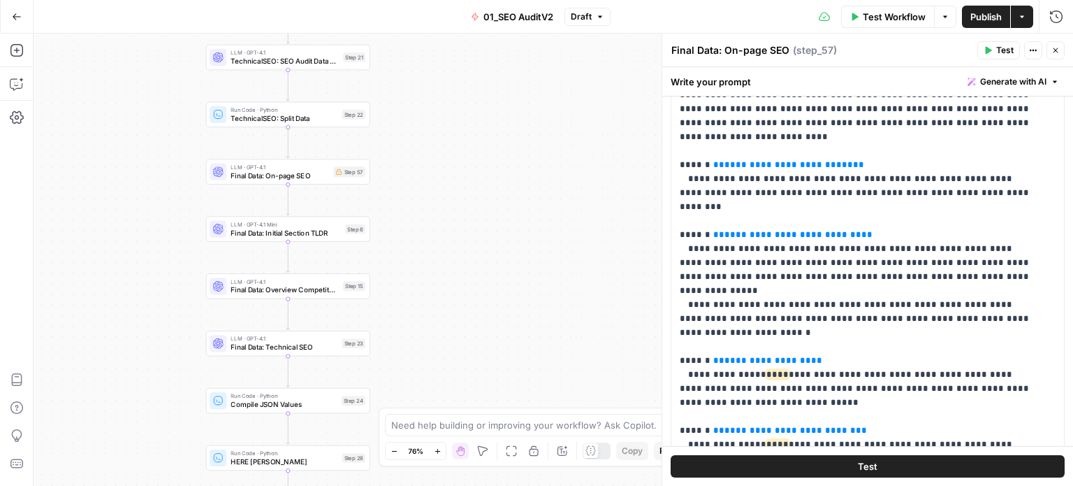
drag, startPoint x: 874, startPoint y: 262, endPoint x: 867, endPoint y: 190, distance: 72.3
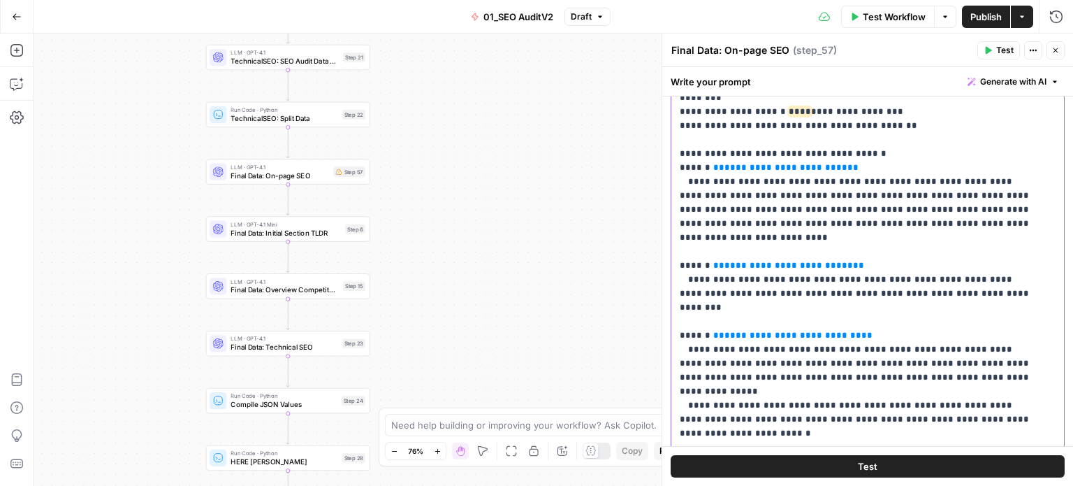
scroll to position [223, 0]
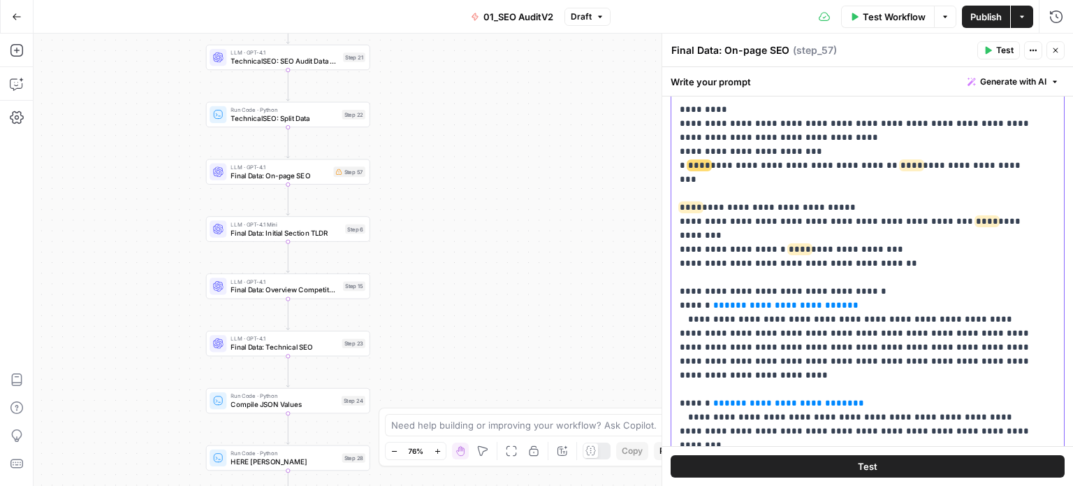
drag, startPoint x: 897, startPoint y: 338, endPoint x: 871, endPoint y: 182, distance: 157.3
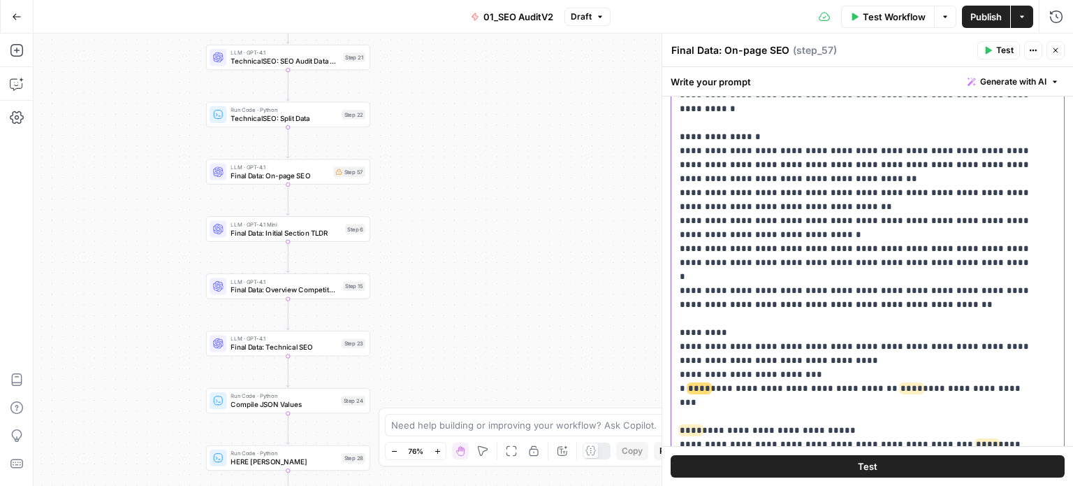
scroll to position [70, 0]
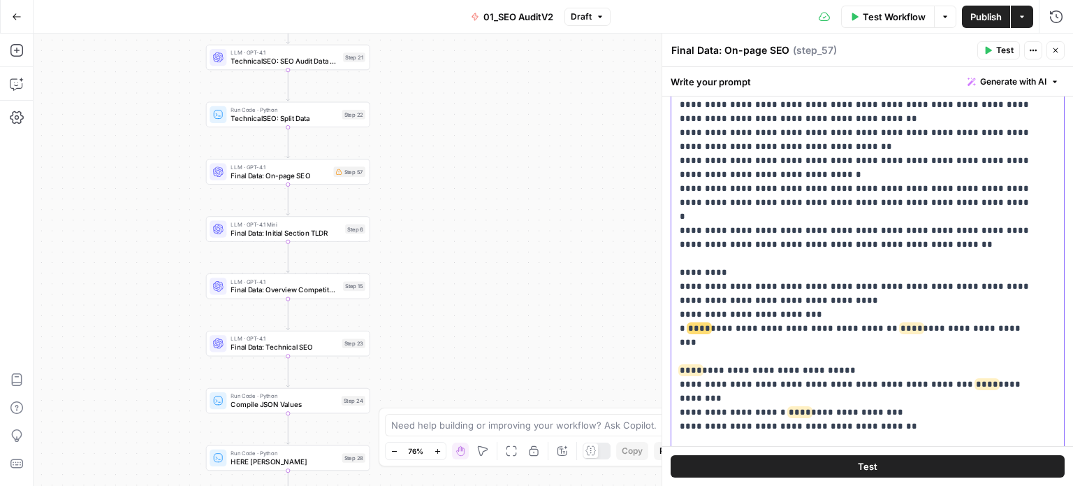
drag, startPoint x: 877, startPoint y: 247, endPoint x: 879, endPoint y: 300, distance: 52.5
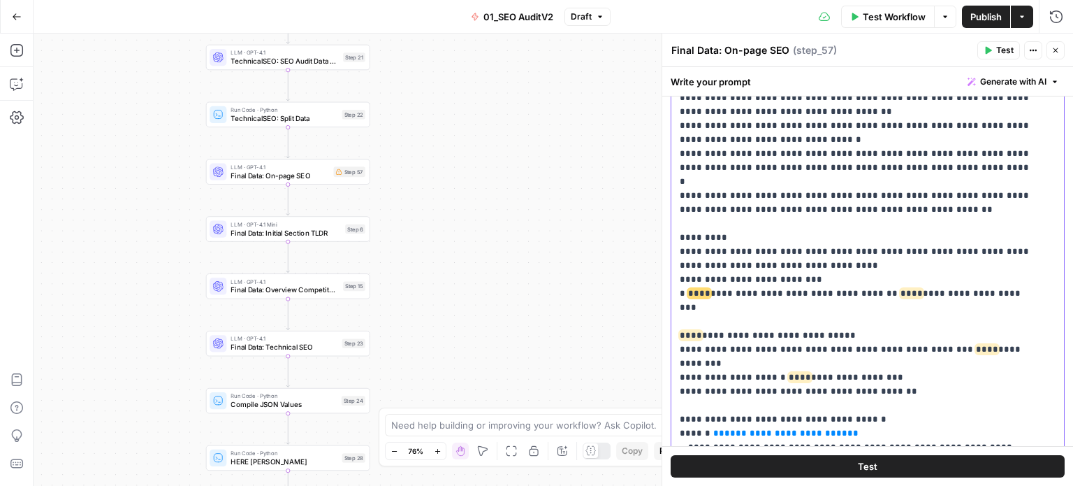
drag, startPoint x: 872, startPoint y: 219, endPoint x: 876, endPoint y: 335, distance: 116.1
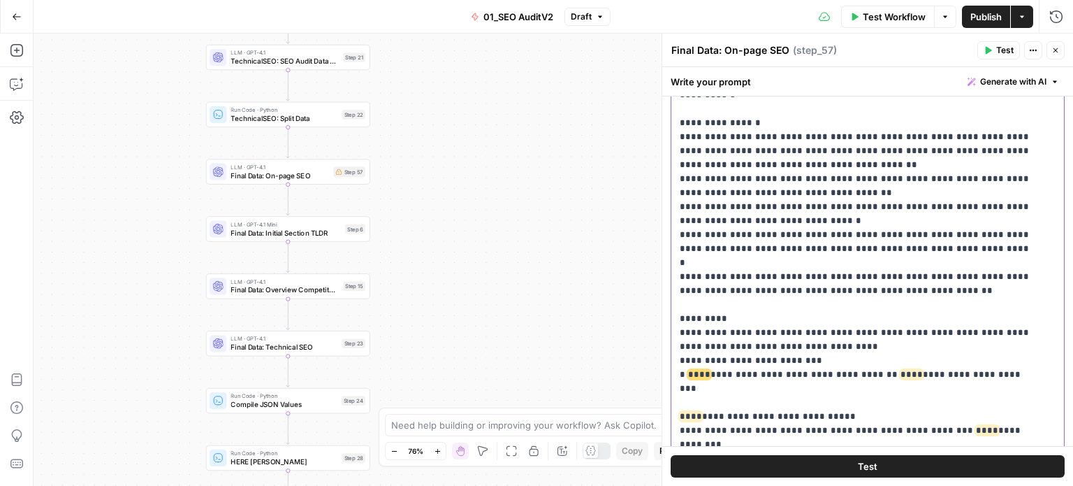
scroll to position [0, 0]
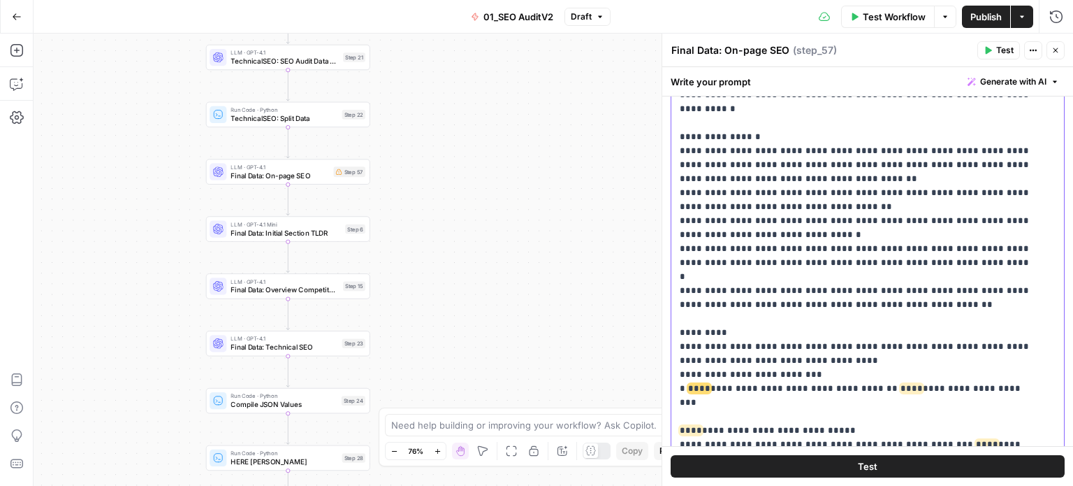
drag, startPoint x: 868, startPoint y: 283, endPoint x: 855, endPoint y: 220, distance: 64.1
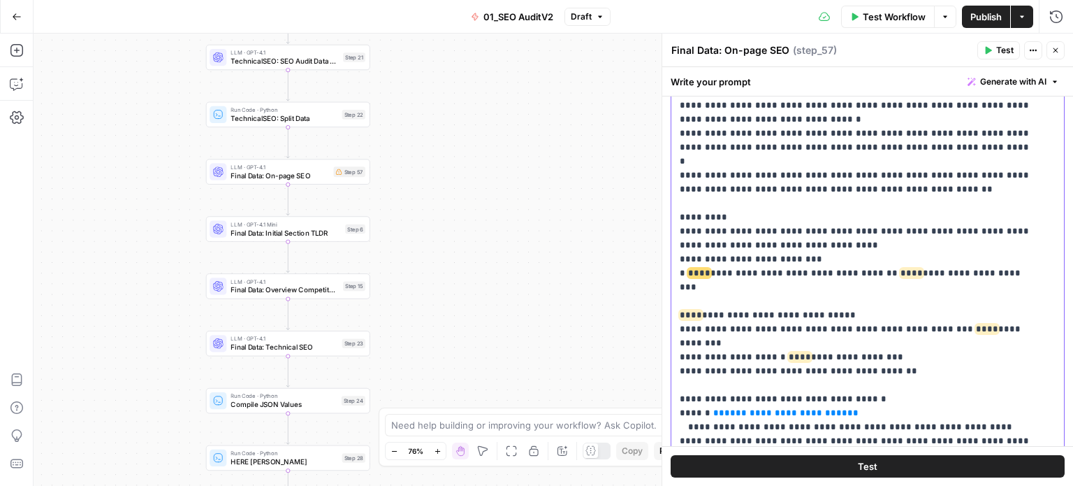
drag, startPoint x: 864, startPoint y: 280, endPoint x: 873, endPoint y: 279, distance: 9.1
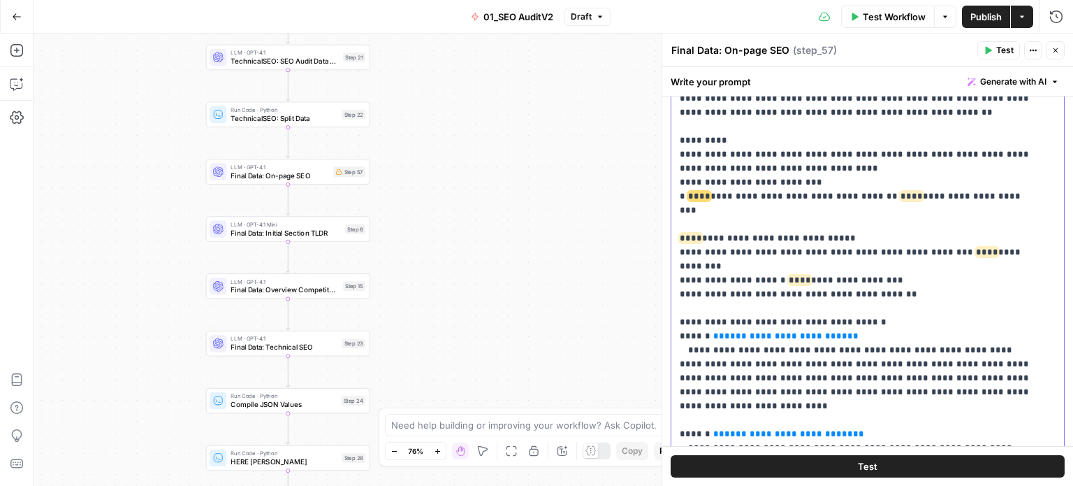
drag, startPoint x: 867, startPoint y: 317, endPoint x: 864, endPoint y: 345, distance: 28.2
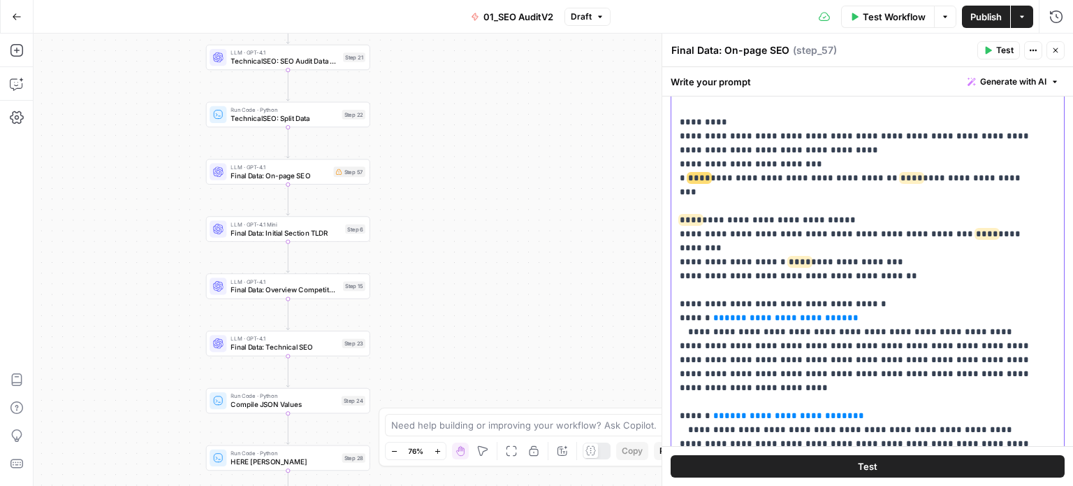
drag, startPoint x: 872, startPoint y: 284, endPoint x: 862, endPoint y: 326, distance: 43.1
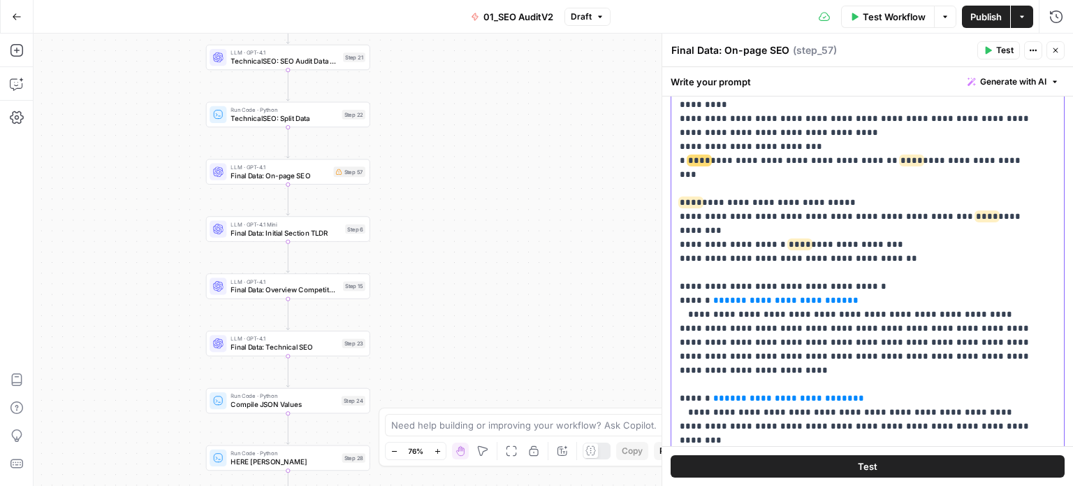
drag, startPoint x: 909, startPoint y: 281, endPoint x: 910, endPoint y: 324, distance: 42.6
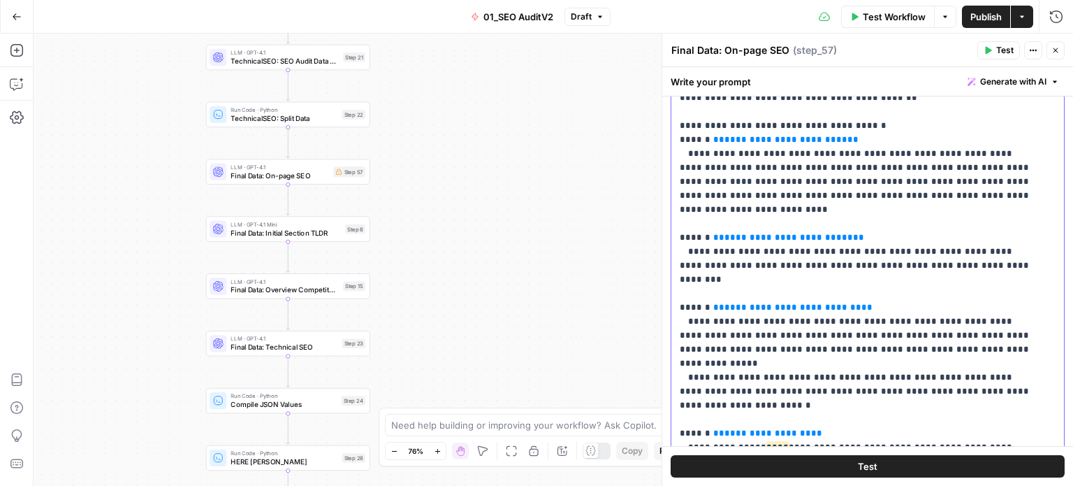
scroll to position [392, 0]
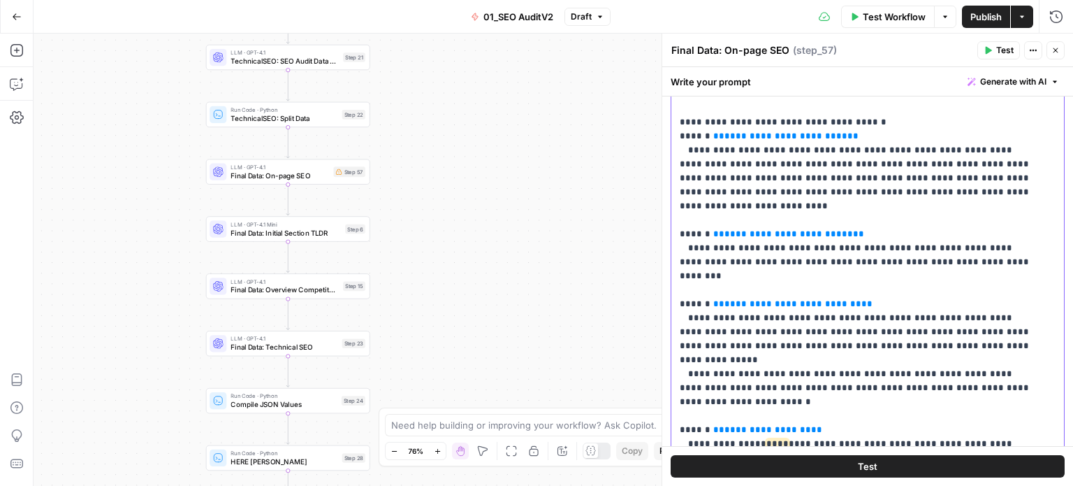
drag, startPoint x: 906, startPoint y: 268, endPoint x: 902, endPoint y: 370, distance: 102.1
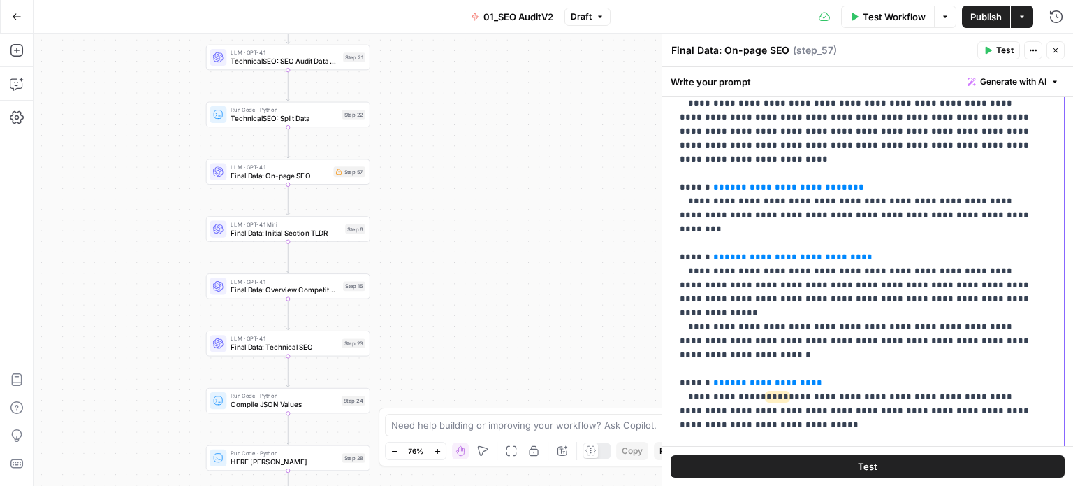
drag, startPoint x: 898, startPoint y: 318, endPoint x: 896, endPoint y: 374, distance: 56.0
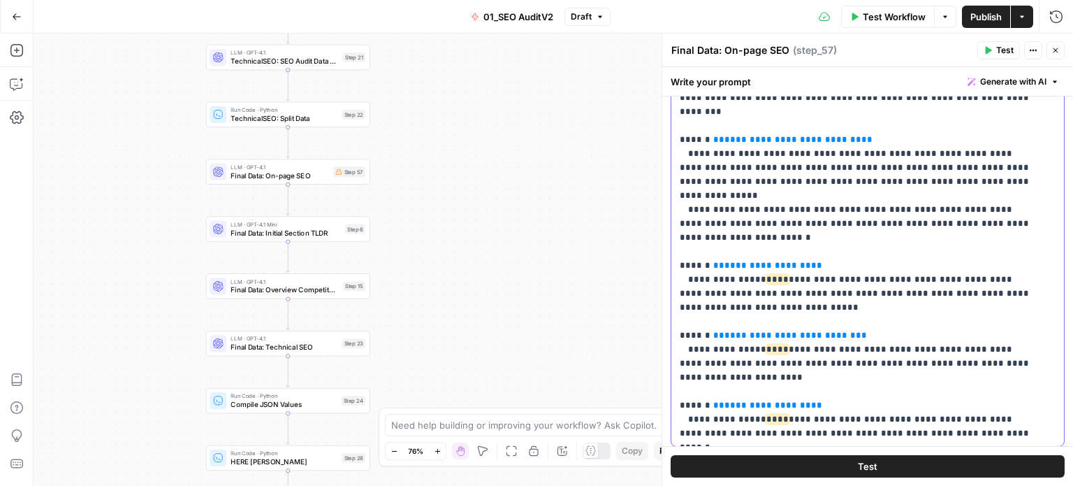
drag, startPoint x: 907, startPoint y: 315, endPoint x: 905, endPoint y: 371, distance: 56.0
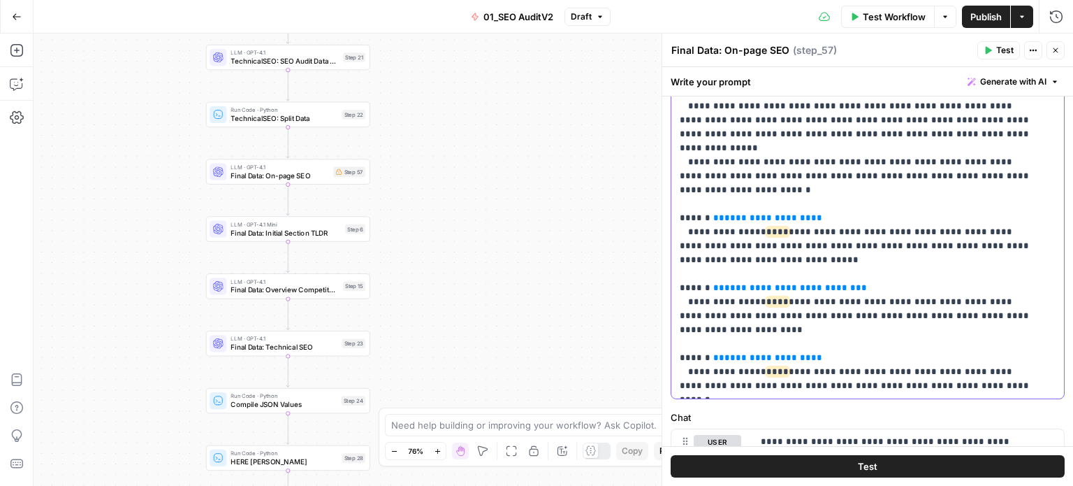
drag, startPoint x: 911, startPoint y: 297, endPoint x: 911, endPoint y: 315, distance: 18.2
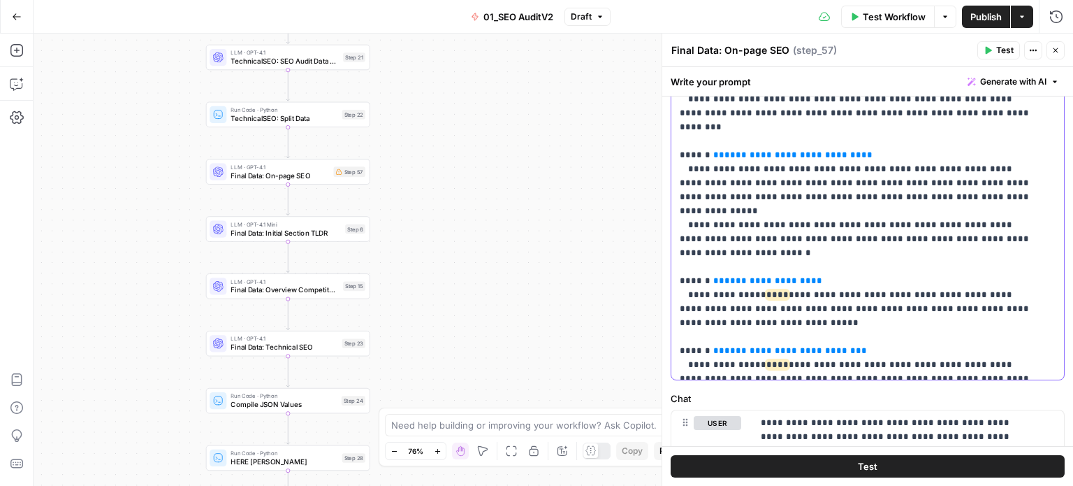
scroll to position [0, 0]
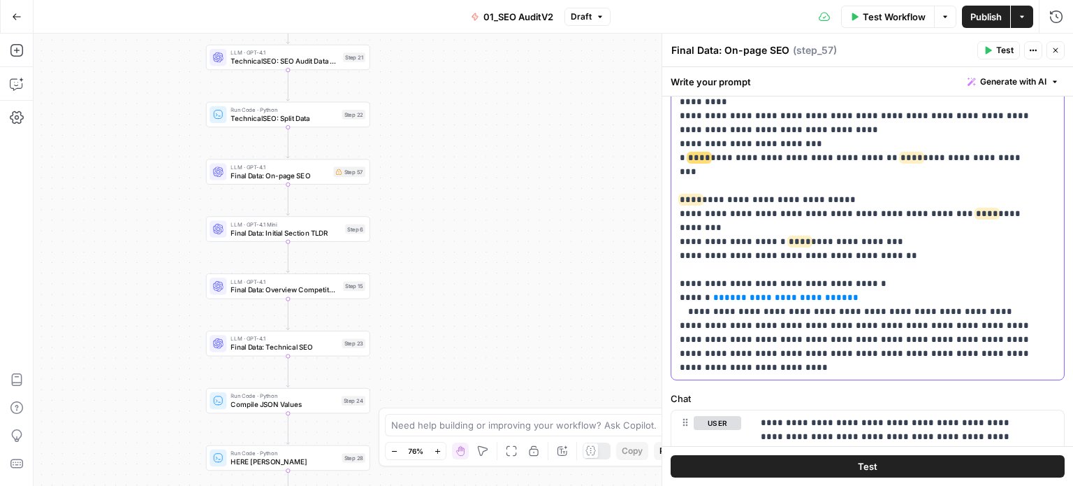
drag, startPoint x: 931, startPoint y: 321, endPoint x: 920, endPoint y: 104, distance: 216.9
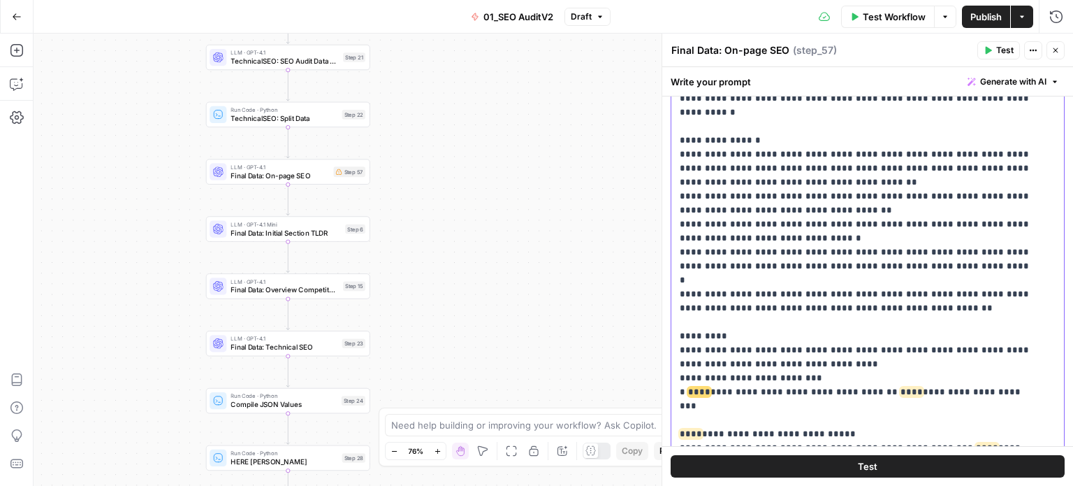
drag, startPoint x: 903, startPoint y: 268, endPoint x: 888, endPoint y: 147, distance: 122.5
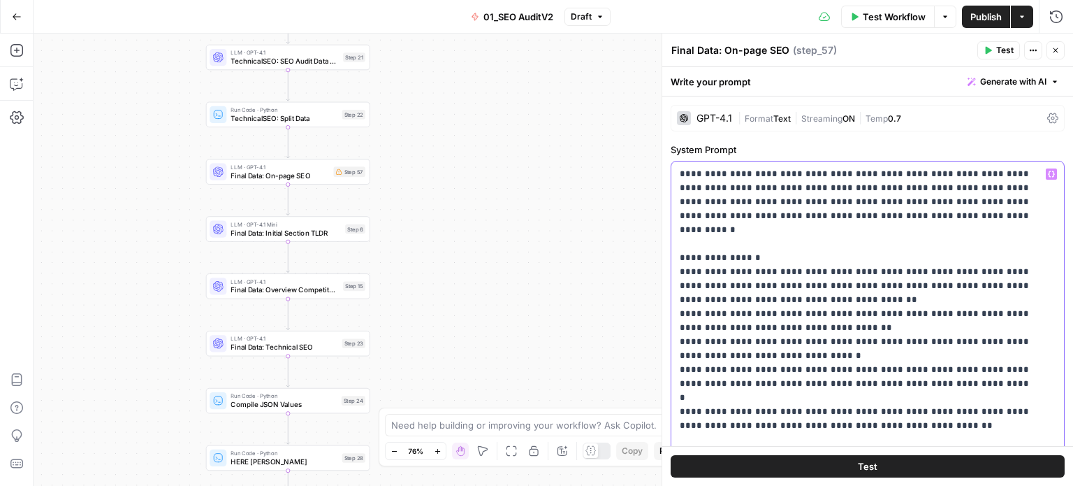
drag, startPoint x: 835, startPoint y: 261, endPoint x: 837, endPoint y: 180, distance: 81.1
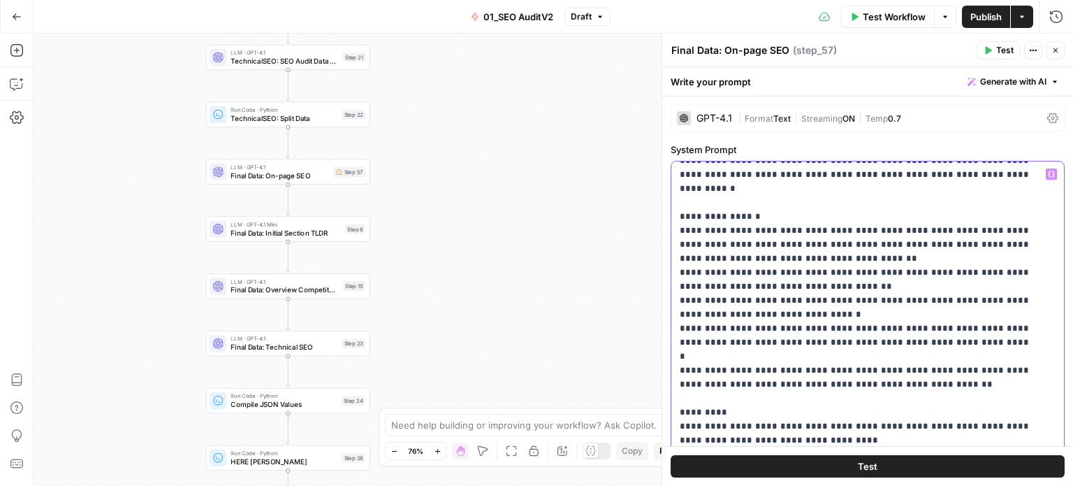
drag, startPoint x: 840, startPoint y: 315, endPoint x: 830, endPoint y: 357, distance: 43.2
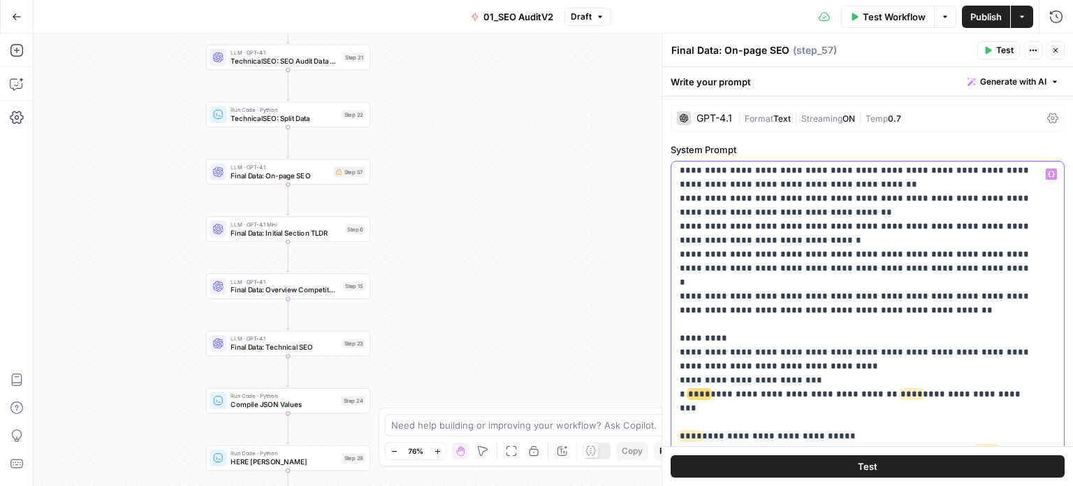
drag, startPoint x: 830, startPoint y: 304, endPoint x: 816, endPoint y: 383, distance: 80.2
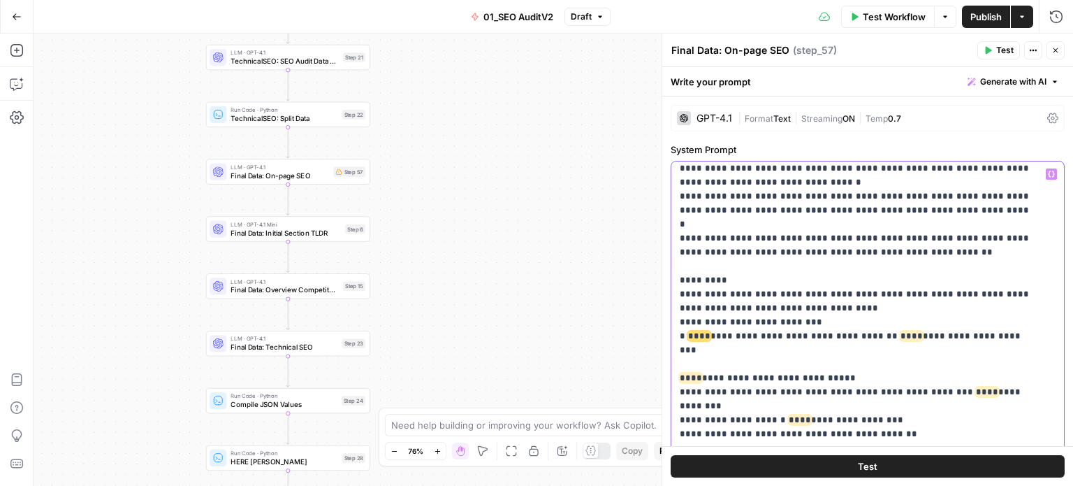
scroll to position [179, 0]
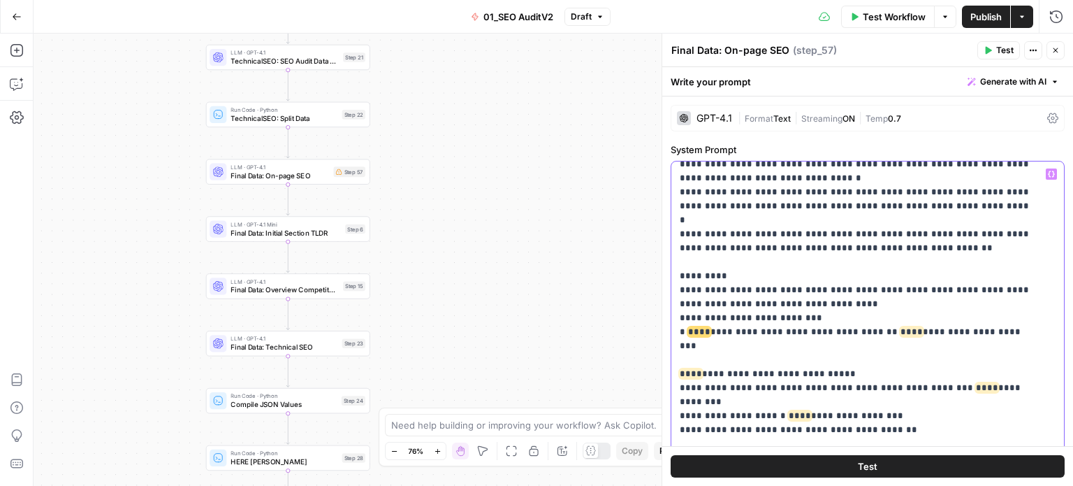
drag, startPoint x: 826, startPoint y: 277, endPoint x: 826, endPoint y: 301, distance: 23.8
click at [753, 317] on p "**********" at bounding box center [857, 463] width 355 height 950
click at [797, 301] on p "**********" at bounding box center [857, 463] width 355 height 950
click at [777, 316] on p "**********" at bounding box center [857, 463] width 355 height 950
click at [792, 277] on p "**********" at bounding box center [857, 463] width 355 height 950
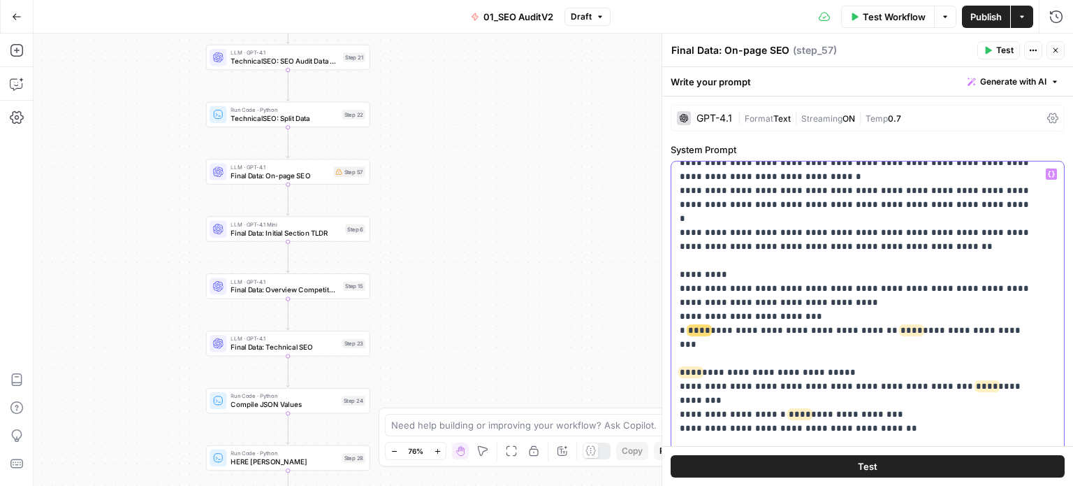
click at [776, 310] on p "**********" at bounding box center [857, 463] width 355 height 950
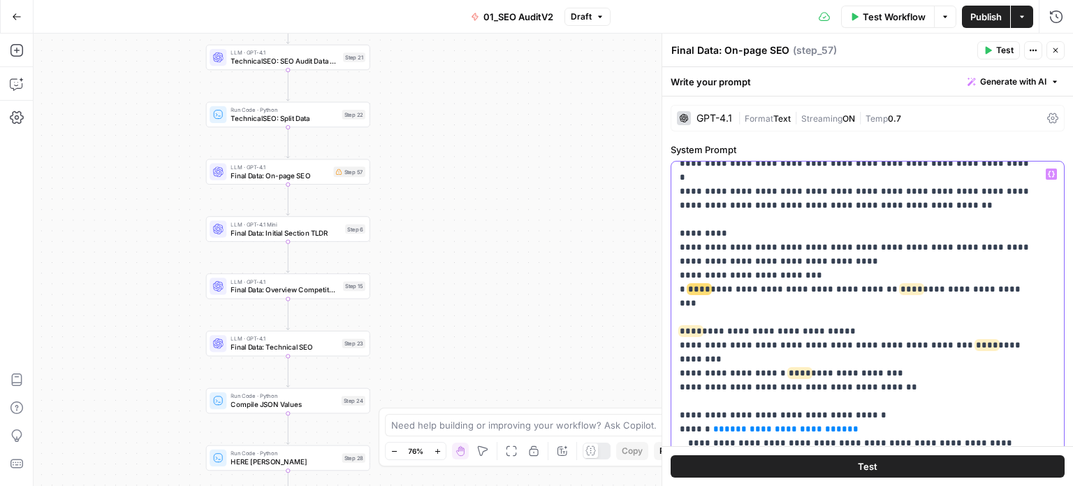
drag, startPoint x: 791, startPoint y: 273, endPoint x: 776, endPoint y: 345, distance: 72.9
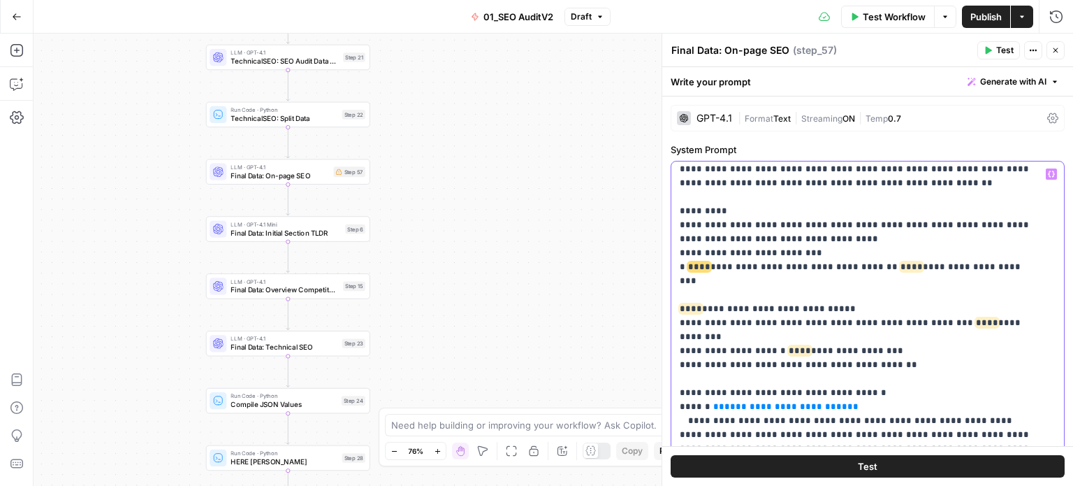
click at [763, 326] on p "**********" at bounding box center [857, 400] width 355 height 950
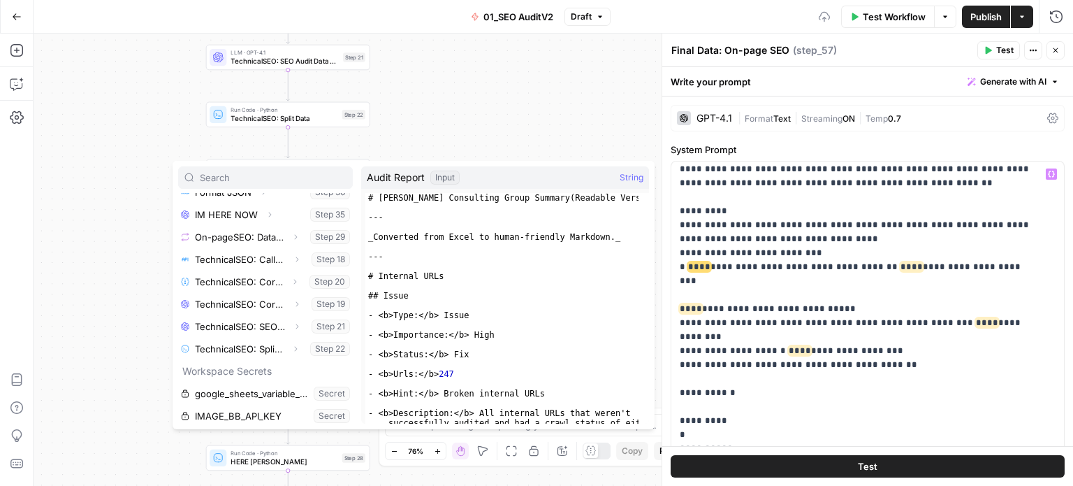
scroll to position [350, 0]
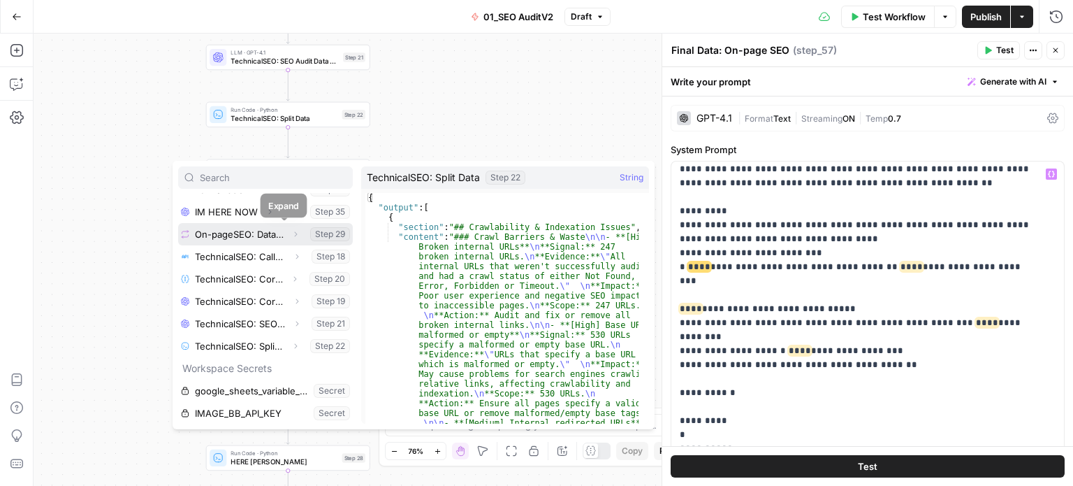
click at [291, 237] on icon "button" at bounding box center [295, 234] width 8 height 8
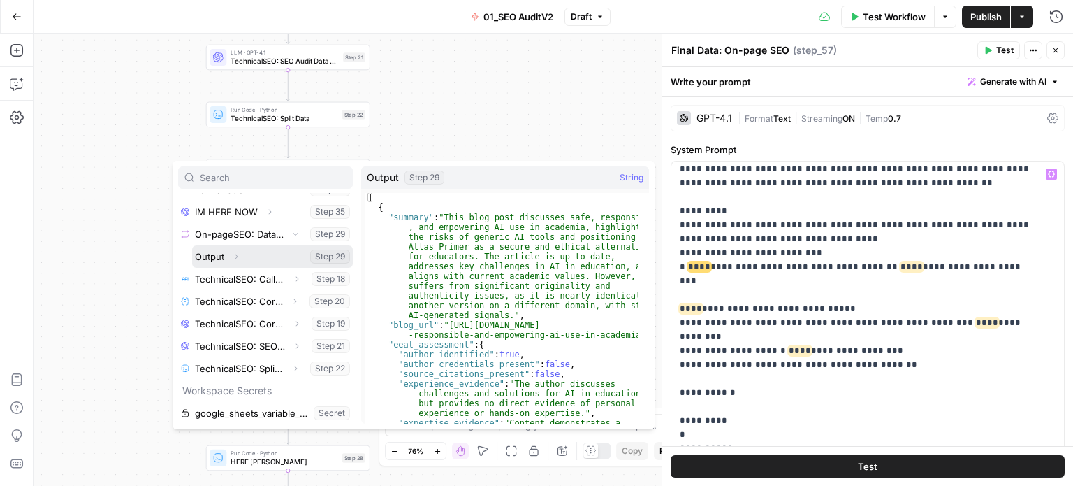
click at [236, 256] on icon "button" at bounding box center [236, 256] width 8 height 8
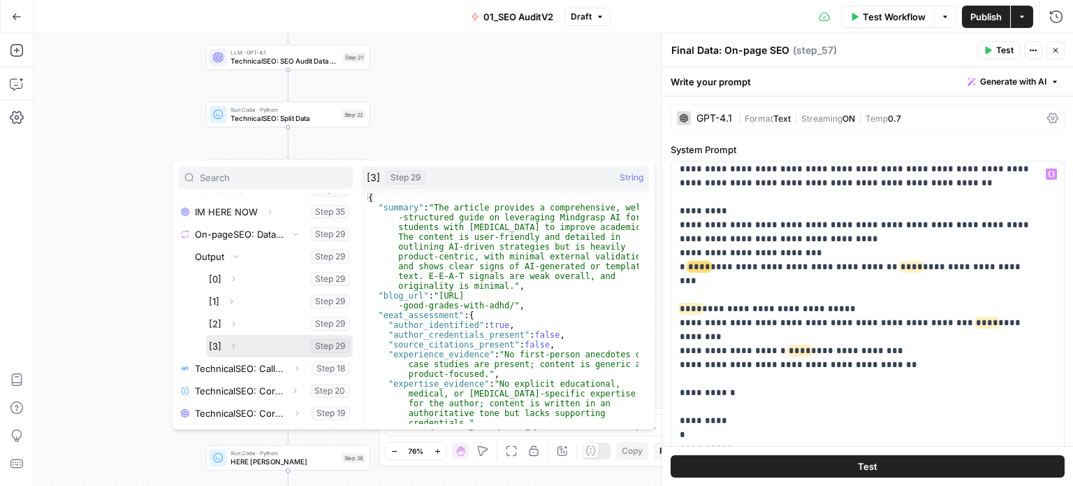
click at [220, 340] on button "Select variable [3]" at bounding box center [279, 346] width 147 height 22
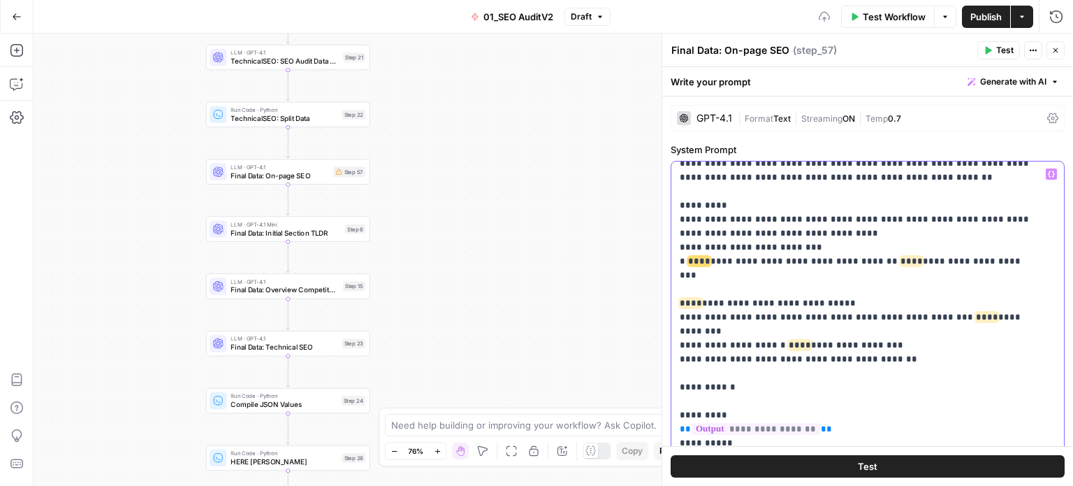
scroll to position [266, 0]
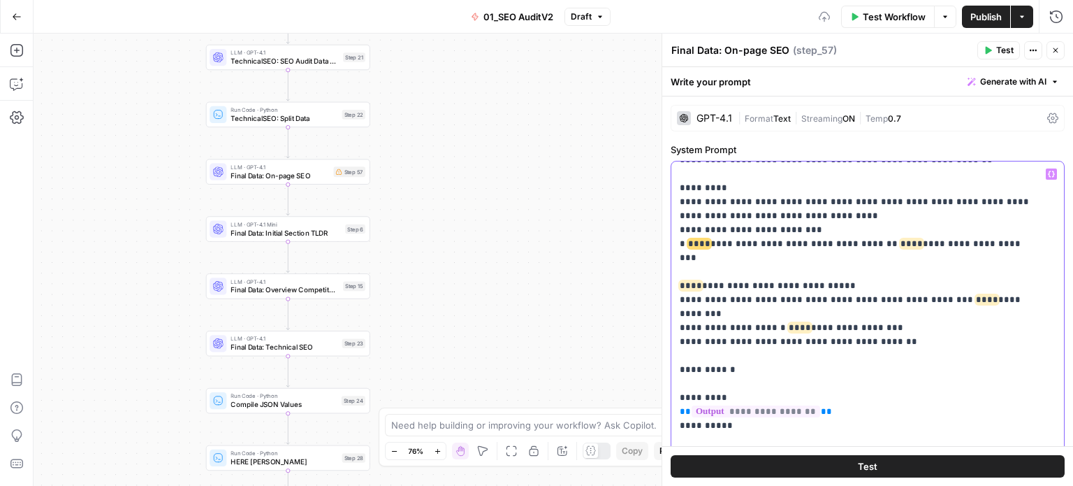
drag, startPoint x: 818, startPoint y: 358, endPoint x: 810, endPoint y: 379, distance: 22.6
click at [716, 323] on p "**********" at bounding box center [857, 418] width 355 height 1034
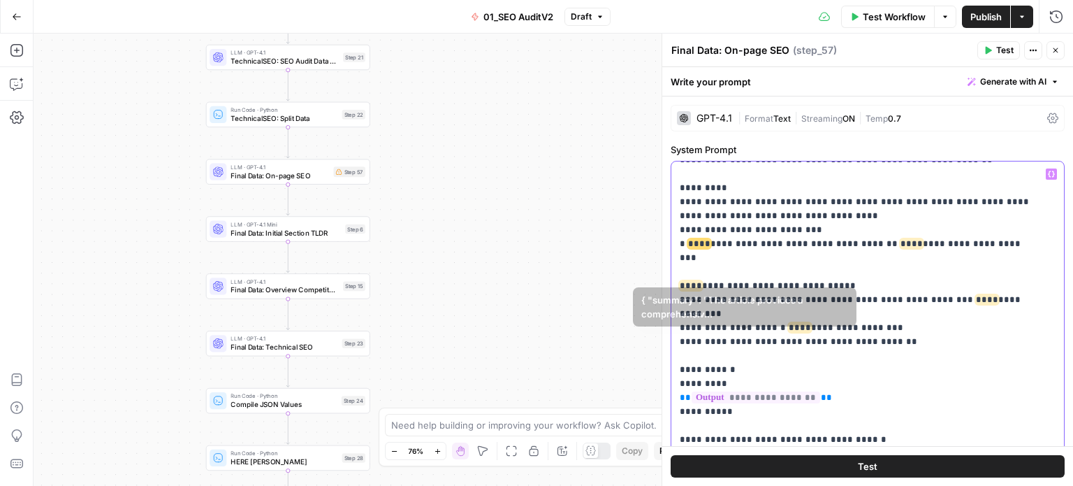
click at [758, 359] on p "**********" at bounding box center [857, 411] width 355 height 1020
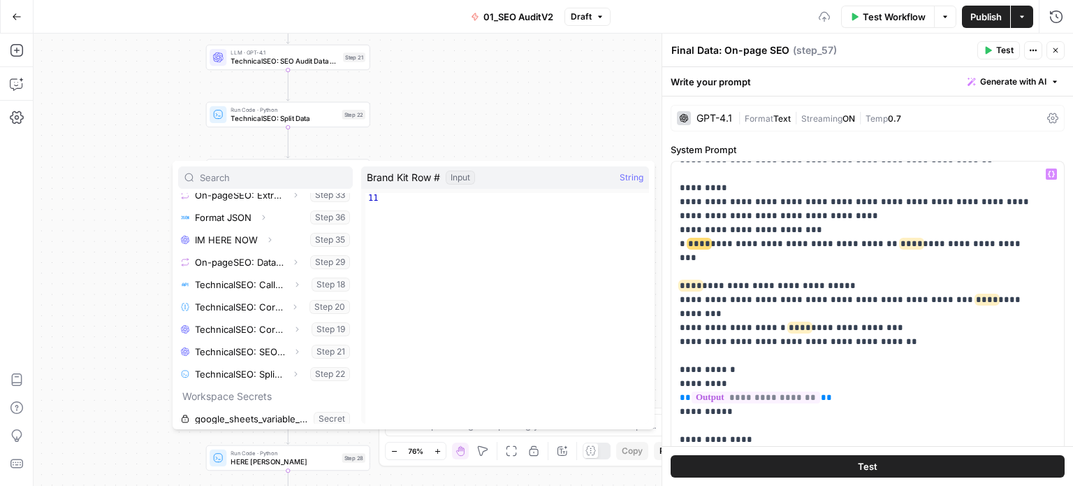
scroll to position [350, 0]
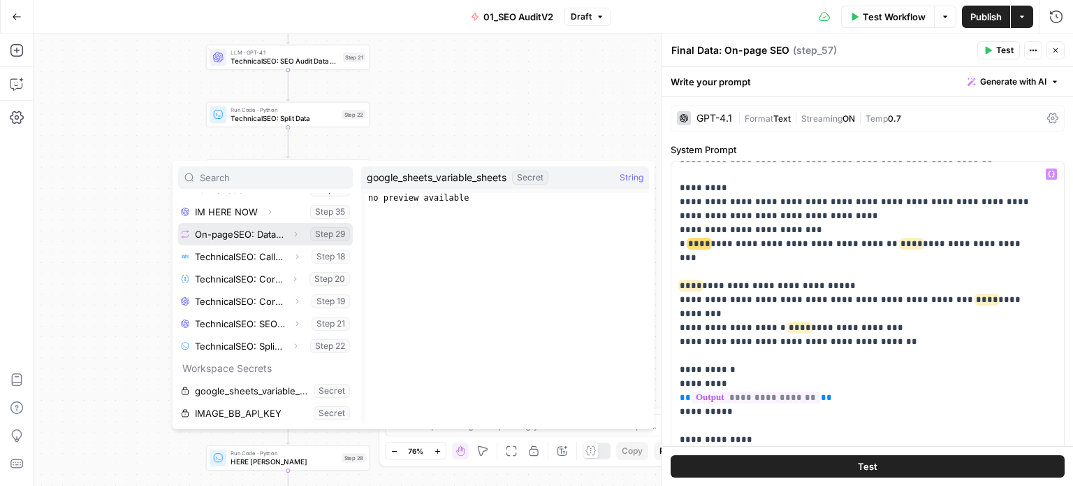
click at [291, 236] on icon "button" at bounding box center [295, 234] width 8 height 8
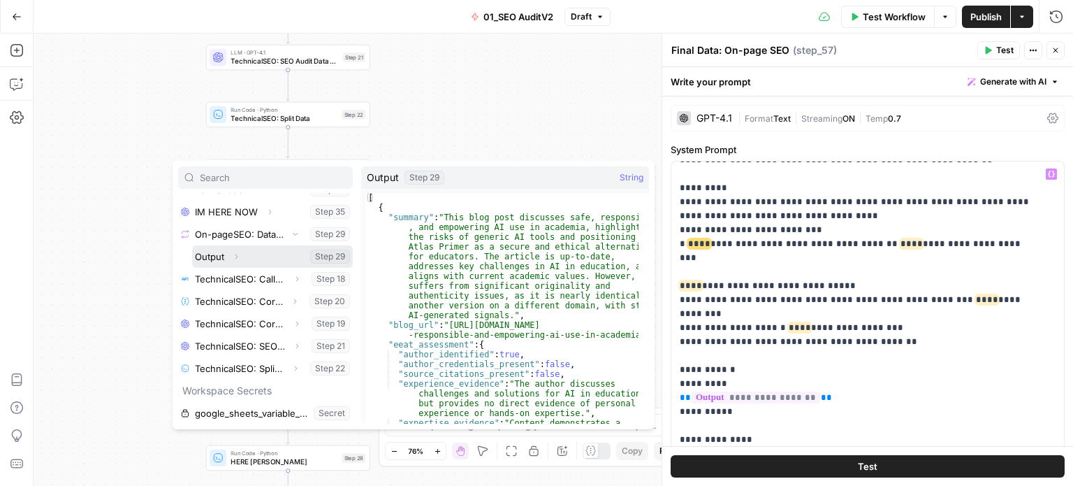
click at [235, 255] on icon "button" at bounding box center [236, 256] width 8 height 8
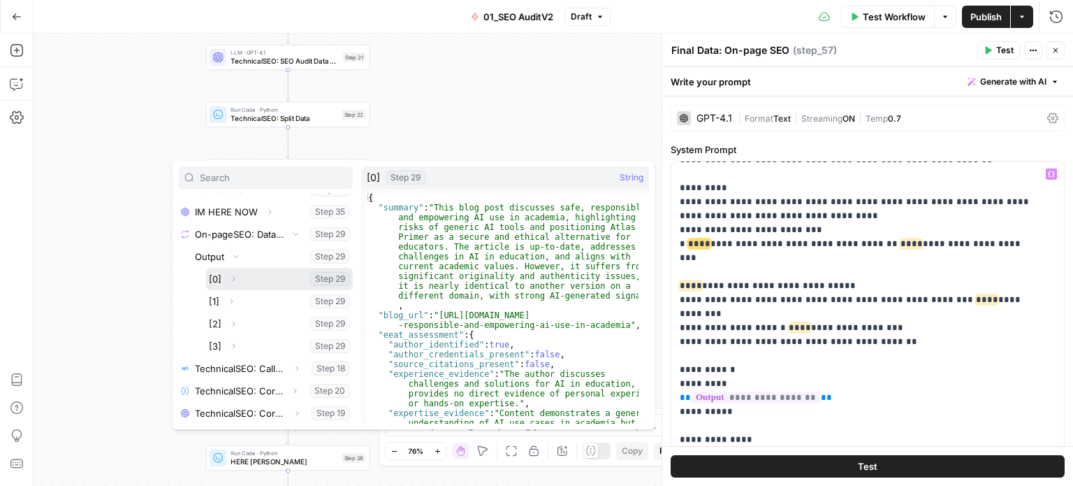
click at [217, 276] on button "Select variable [0]" at bounding box center [279, 279] width 147 height 22
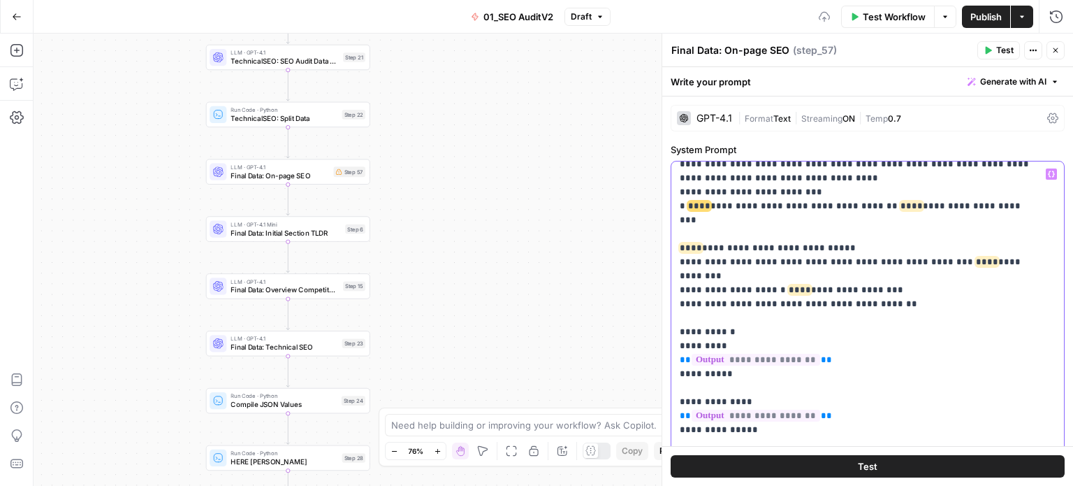
drag, startPoint x: 867, startPoint y: 348, endPoint x: 862, endPoint y: 368, distance: 20.7
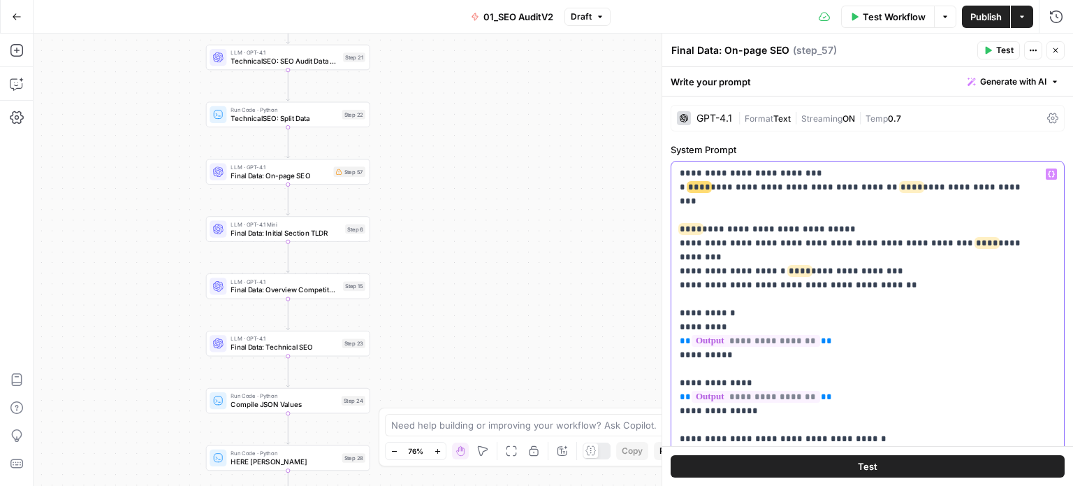
drag, startPoint x: 777, startPoint y: 359, endPoint x: 667, endPoint y: 329, distance: 113.8
click at [667, 329] on div "**********" at bounding box center [868, 260] width 412 height 452
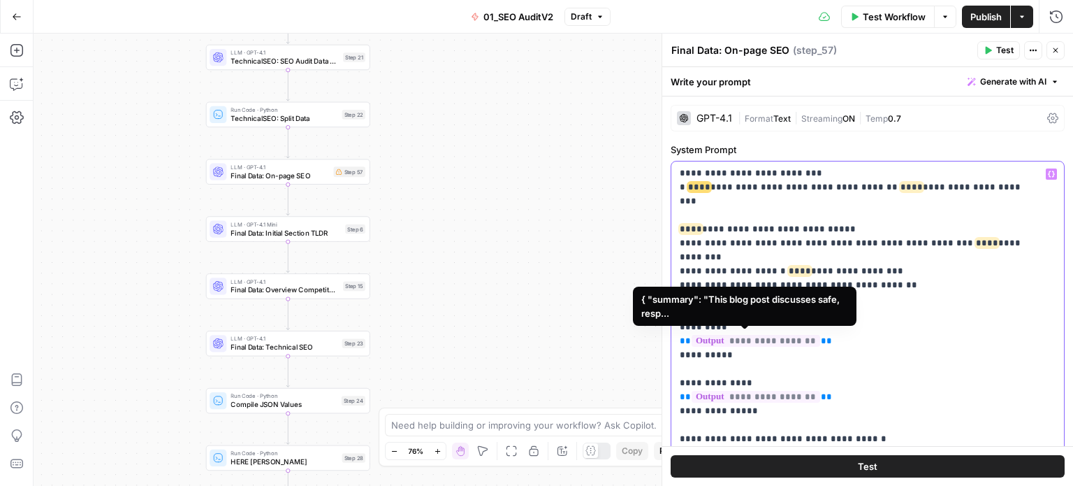
copy p "**********"
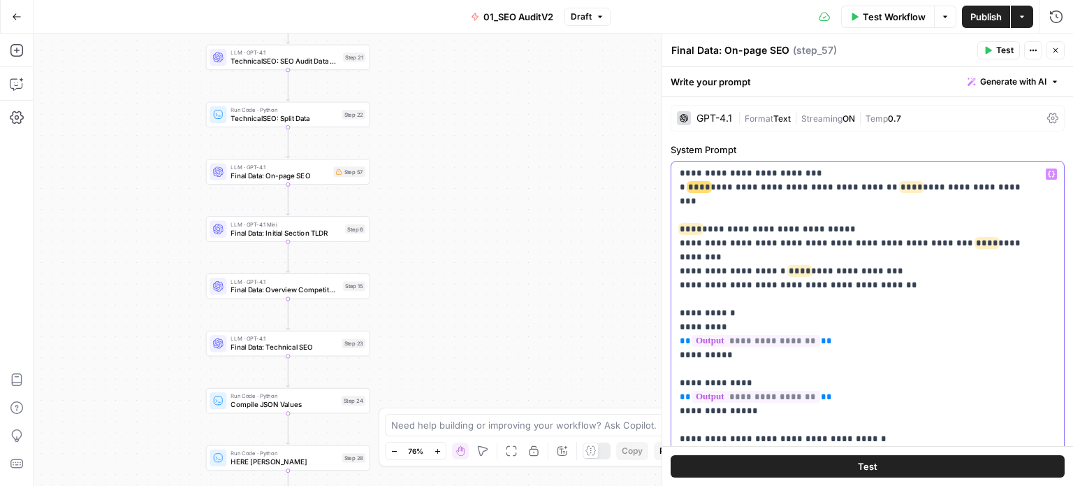
click at [772, 359] on p "**********" at bounding box center [857, 383] width 355 height 1076
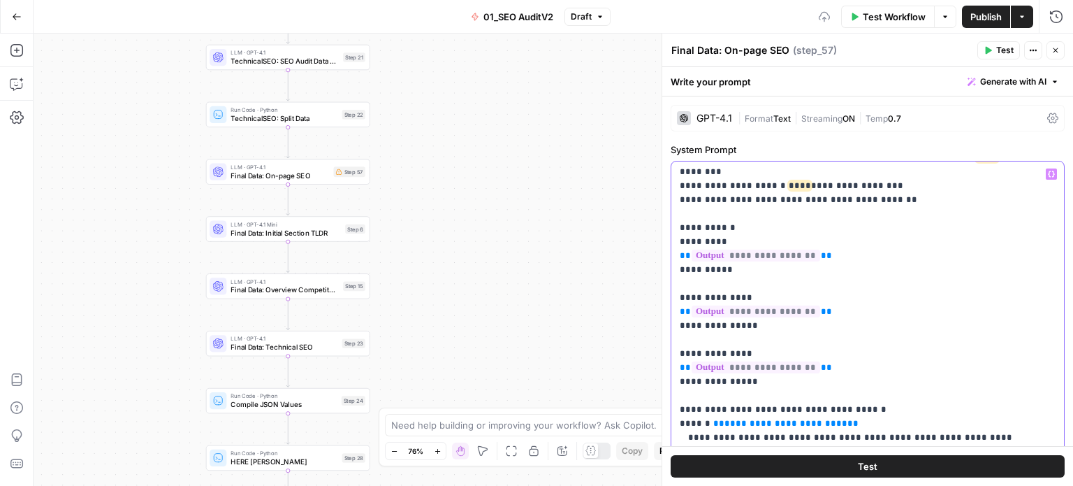
drag, startPoint x: 868, startPoint y: 312, endPoint x: 874, endPoint y: 368, distance: 56.3
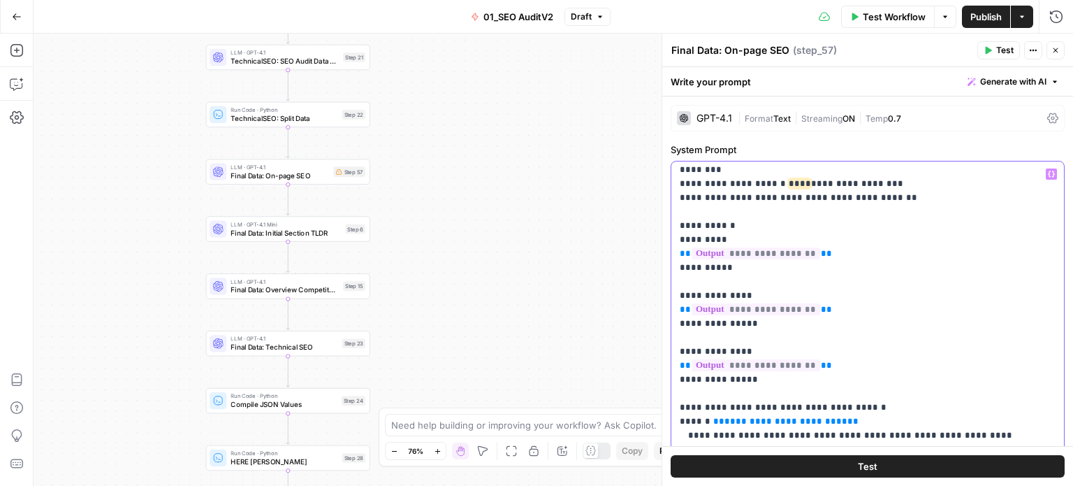
click at [820, 326] on p "**********" at bounding box center [857, 323] width 355 height 1132
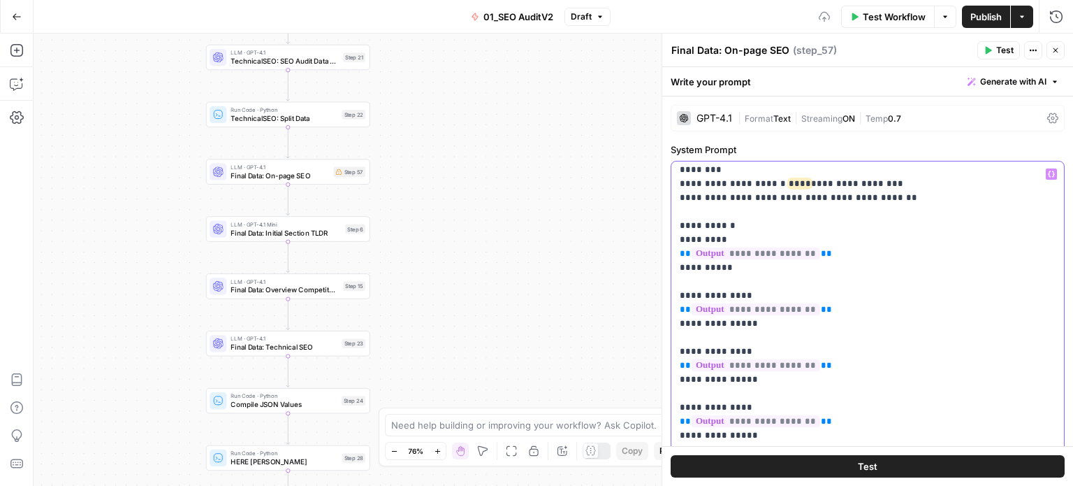
click at [741, 350] on p "**********" at bounding box center [857, 351] width 355 height 1188
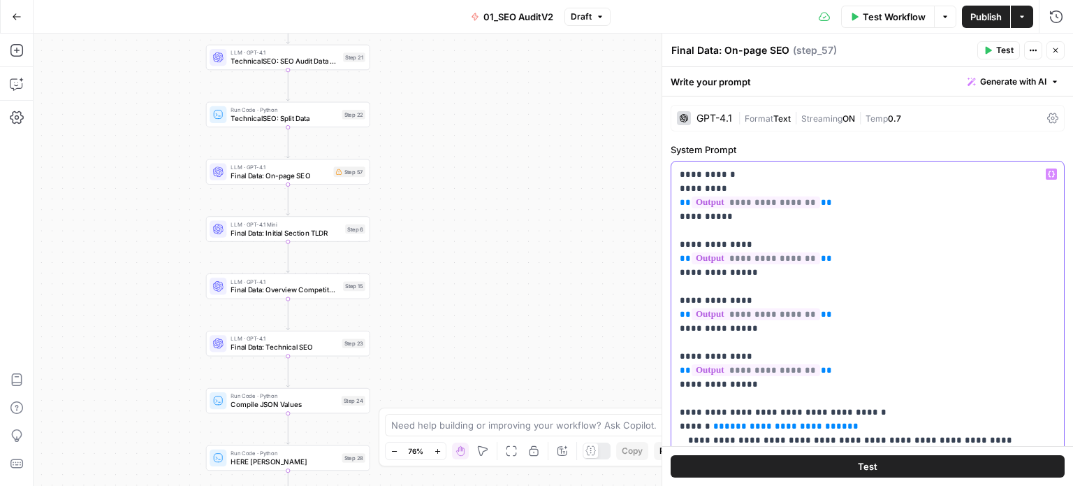
drag, startPoint x: 888, startPoint y: 317, endPoint x: 896, endPoint y: 339, distance: 23.0
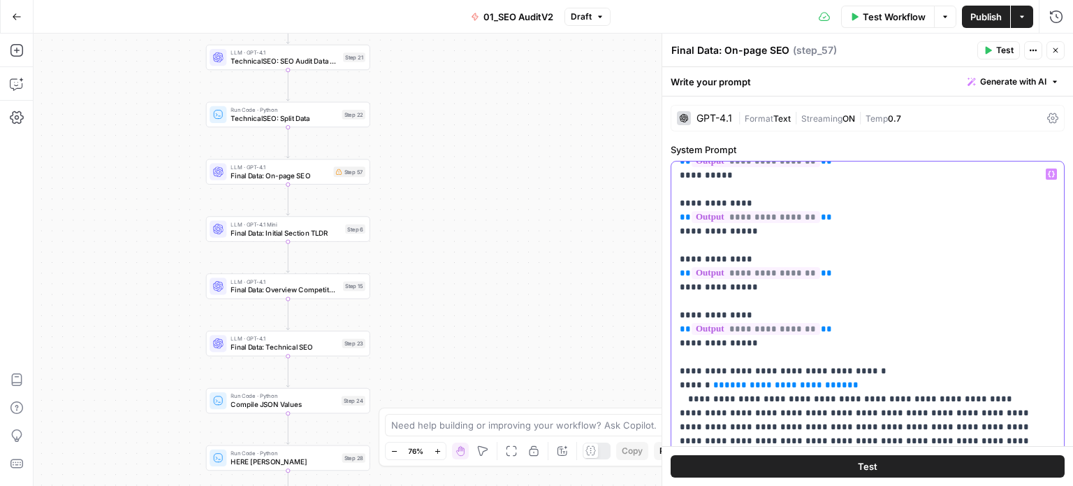
drag, startPoint x: 883, startPoint y: 303, endPoint x: 871, endPoint y: 240, distance: 64.1
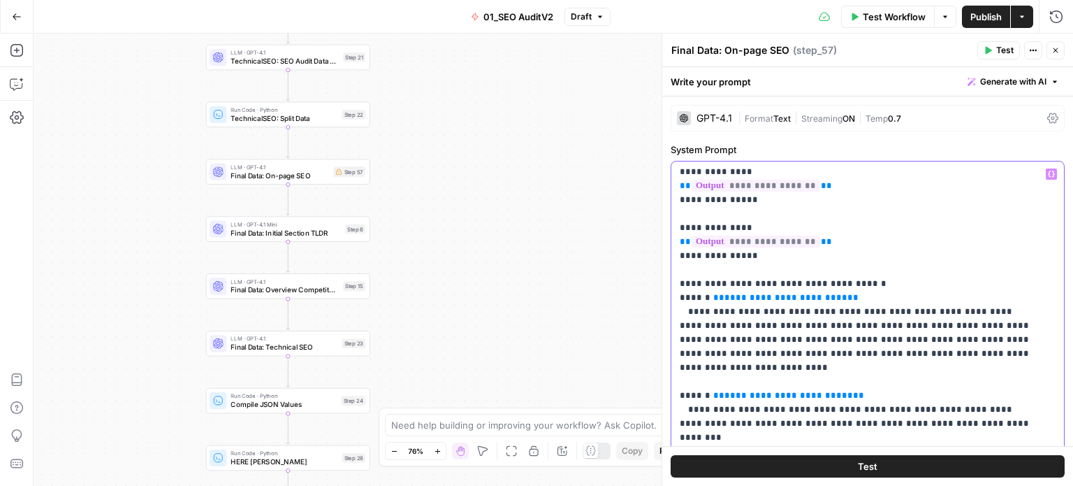
scroll to position [630, 0]
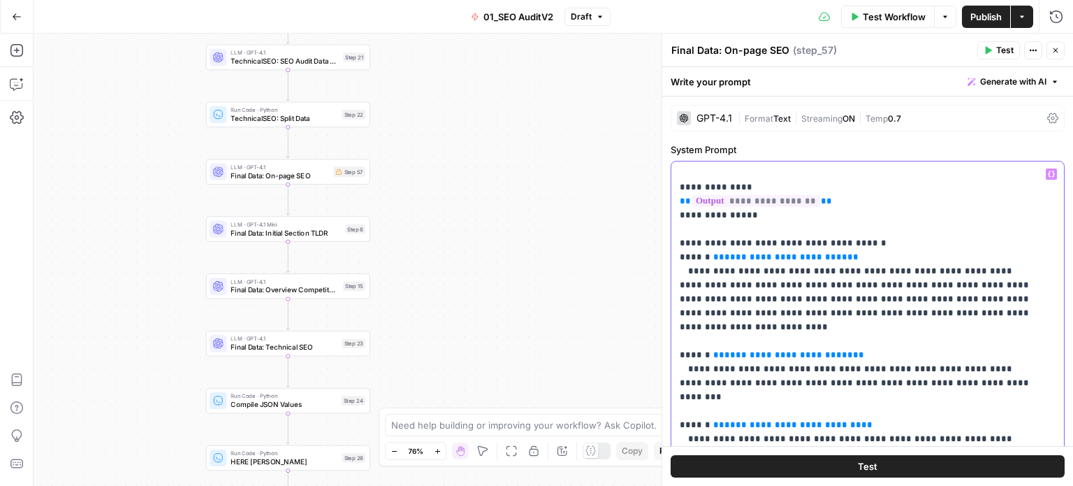
drag, startPoint x: 856, startPoint y: 263, endPoint x: 847, endPoint y: 427, distance: 164.5
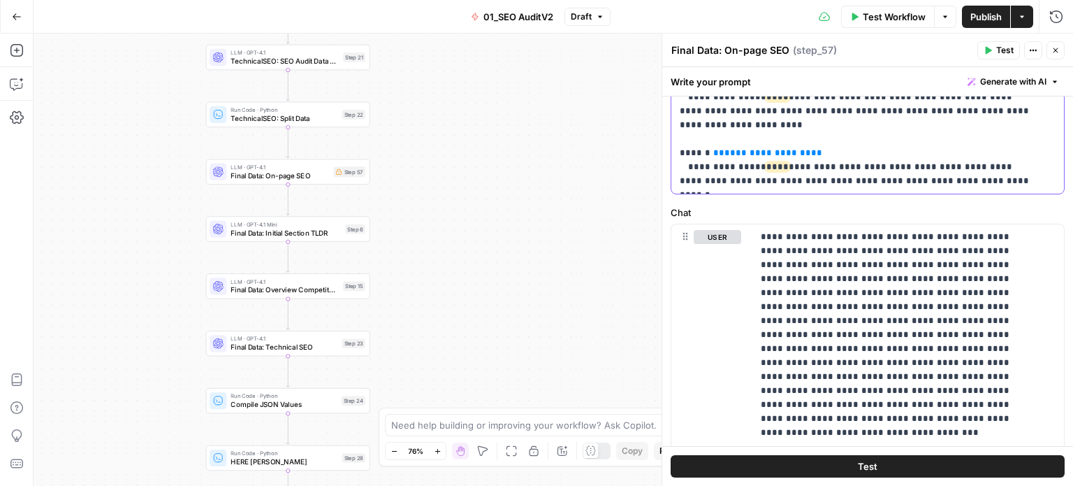
drag, startPoint x: 909, startPoint y: 288, endPoint x: 911, endPoint y: 442, distance: 154.5
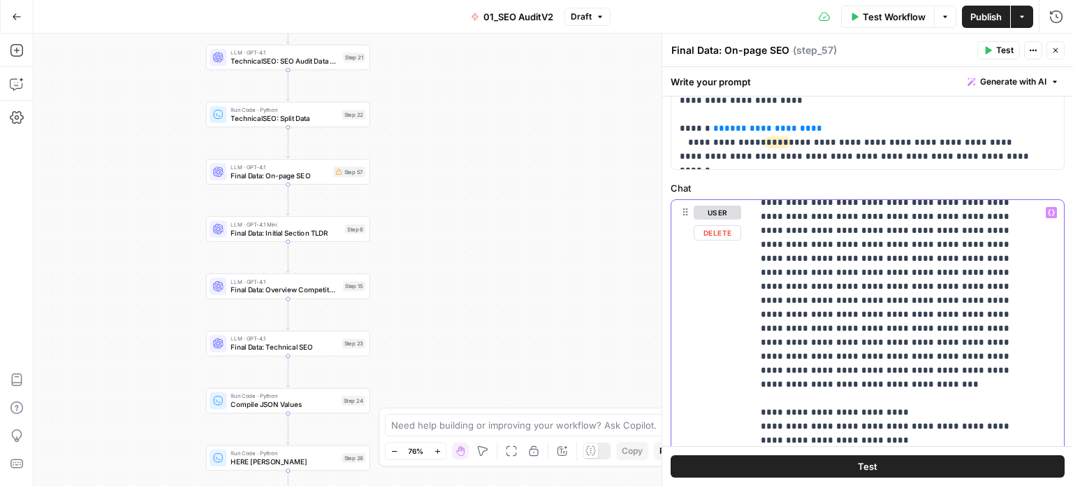
scroll to position [29, 0]
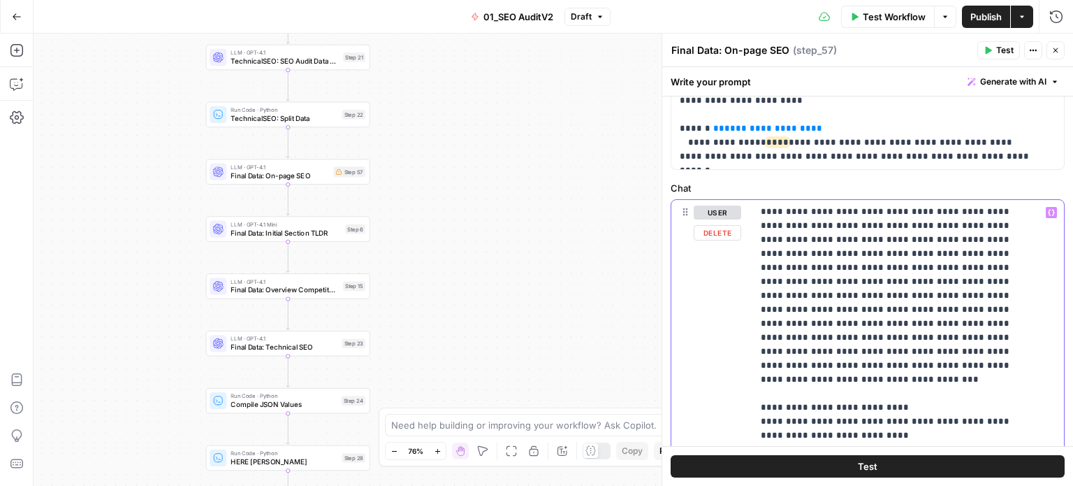
drag, startPoint x: 917, startPoint y: 340, endPoint x: 914, endPoint y: 386, distance: 46.2
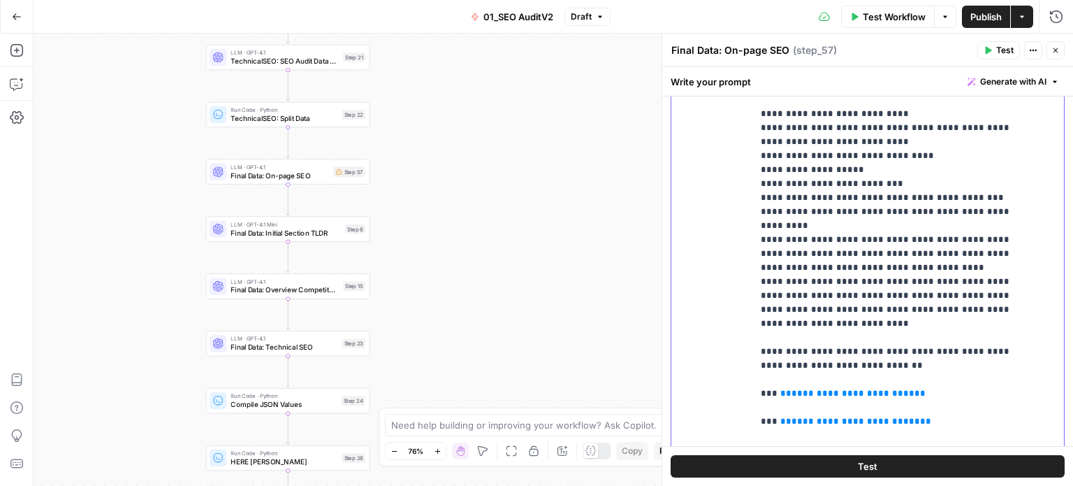
drag, startPoint x: 967, startPoint y: 327, endPoint x: 953, endPoint y: 437, distance: 110.5
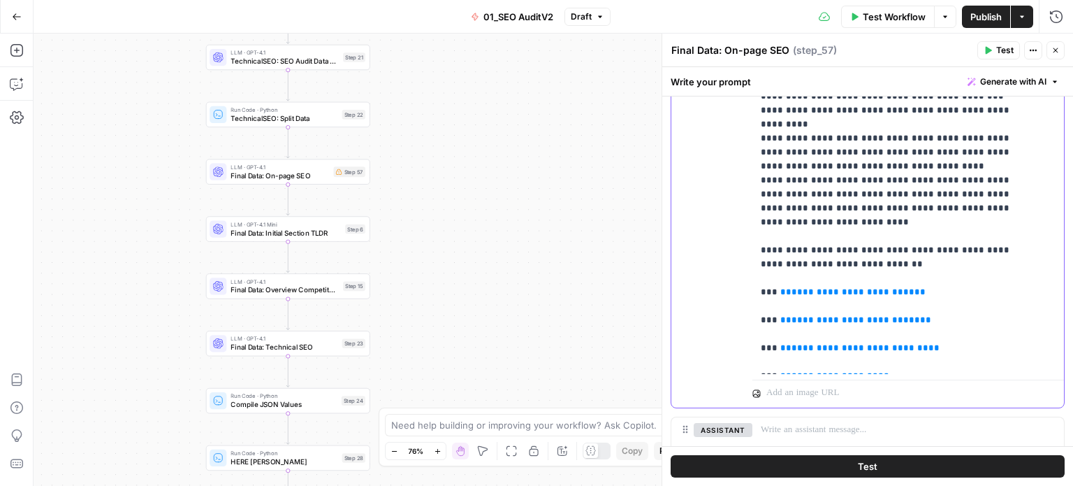
drag, startPoint x: 934, startPoint y: 356, endPoint x: 932, endPoint y: 381, distance: 25.2
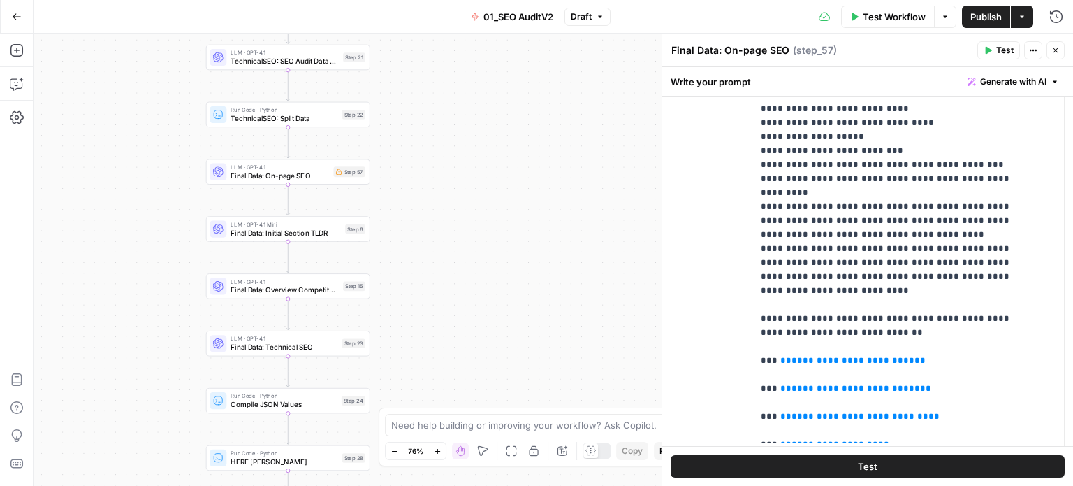
drag, startPoint x: 932, startPoint y: 389, endPoint x: 935, endPoint y: 333, distance: 56.7
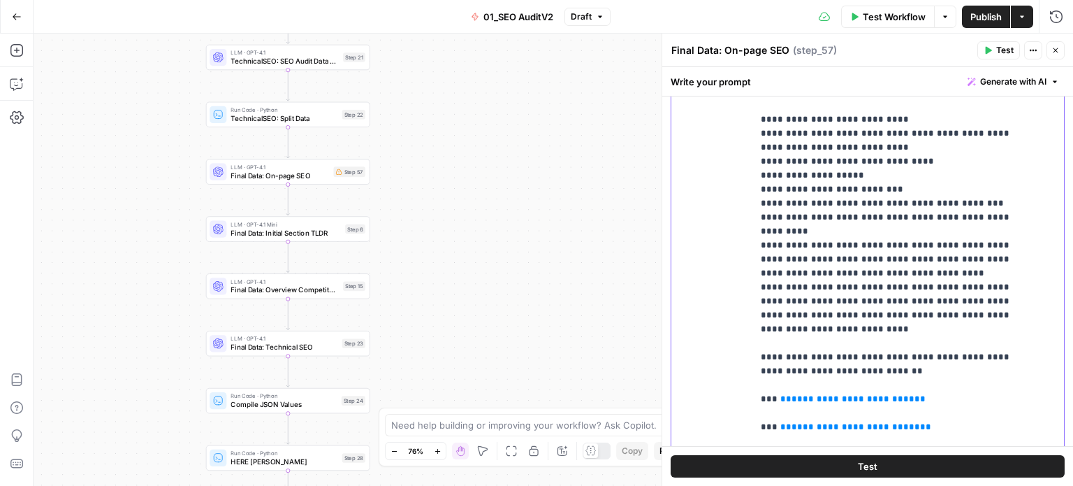
click at [897, 279] on p "**********" at bounding box center [898, 182] width 274 height 587
drag, startPoint x: 783, startPoint y: 329, endPoint x: 749, endPoint y: 329, distance: 33.5
click at [749, 329] on div "**********" at bounding box center [868, 213] width 393 height 602
click at [811, 317] on p "**********" at bounding box center [898, 182] width 274 height 587
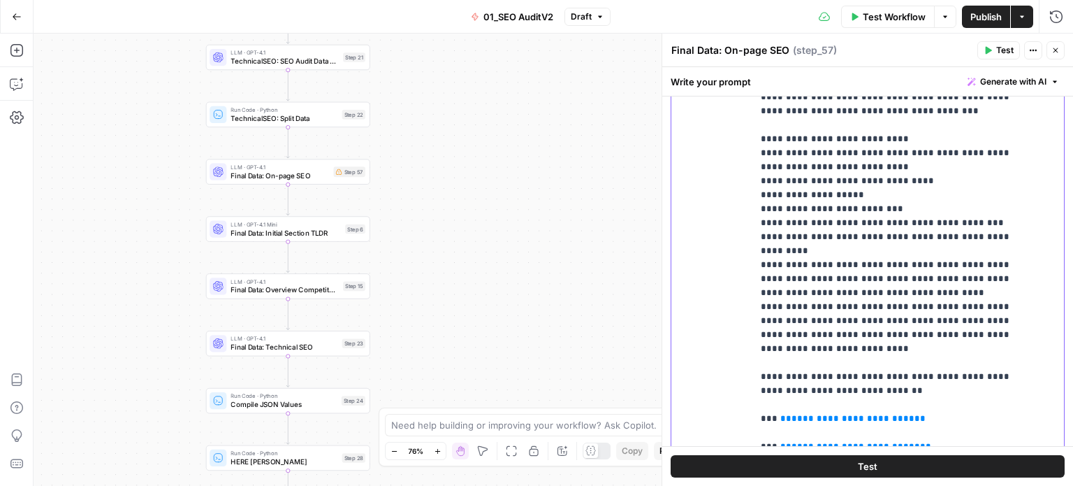
scroll to position [0, 0]
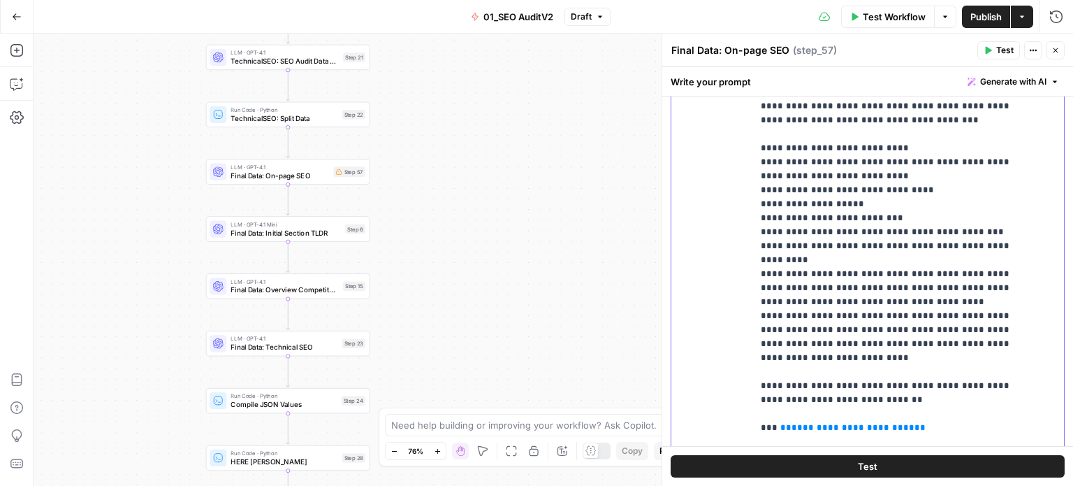
drag, startPoint x: 881, startPoint y: 338, endPoint x: 858, endPoint y: 181, distance: 158.2
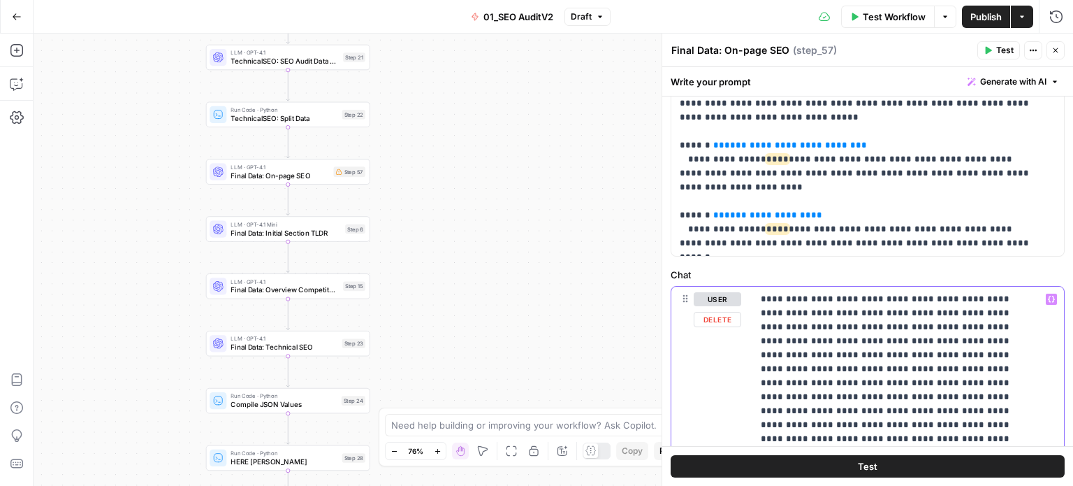
drag, startPoint x: 868, startPoint y: 250, endPoint x: 863, endPoint y: 159, distance: 91.7
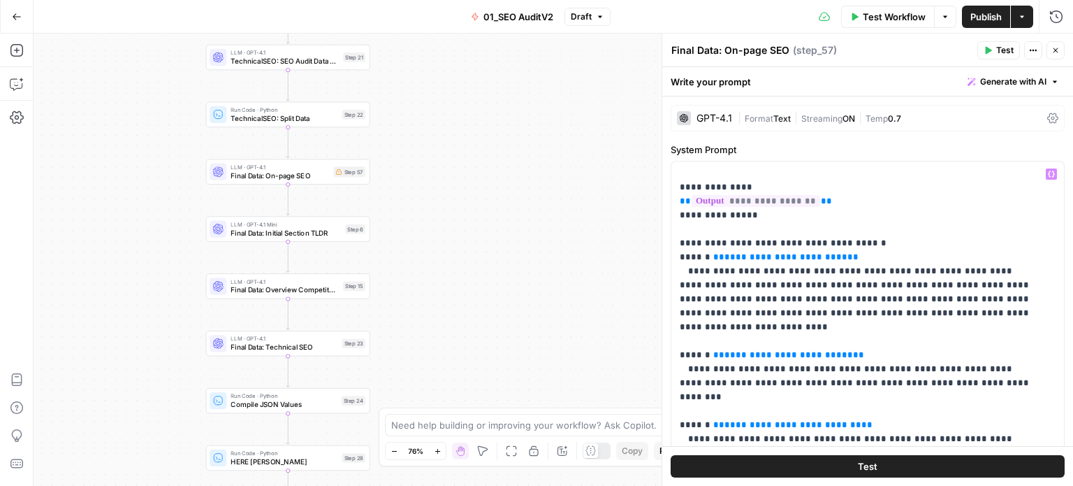
drag, startPoint x: 875, startPoint y: 351, endPoint x: 869, endPoint y: 328, distance: 23.7
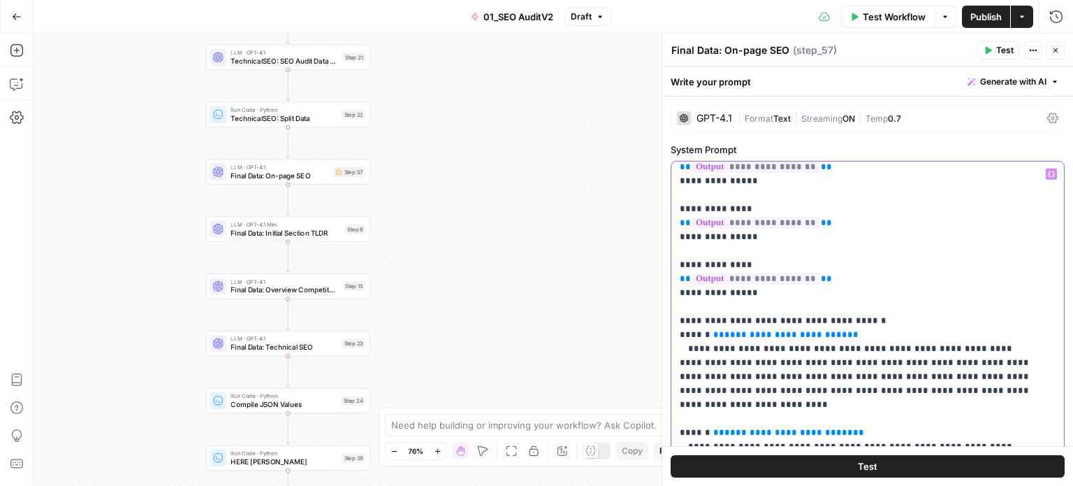
drag, startPoint x: 813, startPoint y: 332, endPoint x: 809, endPoint y: 298, distance: 34.4
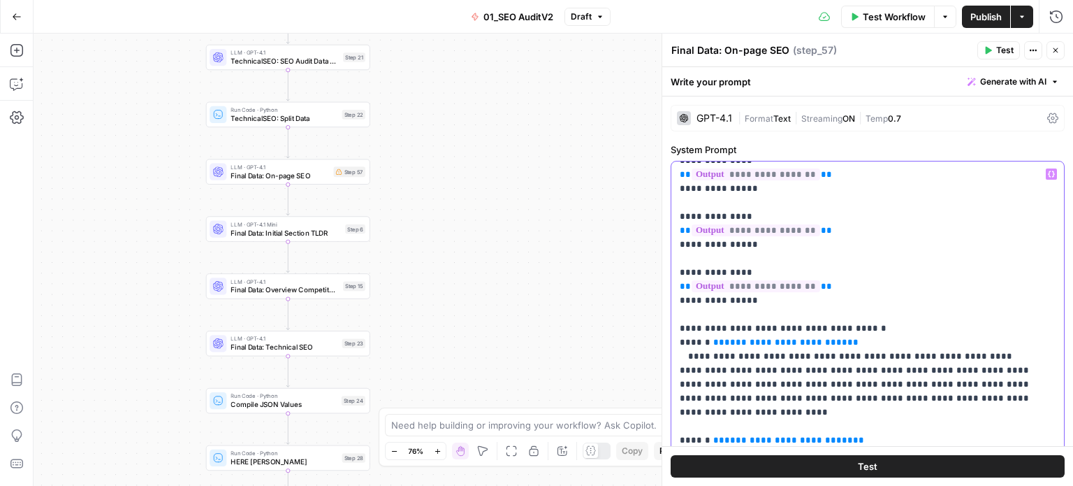
click at [851, 270] on p "**********" at bounding box center [857, 217] width 355 height 1188
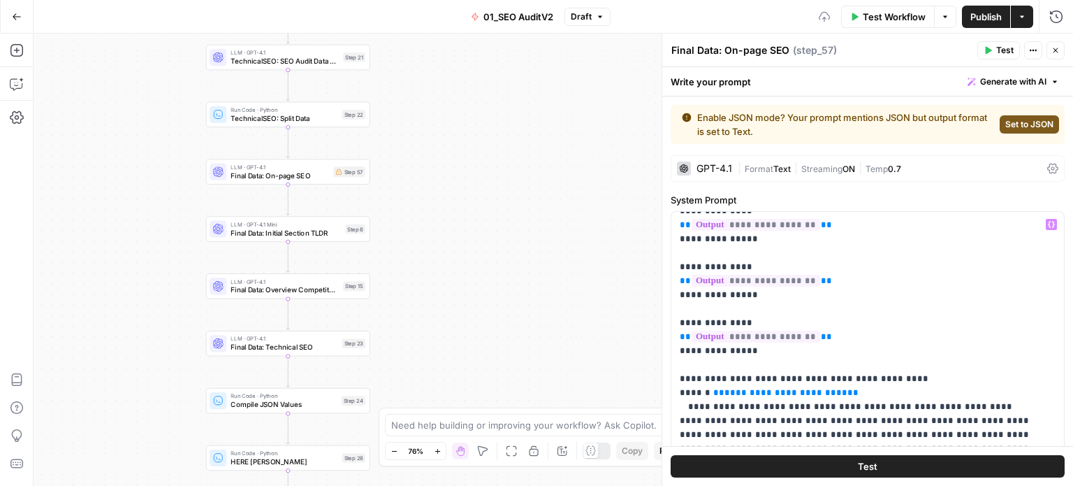
click at [1011, 120] on span "Set to JSON" at bounding box center [1030, 124] width 48 height 13
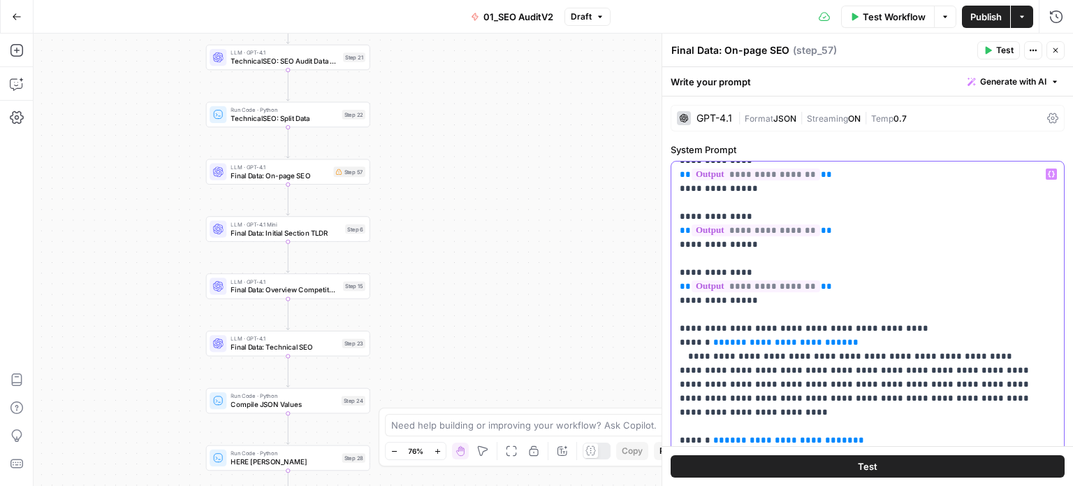
click at [864, 270] on p "**********" at bounding box center [857, 217] width 355 height 1188
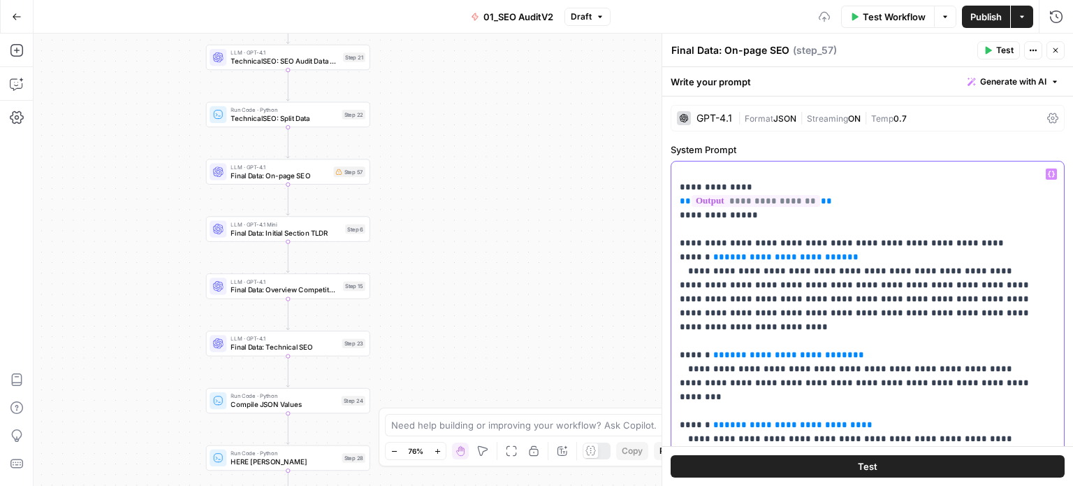
drag, startPoint x: 956, startPoint y: 224, endPoint x: 917, endPoint y: 455, distance: 233.9
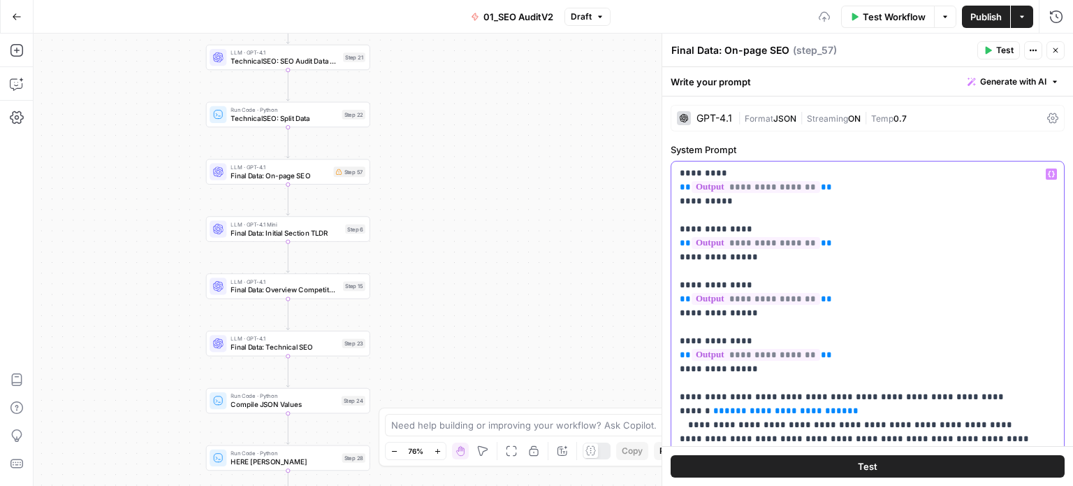
scroll to position [630, 0]
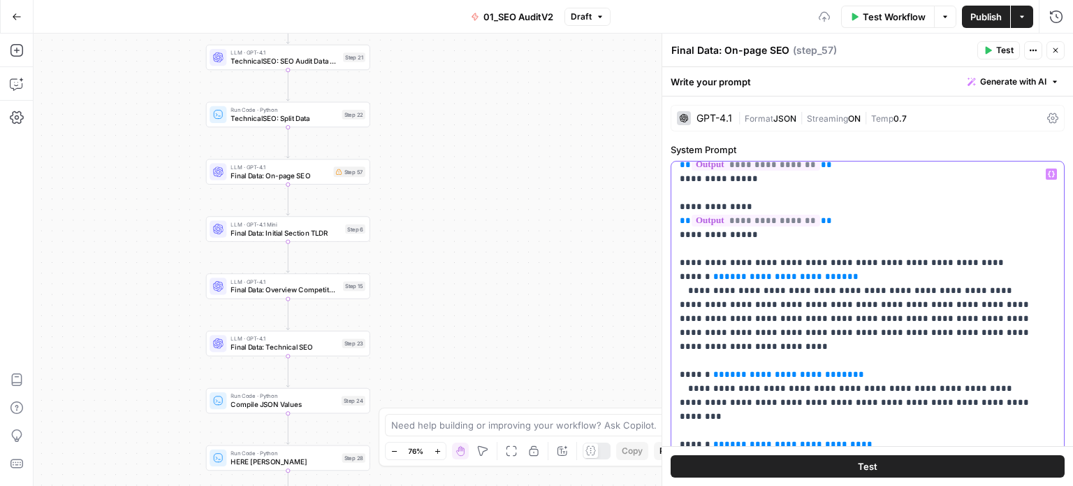
drag, startPoint x: 906, startPoint y: 335, endPoint x: 889, endPoint y: 451, distance: 117.9
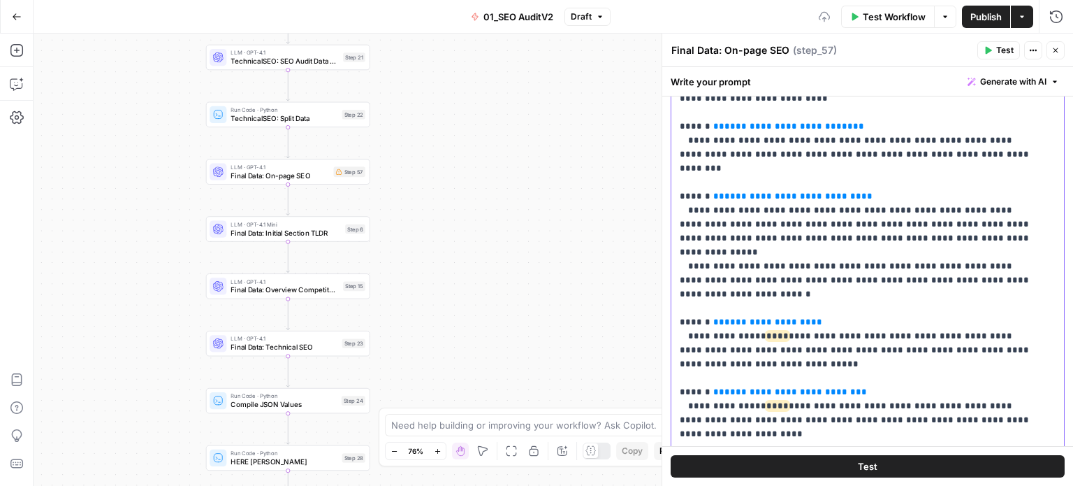
drag, startPoint x: 937, startPoint y: 267, endPoint x: 895, endPoint y: 515, distance: 251.7
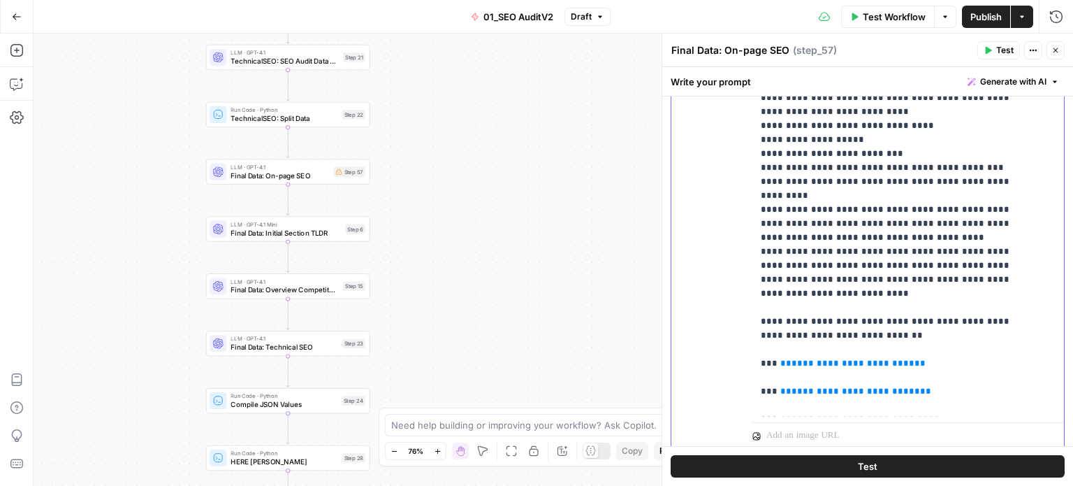
scroll to position [904, 0]
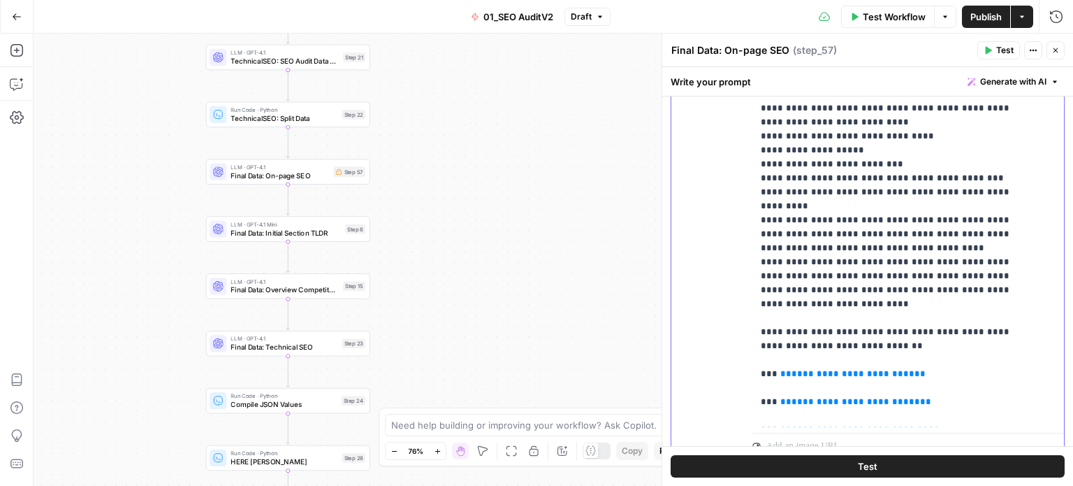
click at [791, 287] on p "**********" at bounding box center [898, 157] width 274 height 587
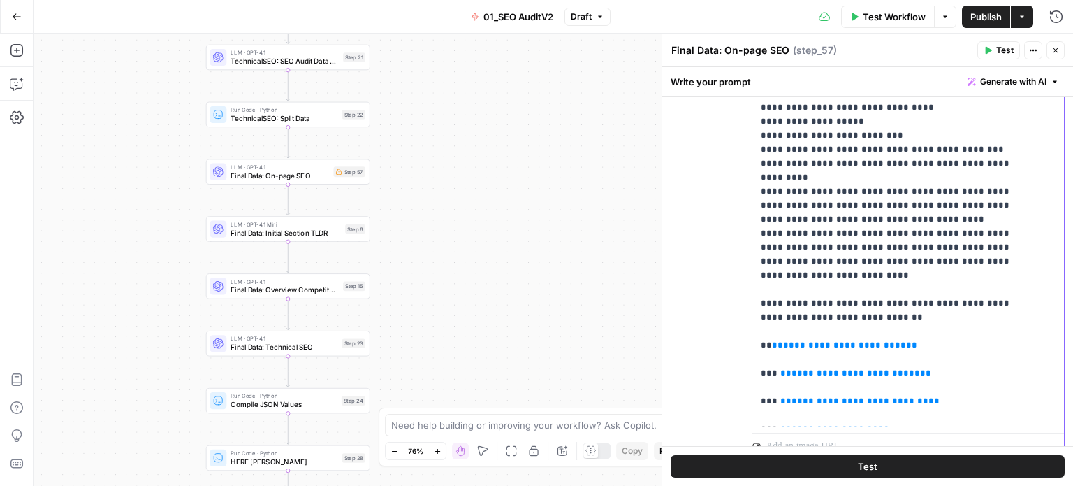
drag, startPoint x: 781, startPoint y: 304, endPoint x: 749, endPoint y: 303, distance: 32.9
click at [749, 303] on div "**********" at bounding box center [868, 159] width 393 height 602
drag, startPoint x: 782, startPoint y: 275, endPoint x: 754, endPoint y: 277, distance: 28.1
click at [754, 277] on div "**********" at bounding box center [903, 143] width 301 height 570
drag, startPoint x: 782, startPoint y: 306, endPoint x: 740, endPoint y: 305, distance: 41.9
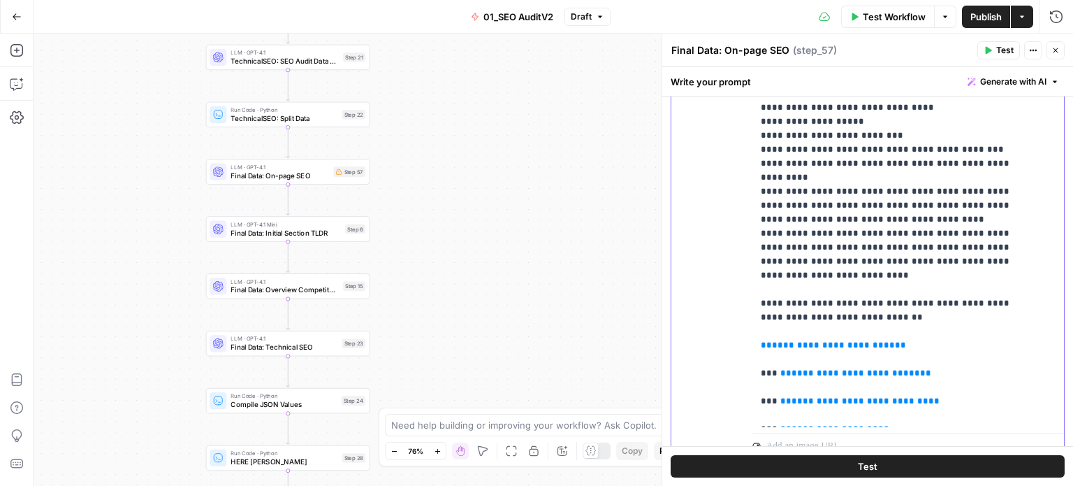
click at [740, 305] on div "**********" at bounding box center [868, 159] width 393 height 602
drag, startPoint x: 783, startPoint y: 331, endPoint x: 735, endPoint y: 331, distance: 47.5
click at [735, 331] on div "**********" at bounding box center [868, 159] width 393 height 602
click at [800, 396] on span "**********" at bounding box center [860, 400] width 137 height 9
click at [781, 396] on span "**" at bounding box center [786, 400] width 11 height 9
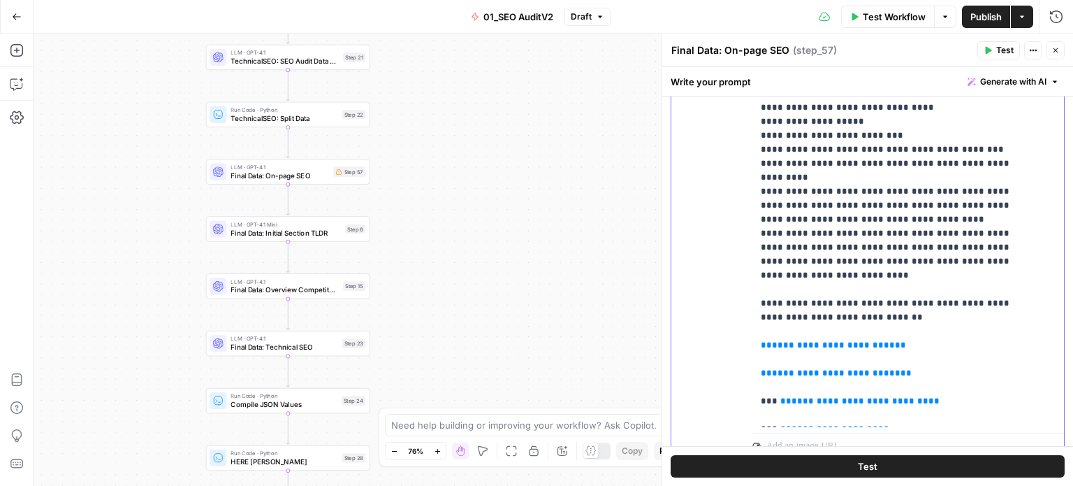
drag, startPoint x: 781, startPoint y: 329, endPoint x: 724, endPoint y: 333, distance: 57.4
click at [724, 333] on div "**********" at bounding box center [868, 159] width 393 height 602
drag, startPoint x: 782, startPoint y: 356, endPoint x: 742, endPoint y: 361, distance: 40.8
click at [742, 361] on div "**********" at bounding box center [868, 159] width 393 height 602
drag, startPoint x: 772, startPoint y: 383, endPoint x: 744, endPoint y: 385, distance: 27.3
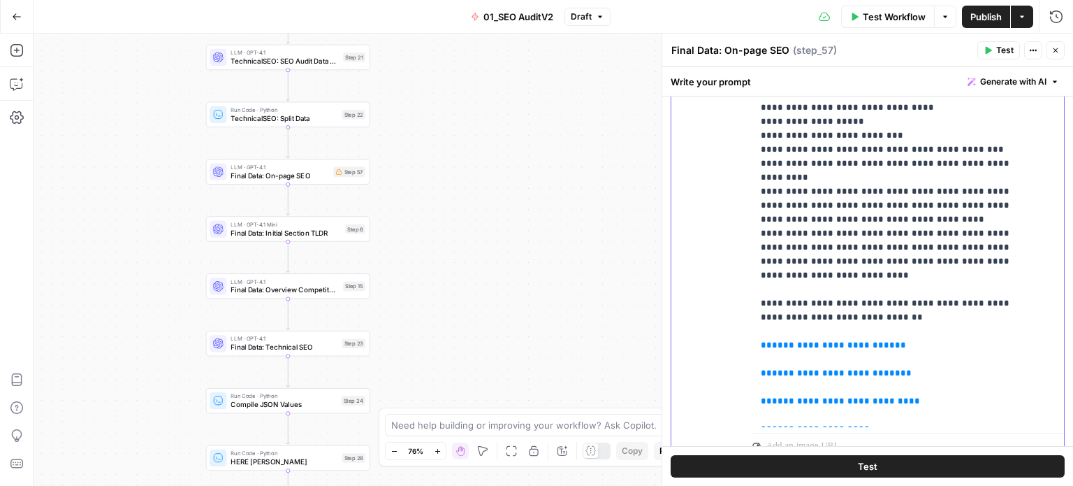
click at [744, 385] on div "**********" at bounding box center [868, 159] width 393 height 602
drag, startPoint x: 761, startPoint y: 413, endPoint x: 749, endPoint y: 413, distance: 11.9
click at [749, 413] on div "**********" at bounding box center [868, 159] width 393 height 602
click at [792, 480] on span "**********" at bounding box center [835, 484] width 87 height 9
drag, startPoint x: 782, startPoint y: 412, endPoint x: 727, endPoint y: 410, distance: 55.2
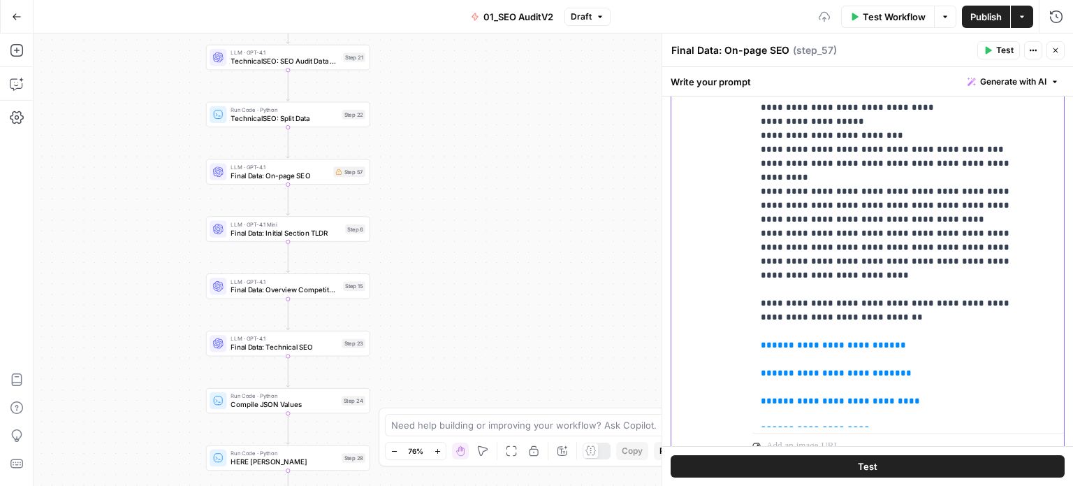
click at [727, 410] on div "**********" at bounding box center [868, 159] width 393 height 602
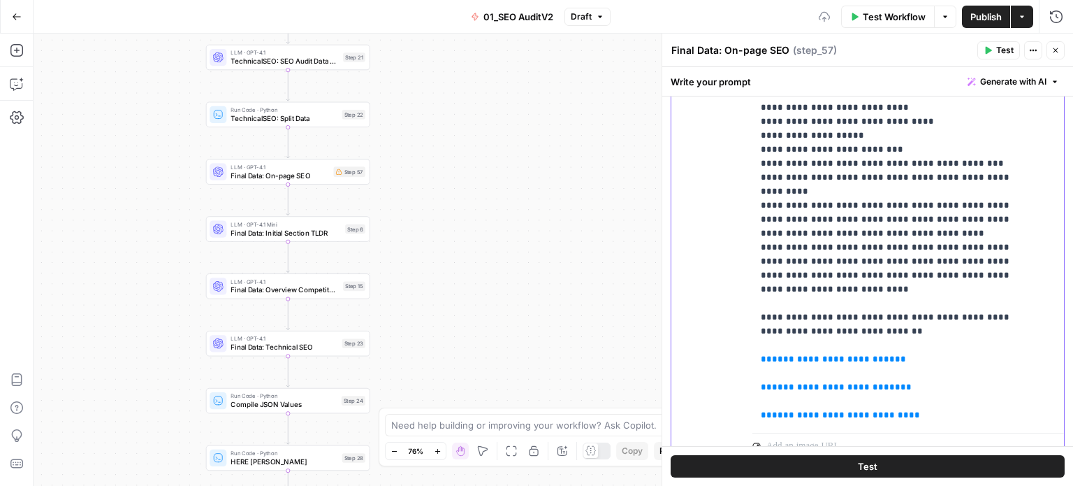
click at [766, 389] on p "**********" at bounding box center [898, 135] width 274 height 573
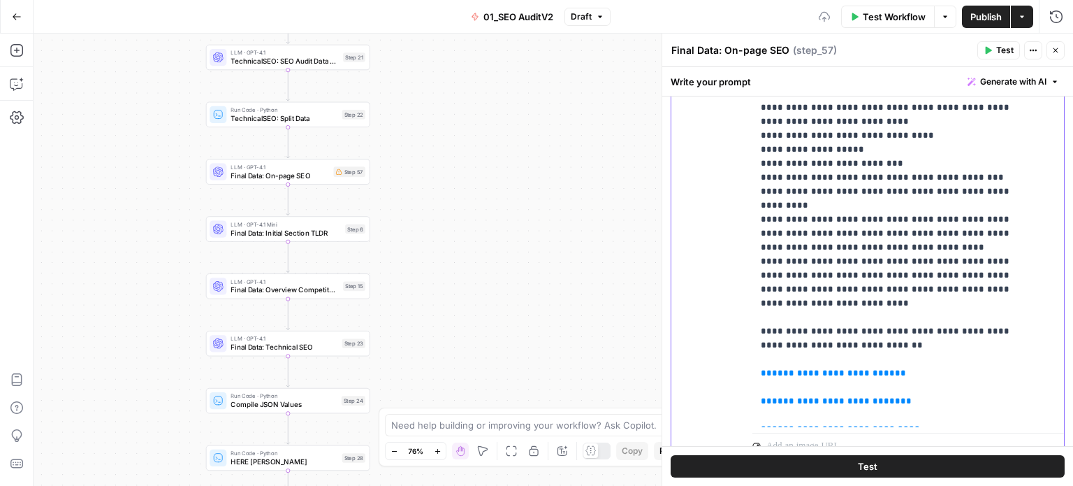
click at [769, 373] on p "**********" at bounding box center [898, 142] width 274 height 559
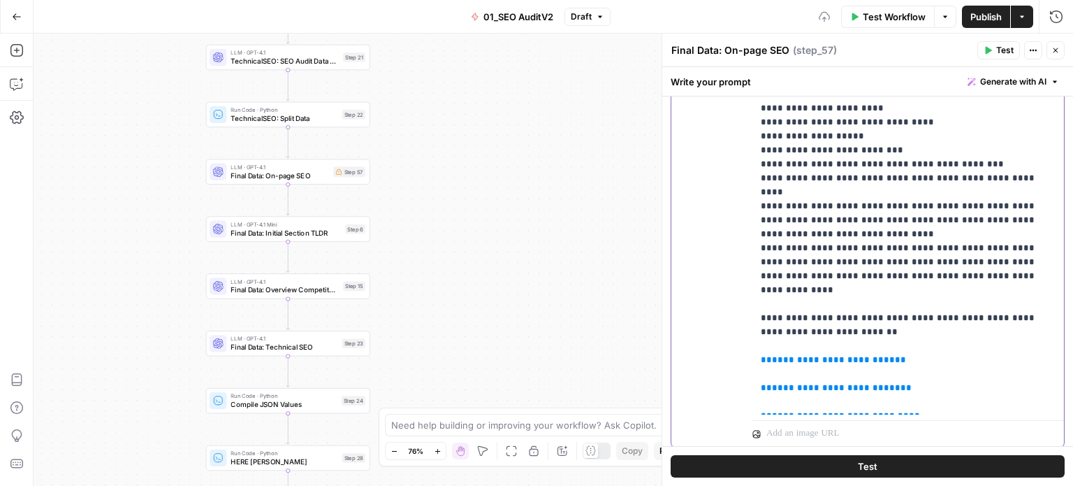
click at [772, 349] on p "**********" at bounding box center [903, 136] width 284 height 545
click at [774, 318] on p "**********" at bounding box center [903, 129] width 284 height 531
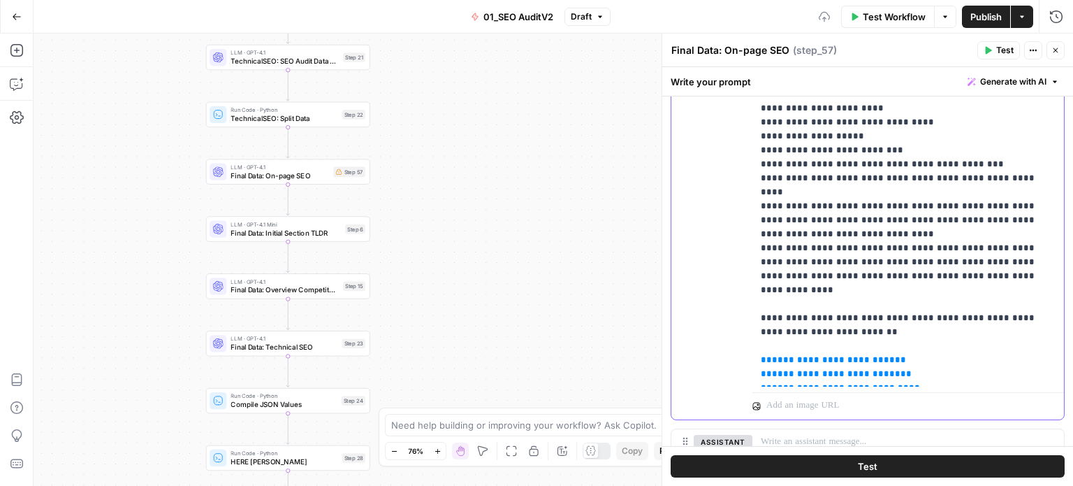
drag, startPoint x: 844, startPoint y: 304, endPoint x: 745, endPoint y: 304, distance: 99.2
click at [745, 304] on div "**********" at bounding box center [868, 139] width 393 height 562
click at [906, 315] on p "**********" at bounding box center [903, 122] width 284 height 517
drag, startPoint x: 909, startPoint y: 319, endPoint x: 704, endPoint y: 312, distance: 204.2
click at [704, 312] on div "**********" at bounding box center [868, 139] width 393 height 562
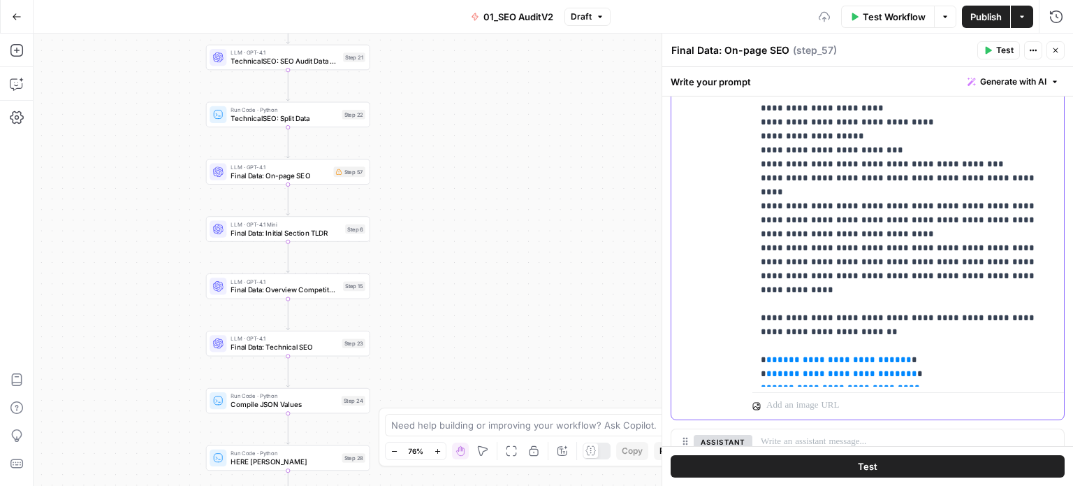
click at [923, 332] on p "**********" at bounding box center [903, 122] width 284 height 517
drag, startPoint x: 883, startPoint y: 329, endPoint x: 704, endPoint y: 331, distance: 178.9
click at [704, 331] on div "**********" at bounding box center [868, 139] width 393 height 562
click at [868, 345] on p "**********" at bounding box center [903, 122] width 284 height 517
drag, startPoint x: 889, startPoint y: 346, endPoint x: 742, endPoint y: 353, distance: 146.9
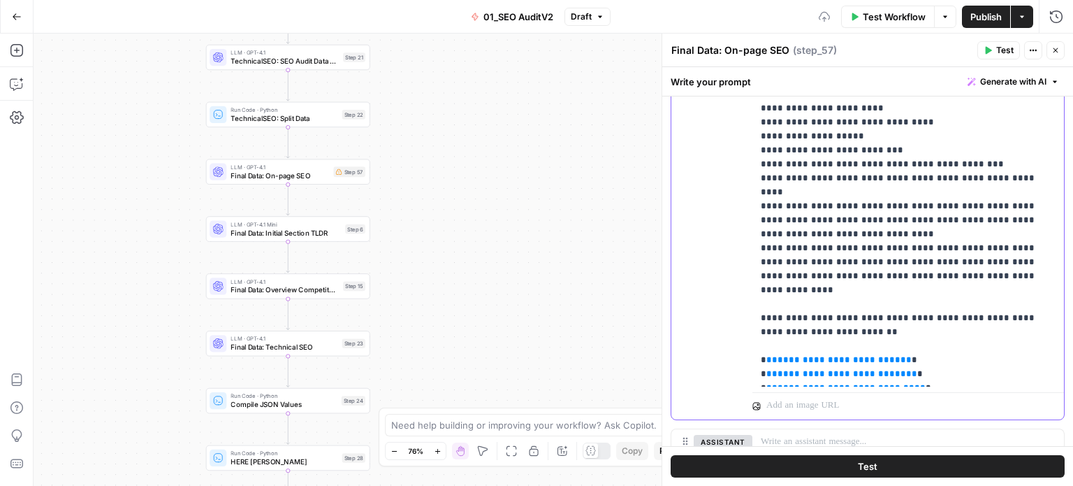
click at [742, 353] on div "**********" at bounding box center [868, 139] width 393 height 562
click at [903, 352] on p "**********" at bounding box center [903, 122] width 284 height 517
click at [881, 343] on p "**********" at bounding box center [903, 122] width 284 height 517
drag, startPoint x: 888, startPoint y: 345, endPoint x: 725, endPoint y: 339, distance: 163.0
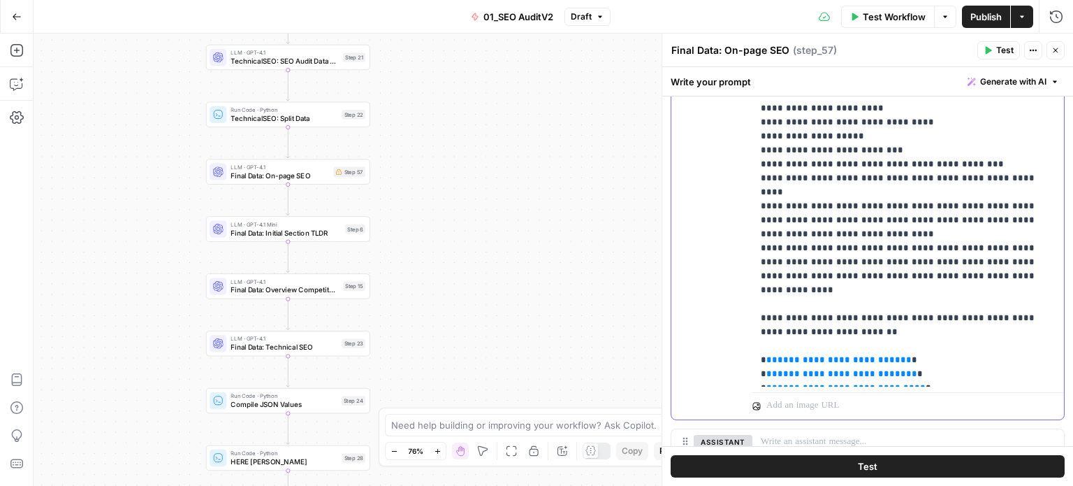
click at [725, 339] on div "**********" at bounding box center [868, 139] width 393 height 562
click at [872, 372] on p "**********" at bounding box center [903, 122] width 284 height 517
drag, startPoint x: 905, startPoint y: 354, endPoint x: 730, endPoint y: 355, distance: 175.4
click at [730, 355] on div "**********" at bounding box center [868, 139] width 393 height 562
click at [858, 374] on p "**********" at bounding box center [903, 122] width 284 height 517
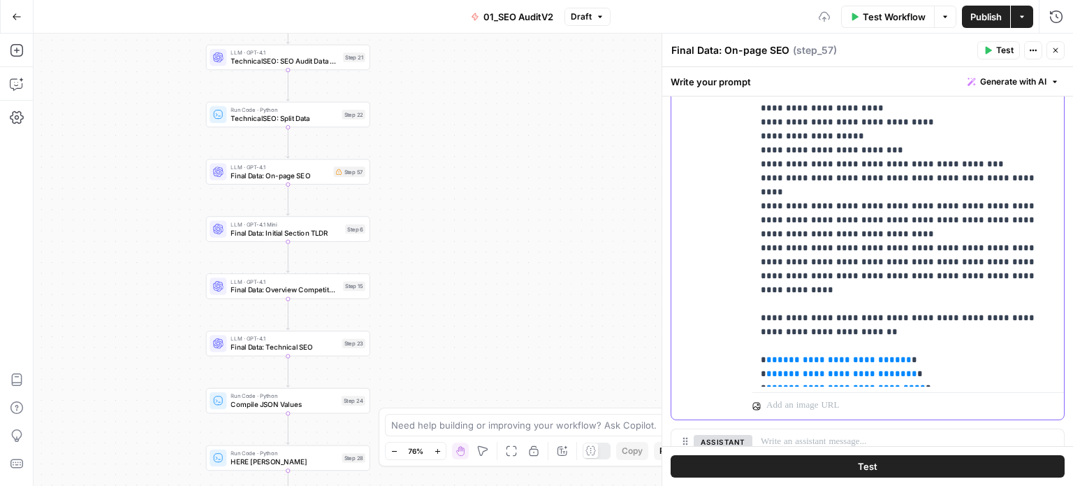
drag, startPoint x: 797, startPoint y: 379, endPoint x: 635, endPoint y: 373, distance: 163.0
click at [642, 376] on body "All About AI New Home Browse Insights Opportunities Your Data Recent Grids Keyw…" at bounding box center [536, 243] width 1073 height 486
drag, startPoint x: 814, startPoint y: 373, endPoint x: 746, endPoint y: 373, distance: 67.1
click at [746, 373] on div "**********" at bounding box center [868, 139] width 393 height 562
click at [946, 304] on p "**********" at bounding box center [903, 122] width 284 height 517
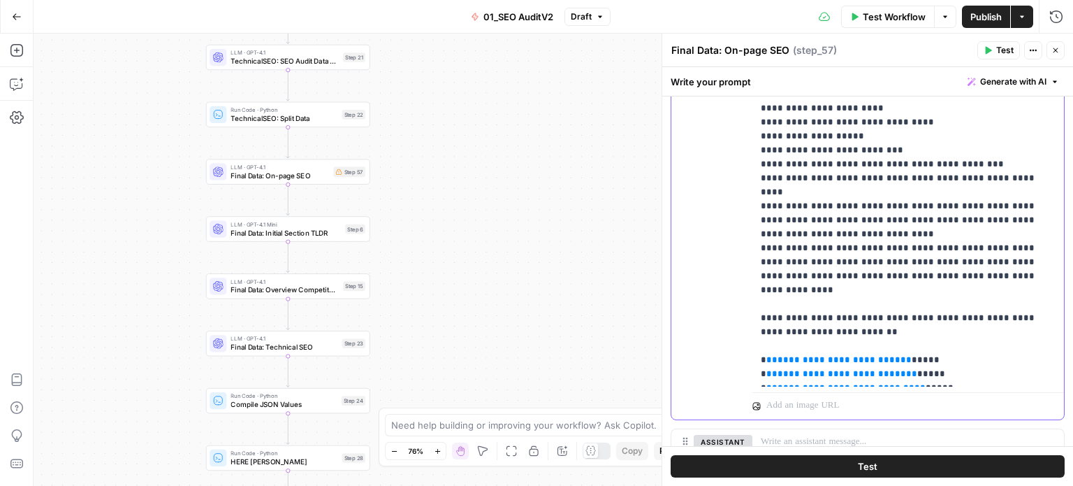
click at [909, 299] on p "**********" at bounding box center [903, 122] width 284 height 517
drag, startPoint x: 916, startPoint y: 307, endPoint x: 903, endPoint y: 303, distance: 13.1
click at [903, 303] on p "**********" at bounding box center [903, 122] width 284 height 517
click at [945, 300] on p "**********" at bounding box center [903, 122] width 284 height 517
drag, startPoint x: 964, startPoint y: 299, endPoint x: 903, endPoint y: 298, distance: 61.5
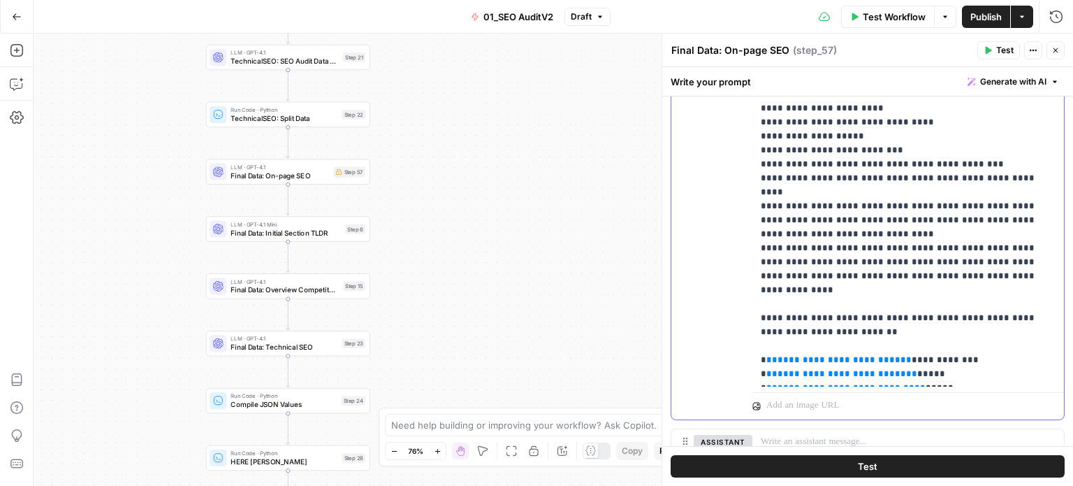
click at [903, 298] on p "**********" at bounding box center [903, 122] width 284 height 517
copy p "**********"
drag, startPoint x: 942, startPoint y: 317, endPoint x: 955, endPoint y: 319, distance: 12.9
click at [942, 316] on p "**********" at bounding box center [903, 122] width 284 height 517
drag, startPoint x: 948, startPoint y: 318, endPoint x: 911, endPoint y: 319, distance: 37.0
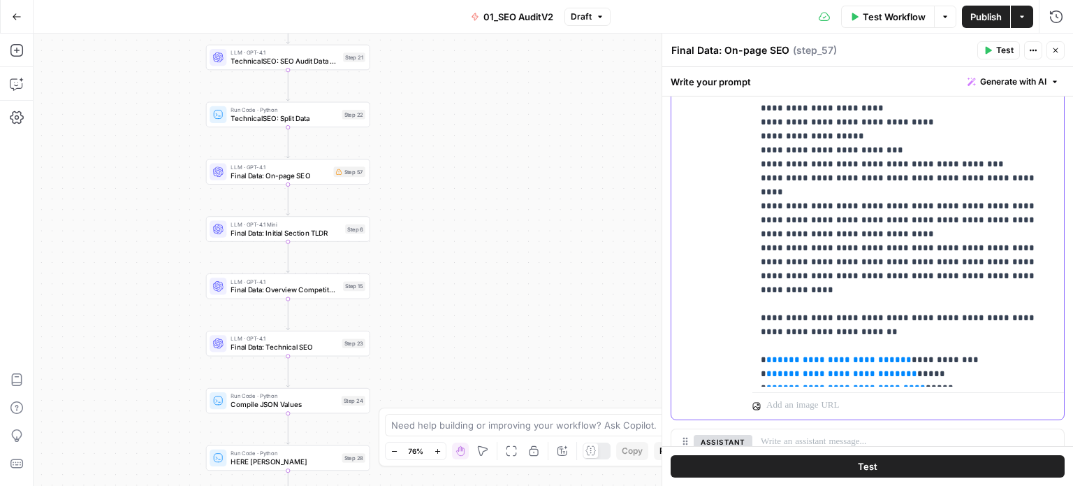
click at [911, 319] on p "**********" at bounding box center [903, 122] width 284 height 517
drag, startPoint x: 947, startPoint y: 331, endPoint x: 921, endPoint y: 331, distance: 25.9
click at [921, 331] on p "**********" at bounding box center [903, 122] width 284 height 517
drag, startPoint x: 891, startPoint y: 349, endPoint x: 881, endPoint y: 349, distance: 9.8
click at [881, 349] on p "**********" at bounding box center [903, 122] width 284 height 517
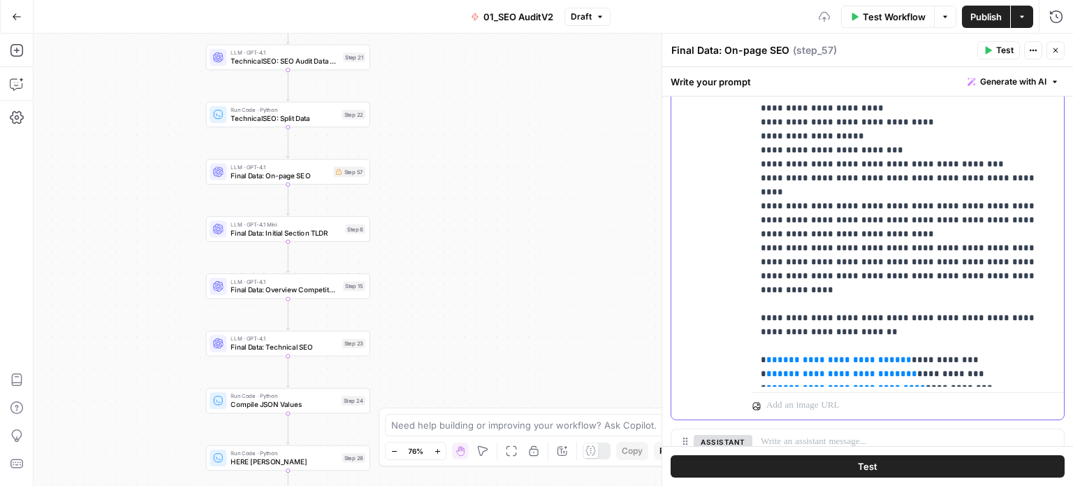
drag, startPoint x: 925, startPoint y: 357, endPoint x: 908, endPoint y: 358, distance: 17.5
click at [908, 358] on p "**********" at bounding box center [903, 122] width 284 height 517
drag, startPoint x: 888, startPoint y: 373, endPoint x: 919, endPoint y: 377, distance: 31.0
click at [865, 374] on p "**********" at bounding box center [903, 122] width 284 height 517
click at [936, 372] on p "**********" at bounding box center [903, 122] width 284 height 517
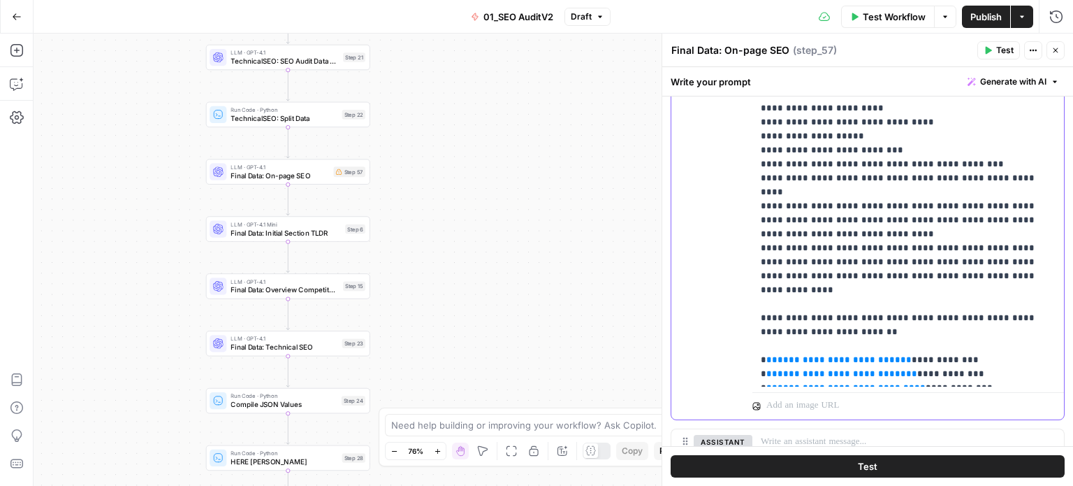
click at [809, 369] on span "**********" at bounding box center [842, 373] width 129 height 9
click at [762, 304] on p "**********" at bounding box center [903, 122] width 284 height 517
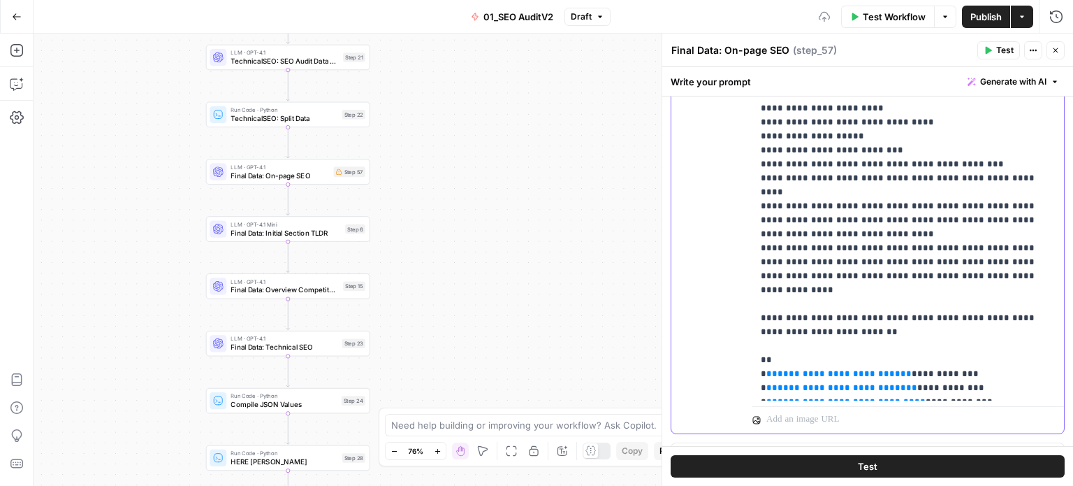
click at [774, 301] on p "**********" at bounding box center [903, 129] width 284 height 531
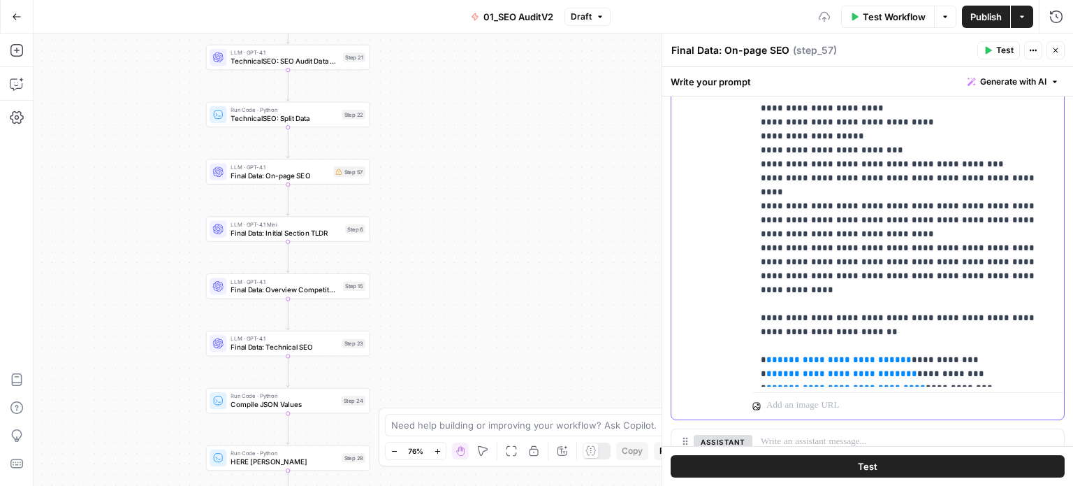
drag, startPoint x: 917, startPoint y: 373, endPoint x: 733, endPoint y: 308, distance: 195.0
click at [733, 308] on div "**********" at bounding box center [868, 139] width 393 height 562
click at [797, 293] on p "**********" at bounding box center [903, 122] width 284 height 517
click at [790, 355] on span "**********" at bounding box center [839, 359] width 123 height 9
drag, startPoint x: 916, startPoint y: 375, endPoint x: 726, endPoint y: 303, distance: 203.3
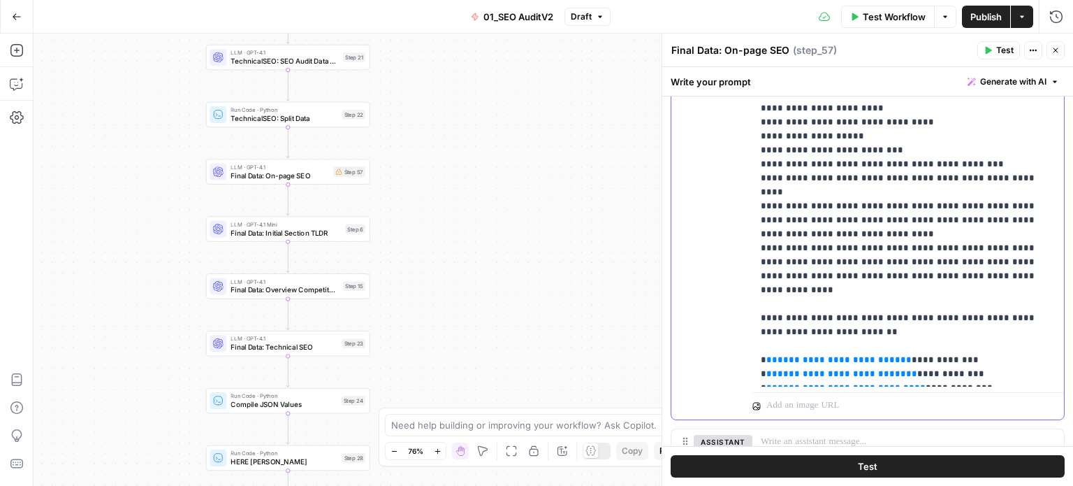
click at [726, 303] on div "**********" at bounding box center [868, 139] width 393 height 562
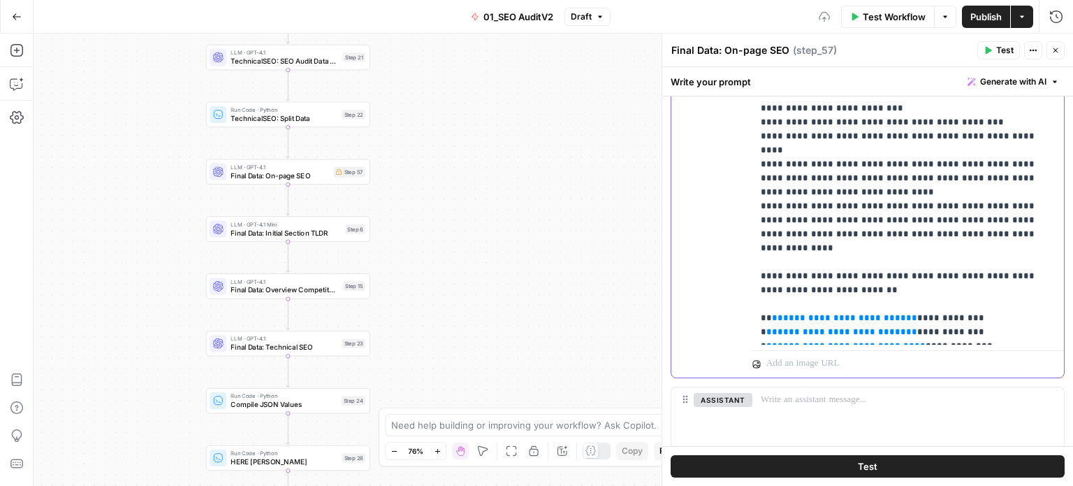
scroll to position [1024, 0]
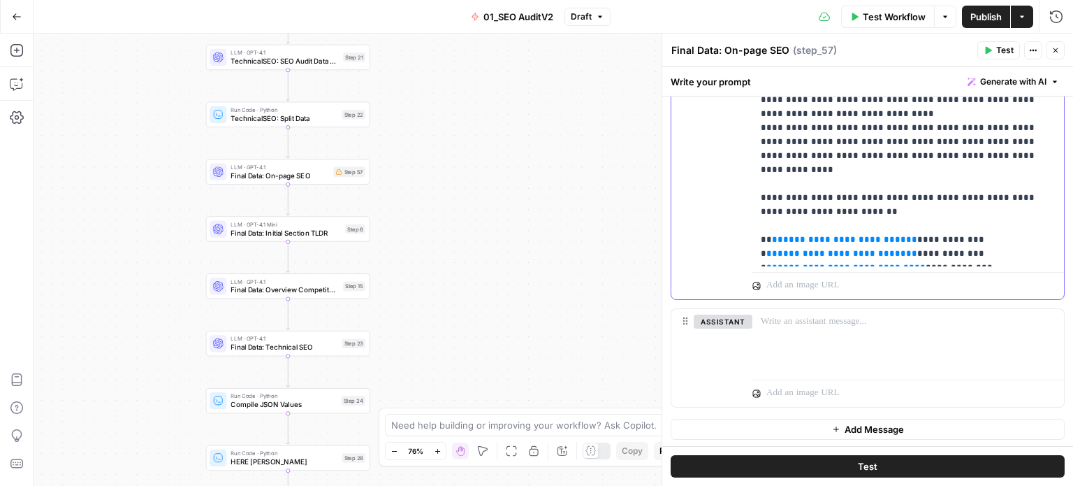
click at [907, 252] on p "**********" at bounding box center [903, 2] width 284 height 517
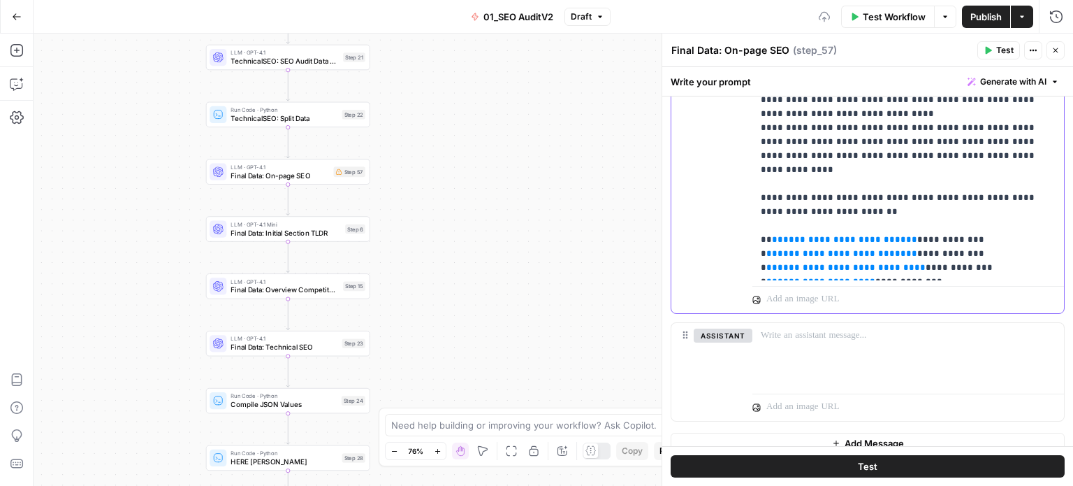
click at [766, 187] on p "**********" at bounding box center [903, 9] width 284 height 531
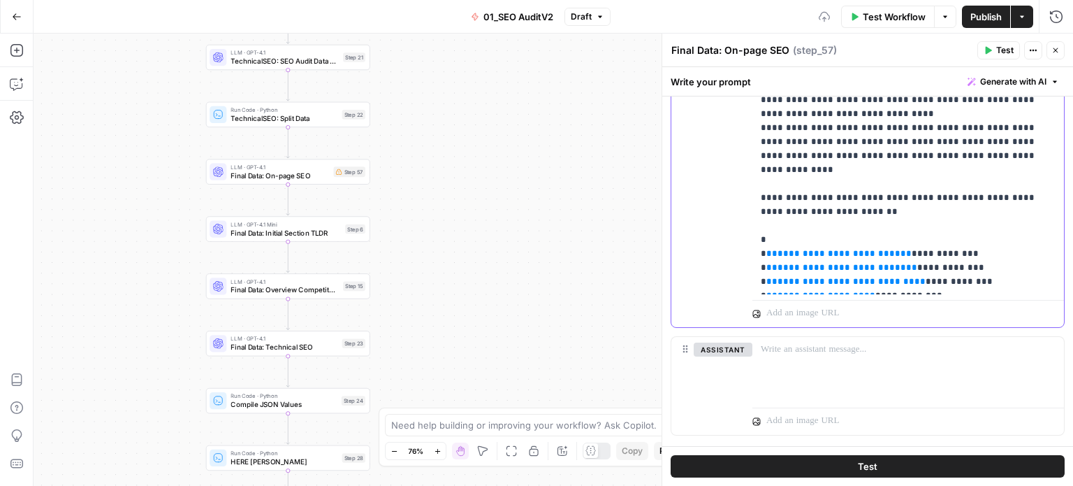
drag, startPoint x: 923, startPoint y: 270, endPoint x: 730, endPoint y: 195, distance: 207.8
click at [730, 195] on div "**********" at bounding box center [868, 33] width 393 height 590
click at [855, 277] on span "**********" at bounding box center [846, 281] width 137 height 9
click at [981, 270] on p "**********" at bounding box center [903, 16] width 284 height 545
click at [958, 196] on p "**********" at bounding box center [903, 16] width 284 height 545
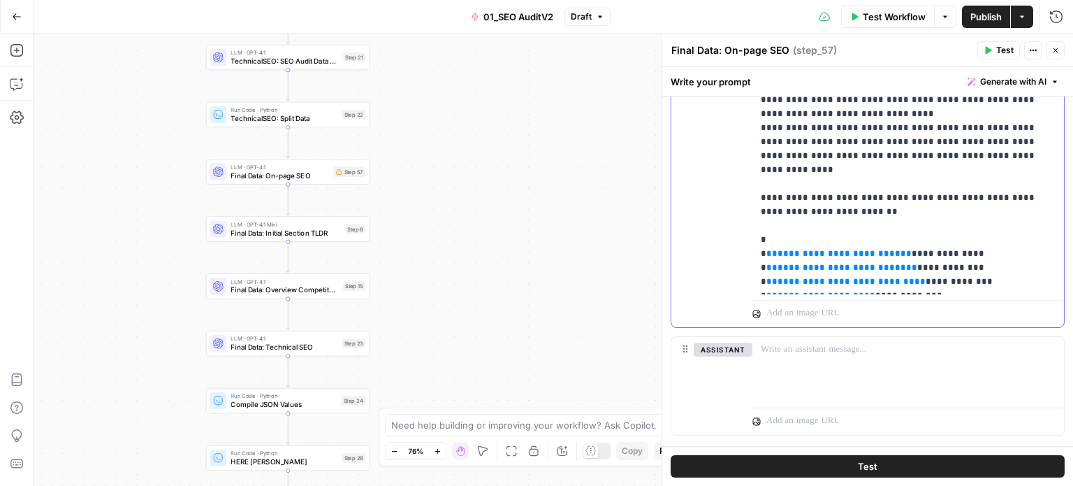
click at [968, 209] on p "**********" at bounding box center [903, 16] width 284 height 545
click at [962, 210] on p "**********" at bounding box center [903, 16] width 284 height 545
click at [974, 226] on p "**********" at bounding box center [903, 16] width 284 height 545
click at [931, 238] on p "**********" at bounding box center [903, 16] width 284 height 545
click at [964, 252] on p "**********" at bounding box center [903, 16] width 284 height 545
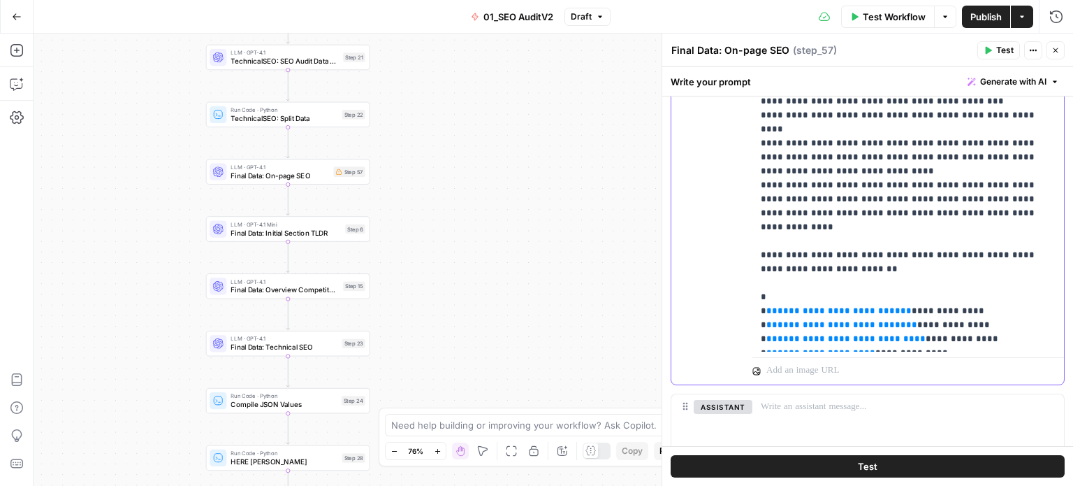
drag, startPoint x: 958, startPoint y: 248, endPoint x: 942, endPoint y: 161, distance: 88.1
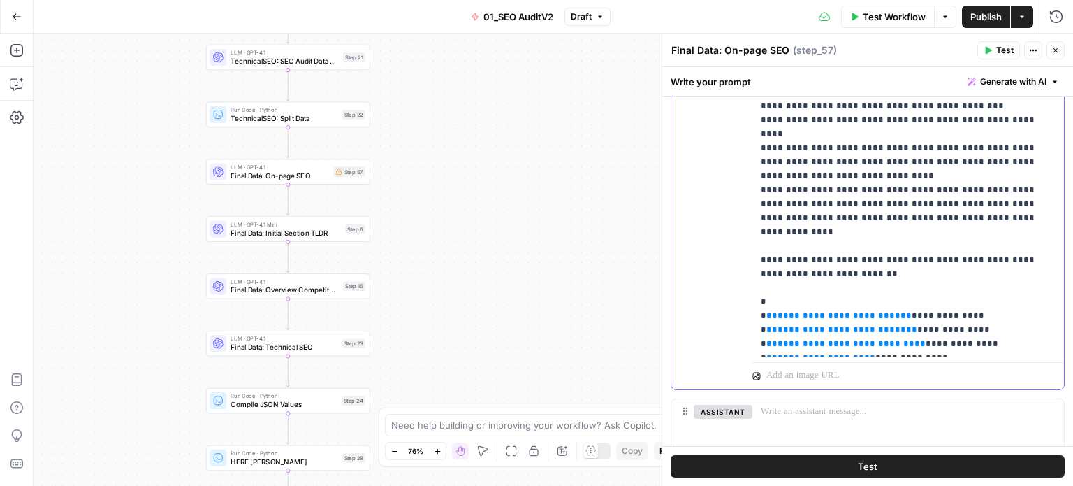
scroll to position [957, 0]
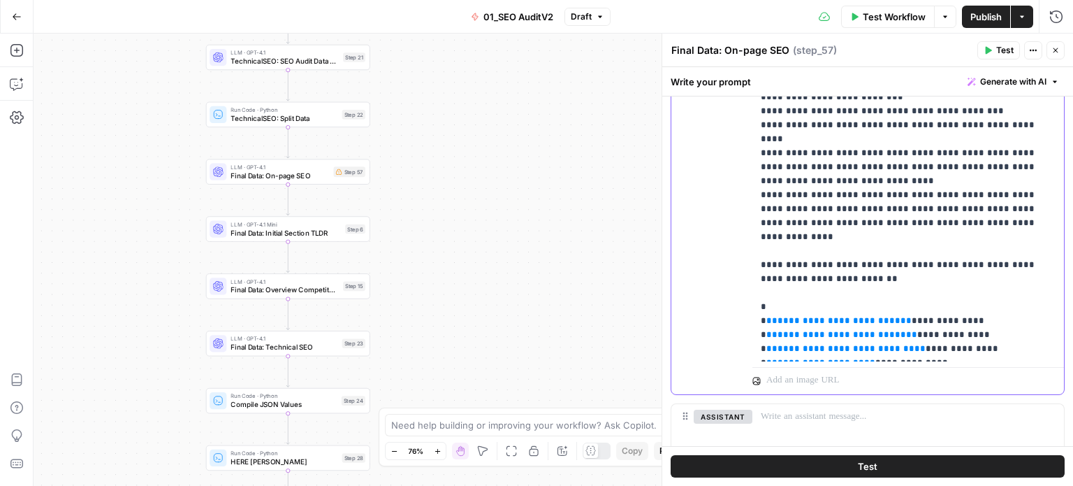
click at [864, 224] on p "**********" at bounding box center [903, 83] width 284 height 545
click at [923, 232] on p "**********" at bounding box center [903, 83] width 284 height 545
click at [818, 185] on p "**********" at bounding box center [903, 83] width 284 height 545
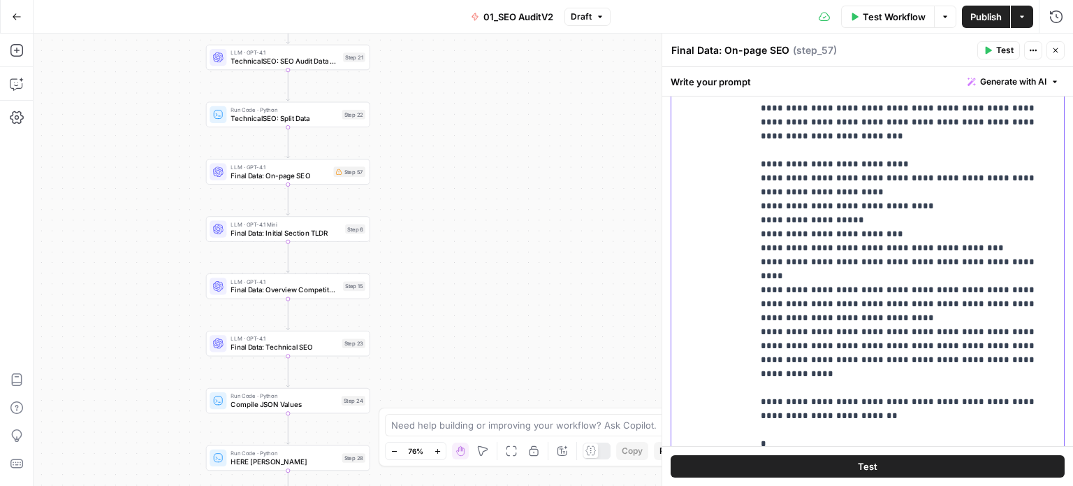
drag, startPoint x: 1027, startPoint y: 379, endPoint x: 1015, endPoint y: 203, distance: 176.6
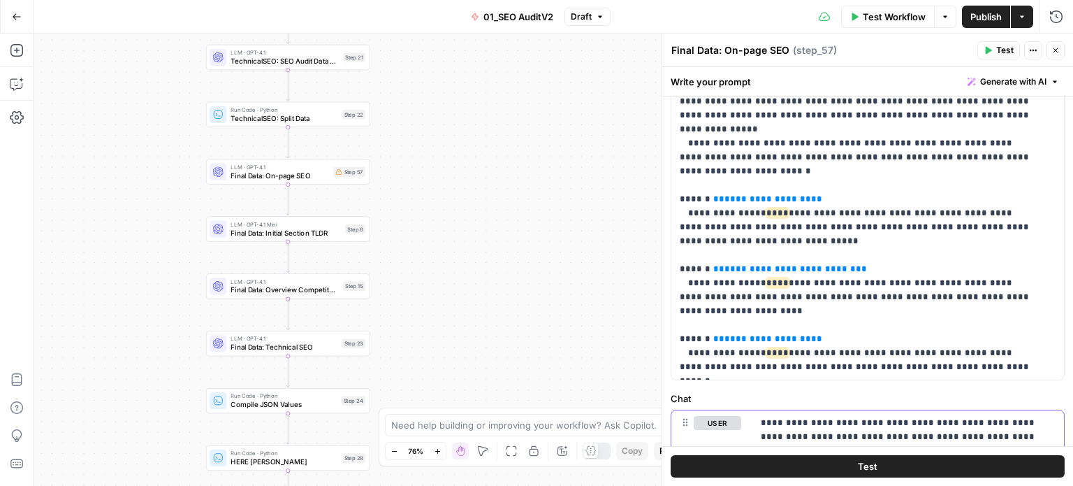
scroll to position [285, 0]
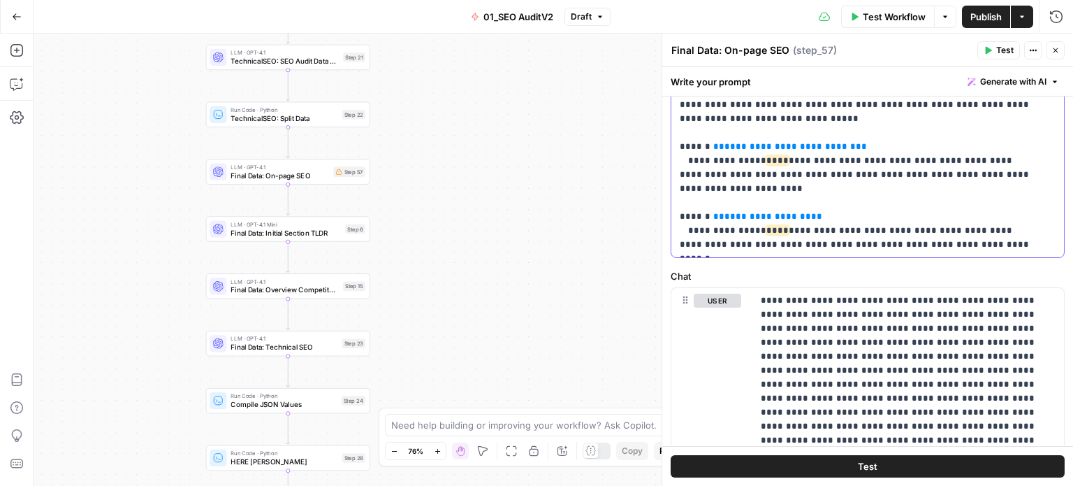
scroll to position [572, 0]
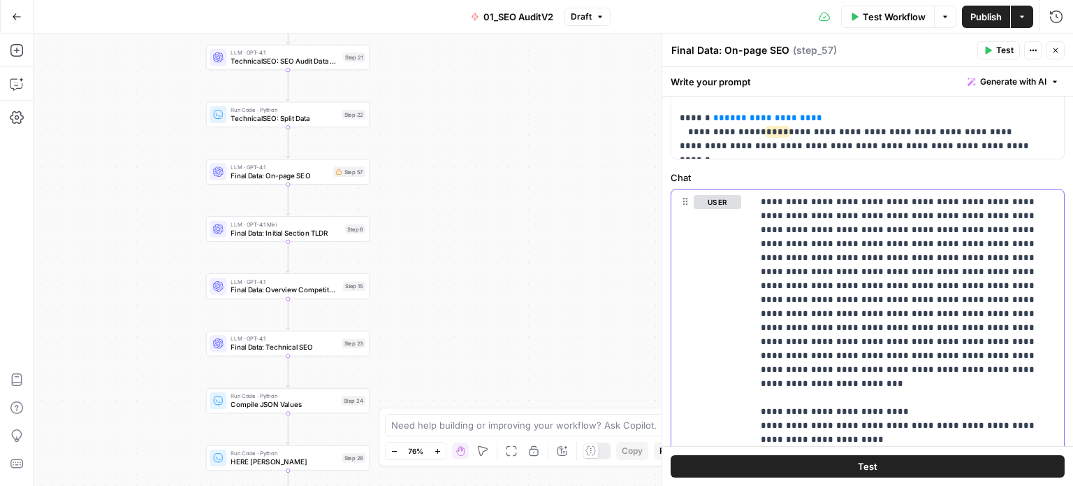
click at [967, 314] on p "**********" at bounding box center [903, 467] width 284 height 545
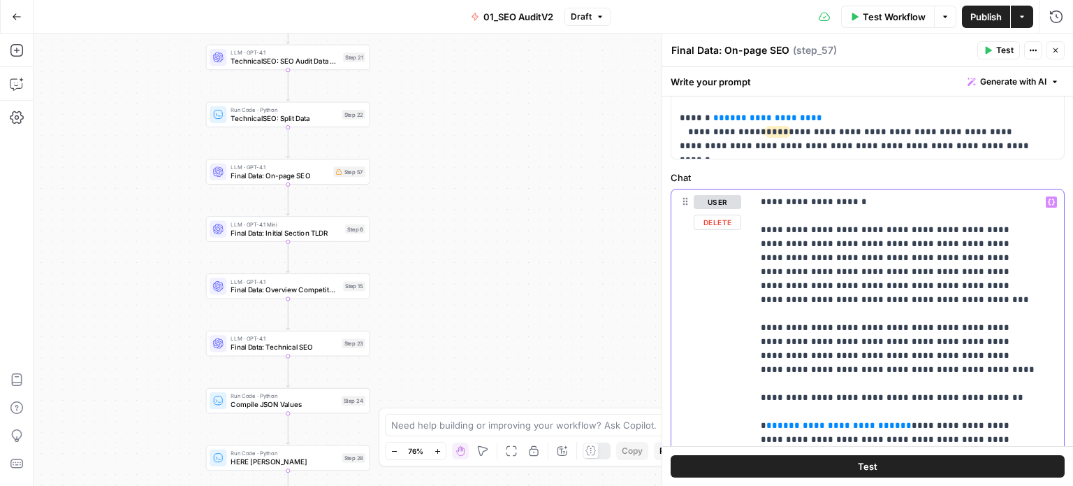
drag, startPoint x: 933, startPoint y: 201, endPoint x: 920, endPoint y: 206, distance: 14.4
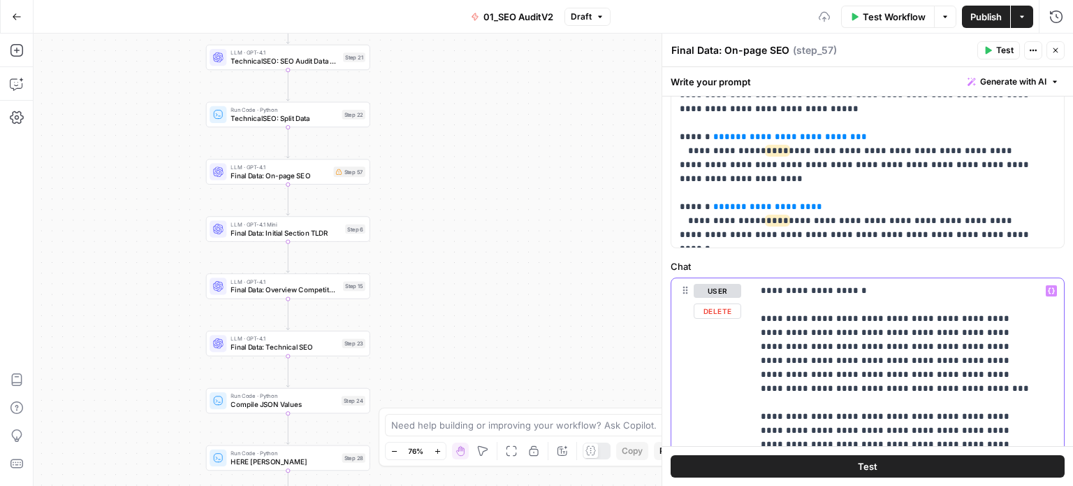
drag, startPoint x: 760, startPoint y: 324, endPoint x: 754, endPoint y: 277, distance: 46.6
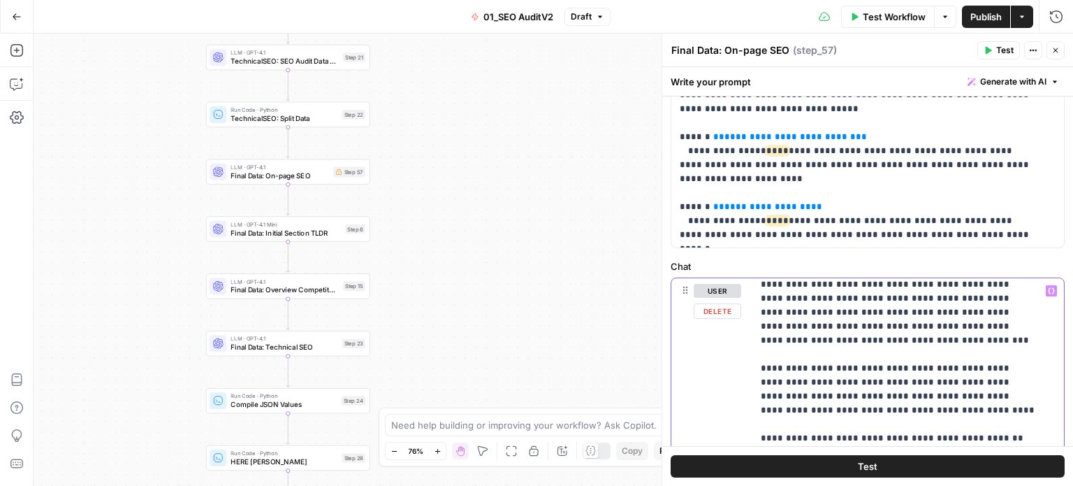
drag, startPoint x: 909, startPoint y: 382, endPoint x: 911, endPoint y: 399, distance: 16.9
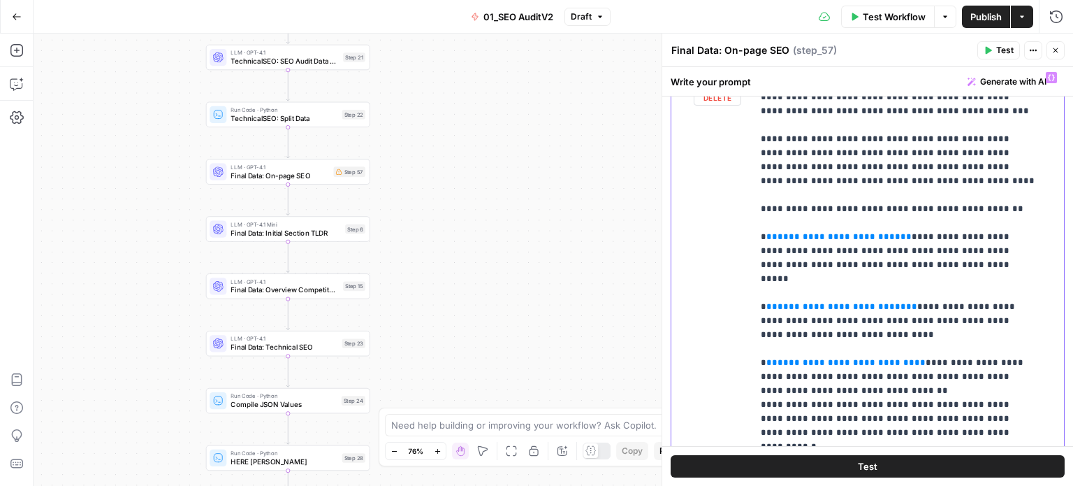
scroll to position [168, 0]
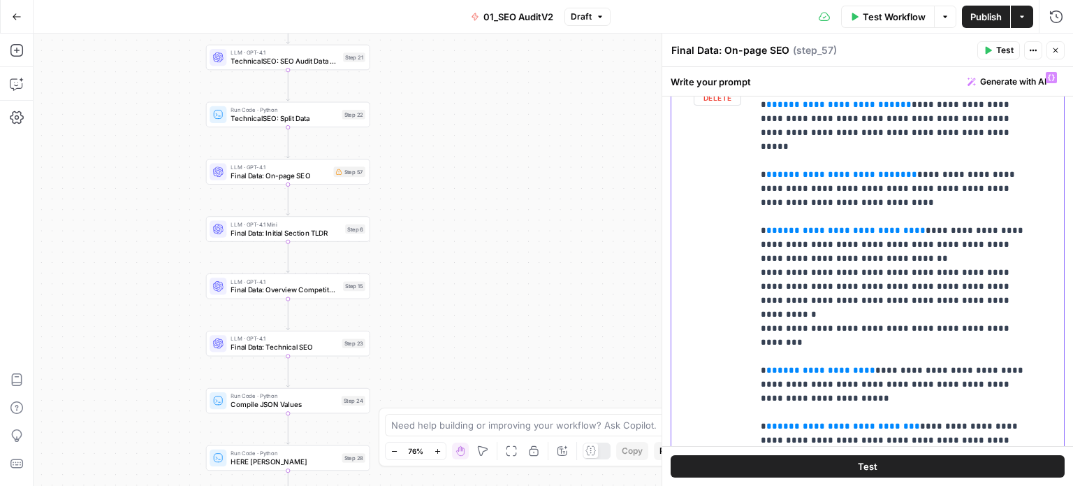
drag, startPoint x: 978, startPoint y: 238, endPoint x: 979, endPoint y: 362, distance: 123.7
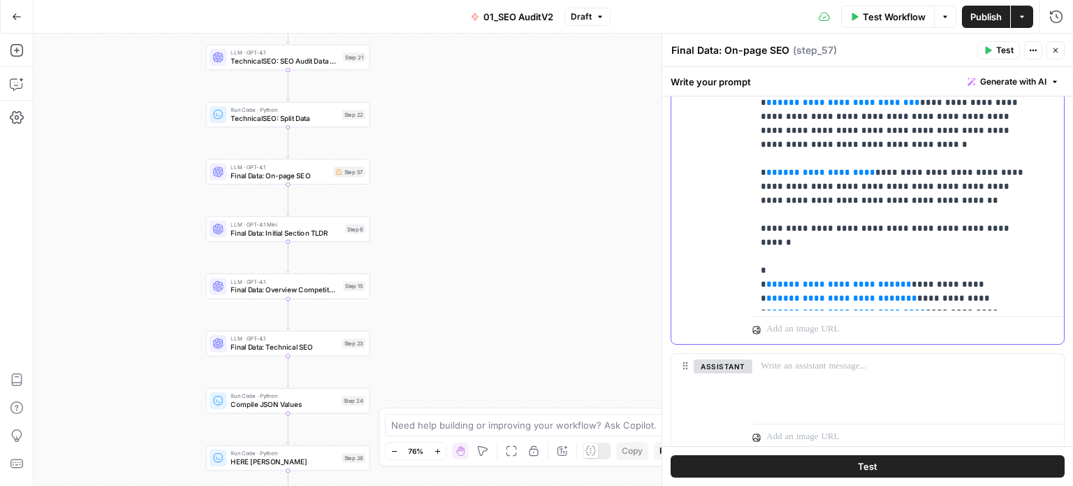
drag, startPoint x: 939, startPoint y: 276, endPoint x: 948, endPoint y: 392, distance: 116.4
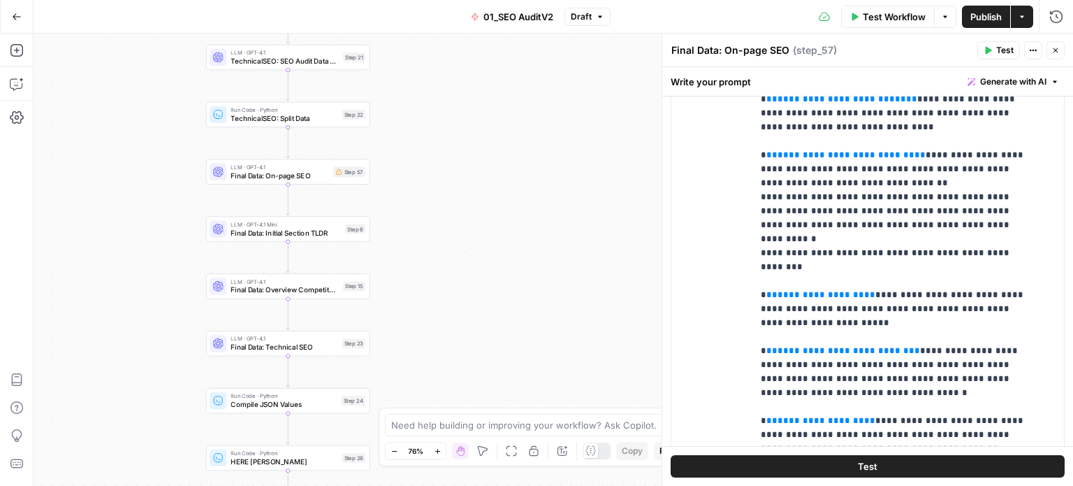
scroll to position [712, 0]
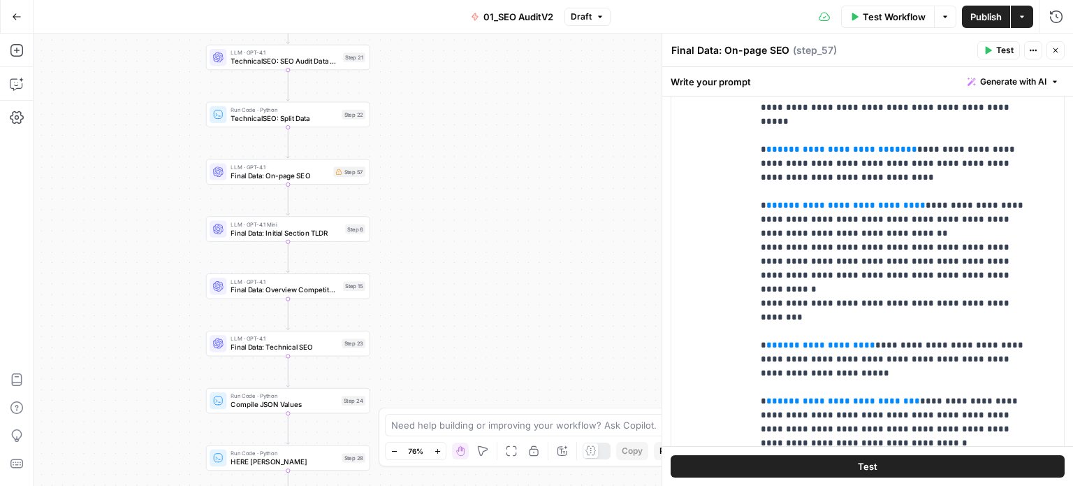
drag, startPoint x: 956, startPoint y: 340, endPoint x: 961, endPoint y: 268, distance: 72.8
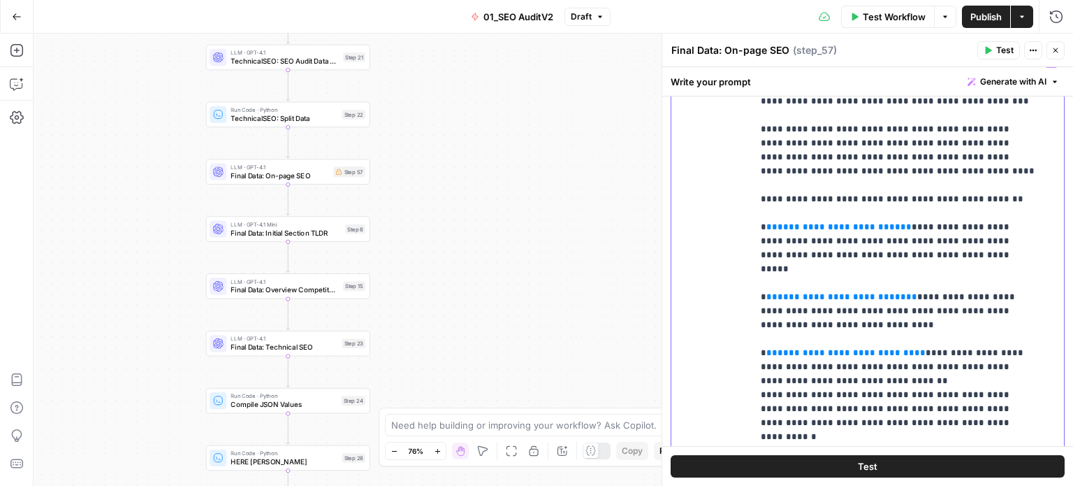
scroll to position [29, 0]
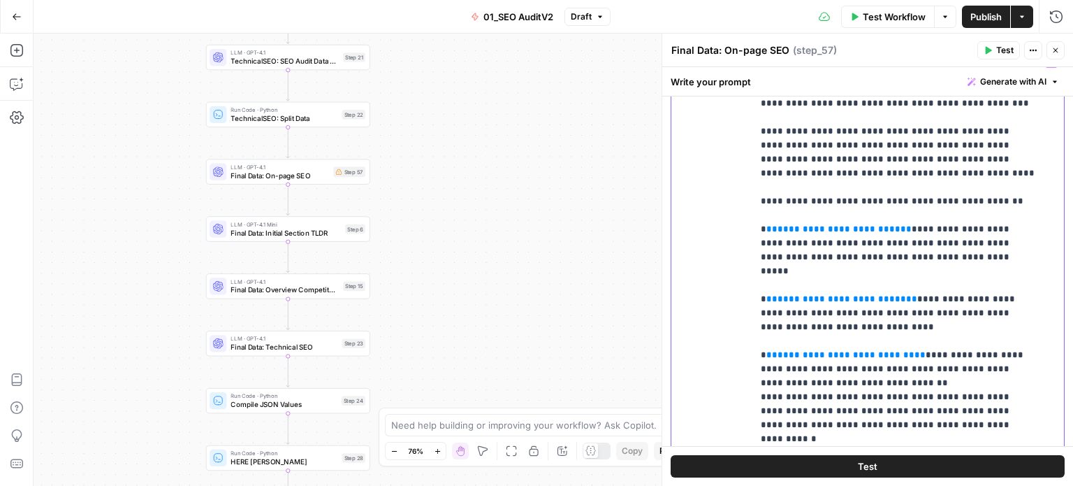
drag, startPoint x: 864, startPoint y: 442, endPoint x: 733, endPoint y: 213, distance: 263.9
click at [733, 213] on div "**********" at bounding box center [868, 351] width 393 height 602
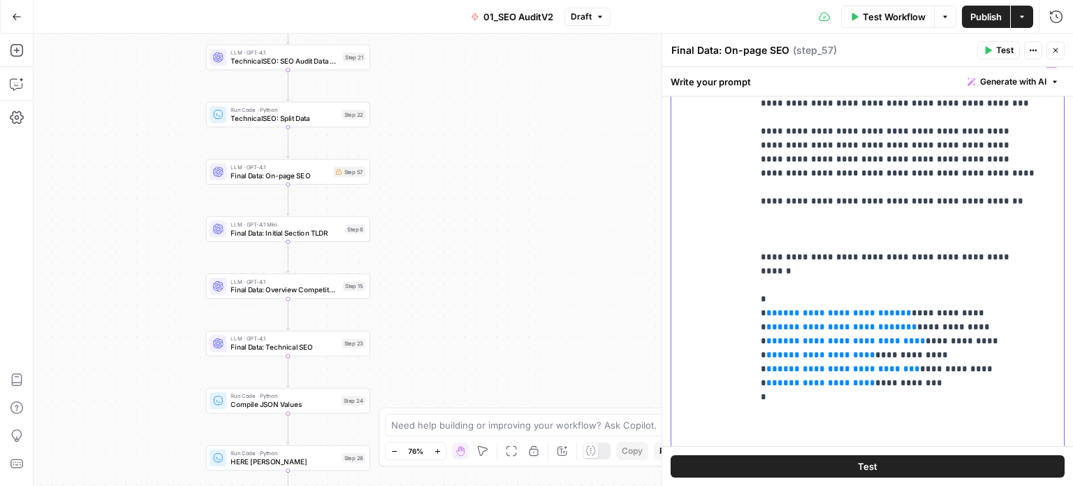
scroll to position [0, 0]
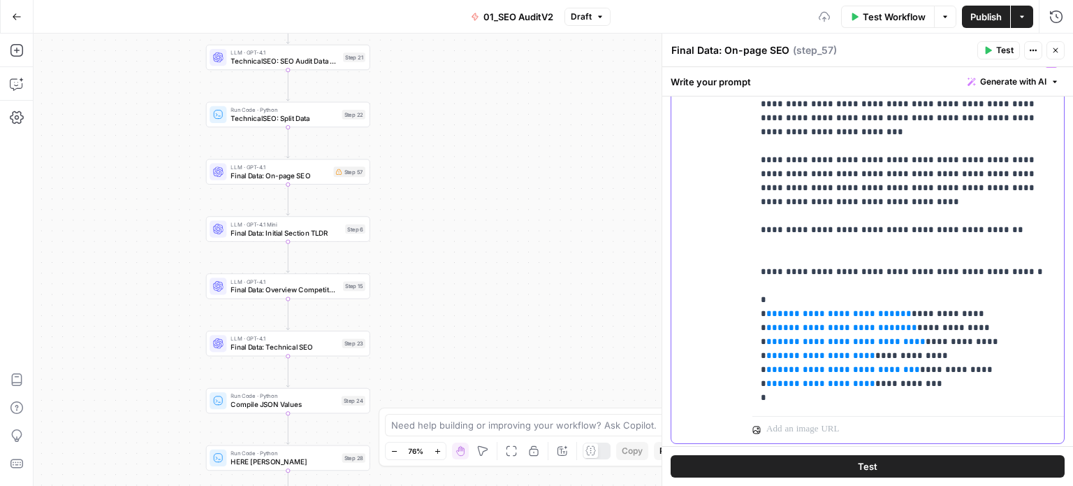
drag, startPoint x: 771, startPoint y: 229, endPoint x: 744, endPoint y: 217, distance: 29.1
click at [744, 217] on div "**********" at bounding box center [868, 247] width 393 height 394
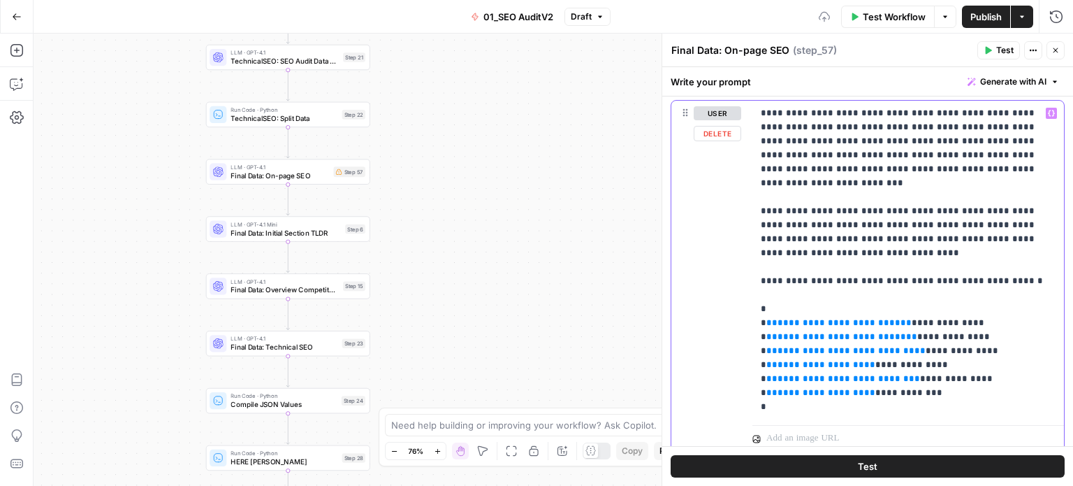
drag, startPoint x: 973, startPoint y: 345, endPoint x: 969, endPoint y: 285, distance: 60.3
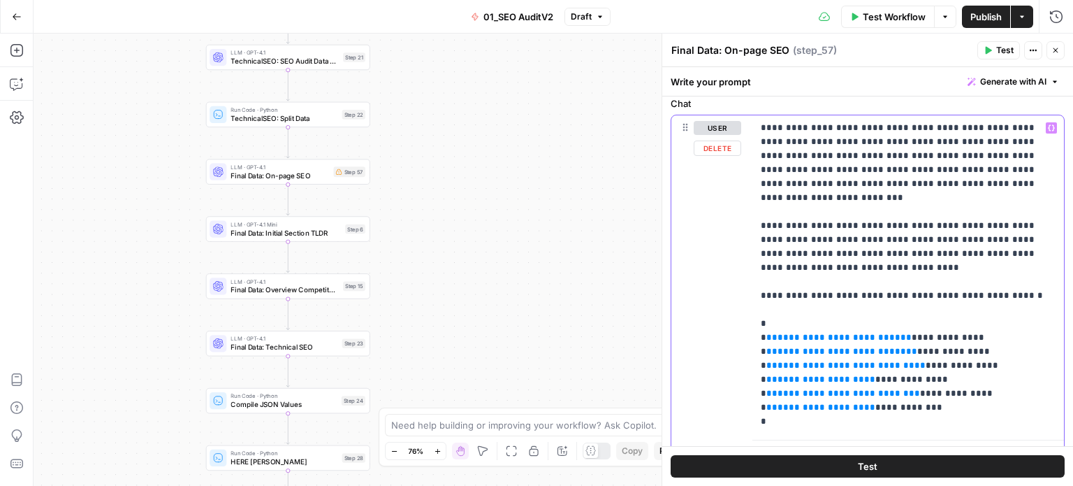
click at [874, 333] on span "**********" at bounding box center [839, 337] width 123 height 9
click at [959, 275] on p "**********" at bounding box center [903, 275] width 284 height 308
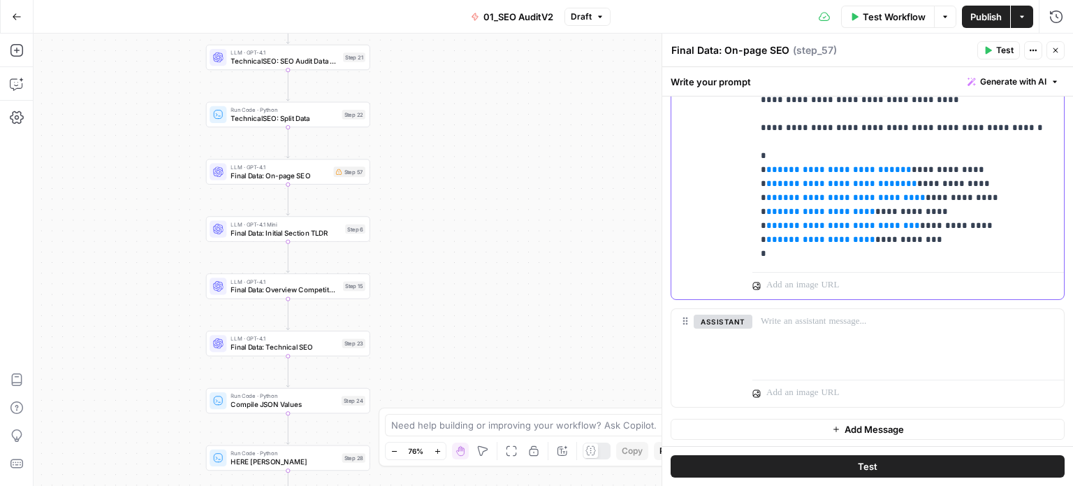
drag, startPoint x: 980, startPoint y: 197, endPoint x: 970, endPoint y: 340, distance: 142.9
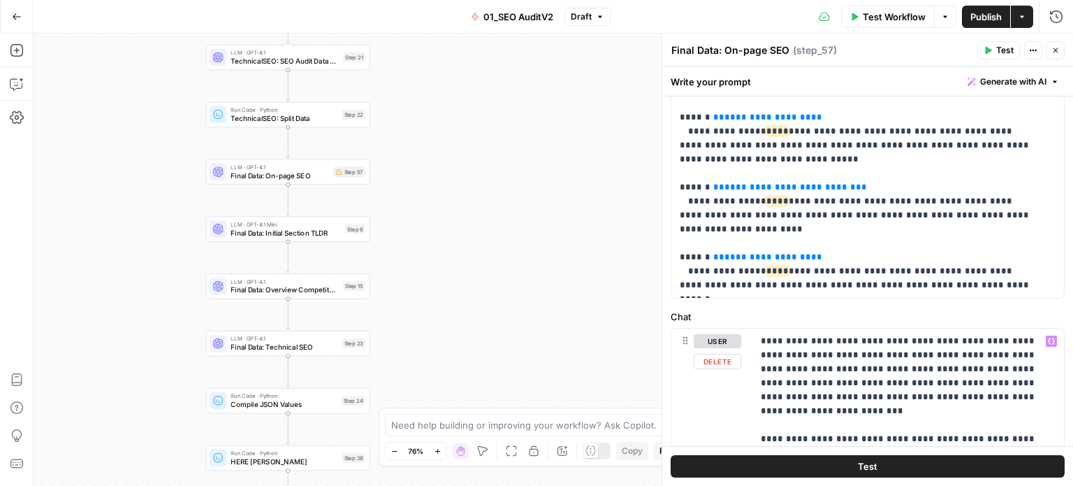
drag, startPoint x: 941, startPoint y: 324, endPoint x: 927, endPoint y: 212, distance: 112.7
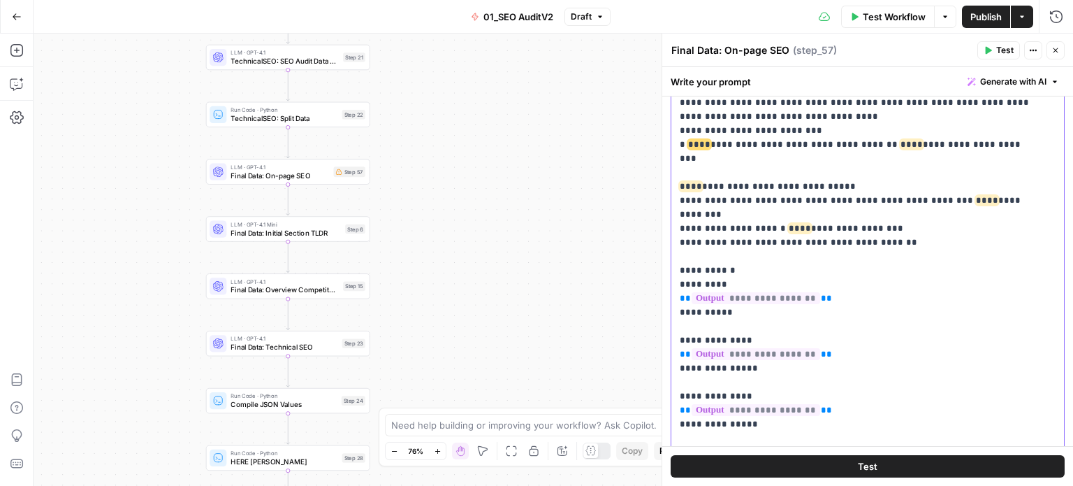
scroll to position [0, 0]
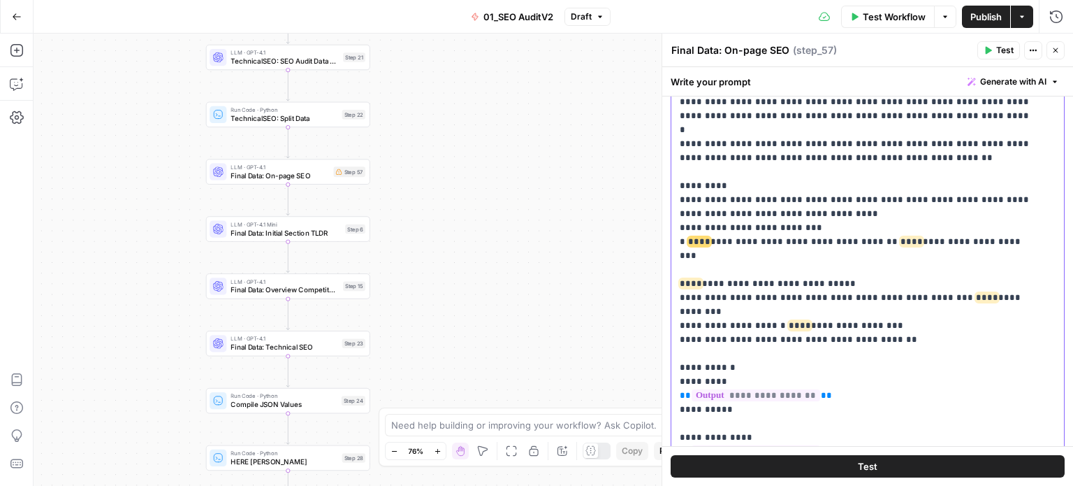
drag, startPoint x: 932, startPoint y: 333, endPoint x: 922, endPoint y: 223, distance: 110.2
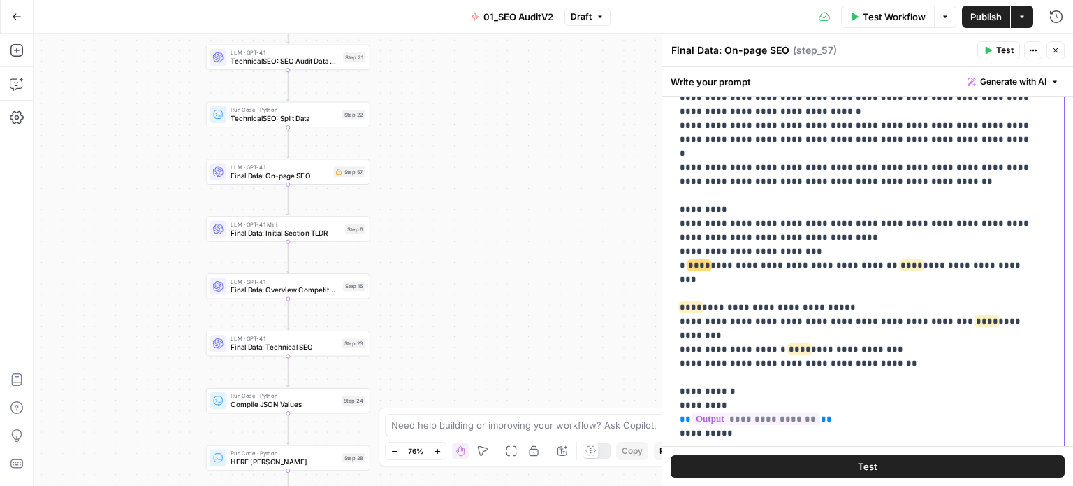
scroll to position [8, 0]
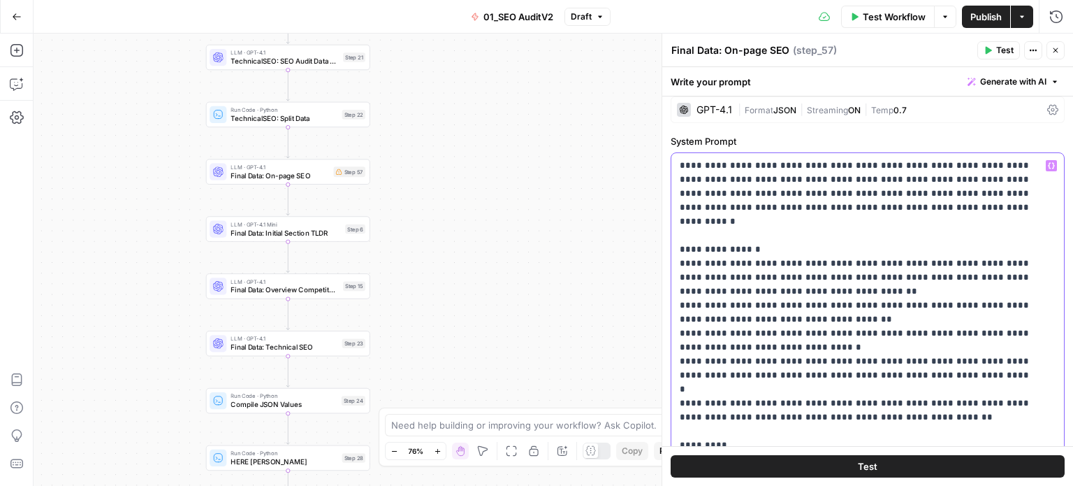
drag, startPoint x: 891, startPoint y: 321, endPoint x: 872, endPoint y: 198, distance: 124.4
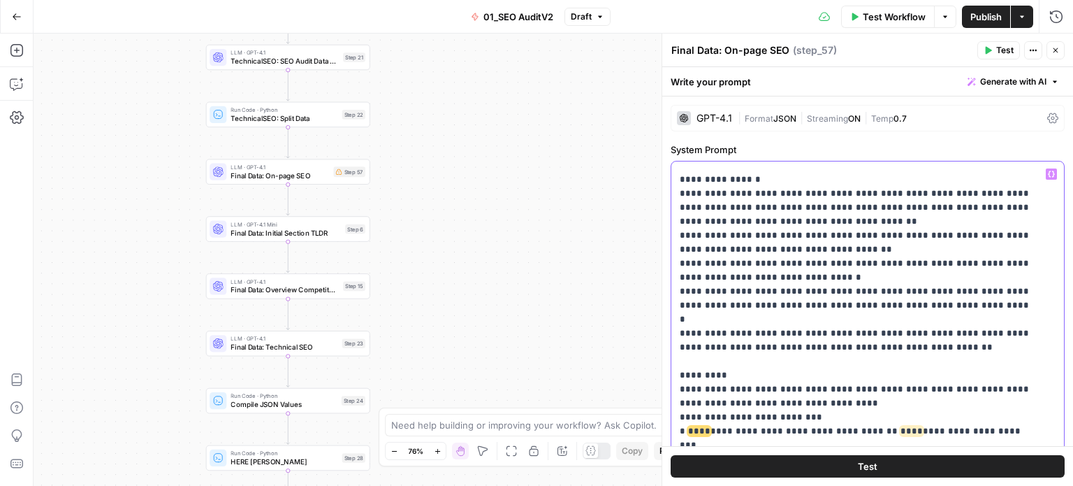
drag, startPoint x: 869, startPoint y: 222, endPoint x: 863, endPoint y: 347, distance: 125.3
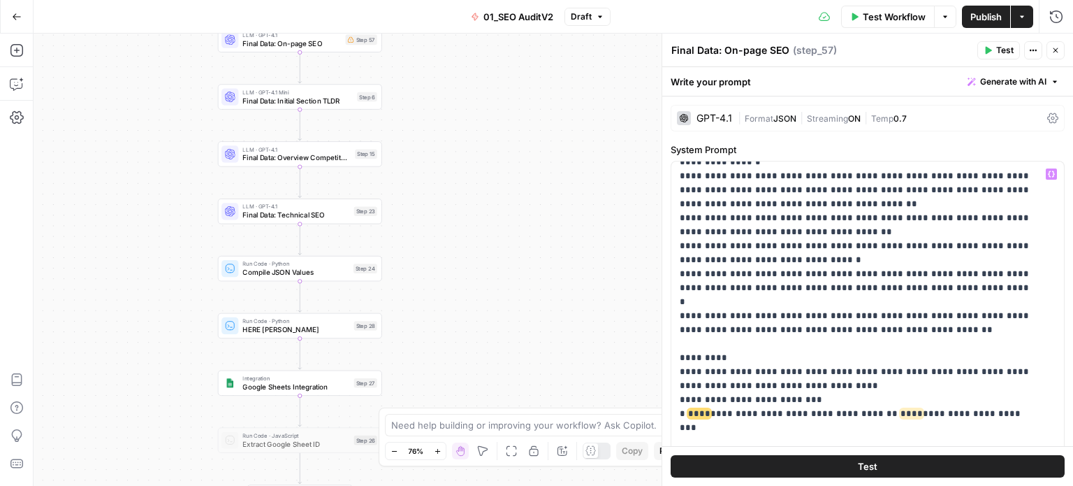
drag, startPoint x: 565, startPoint y: 169, endPoint x: 554, endPoint y: 185, distance: 19.0
click at [625, 109] on div "false false true true Workflow Set Inputs Inputs Workflow Prep: Get Brand Kit D…" at bounding box center [554, 260] width 1040 height 452
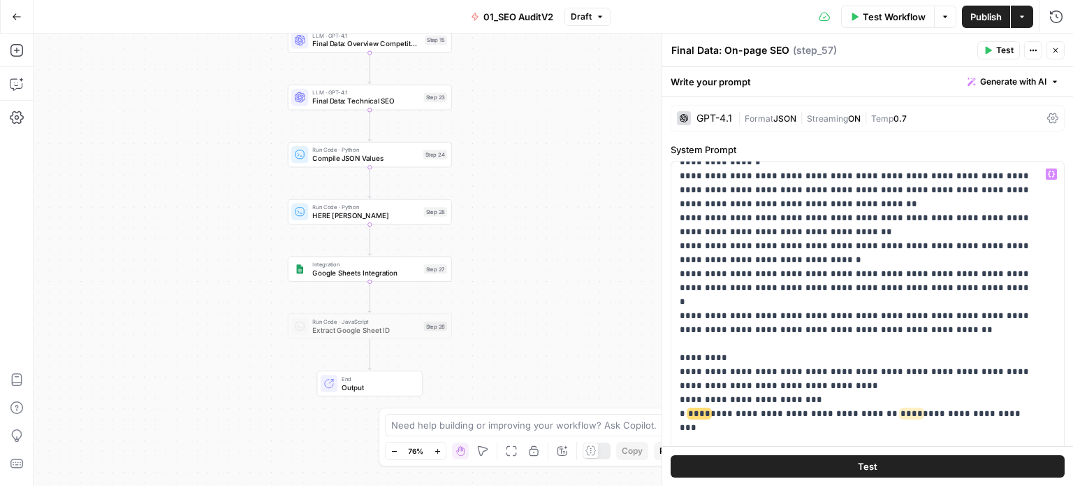
drag, startPoint x: 525, startPoint y: 169, endPoint x: 538, endPoint y: 143, distance: 29.7
click at [526, 139] on div "false false true true Workflow Set Inputs Inputs Workflow Prep: Get Brand Kit D…" at bounding box center [554, 260] width 1040 height 452
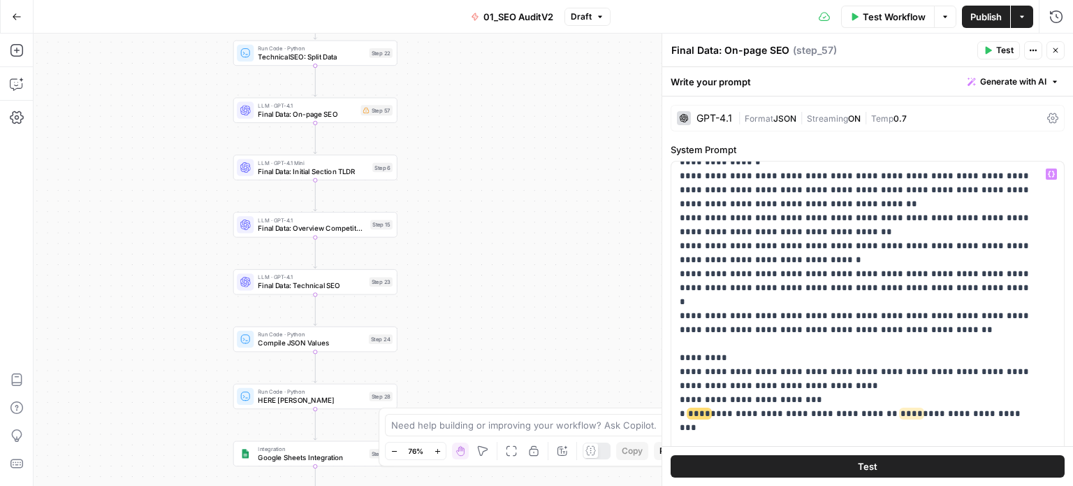
drag, startPoint x: 525, startPoint y: 255, endPoint x: 528, endPoint y: 294, distance: 38.6
click at [505, 403] on div "false false true true Workflow Set Inputs Inputs Workflow Prep: Get Brand Kit D…" at bounding box center [554, 260] width 1040 height 452
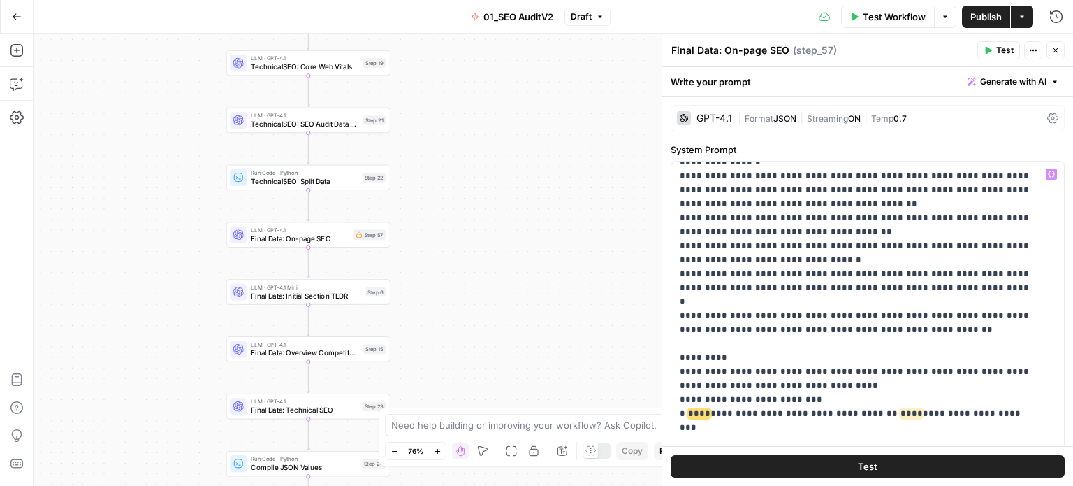
drag, startPoint x: 516, startPoint y: 184, endPoint x: 511, endPoint y: 251, distance: 67.3
click at [511, 251] on div "false false true true Workflow Set Inputs Inputs Workflow Prep: Get Brand Kit D…" at bounding box center [554, 260] width 1040 height 452
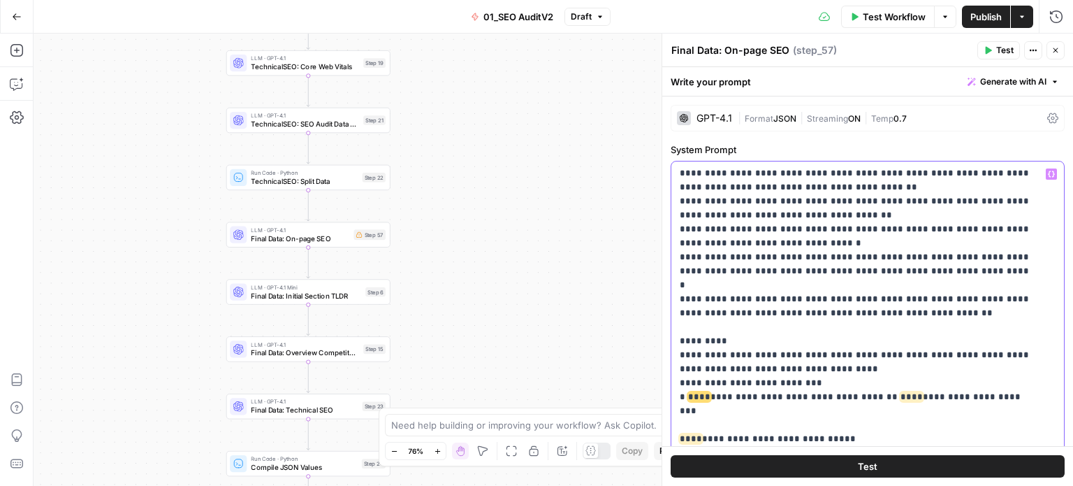
scroll to position [410, 0]
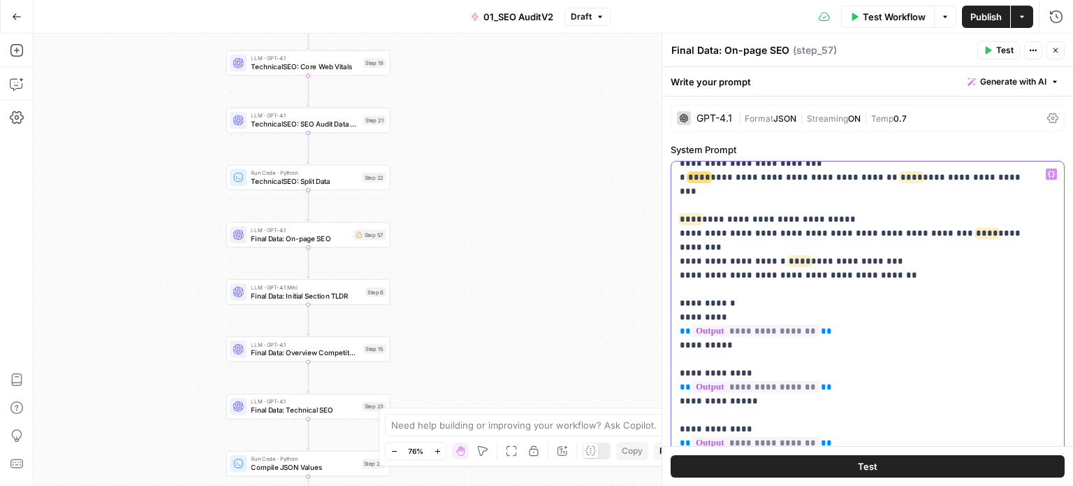
drag, startPoint x: 879, startPoint y: 247, endPoint x: 853, endPoint y: 373, distance: 128.4
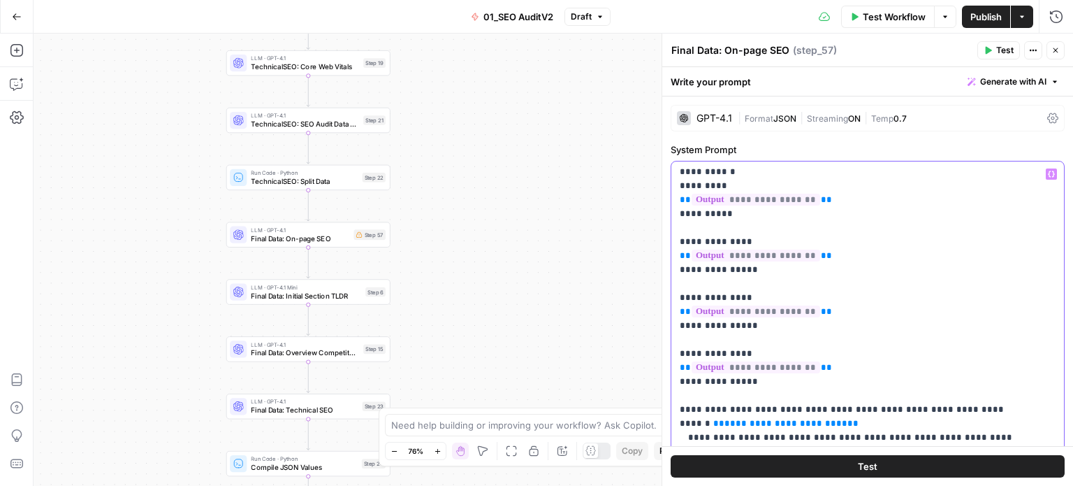
drag, startPoint x: 960, startPoint y: 301, endPoint x: 960, endPoint y: 329, distance: 28.7
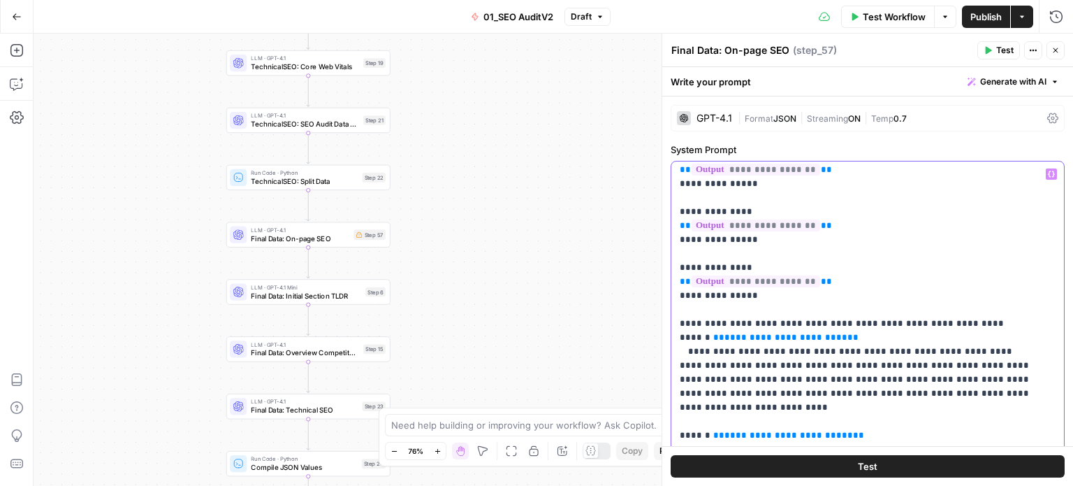
drag, startPoint x: 911, startPoint y: 246, endPoint x: 902, endPoint y: 308, distance: 62.2
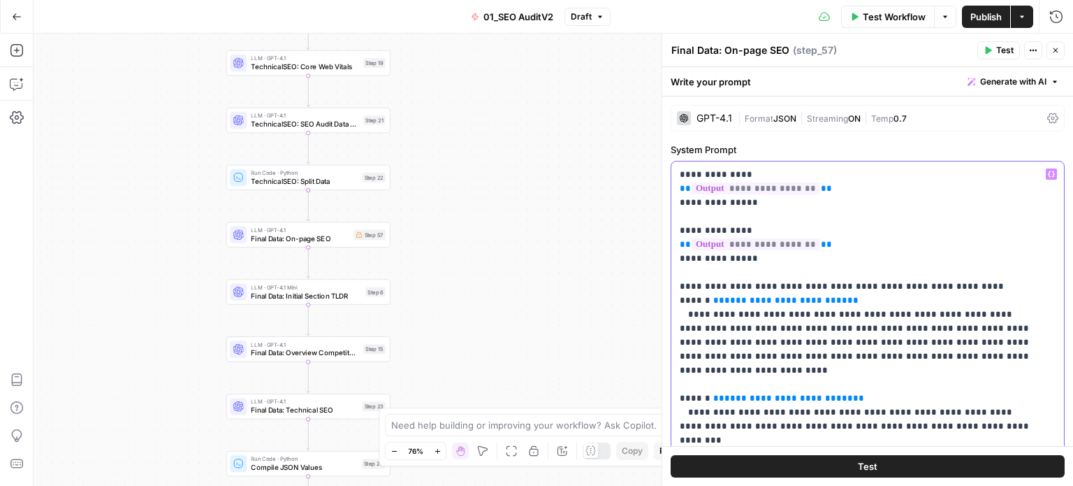
scroll to position [630, 0]
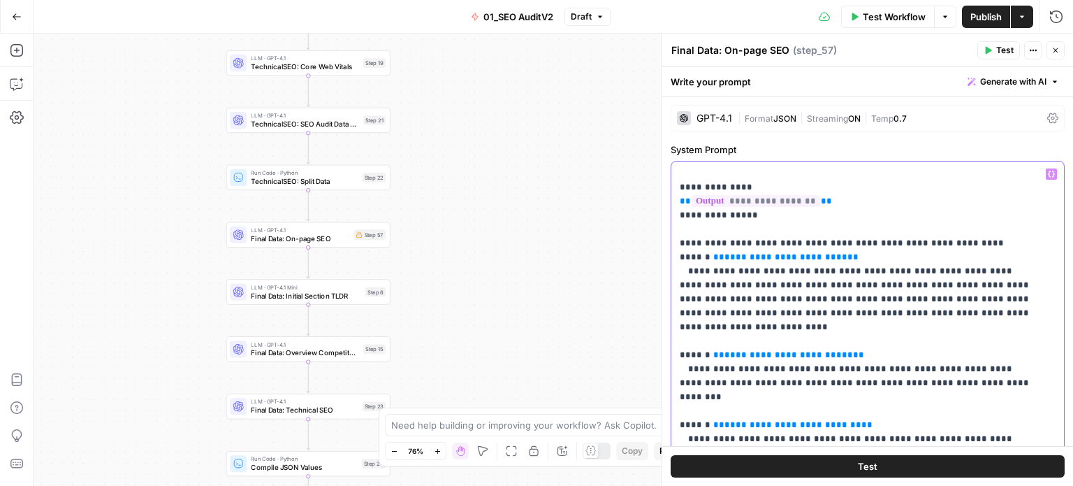
drag, startPoint x: 928, startPoint y: 331, endPoint x: 927, endPoint y: 355, distance: 23.8
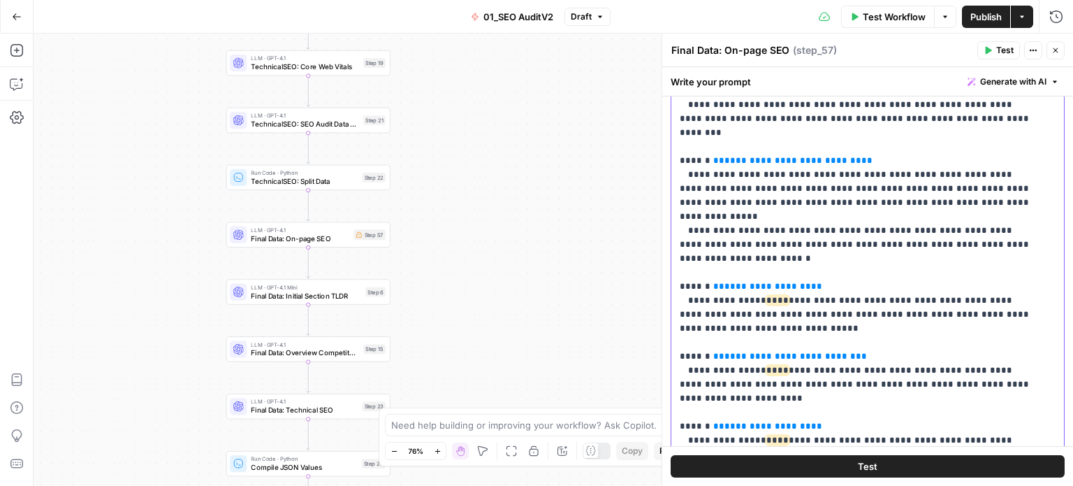
drag, startPoint x: 899, startPoint y: 275, endPoint x: 902, endPoint y: 408, distance: 132.8
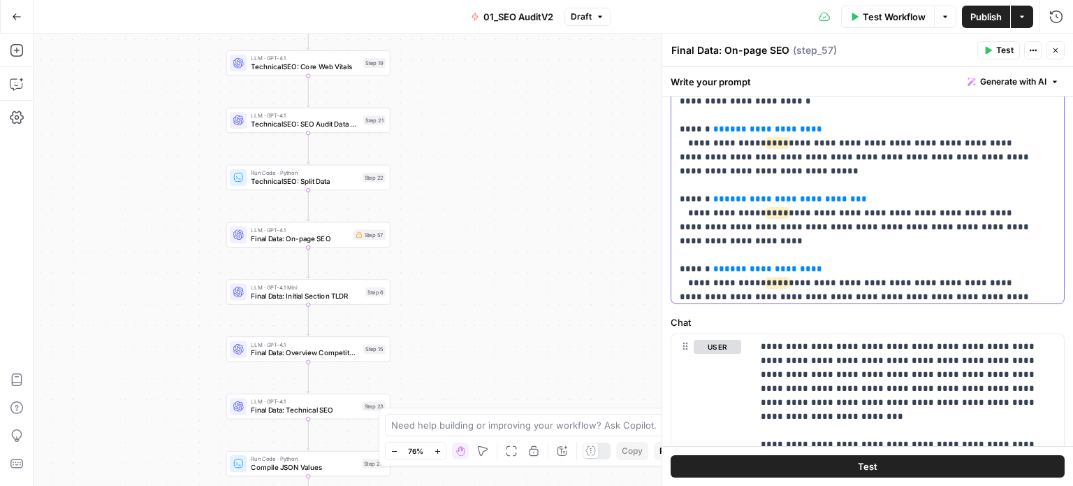
drag, startPoint x: 828, startPoint y: 243, endPoint x: 817, endPoint y: 189, distance: 54.3
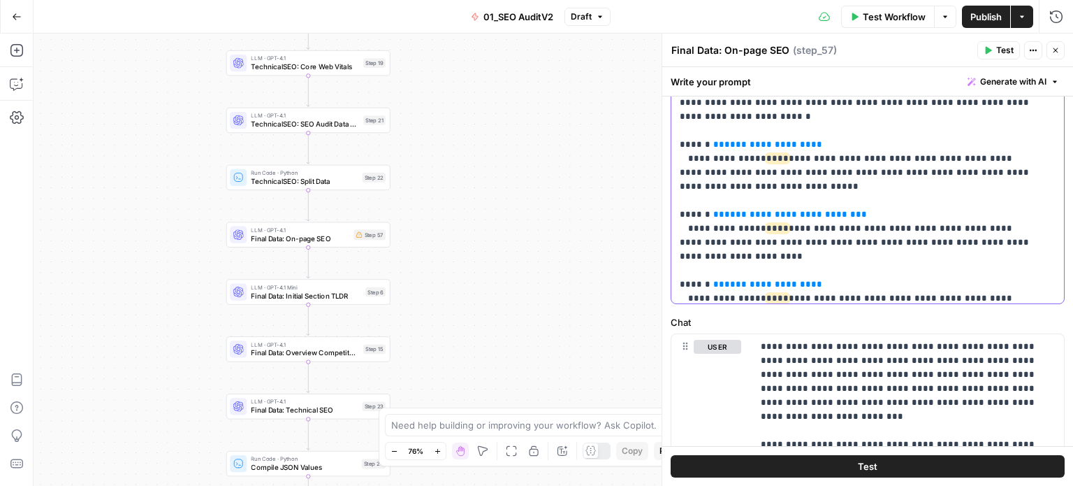
drag, startPoint x: 805, startPoint y: 173, endPoint x: 795, endPoint y: 173, distance: 9.8
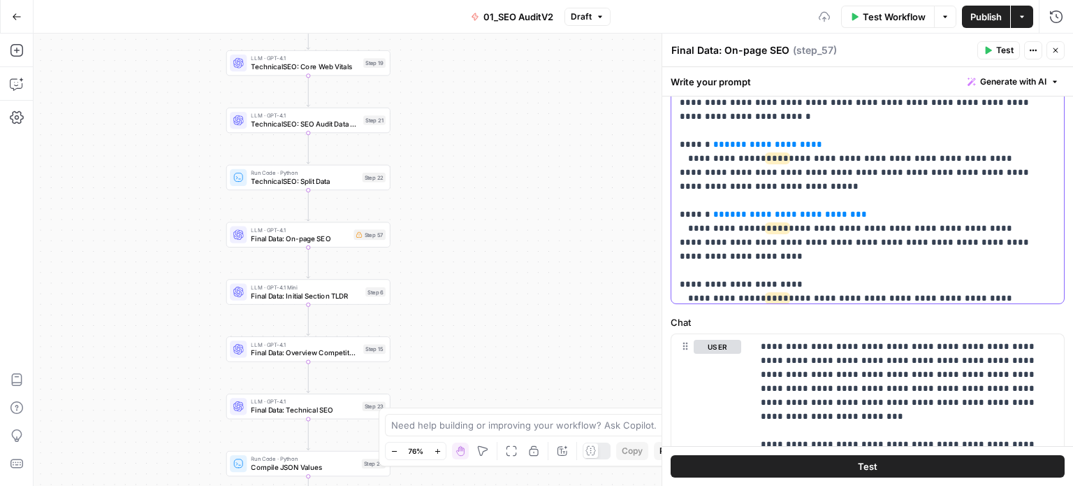
drag, startPoint x: 762, startPoint y: 178, endPoint x: 711, endPoint y: 173, distance: 51.2
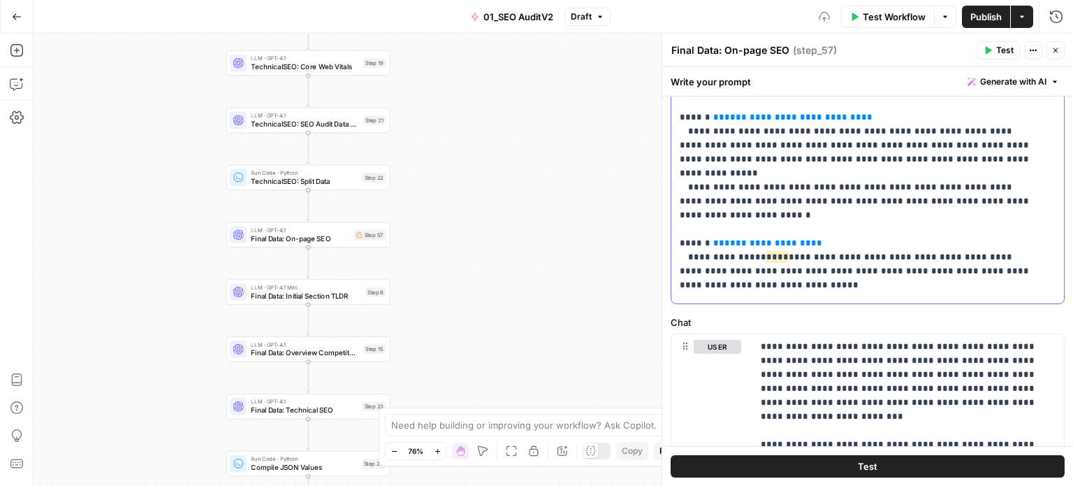
drag, startPoint x: 876, startPoint y: 215, endPoint x: 860, endPoint y: 166, distance: 50.6
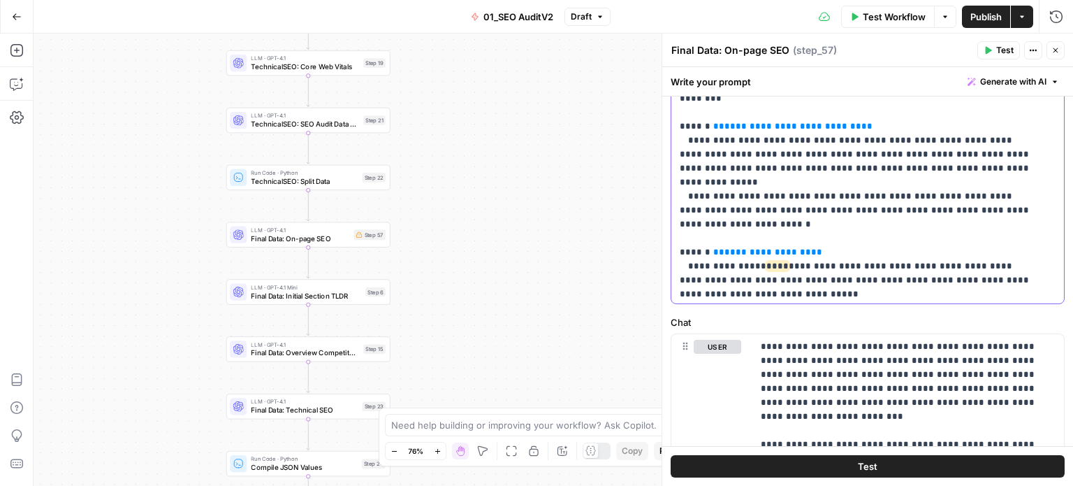
drag, startPoint x: 758, startPoint y: 208, endPoint x: 714, endPoint y: 210, distance: 43.4
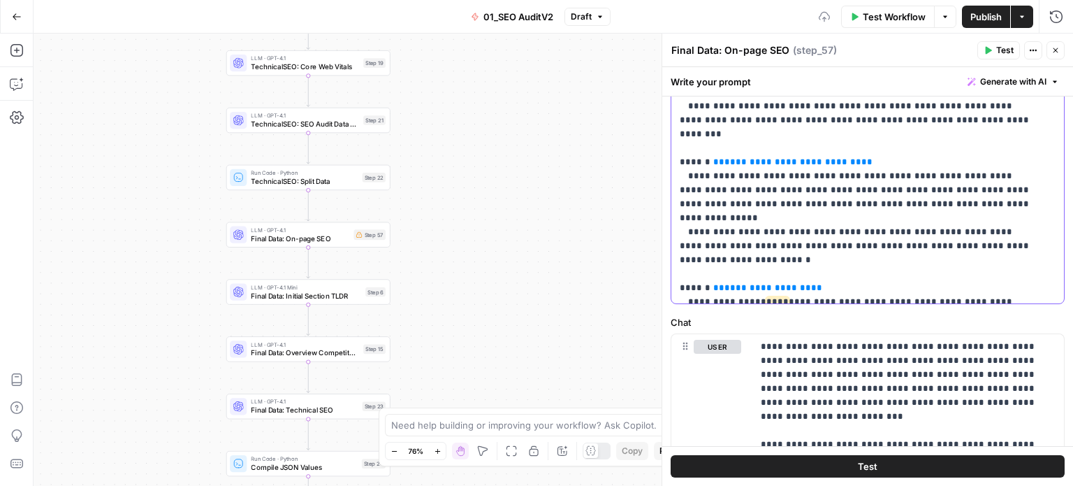
drag, startPoint x: 866, startPoint y: 175, endPoint x: 859, endPoint y: 143, distance: 32.9
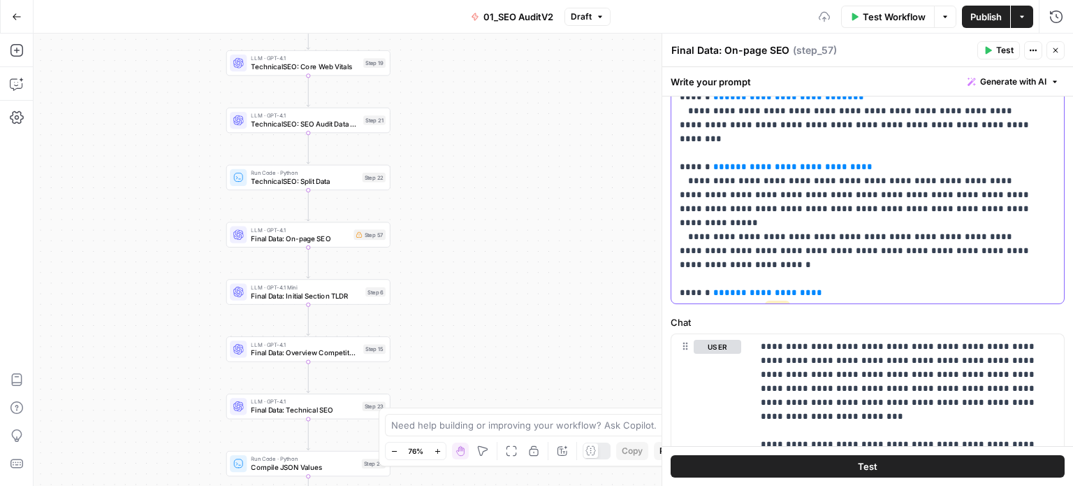
drag, startPoint x: 811, startPoint y: 180, endPoint x: 714, endPoint y: 180, distance: 97.1
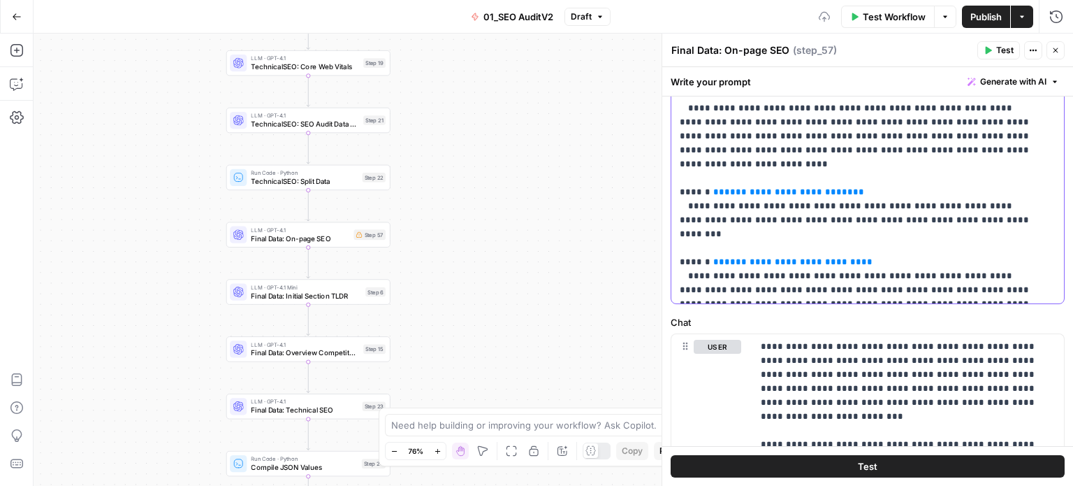
drag, startPoint x: 833, startPoint y: 203, endPoint x: 818, endPoint y: 156, distance: 49.9
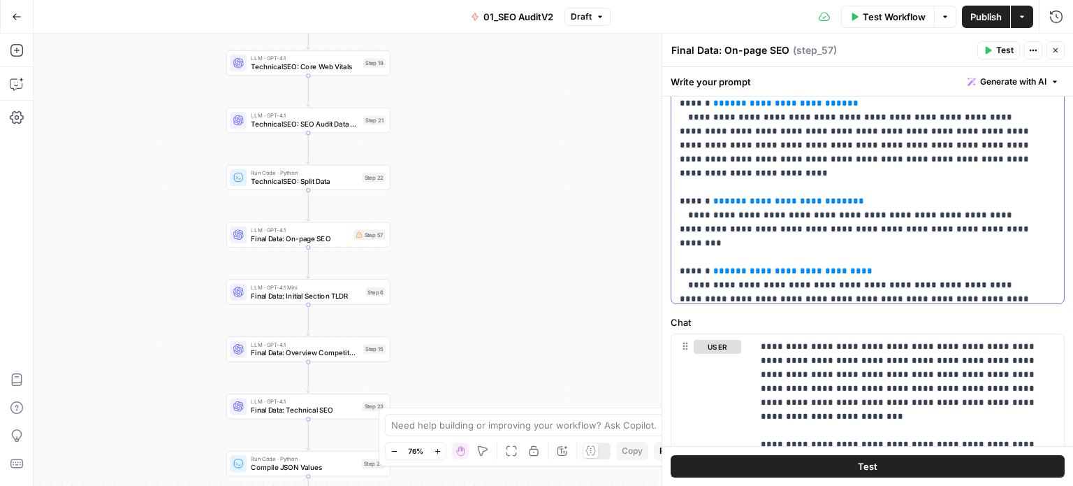
drag, startPoint x: 747, startPoint y: 192, endPoint x: 712, endPoint y: 189, distance: 35.1
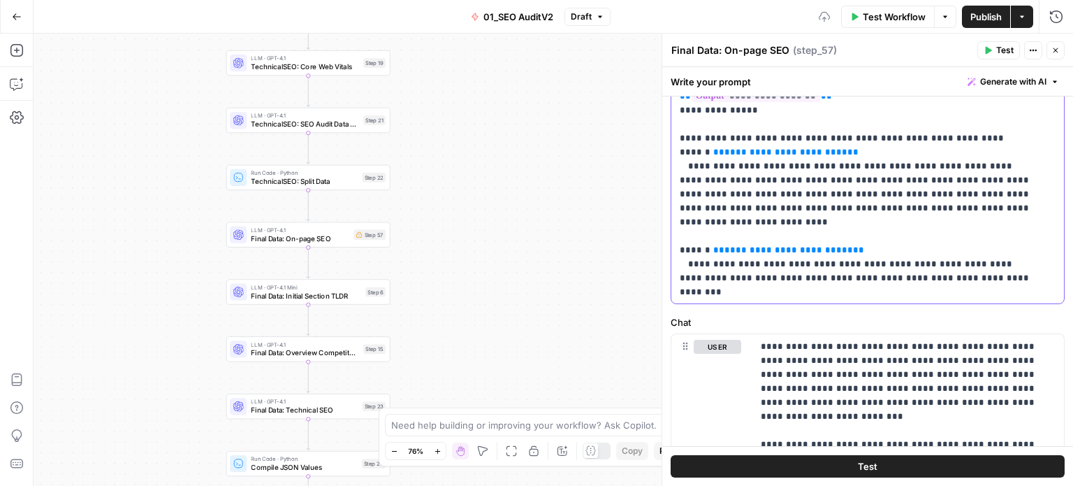
scroll to position [278, 0]
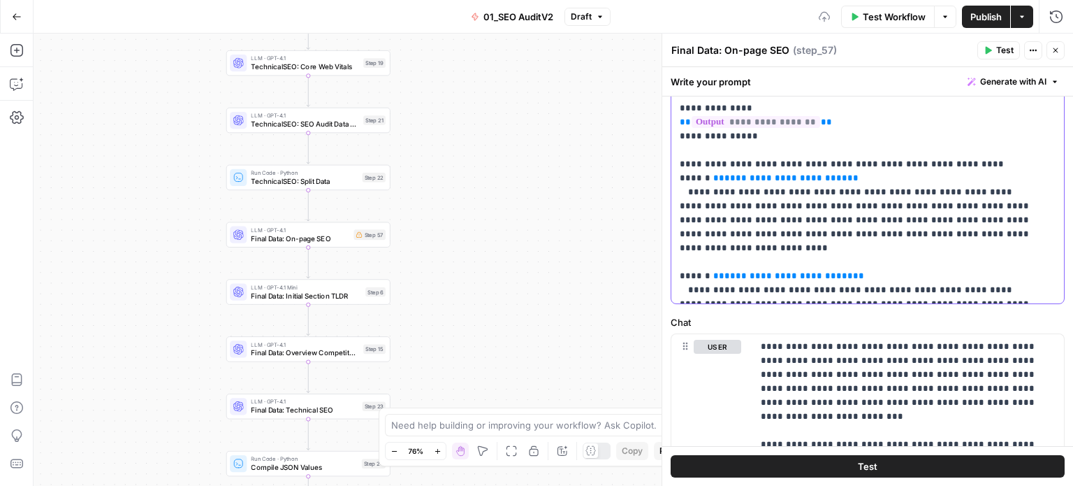
drag, startPoint x: 963, startPoint y: 232, endPoint x: 962, endPoint y: 212, distance: 20.3
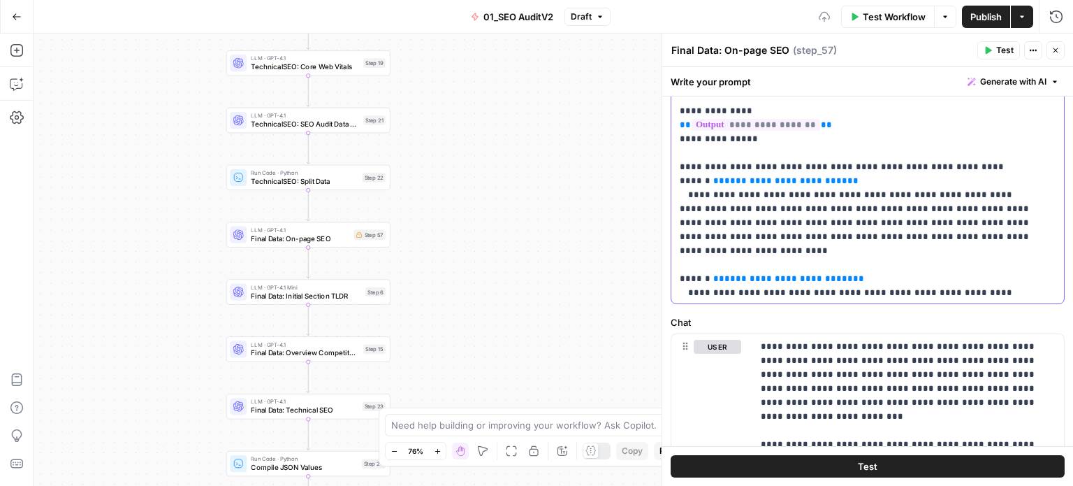
click at [858, 205] on p "**********" at bounding box center [857, 55] width 355 height 1188
click at [719, 206] on p "**********" at bounding box center [857, 55] width 355 height 1188
drag, startPoint x: 848, startPoint y: 209, endPoint x: 714, endPoint y: 208, distance: 133.5
click at [712, 207] on p "**********" at bounding box center [857, 55] width 355 height 1188
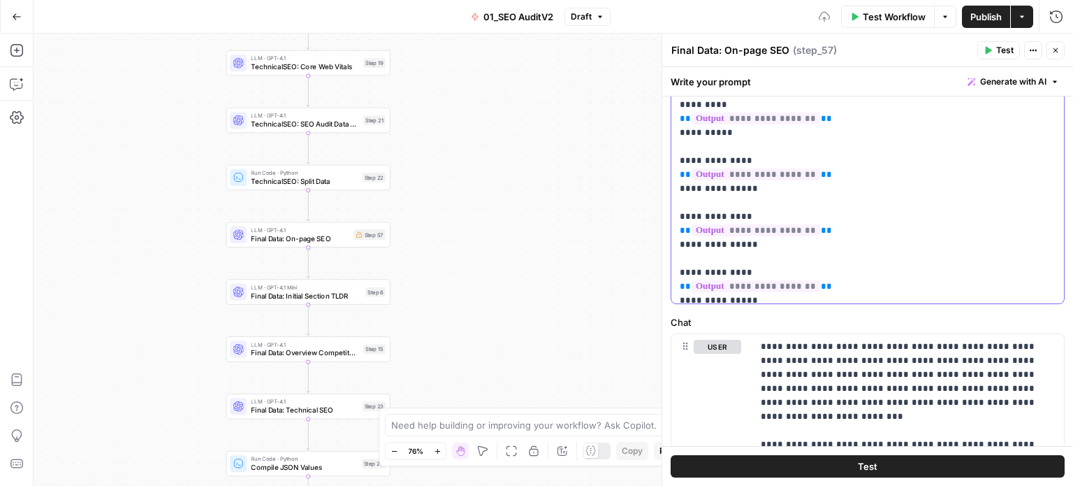
drag, startPoint x: 865, startPoint y: 207, endPoint x: 862, endPoint y: 138, distance: 68.6
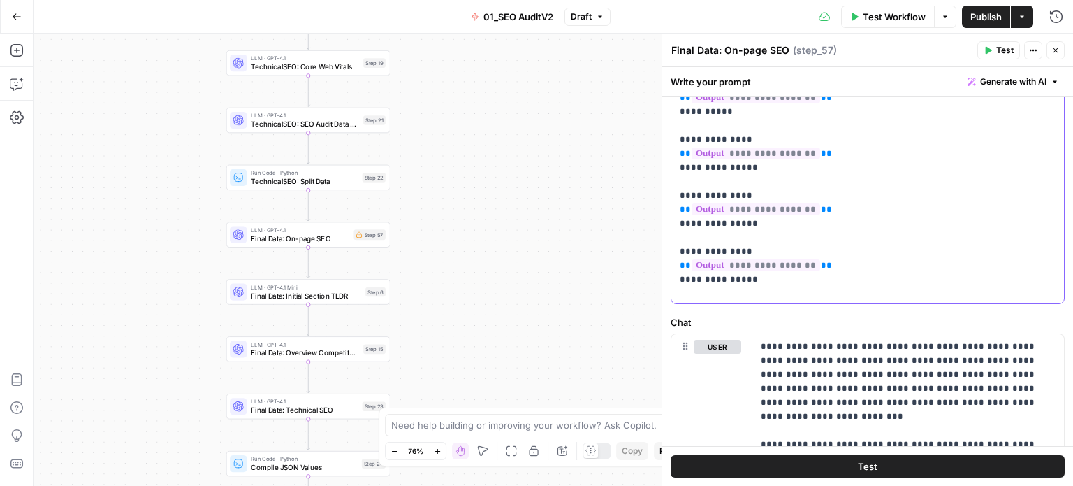
drag, startPoint x: 901, startPoint y: 191, endPoint x: 890, endPoint y: 252, distance: 61.7
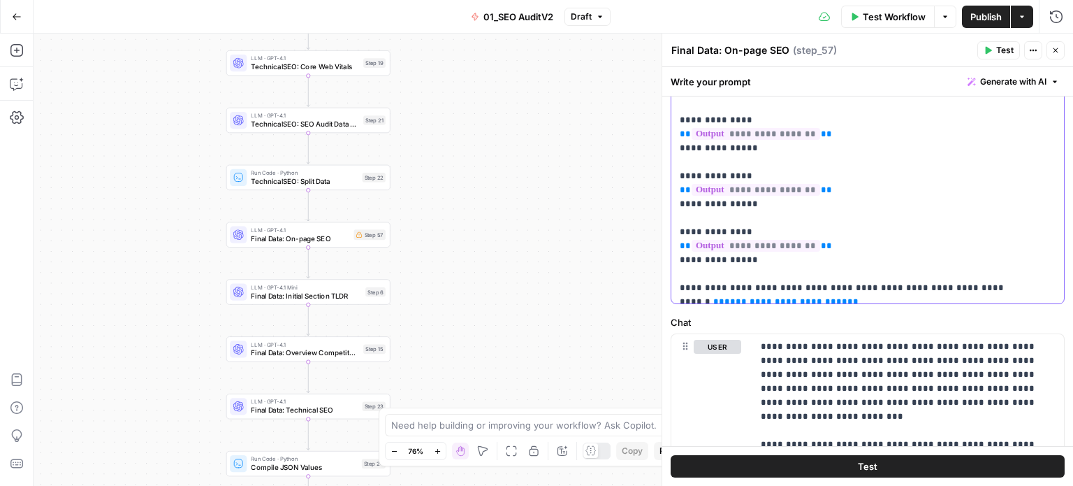
click at [864, 254] on p "**********" at bounding box center [857, 176] width 355 height 1188
click at [863, 237] on p "**********" at bounding box center [857, 176] width 355 height 1188
click at [858, 248] on p "**********" at bounding box center [857, 176] width 355 height 1188
click at [719, 245] on p "**********" at bounding box center [857, 176] width 355 height 1188
drag, startPoint x: 827, startPoint y: 246, endPoint x: 711, endPoint y: 248, distance: 116.0
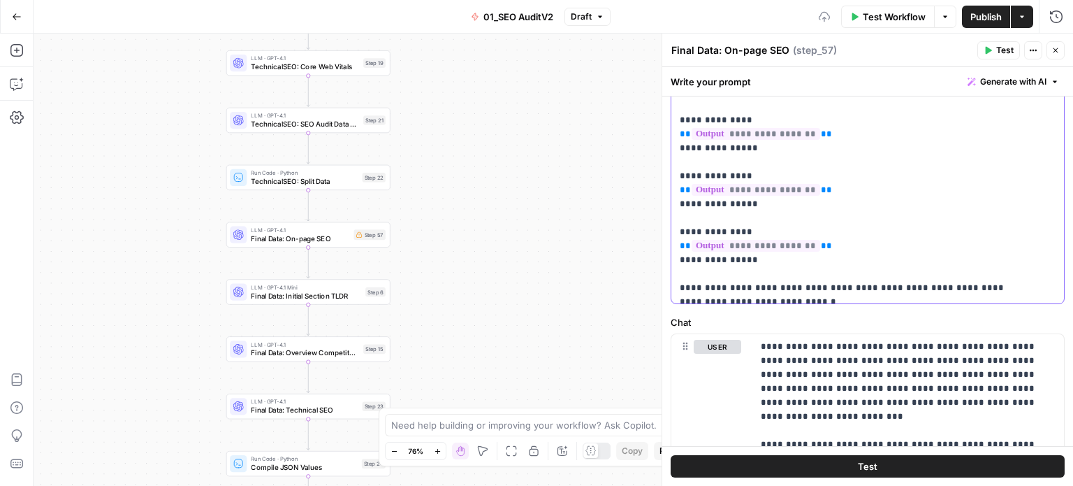
click at [710, 248] on p "**********" at bounding box center [857, 176] width 355 height 1188
click at [875, 198] on p "**********" at bounding box center [857, 176] width 355 height 1188
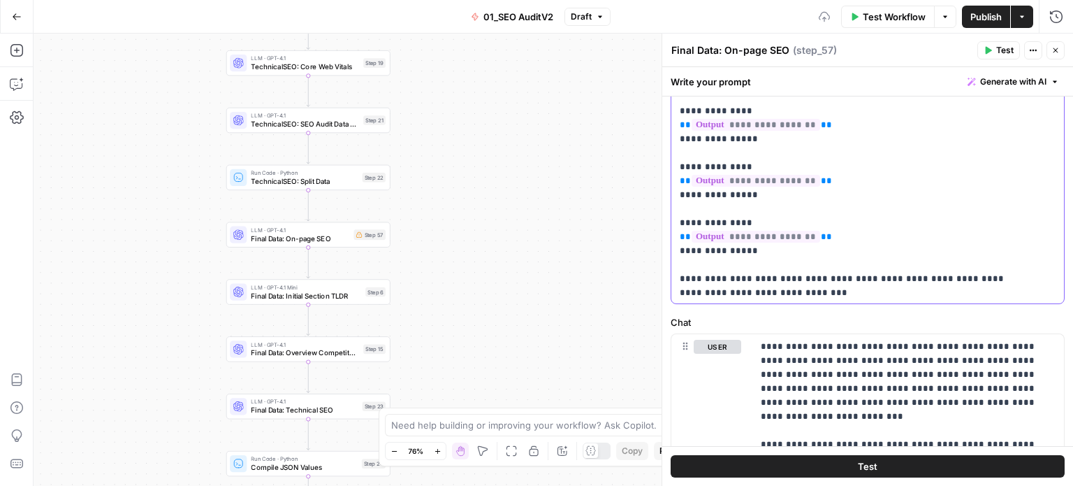
scroll to position [187, 0]
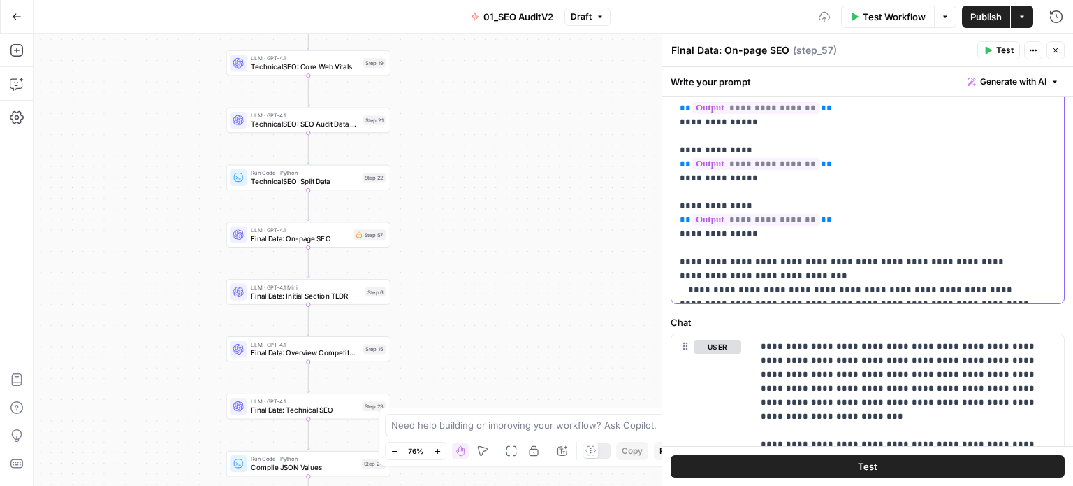
drag, startPoint x: 865, startPoint y: 138, endPoint x: 869, endPoint y: 196, distance: 58.2
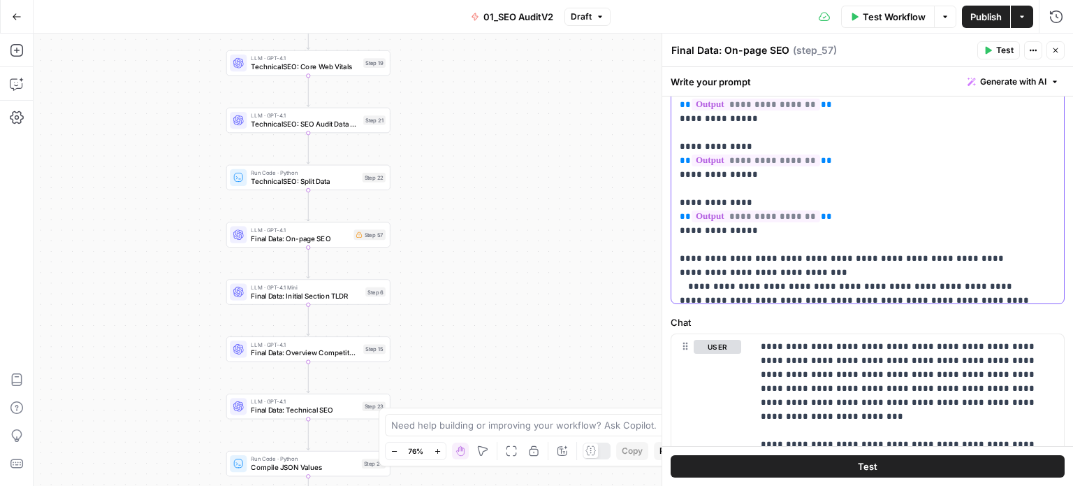
drag, startPoint x: 710, startPoint y: 215, endPoint x: 691, endPoint y: 213, distance: 18.9
click at [691, 213] on p "**********" at bounding box center [857, 147] width 355 height 1188
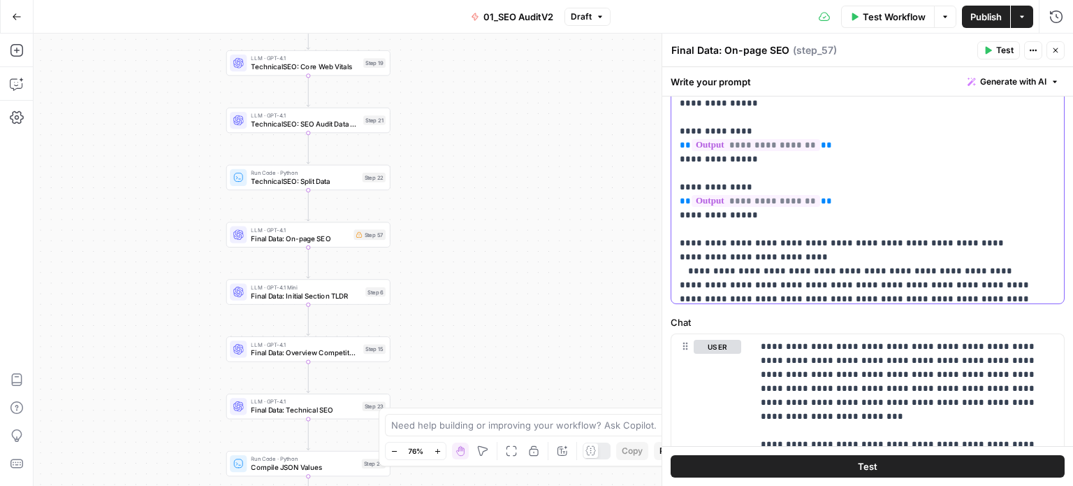
drag, startPoint x: 758, startPoint y: 227, endPoint x: 722, endPoint y: 247, distance: 41.3
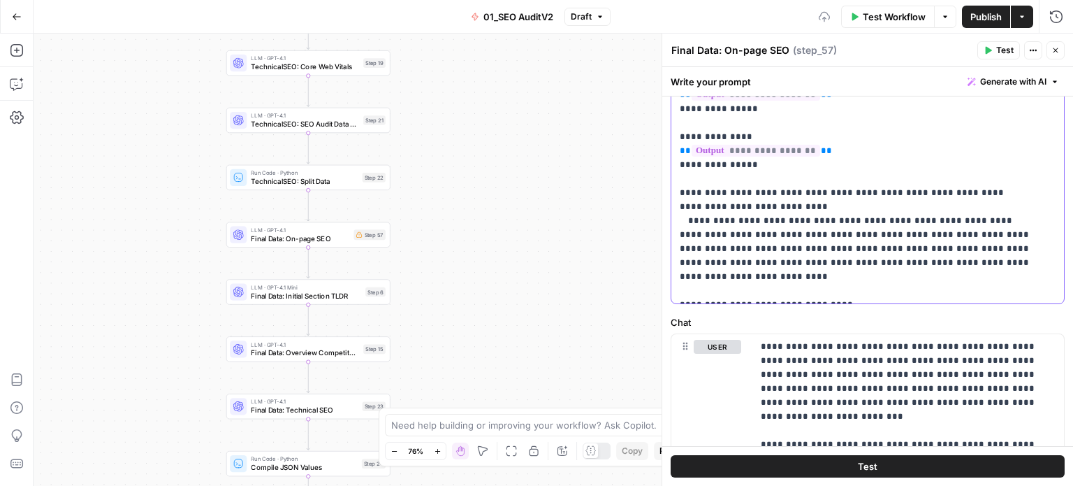
drag, startPoint x: 712, startPoint y: 233, endPoint x: 693, endPoint y: 233, distance: 19.6
click at [693, 233] on p "**********" at bounding box center [857, 81] width 355 height 1188
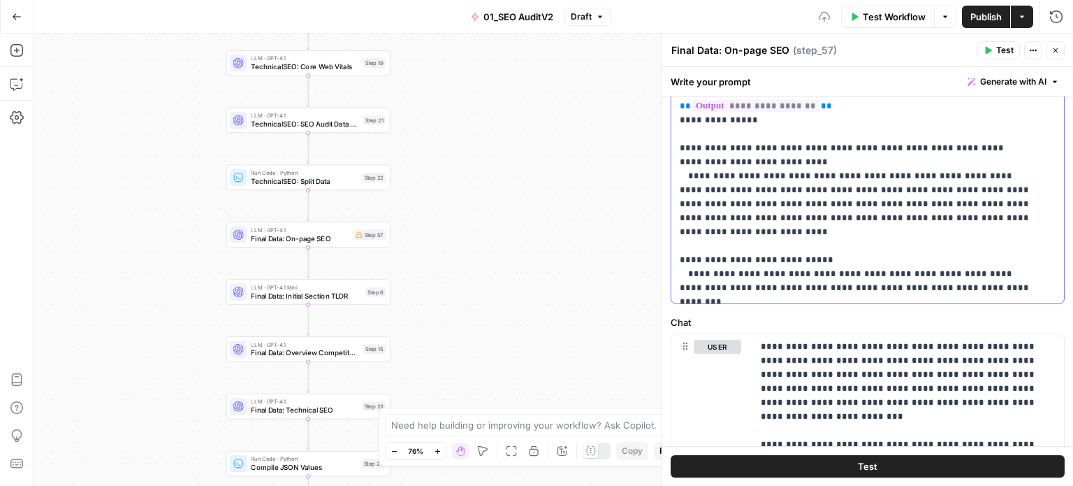
scroll to position [317, 0]
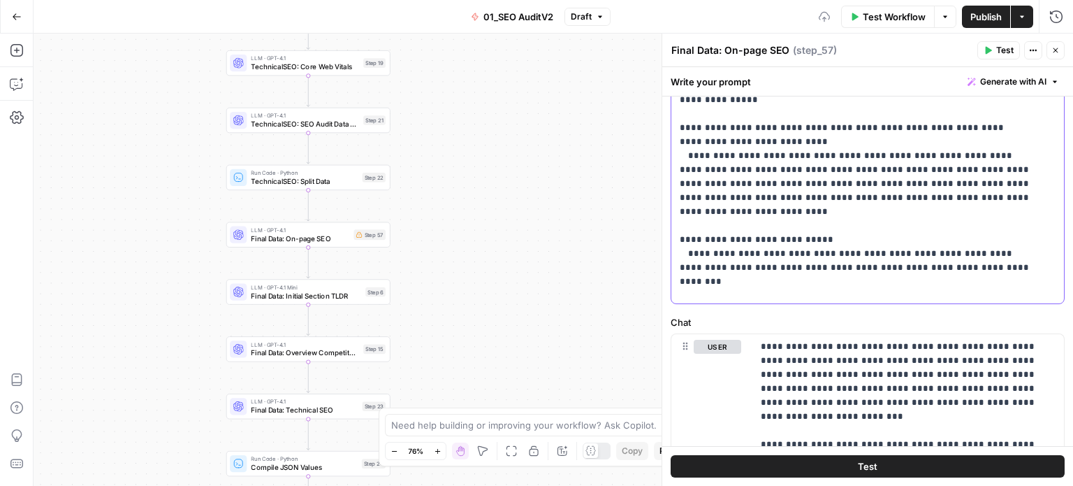
drag, startPoint x: 693, startPoint y: 292, endPoint x: 693, endPoint y: 226, distance: 66.4
click at [693, 226] on p "**********" at bounding box center [857, 16] width 355 height 1188
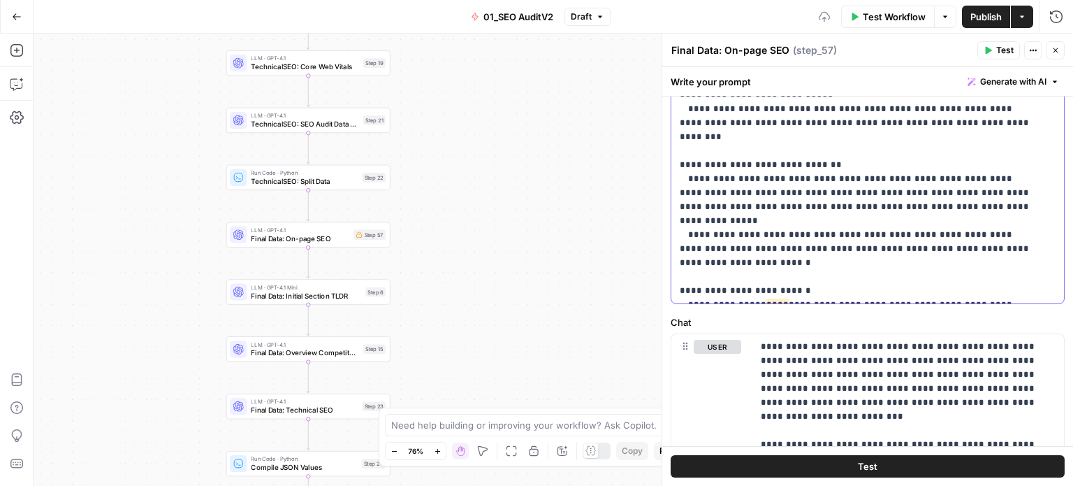
drag, startPoint x: 791, startPoint y: 161, endPoint x: 779, endPoint y: 237, distance: 77.1
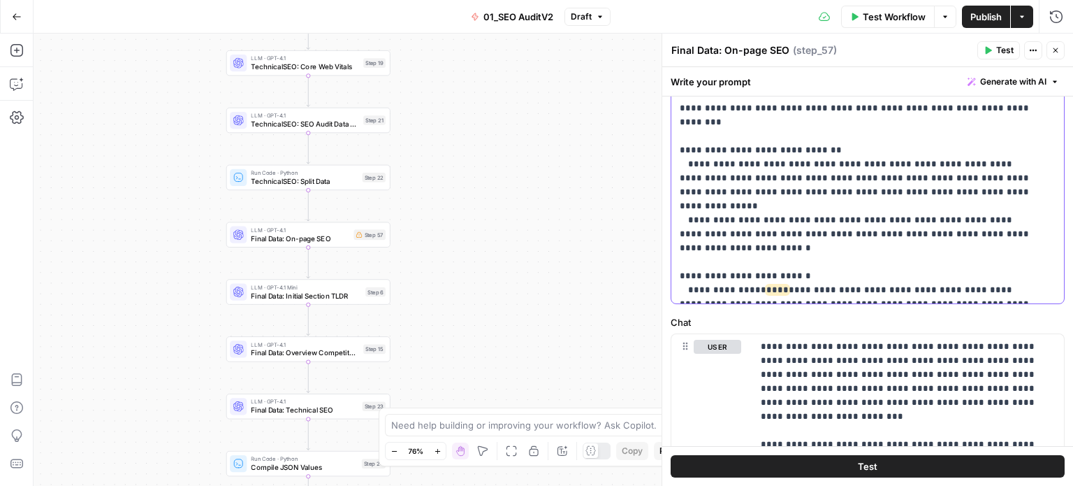
drag, startPoint x: 714, startPoint y: 165, endPoint x: 693, endPoint y: 161, distance: 20.6
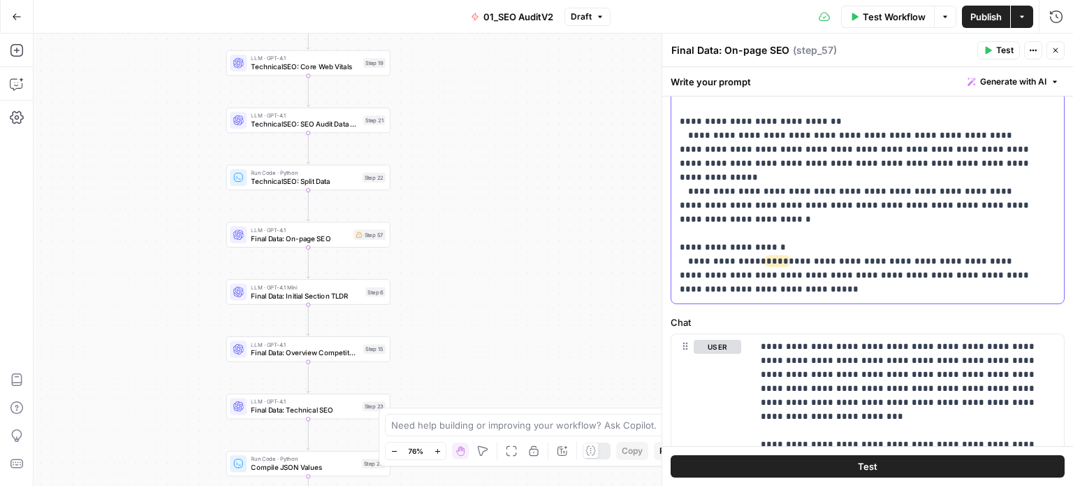
drag, startPoint x: 816, startPoint y: 171, endPoint x: 814, endPoint y: 192, distance: 21.7
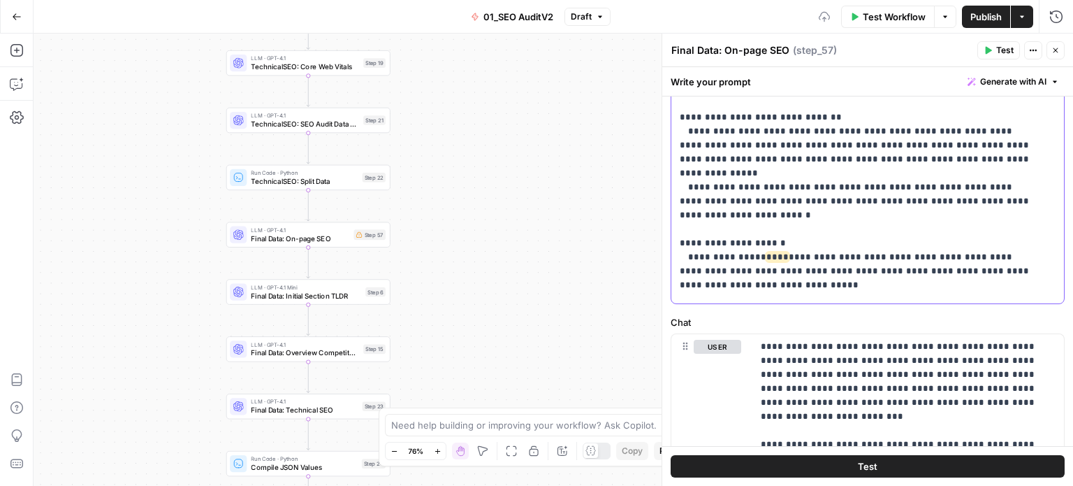
drag, startPoint x: 711, startPoint y: 201, endPoint x: 704, endPoint y: 208, distance: 10.9
drag, startPoint x: 711, startPoint y: 268, endPoint x: 693, endPoint y: 270, distance: 18.3
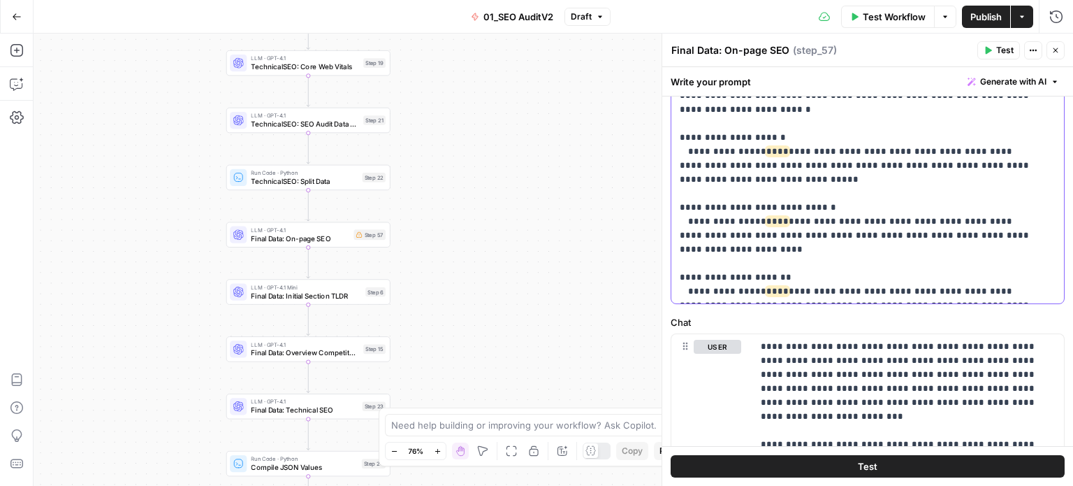
scroll to position [630, 0]
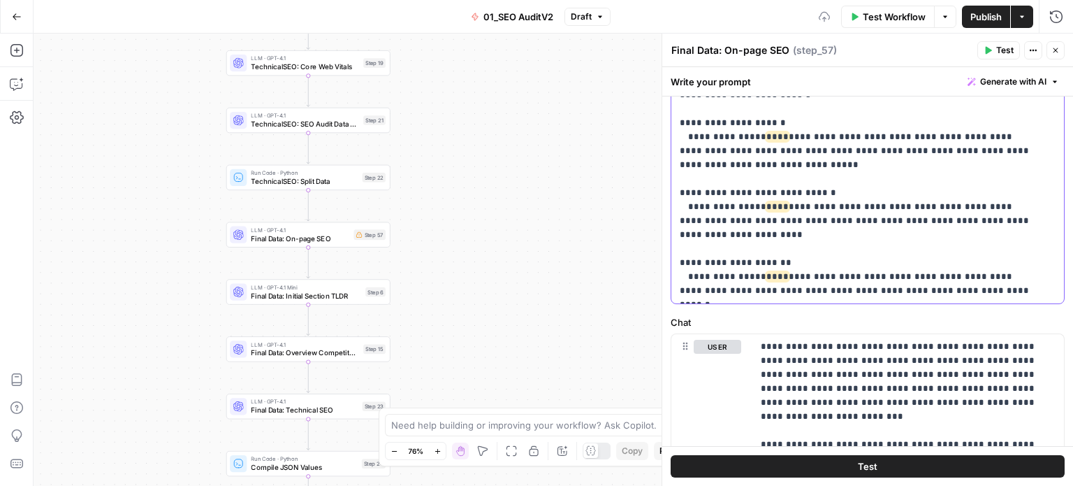
drag, startPoint x: 841, startPoint y: 141, endPoint x: 840, endPoint y: 223, distance: 81.8
drag, startPoint x: 934, startPoint y: 238, endPoint x: 950, endPoint y: 309, distance: 72.9
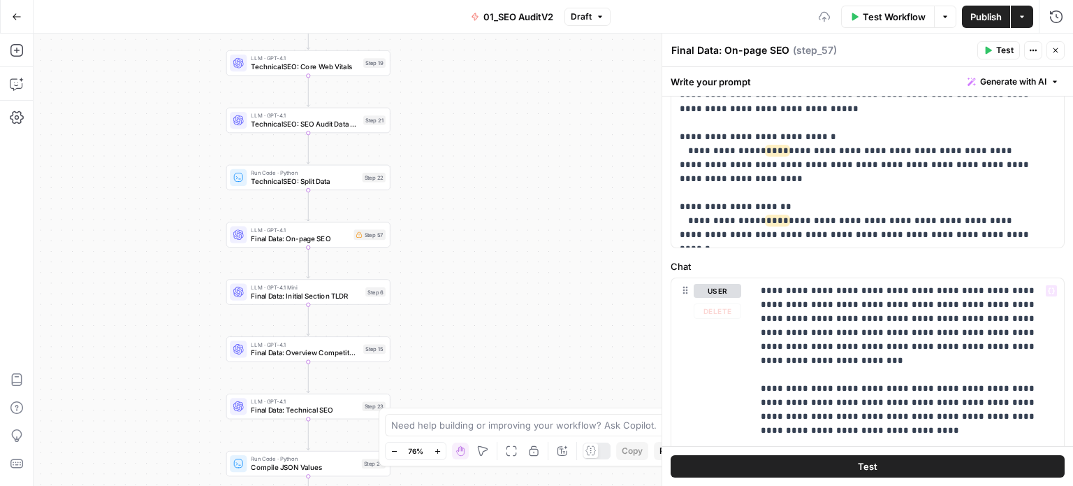
scroll to position [814, 0]
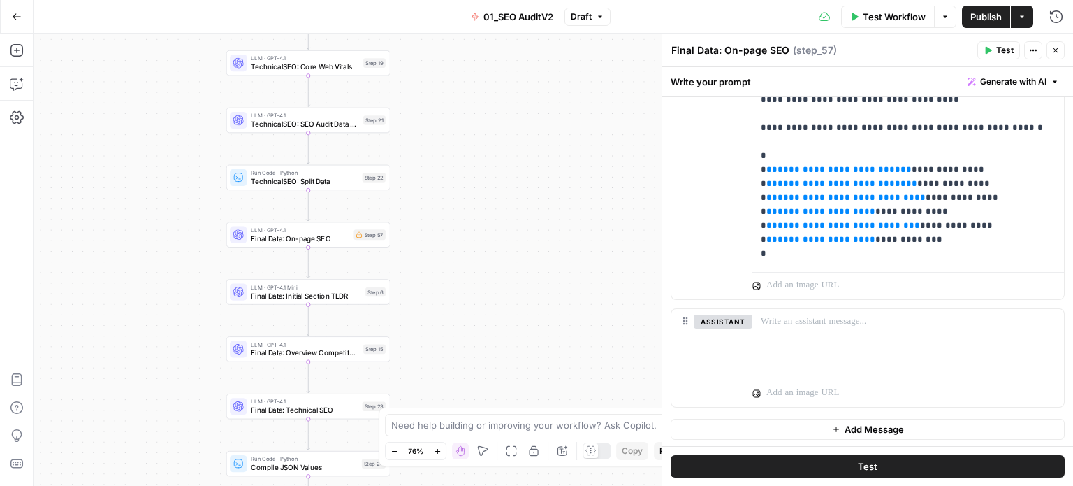
drag, startPoint x: 954, startPoint y: 326, endPoint x: 960, endPoint y: 433, distance: 107.1
click at [855, 226] on p "**********" at bounding box center [903, 107] width 284 height 308
click at [772, 227] on p "**********" at bounding box center [903, 107] width 284 height 308
click at [898, 210] on p "**********" at bounding box center [903, 107] width 284 height 308
click at [772, 212] on p "**********" at bounding box center [903, 107] width 284 height 308
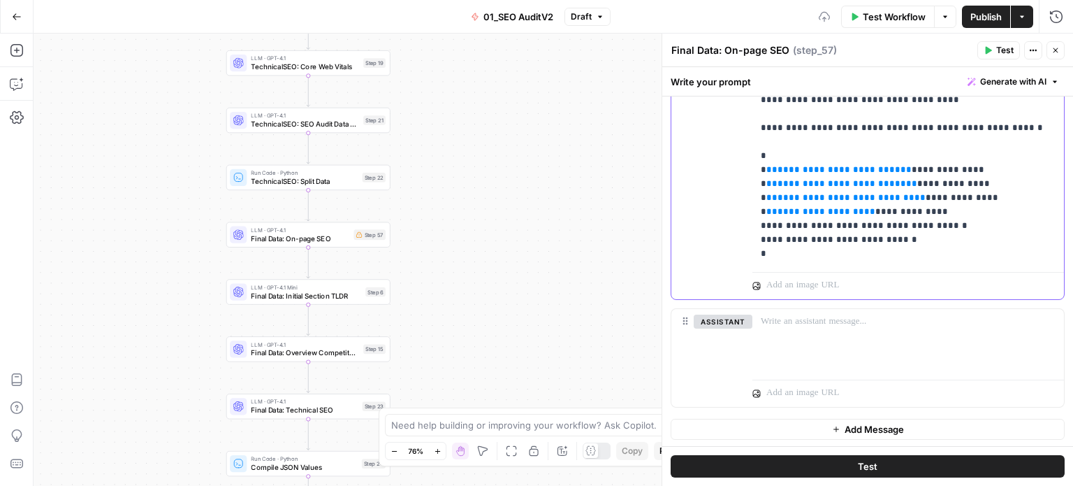
click at [870, 207] on span "**" at bounding box center [870, 211] width 11 height 9
click at [774, 194] on p "**********" at bounding box center [903, 107] width 284 height 308
click at [912, 182] on p "**********" at bounding box center [903, 107] width 284 height 308
click at [772, 182] on p "**********" at bounding box center [903, 107] width 284 height 308
click at [902, 167] on p "**********" at bounding box center [903, 107] width 284 height 308
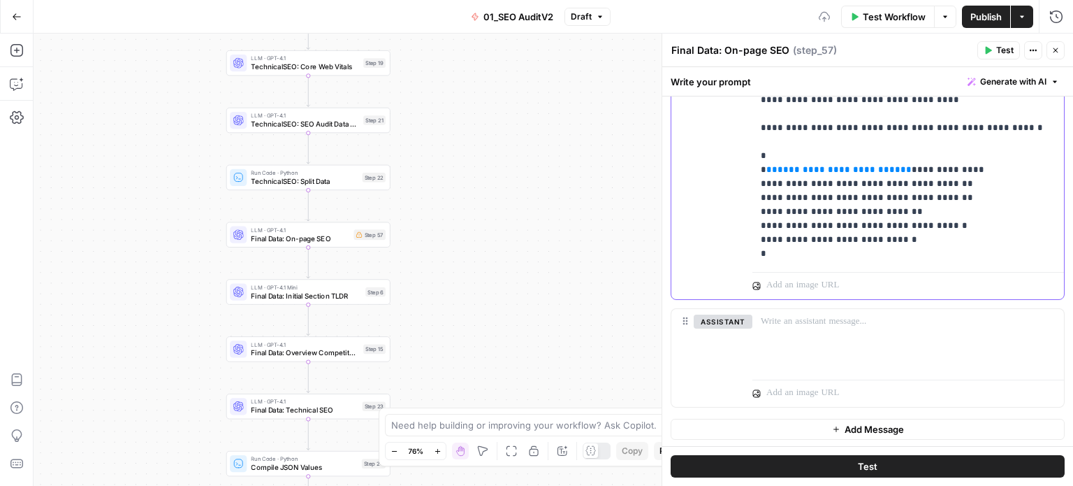
click at [772, 167] on p "**********" at bounding box center [903, 107] width 284 height 308
click at [892, 152] on p "**********" at bounding box center [903, 107] width 284 height 308
click at [774, 153] on p "**********" at bounding box center [903, 107] width 284 height 308
click at [964, 164] on p "**********" at bounding box center [903, 107] width 284 height 308
click at [993, 50] on button "Test" at bounding box center [999, 50] width 43 height 18
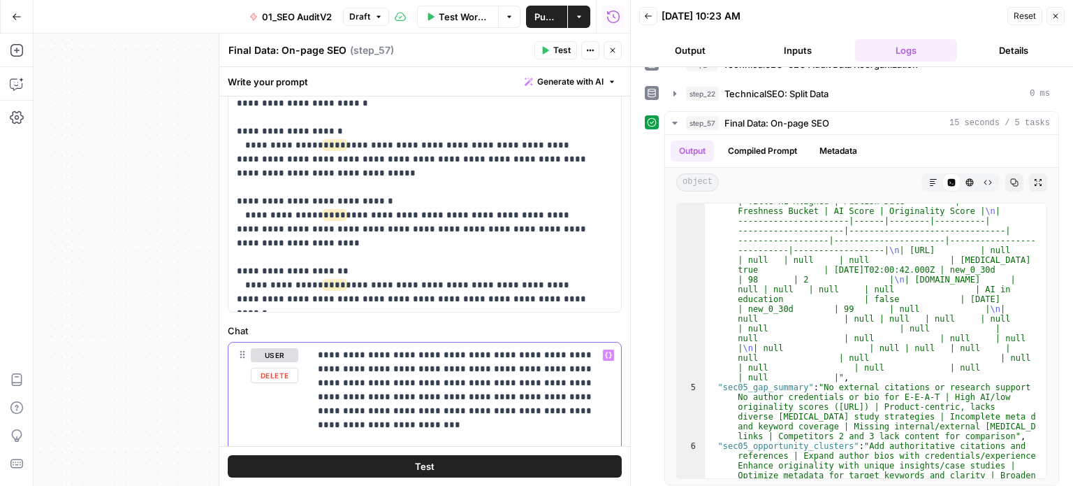
scroll to position [79, 0]
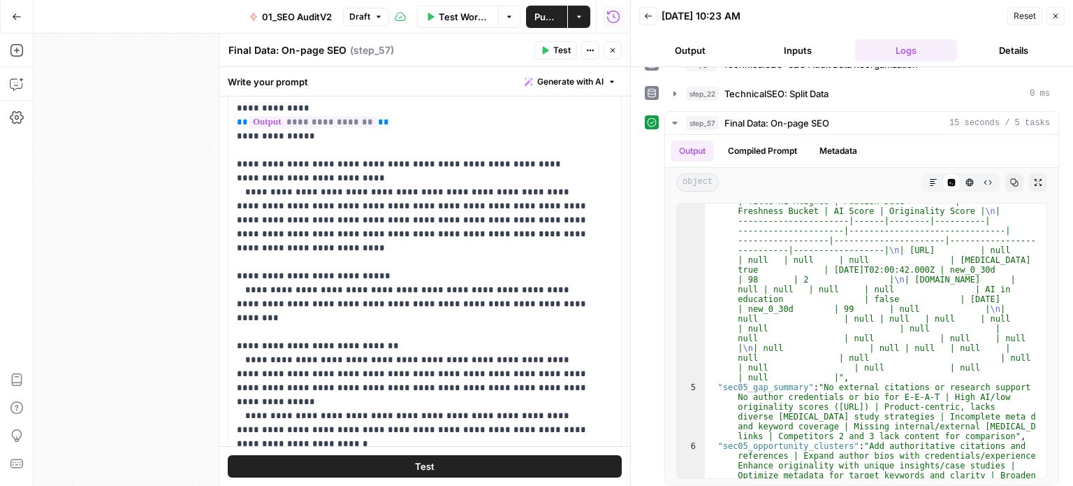
drag, startPoint x: 512, startPoint y: 200, endPoint x: 512, endPoint y: 126, distance: 74.1
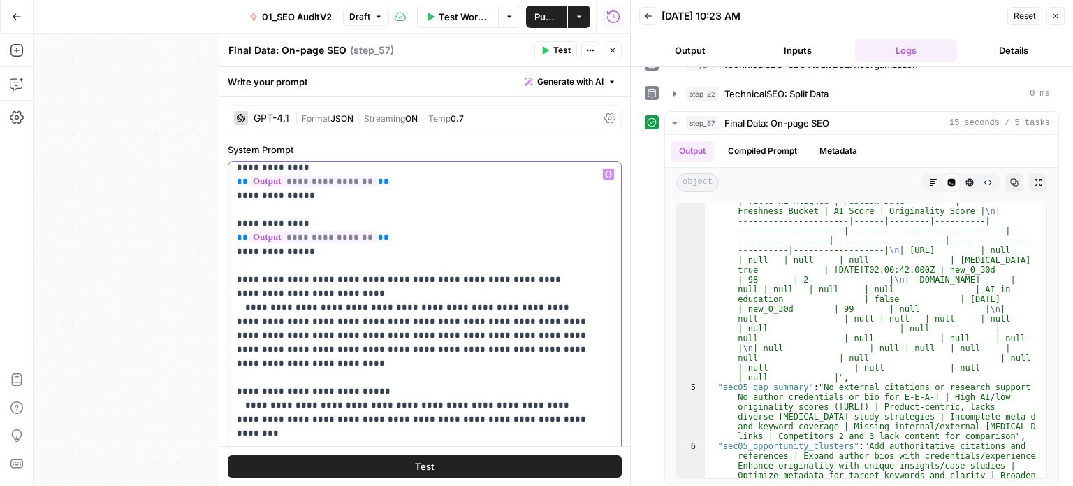
drag, startPoint x: 484, startPoint y: 282, endPoint x: 482, endPoint y: 195, distance: 86.7
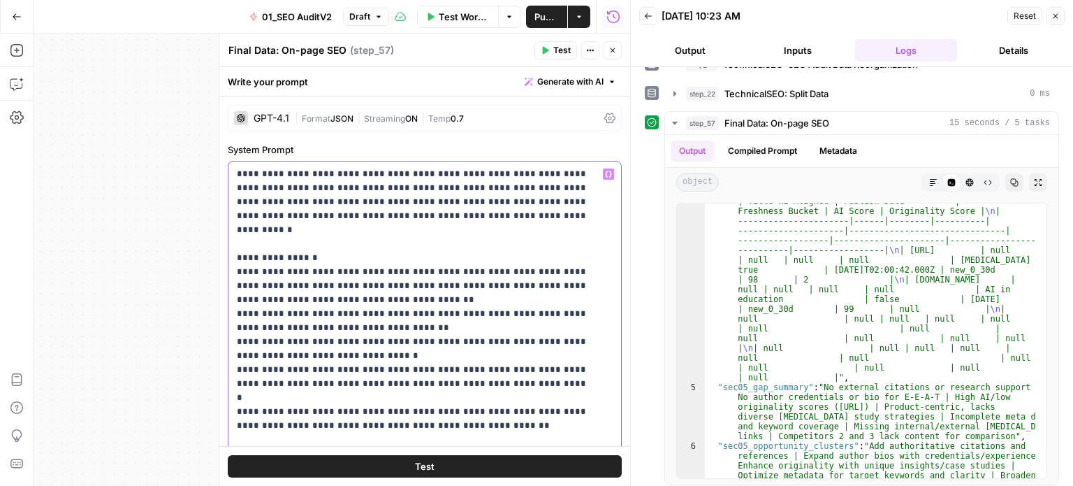
drag, startPoint x: 494, startPoint y: 328, endPoint x: 482, endPoint y: 165, distance: 164.0
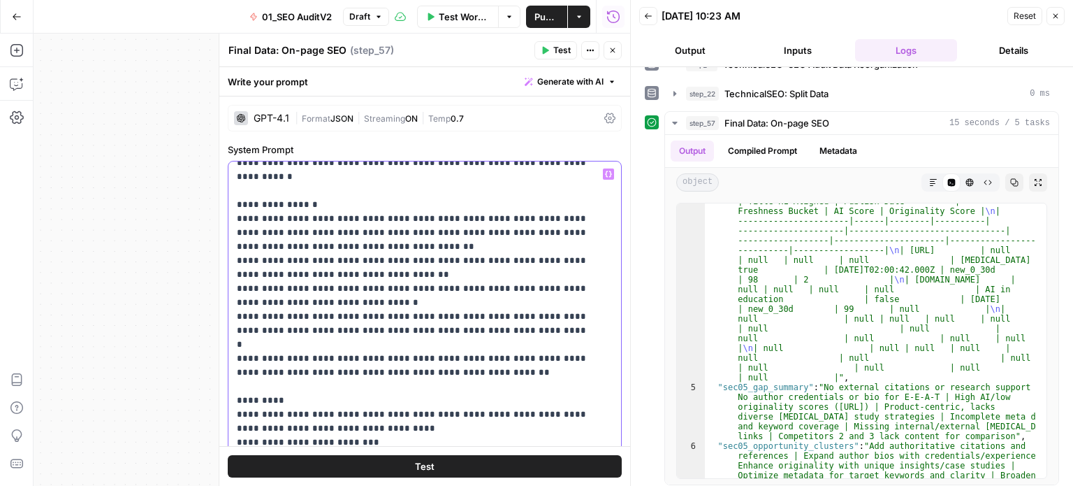
drag, startPoint x: 472, startPoint y: 254, endPoint x: 467, endPoint y: 328, distance: 73.6
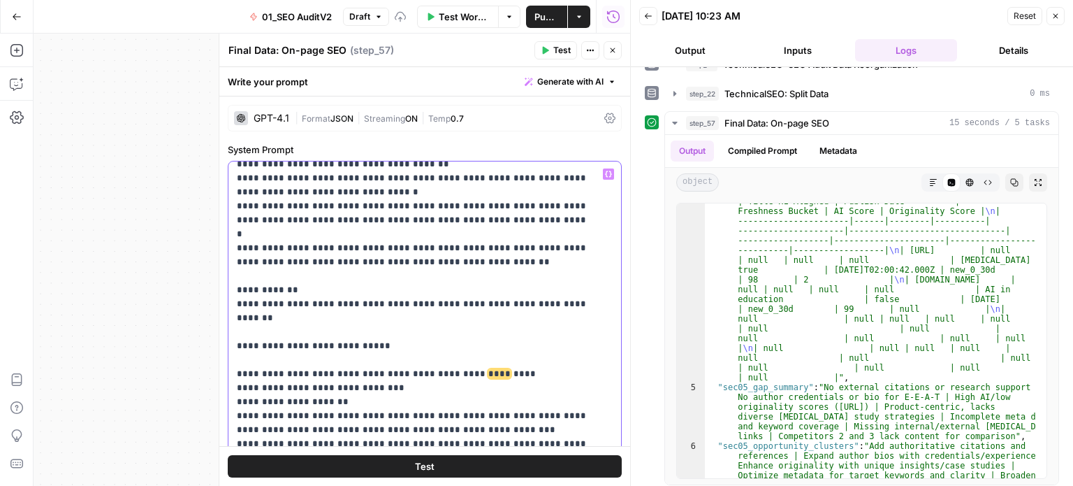
drag, startPoint x: 439, startPoint y: 315, endPoint x: 408, endPoint y: 388, distance: 78.9
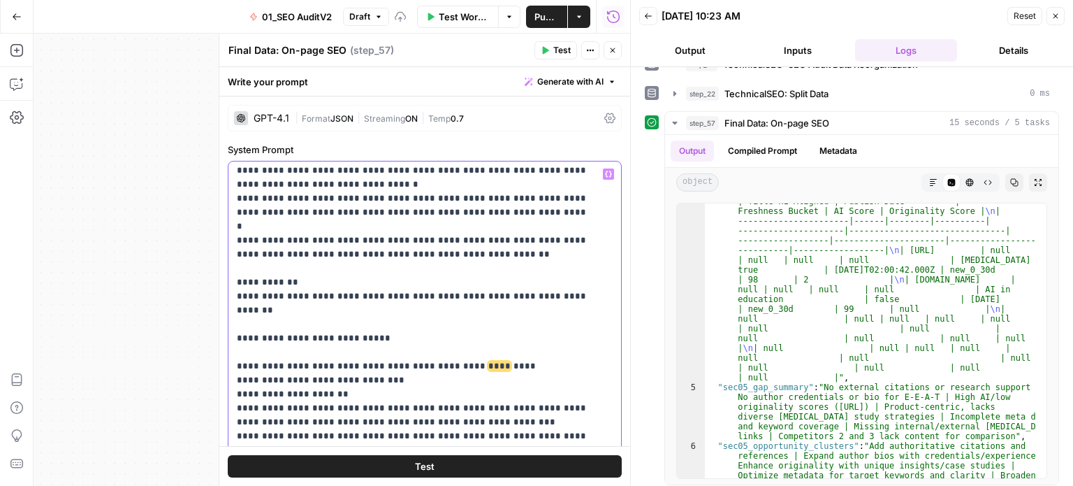
drag, startPoint x: 380, startPoint y: 297, endPoint x: 222, endPoint y: 268, distance: 160.7
click at [222, 268] on div "**********" at bounding box center [425, 260] width 412 height 452
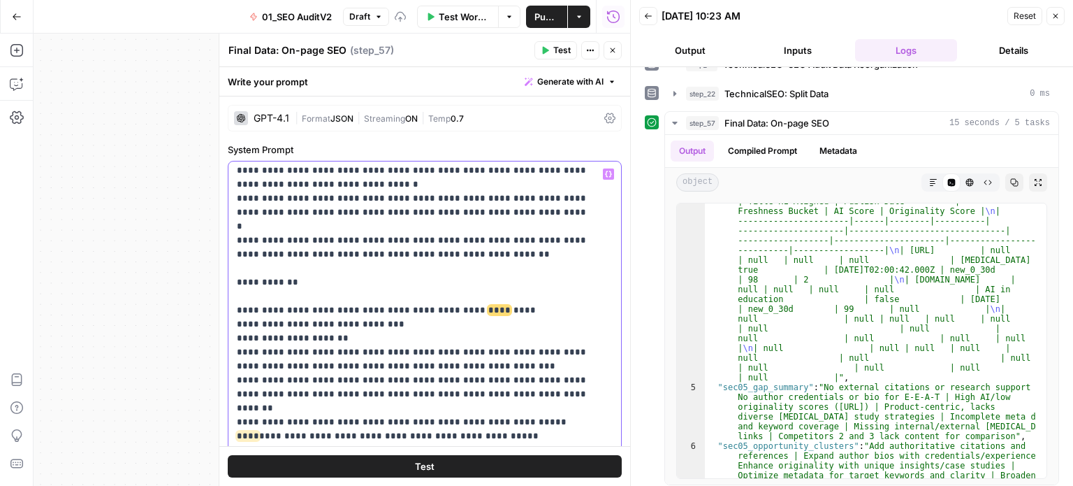
drag, startPoint x: 417, startPoint y: 240, endPoint x: 411, endPoint y: 280, distance: 40.2
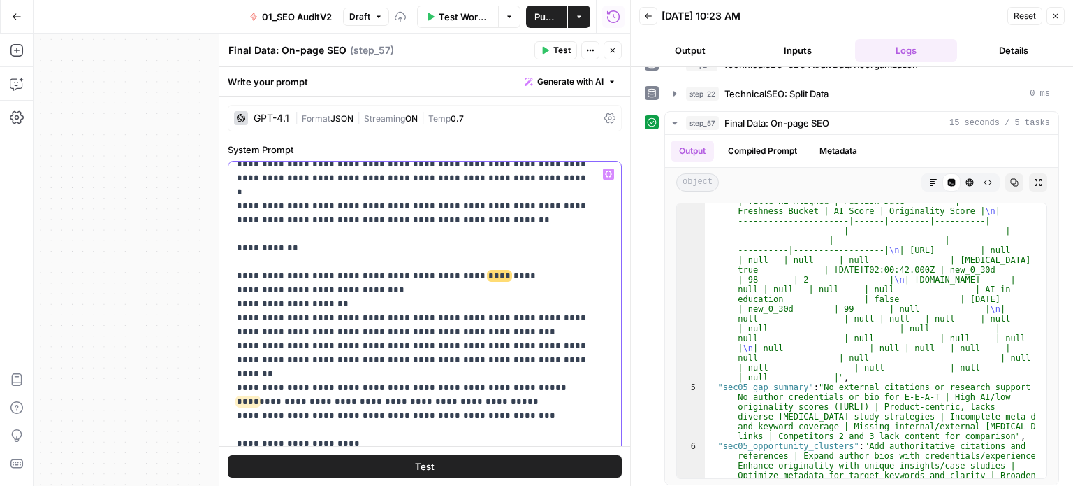
drag, startPoint x: 403, startPoint y: 366, endPoint x: 403, endPoint y: 393, distance: 28.0
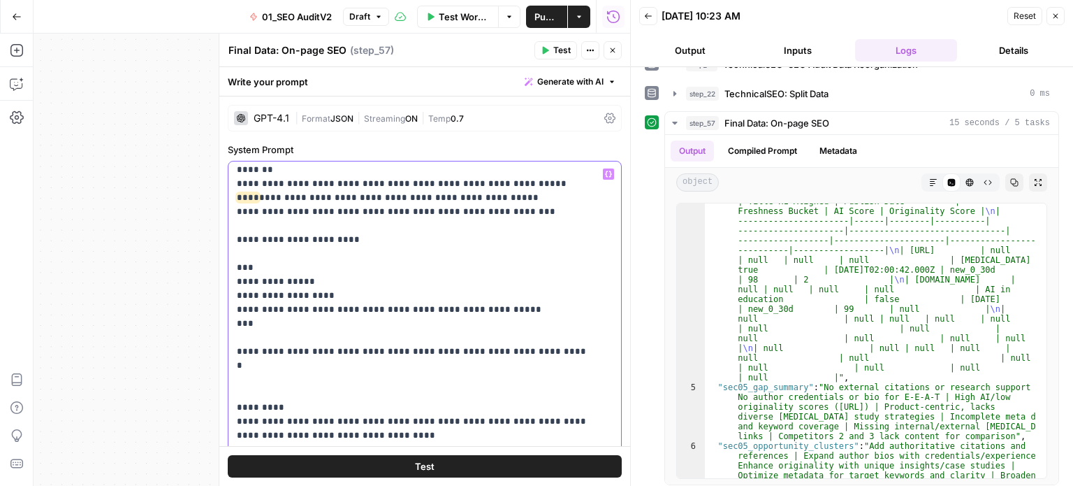
drag, startPoint x: 359, startPoint y: 340, endPoint x: 357, endPoint y: 394, distance: 53.8
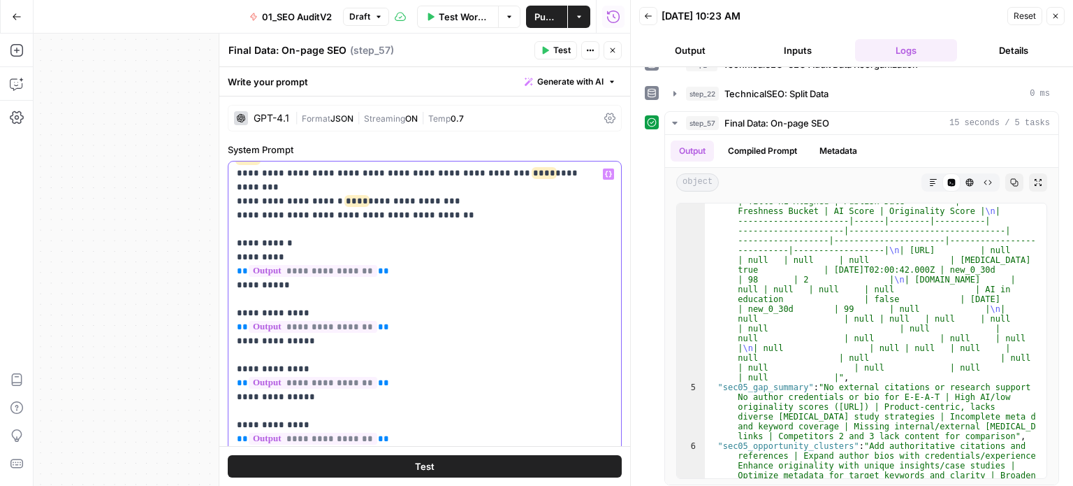
scroll to position [904, 0]
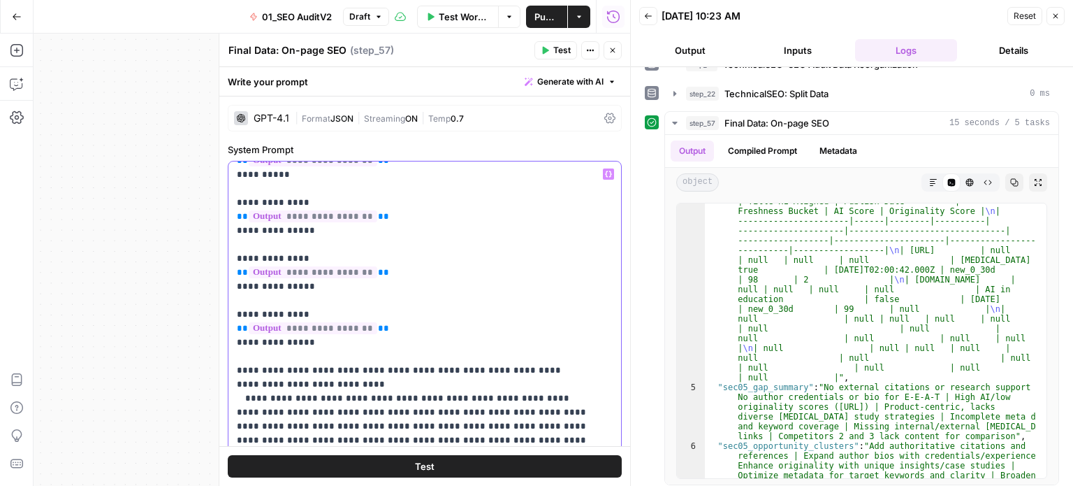
drag, startPoint x: 391, startPoint y: 424, endPoint x: 394, endPoint y: 456, distance: 32.3
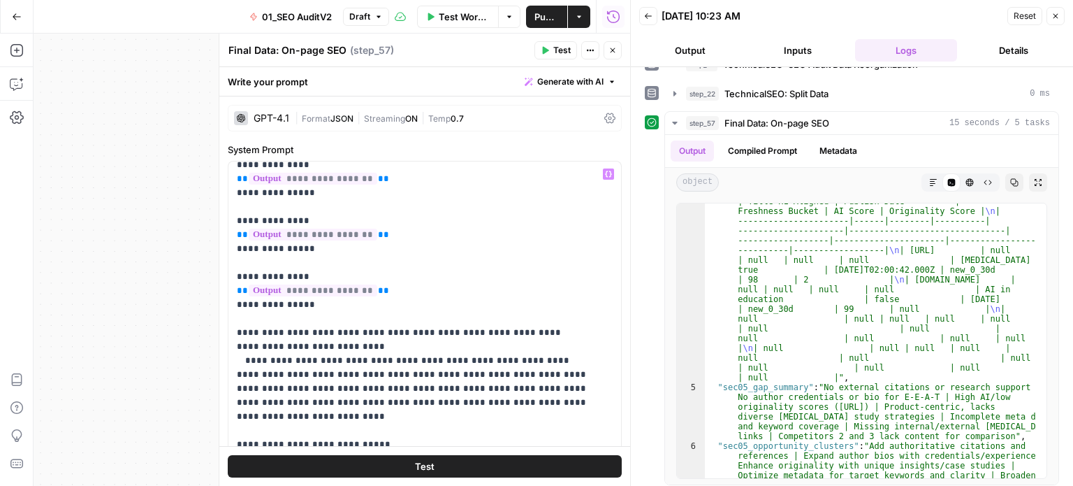
click at [445, 466] on button "Test" at bounding box center [425, 466] width 394 height 22
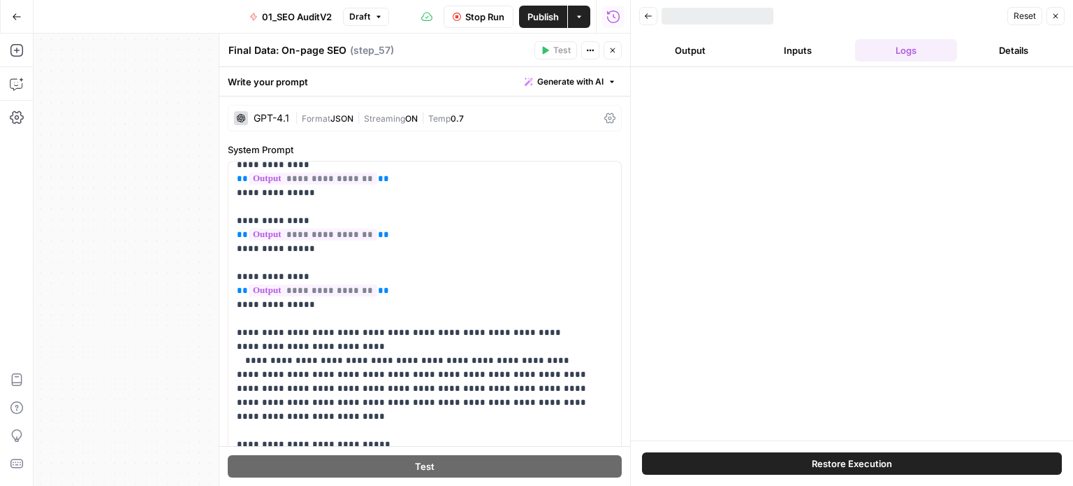
scroll to position [0, 0]
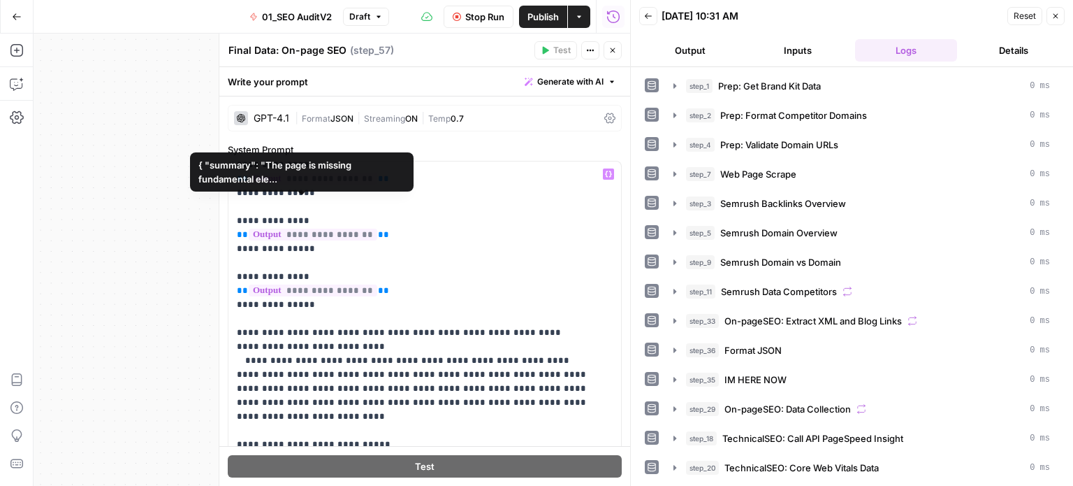
click at [610, 51] on icon "button" at bounding box center [613, 50] width 8 height 8
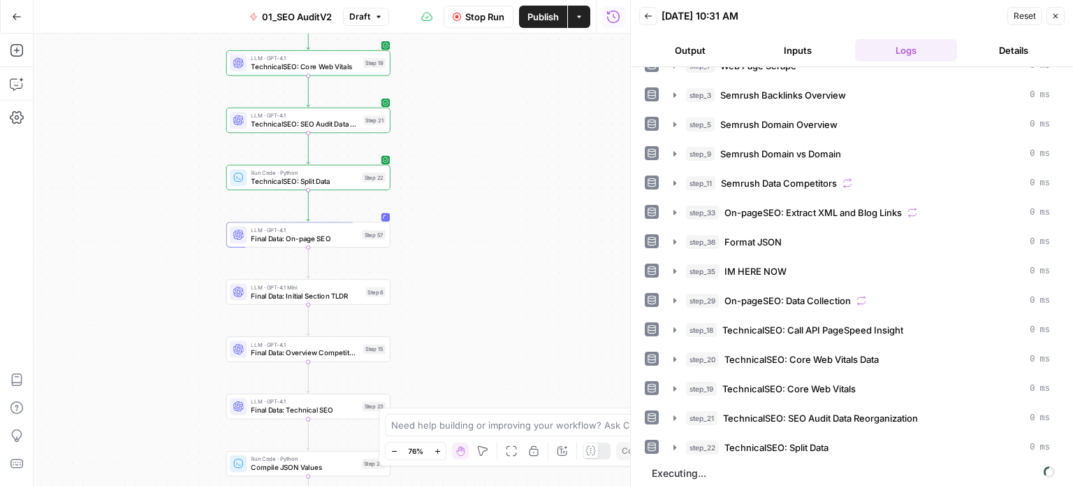
scroll to position [108, 0]
click at [693, 442] on span "step_22" at bounding box center [702, 447] width 33 height 14
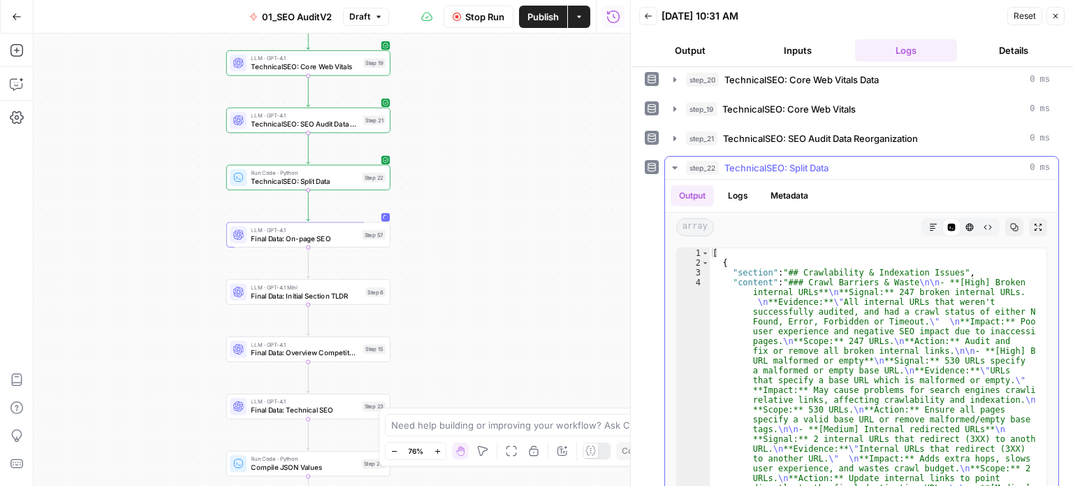
click at [722, 169] on div "step_22 TechnicalSEO: Split Data 0 ms" at bounding box center [868, 168] width 364 height 14
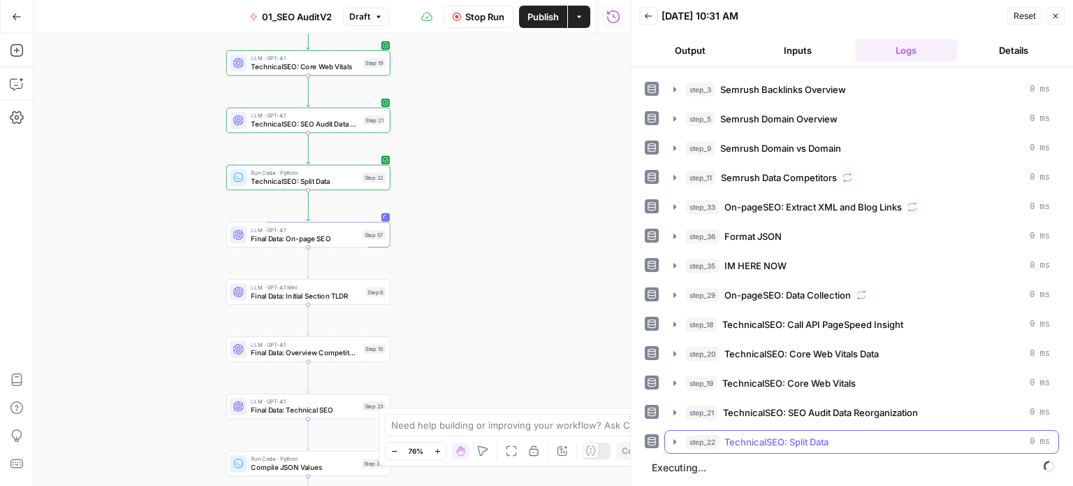
scroll to position [108, 0]
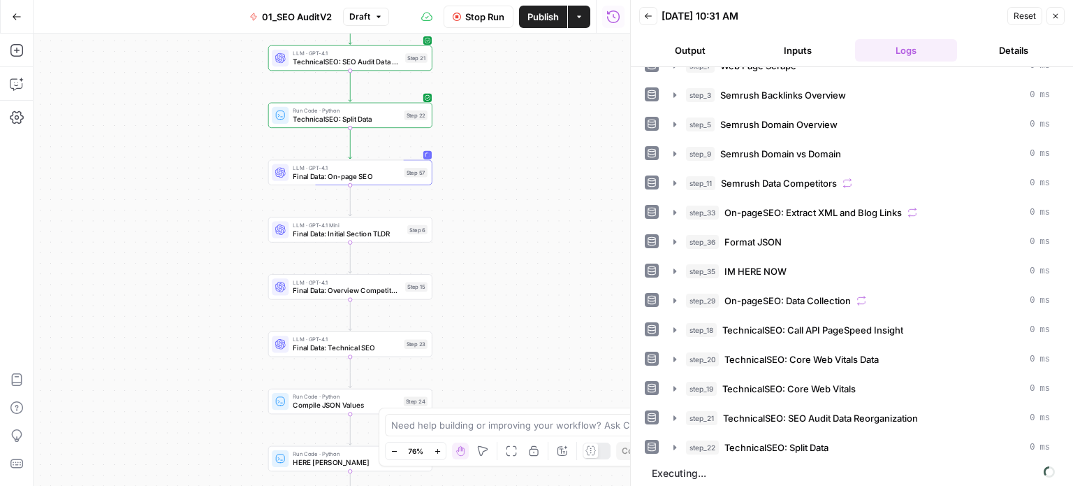
click at [534, 206] on div "false false true true Workflow Set Inputs Inputs Workflow Prep: Get Brand Kit D…" at bounding box center [332, 260] width 597 height 452
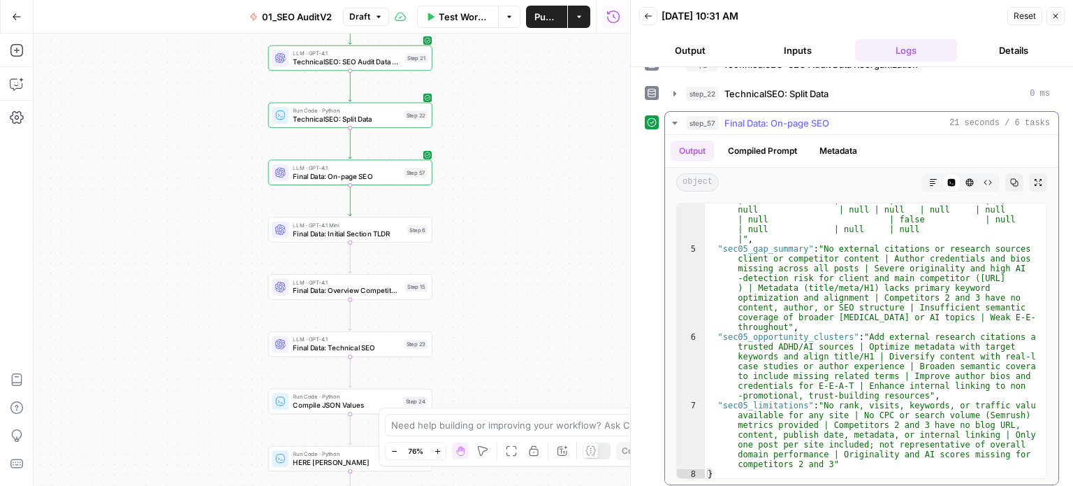
scroll to position [458, 0]
click at [352, 178] on span "Final Data: On-page SEO" at bounding box center [346, 176] width 107 height 10
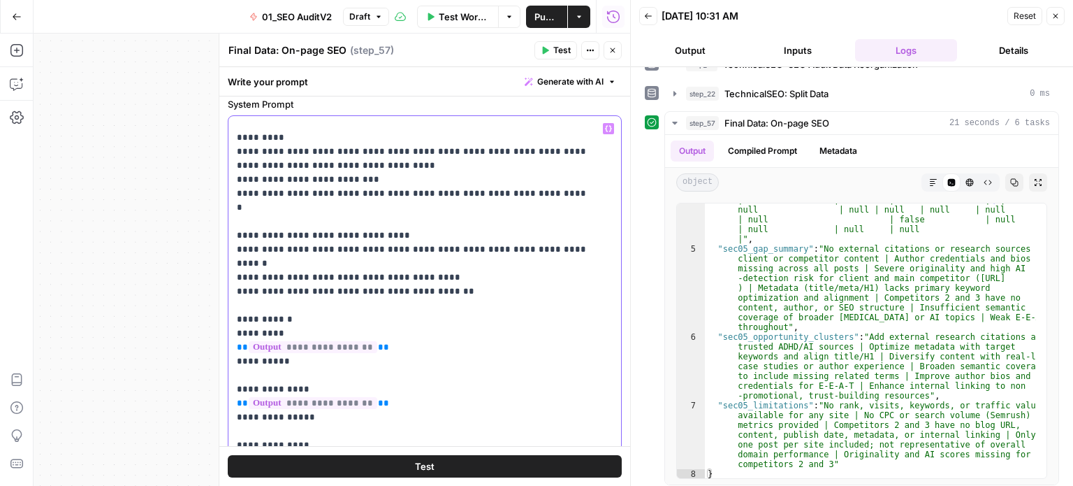
scroll to position [55, 0]
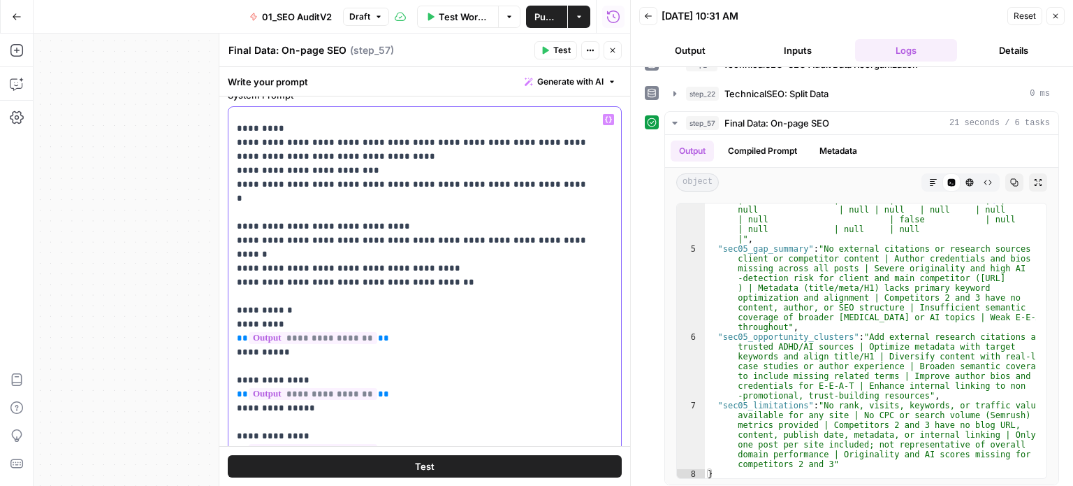
click at [322, 238] on p "**********" at bounding box center [414, 234] width 355 height 1510
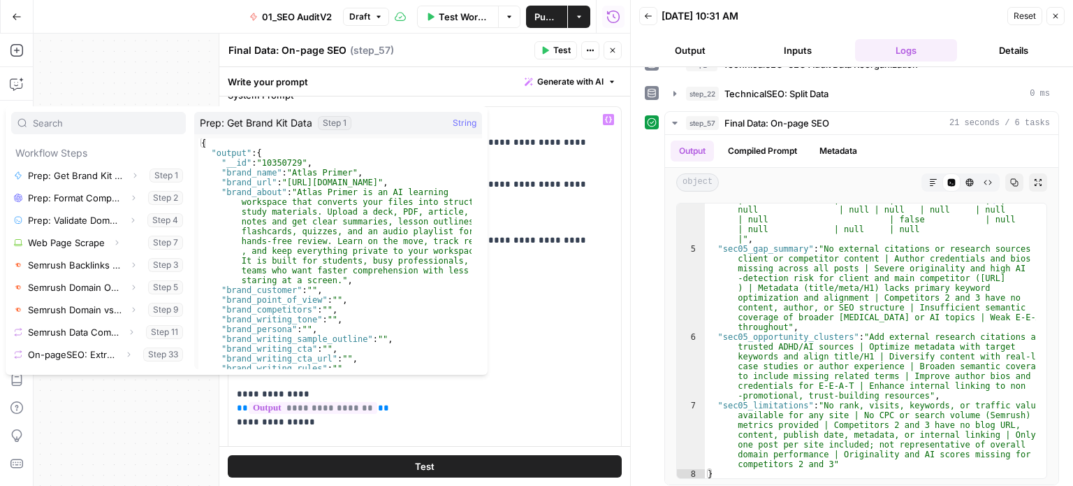
scroll to position [84, 0]
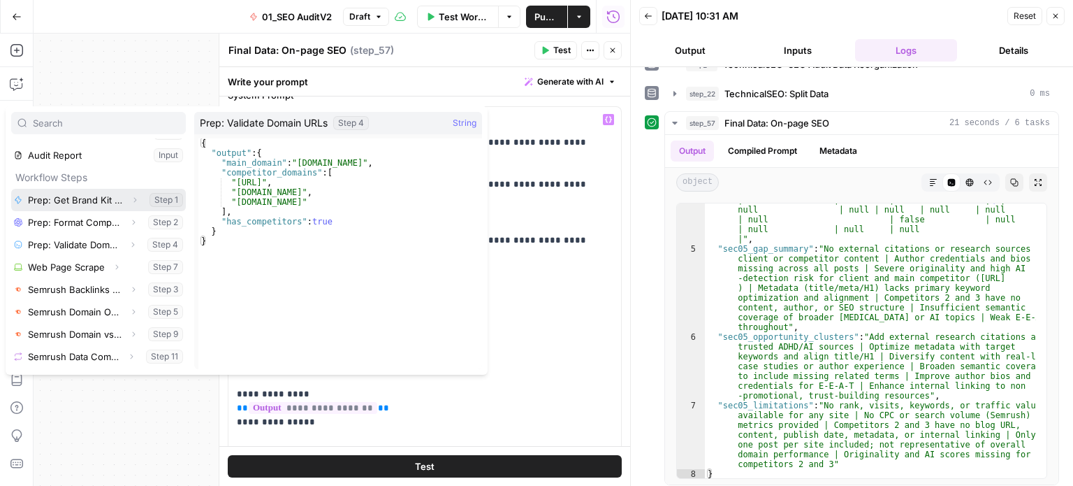
click at [126, 192] on button "Expand" at bounding box center [135, 200] width 18 height 18
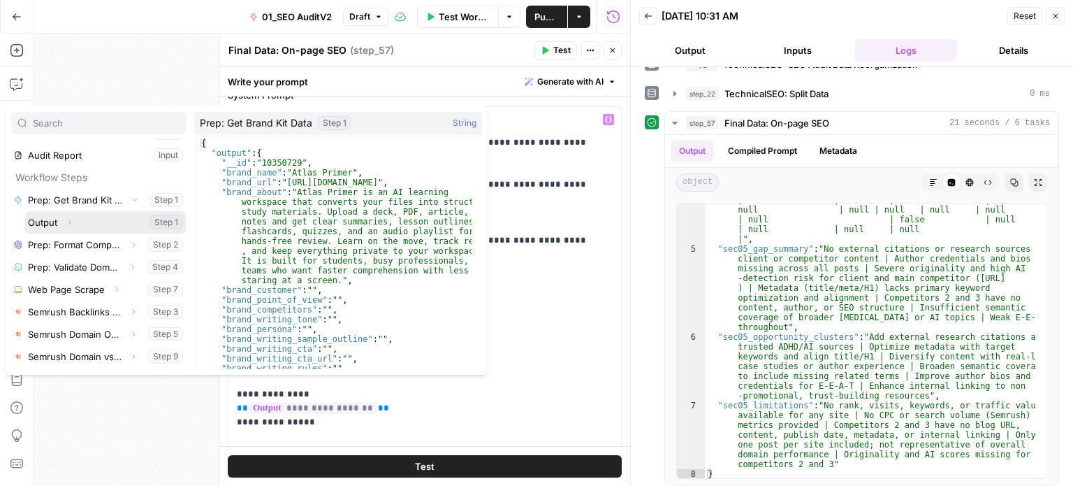
click at [70, 218] on span "button" at bounding box center [69, 222] width 8 height 8
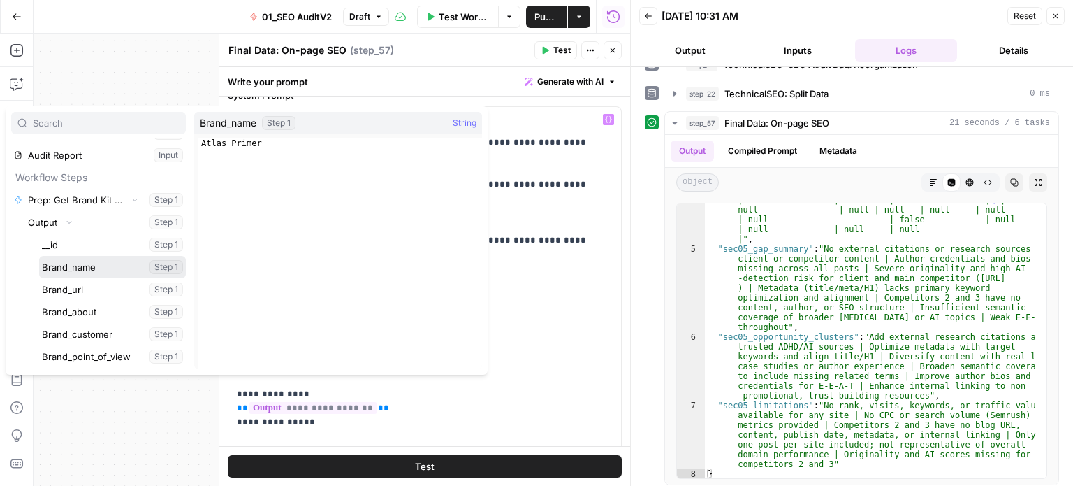
click at [82, 266] on button "Select variable Brand_name" at bounding box center [112, 267] width 147 height 22
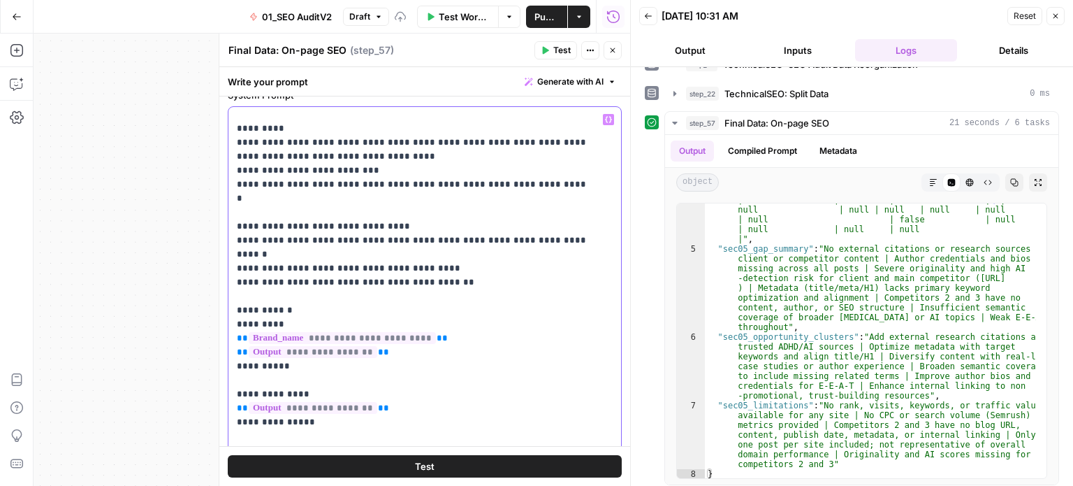
click at [349, 308] on p "**********" at bounding box center [414, 241] width 355 height 1524
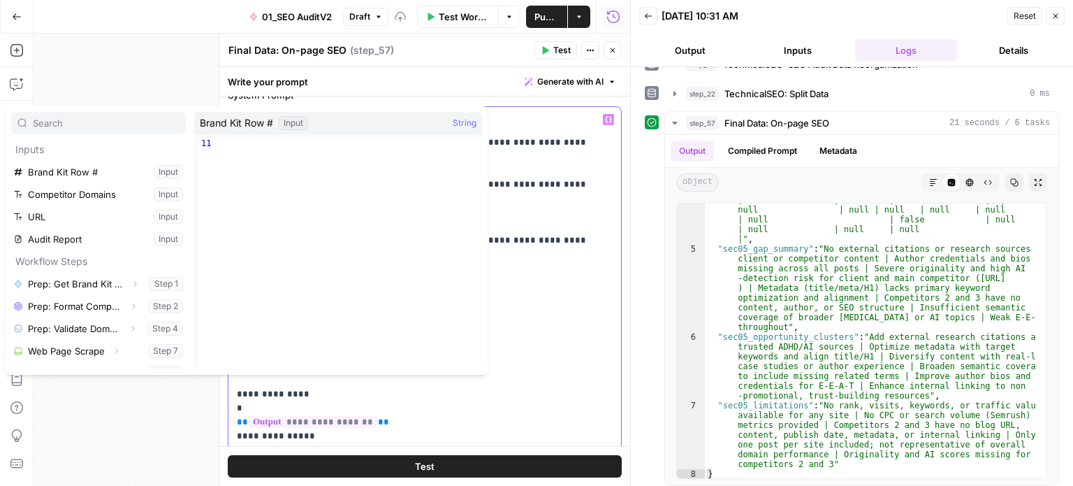
click at [565, 288] on p "**********" at bounding box center [414, 248] width 355 height 1538
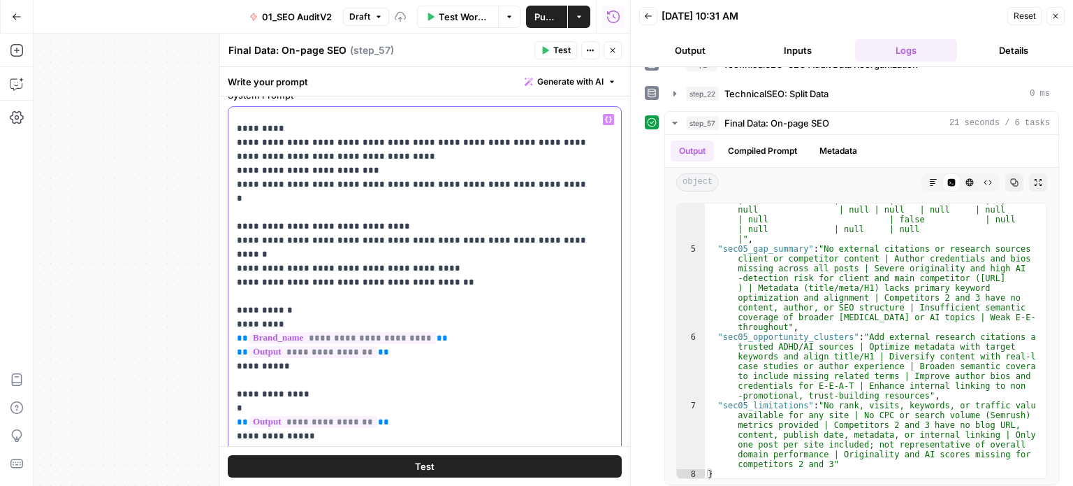
scroll to position [704, 0]
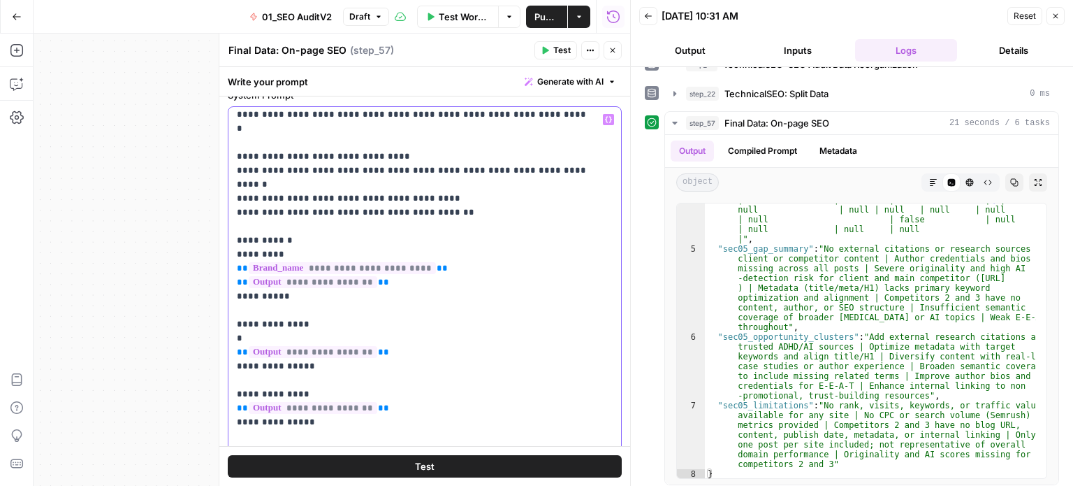
click at [306, 247] on p "**********" at bounding box center [414, 178] width 355 height 1538
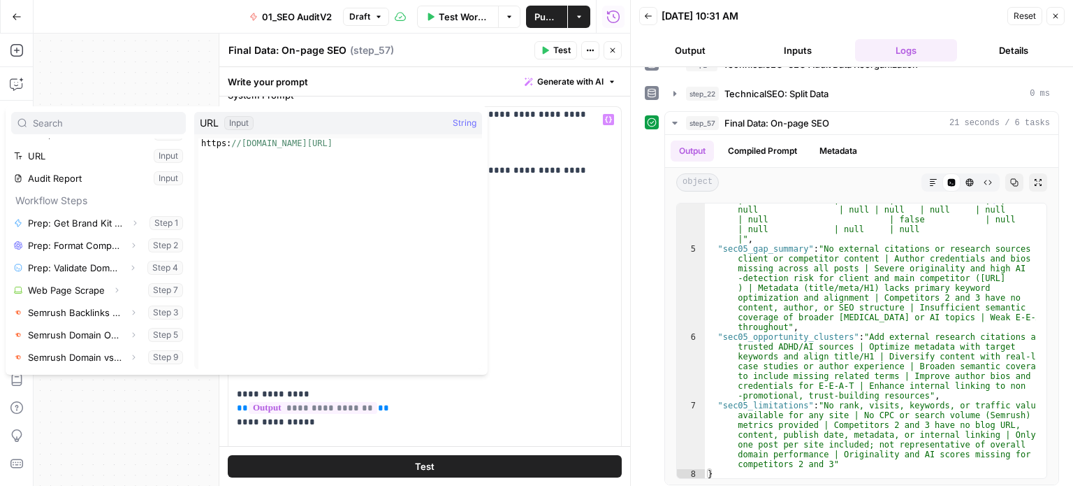
scroll to position [62, 0]
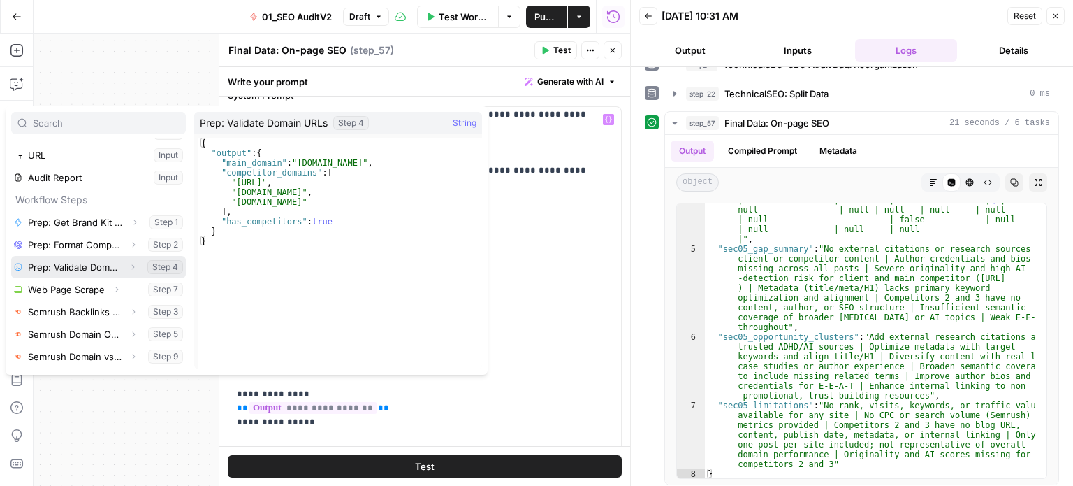
click at [132, 266] on icon "button" at bounding box center [133, 267] width 3 height 5
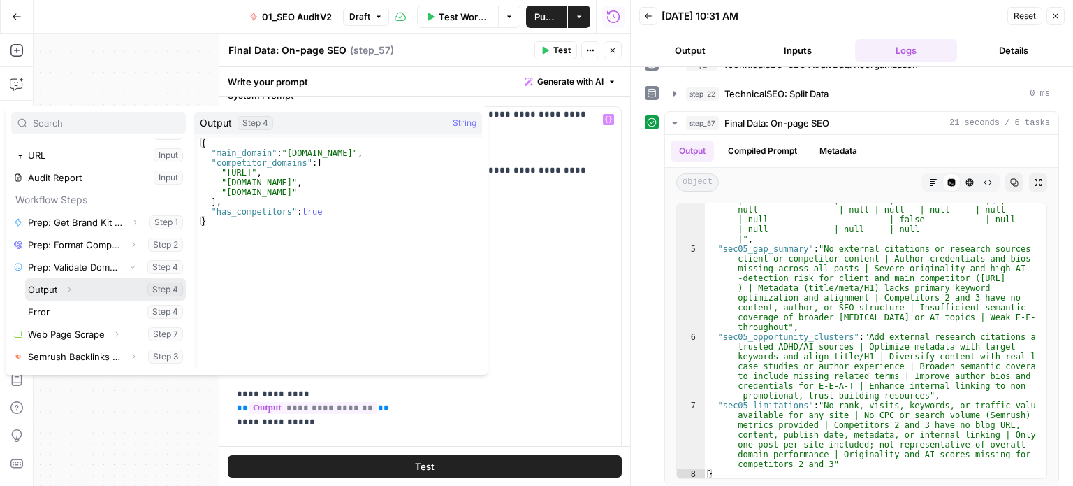
click at [68, 287] on icon "button" at bounding box center [69, 289] width 3 height 5
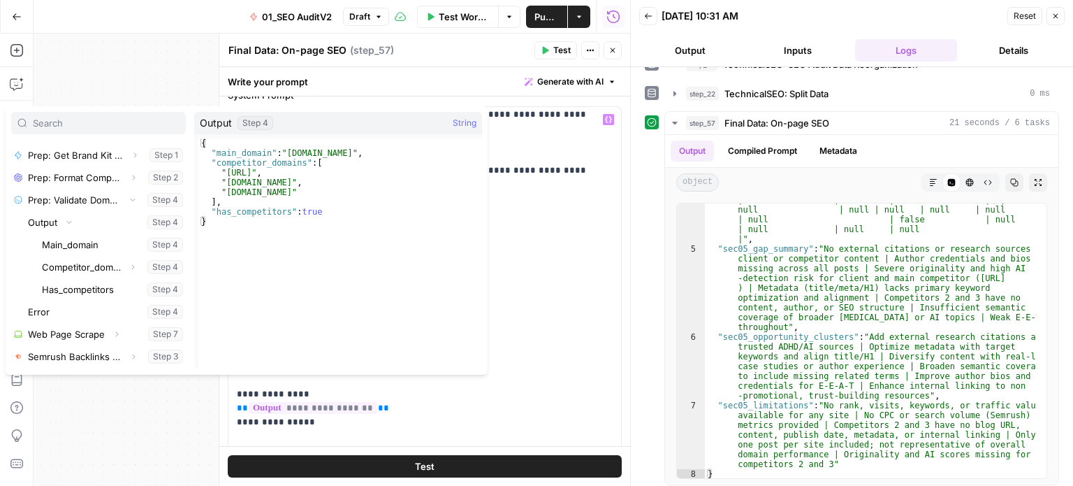
scroll to position [136, 0]
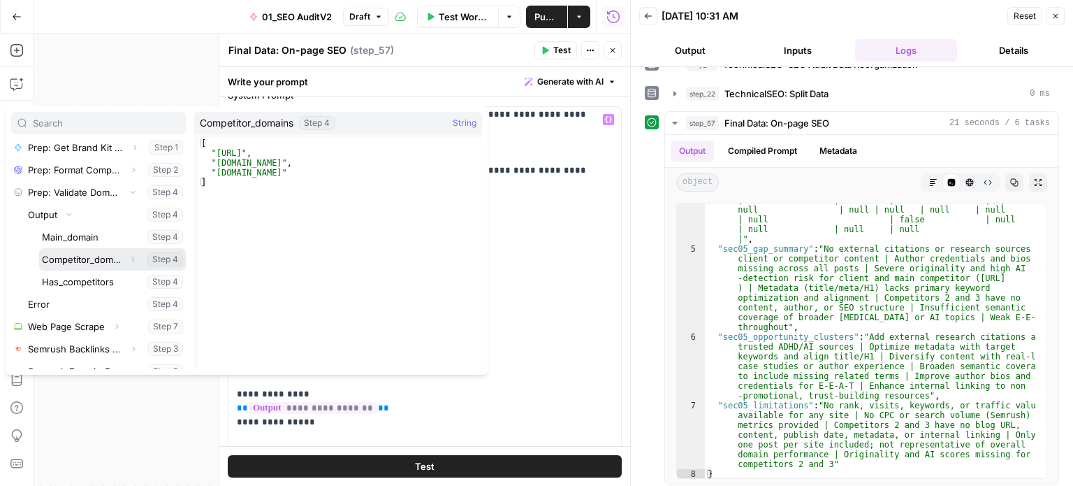
click at [129, 258] on icon "button" at bounding box center [133, 259] width 8 height 8
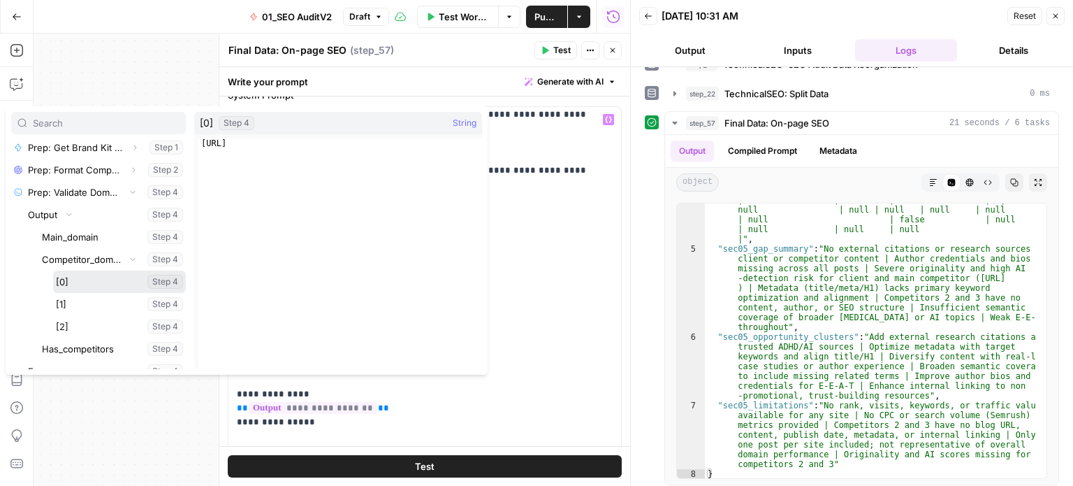
click at [65, 283] on button "Select variable [0]" at bounding box center [119, 281] width 133 height 22
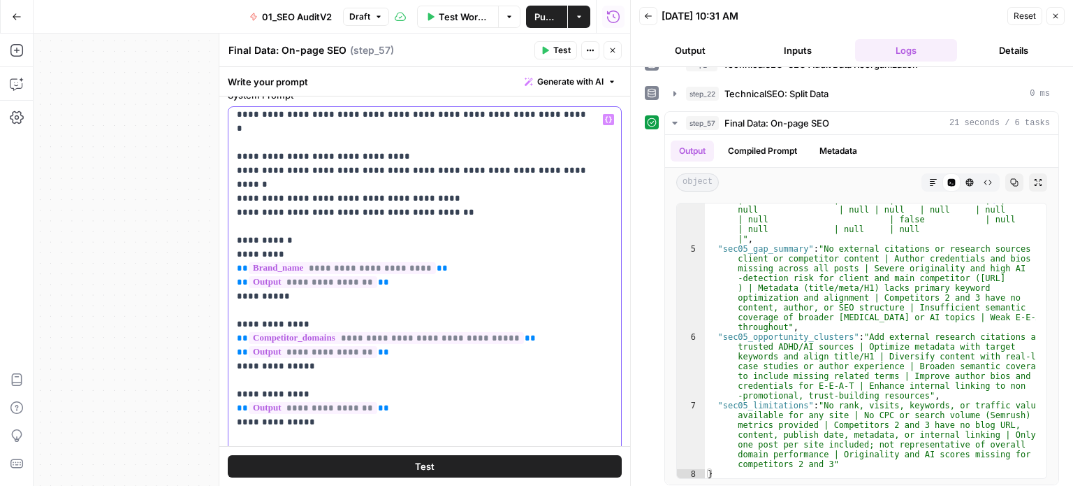
drag, startPoint x: 396, startPoint y: 268, endPoint x: 230, endPoint y: 254, distance: 166.9
click at [230, 254] on div "**********" at bounding box center [420, 392] width 382 height 570
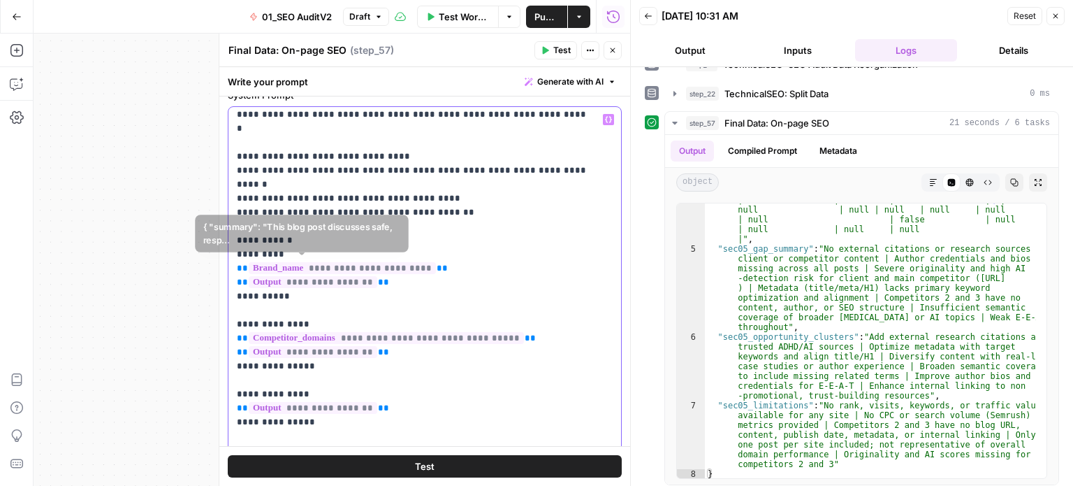
click at [398, 276] on p "**********" at bounding box center [414, 178] width 355 height 1538
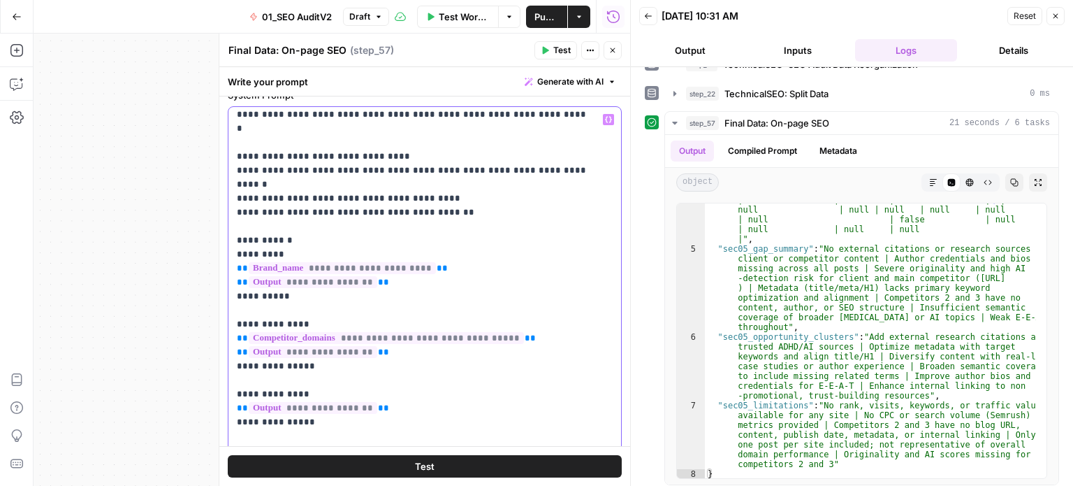
drag, startPoint x: 518, startPoint y: 251, endPoint x: 224, endPoint y: 253, distance: 293.5
click at [224, 253] on div "**********" at bounding box center [425, 260] width 412 height 452
copy p "**********"
click at [366, 307] on p "**********" at bounding box center [414, 178] width 355 height 1538
click at [526, 324] on p "**********" at bounding box center [414, 185] width 355 height 1552
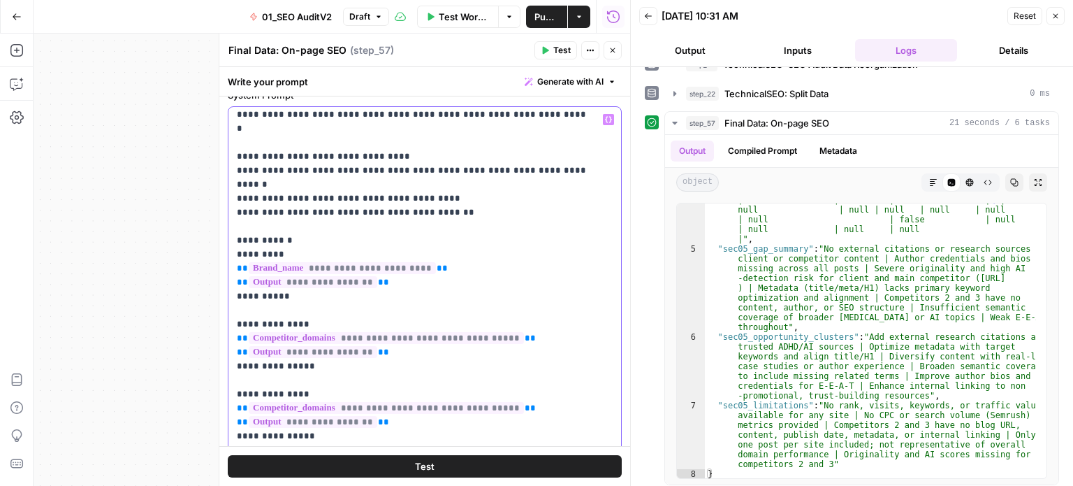
drag, startPoint x: 526, startPoint y: 324, endPoint x: 215, endPoint y: 320, distance: 310.3
click at [219, 320] on div "**********" at bounding box center [425, 260] width 412 height 452
copy p "**********"
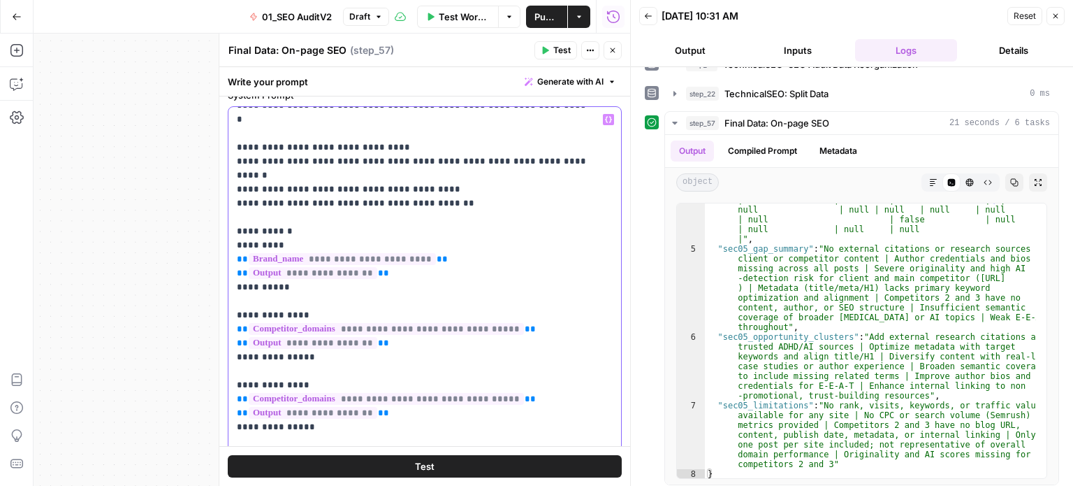
drag, startPoint x: 429, startPoint y: 352, endPoint x: 425, endPoint y: 398, distance: 47.0
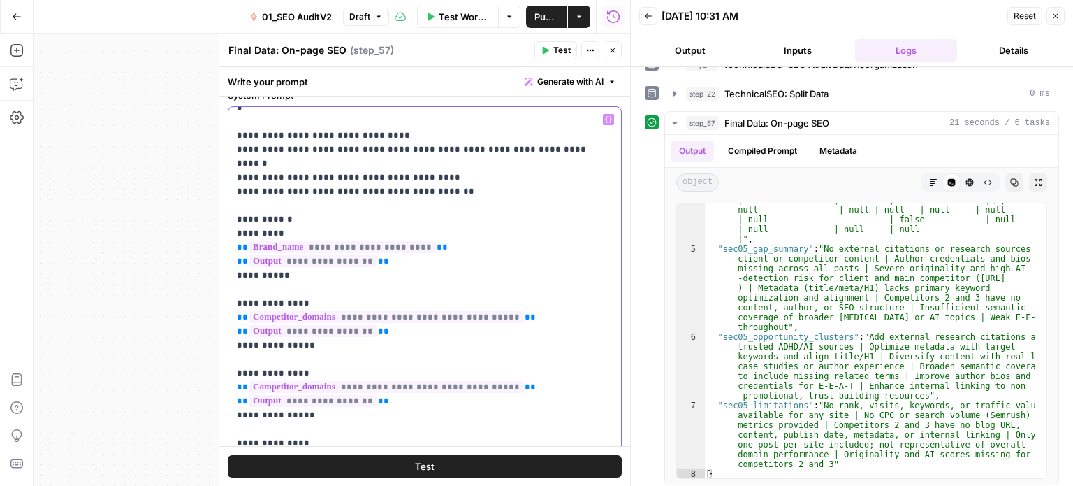
click at [359, 355] on p "**********" at bounding box center [414, 164] width 355 height 1552
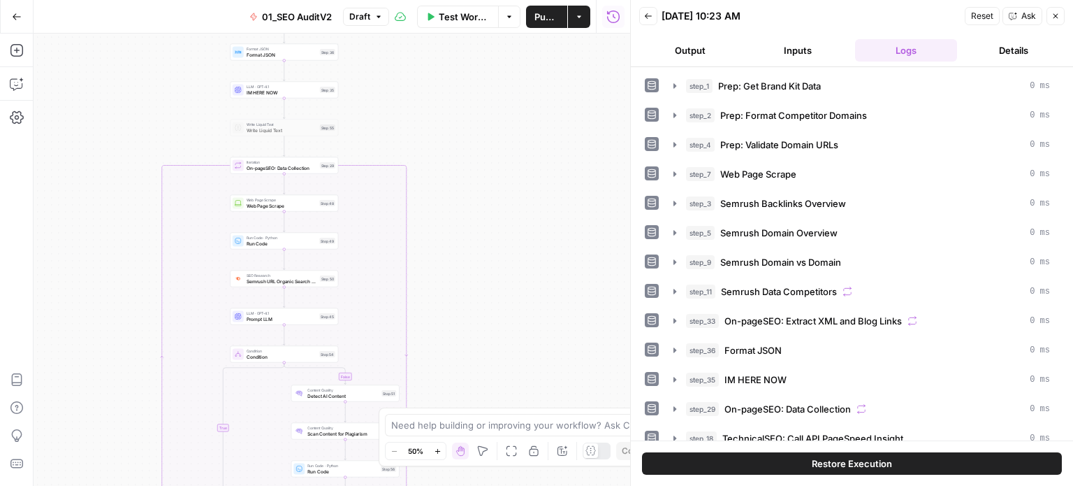
drag, startPoint x: 528, startPoint y: 364, endPoint x: 556, endPoint y: 223, distance: 143.9
click at [562, 198] on div "true false true false Workflow Set Inputs Inputs Workflow Prep: Get Brand Kit D…" at bounding box center [332, 260] width 597 height 452
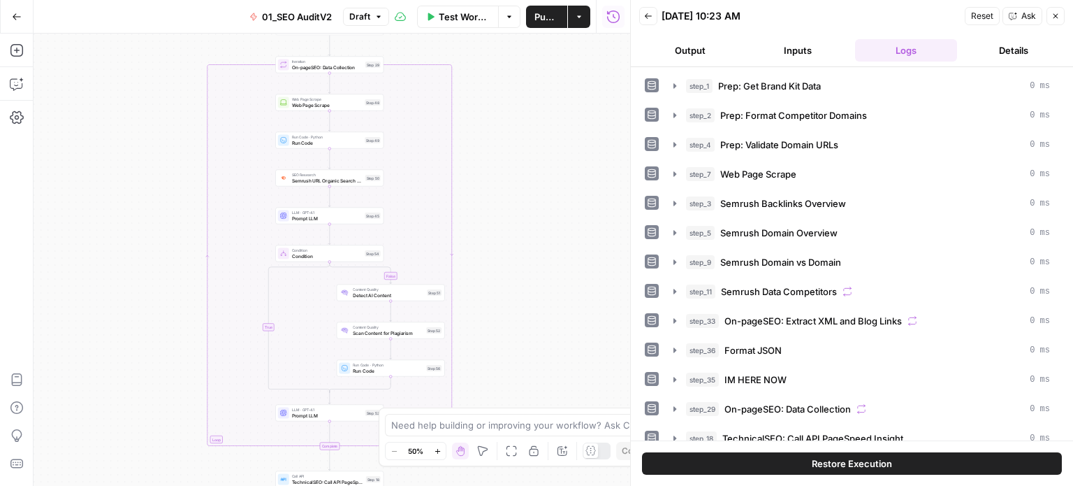
drag, startPoint x: 559, startPoint y: 297, endPoint x: 552, endPoint y: 152, distance: 144.8
click at [552, 152] on div "true false true false Workflow Set Inputs Inputs Workflow Prep: Get Brand Kit D…" at bounding box center [332, 260] width 597 height 452
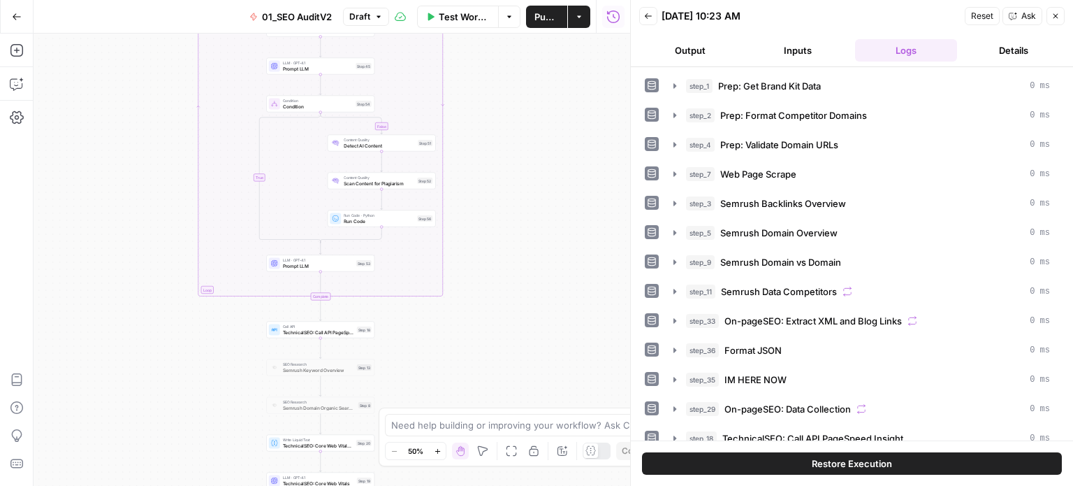
drag, startPoint x: 555, startPoint y: 233, endPoint x: 548, endPoint y: 173, distance: 60.5
click at [548, 174] on div "true false true false Workflow Set Inputs Inputs Workflow Prep: Get Brand Kit D…" at bounding box center [332, 260] width 597 height 452
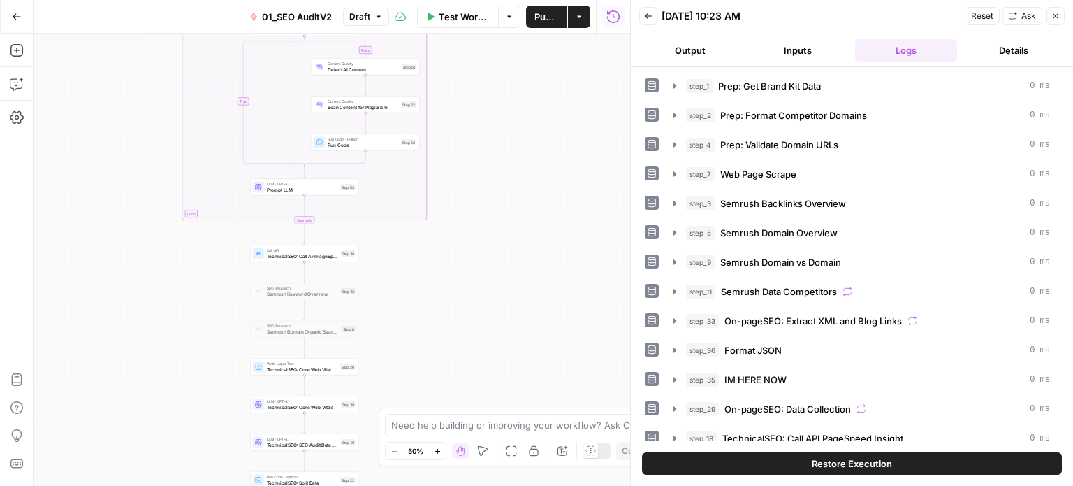
drag, startPoint x: 562, startPoint y: 259, endPoint x: 562, endPoint y: 220, distance: 39.1
click at [562, 220] on div "true false true false Workflow Set Inputs Inputs Workflow Prep: Get Brand Kit D…" at bounding box center [332, 260] width 597 height 452
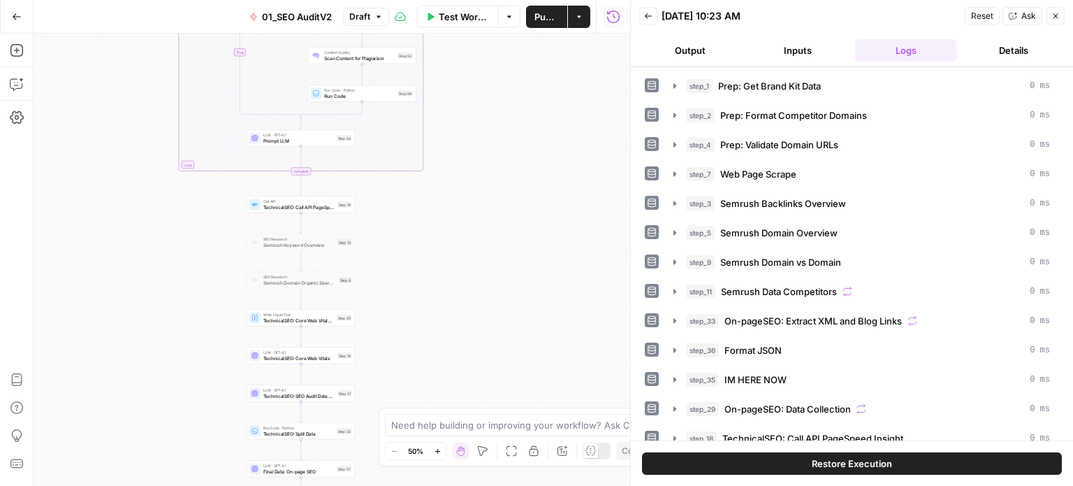
drag, startPoint x: 533, startPoint y: 293, endPoint x: 537, endPoint y: 240, distance: 53.2
click at [550, 166] on div "true false true false Workflow Set Inputs Inputs Workflow Prep: Get Brand Kit D…" at bounding box center [332, 260] width 597 height 452
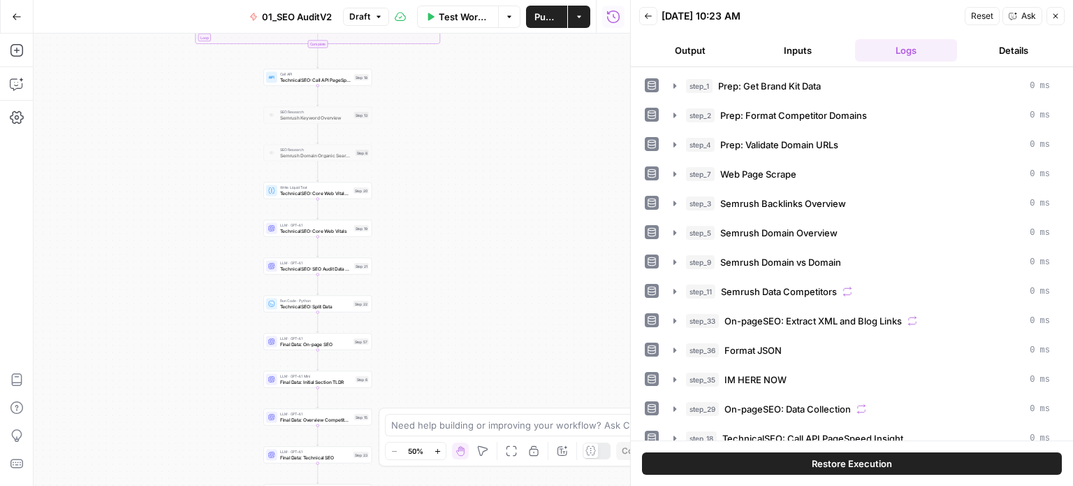
click at [548, 175] on div "true false true false Workflow Set Inputs Inputs Workflow Prep: Get Brand Kit D…" at bounding box center [332, 260] width 597 height 452
drag, startPoint x: 528, startPoint y: 291, endPoint x: 531, endPoint y: 205, distance: 86.7
click at [533, 194] on div "true false true false Workflow Set Inputs Inputs Workflow Prep: Get Brand Kit D…" at bounding box center [332, 260] width 597 height 452
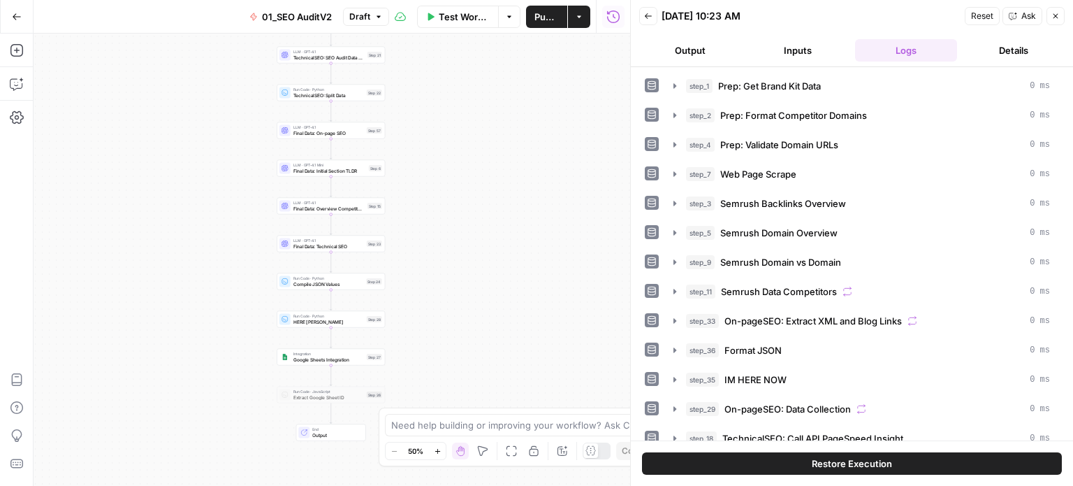
drag, startPoint x: 513, startPoint y: 255, endPoint x: 514, endPoint y: 229, distance: 26.6
click at [514, 229] on div "true false true false Workflow Set Inputs Inputs Workflow Prep: Get Brand Kit D…" at bounding box center [332, 260] width 597 height 452
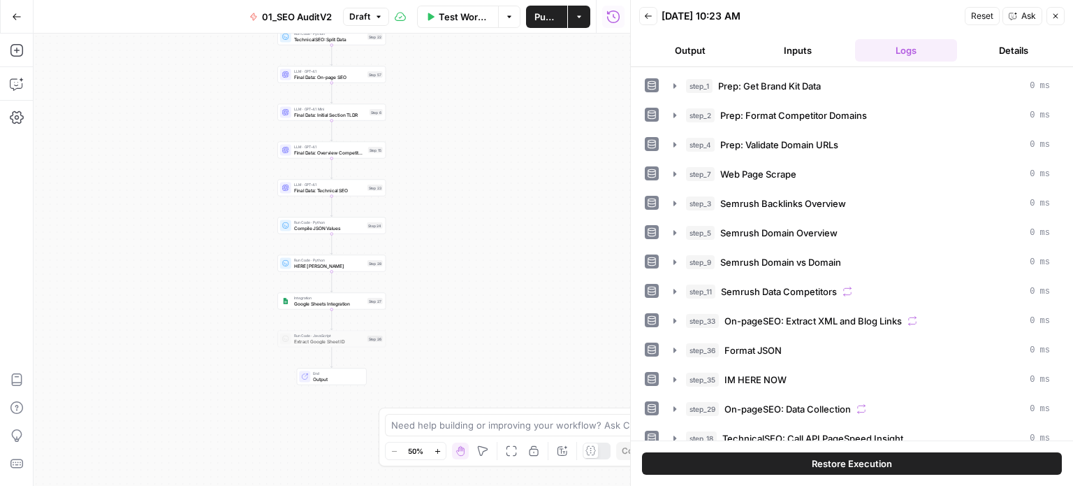
drag, startPoint x: 500, startPoint y: 191, endPoint x: 499, endPoint y: 289, distance: 98.5
click at [500, 299] on div "true false true false Workflow Set Inputs Inputs Workflow Prep: Get Brand Kit D…" at bounding box center [332, 260] width 597 height 452
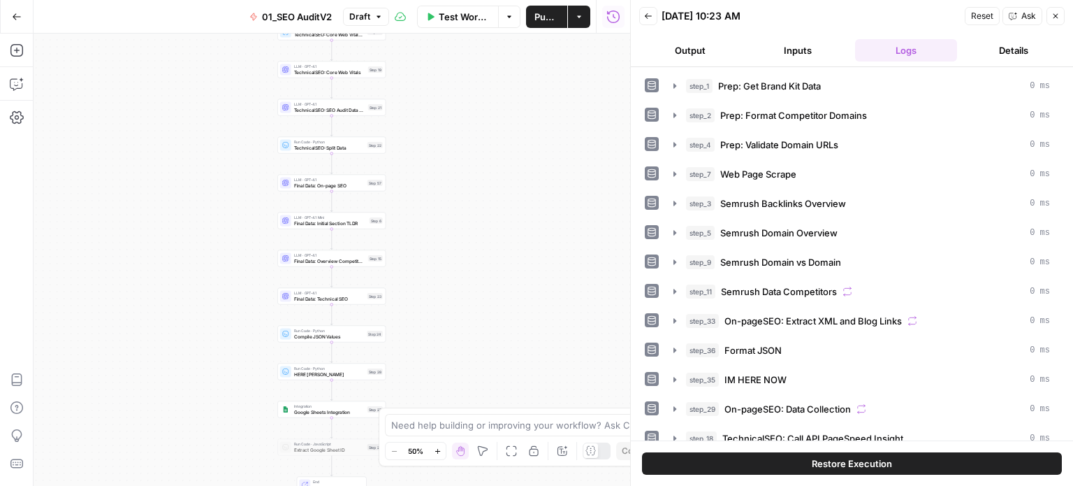
drag, startPoint x: 492, startPoint y: 262, endPoint x: 487, endPoint y: 299, distance: 37.4
click at [486, 328] on div "true false true false Workflow Set Inputs Inputs Workflow Prep: Get Brand Kit D…" at bounding box center [332, 260] width 597 height 452
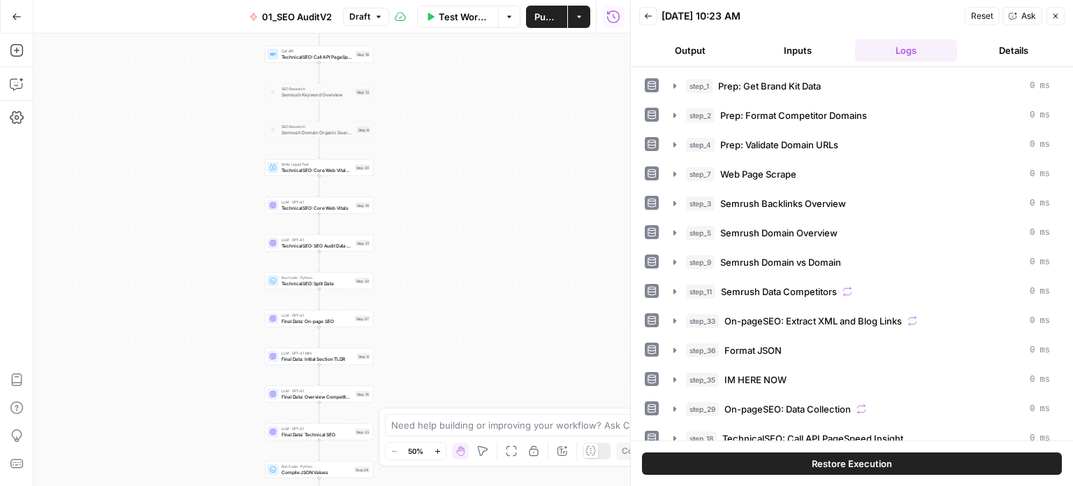
drag, startPoint x: 483, startPoint y: 147, endPoint x: 465, endPoint y: 265, distance: 118.8
click at [465, 265] on div "true false true false Workflow Set Inputs Inputs Workflow Prep: Get Brand Kit D…" at bounding box center [332, 260] width 597 height 452
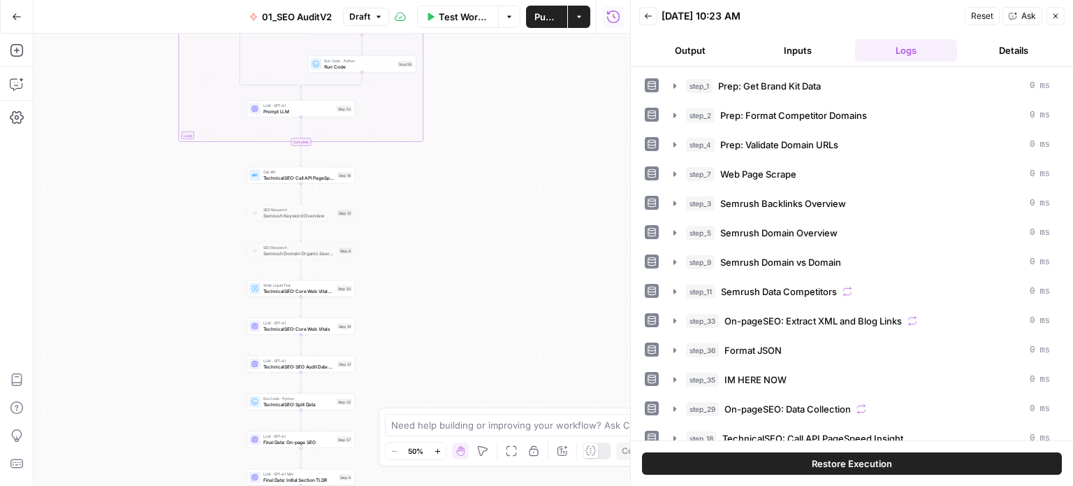
drag, startPoint x: 477, startPoint y: 179, endPoint x: 486, endPoint y: 326, distance: 147.0
click at [486, 331] on div "true false true false Workflow Set Inputs Inputs Workflow Prep: Get Brand Kit D…" at bounding box center [332, 260] width 597 height 452
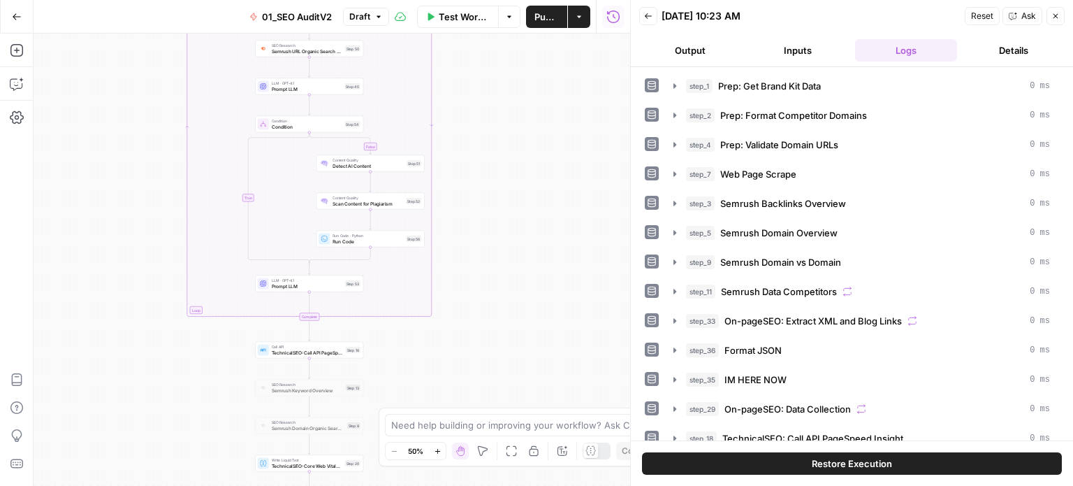
drag, startPoint x: 509, startPoint y: 219, endPoint x: 516, endPoint y: 366, distance: 147.7
click at [517, 366] on div "true false true false Workflow Set Inputs Inputs Workflow Prep: Get Brand Kit D…" at bounding box center [332, 260] width 597 height 452
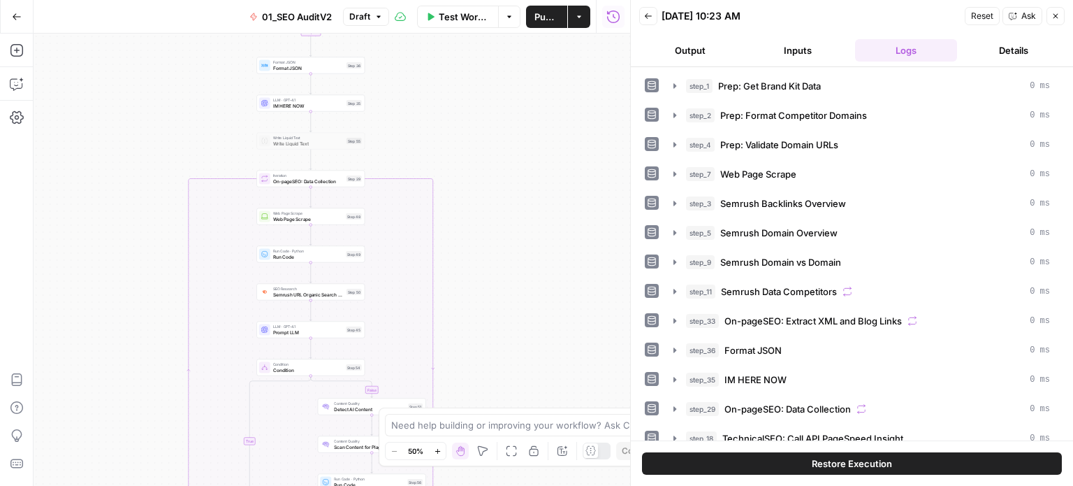
drag, startPoint x: 514, startPoint y: 175, endPoint x: 507, endPoint y: 358, distance: 183.2
click at [507, 358] on div "true false true false Workflow Set Inputs Inputs Workflow Prep: Get Brand Kit D…" at bounding box center [332, 260] width 597 height 452
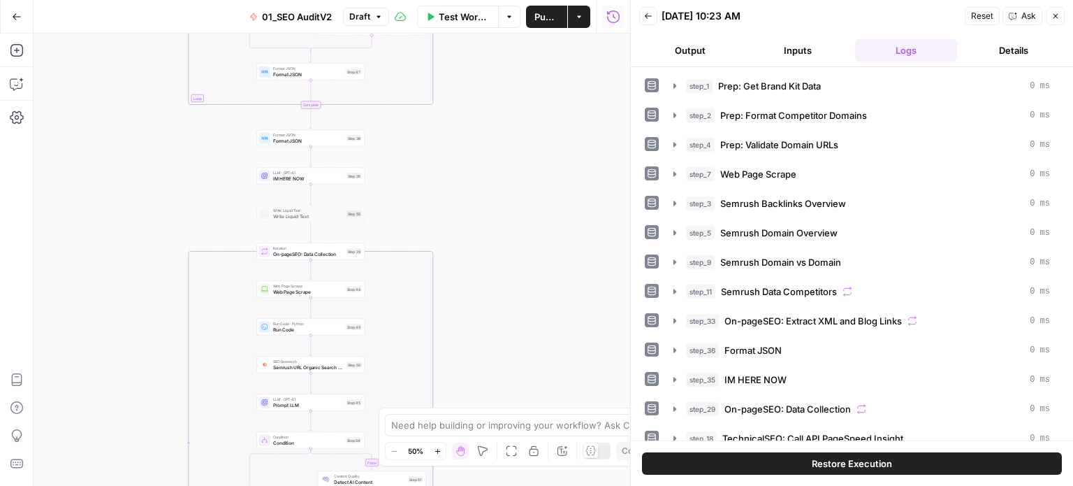
drag, startPoint x: 514, startPoint y: 169, endPoint x: 516, endPoint y: 382, distance: 213.2
click at [516, 383] on div "true false true false Workflow Set Inputs Inputs Workflow Prep: Get Brand Kit D…" at bounding box center [332, 260] width 597 height 452
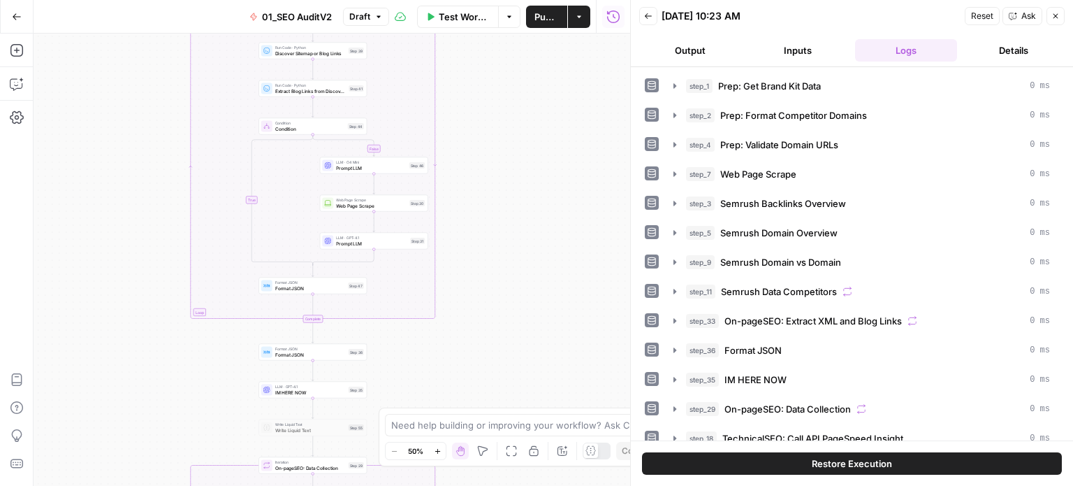
drag, startPoint x: 545, startPoint y: 222, endPoint x: 561, endPoint y: 382, distance: 160.8
click at [563, 391] on div "true false true false Workflow Set Inputs Inputs Workflow Prep: Get Brand Kit D…" at bounding box center [332, 260] width 597 height 452
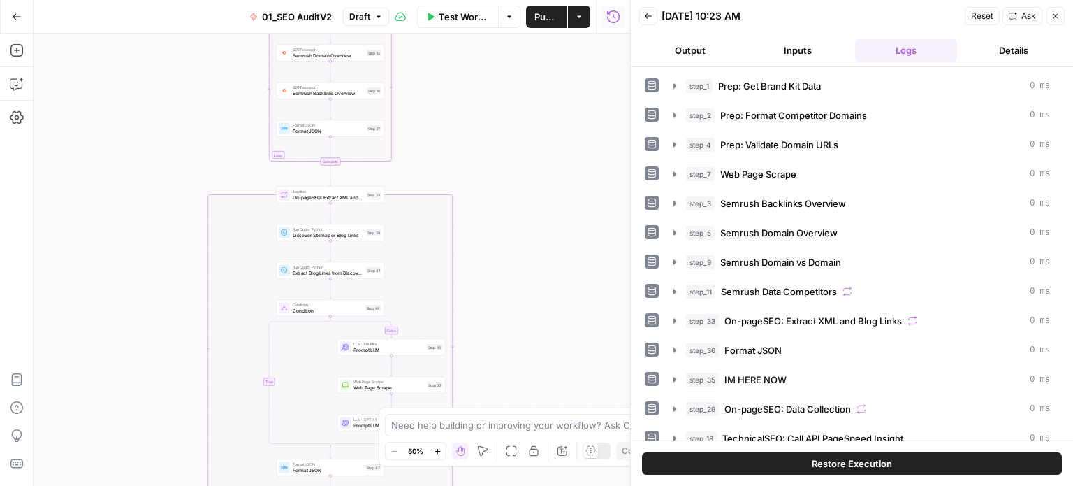
drag, startPoint x: 526, startPoint y: 237, endPoint x: 500, endPoint y: 447, distance: 211.9
click at [500, 447] on body "All About AI New Home Browse Insights Opportunities Your Data Recent Grids Keyw…" at bounding box center [536, 243] width 1073 height 486
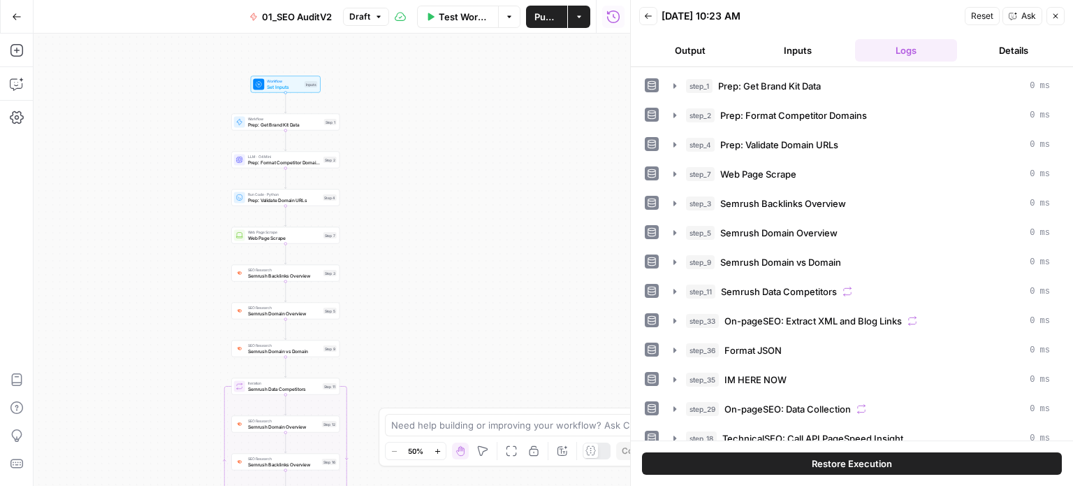
drag, startPoint x: 508, startPoint y: 159, endPoint x: 479, endPoint y: 409, distance: 251.8
click at [479, 409] on body "All About AI New Home Browse Insights Opportunities Your Data Recent Grids Keyw…" at bounding box center [536, 243] width 1073 height 486
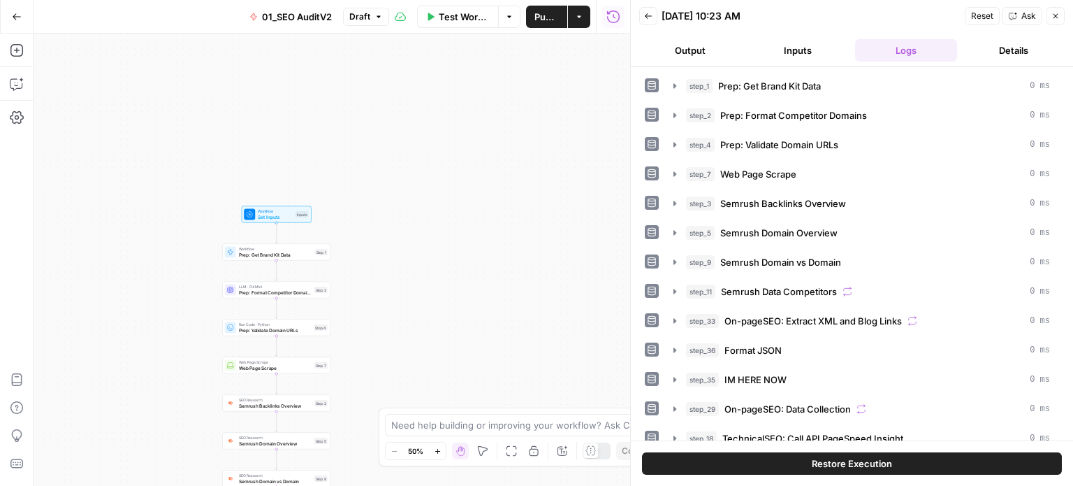
drag, startPoint x: 442, startPoint y: 268, endPoint x: 428, endPoint y: 57, distance: 210.8
click at [426, 68] on div "true false true false Workflow Set Inputs Inputs Workflow Prep: Get Brand Kit D…" at bounding box center [332, 260] width 597 height 452
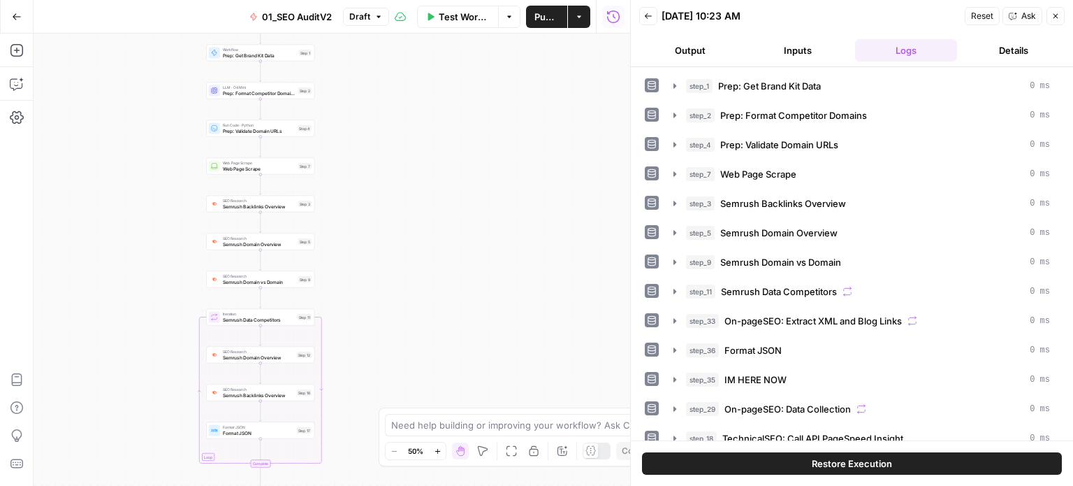
drag, startPoint x: 405, startPoint y: 314, endPoint x: 425, endPoint y: 147, distance: 167.5
click at [424, 138] on div "true false true false Workflow Set Inputs Inputs Workflow Prep: Get Brand Kit D…" at bounding box center [332, 260] width 597 height 452
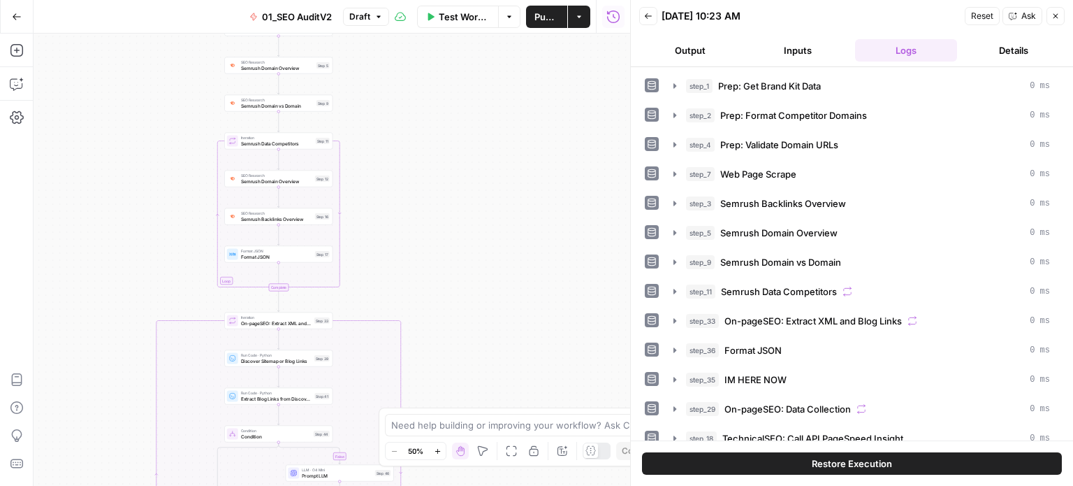
drag, startPoint x: 436, startPoint y: 291, endPoint x: 439, endPoint y: 136, distance: 154.5
click at [439, 170] on div "true false true false Workflow Set Inputs Inputs Workflow Prep: Get Brand Kit D…" at bounding box center [332, 260] width 597 height 452
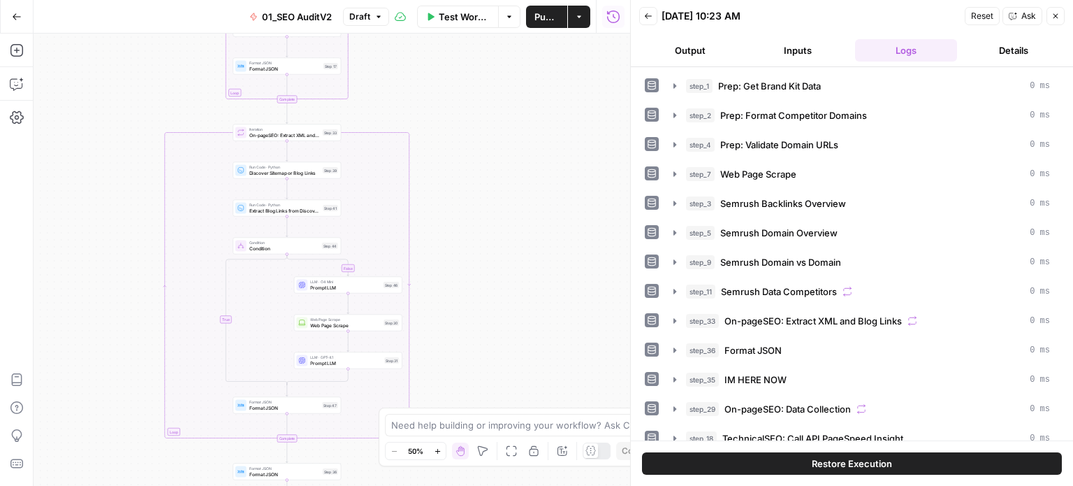
drag, startPoint x: 452, startPoint y: 175, endPoint x: 452, endPoint y: 91, distance: 84.6
click at [452, 102] on div "true false true false Workflow Set Inputs Inputs Workflow Prep: Get Brand Kit D…" at bounding box center [332, 260] width 597 height 452
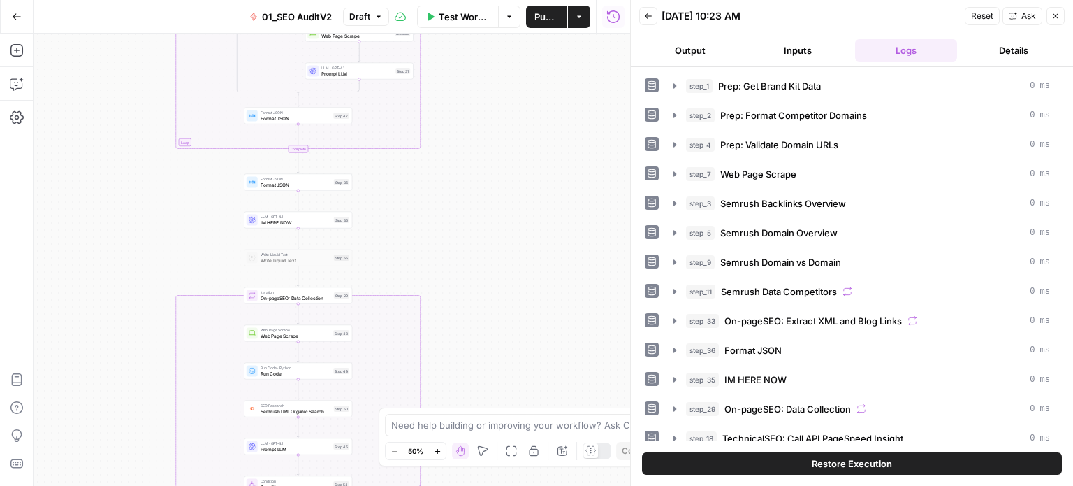
drag, startPoint x: 477, startPoint y: 226, endPoint x: 472, endPoint y: 301, distance: 75.6
click at [472, 159] on div "true false true false Workflow Set Inputs Inputs Workflow Prep: Get Brand Kit D…" at bounding box center [332, 260] width 597 height 452
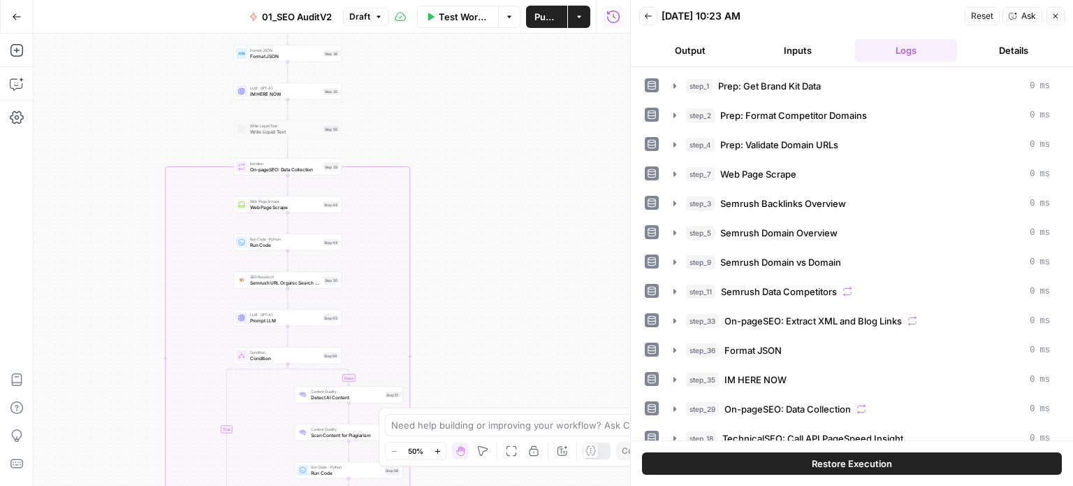
drag, startPoint x: 472, startPoint y: 301, endPoint x: 468, endPoint y: 136, distance: 165.0
click at [465, 145] on div "true false true false Workflow Set Inputs Inputs Workflow Prep: Get Brand Kit D…" at bounding box center [332, 260] width 597 height 452
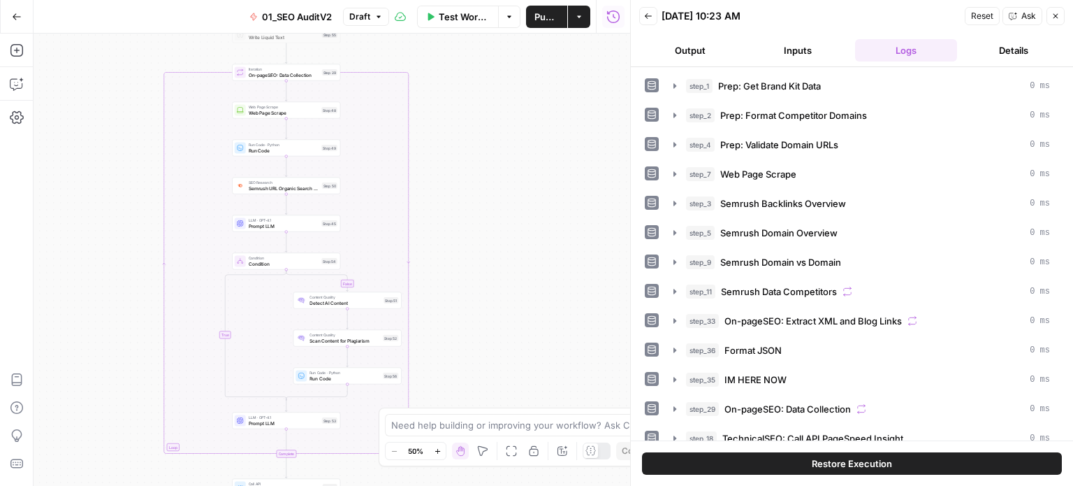
drag, startPoint x: 456, startPoint y: 264, endPoint x: 468, endPoint y: 135, distance: 129.9
click at [463, 170] on div "true false true false Workflow Set Inputs Inputs Workflow Prep: Get Brand Kit D…" at bounding box center [332, 260] width 597 height 452
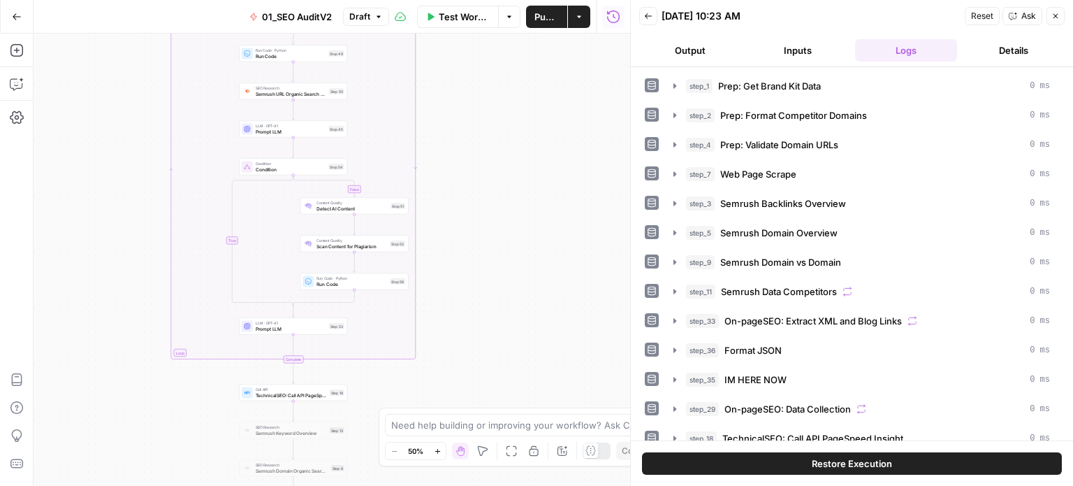
drag, startPoint x: 521, startPoint y: 284, endPoint x: 520, endPoint y: 131, distance: 152.4
click at [520, 130] on div "true false true false Workflow Set Inputs Inputs Workflow Prep: Get Brand Kit D…" at bounding box center [332, 260] width 597 height 452
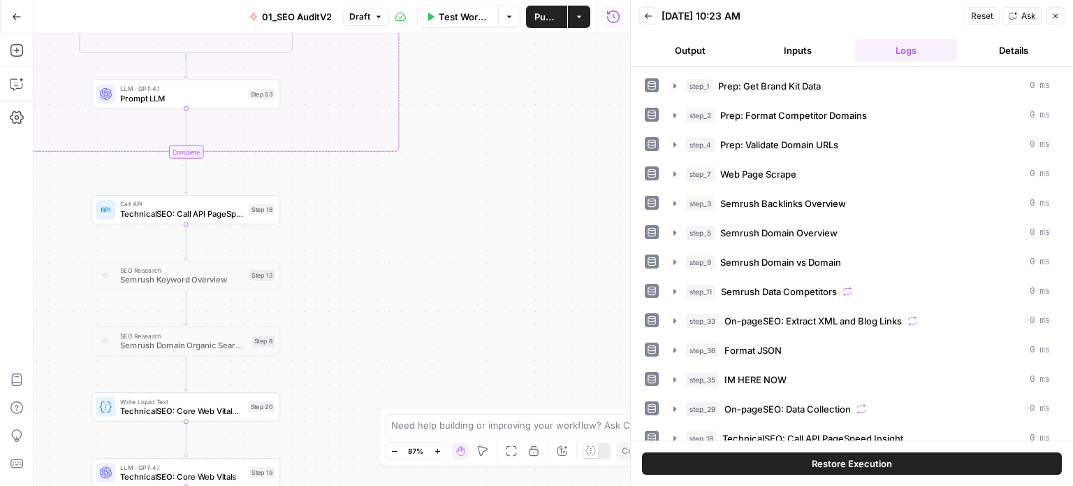
drag, startPoint x: 370, startPoint y: 280, endPoint x: 512, endPoint y: 170, distance: 179.8
click at [509, 174] on div "true false true false Workflow Set Inputs Inputs Workflow Prep: Get Brand Kit D…" at bounding box center [332, 260] width 597 height 452
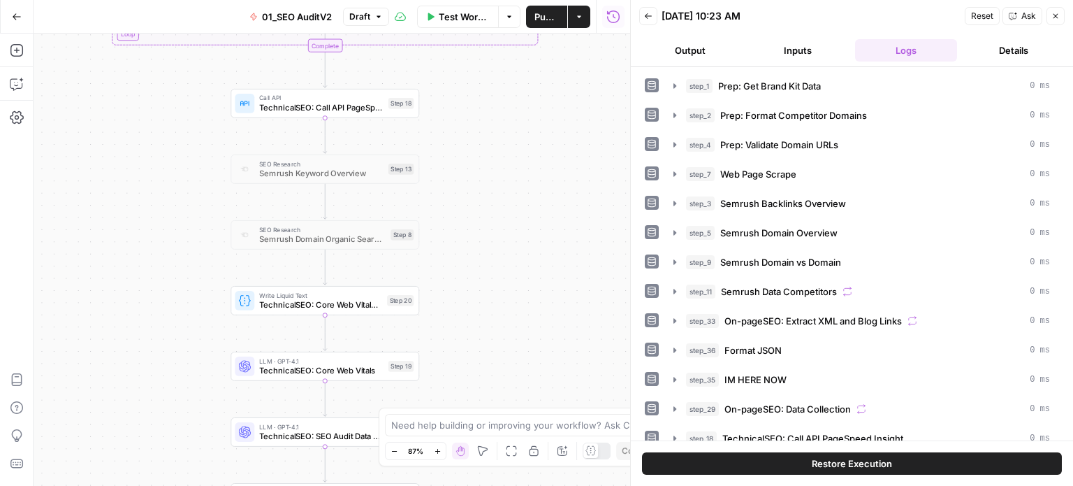
click at [333, 108] on span "TechnicalSEO: Call API PageSpeed Insight" at bounding box center [321, 107] width 124 height 12
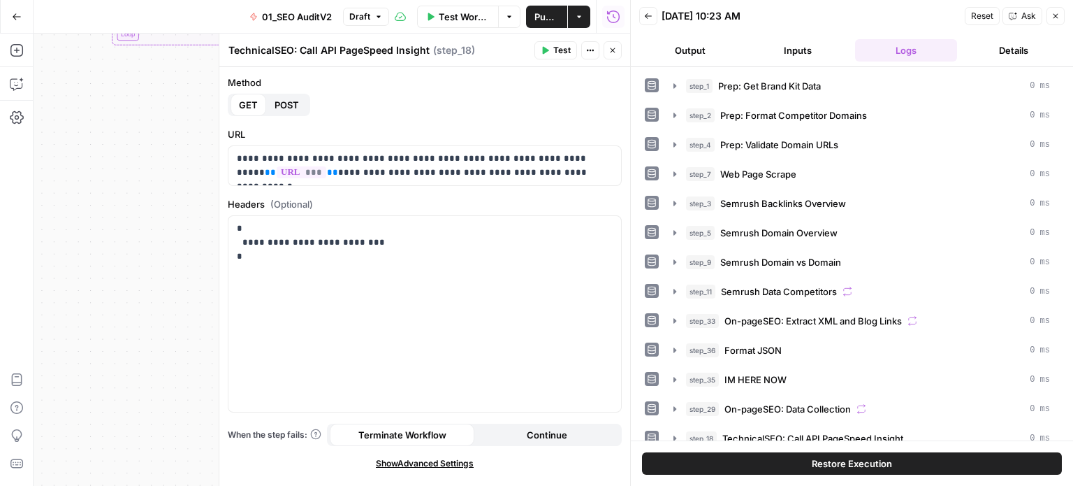
drag, startPoint x: 129, startPoint y: 164, endPoint x: 88, endPoint y: 168, distance: 40.7
click at [86, 169] on div "false false true true Workflow Set Inputs Inputs Workflow Prep: Get Brand Kit D…" at bounding box center [332, 260] width 597 height 452
click at [609, 50] on icon "button" at bounding box center [613, 50] width 8 height 8
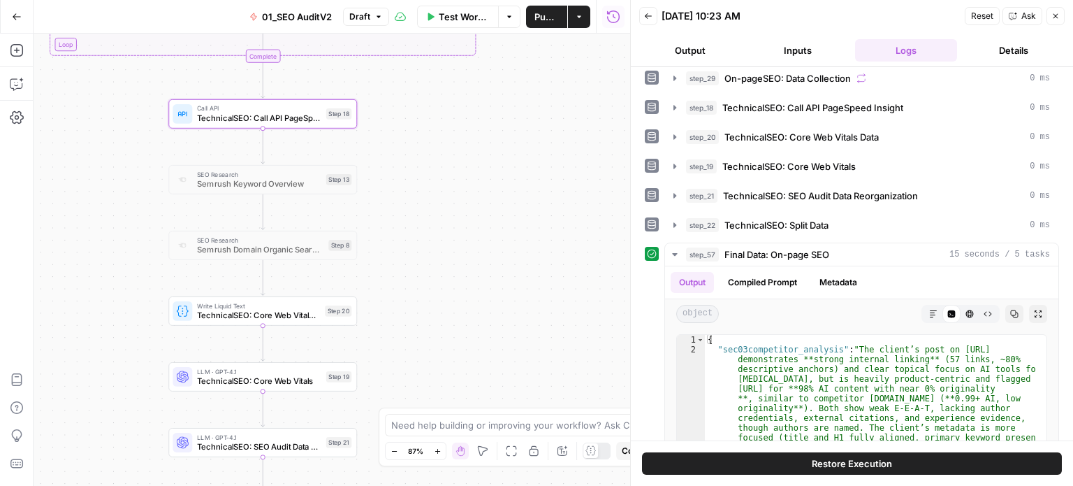
scroll to position [349, 0]
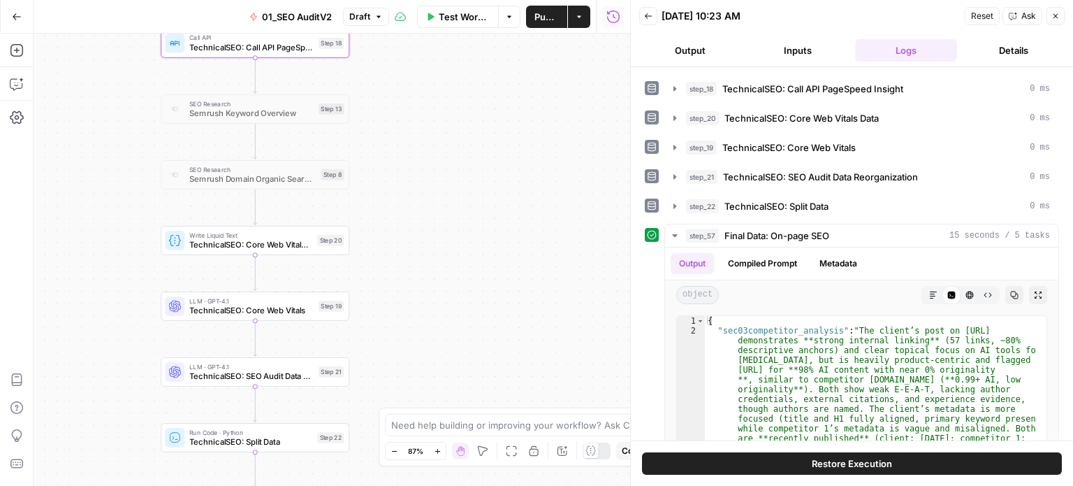
drag, startPoint x: 542, startPoint y: 316, endPoint x: 542, endPoint y: 186, distance: 130.0
click at [542, 186] on div "false false true true Workflow Set Inputs Inputs Workflow Prep: Get Brand Kit D…" at bounding box center [332, 260] width 597 height 452
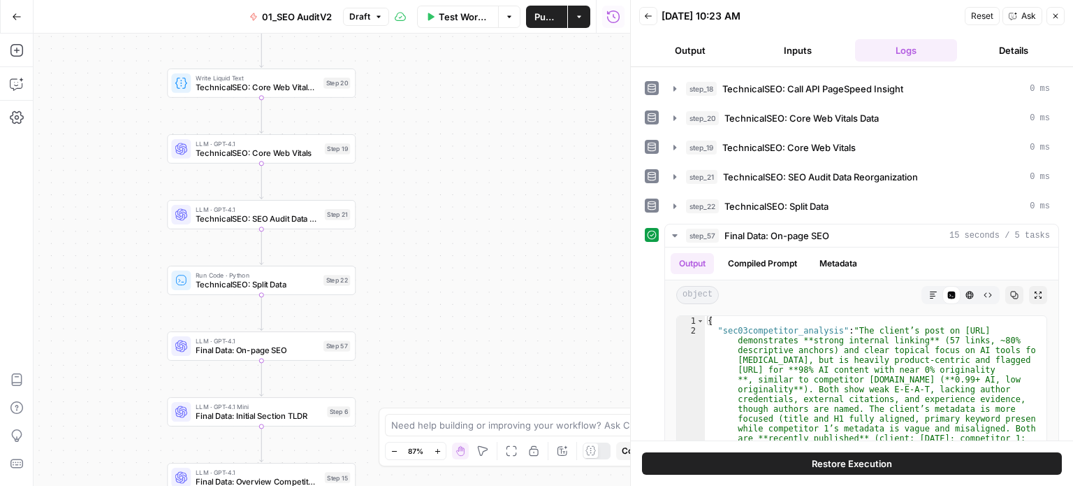
drag, startPoint x: 528, startPoint y: 302, endPoint x: 527, endPoint y: 204, distance: 97.9
click at [527, 204] on div "false false true true Workflow Set Inputs Inputs Workflow Prep: Get Brand Kit D…" at bounding box center [332, 260] width 597 height 452
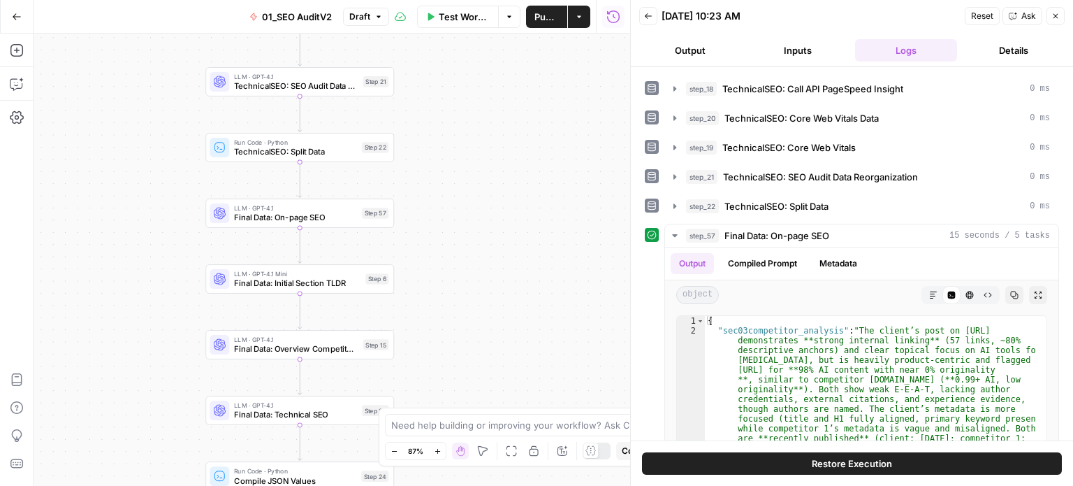
drag, startPoint x: 481, startPoint y: 312, endPoint x: 516, endPoint y: 187, distance: 130.1
click at [516, 187] on div "false false true true Workflow Set Inputs Inputs Workflow Prep: Get Brand Kit D…" at bounding box center [332, 260] width 597 height 452
drag
click at [528, 262] on div "false false true true Workflow Set Inputs Inputs Workflow Prep: Get Brand Kit D…" at bounding box center [332, 260] width 597 height 452
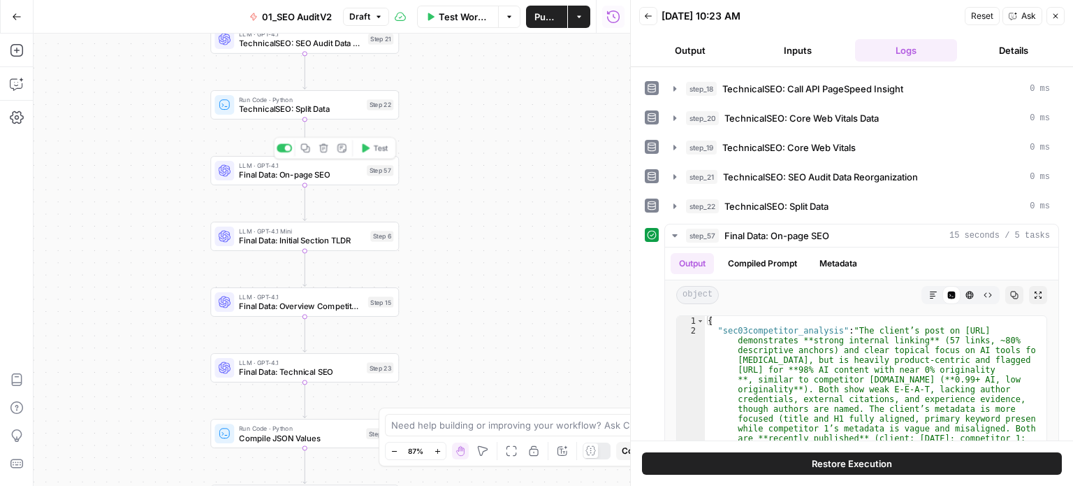
click at [328, 175] on span "Final Data: On-page SEO" at bounding box center [300, 174] width 123 height 12
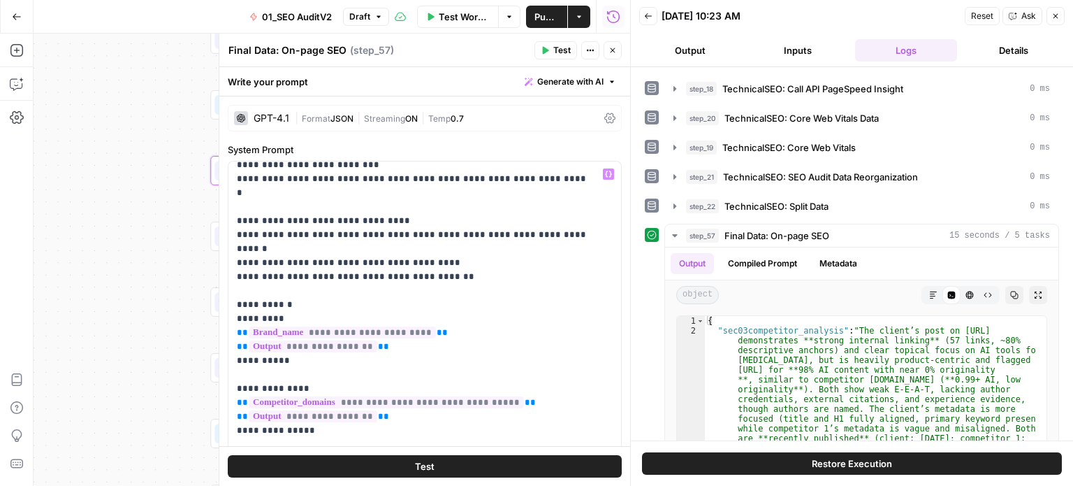
scroll to position [699, 0]
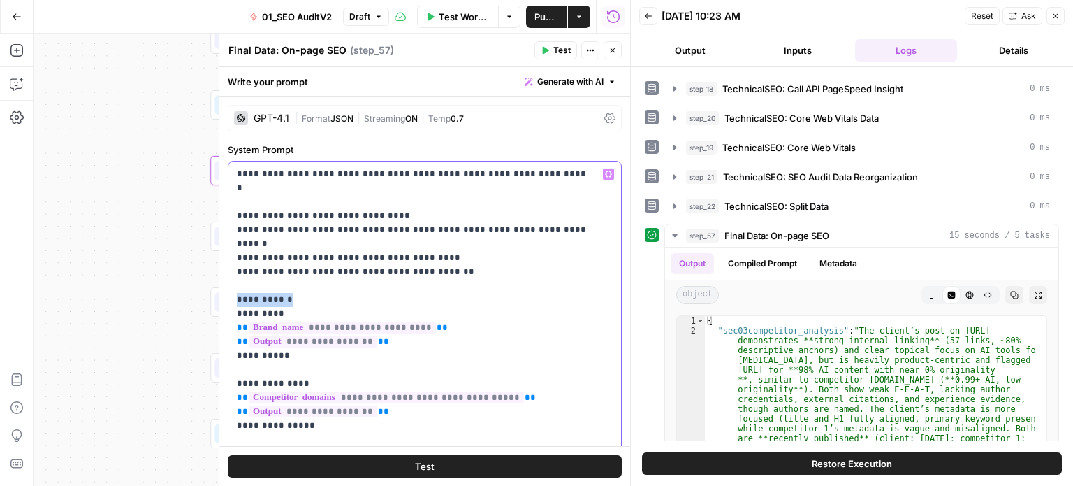
click at [340, 224] on p "**********" at bounding box center [414, 251] width 355 height 1566
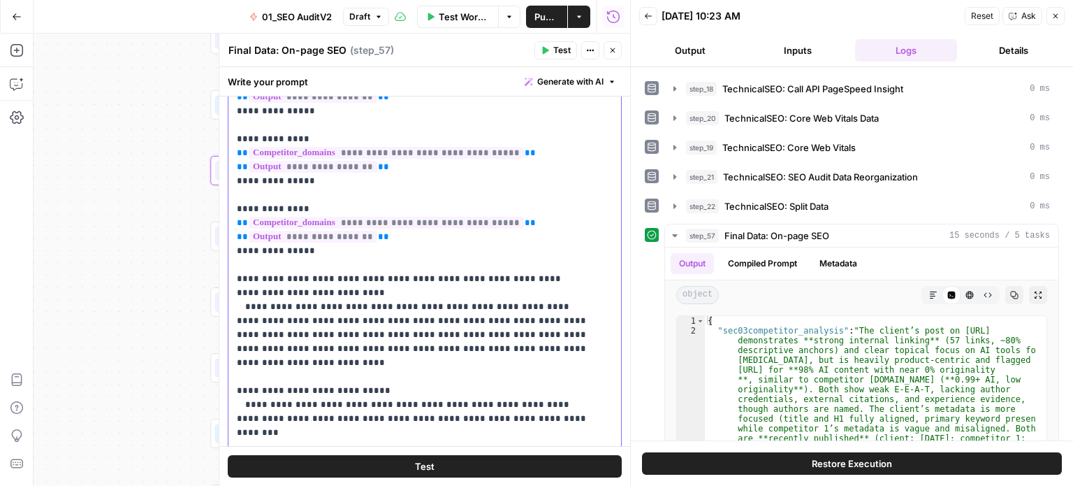
scroll to position [728, 0]
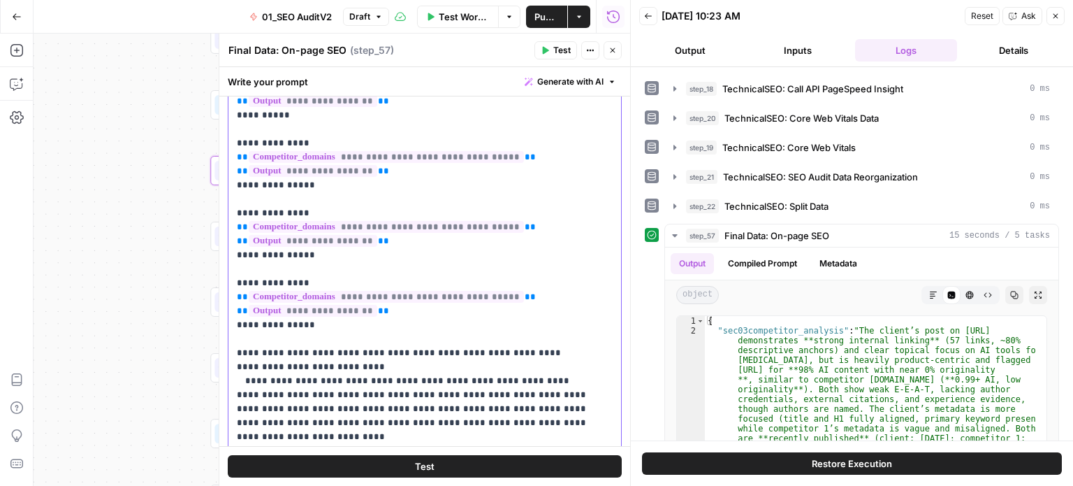
scroll to position [658, 0]
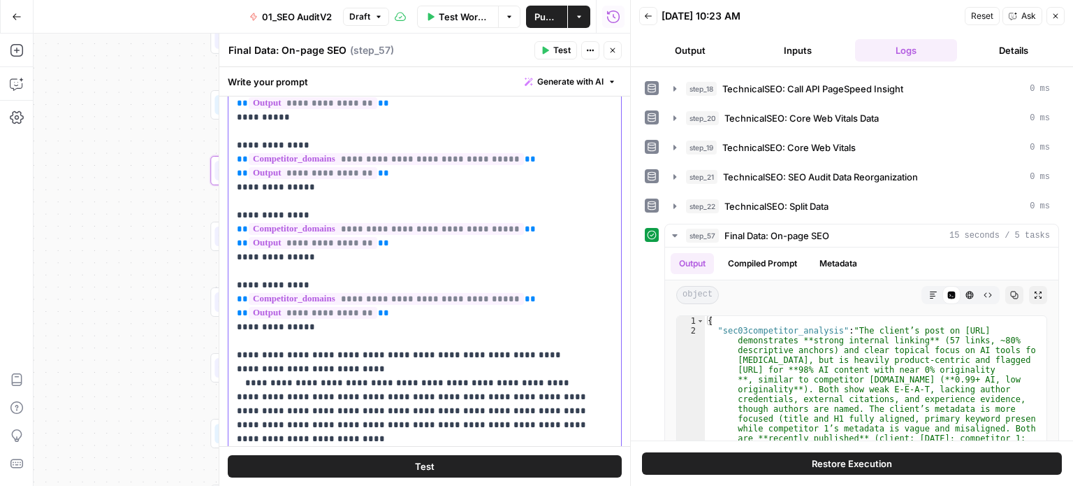
click at [459, 321] on p "**********" at bounding box center [414, 13] width 355 height 1566
click at [451, 290] on p "**********" at bounding box center [414, 13] width 355 height 1566
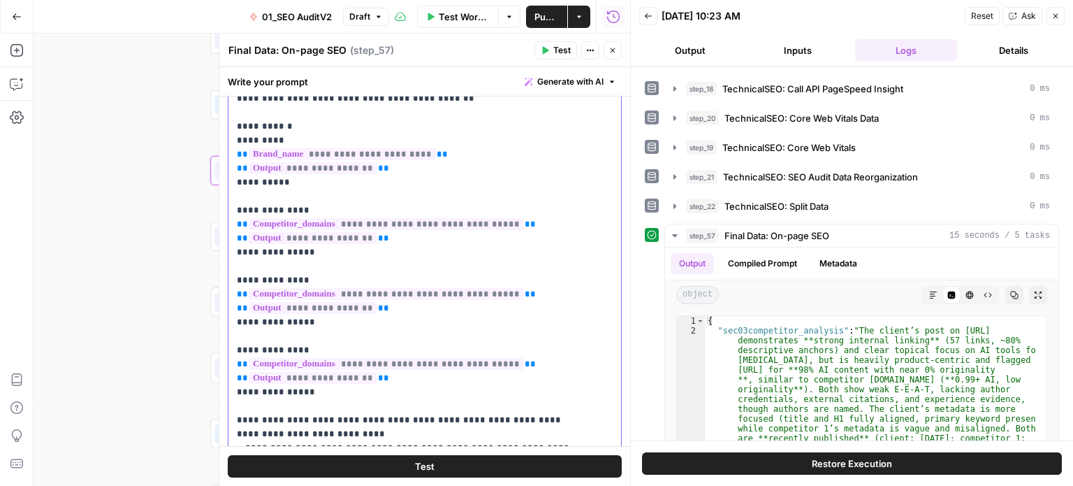
scroll to position [588, 0]
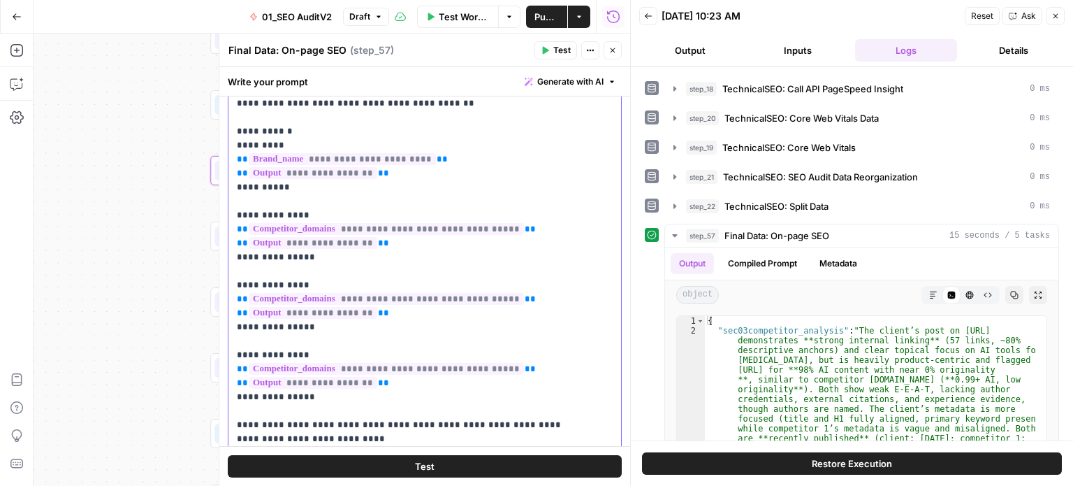
click at [407, 261] on p "**********" at bounding box center [414, 83] width 355 height 1566
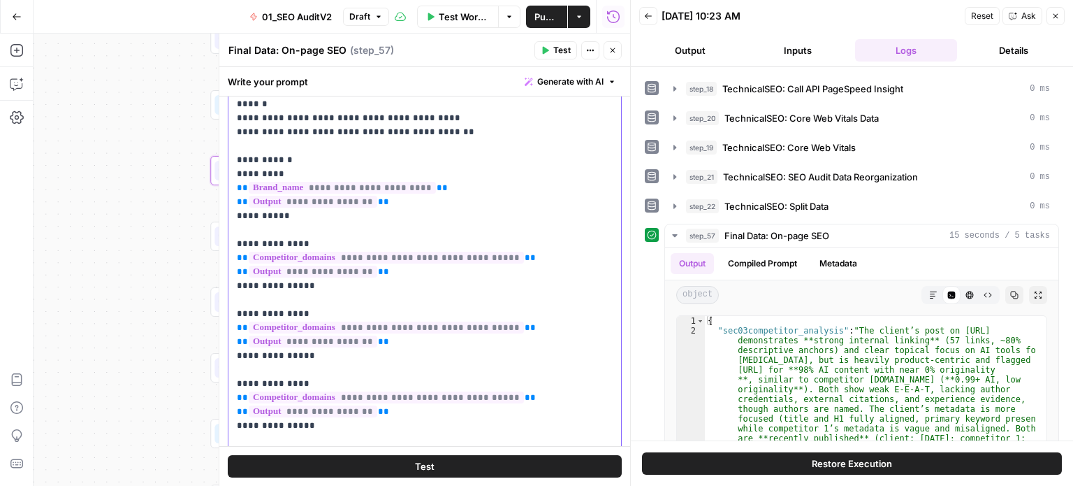
scroll to position [518, 0]
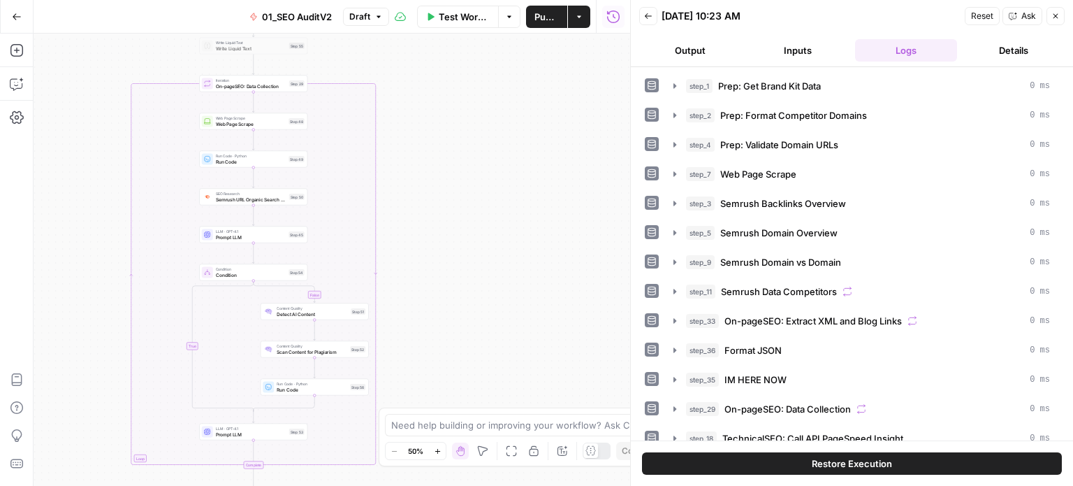
drag, startPoint x: 535, startPoint y: 350, endPoint x: 502, endPoint y: 180, distance: 173.0
click at [502, 180] on div "true false true false Workflow Set Inputs Inputs Workflow Prep: Get Brand Kit D…" at bounding box center [332, 260] width 597 height 452
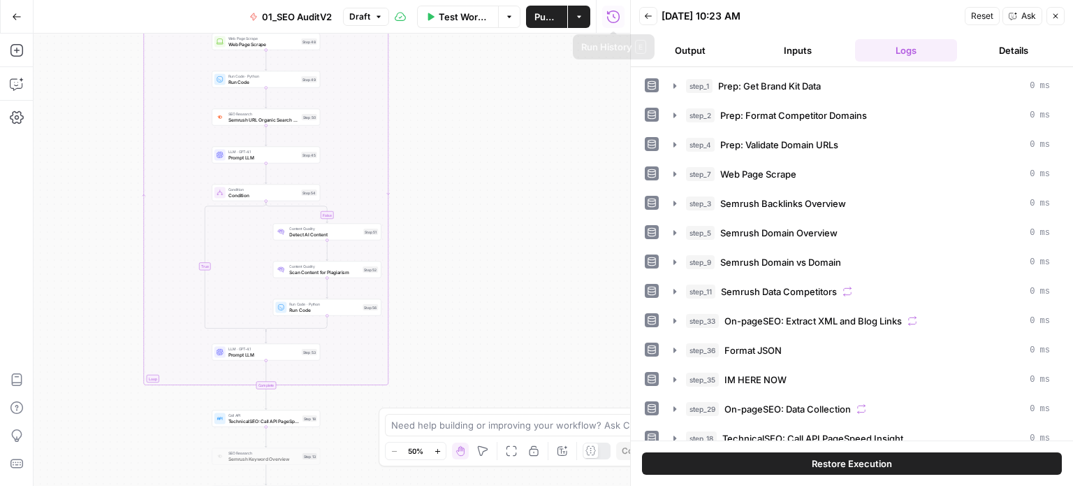
drag, startPoint x: 463, startPoint y: 310, endPoint x: 486, endPoint y: 150, distance: 161.0
click at [486, 150] on div "true false true false Workflow Set Inputs Inputs Workflow Prep: Get Brand Kit D…" at bounding box center [332, 260] width 597 height 452
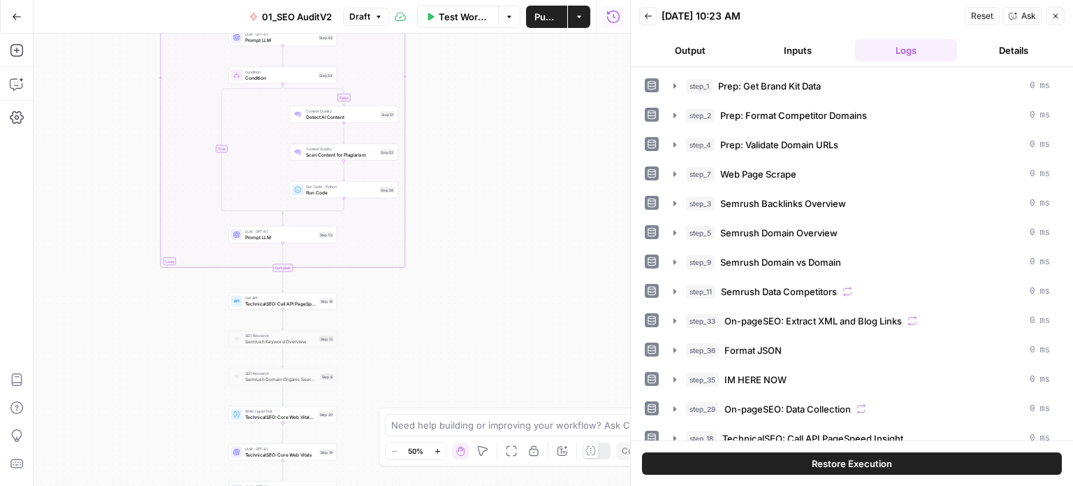
drag, startPoint x: 482, startPoint y: 278, endPoint x: 506, endPoint y: 152, distance: 128.2
click at [499, 154] on div "true false true false Workflow Set Inputs Inputs Workflow Prep: Get Brand Kit D…" at bounding box center [332, 260] width 597 height 452
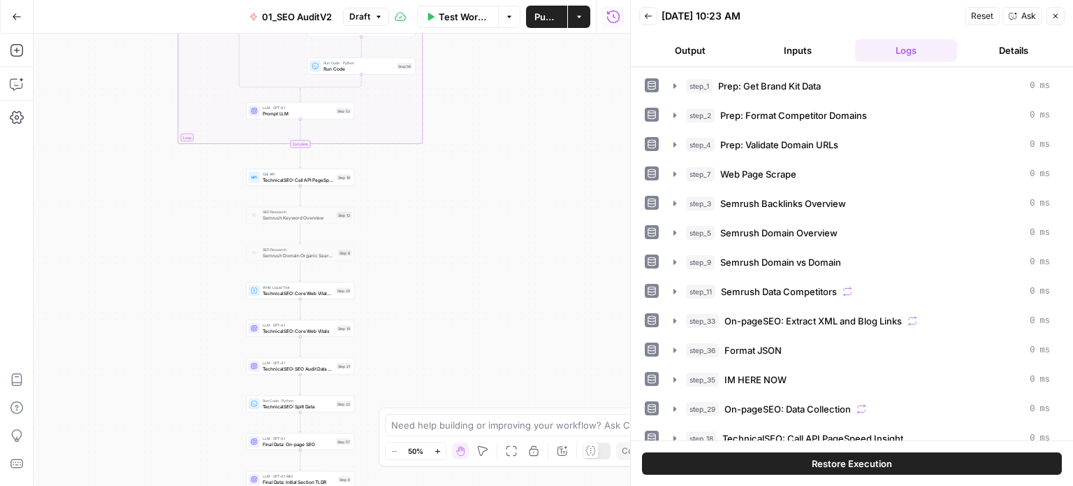
drag, startPoint x: 512, startPoint y: 265, endPoint x: 522, endPoint y: 199, distance: 66.4
click at [522, 187] on div "true false true false Workflow Set Inputs Inputs Workflow Prep: Get Brand Kit D…" at bounding box center [332, 260] width 597 height 452
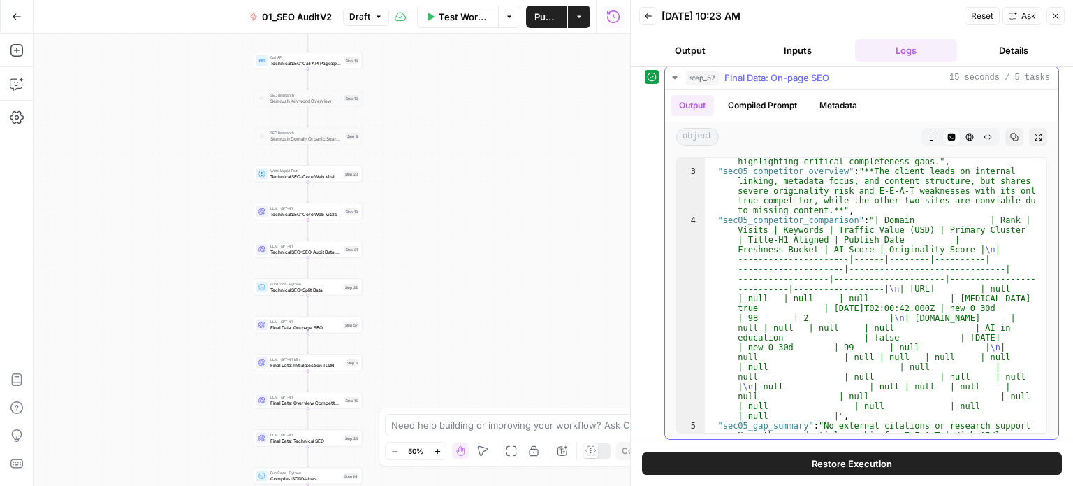
scroll to position [84, 0]
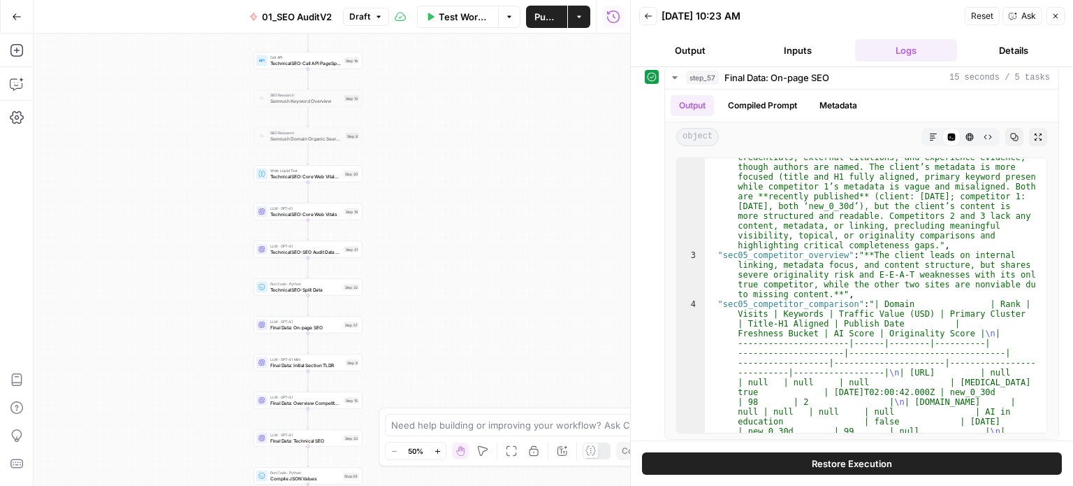
drag, startPoint x: 535, startPoint y: 209, endPoint x: 637, endPoint y: 94, distance: 153.0
click at [640, 97] on body "All About AI New Home Browse Insights Opportunities Your Data Recent Grids Keyw…" at bounding box center [536, 243] width 1073 height 486
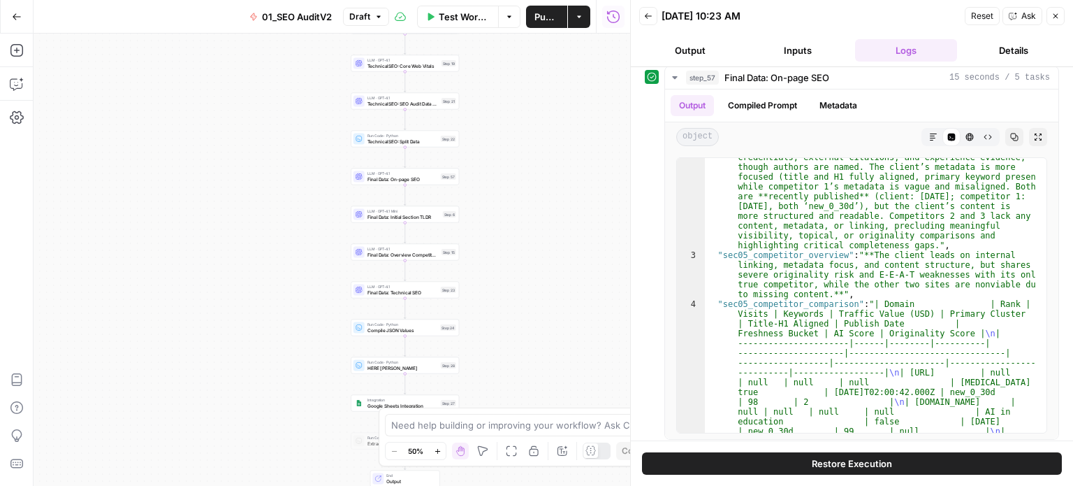
drag, startPoint x: 586, startPoint y: 256, endPoint x: 558, endPoint y: 136, distance: 122.7
click at [558, 136] on div "true false true false Workflow Set Inputs Inputs Workflow Prep: Get Brand Kit D…" at bounding box center [332, 260] width 597 height 452
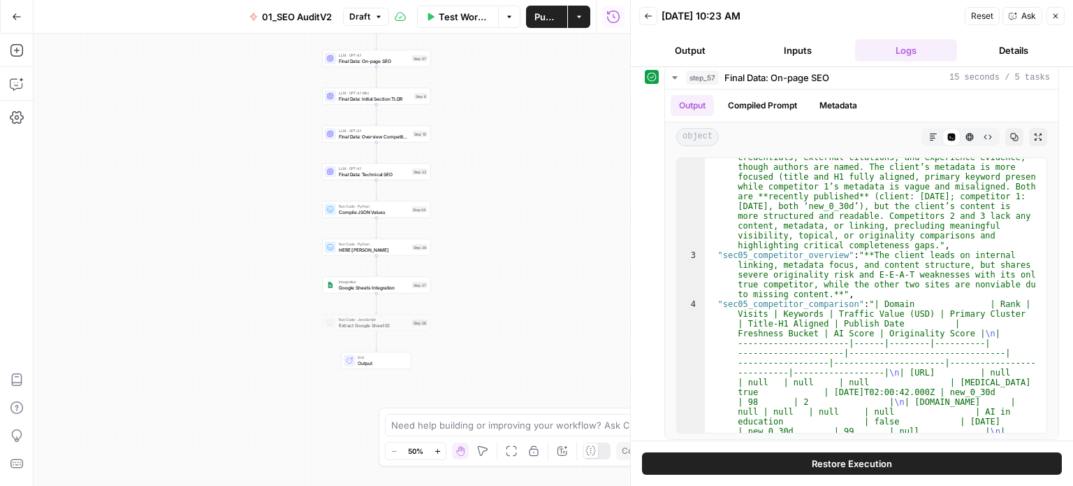
drag, startPoint x: 517, startPoint y: 211, endPoint x: 508, endPoint y: 173, distance: 39.5
click at [508, 173] on div "true false true false Workflow Set Inputs Inputs Workflow Prep: Get Brand Kit D…" at bounding box center [332, 260] width 597 height 452
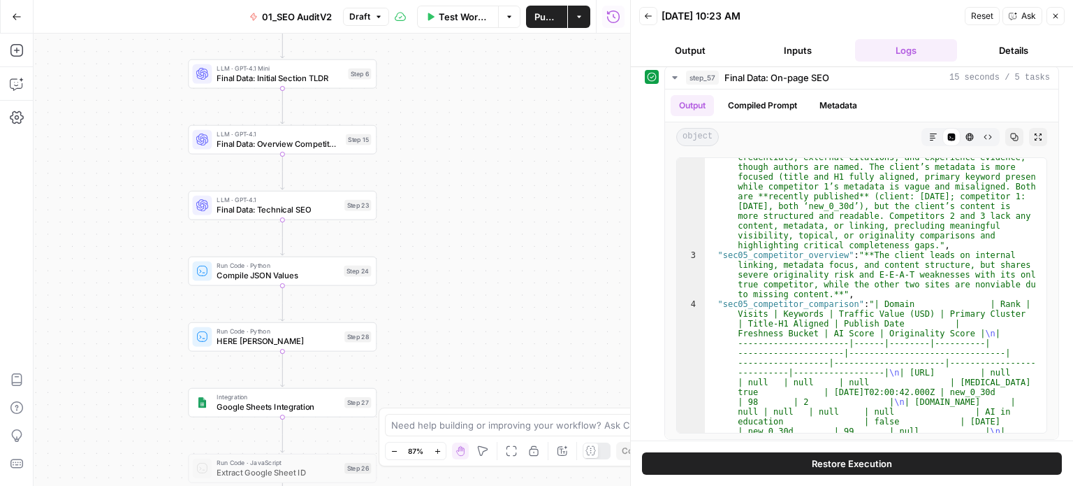
drag, startPoint x: 490, startPoint y: 203, endPoint x: 526, endPoint y: 305, distance: 108.3
click at [523, 330] on div "true false true false Workflow Set Inputs Inputs Workflow Prep: Get Brand Kit D…" at bounding box center [332, 260] width 597 height 452
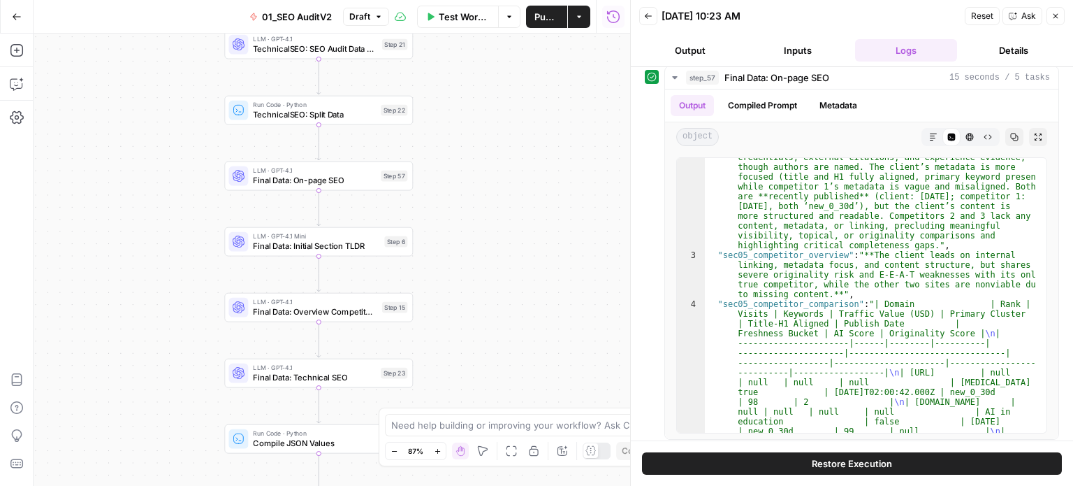
click at [528, 256] on div "true false true false Workflow Set Inputs Inputs Workflow Prep: Get Brand Kit D…" at bounding box center [332, 260] width 597 height 452
click at [331, 185] on span "Final Data: On-page SEO" at bounding box center [314, 181] width 123 height 12
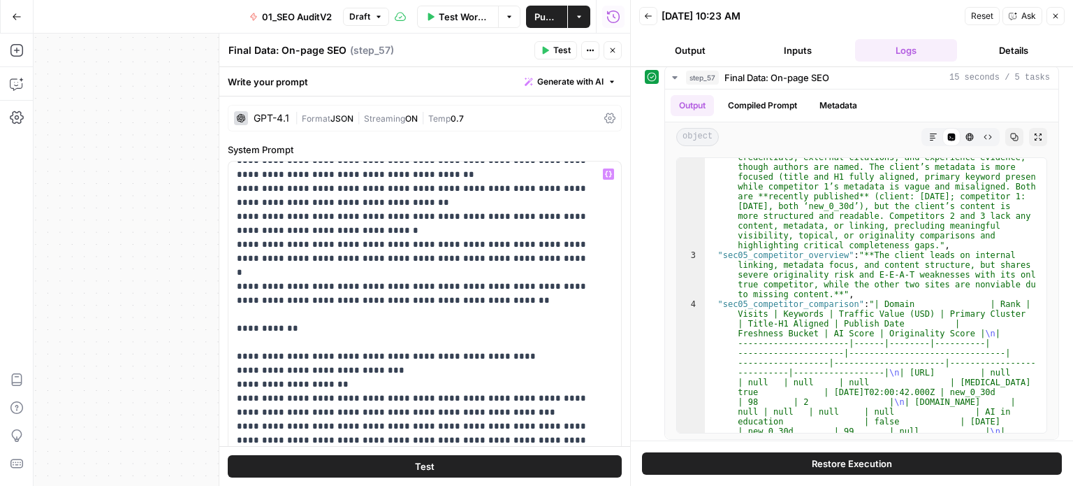
scroll to position [140, 0]
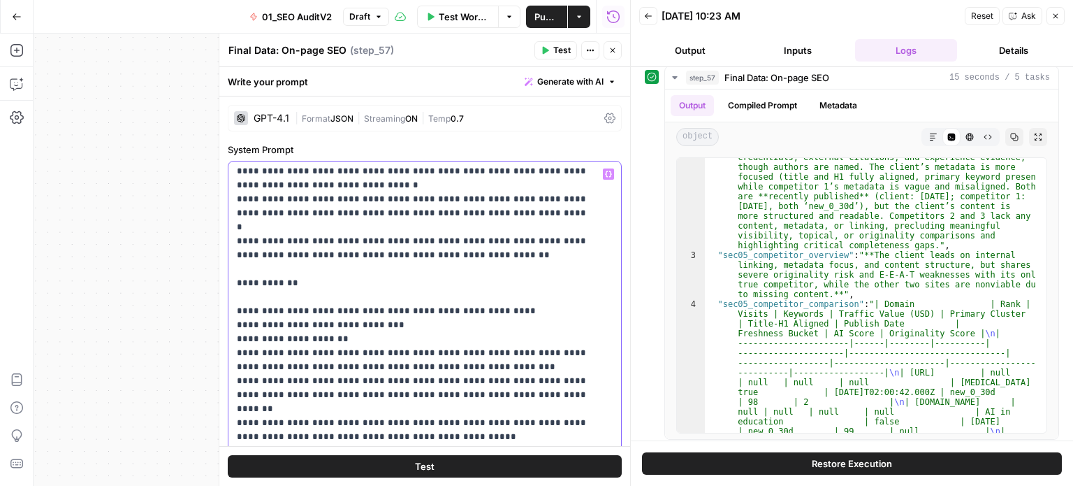
drag, startPoint x: 503, startPoint y: 216, endPoint x: 509, endPoint y: 283, distance: 67.3
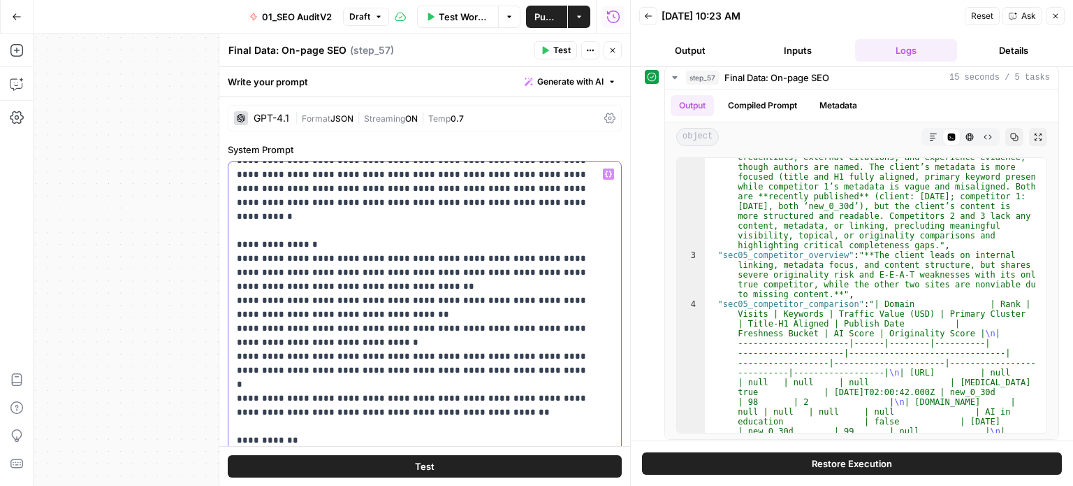
scroll to position [0, 0]
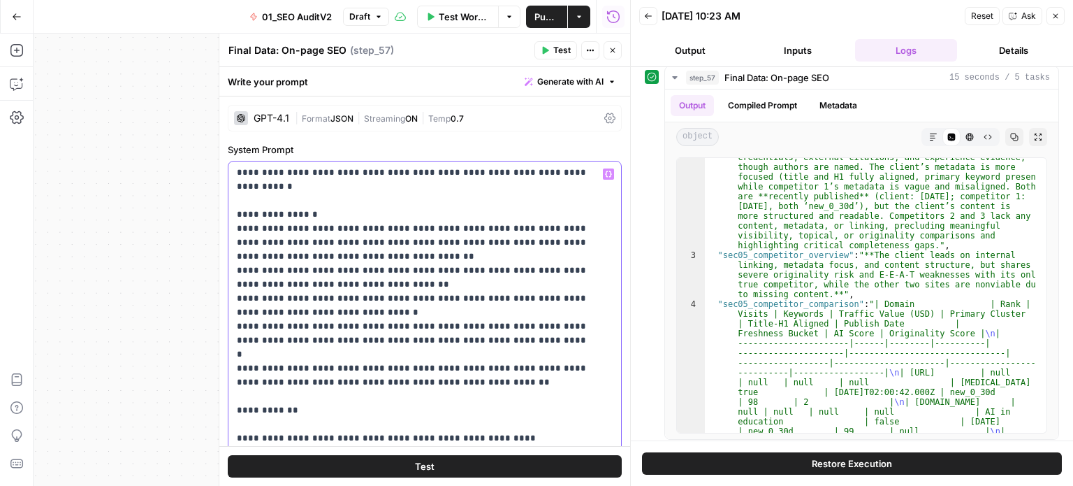
drag, startPoint x: 333, startPoint y: 314, endPoint x: 329, endPoint y: 392, distance: 77.7
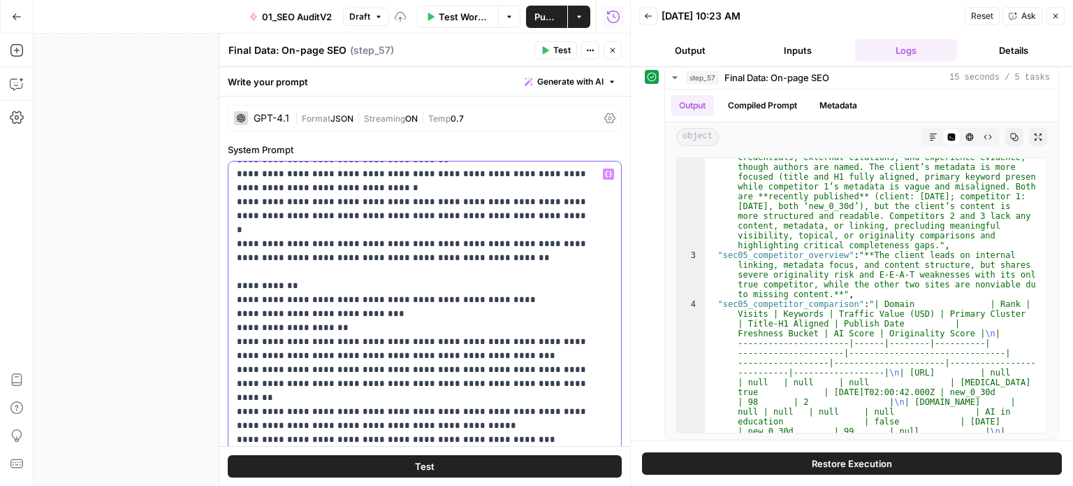
scroll to position [240, 0]
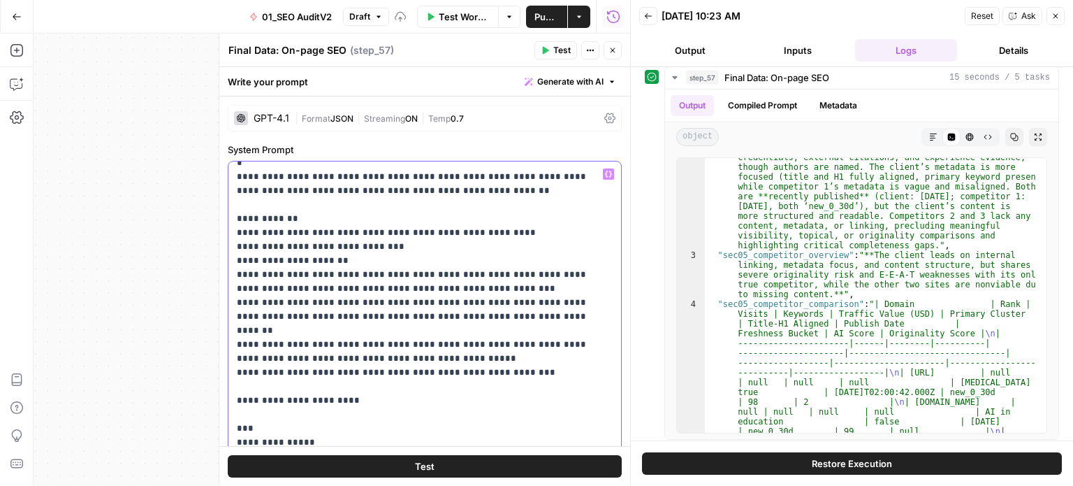
drag, startPoint x: 458, startPoint y: 284, endPoint x: 451, endPoint y: 381, distance: 96.7
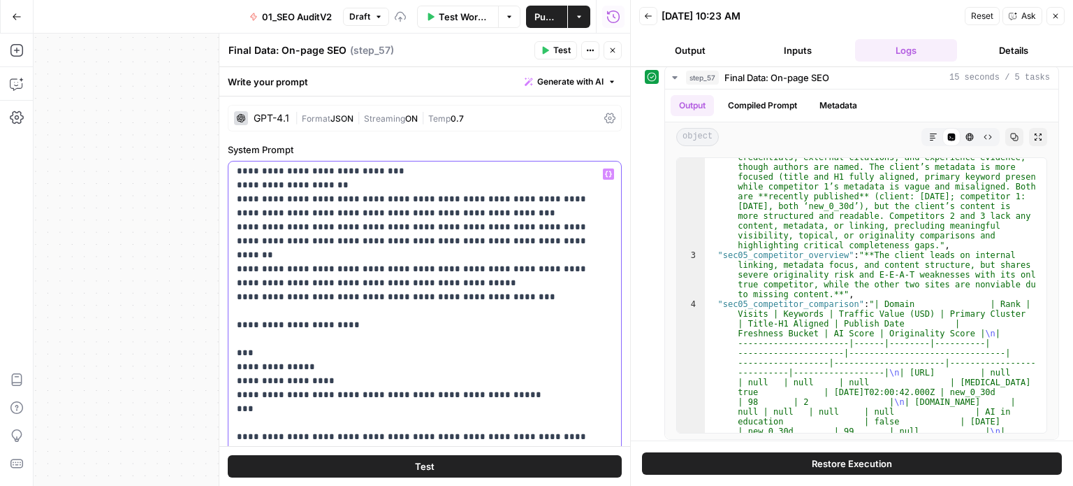
drag, startPoint x: 459, startPoint y: 301, endPoint x: 464, endPoint y: 363, distance: 63.1
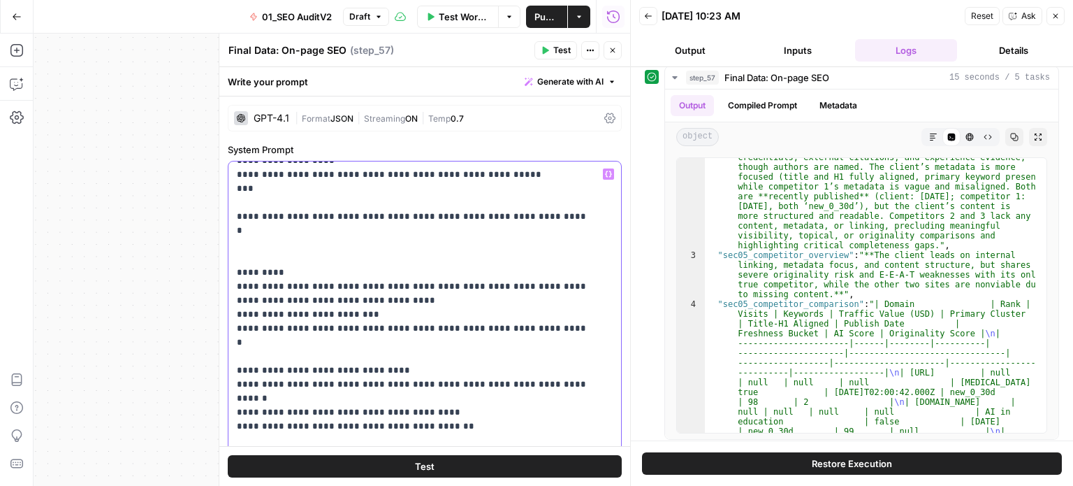
drag, startPoint x: 458, startPoint y: 300, endPoint x: 461, endPoint y: 379, distance: 79.7
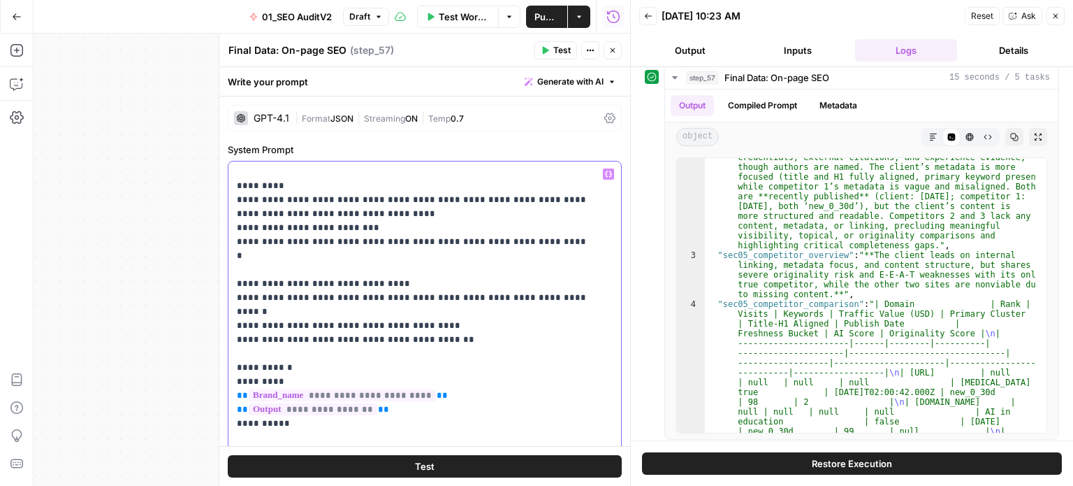
scroll to position [637, 0]
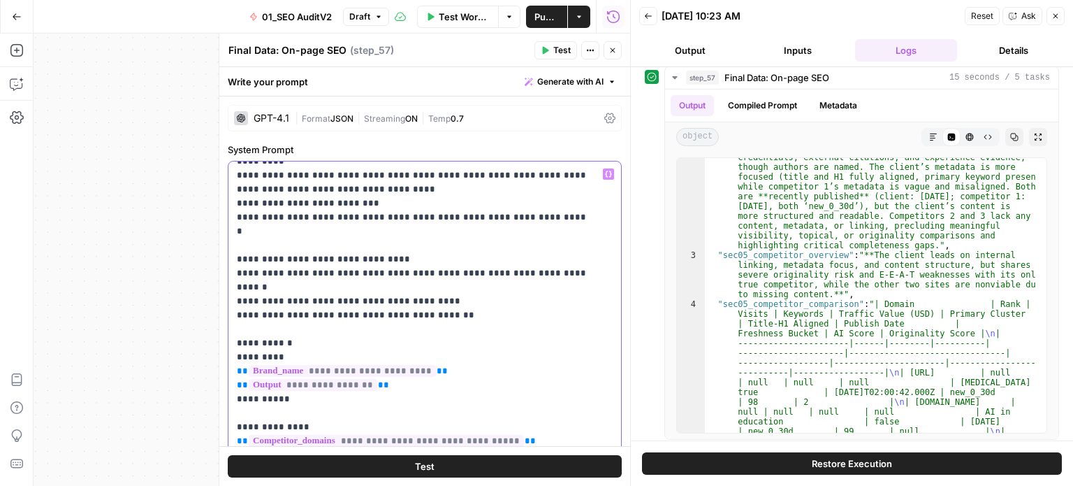
drag, startPoint x: 478, startPoint y: 274, endPoint x: 483, endPoint y: 308, distance: 33.9
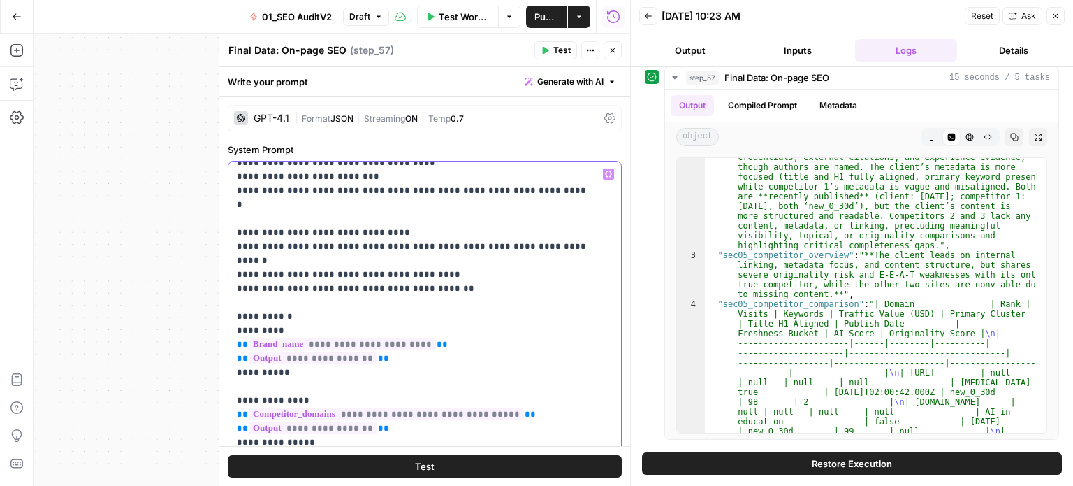
scroll to position [675, 0]
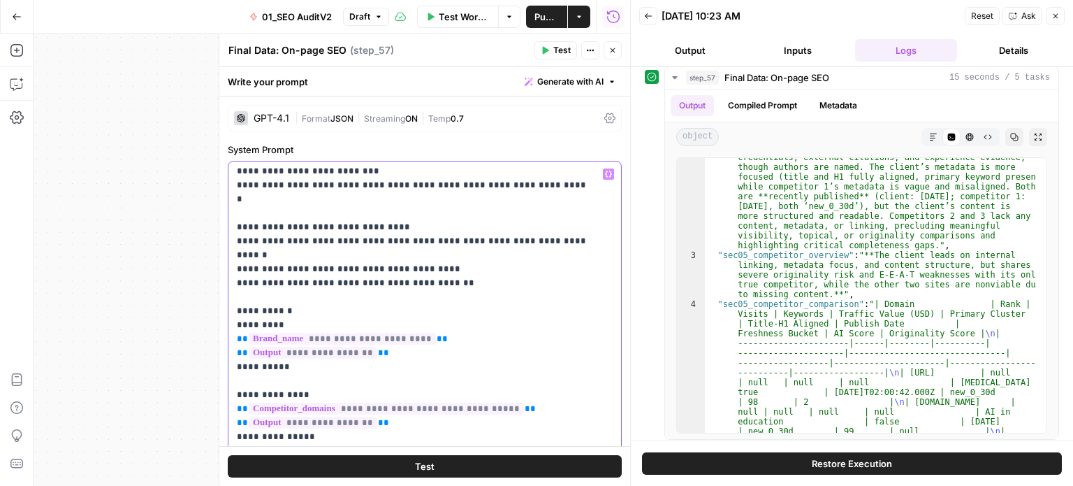
drag, startPoint x: 505, startPoint y: 269, endPoint x: 507, endPoint y: 298, distance: 28.8
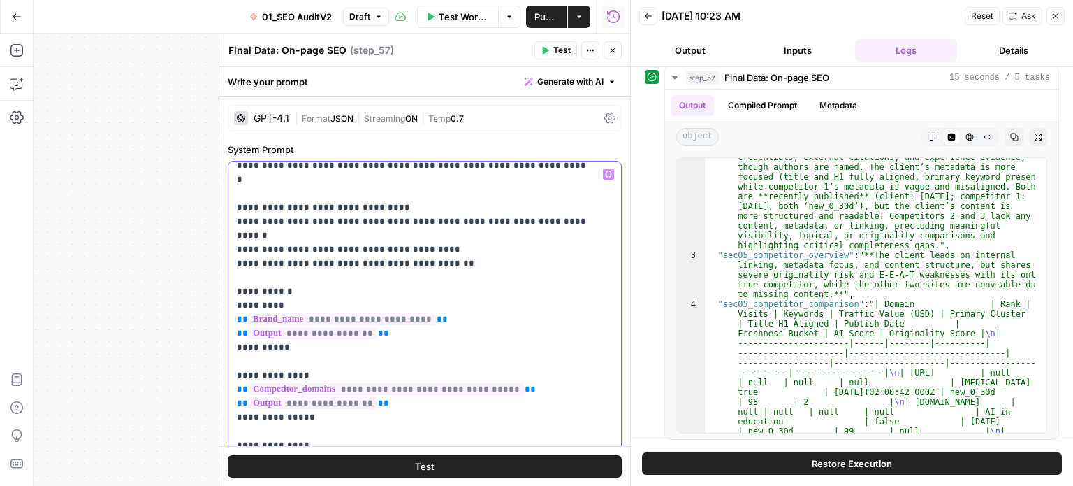
drag, startPoint x: 498, startPoint y: 228, endPoint x: 489, endPoint y: 294, distance: 66.9
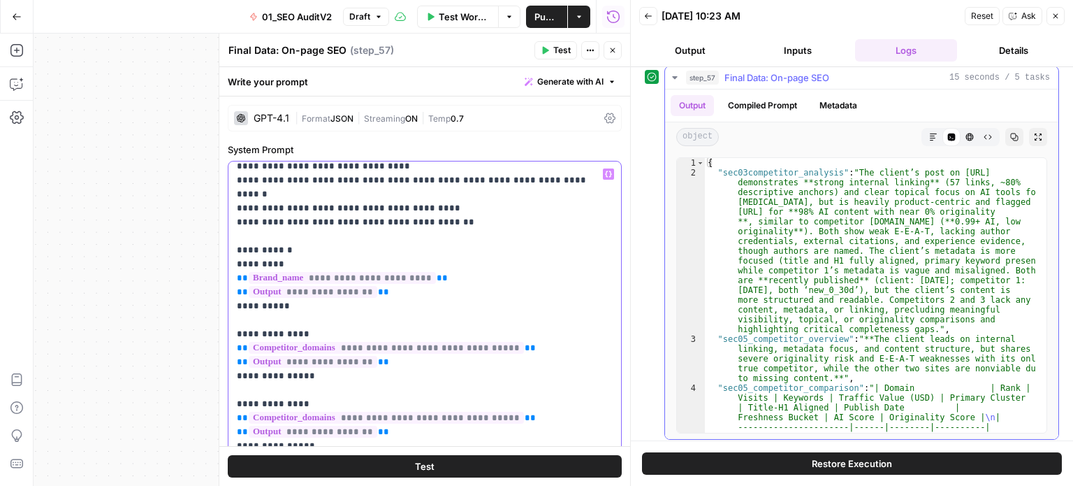
scroll to position [0, 0]
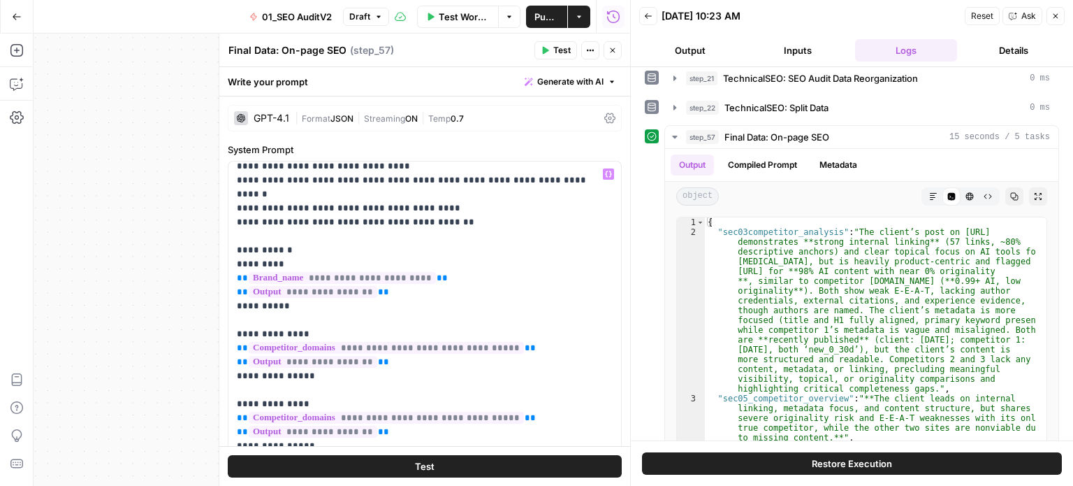
drag, startPoint x: 643, startPoint y: 173, endPoint x: 643, endPoint y: 111, distance: 62.2
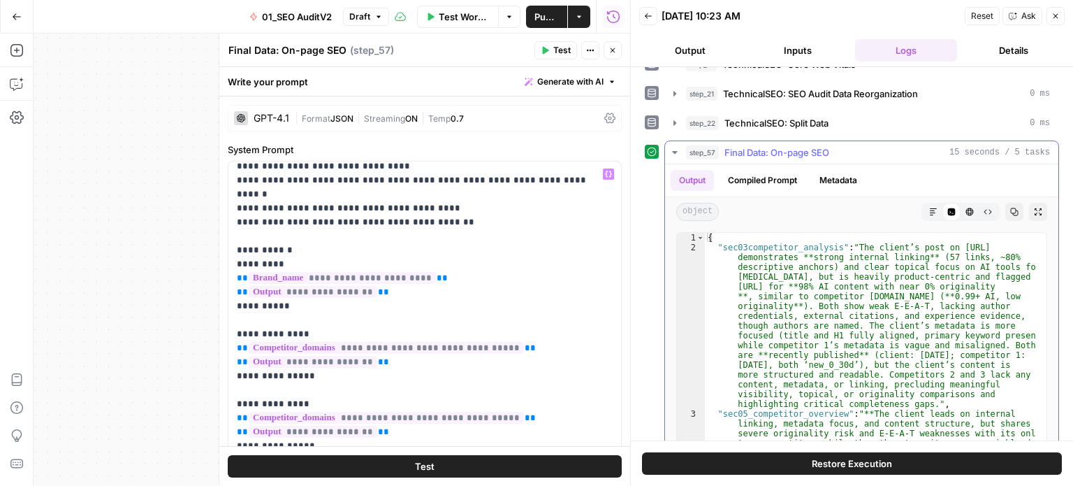
click at [735, 145] on span "Final Data: On-page SEO" at bounding box center [777, 152] width 105 height 14
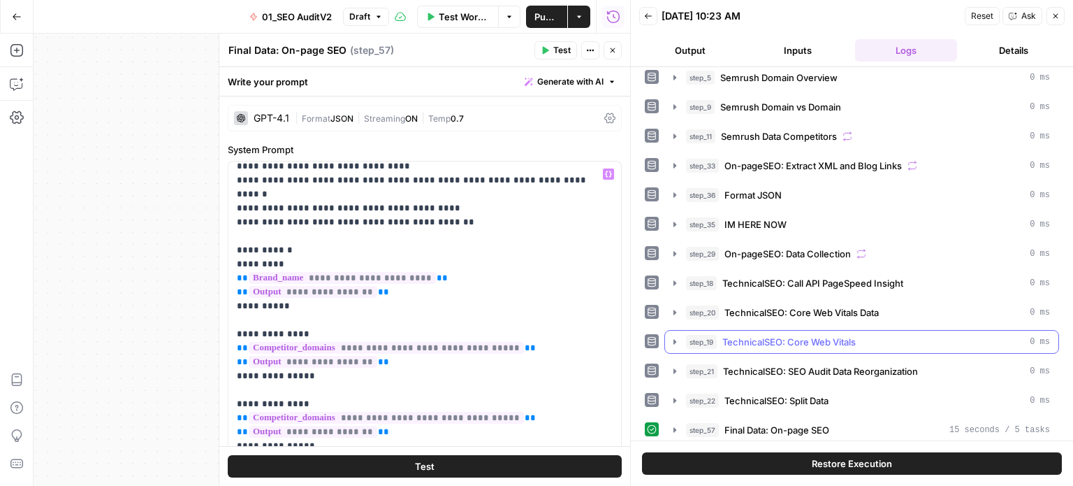
scroll to position [157, 0]
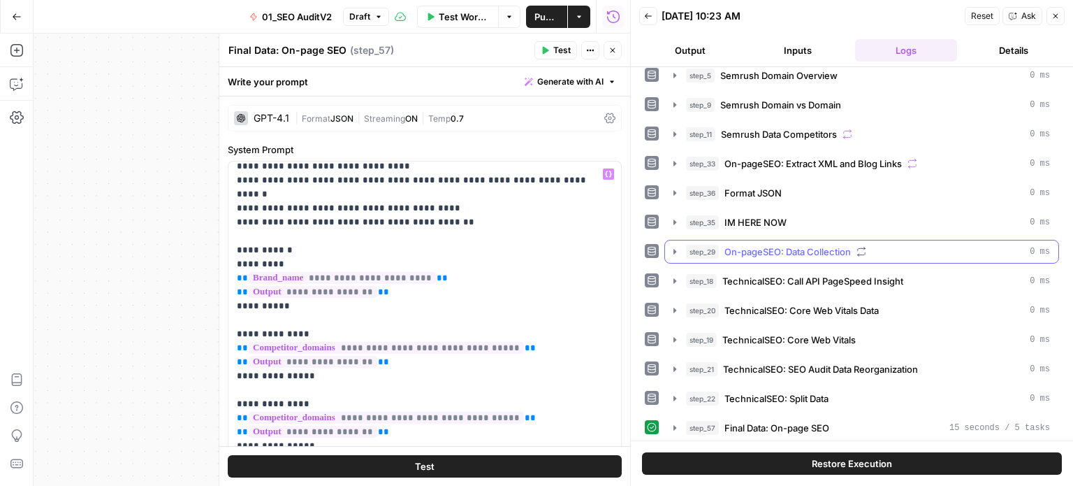
click at [770, 245] on span "On-pageSEO: Data Collection" at bounding box center [788, 252] width 126 height 14
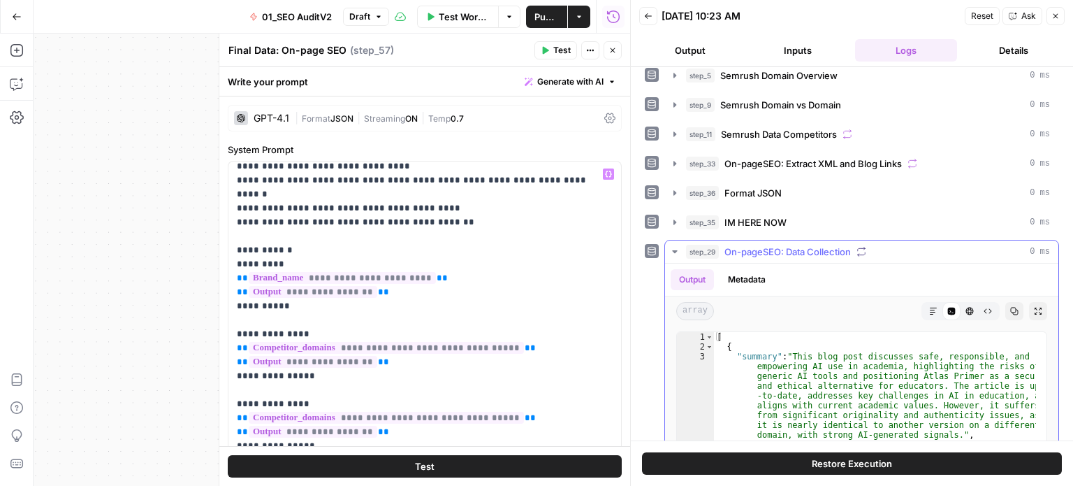
click at [1011, 308] on icon "button" at bounding box center [1015, 312] width 8 height 8
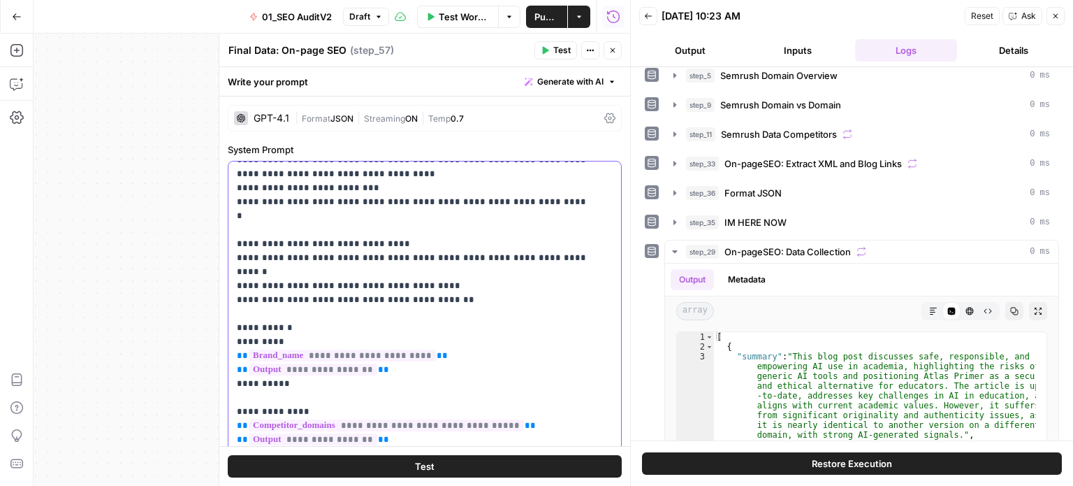
drag, startPoint x: 511, startPoint y: 279, endPoint x: 508, endPoint y: 183, distance: 95.8
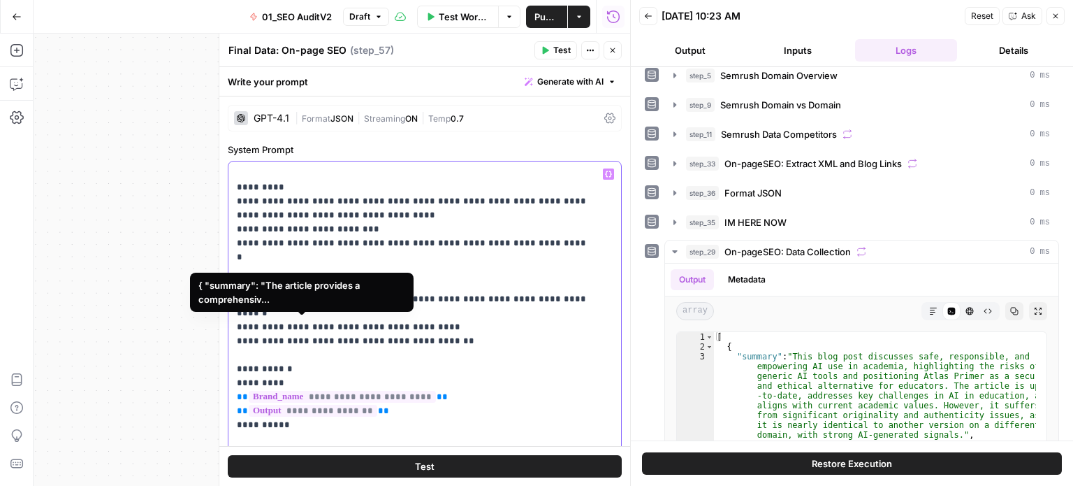
click at [389, 321] on p "**********" at bounding box center [414, 327] width 355 height 1552
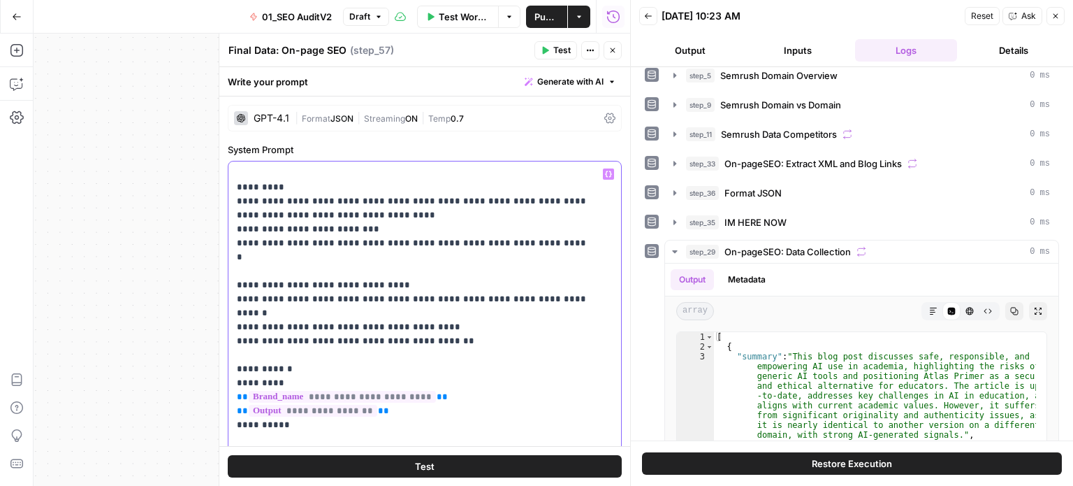
click at [386, 397] on p "**********" at bounding box center [414, 327] width 355 height 1552
click at [375, 320] on p "**********" at bounding box center [414, 327] width 355 height 1552
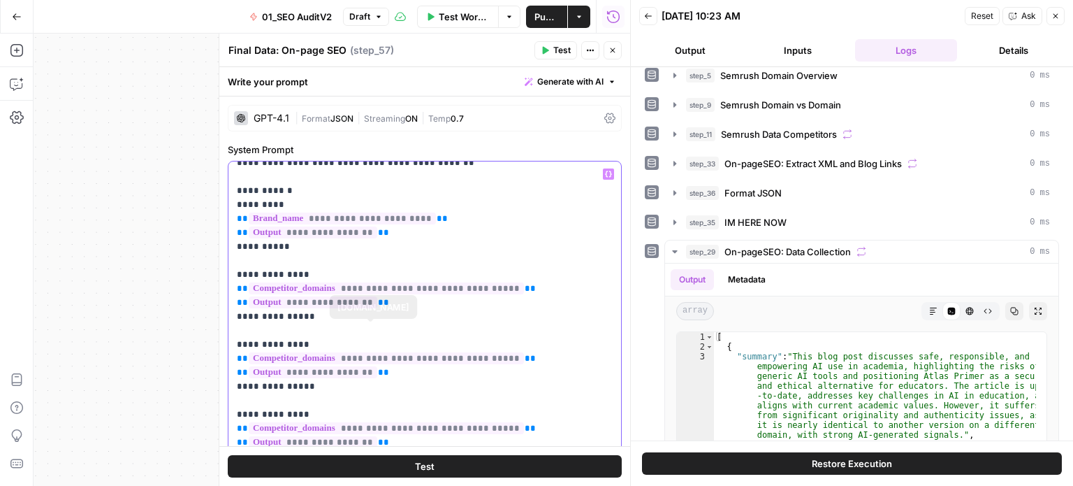
drag, startPoint x: 472, startPoint y: 286, endPoint x: 458, endPoint y: 343, distance: 59.0
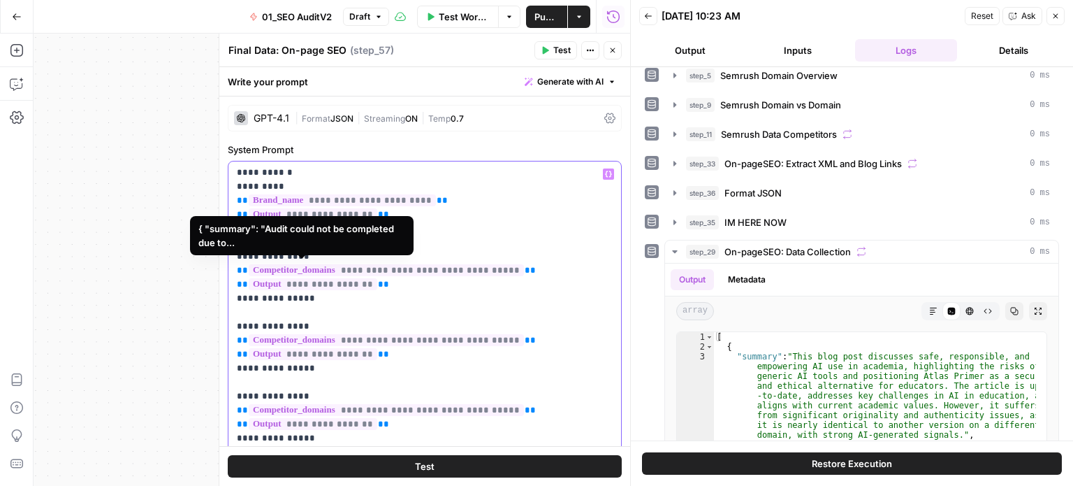
click at [377, 273] on p "**********" at bounding box center [414, 131] width 355 height 1552
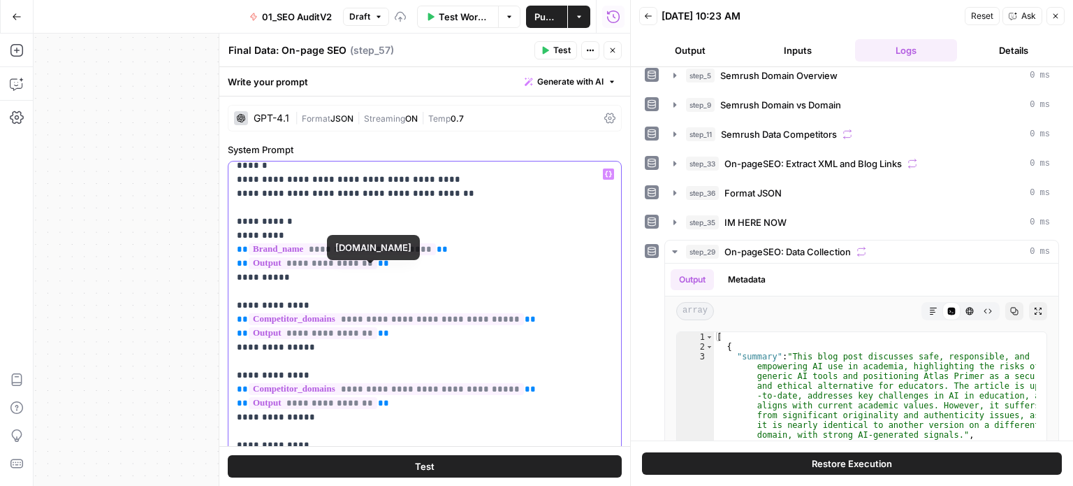
drag, startPoint x: 422, startPoint y: 304, endPoint x: 422, endPoint y: 266, distance: 38.4
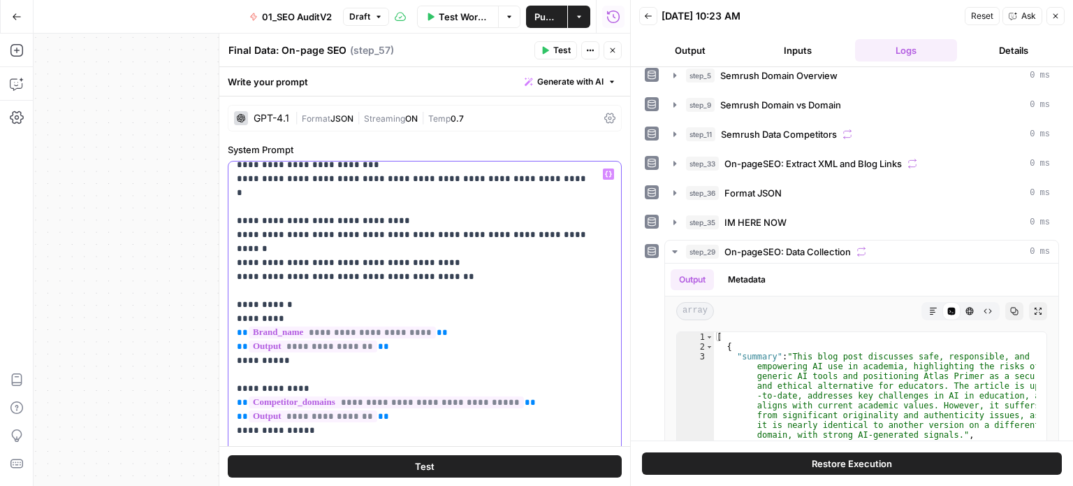
drag, startPoint x: 506, startPoint y: 349, endPoint x: 504, endPoint y: 263, distance: 86.0
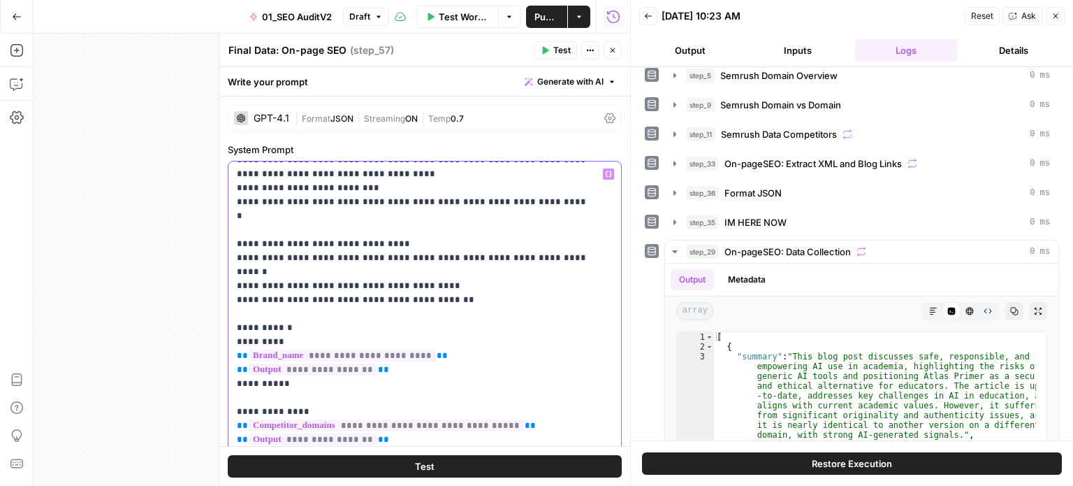
click at [235, 273] on div "**********" at bounding box center [420, 446] width 382 height 570
drag, startPoint x: 294, startPoint y: 265, endPoint x: 224, endPoint y: 276, distance: 70.8
click at [224, 276] on div "**********" at bounding box center [425, 260] width 412 height 452
click at [235, 343] on div "**********" at bounding box center [420, 446] width 382 height 570
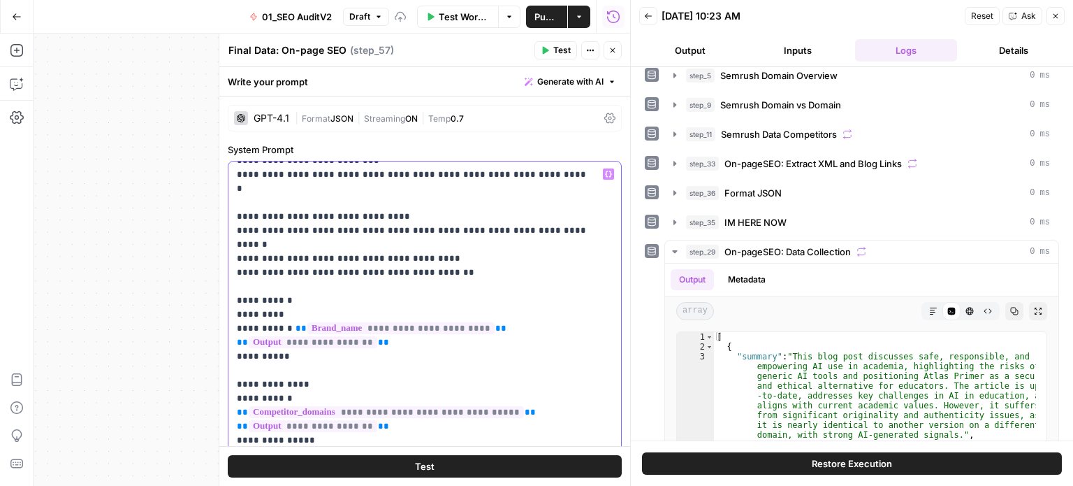
drag, startPoint x: 442, startPoint y: 369, endPoint x: 438, endPoint y: 416, distance: 47.1
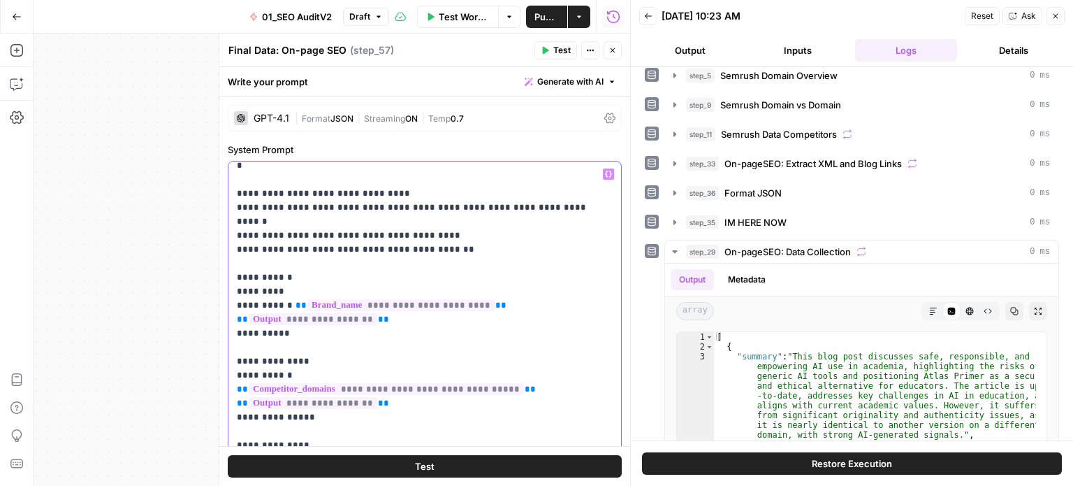
drag, startPoint x: 456, startPoint y: 308, endPoint x: 411, endPoint y: 385, distance: 88.9
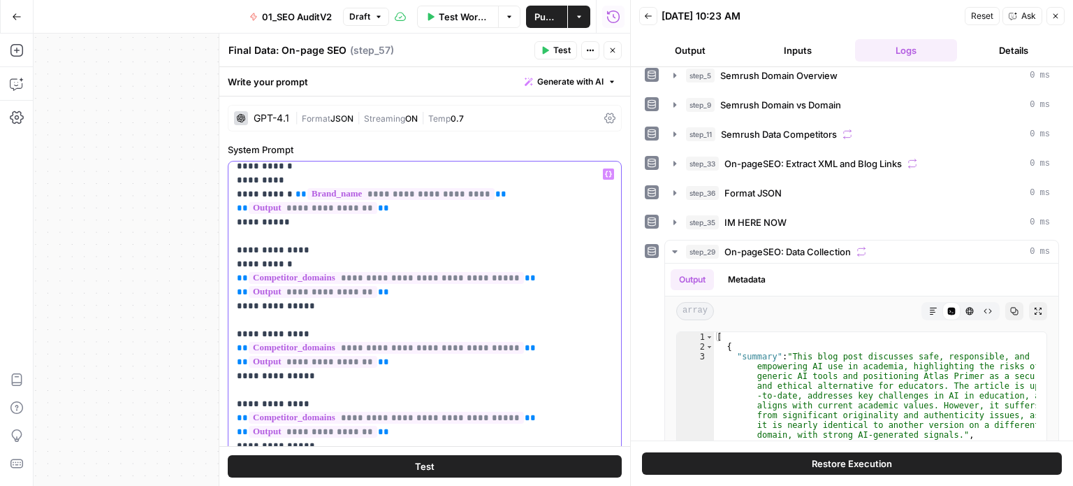
click at [238, 413] on span "**" at bounding box center [242, 417] width 11 height 9
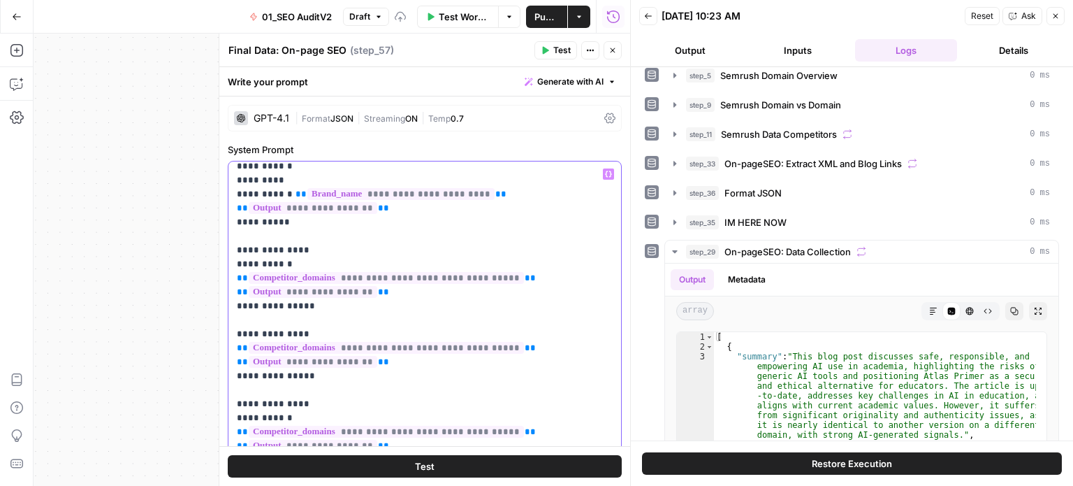
click at [235, 246] on div "**********" at bounding box center [420, 446] width 382 height 570
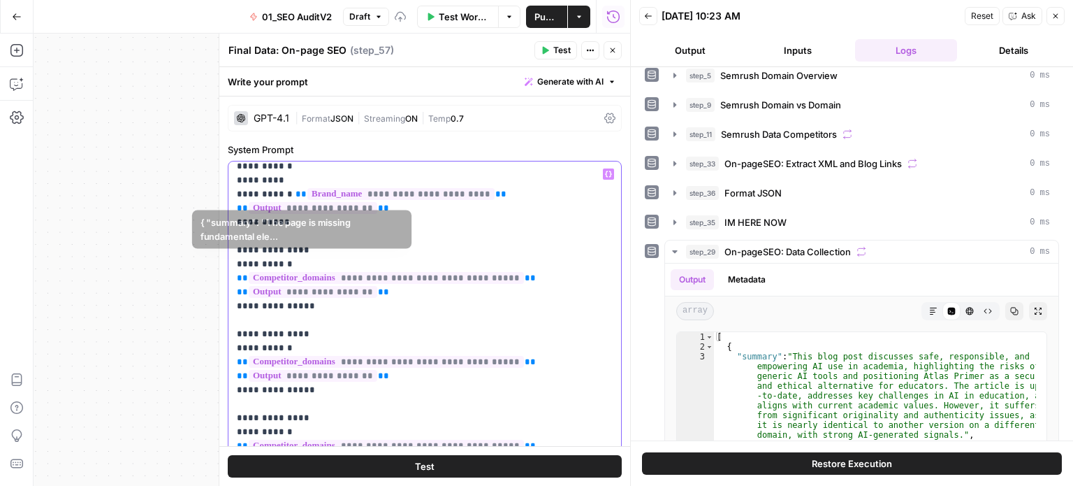
click at [412, 268] on p "**********" at bounding box center [414, 125] width 355 height 1552
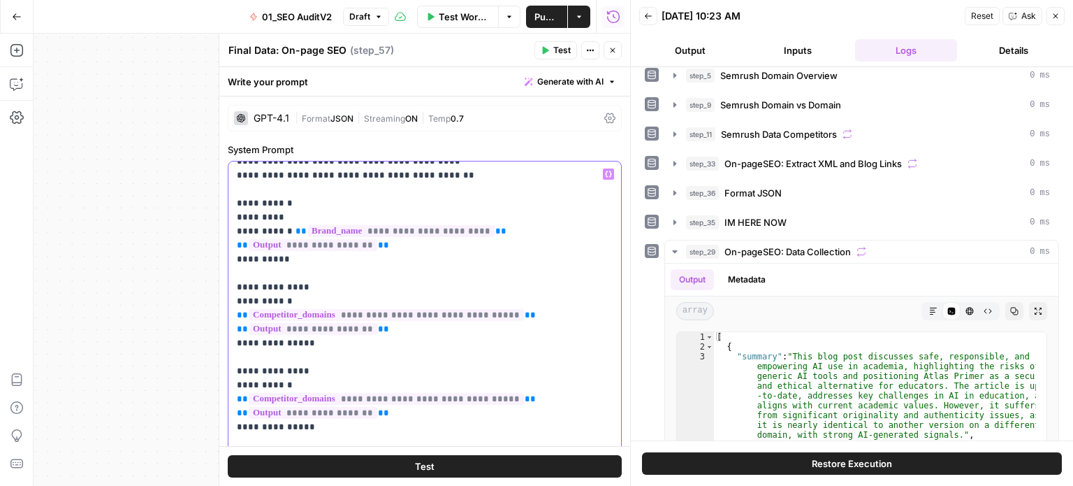
scroll to position [766, 0]
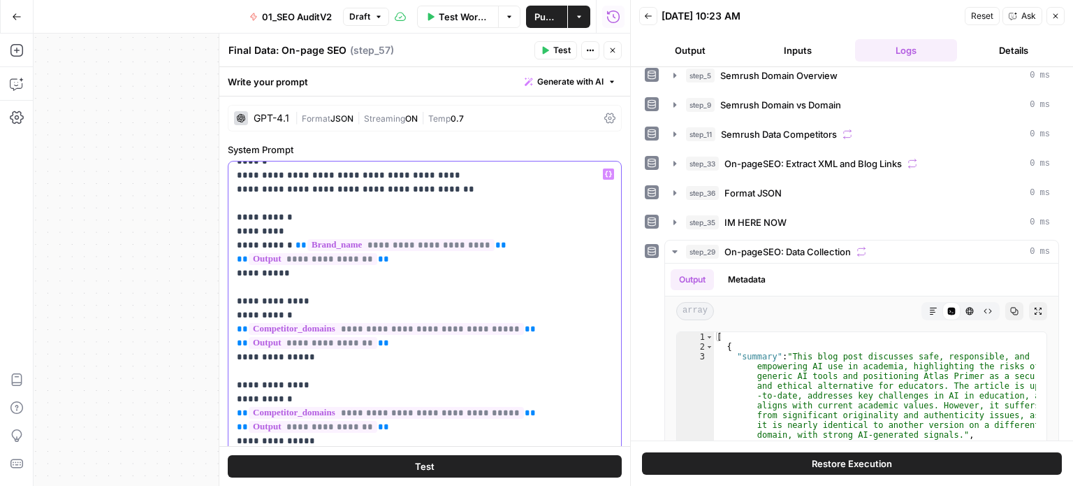
drag, startPoint x: 484, startPoint y: 359, endPoint x: 491, endPoint y: 322, distance: 37.6
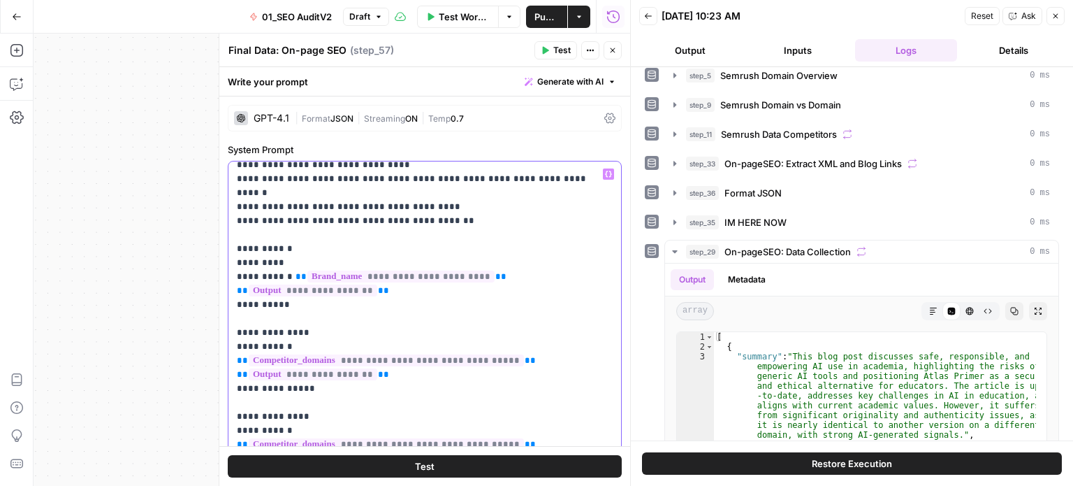
scroll to position [730, 0]
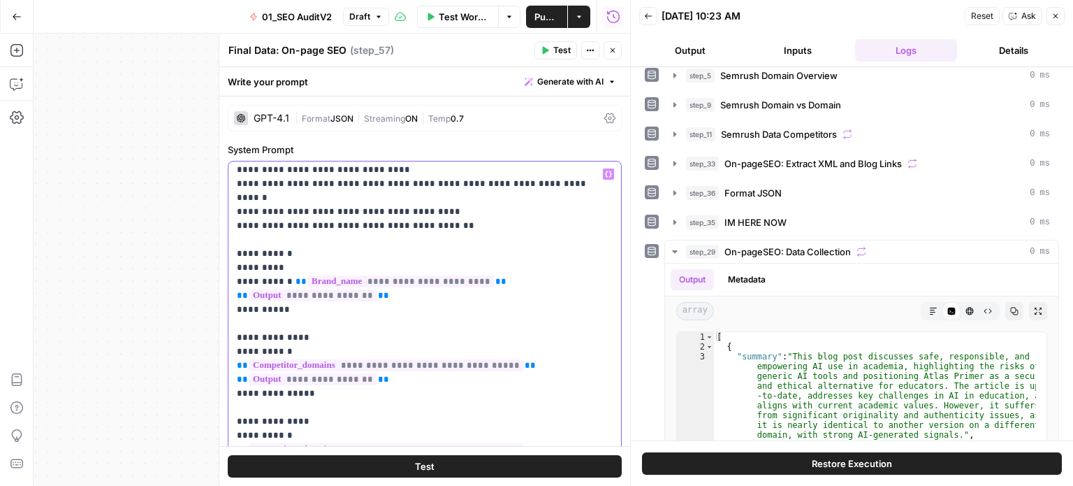
drag, startPoint x: 431, startPoint y: 363, endPoint x: 438, endPoint y: 333, distance: 30.7
click at [406, 215] on p "**********" at bounding box center [414, 213] width 355 height 1552
click at [578, 268] on p "**********" at bounding box center [414, 213] width 355 height 1552
click at [574, 273] on p "**********" at bounding box center [414, 213] width 355 height 1552
click at [465, 289] on p "**********" at bounding box center [414, 213] width 355 height 1552
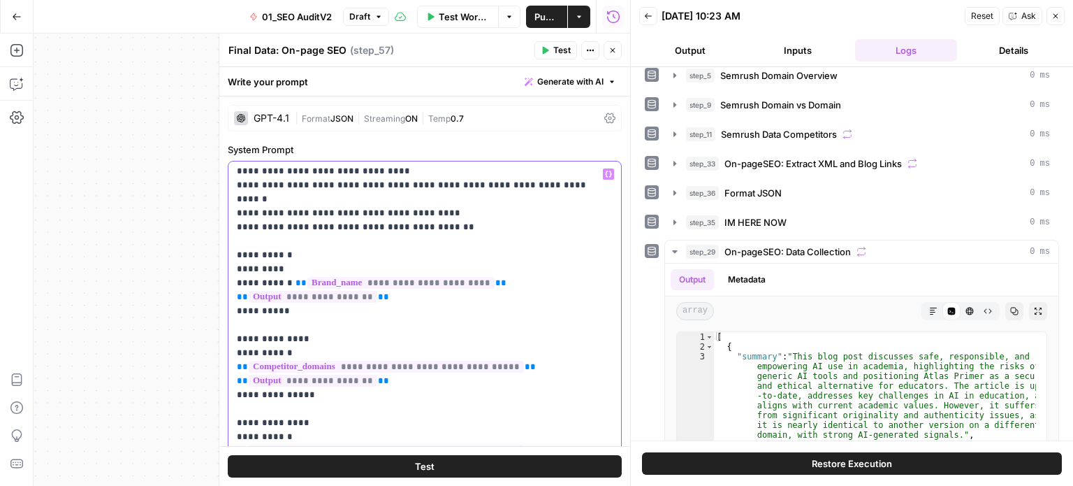
click at [574, 205] on p "**********" at bounding box center [414, 213] width 355 height 1552
click at [572, 269] on p "**********" at bounding box center [414, 213] width 355 height 1552
click at [416, 360] on p "**********" at bounding box center [414, 213] width 355 height 1552
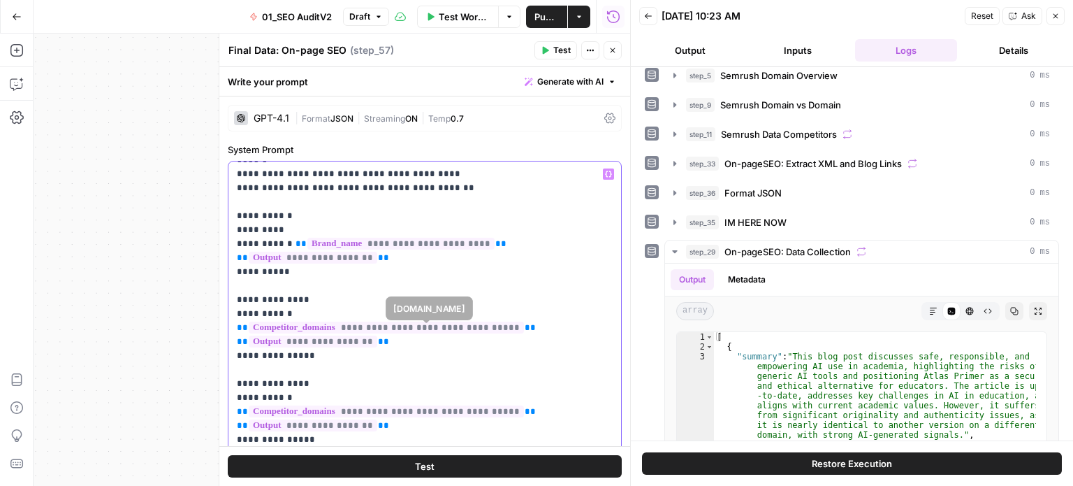
drag, startPoint x: 440, startPoint y: 304, endPoint x: 436, endPoint y: 377, distance: 73.5
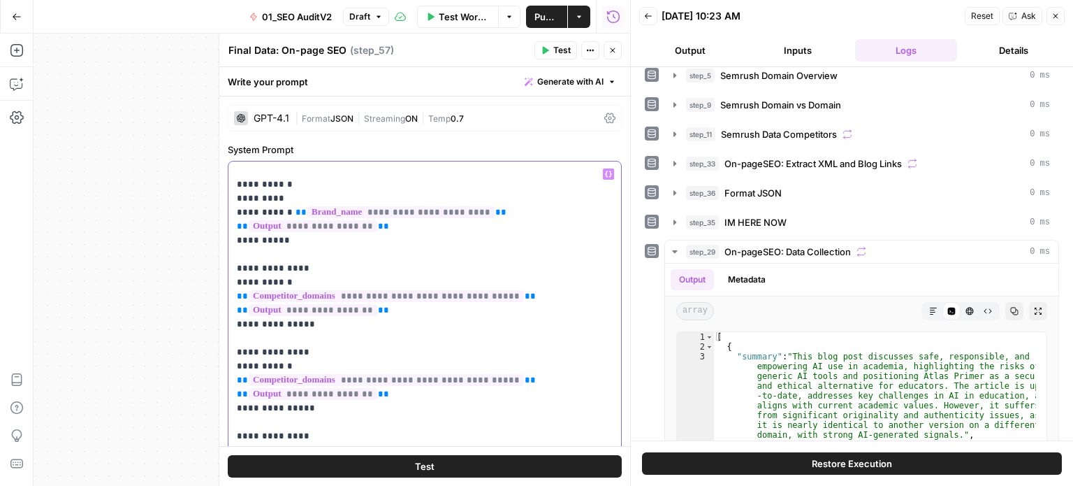
click at [469, 301] on p "**********" at bounding box center [414, 143] width 355 height 1552
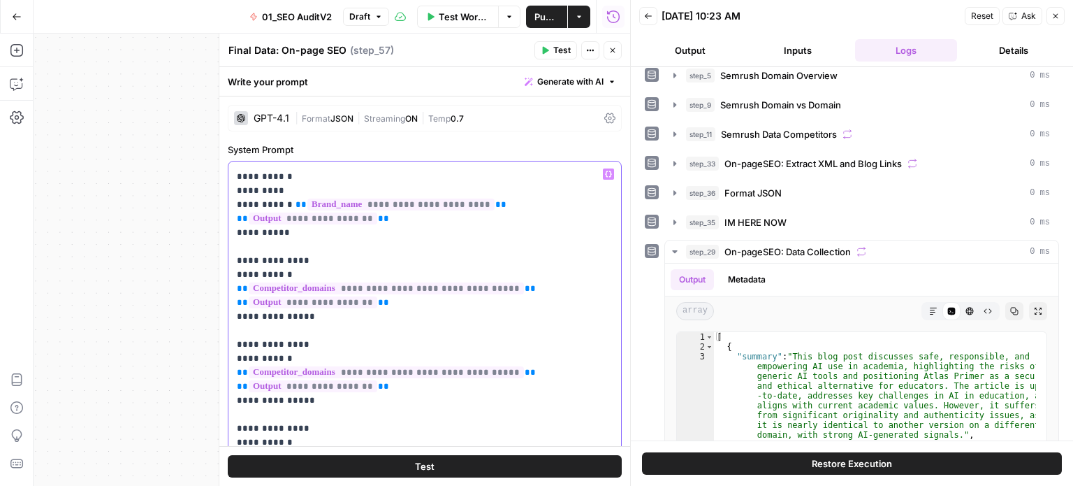
drag, startPoint x: 484, startPoint y: 296, endPoint x: 485, endPoint y: 374, distance: 78.3
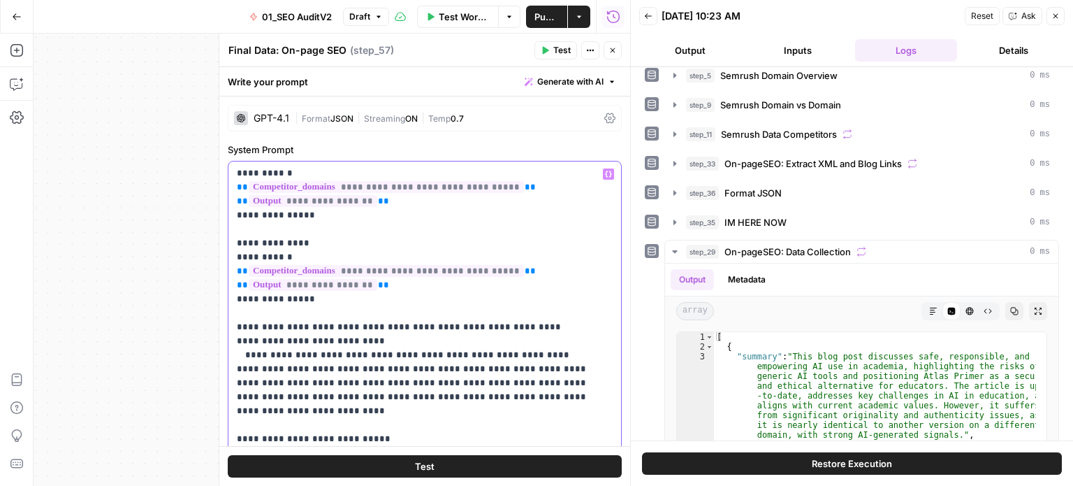
drag, startPoint x: 475, startPoint y: 346, endPoint x: 475, endPoint y: 514, distance: 167.7
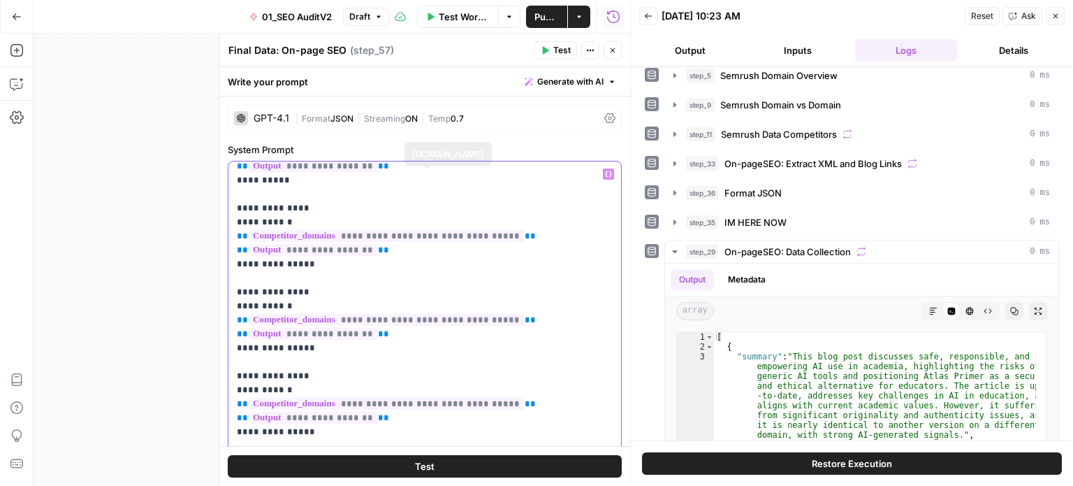
drag, startPoint x: 493, startPoint y: 212, endPoint x: 500, endPoint y: 145, distance: 67.5
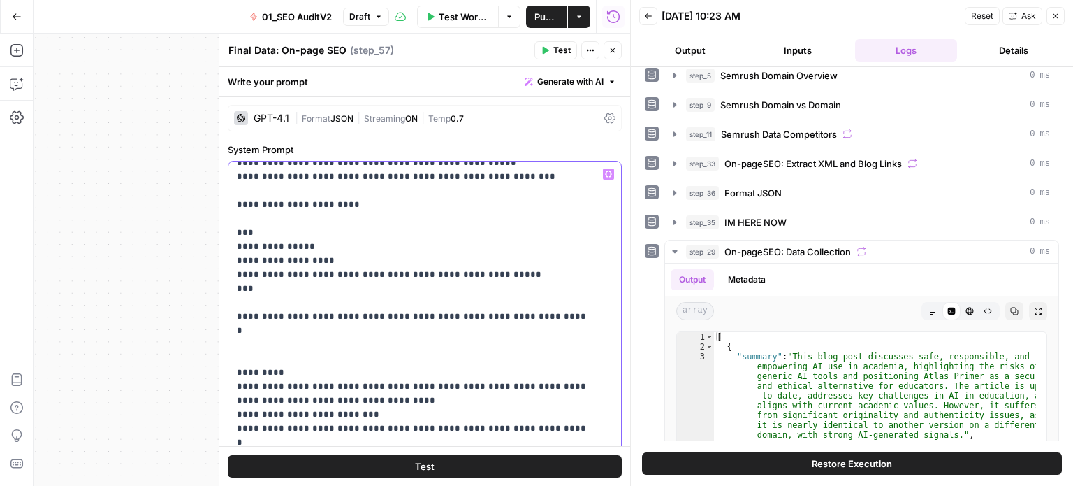
drag, startPoint x: 508, startPoint y: 273, endPoint x: 517, endPoint y: 161, distance: 111.5
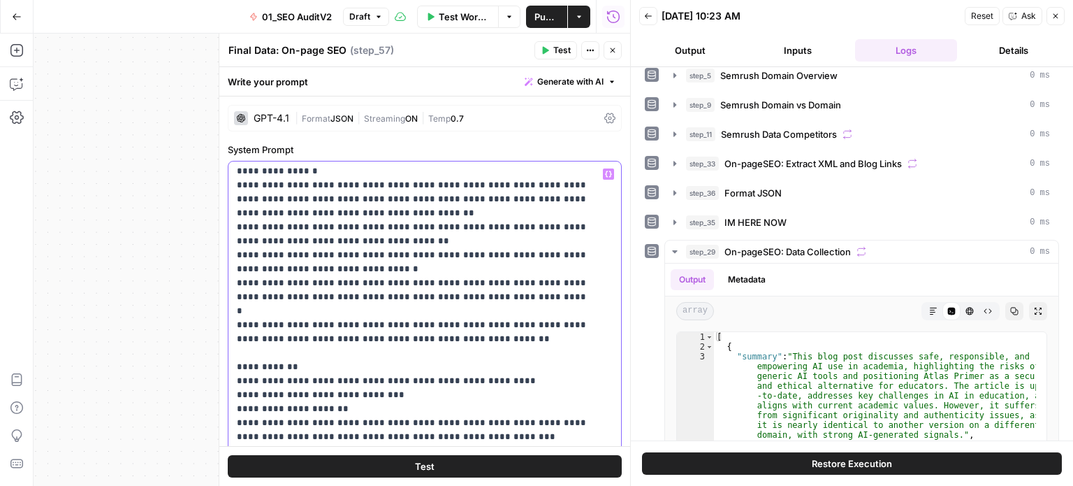
scroll to position [0, 0]
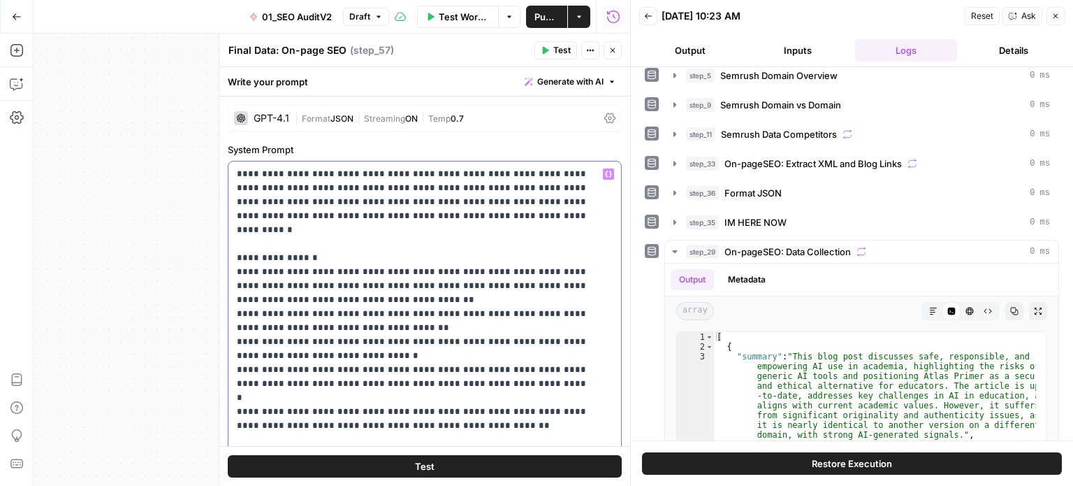
drag, startPoint x: 542, startPoint y: 291, endPoint x: 528, endPoint y: 187, distance: 105.1
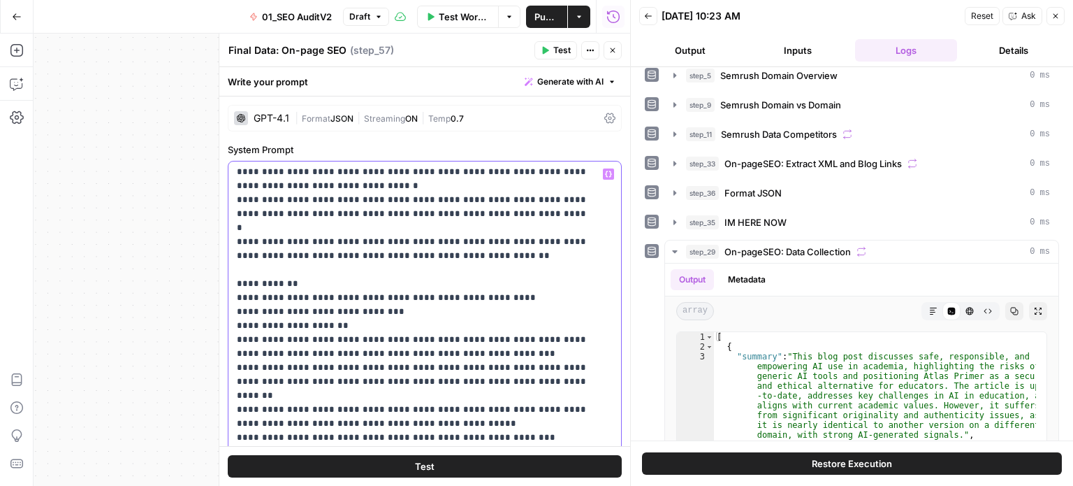
drag, startPoint x: 526, startPoint y: 201, endPoint x: 542, endPoint y: 308, distance: 108.9
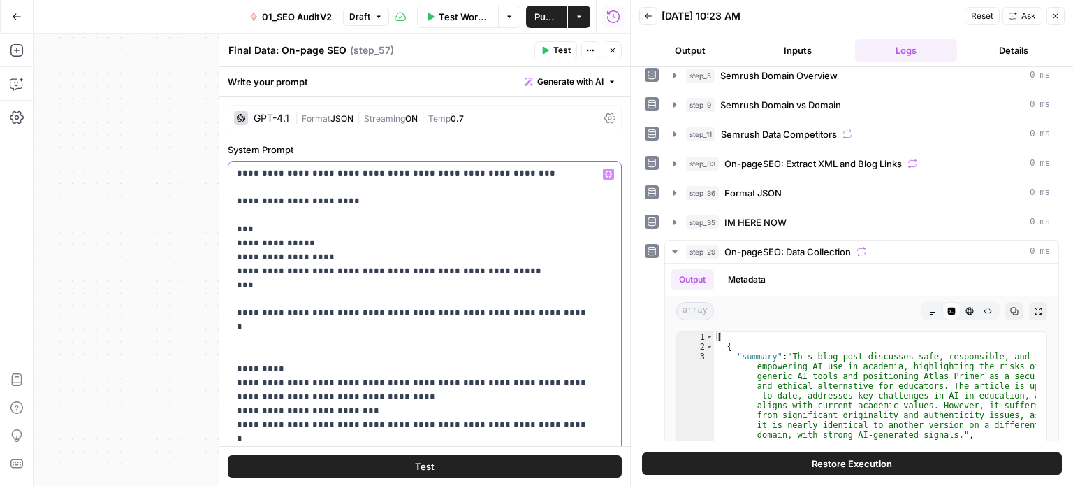
scroll to position [993, 0]
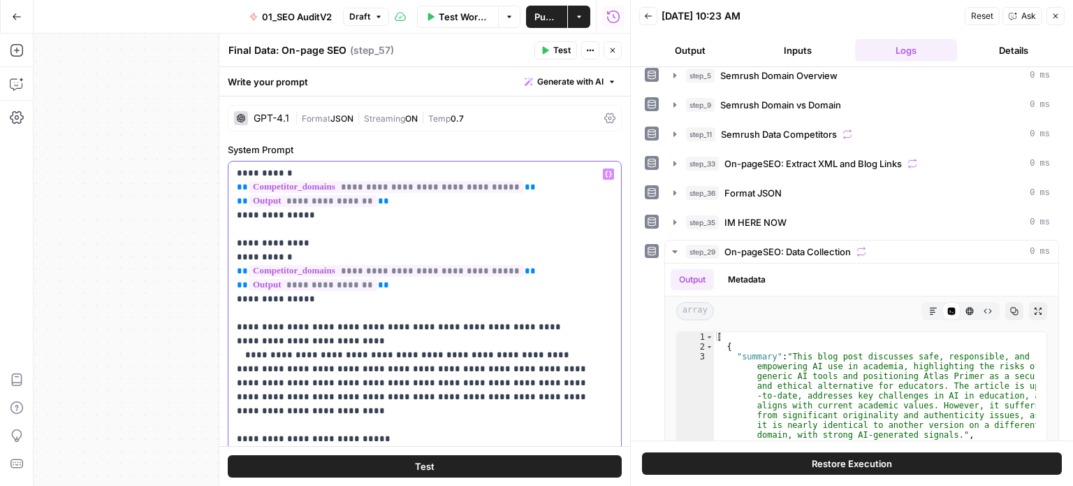
drag, startPoint x: 484, startPoint y: 203, endPoint x: 470, endPoint y: 375, distance: 171.8
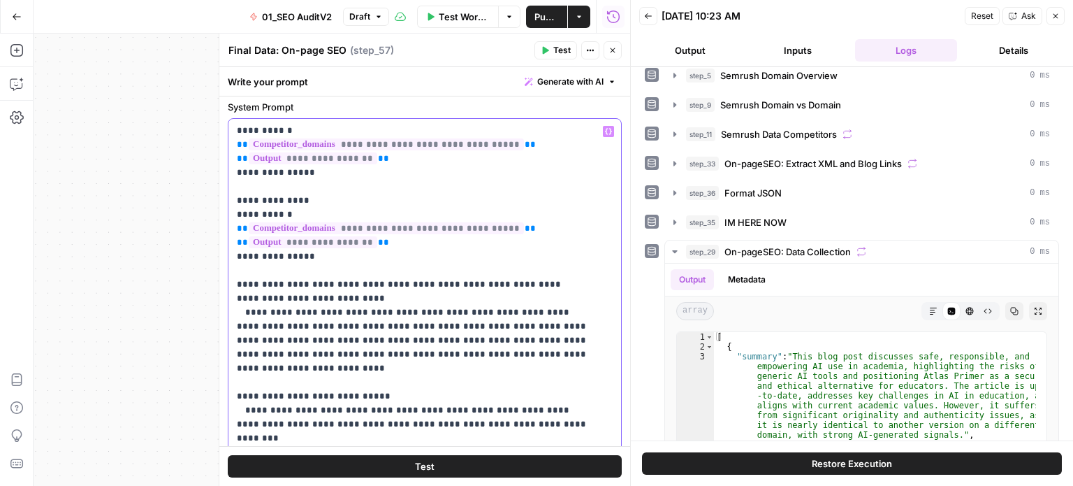
drag, startPoint x: 484, startPoint y: 353, endPoint x: 484, endPoint y: 434, distance: 81.1
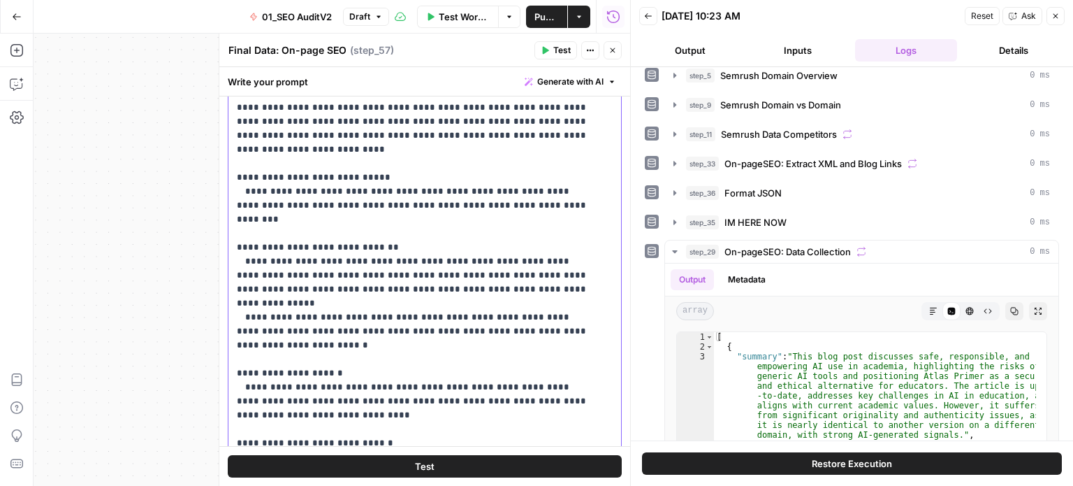
drag, startPoint x: 468, startPoint y: 352, endPoint x: 468, endPoint y: 393, distance: 41.2
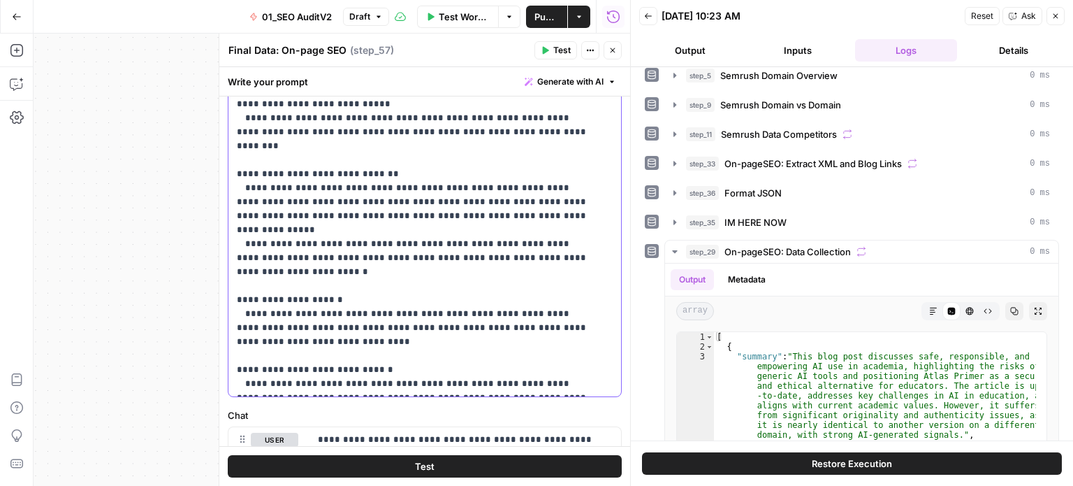
drag, startPoint x: 470, startPoint y: 267, endPoint x: 475, endPoint y: 335, distance: 68.0
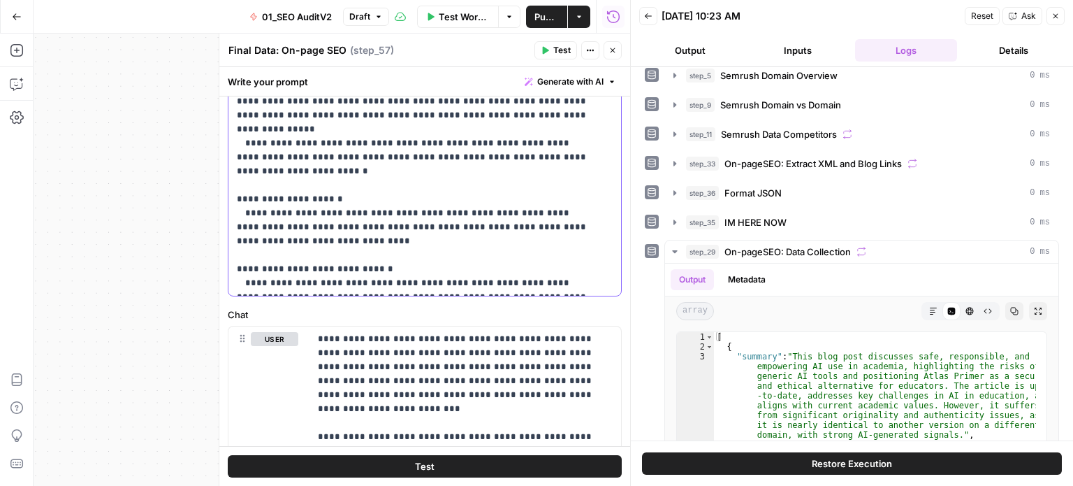
drag, startPoint x: 489, startPoint y: 316, endPoint x: 486, endPoint y: 406, distance: 90.2
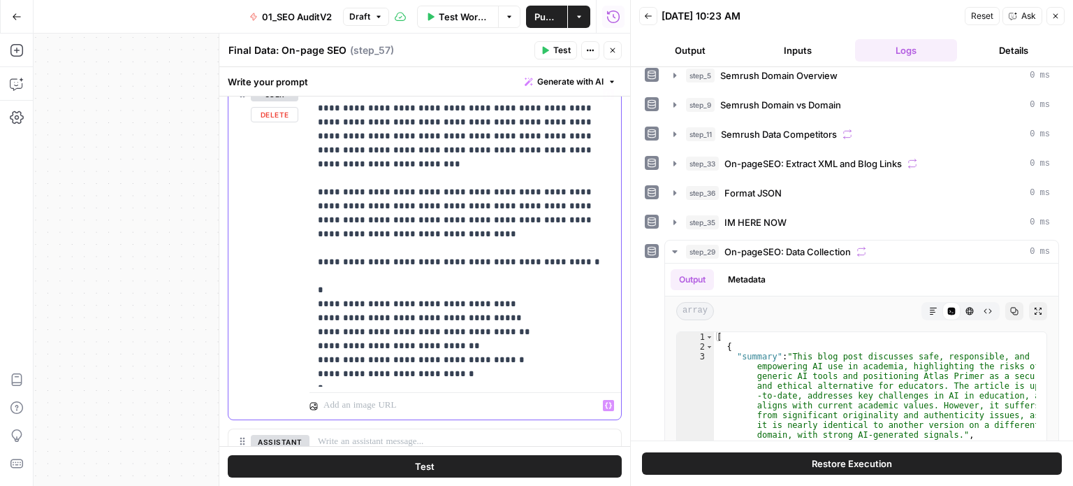
drag, startPoint x: 505, startPoint y: 371, endPoint x: 504, endPoint y: 391, distance: 19.6
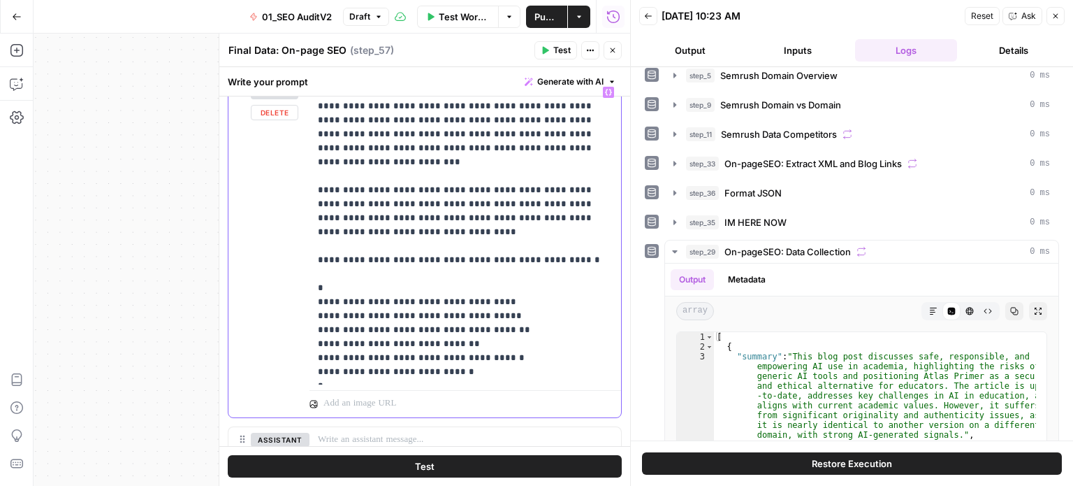
click at [473, 368] on p "**********" at bounding box center [460, 232] width 284 height 294
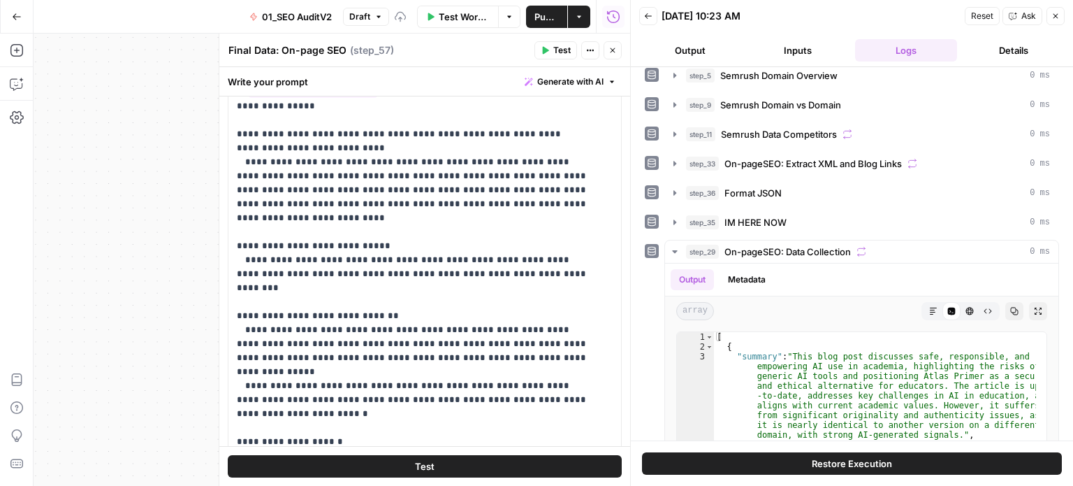
scroll to position [0, 0]
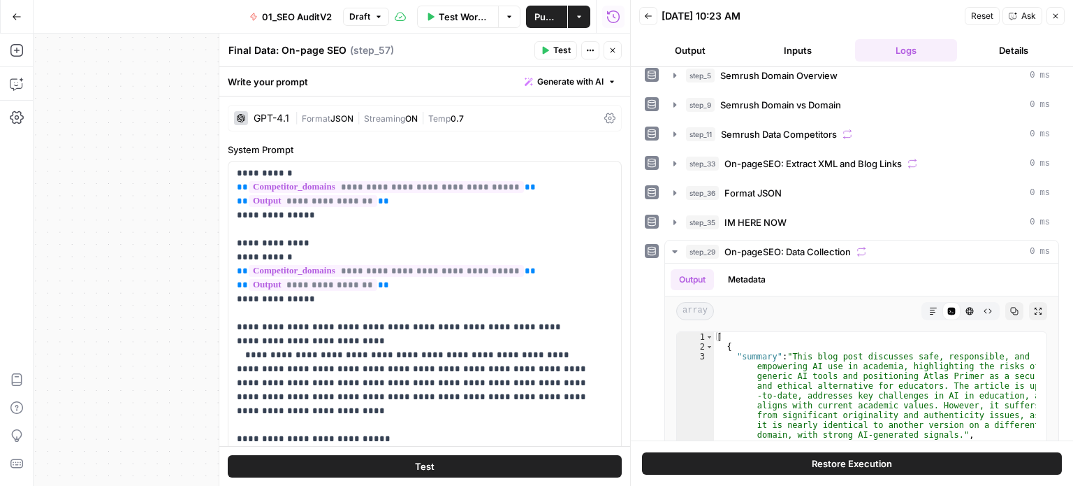
drag, startPoint x: 470, startPoint y: 410, endPoint x: 482, endPoint y: 248, distance: 162.6
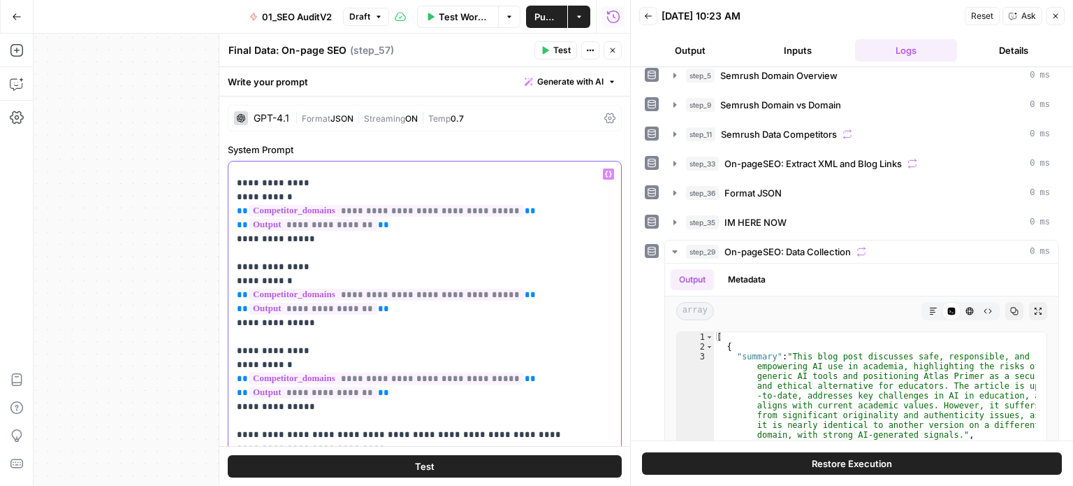
scroll to position [489, 0]
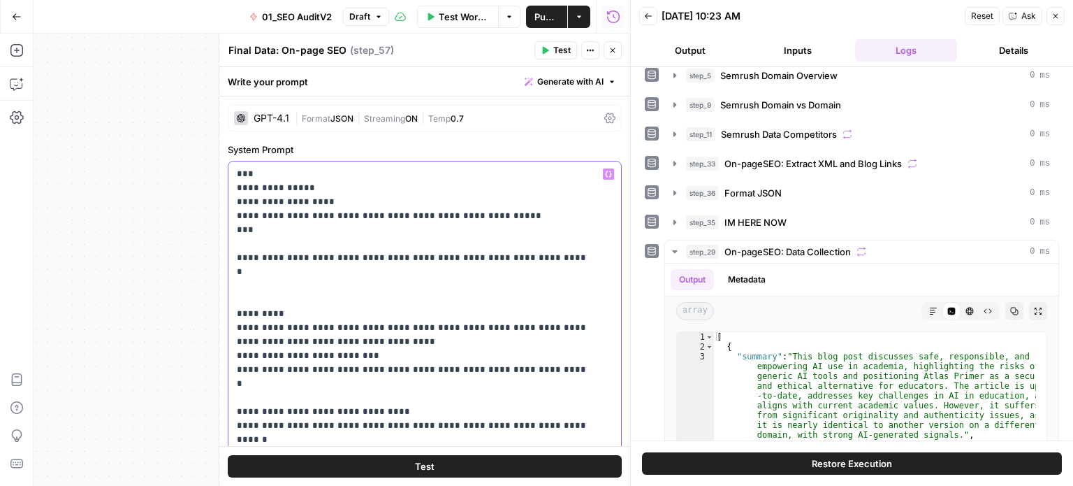
drag, startPoint x: 468, startPoint y: 299, endPoint x: 466, endPoint y: 129, distance: 169.8
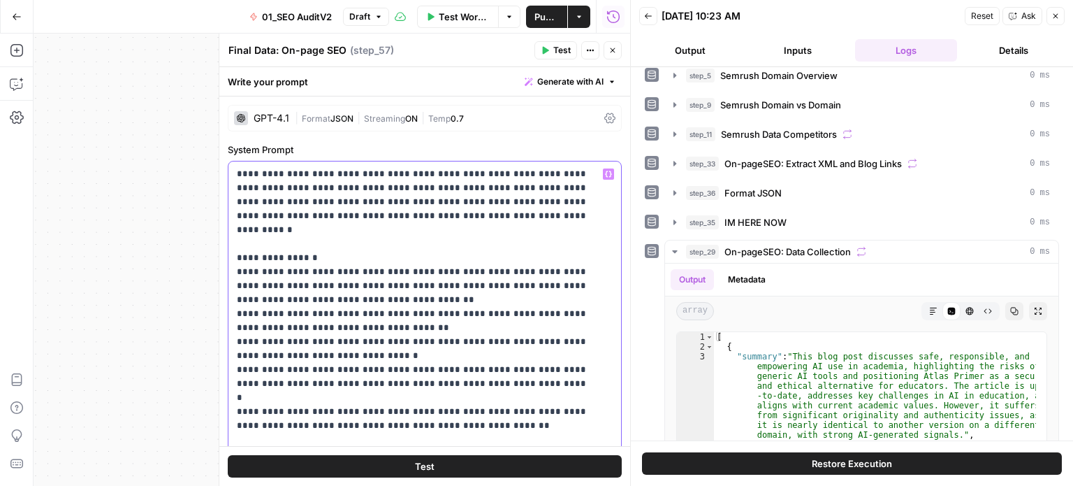
drag, startPoint x: 477, startPoint y: 258, endPoint x: 484, endPoint y: 197, distance: 61.2
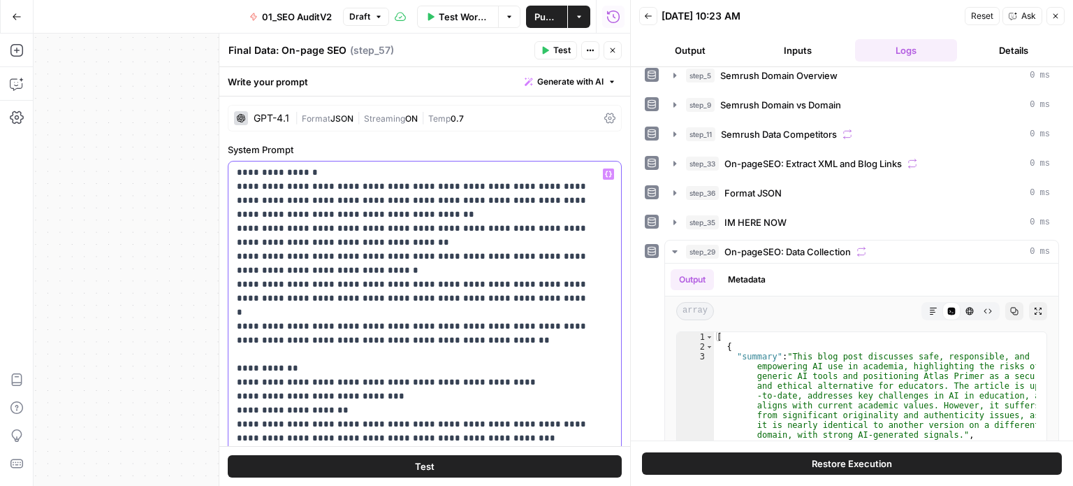
drag, startPoint x: 457, startPoint y: 452, endPoint x: 456, endPoint y: 463, distance: 11.3
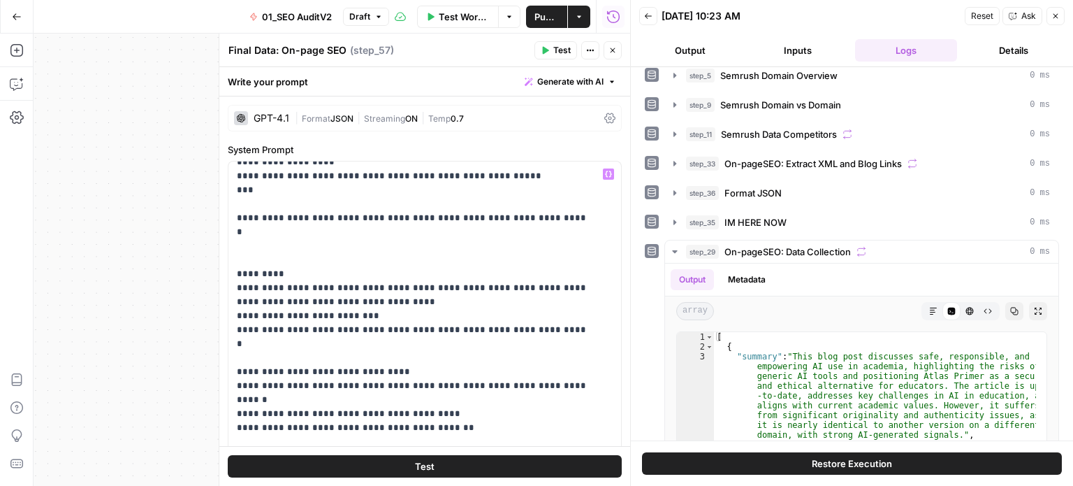
click at [456, 463] on button "Test" at bounding box center [425, 466] width 394 height 22
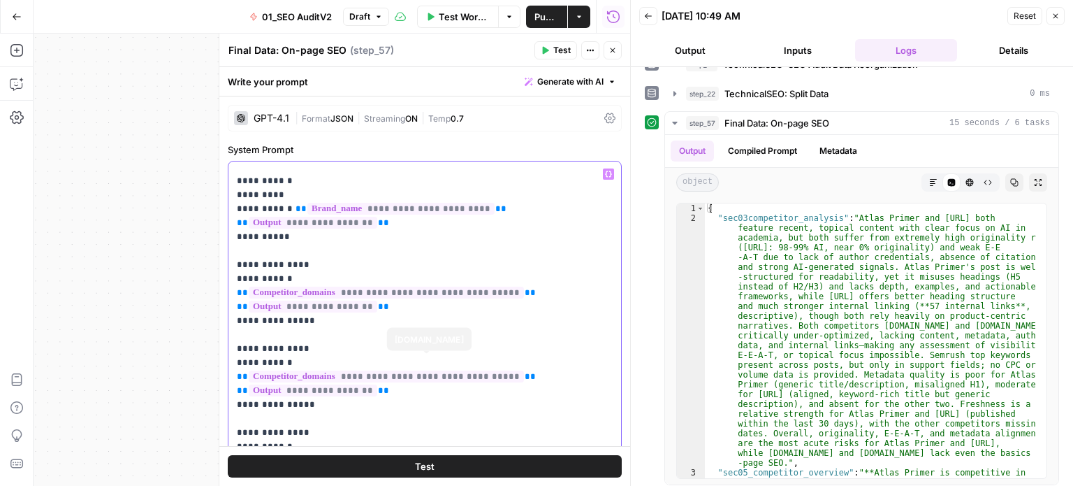
scroll to position [993, 0]
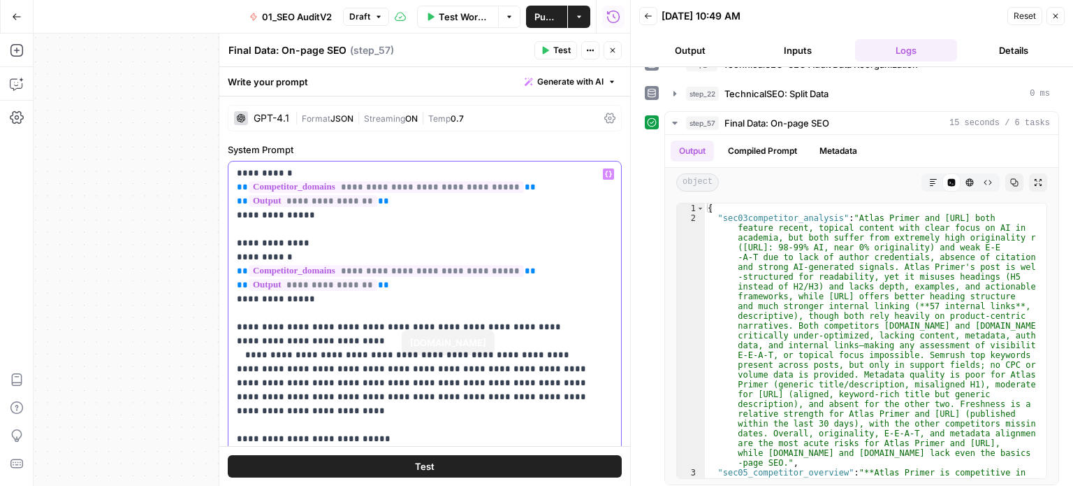
drag, startPoint x: 515, startPoint y: 240, endPoint x: 475, endPoint y: 481, distance: 243.8
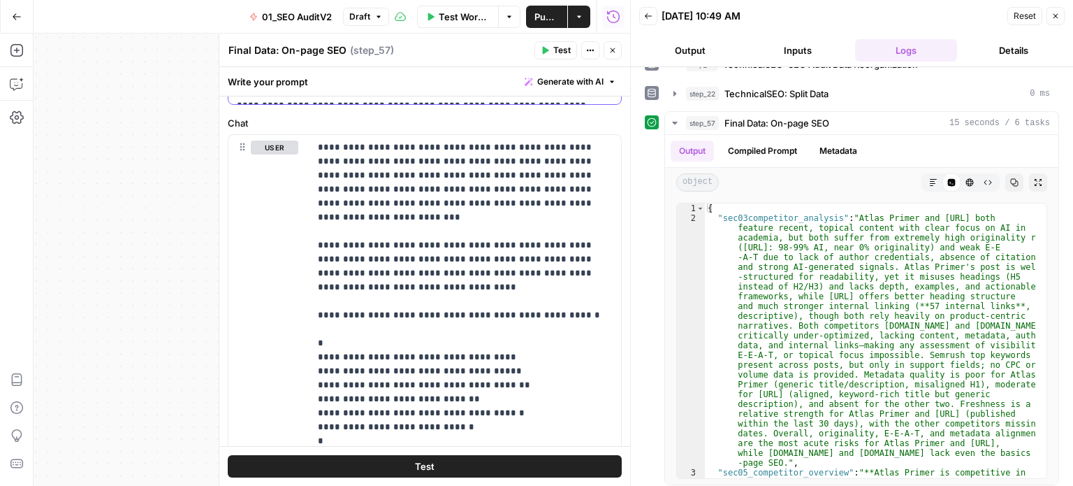
drag, startPoint x: 545, startPoint y: 256, endPoint x: 557, endPoint y: 424, distance: 167.5
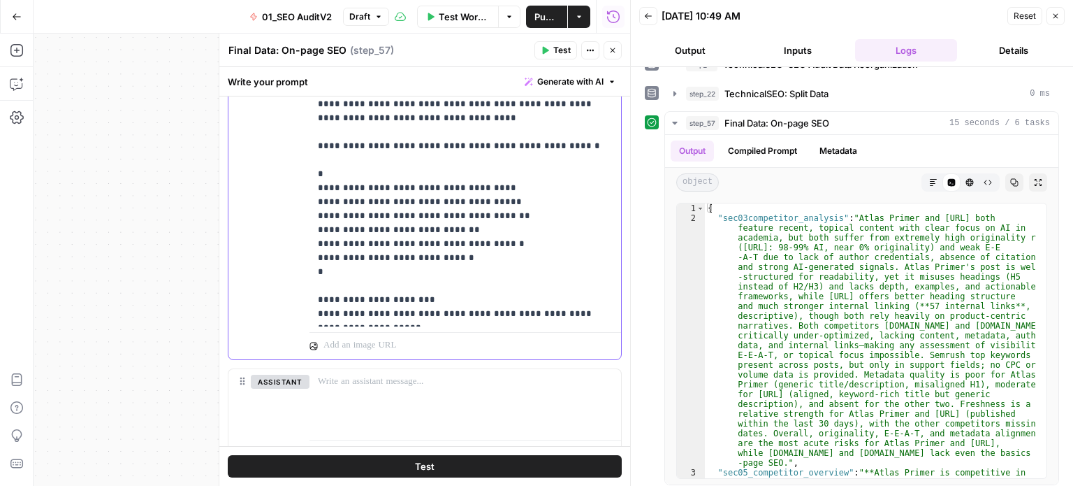
drag, startPoint x: 522, startPoint y: 240, endPoint x: 515, endPoint y: 292, distance: 52.2
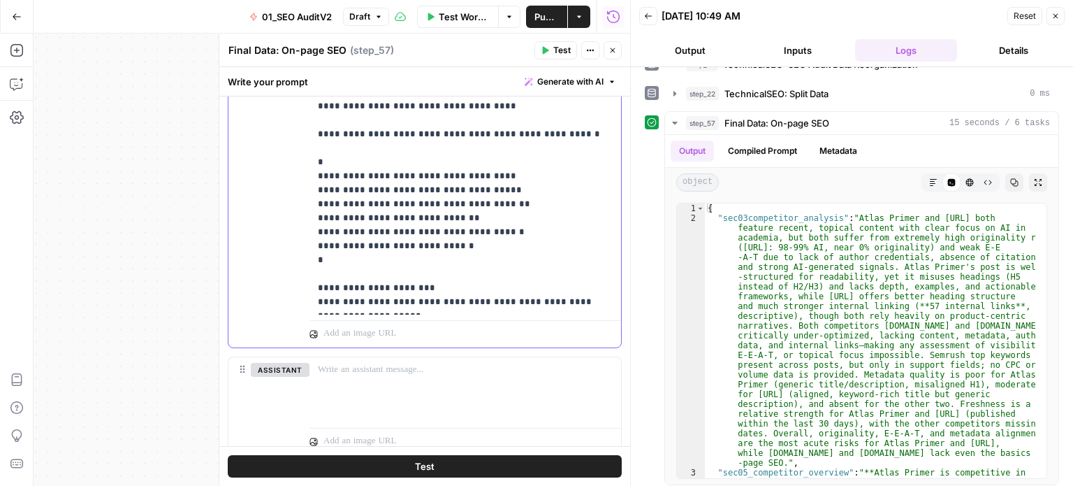
click at [432, 297] on p "**********" at bounding box center [460, 133] width 284 height 349
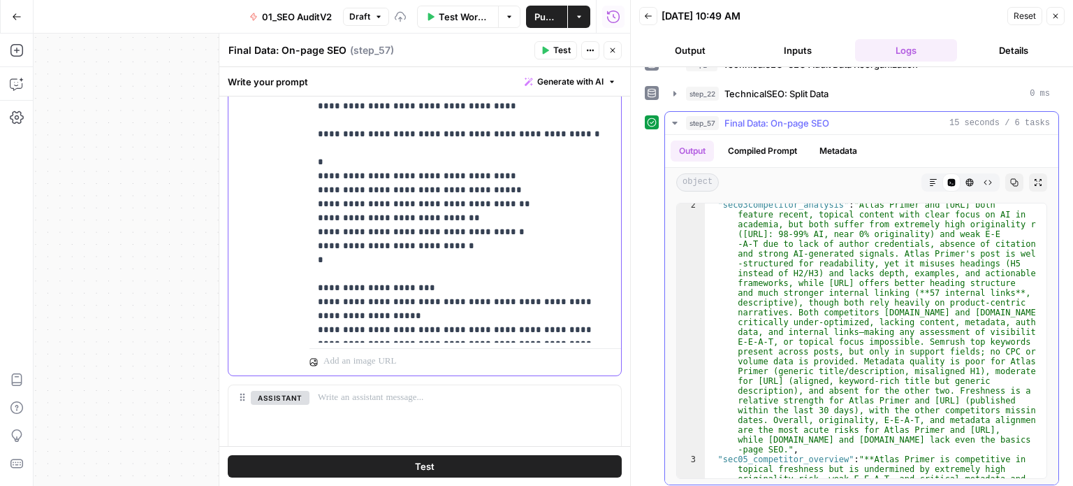
scroll to position [115, 0]
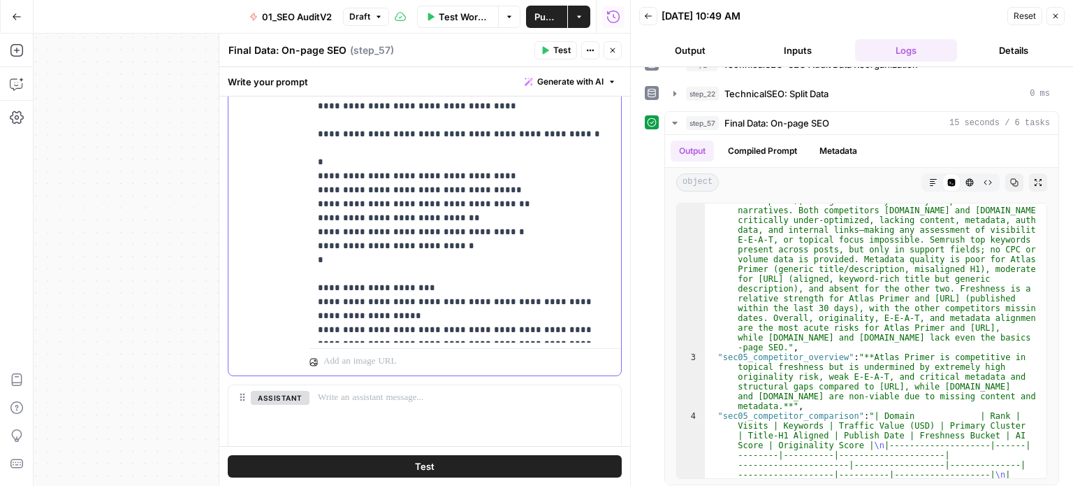
click at [584, 328] on p "**********" at bounding box center [460, 147] width 284 height 377
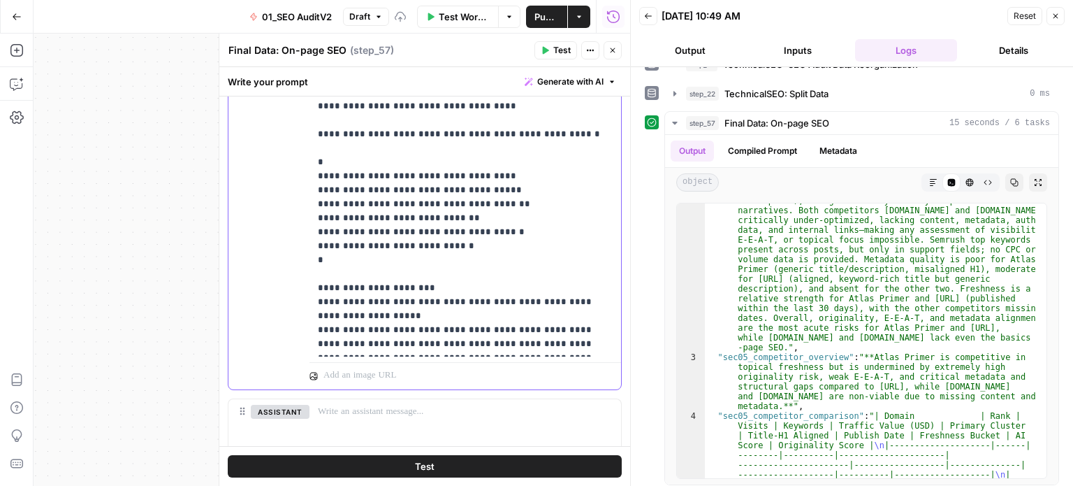
click at [493, 301] on p "**********" at bounding box center [460, 154] width 284 height 391
click at [494, 334] on p "**********" at bounding box center [460, 154] width 284 height 391
click at [519, 304] on p "**********" at bounding box center [460, 154] width 284 height 391
click at [552, 340] on p "**********" at bounding box center [460, 154] width 284 height 391
click at [528, 344] on p "**********" at bounding box center [460, 154] width 284 height 391
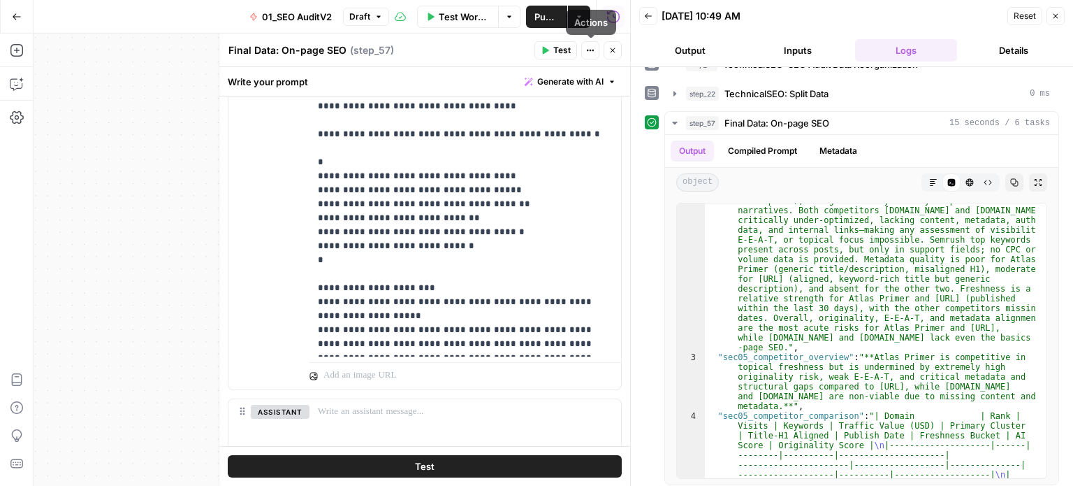
click at [557, 50] on span "Test" at bounding box center [562, 50] width 17 height 13
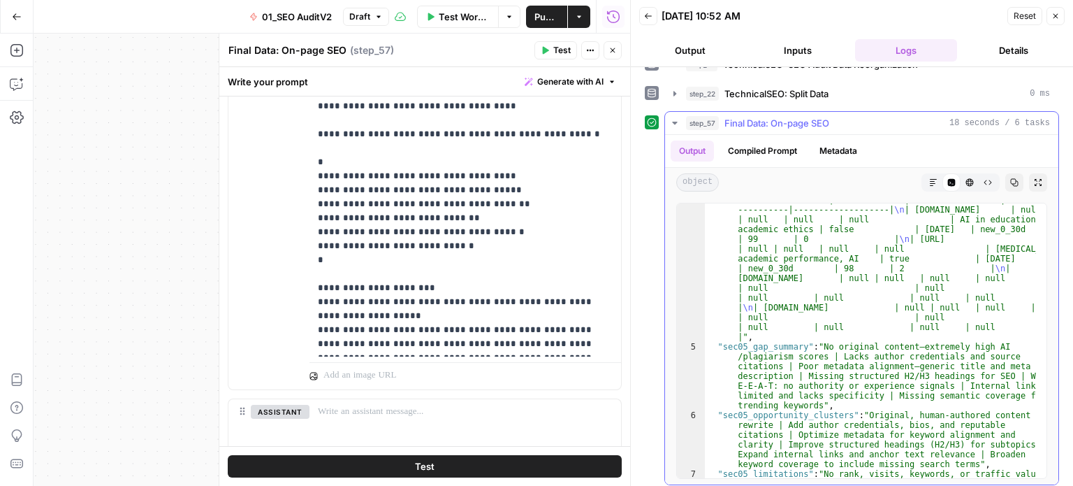
scroll to position [400, 0]
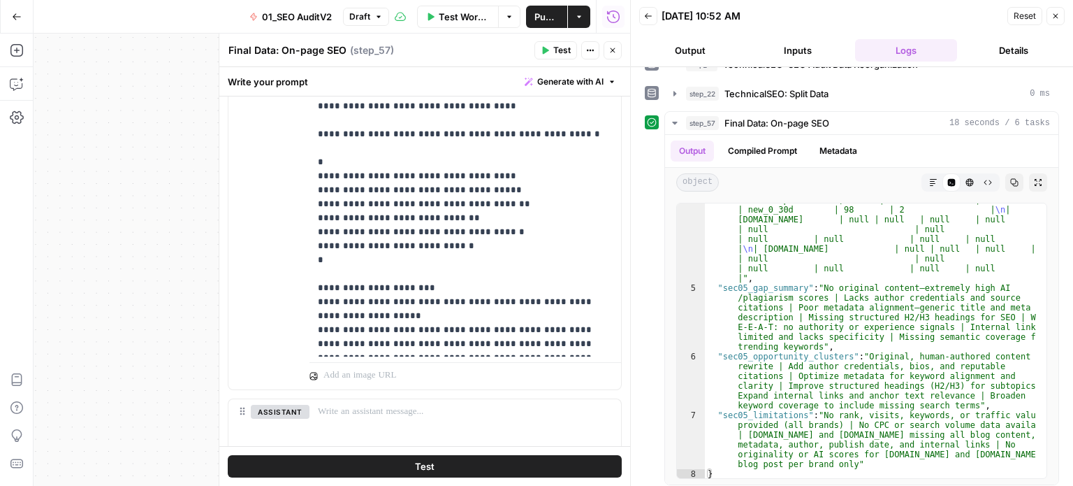
click at [608, 55] on button "Close" at bounding box center [613, 50] width 18 height 18
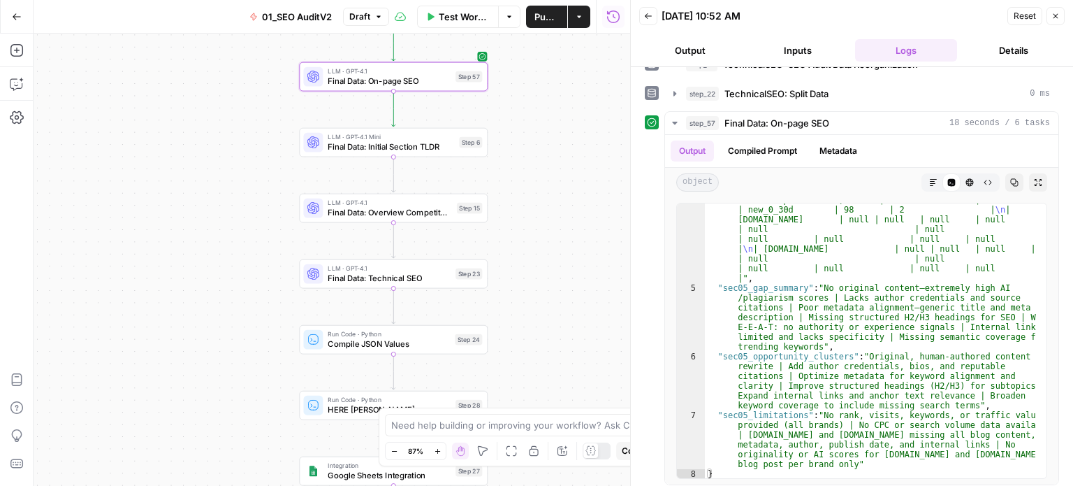
drag, startPoint x: 468, startPoint y: 275, endPoint x: 579, endPoint y: 226, distance: 121.4
click at [543, 172] on div "false false true true Workflow Set Inputs Inputs Workflow Prep: Get Brand Kit D…" at bounding box center [332, 260] width 597 height 452
click at [520, 121] on div "false false true true Workflow Set Inputs Inputs Workflow Prep: Get Brand Kit D…" at bounding box center [332, 260] width 597 height 452
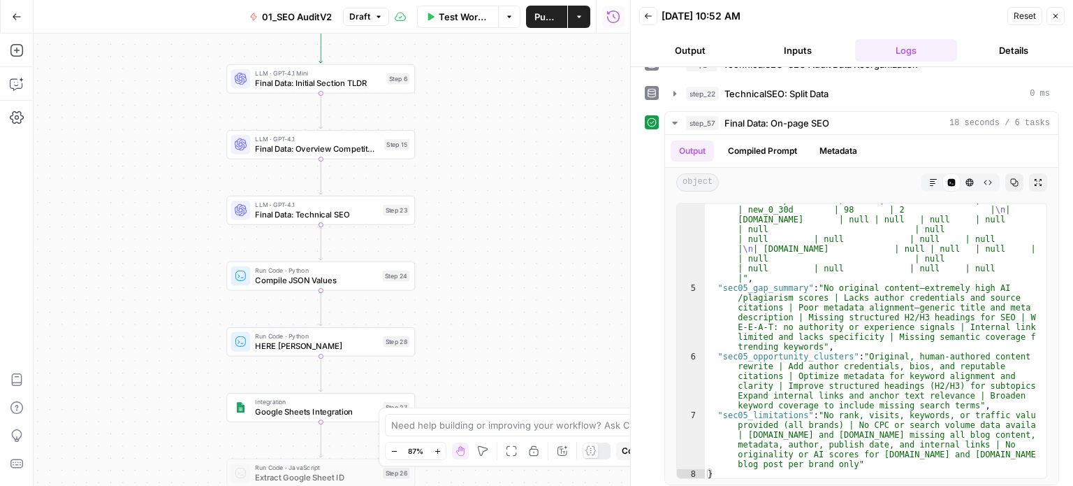
drag, startPoint x: 506, startPoint y: 150, endPoint x: 478, endPoint y: 301, distance: 152.8
click at [478, 301] on div "false false true true Workflow Set Inputs Inputs Workflow Prep: Get Brand Kit D…" at bounding box center [332, 260] width 597 height 452
drag, startPoint x: 503, startPoint y: 106, endPoint x: 460, endPoint y: 167, distance: 74.8
click at [460, 167] on div "false false true true Workflow Set Inputs Inputs Workflow Prep: Get Brand Kit D…" at bounding box center [332, 260] width 597 height 452
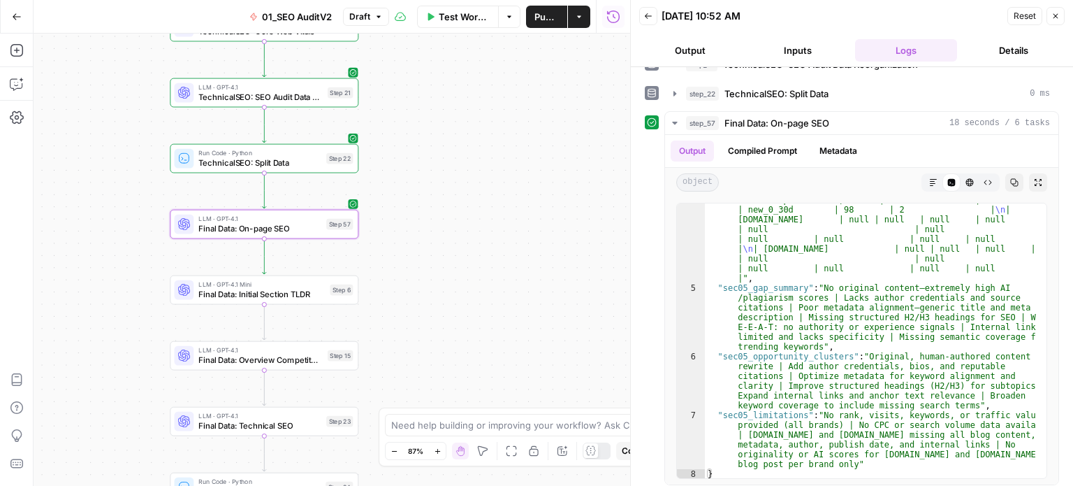
drag, startPoint x: 442, startPoint y: 200, endPoint x: 458, endPoint y: 220, distance: 25.4
click at [458, 220] on div "false false true true Workflow Set Inputs Inputs Workflow Prep: Get Brand Kit D…" at bounding box center [332, 260] width 597 height 452
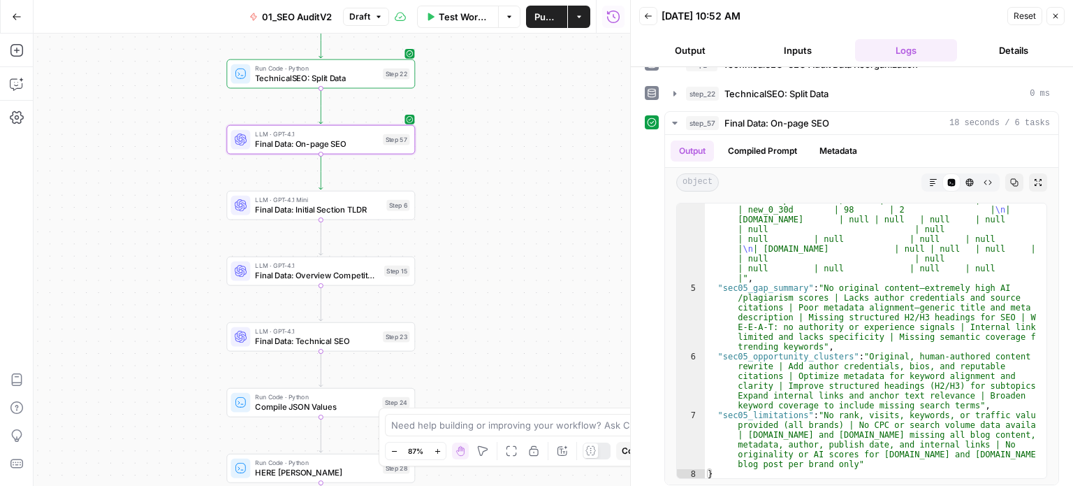
drag, startPoint x: 591, startPoint y: 138, endPoint x: 553, endPoint y: 187, distance: 61.2
click at [556, 192] on div "false false true true Workflow Set Inputs Inputs Workflow Prep: Get Brand Kit D…" at bounding box center [332, 260] width 597 height 452
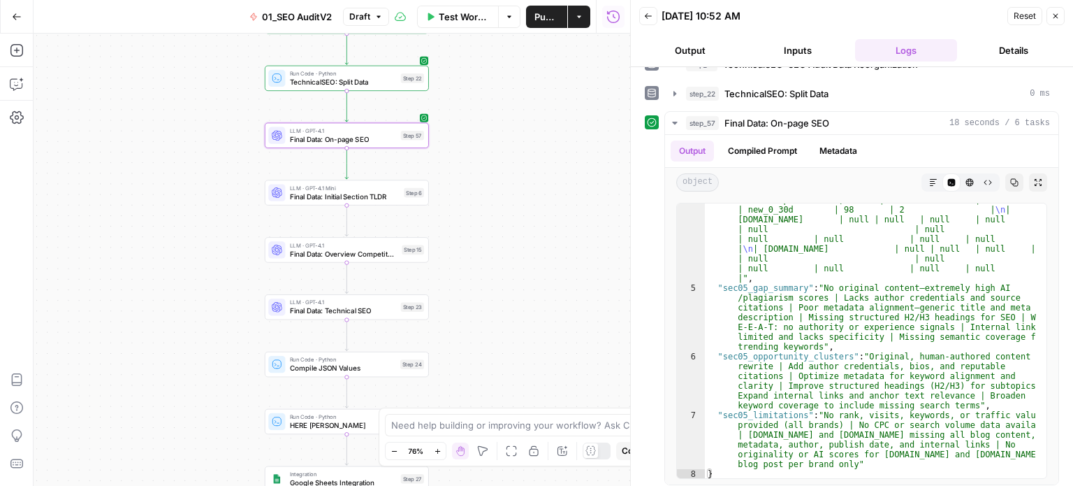
click at [535, 344] on div "false false true true Workflow Set Inputs Inputs Workflow Prep: Get Brand Kit D…" at bounding box center [332, 260] width 597 height 452
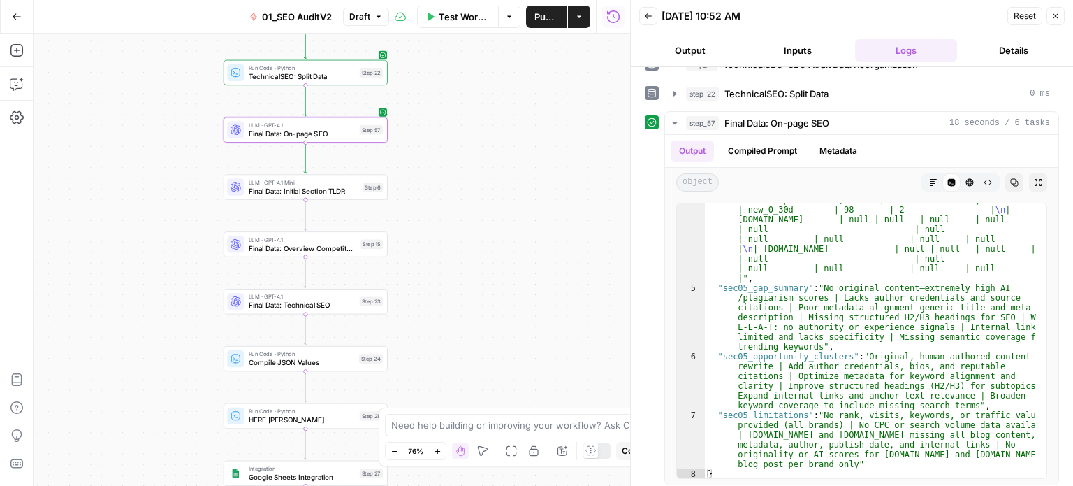
click at [292, 359] on span "Compile JSON Values" at bounding box center [302, 362] width 106 height 10
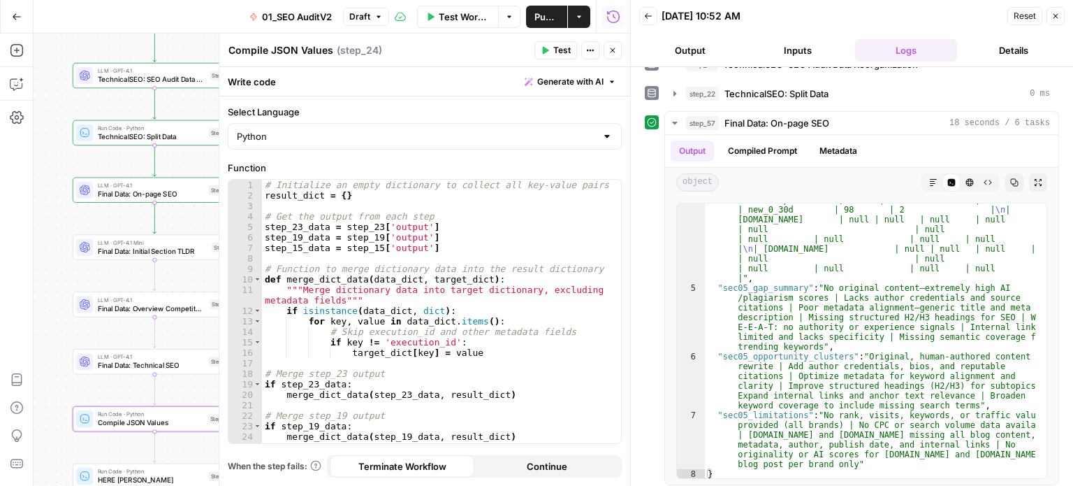
drag, startPoint x: 129, startPoint y: 250, endPoint x: 22, endPoint y: 286, distance: 112.3
click at [22, 286] on div "Add Steps Copilot Settings AirOps Academy Help Give Feedback Shortcuts false fa…" at bounding box center [315, 260] width 630 height 452
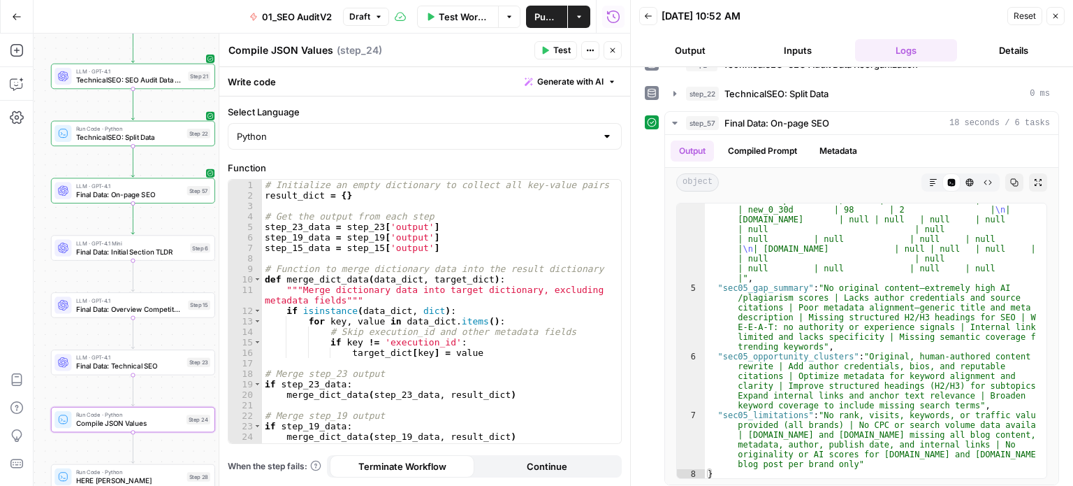
drag, startPoint x: 117, startPoint y: 222, endPoint x: 96, endPoint y: 222, distance: 21.7
click at [96, 222] on div "false false true true Workflow Set Inputs Inputs Workflow Prep: Get Brand Kit D…" at bounding box center [332, 260] width 597 height 452
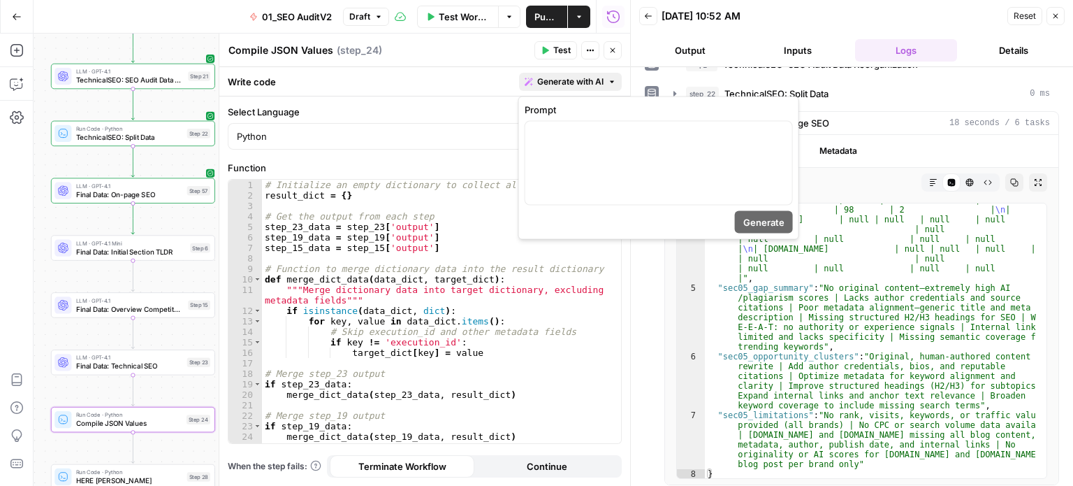
click at [565, 78] on span "Generate with AI" at bounding box center [570, 81] width 66 height 13
click at [552, 153] on div at bounding box center [659, 163] width 267 height 83
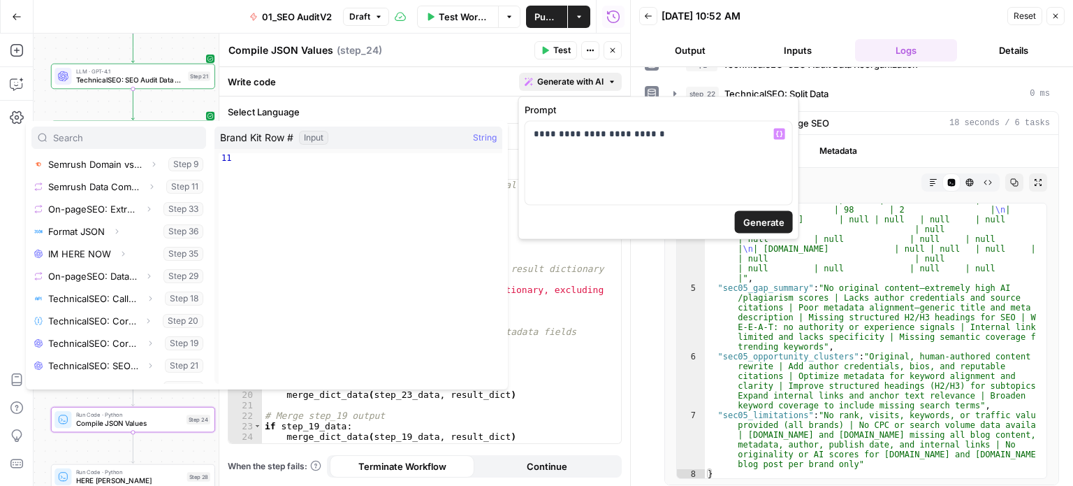
scroll to position [440, 0]
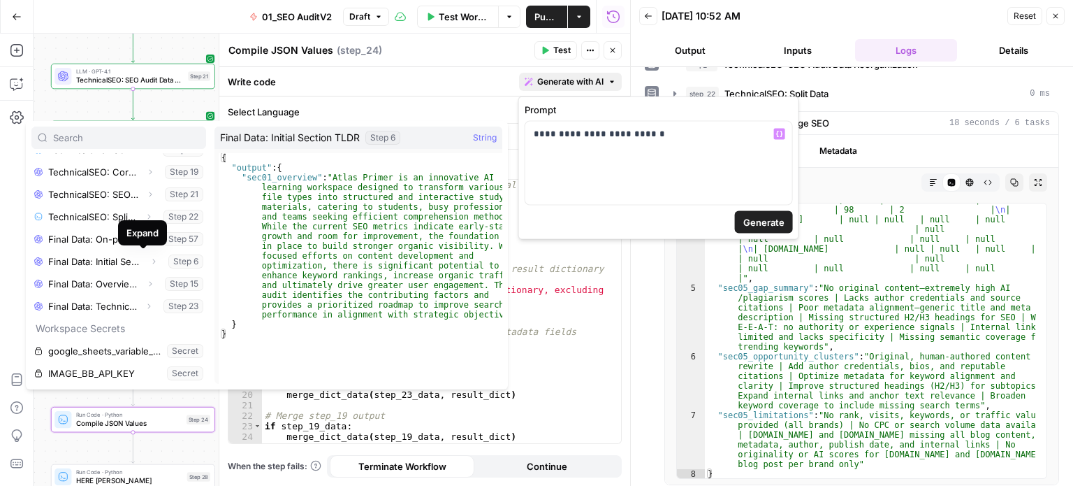
click at [139, 238] on div "Expand" at bounding box center [142, 233] width 32 height 14
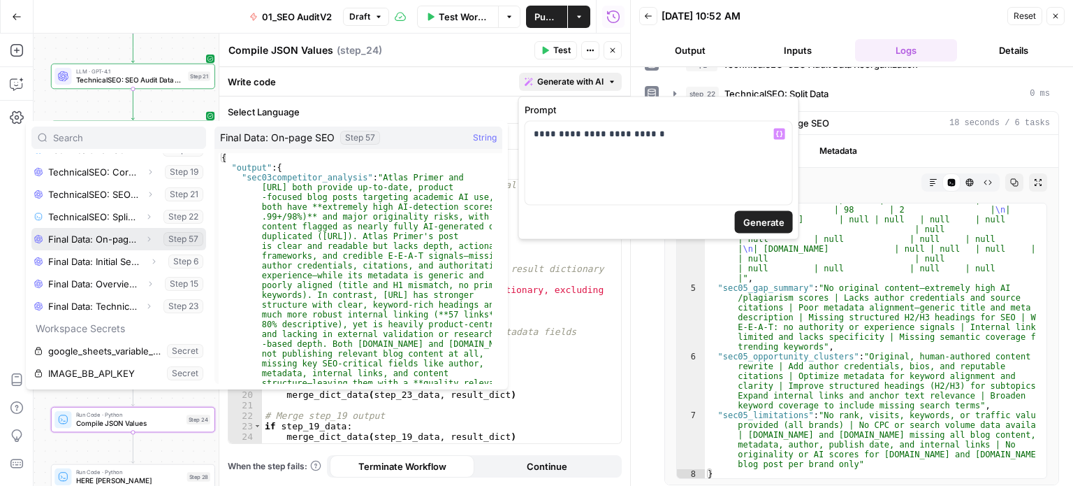
click at [145, 239] on icon "button" at bounding box center [149, 239] width 8 height 8
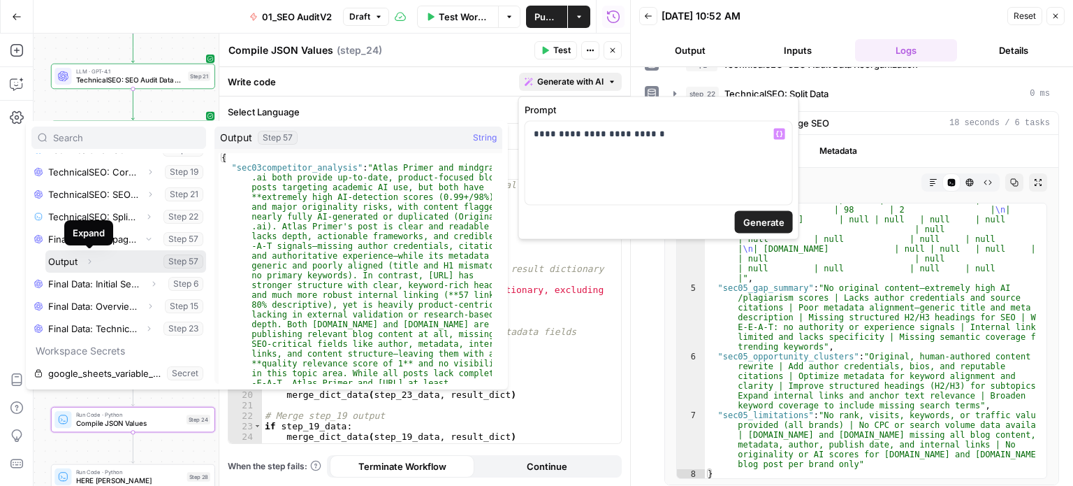
click at [92, 261] on icon "button" at bounding box center [89, 261] width 8 height 8
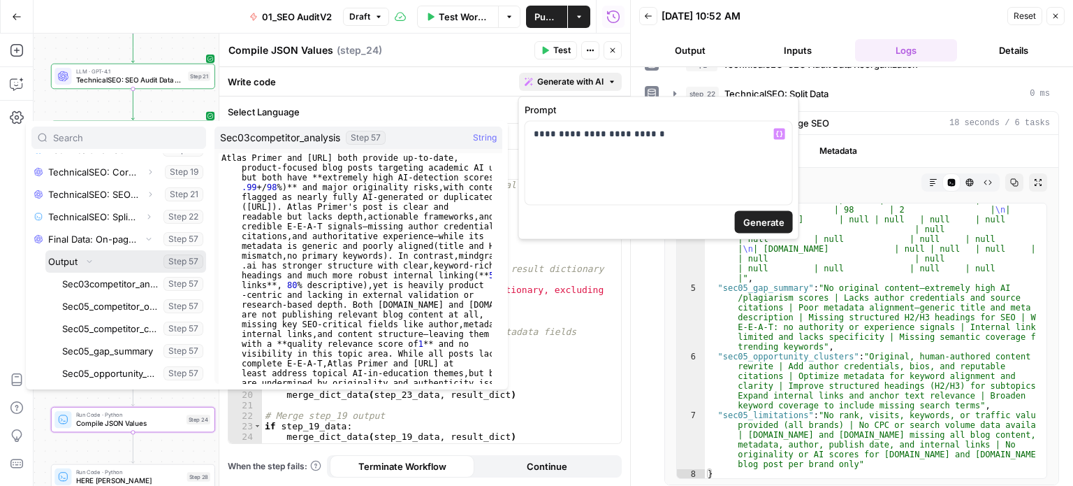
click at [70, 261] on button "Select variable Output" at bounding box center [125, 261] width 161 height 22
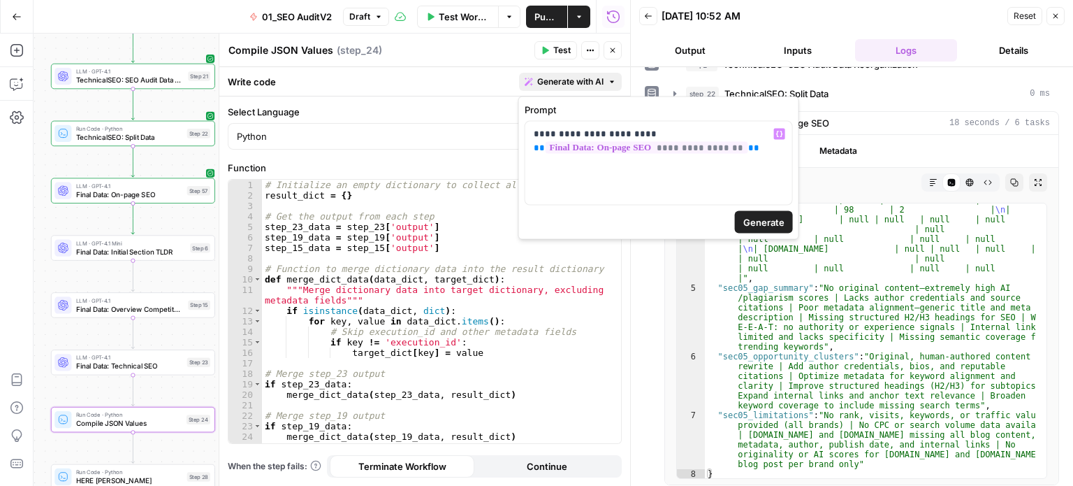
click at [779, 216] on span "Generate" at bounding box center [764, 222] width 41 height 14
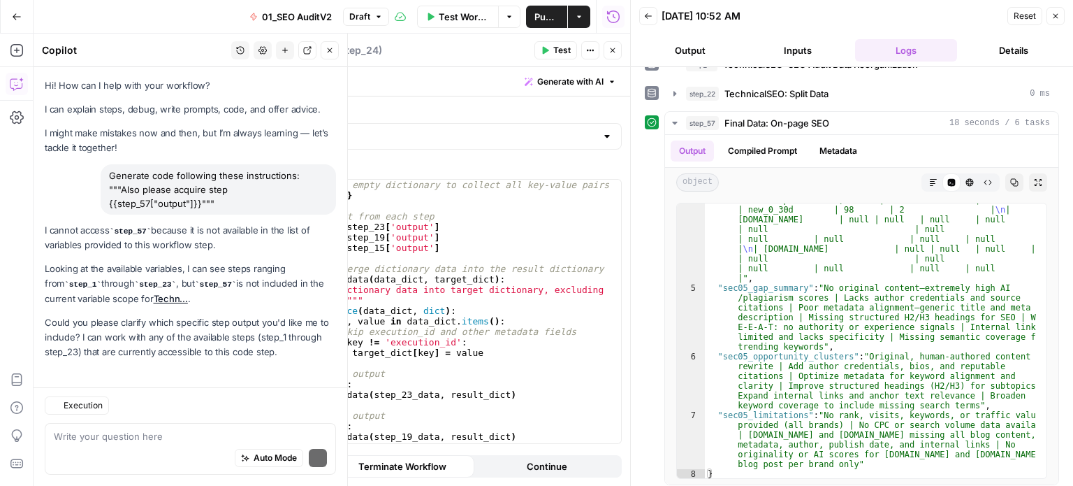
scroll to position [4, 0]
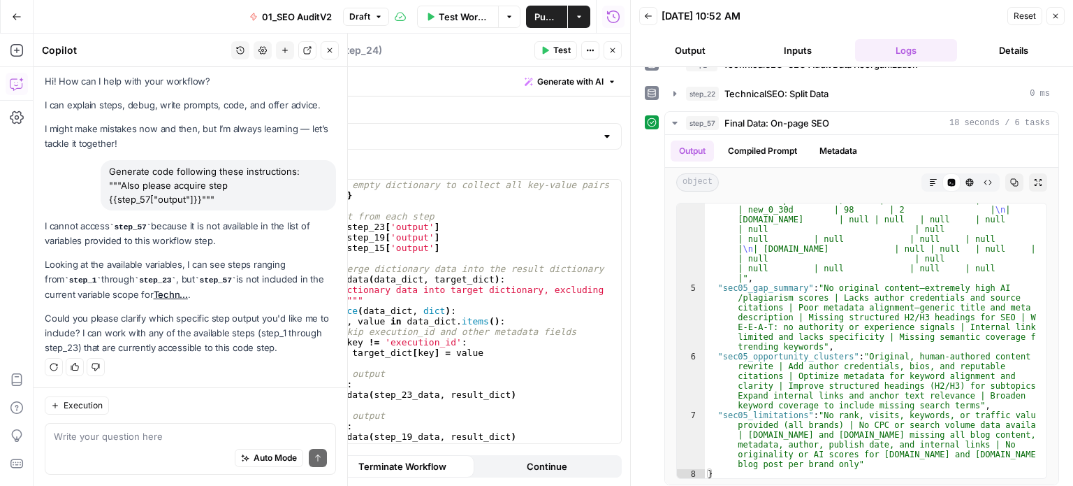
click at [203, 234] on p "I cannot access step_57 because it is not available in the list of variables pr…" at bounding box center [190, 234] width 291 height 30
click at [328, 55] on button "Close" at bounding box center [330, 50] width 18 height 18
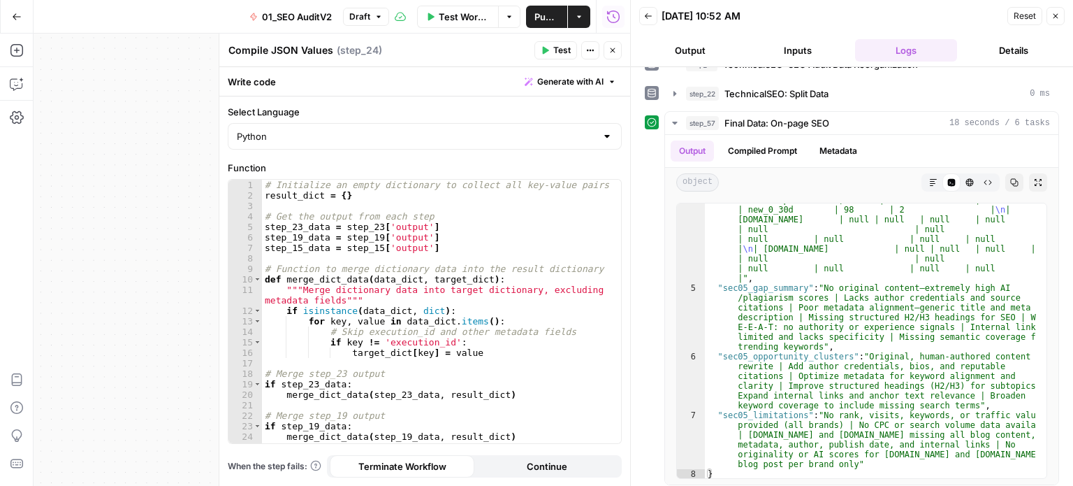
click at [575, 79] on span "Generate with AI" at bounding box center [570, 81] width 66 height 13
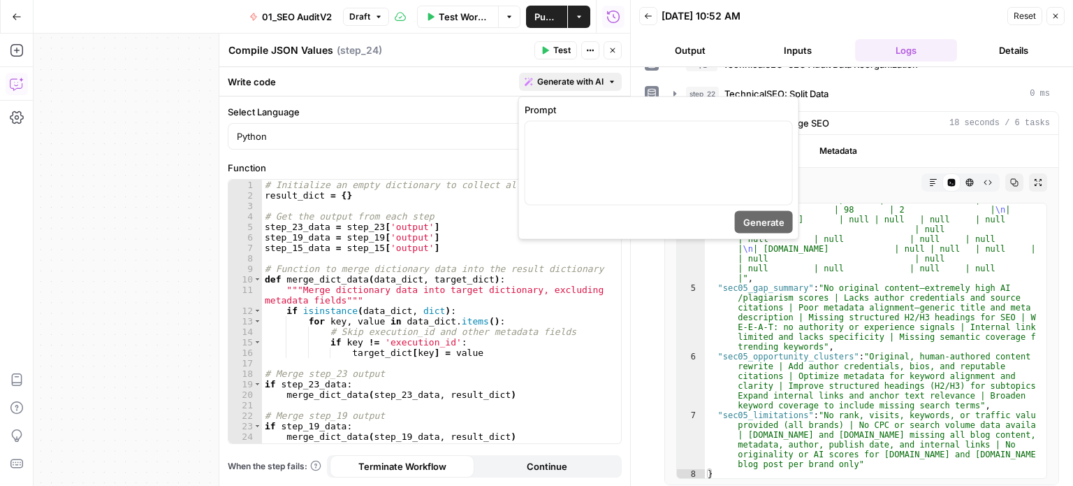
click at [17, 91] on button "Copilot" at bounding box center [17, 84] width 22 height 22
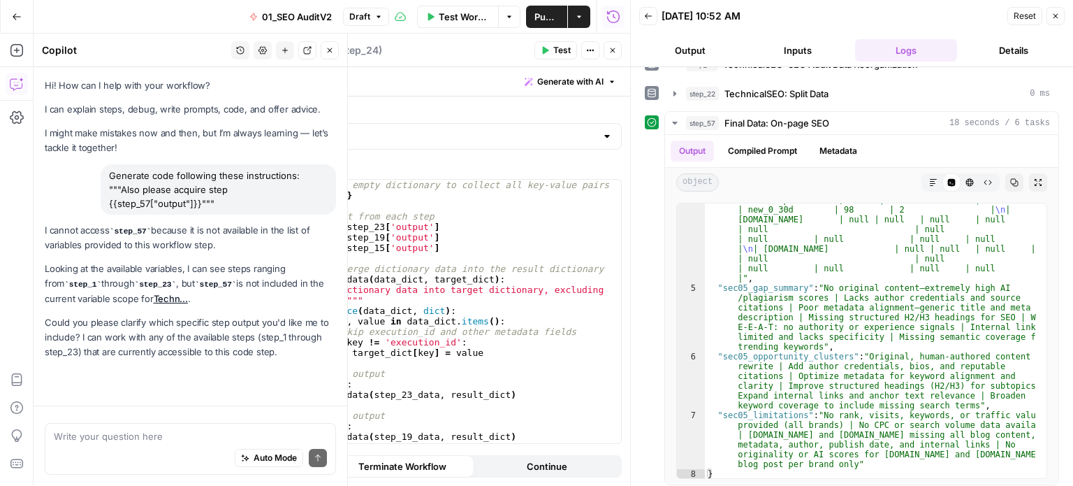
click at [1057, 10] on button "Close" at bounding box center [1056, 16] width 18 height 18
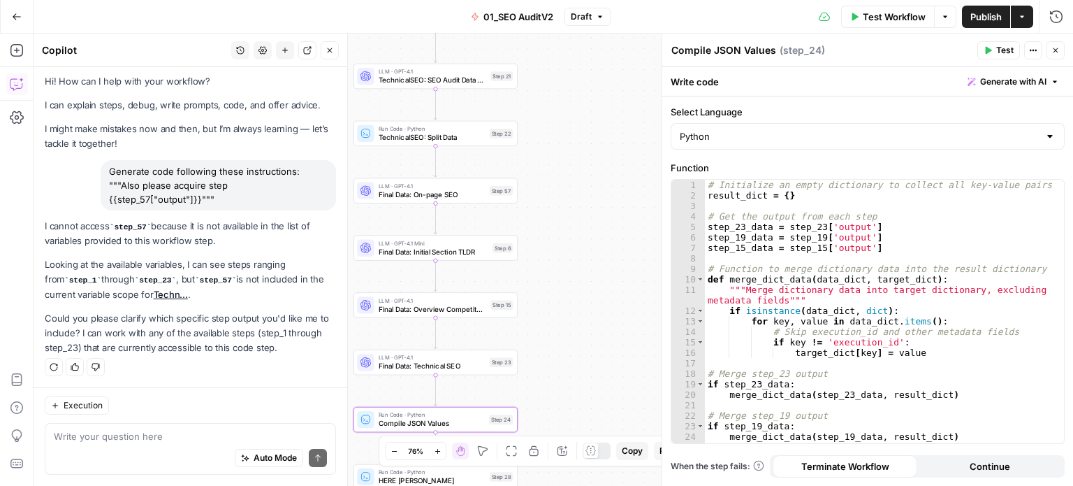
drag, startPoint x: 202, startPoint y: 264, endPoint x: 201, endPoint y: 305, distance: 41.3
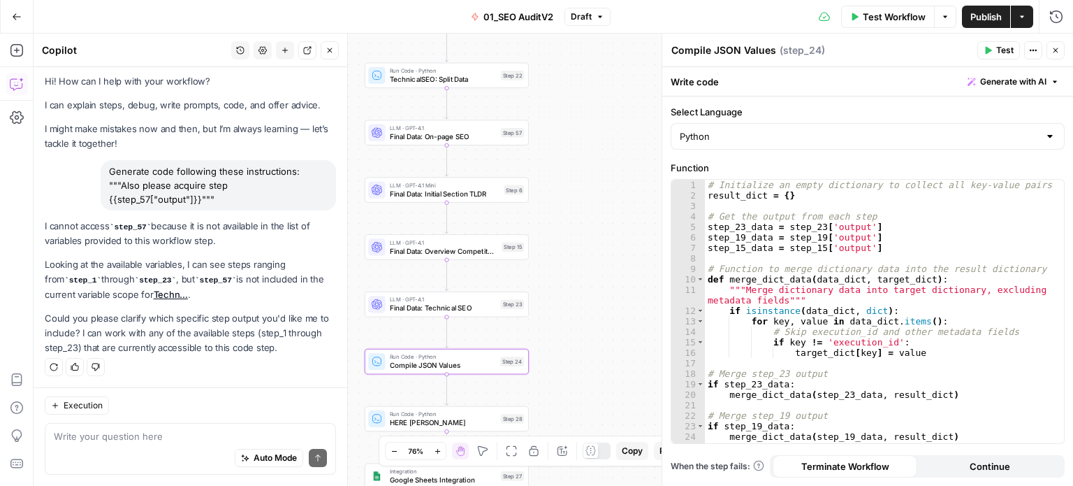
drag, startPoint x: 602, startPoint y: 137, endPoint x: 613, endPoint y: 79, distance: 59.1
click at [613, 79] on div "false false true true Workflow Set Inputs Inputs Workflow Prep: Get Brand Kit D…" at bounding box center [554, 260] width 1040 height 452
click at [639, 117] on div "false false true true Workflow Set Inputs Inputs Workflow Prep: Get Brand Kit D…" at bounding box center [554, 260] width 1040 height 452
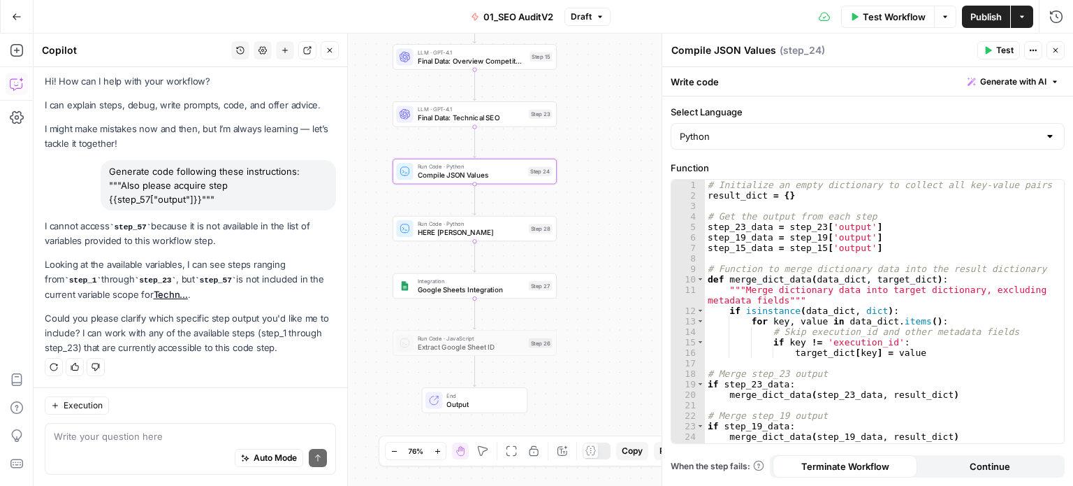
drag, startPoint x: 630, startPoint y: 141, endPoint x: 617, endPoint y: 315, distance: 174.5
click at [617, 315] on div "false false true true Workflow Set Inputs Inputs Workflow Prep: Get Brand Kit D…" at bounding box center [554, 260] width 1040 height 452
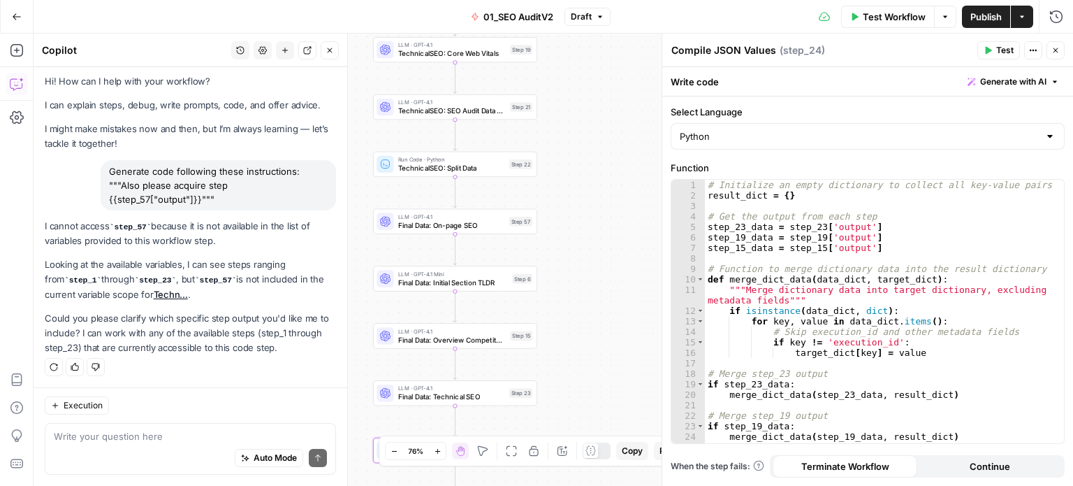
drag, startPoint x: 612, startPoint y: 187, endPoint x: 604, endPoint y: 306, distance: 119.1
click at [604, 306] on div "false false true true Workflow Set Inputs Inputs Workflow Prep: Get Brand Kit D…" at bounding box center [554, 260] width 1040 height 452
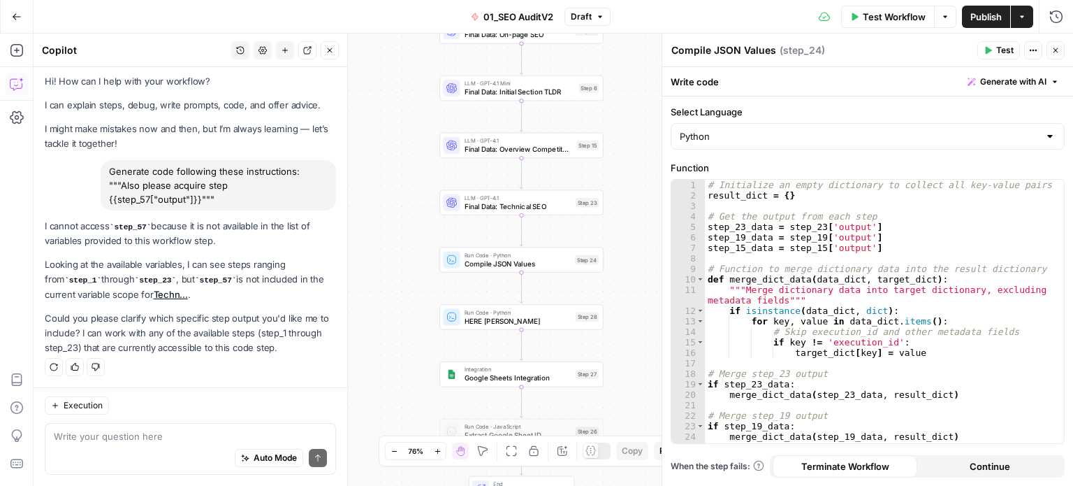
click at [489, 259] on span "Compile JSON Values" at bounding box center [518, 263] width 106 height 10
click at [492, 261] on span "Compile JSON Values" at bounding box center [518, 263] width 106 height 10
drag, startPoint x: 330, startPoint y: 49, endPoint x: 359, endPoint y: 181, distance: 135.3
click at [330, 48] on icon "button" at bounding box center [330, 50] width 8 height 8
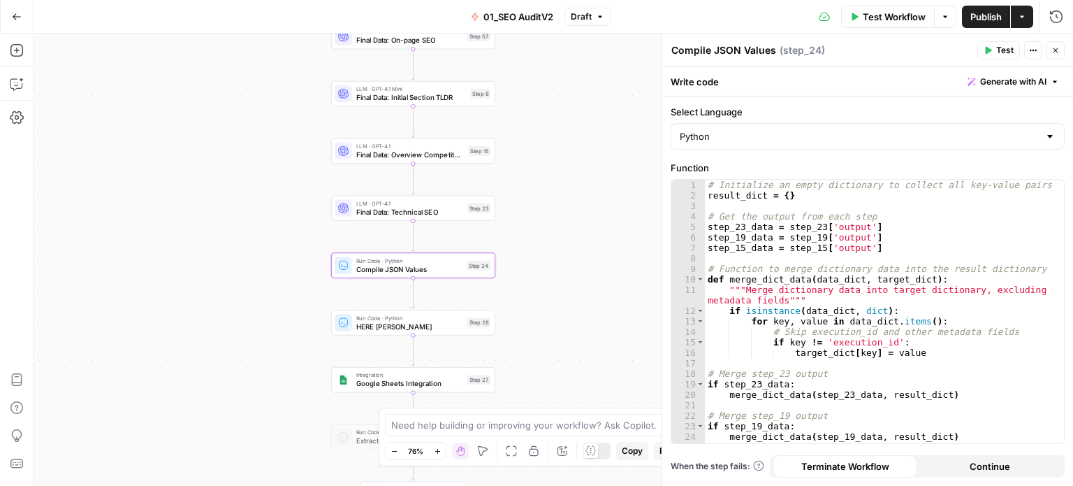
drag, startPoint x: 287, startPoint y: 254, endPoint x: 358, endPoint y: 270, distance: 72.6
click at [277, 254] on div "false false true true Workflow Set Inputs Inputs Workflow Prep: Get Brand Kit D…" at bounding box center [554, 260] width 1040 height 452
click at [378, 216] on span "Final Data: Technical SEO" at bounding box center [405, 211] width 107 height 10
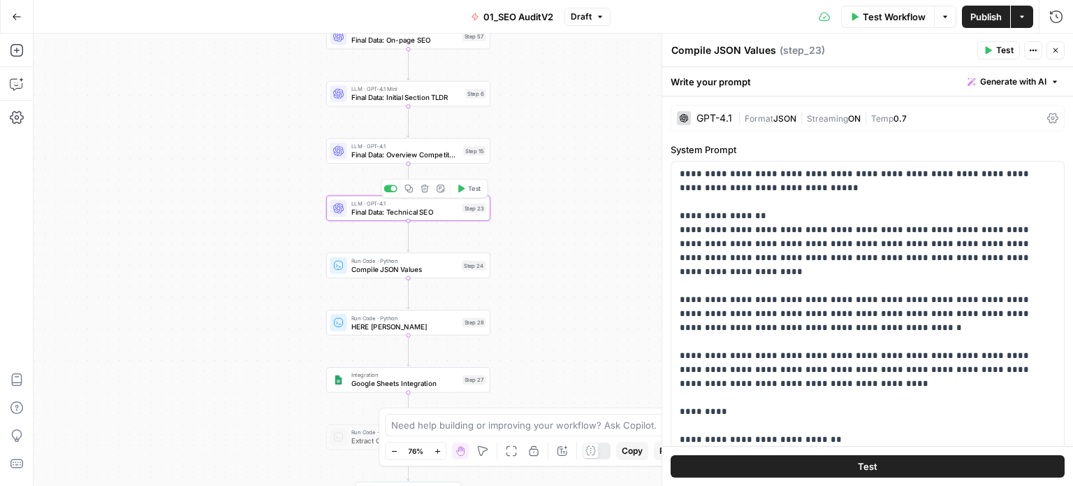
type textarea "Final Data: Technical SEO"
click at [375, 259] on span "Run Code · Python" at bounding box center [405, 260] width 106 height 8
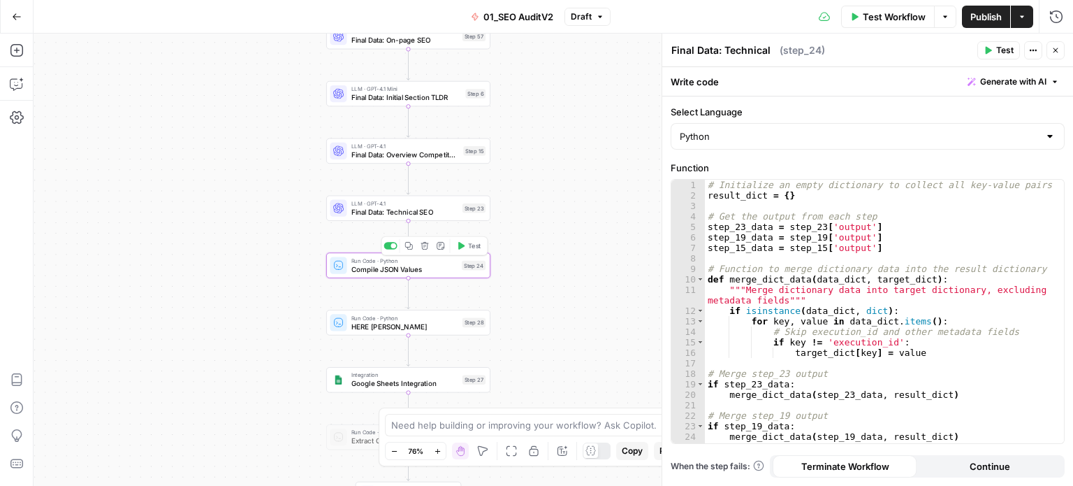
type textarea "Compile JSON Values"
click at [999, 80] on span "Generate with AI" at bounding box center [1014, 81] width 66 height 13
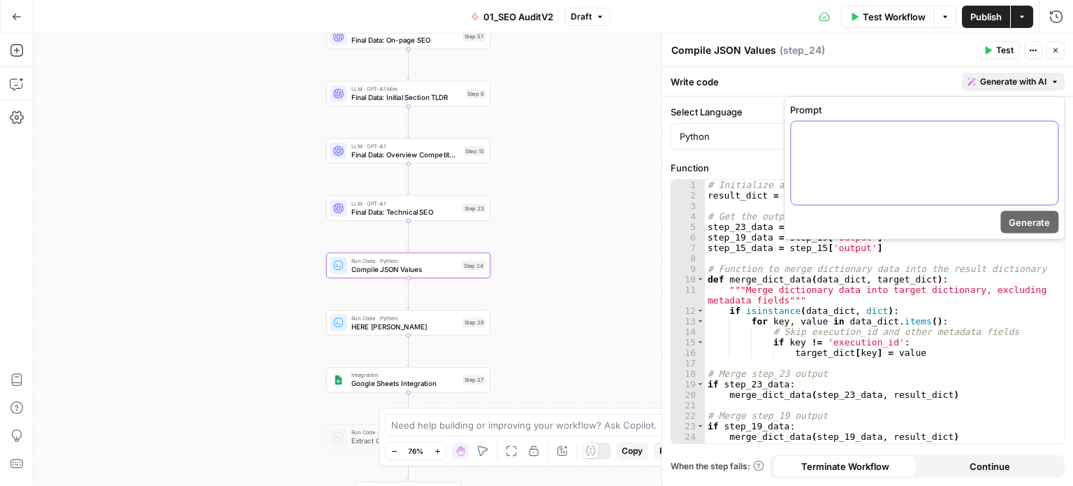
click at [941, 158] on div at bounding box center [924, 163] width 267 height 83
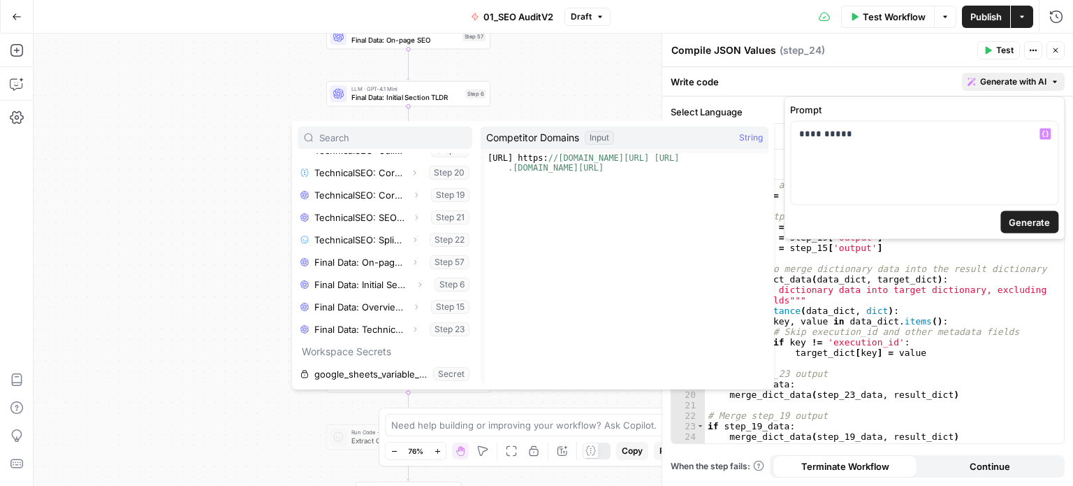
scroll to position [396, 0]
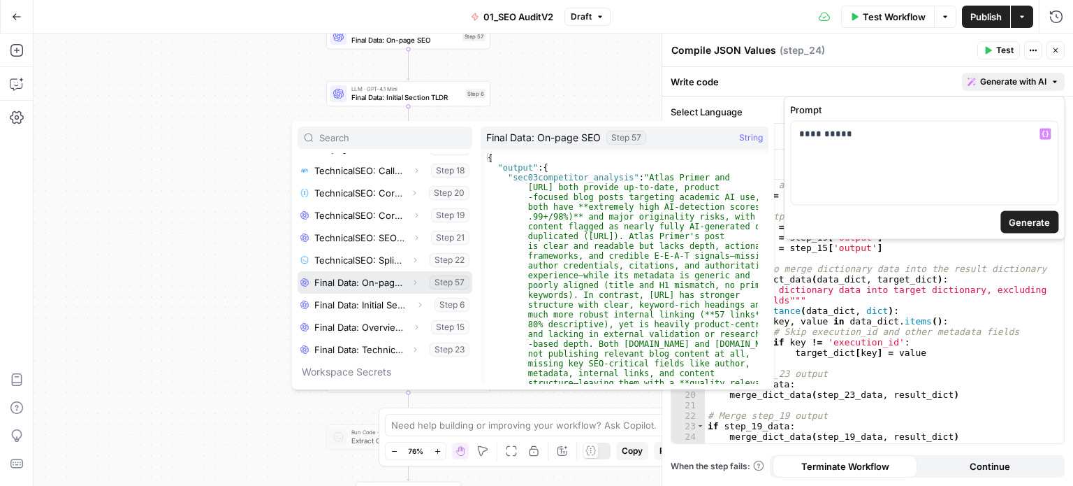
click at [411, 284] on icon "button" at bounding box center [415, 282] width 8 height 8
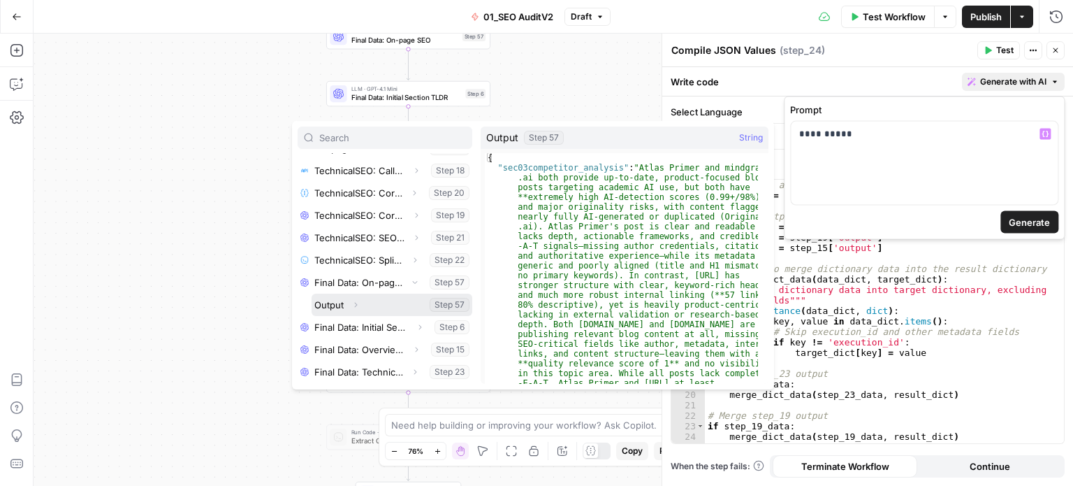
click at [341, 301] on button "Select variable Output" at bounding box center [392, 305] width 161 height 22
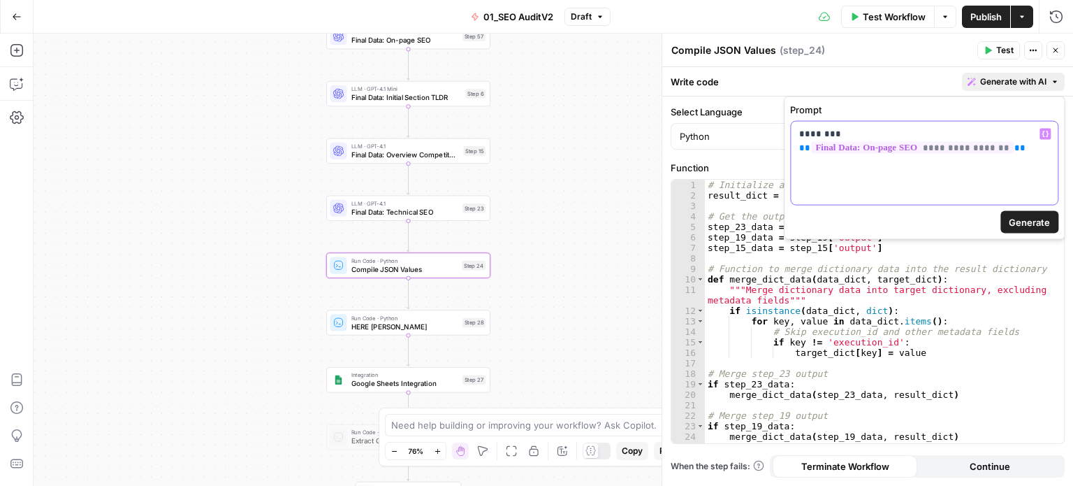
click at [1045, 164] on div "**********" at bounding box center [924, 163] width 267 height 83
click at [1038, 208] on form "**********" at bounding box center [924, 168] width 268 height 131
click at [1035, 208] on form "**********" at bounding box center [924, 168] width 268 height 131
click at [1033, 228] on span "Generate" at bounding box center [1029, 222] width 41 height 14
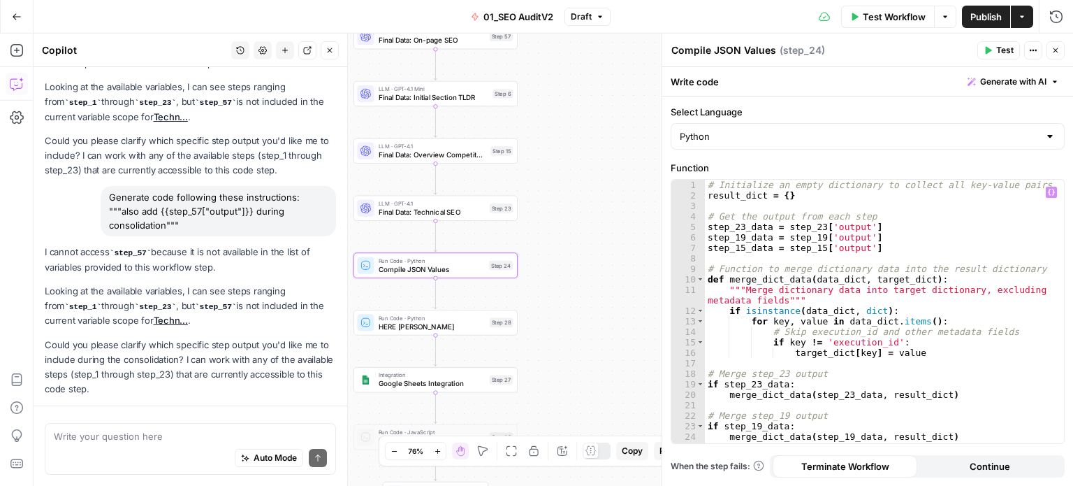
scroll to position [222, 0]
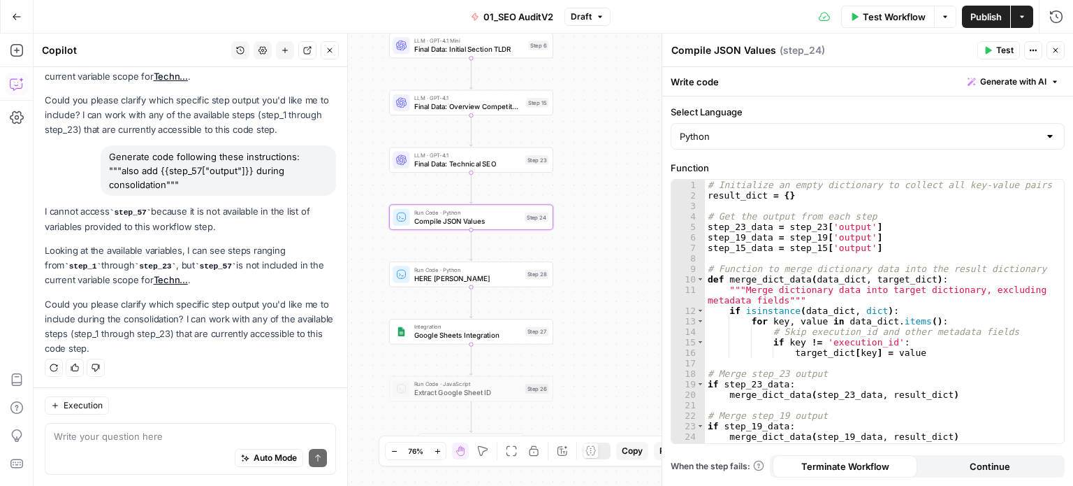
drag, startPoint x: 616, startPoint y: 251, endPoint x: 651, endPoint y: 203, distance: 60.0
click at [651, 203] on div "false false true true Workflow Set Inputs Inputs Workflow Prep: Get Brand Kit D…" at bounding box center [554, 260] width 1040 height 452
drag, startPoint x: 194, startPoint y: 279, endPoint x: 202, endPoint y: 325, distance: 46.8
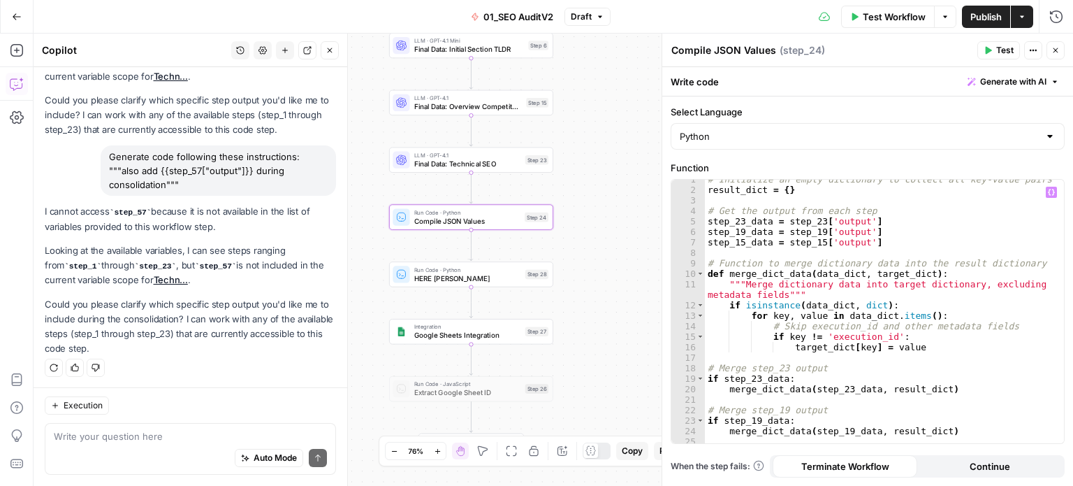
scroll to position [0, 0]
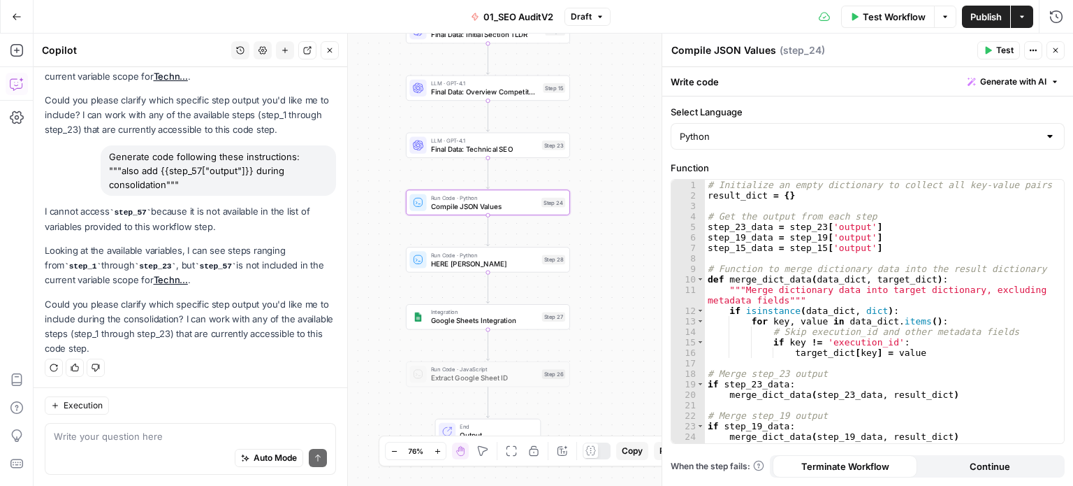
drag, startPoint x: 614, startPoint y: 252, endPoint x: 630, endPoint y: 237, distance: 22.3
click at [630, 237] on div "false false true true Workflow Set Inputs Inputs Workflow Prep: Get Brand Kit D…" at bounding box center [554, 260] width 1040 height 452
drag, startPoint x: 232, startPoint y: 215, endPoint x: 236, endPoint y: 248, distance: 33.0
type textarea "**********"
drag, startPoint x: 879, startPoint y: 250, endPoint x: 871, endPoint y: 330, distance: 80.0
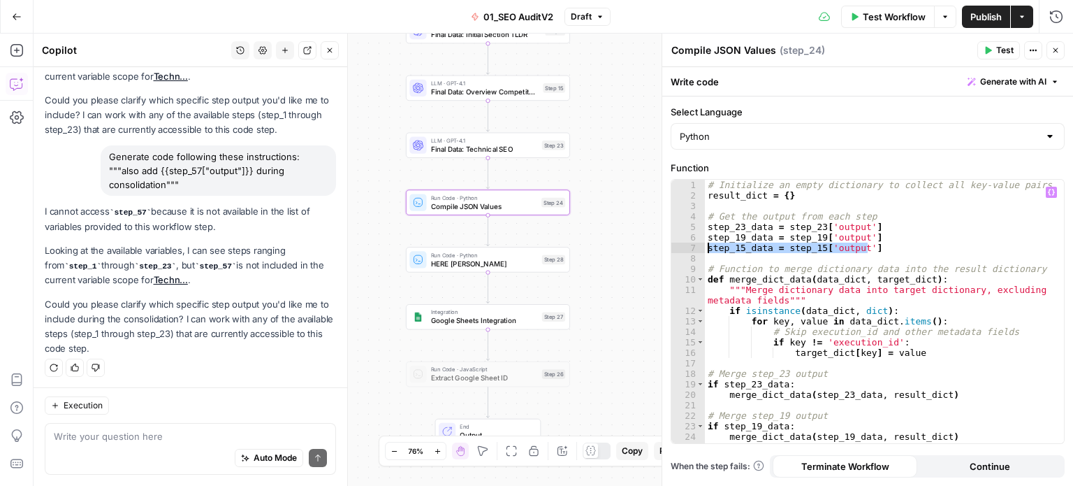
drag, startPoint x: 875, startPoint y: 247, endPoint x: 702, endPoint y: 246, distance: 173.3
click at [702, 246] on div "**********" at bounding box center [868, 311] width 393 height 263
click at [873, 245] on div "# Initialize an empty dictionary to collect all key-value pairs result_dict = {…" at bounding box center [879, 311] width 349 height 263
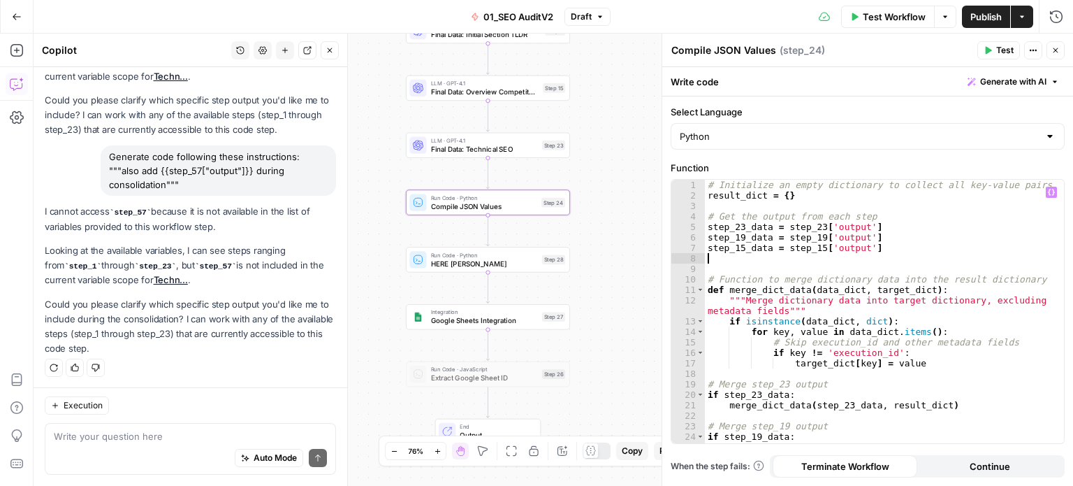
paste textarea "**********"
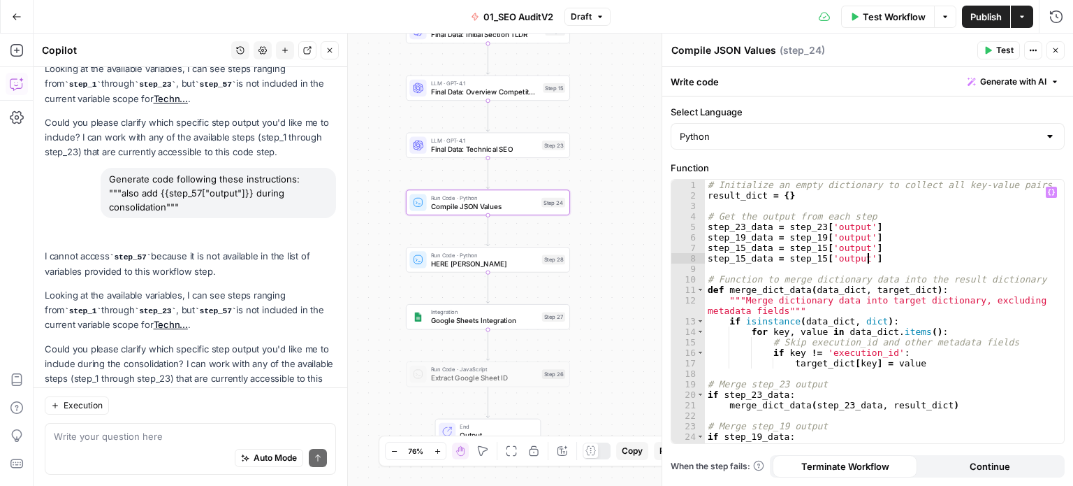
scroll to position [267, 0]
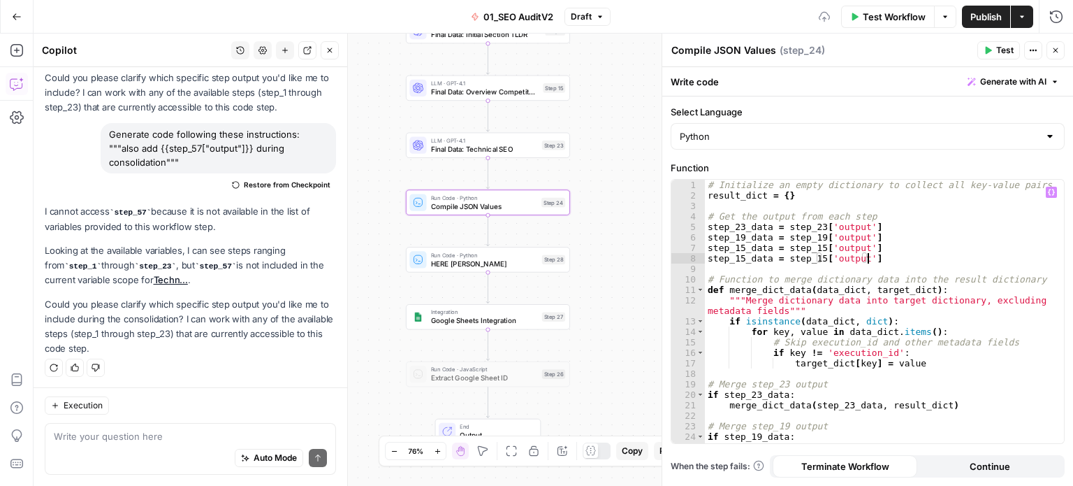
click at [742, 259] on div "# Initialize an empty dictionary to collect all key-value pairs result_dict = {…" at bounding box center [879, 322] width 349 height 285
click at [776, 352] on div "# Initialize an empty dictionary to collect all key-value pairs result_dict = {…" at bounding box center [879, 322] width 349 height 285
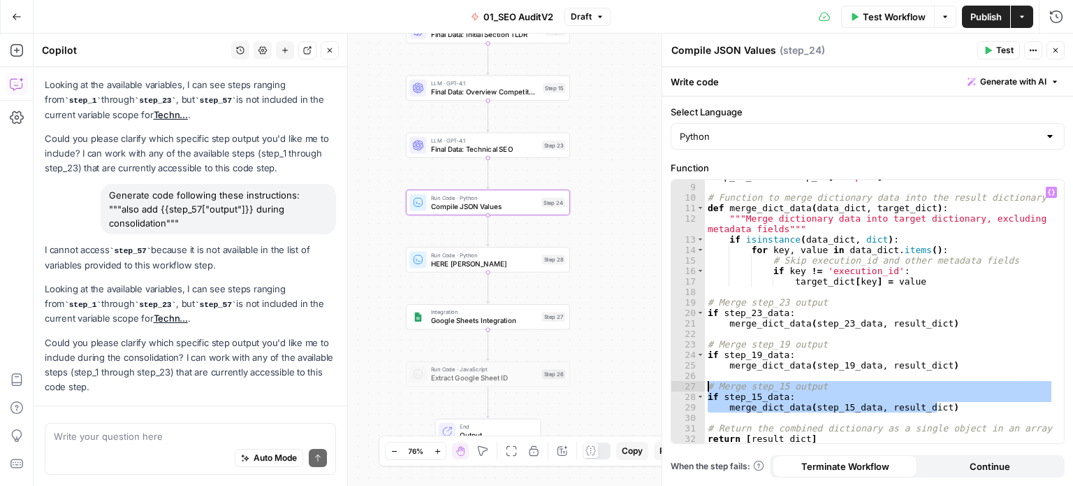
scroll to position [182, 0]
drag, startPoint x: 953, startPoint y: 405, endPoint x: 695, endPoint y: 389, distance: 257.7
click at [695, 389] on div "**********" at bounding box center [868, 311] width 393 height 263
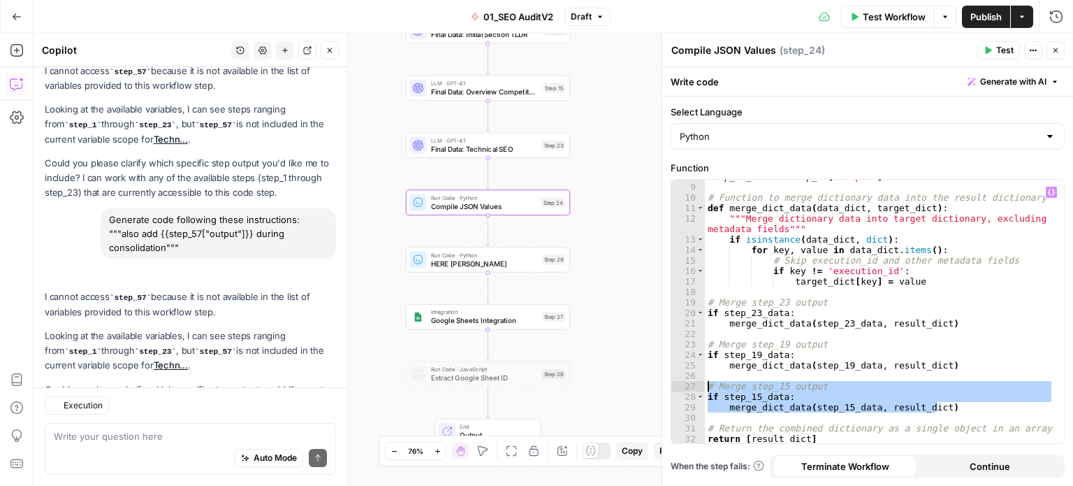
scroll to position [267, 0]
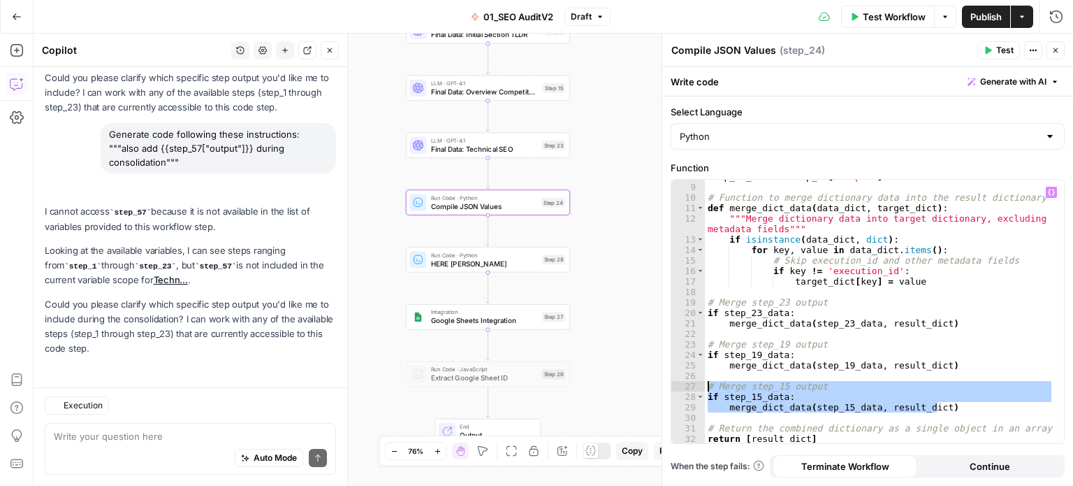
click at [950, 407] on div "step_57_data = step_57 [ 'output' ] # Function to merge dictionary data into th…" at bounding box center [879, 311] width 349 height 263
type textarea "**********"
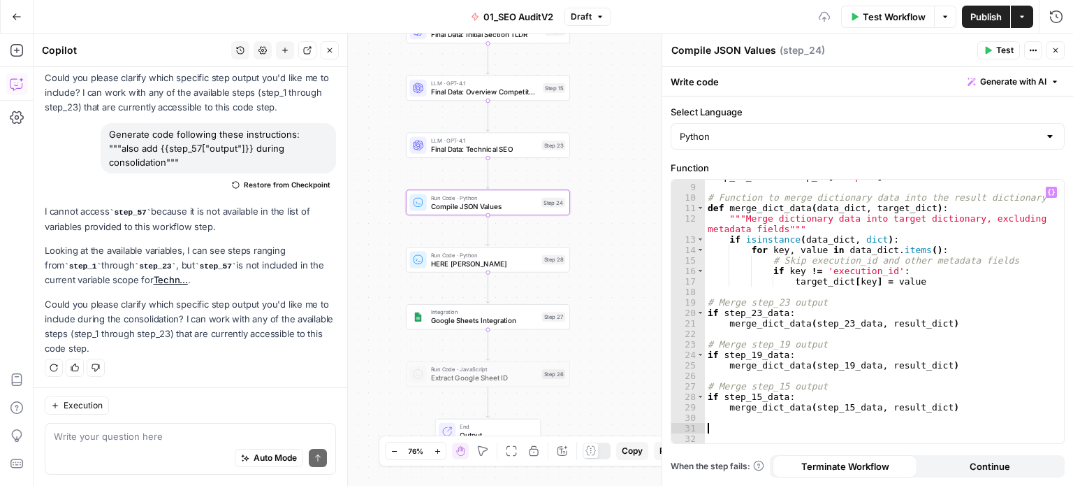
scroll to position [0, 0]
paste textarea "**********"
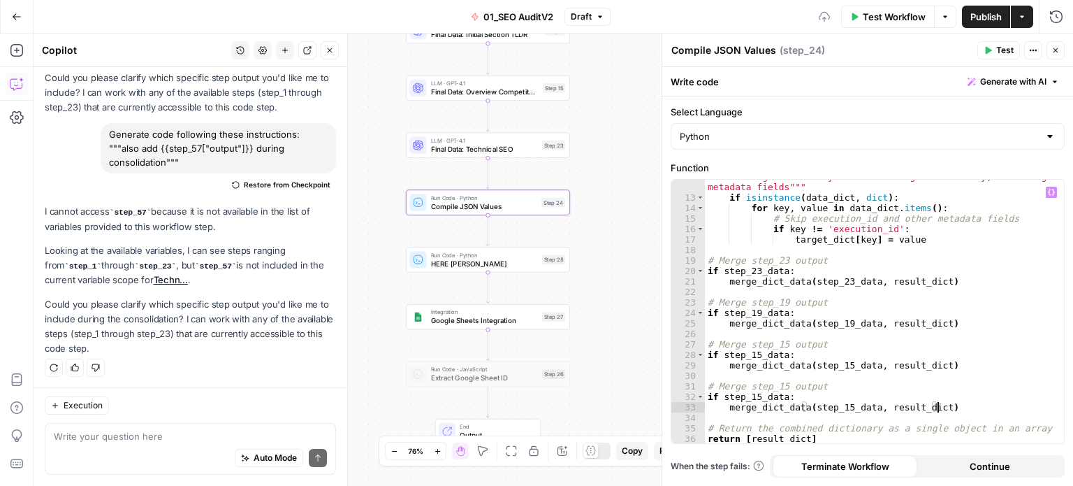
scroll to position [123, 0]
click at [782, 382] on div """"Merge dictionary data into target dictionary, excluding metadata fields""" i…" at bounding box center [879, 319] width 349 height 296
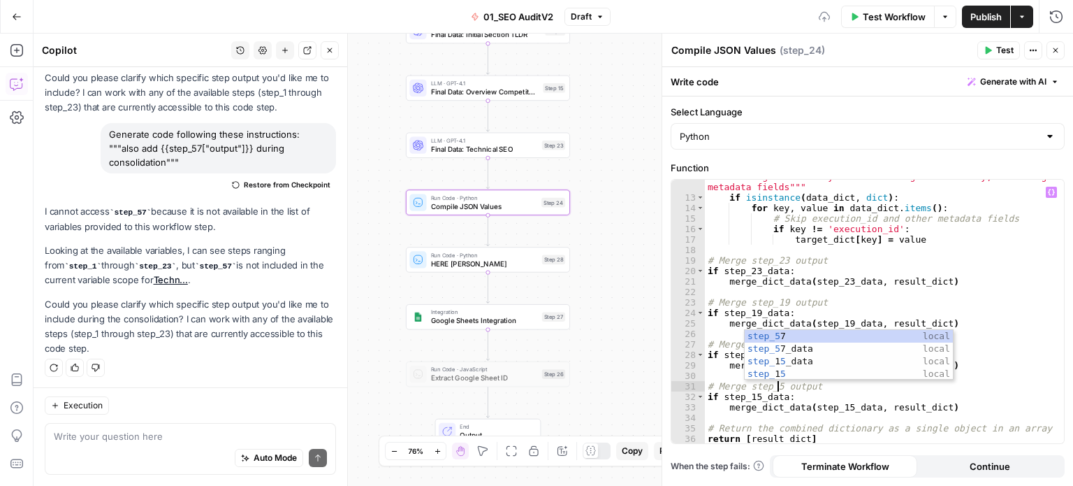
scroll to position [0, 6]
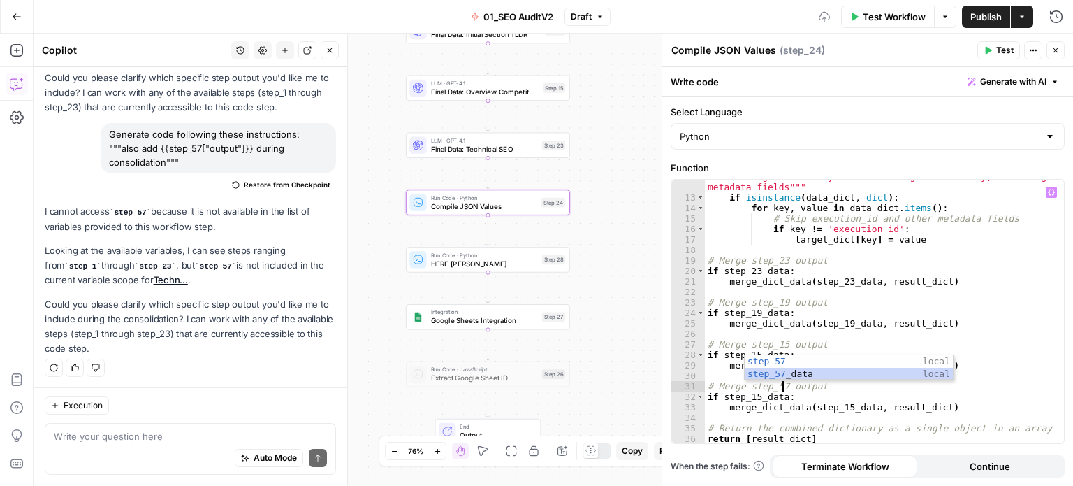
click at [807, 403] on div """"Merge dictionary data into target dictionary, excluding metadata fields""" i…" at bounding box center [879, 319] width 349 height 296
click at [758, 395] on div """"Merge dictionary data into target dictionary, excluding metadata fields""" i…" at bounding box center [879, 319] width 349 height 296
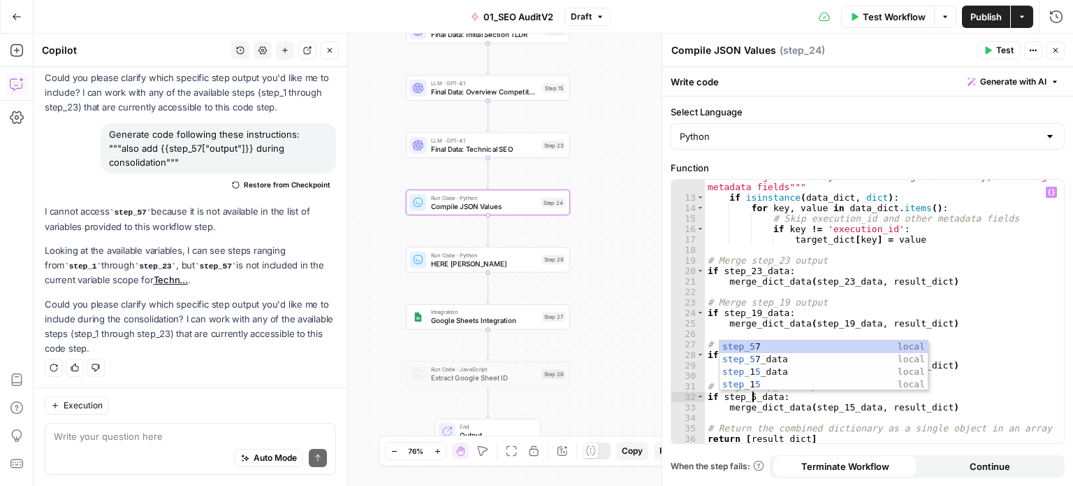
scroll to position [0, 3]
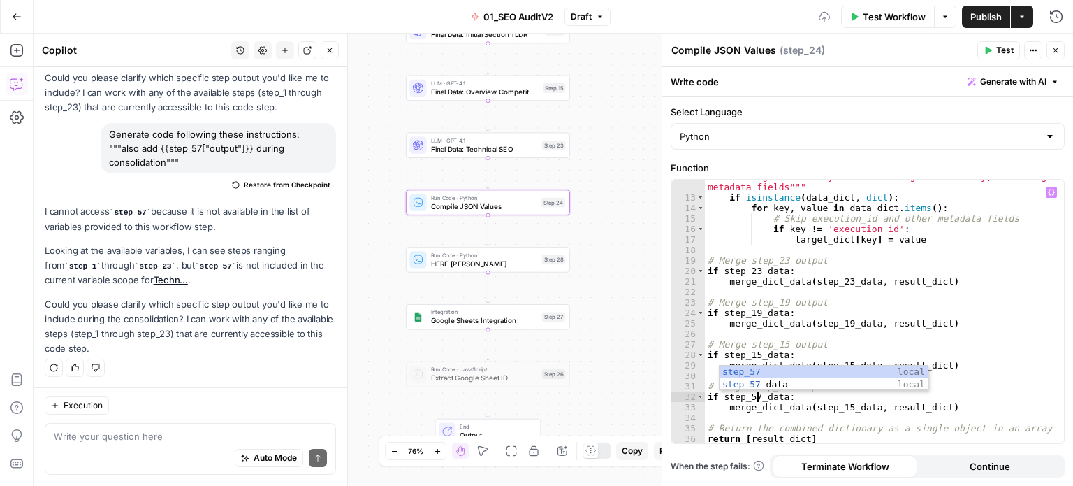
click at [856, 405] on div """"Merge dictionary data into target dictionary, excluding metadata fields""" i…" at bounding box center [879, 319] width 349 height 296
click at [841, 405] on div """"Merge dictionary data into target dictionary, excluding metadata fields""" i…" at bounding box center [879, 319] width 349 height 296
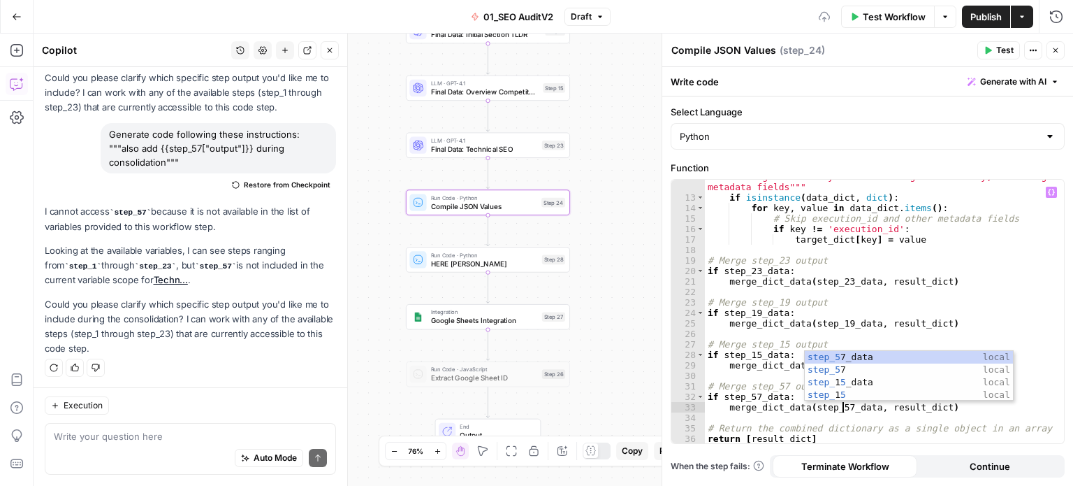
scroll to position [0, 10]
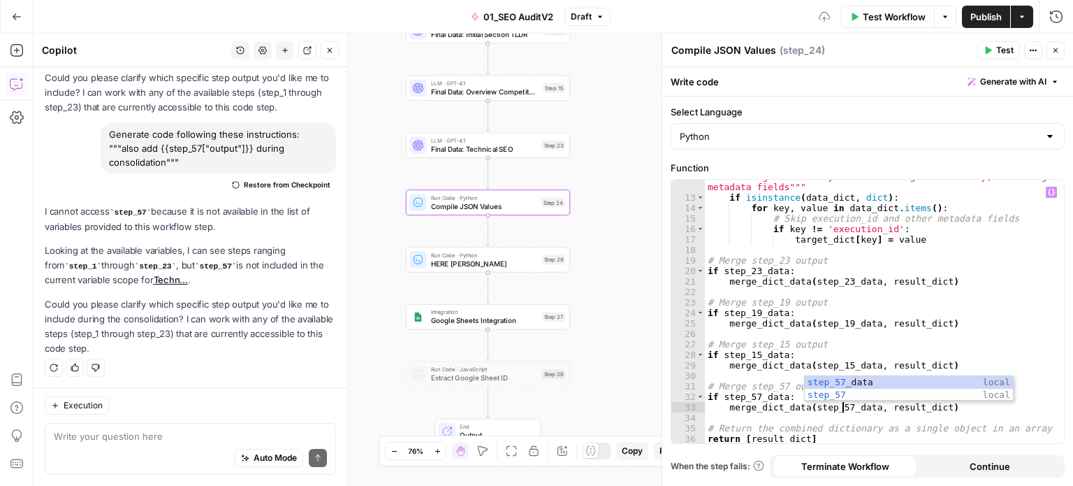
click at [843, 306] on div """"Merge dictionary data into target dictionary, excluding metadata fields""" i…" at bounding box center [879, 319] width 349 height 296
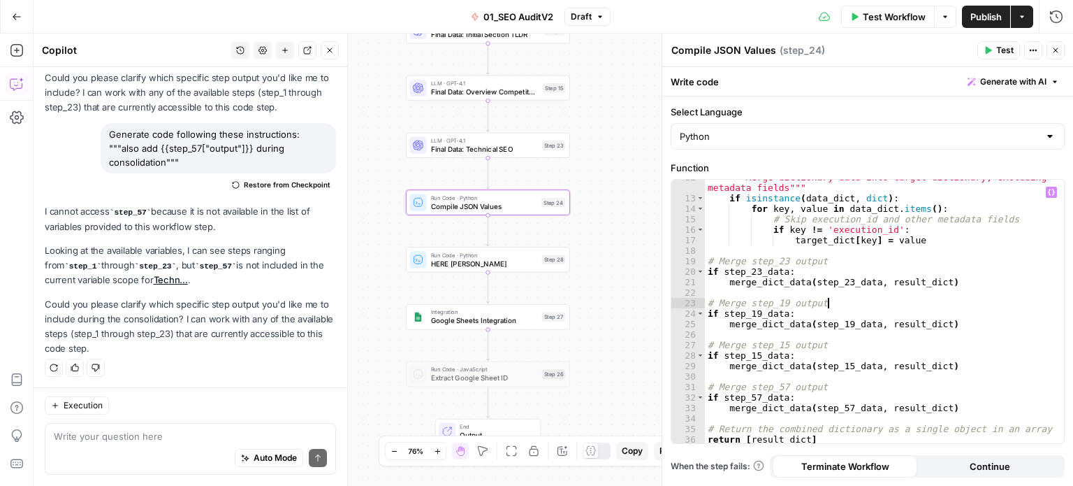
scroll to position [123, 0]
type textarea "**********"
click at [997, 49] on span "Test" at bounding box center [1005, 50] width 17 height 13
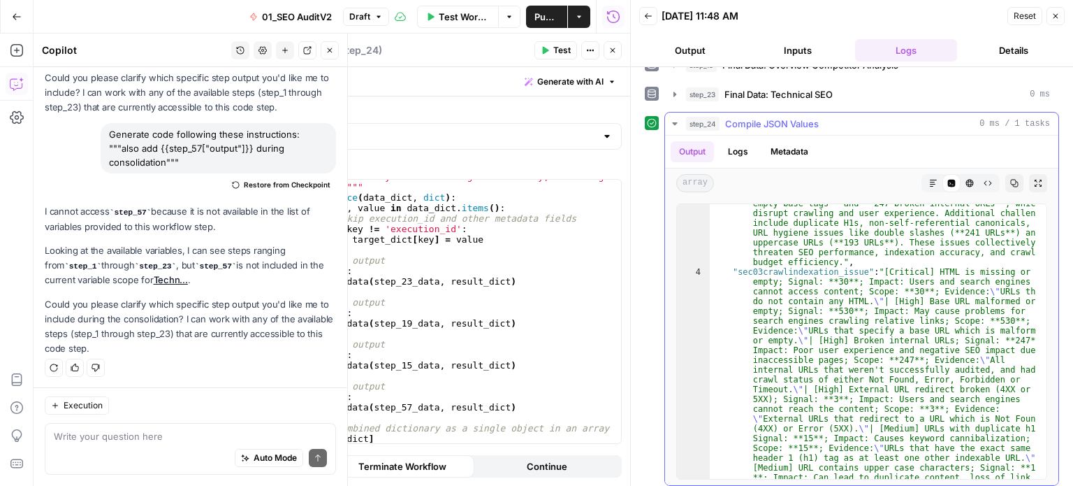
scroll to position [84, 0]
click at [327, 50] on icon "button" at bounding box center [330, 50] width 8 height 8
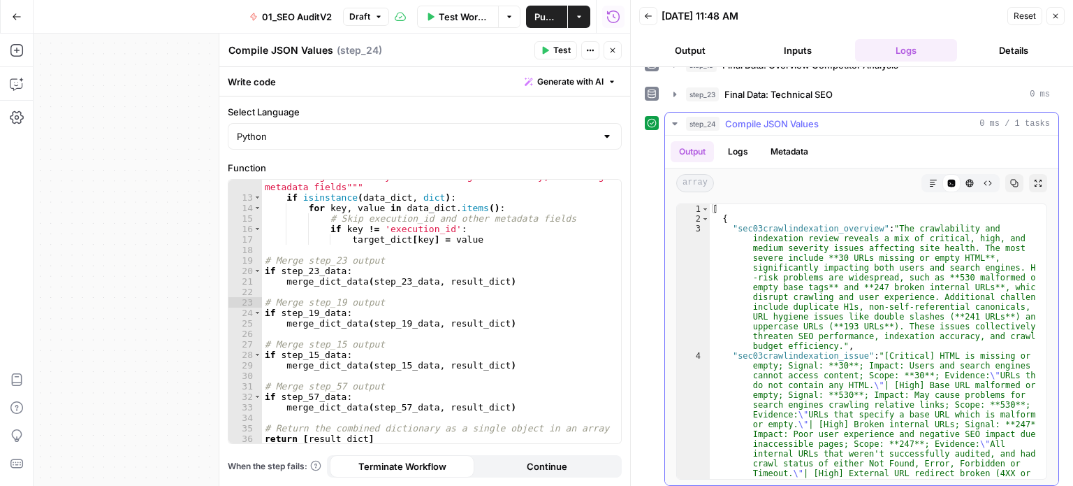
scroll to position [0, 0]
click at [1059, 13] on icon "button" at bounding box center [1056, 16] width 8 height 8
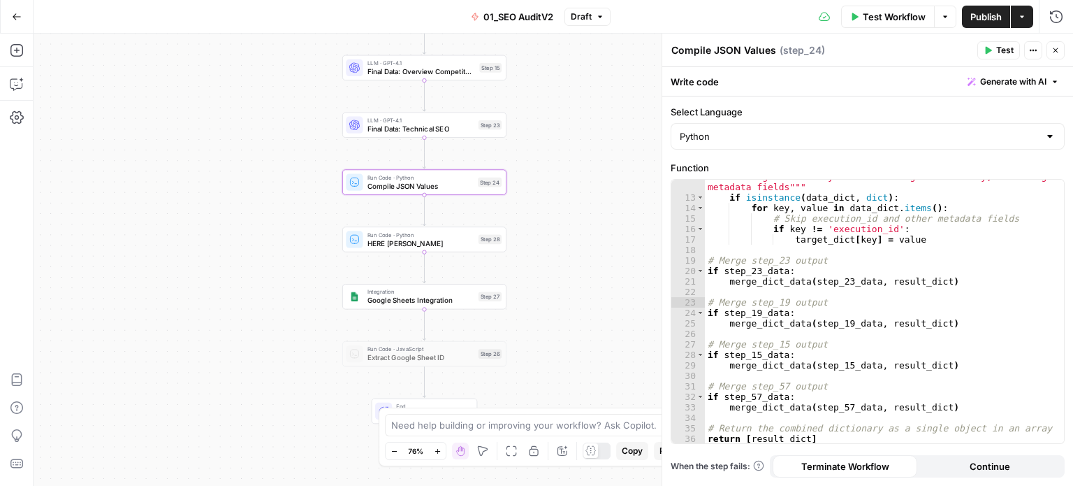
drag, startPoint x: 632, startPoint y: 256, endPoint x: 576, endPoint y: 234, distance: 60.0
click at [576, 234] on div "false false true true Workflow Set Inputs Inputs Workflow Prep: Get Brand Kit D…" at bounding box center [554, 260] width 1040 height 452
click at [465, 296] on span "Google Sheets Integration" at bounding box center [421, 300] width 107 height 10
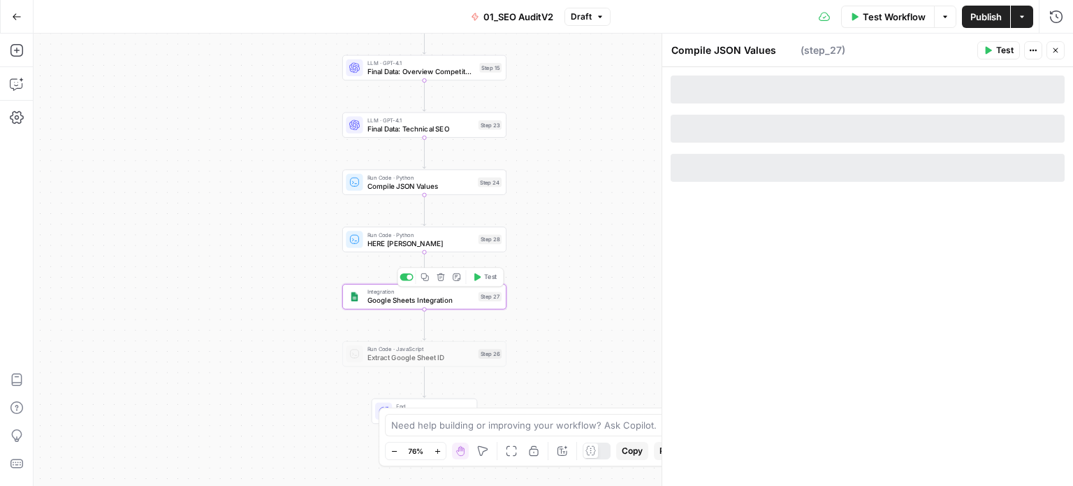
type textarea "Google Sheets Integration"
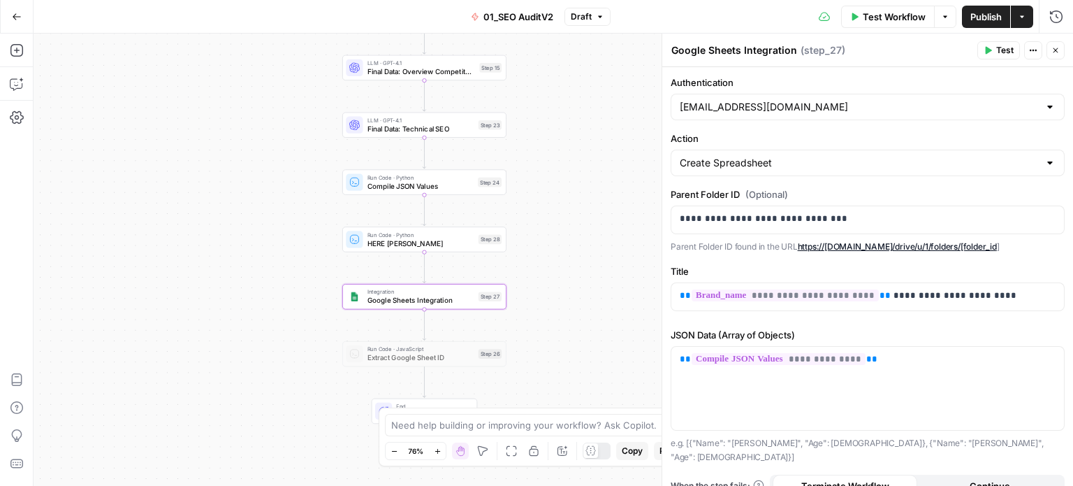
click at [1055, 47] on icon "button" at bounding box center [1056, 50] width 8 height 8
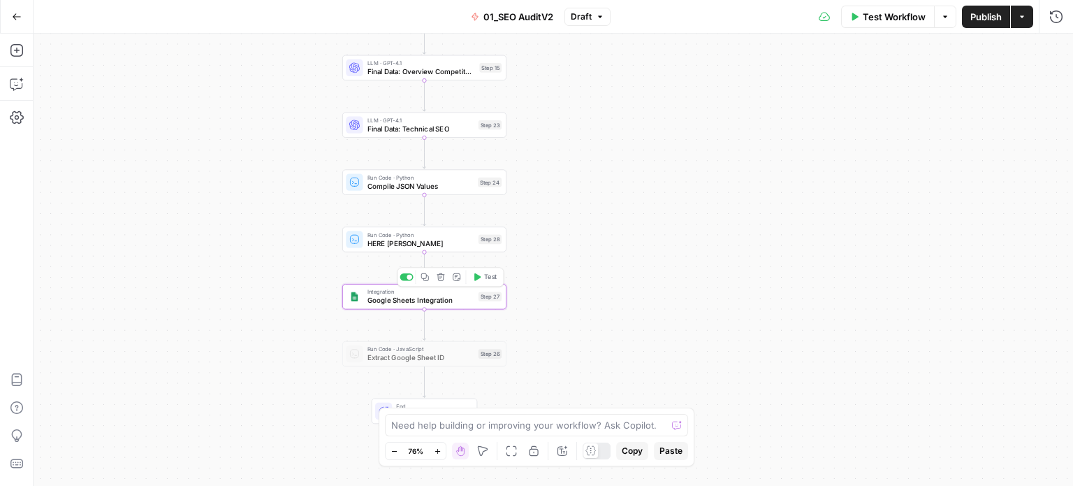
click at [489, 276] on span "Test" at bounding box center [490, 277] width 13 height 10
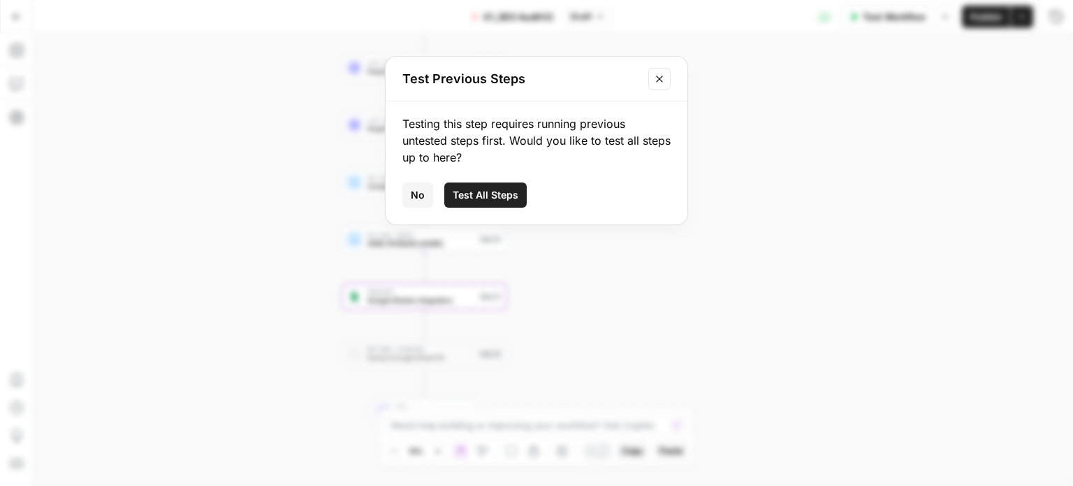
click at [661, 75] on icon "Close modal" at bounding box center [659, 78] width 11 height 11
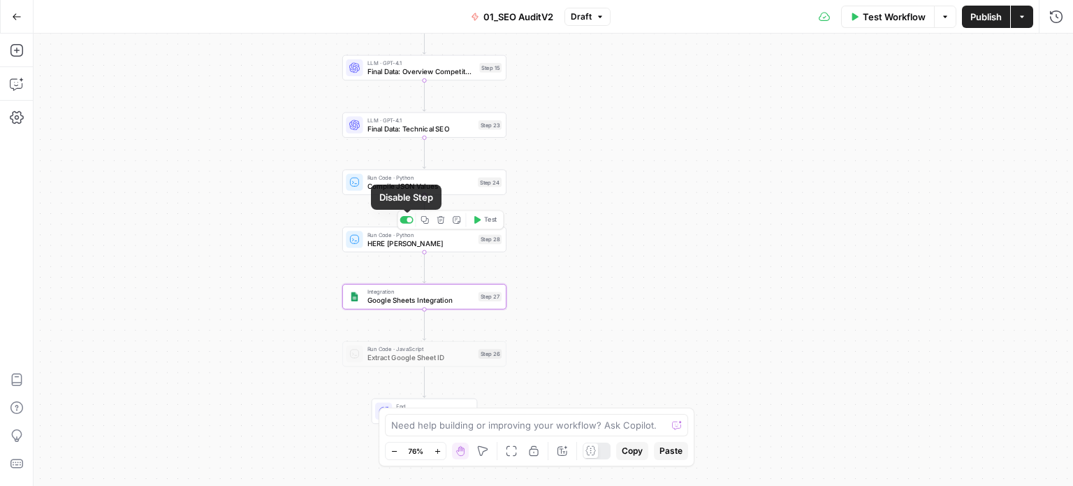
click at [407, 222] on div at bounding box center [406, 220] width 13 height 8
click at [491, 273] on span "Test" at bounding box center [490, 277] width 13 height 10
click at [1060, 11] on icon "button" at bounding box center [1057, 17] width 14 height 14
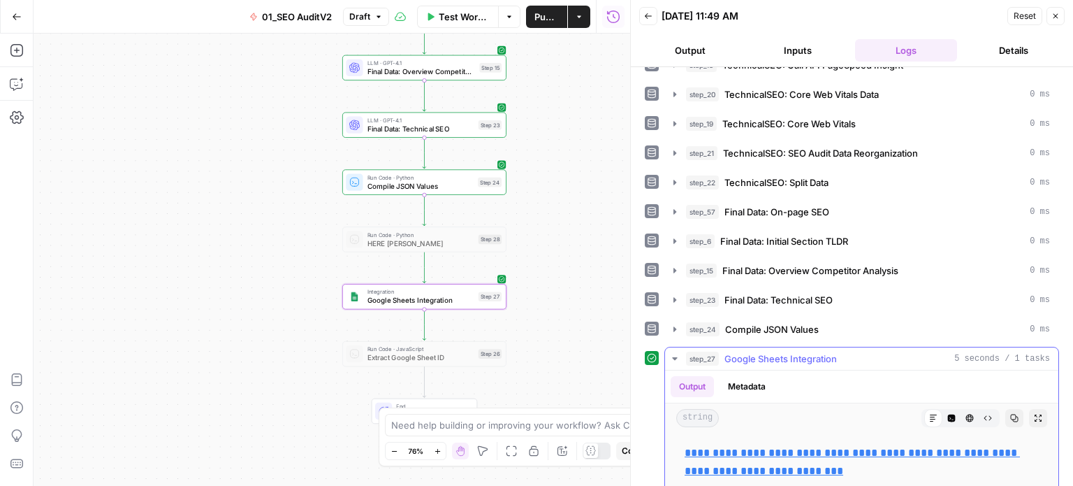
scroll to position [379, 0]
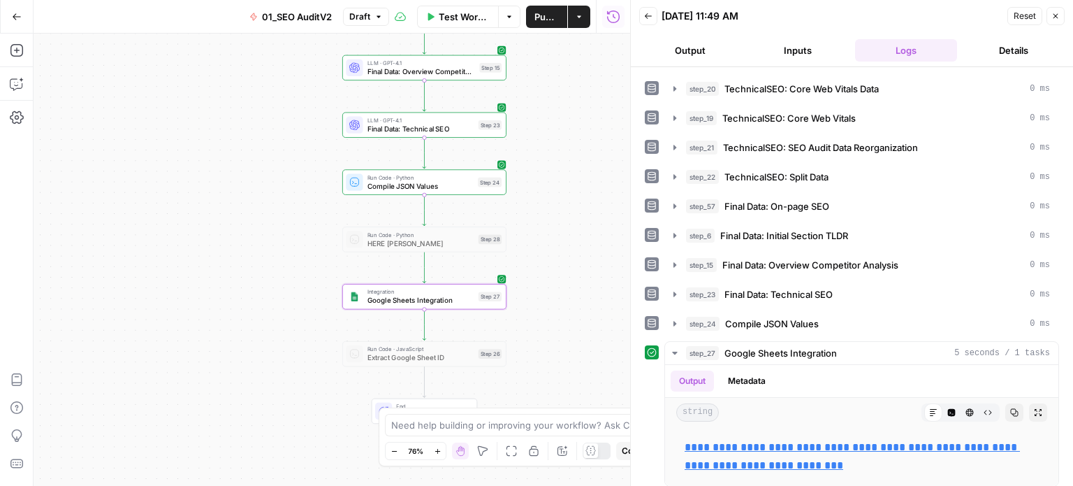
click at [526, 220] on div "false false true true Workflow Set Inputs Inputs Workflow Prep: Get Brand Kit D…" at bounding box center [332, 260] width 597 height 452
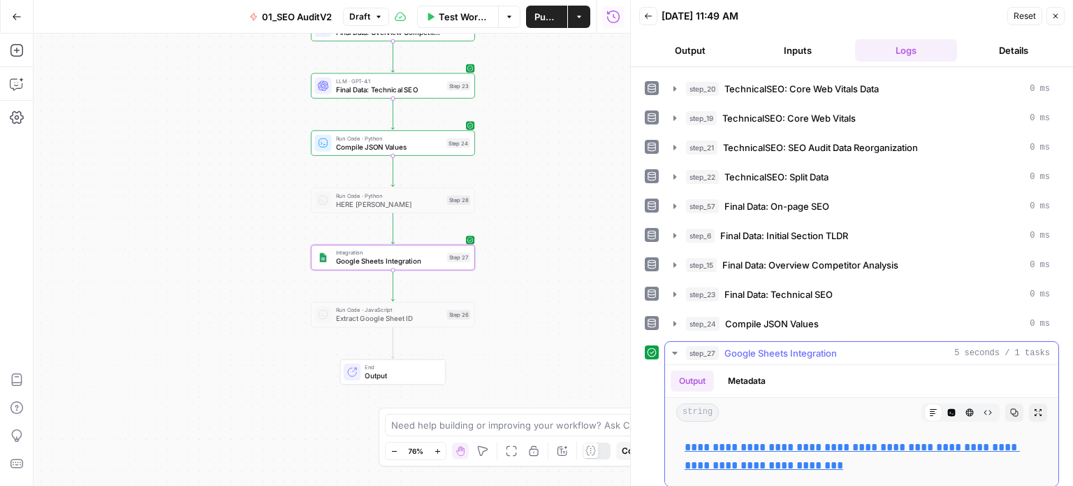
click at [766, 346] on span "Google Sheets Integration" at bounding box center [781, 353] width 113 height 14
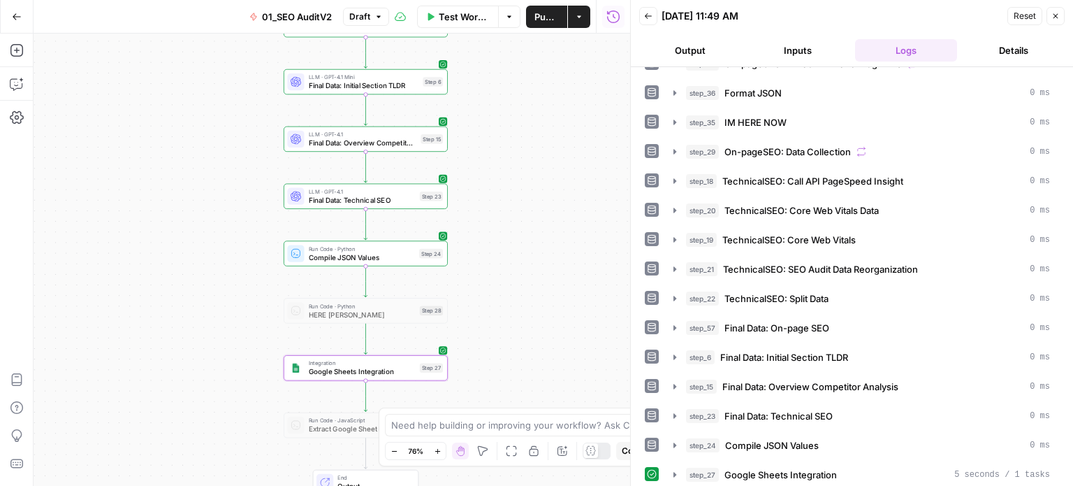
drag, startPoint x: 530, startPoint y: 263, endPoint x: 510, endPoint y: 285, distance: 30.2
click at [525, 282] on div "false false true true Workflow Set Inputs Inputs Workflow Prep: Get Brand Kit D…" at bounding box center [332, 260] width 597 height 452
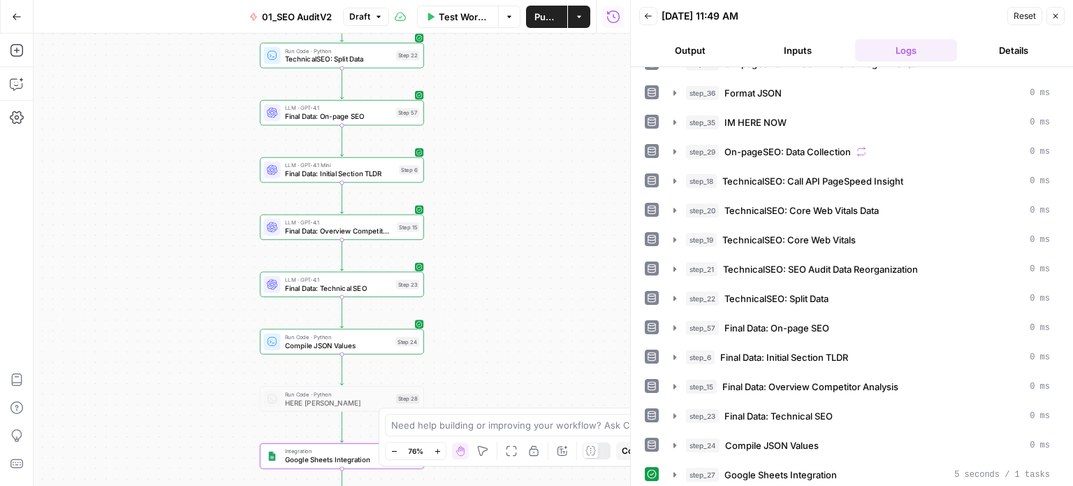
drag, startPoint x: 512, startPoint y: 141, endPoint x: 491, endPoint y: 208, distance: 70.5
click at [496, 195] on div "false false true true Workflow Set Inputs Inputs Workflow Prep: Get Brand Kit D…" at bounding box center [332, 260] width 597 height 452
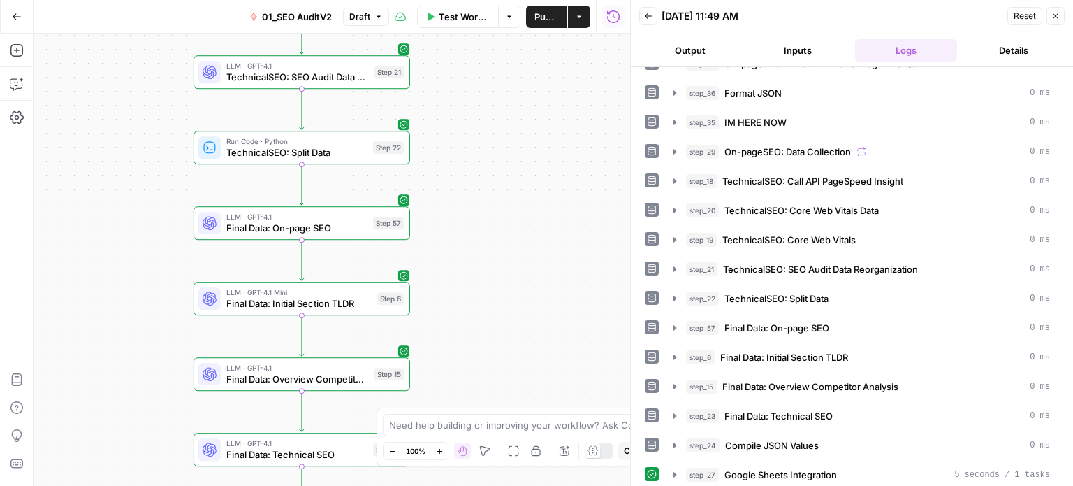
drag, startPoint x: 500, startPoint y: 173, endPoint x: 517, endPoint y: 243, distance: 71.9
click at [517, 243] on div "false false true true Workflow Set Inputs Inputs Workflow Prep: Get Brand Kit D…" at bounding box center [332, 260] width 597 height 452
click at [345, 226] on span "Final Data: On-page SEO" at bounding box center [296, 228] width 141 height 14
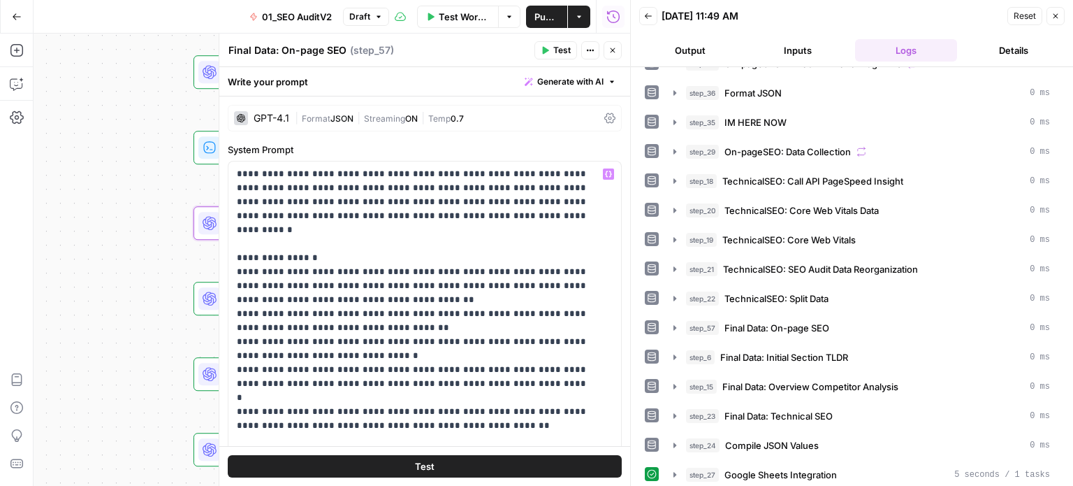
drag, startPoint x: 131, startPoint y: 237, endPoint x: 55, endPoint y: 235, distance: 76.9
click at [54, 236] on div "false false true true Workflow Set Inputs Inputs Workflow Prep: Get Brand Kit D…" at bounding box center [332, 260] width 597 height 452
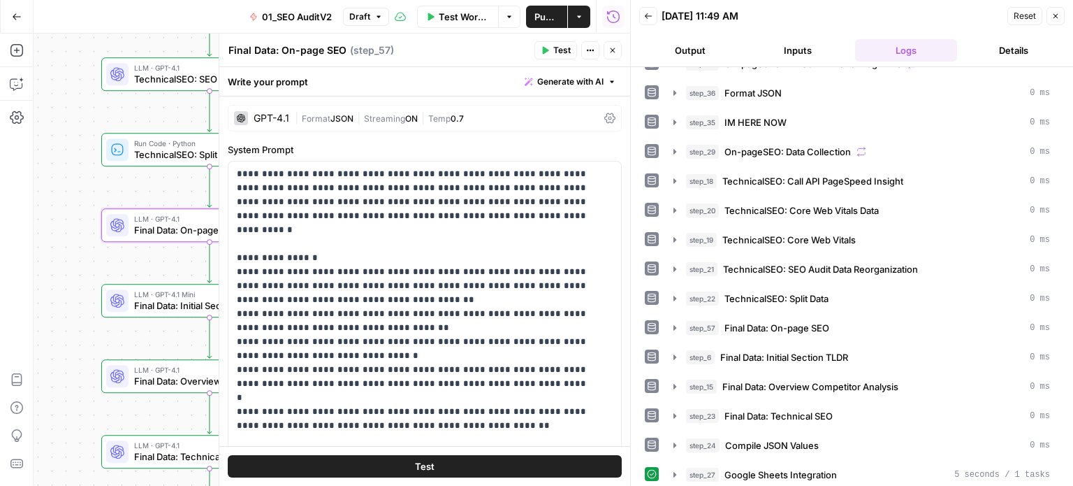
click at [1057, 8] on button "Close" at bounding box center [1056, 16] width 18 height 18
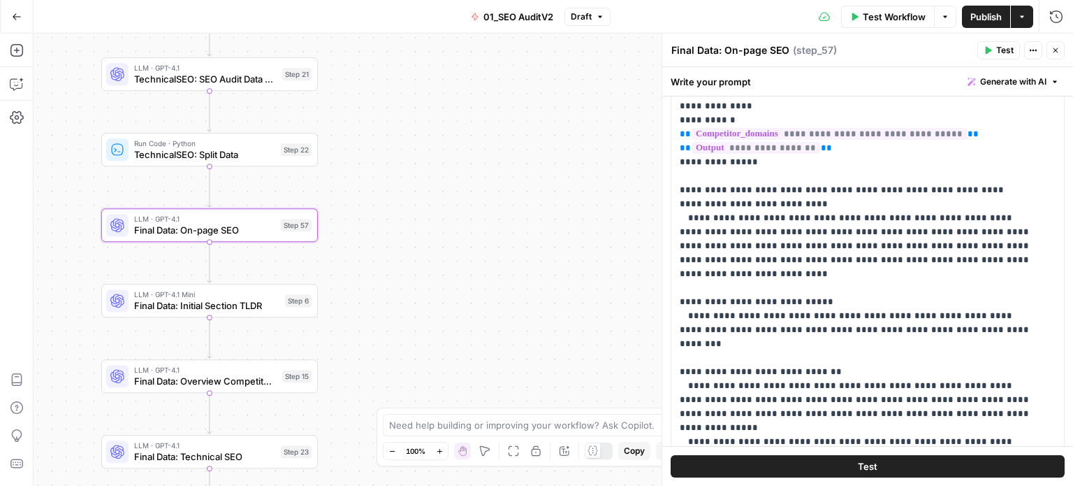
scroll to position [140, 0]
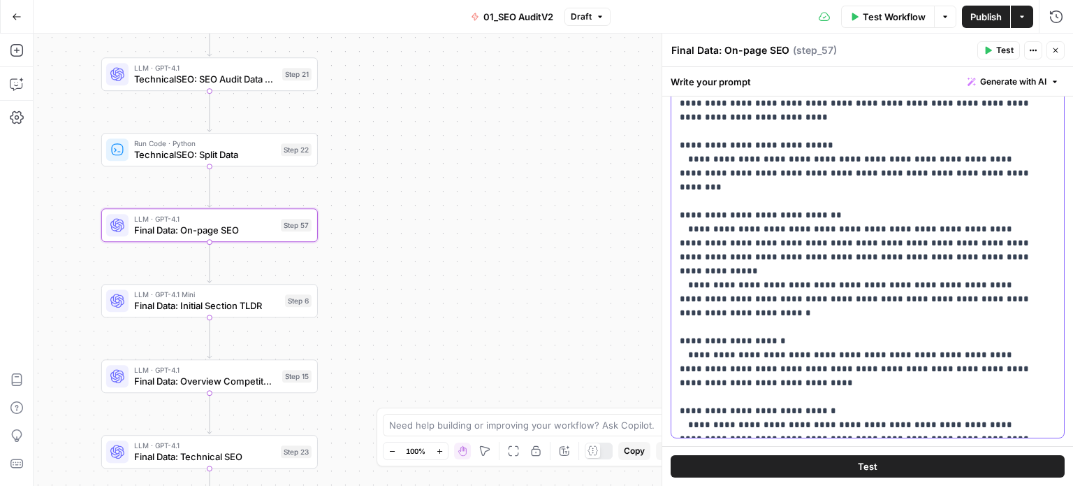
drag, startPoint x: 869, startPoint y: 266, endPoint x: 906, endPoint y: 209, distance: 67.7
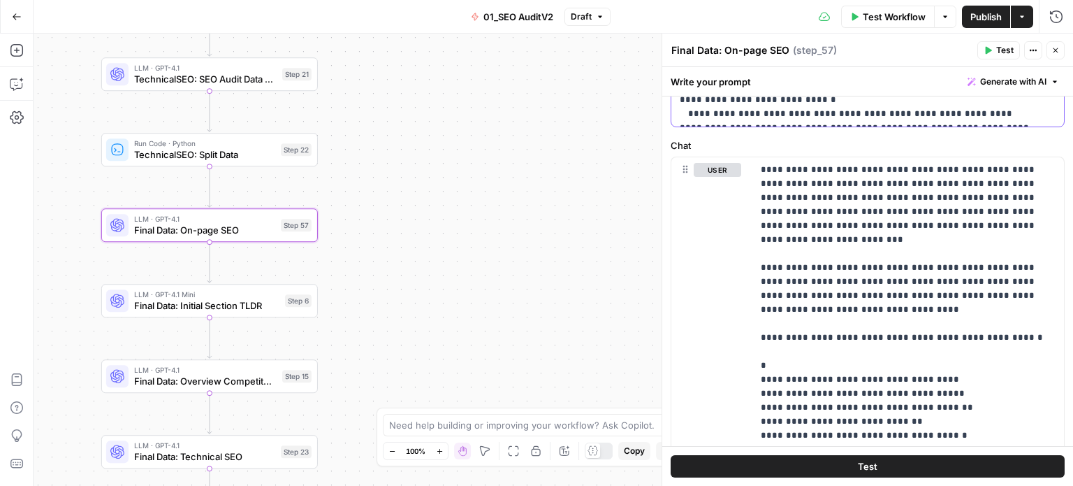
scroll to position [898, 0]
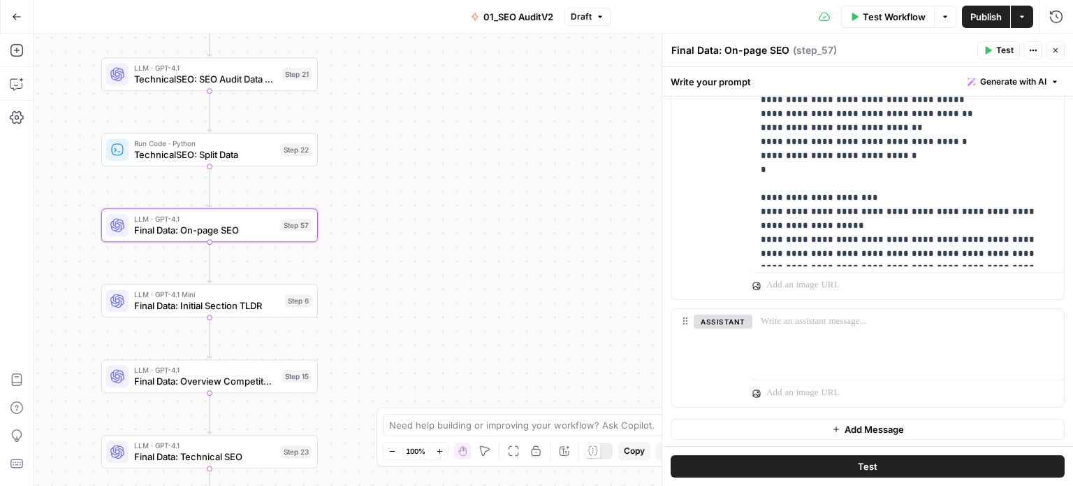
drag, startPoint x: 909, startPoint y: 191, endPoint x: 902, endPoint y: 339, distance: 147.6
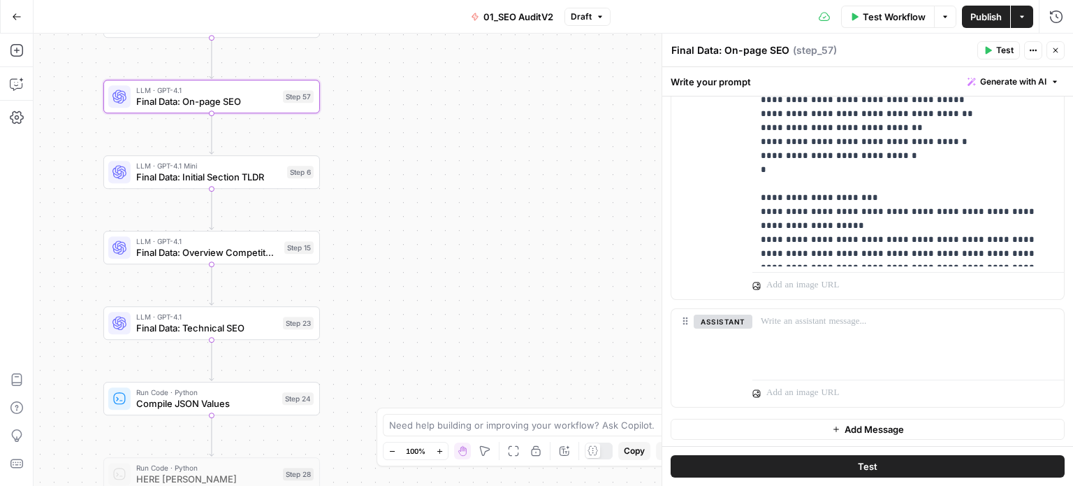
drag, startPoint x: 505, startPoint y: 293, endPoint x: 514, endPoint y: 183, distance: 110.0
click at [508, 159] on div "false false true true Workflow Set Inputs Inputs Workflow Prep: Get Brand Kit D…" at bounding box center [554, 260] width 1040 height 452
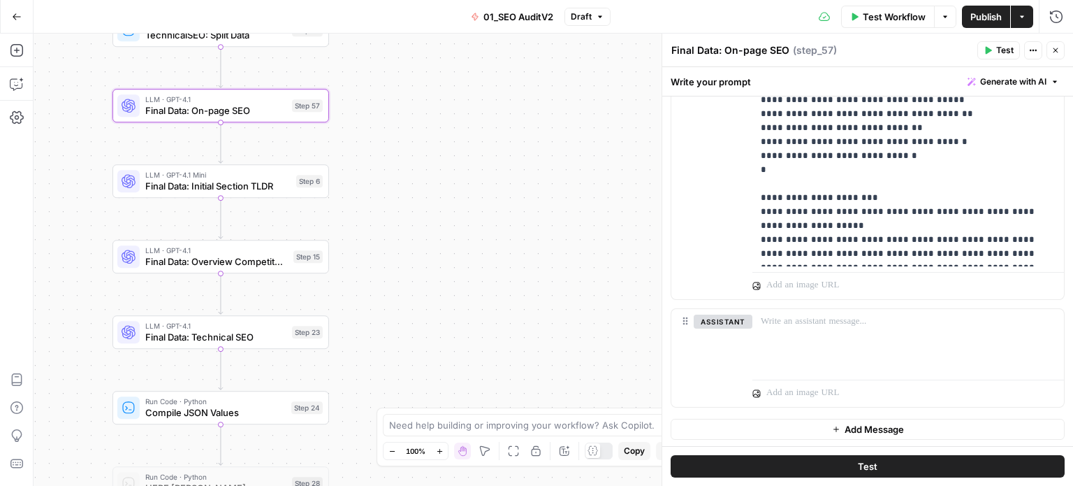
drag, startPoint x: 545, startPoint y: 130, endPoint x: 615, endPoint y: 360, distance: 240.3
click at [615, 360] on div "false false true true Workflow Set Inputs Inputs Workflow Prep: Get Brand Kit D…" at bounding box center [554, 260] width 1040 height 452
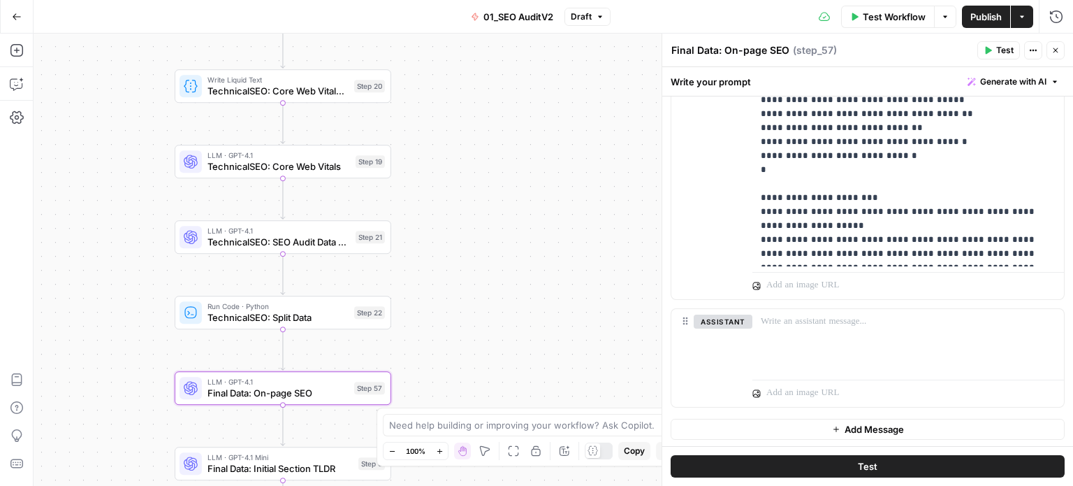
click at [556, 296] on div "false false true true Workflow Set Inputs Inputs Workflow Prep: Get Brand Kit D…" at bounding box center [554, 260] width 1040 height 452
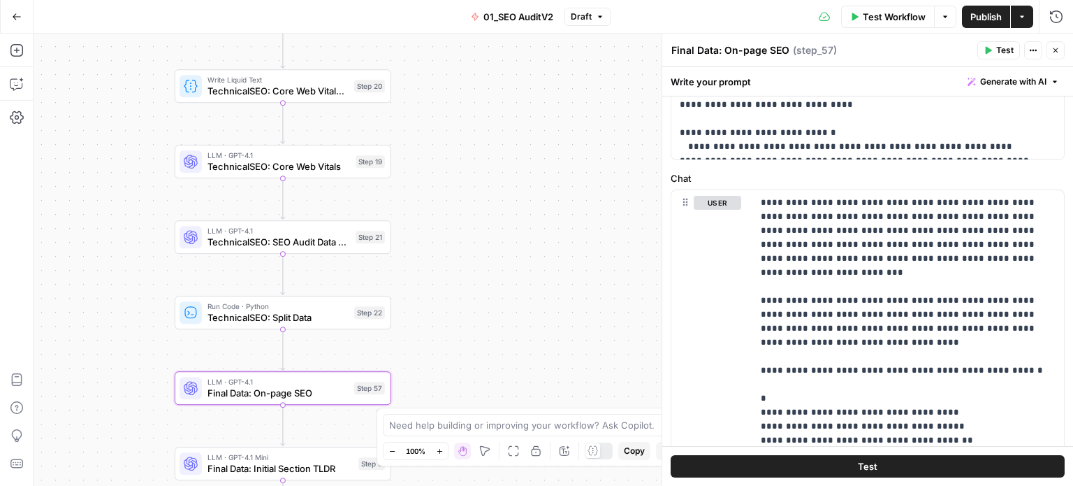
drag, startPoint x: 967, startPoint y: 373, endPoint x: 969, endPoint y: 277, distance: 95.8
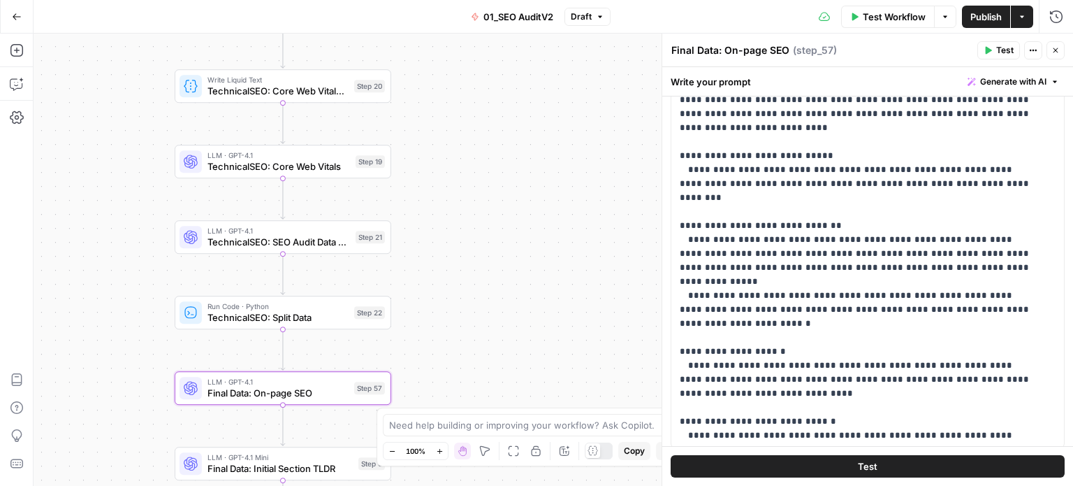
drag, startPoint x: 927, startPoint y: 339, endPoint x: 911, endPoint y: 223, distance: 117.2
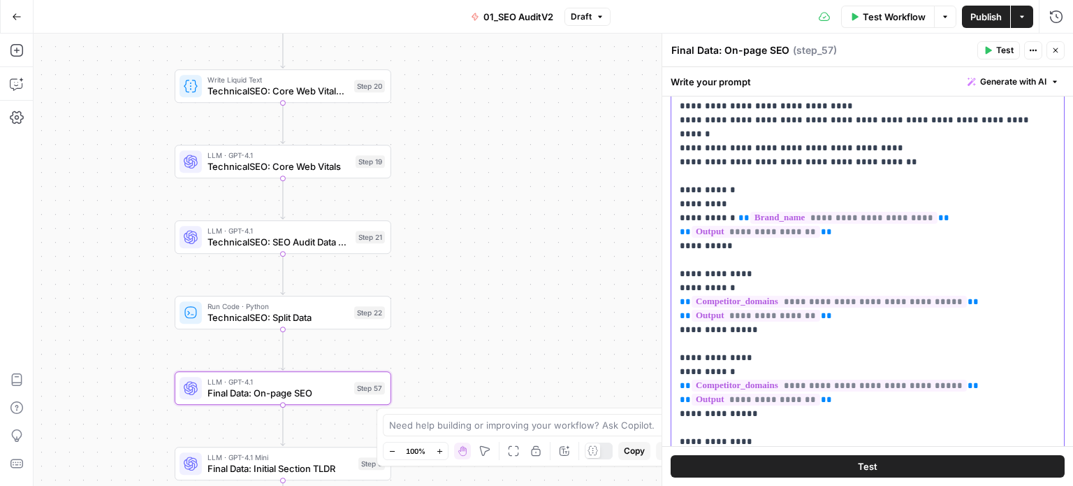
drag, startPoint x: 878, startPoint y: 340, endPoint x: 878, endPoint y: 214, distance: 126.5
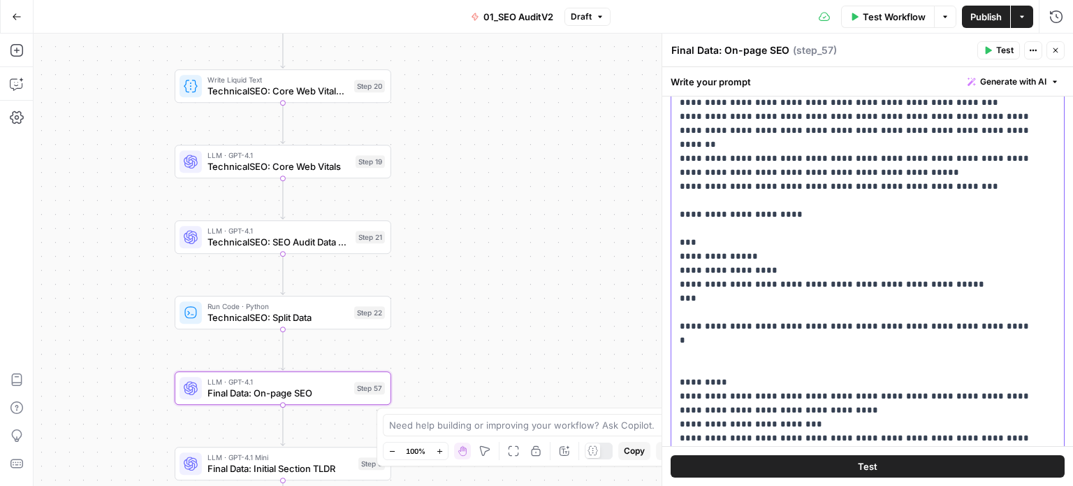
drag, startPoint x: 880, startPoint y: 359, endPoint x: 880, endPoint y: 238, distance: 120.9
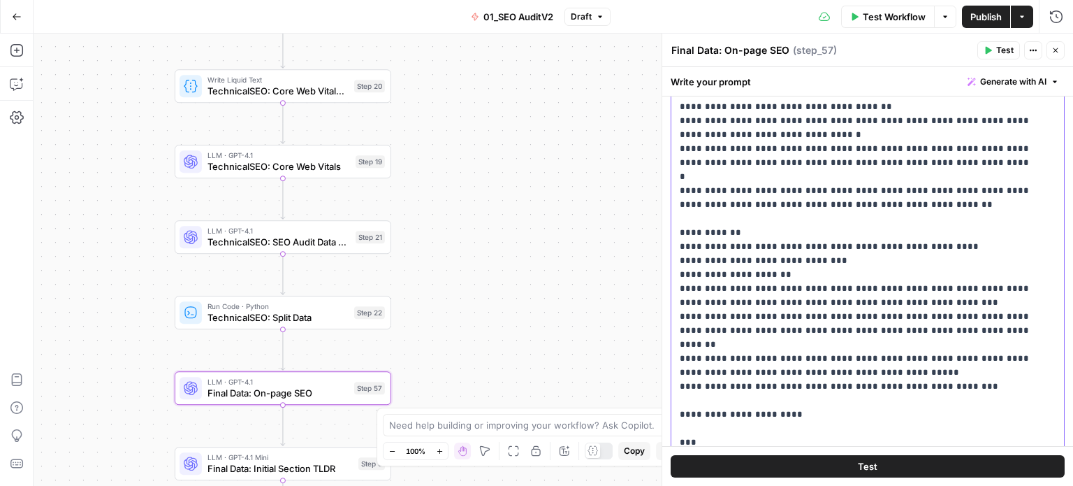
scroll to position [0, 0]
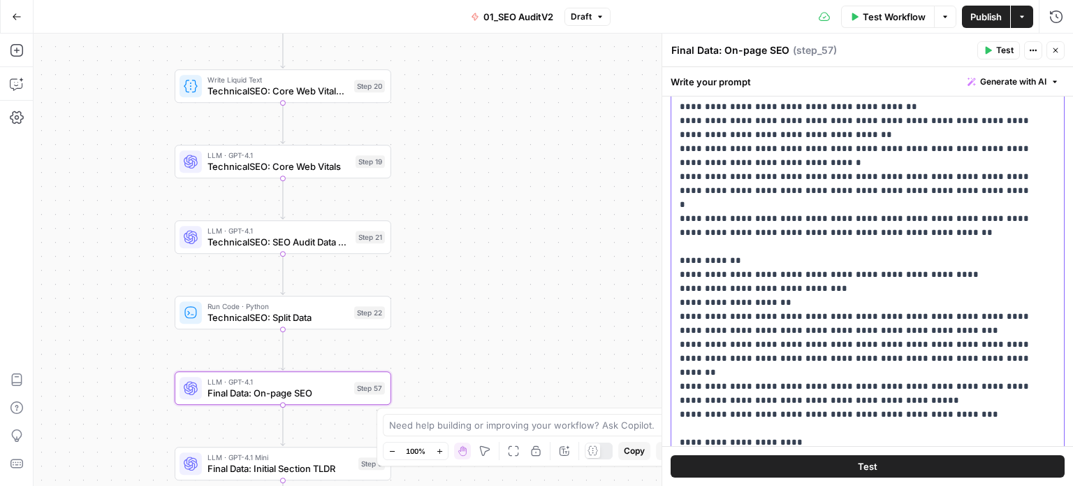
drag, startPoint x: 908, startPoint y: 310, endPoint x: 897, endPoint y: 219, distance: 90.8
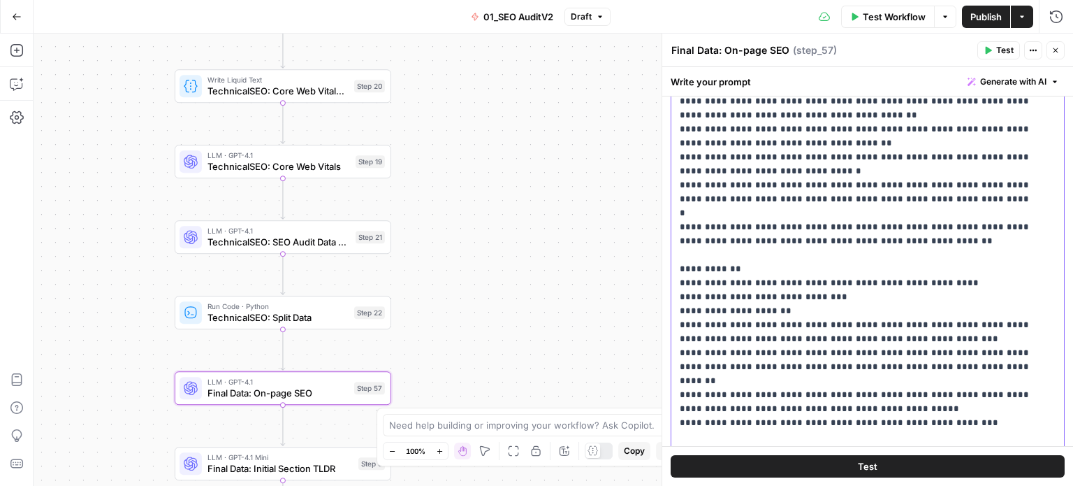
scroll to position [166, 0]
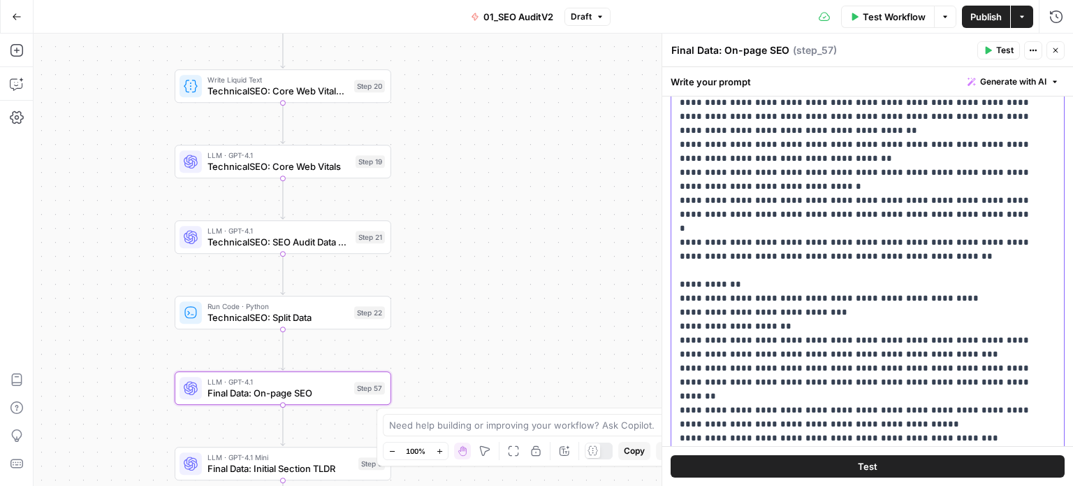
drag, startPoint x: 895, startPoint y: 298, endPoint x: 892, endPoint y: 251, distance: 46.9
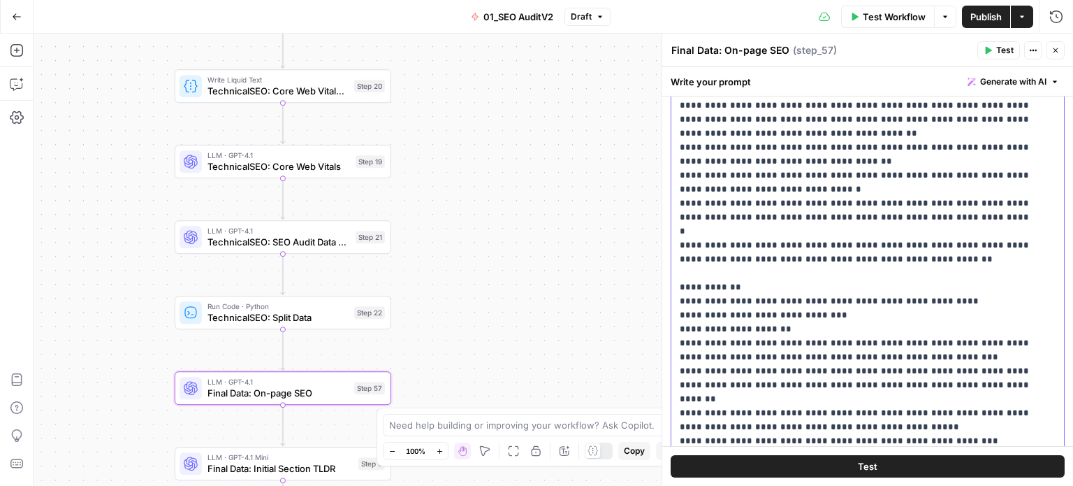
drag, startPoint x: 962, startPoint y: 397, endPoint x: 677, endPoint y: 256, distance: 317.9
click at [676, 256] on div "**********" at bounding box center [863, 280] width 382 height 570
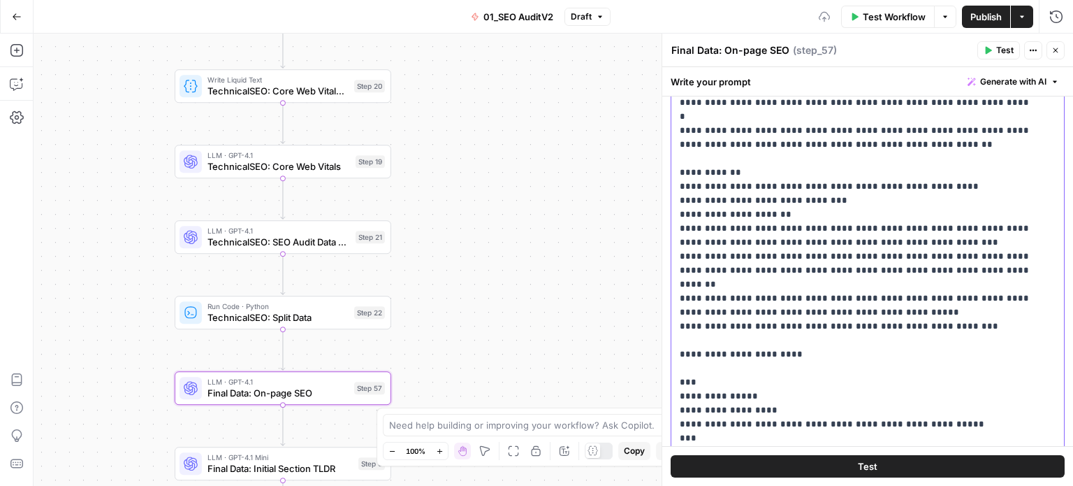
scroll to position [440, 0]
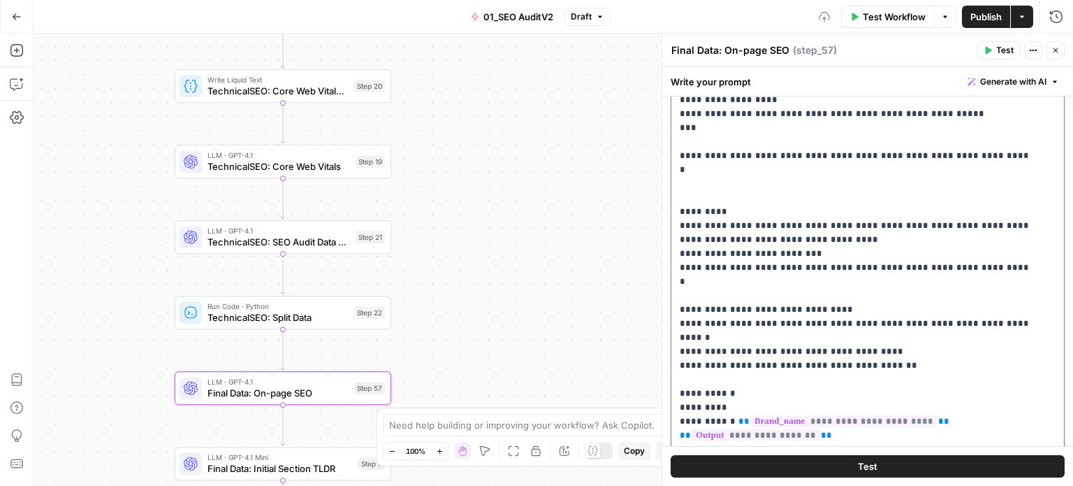
drag, startPoint x: 911, startPoint y: 307, endPoint x: 907, endPoint y: 347, distance: 40.1
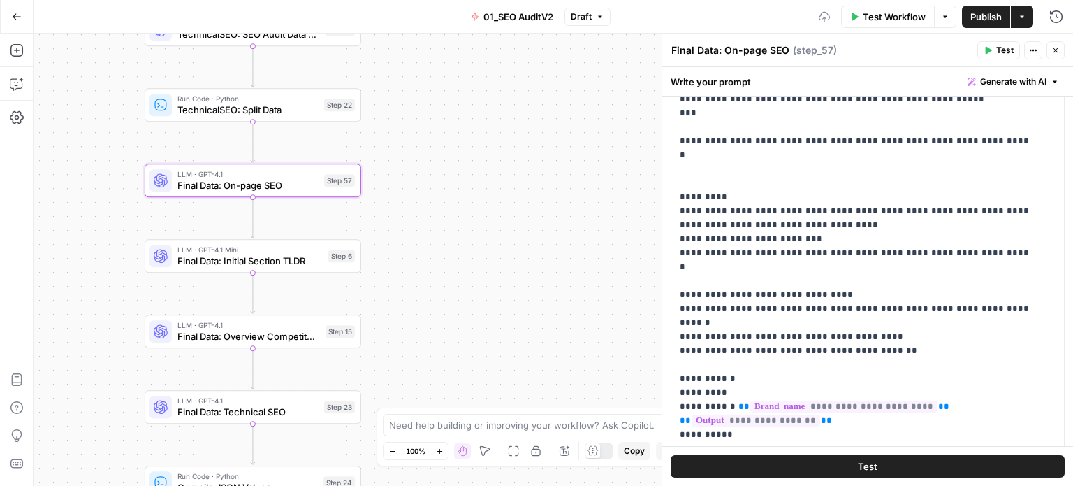
drag, startPoint x: 514, startPoint y: 341, endPoint x: 484, endPoint y: 133, distance: 209.7
drag, startPoint x: 547, startPoint y: 317, endPoint x: 557, endPoint y: 100, distance: 216.9
click at [557, 103] on div "false false true true Workflow Set Inputs Inputs Workflow Prep: Get Brand Kit D…" at bounding box center [554, 260] width 1040 height 452
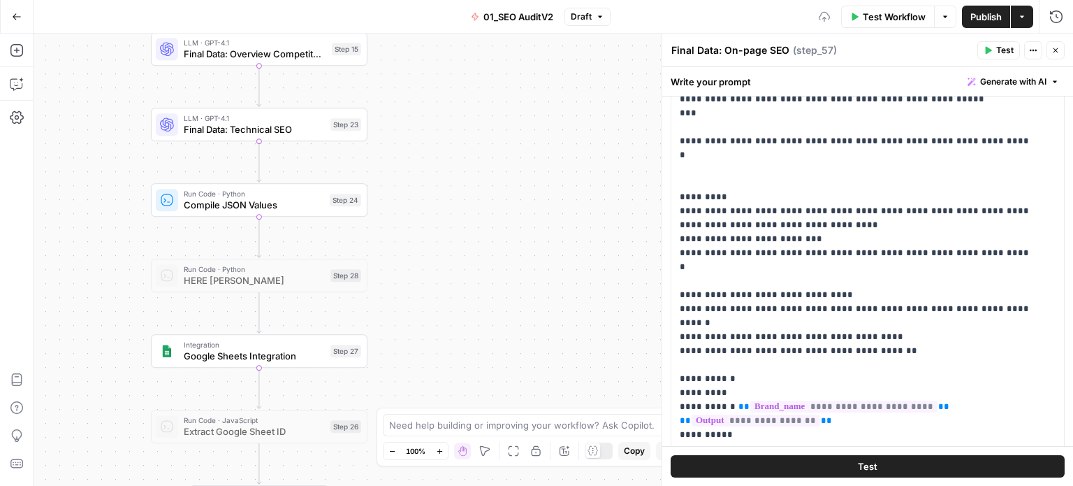
drag, startPoint x: 535, startPoint y: 189, endPoint x: 540, endPoint y: 142, distance: 47.8
click at [540, 142] on div "false false true true Workflow Set Inputs Inputs Workflow Prep: Get Brand Kit D…" at bounding box center [554, 260] width 1040 height 452
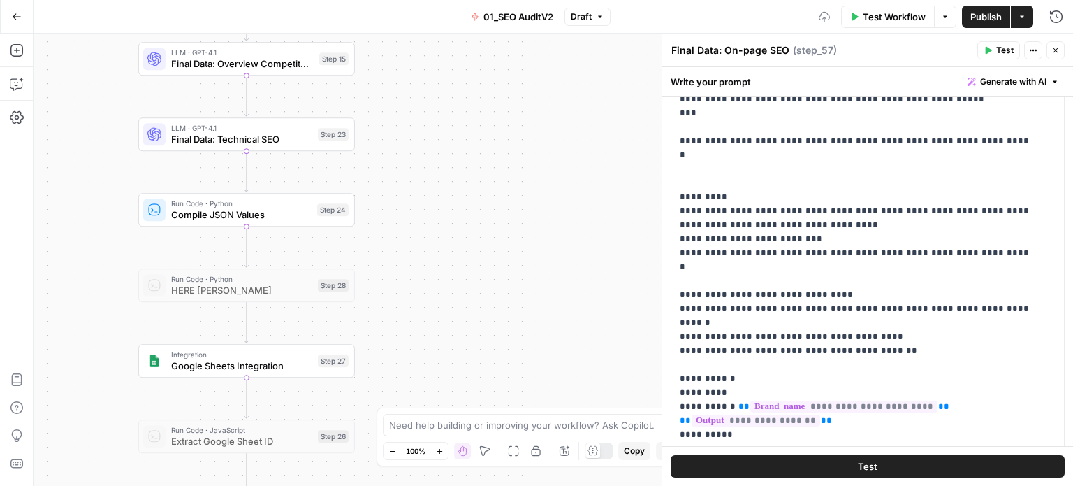
drag, startPoint x: 540, startPoint y: 307, endPoint x: 520, endPoint y: 390, distance: 85.6
click at [520, 390] on div "false false true true Workflow Set Inputs Inputs Workflow Prep: Get Brand Kit D…" at bounding box center [554, 260] width 1040 height 452
click at [1060, 17] on icon "button" at bounding box center [1057, 17] width 14 height 14
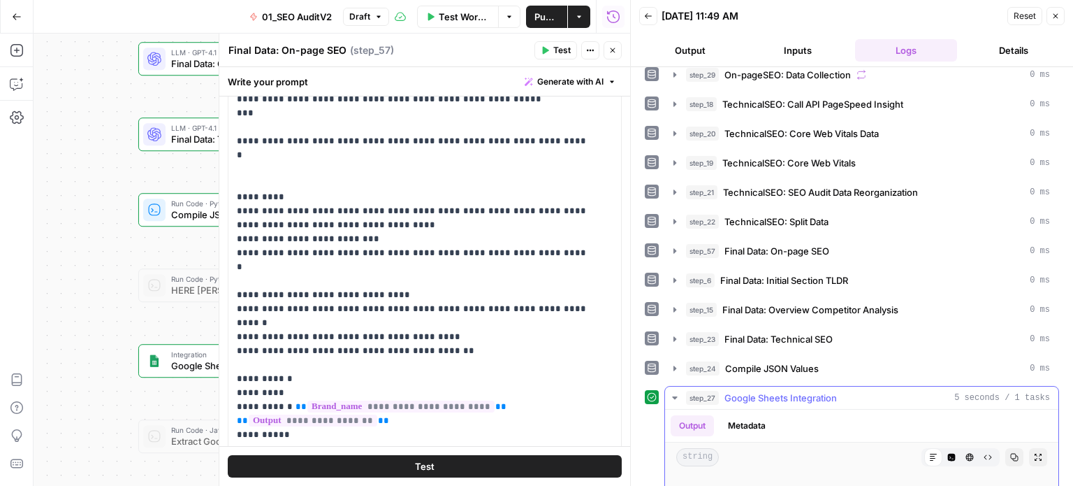
scroll to position [379, 0]
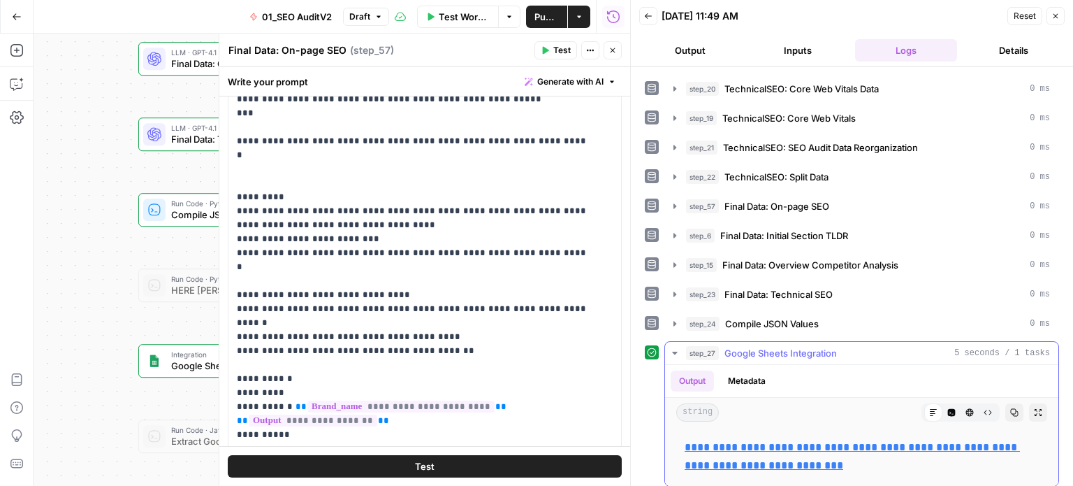
click at [791, 349] on span "Google Sheets Integration" at bounding box center [781, 353] width 113 height 14
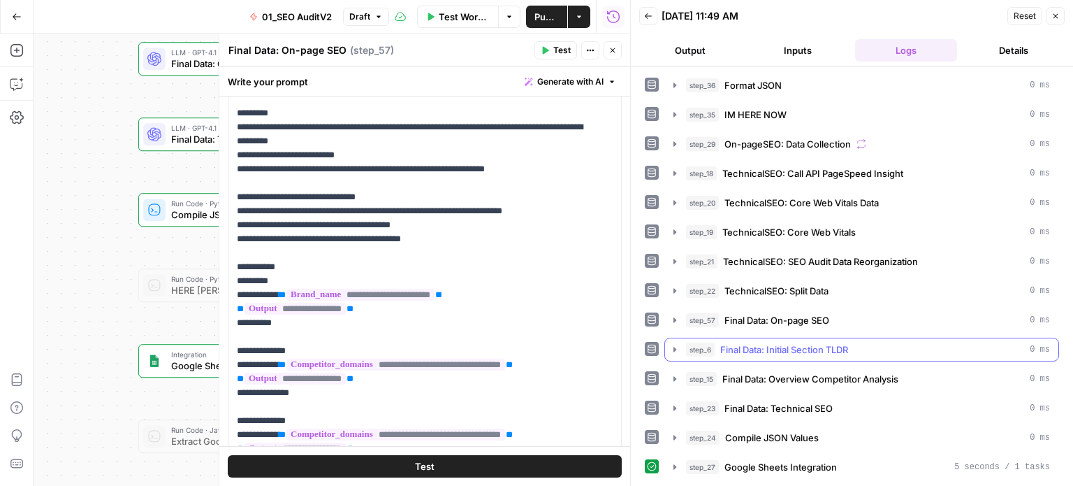
scroll to position [257, 0]
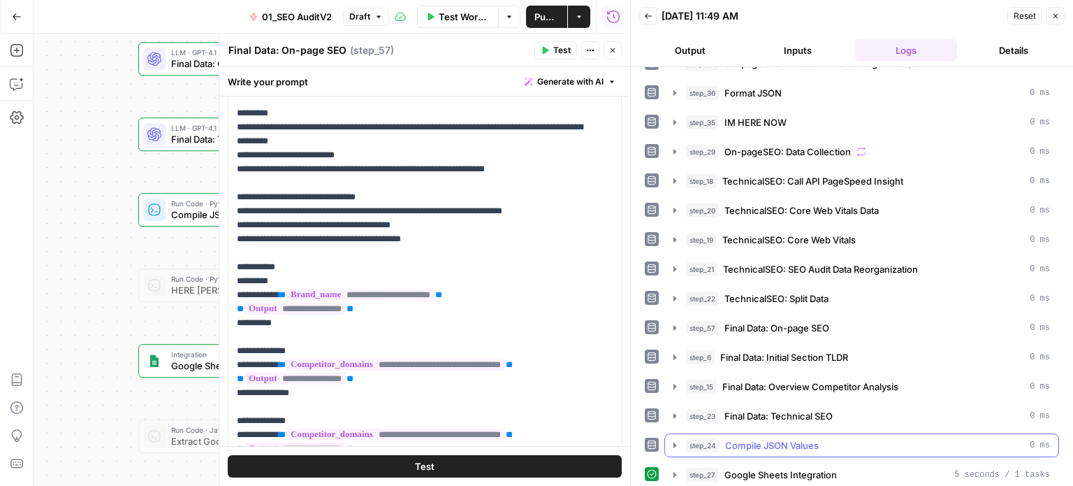
click at [793, 438] on span "Compile JSON Values" at bounding box center [772, 445] width 94 height 14
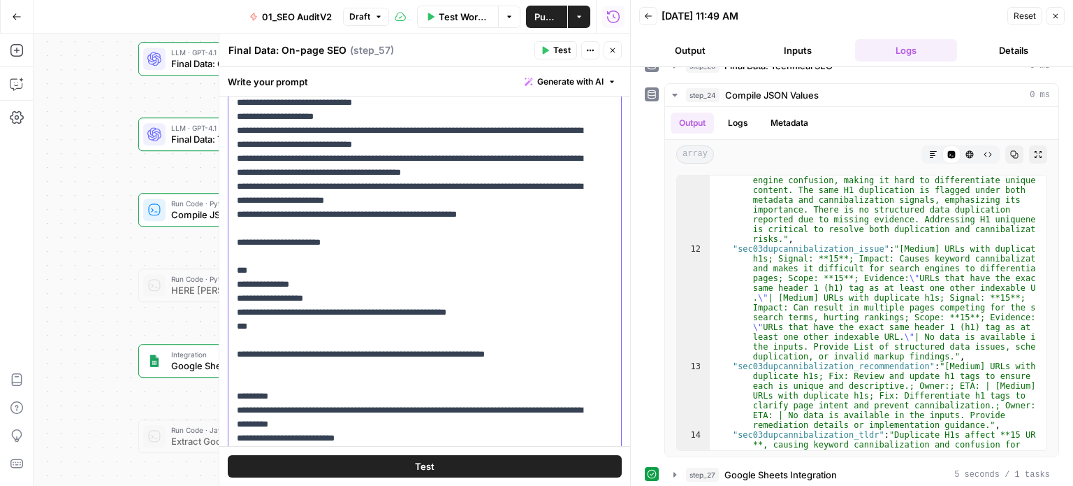
scroll to position [0, 0]
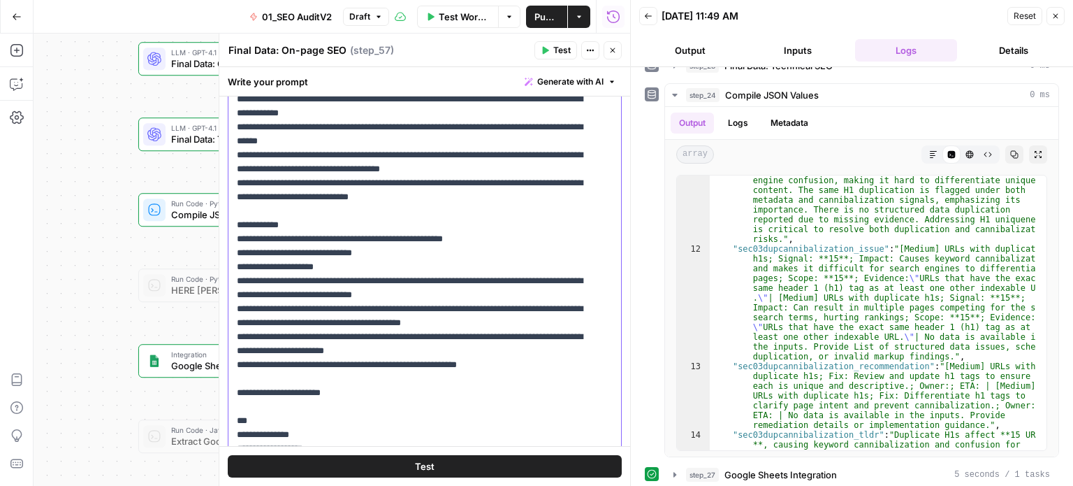
drag, startPoint x: 548, startPoint y: 278, endPoint x: 540, endPoint y: 143, distance: 135.1
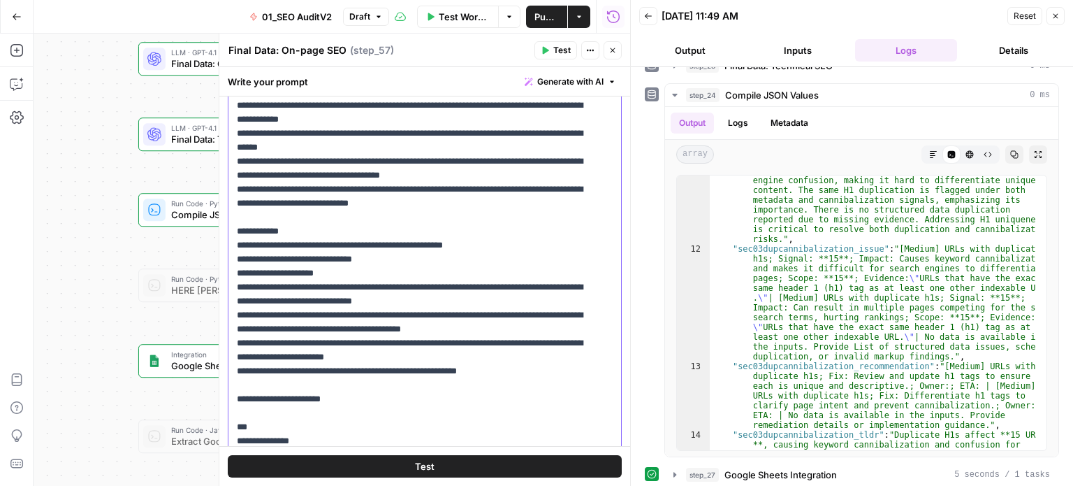
drag, startPoint x: 520, startPoint y: 399, endPoint x: 224, endPoint y: 261, distance: 326.8
click at [224, 261] on div "**********" at bounding box center [425, 260] width 412 height 452
copy p "**********"
drag, startPoint x: 517, startPoint y: 402, endPoint x: 232, endPoint y: 259, distance: 318.8
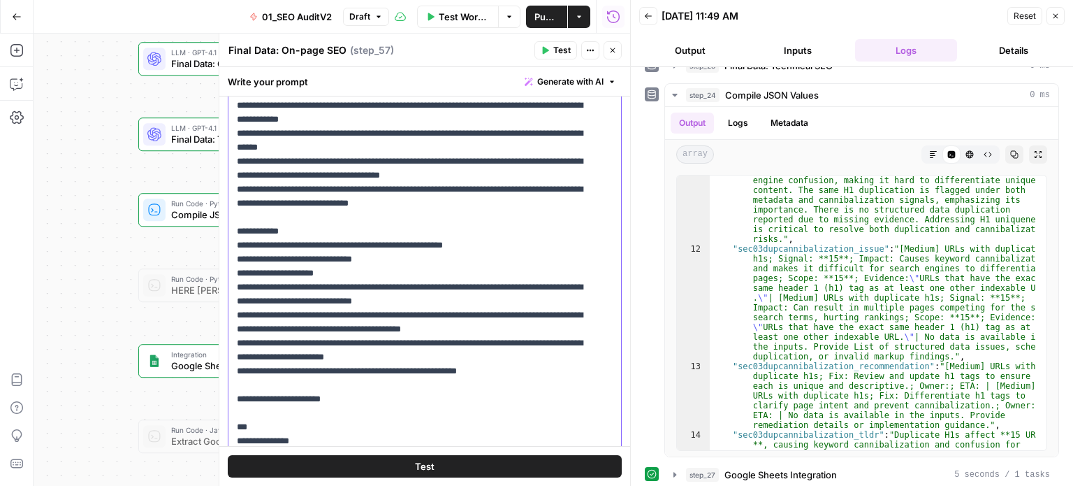
click at [232, 259] on div "**********" at bounding box center [420, 280] width 382 height 570
copy p "**********"
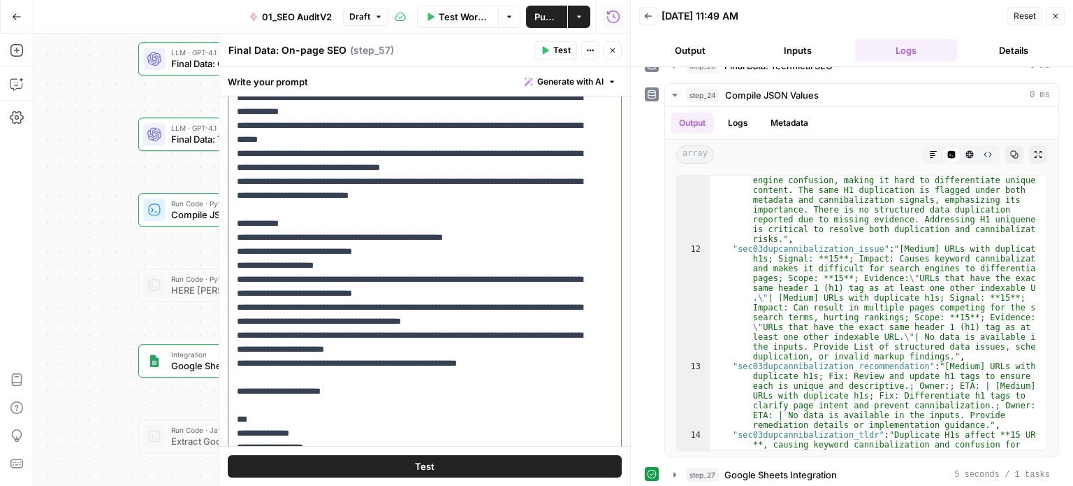
scroll to position [53, 0]
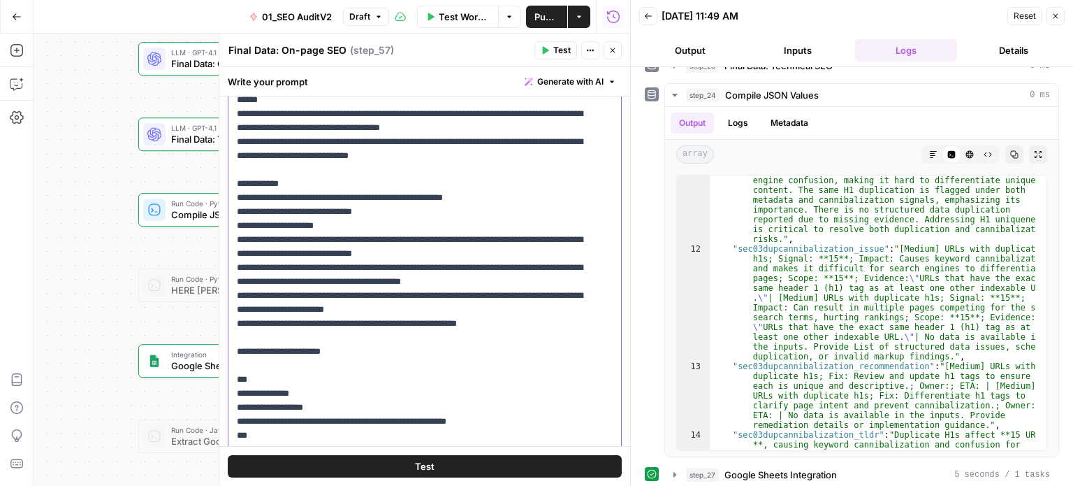
drag, startPoint x: 453, startPoint y: 296, endPoint x: 449, endPoint y: 333, distance: 38.0
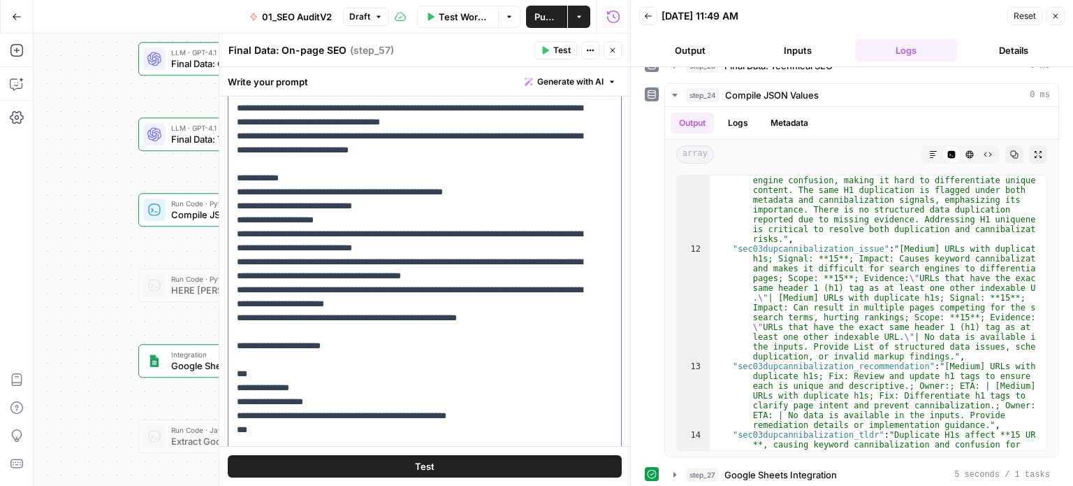
drag, startPoint x: 362, startPoint y: 325, endPoint x: 243, endPoint y: 220, distance: 158.4
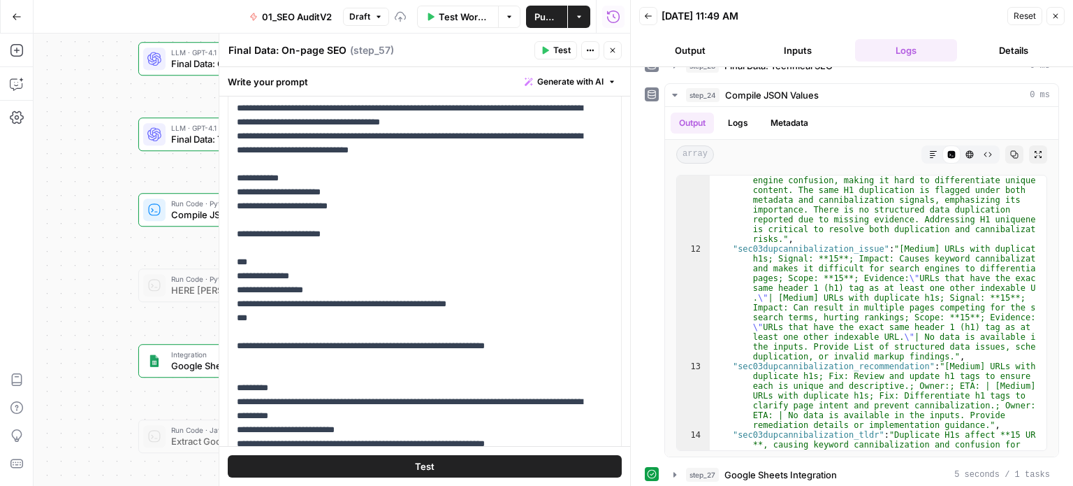
click at [549, 43] on button "Test" at bounding box center [556, 50] width 43 height 18
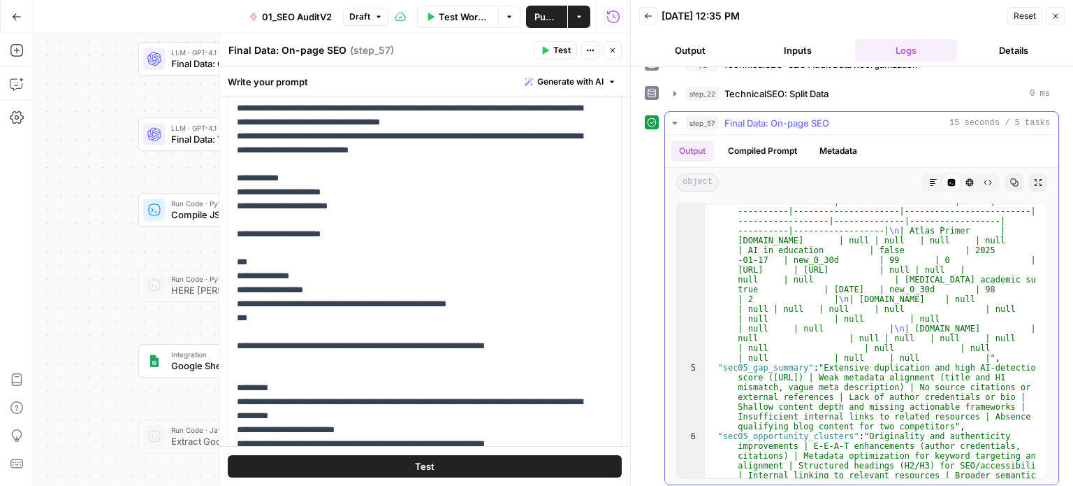
scroll to position [252, 0]
click at [608, 50] on button "Close" at bounding box center [613, 50] width 18 height 18
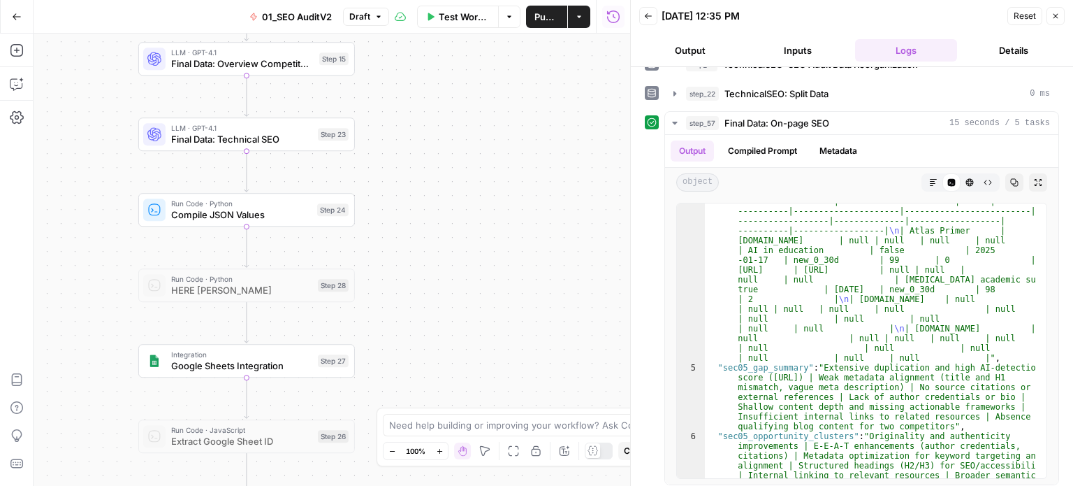
click at [481, 184] on div "false false true true Workflow Set Inputs Inputs Workflow Prep: Get Brand Kit D…" at bounding box center [332, 260] width 597 height 452
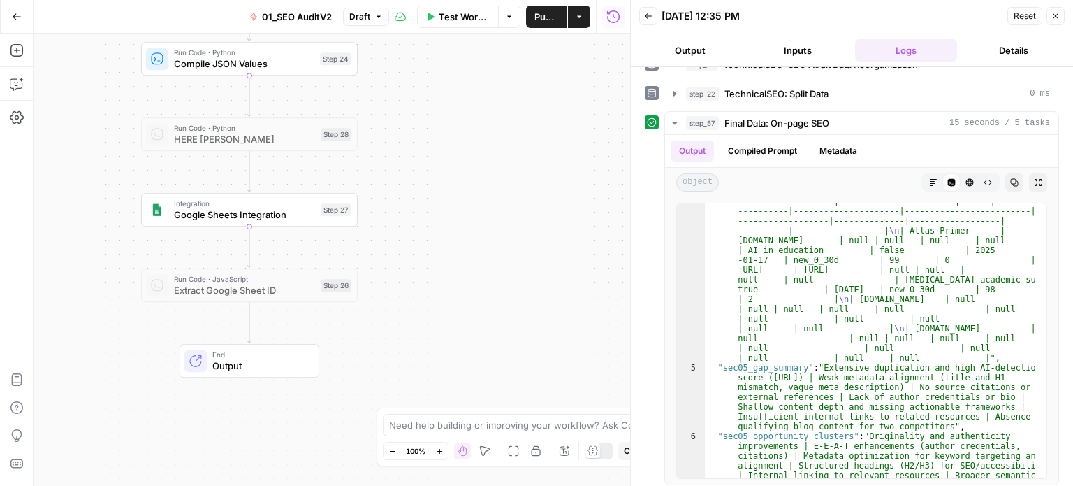
drag, startPoint x: 466, startPoint y: 292, endPoint x: 475, endPoint y: 136, distance: 156.1
click at [475, 138] on div "false false true true Workflow Set Inputs Inputs Workflow Prep: Get Brand Kit D…" at bounding box center [332, 260] width 597 height 452
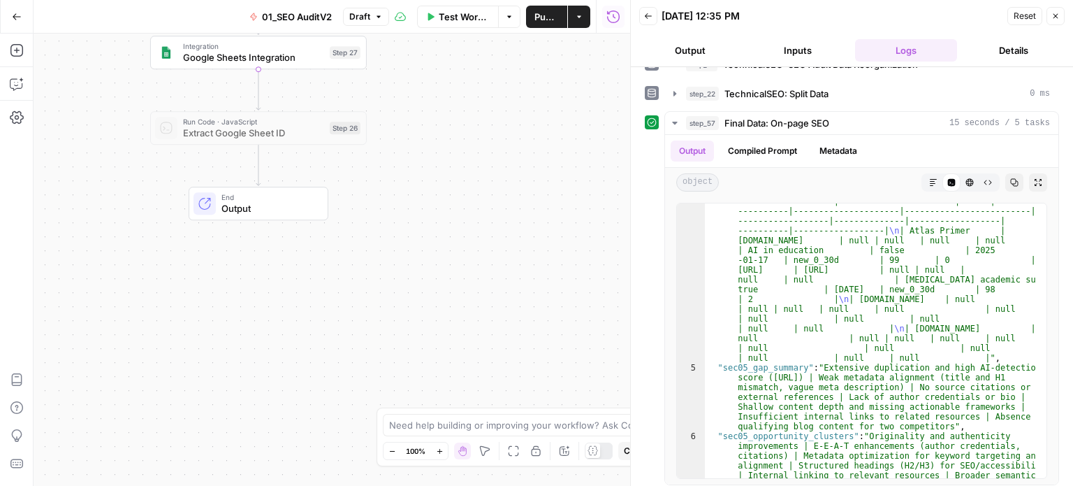
click at [503, 358] on div "false false true true Workflow Set Inputs Inputs Workflow Prep: Get Brand Kit D…" at bounding box center [332, 260] width 597 height 452
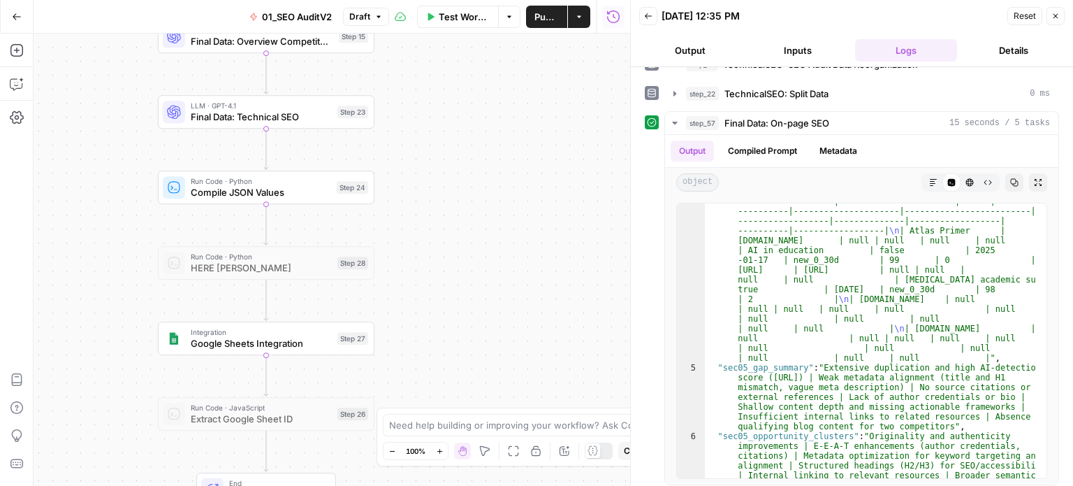
drag, startPoint x: 477, startPoint y: 269, endPoint x: 466, endPoint y: 330, distance: 61.8
click at [467, 328] on div "false false true true Workflow Set Inputs Inputs Workflow Prep: Get Brand Kit D…" at bounding box center [332, 260] width 597 height 452
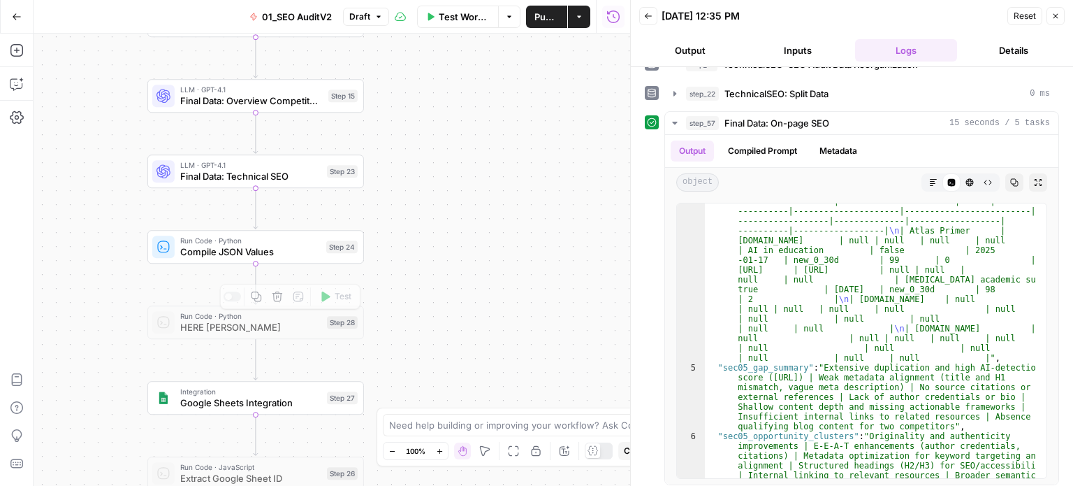
click at [336, 223] on span "Test" at bounding box center [343, 221] width 17 height 13
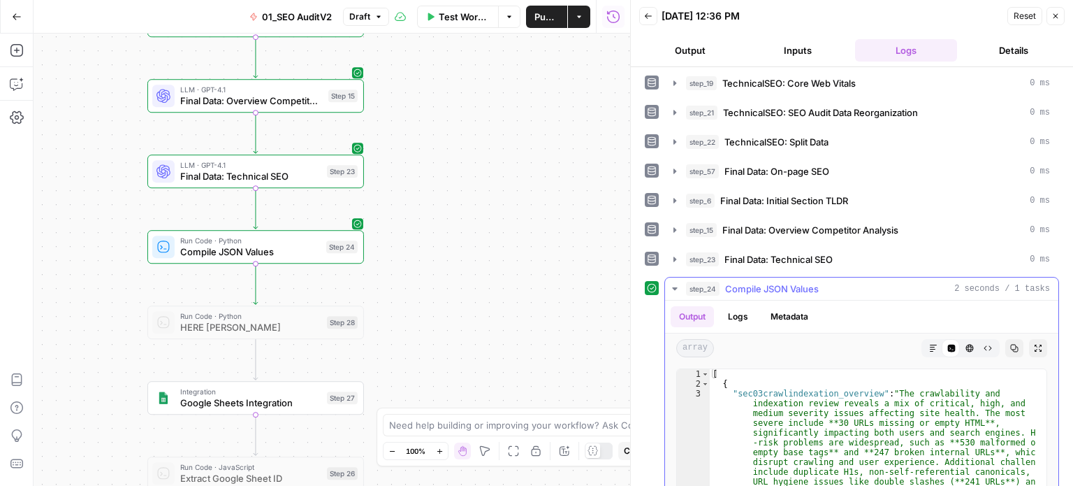
scroll to position [434, 0]
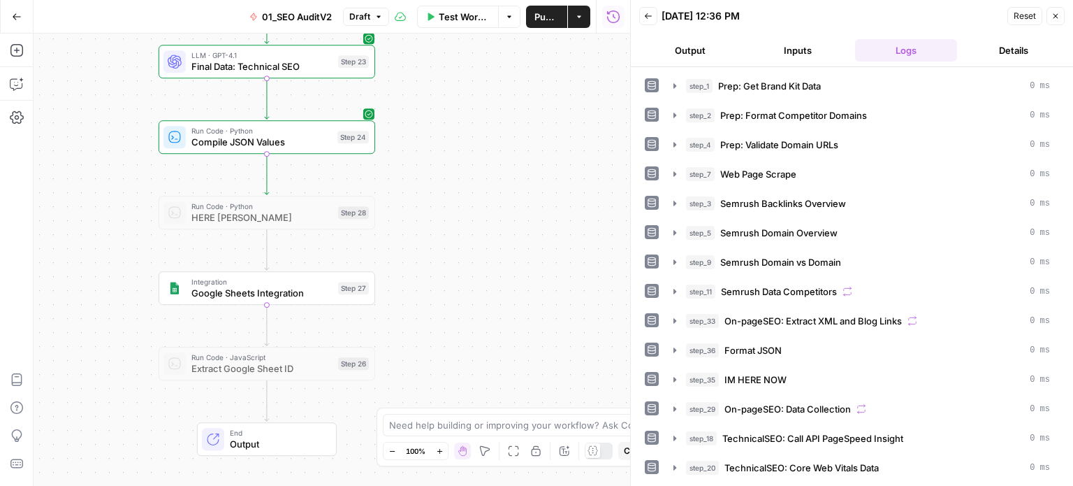
scroll to position [434, 0]
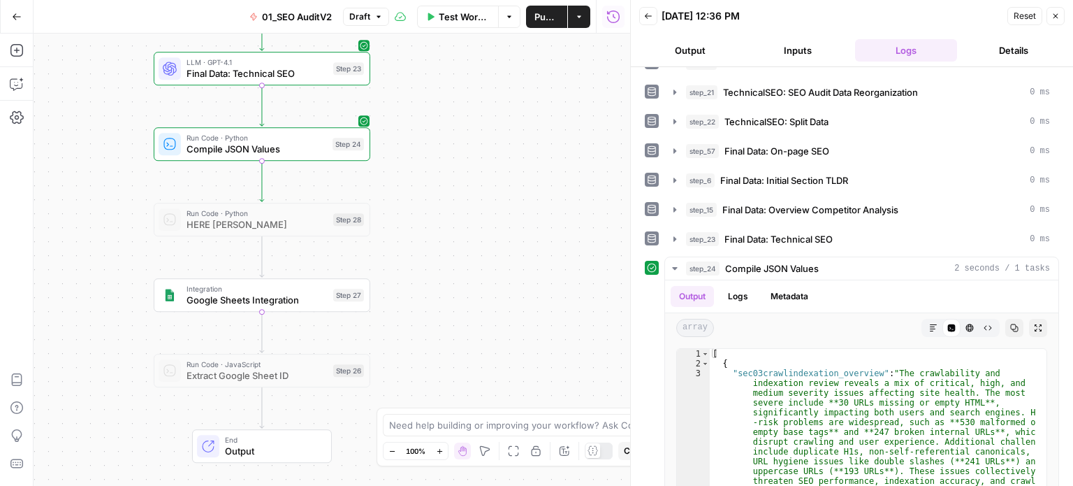
click at [468, 275] on div "false false true true Workflow Set Inputs Inputs Workflow Prep: Get Brand Kit D…" at bounding box center [332, 260] width 597 height 452
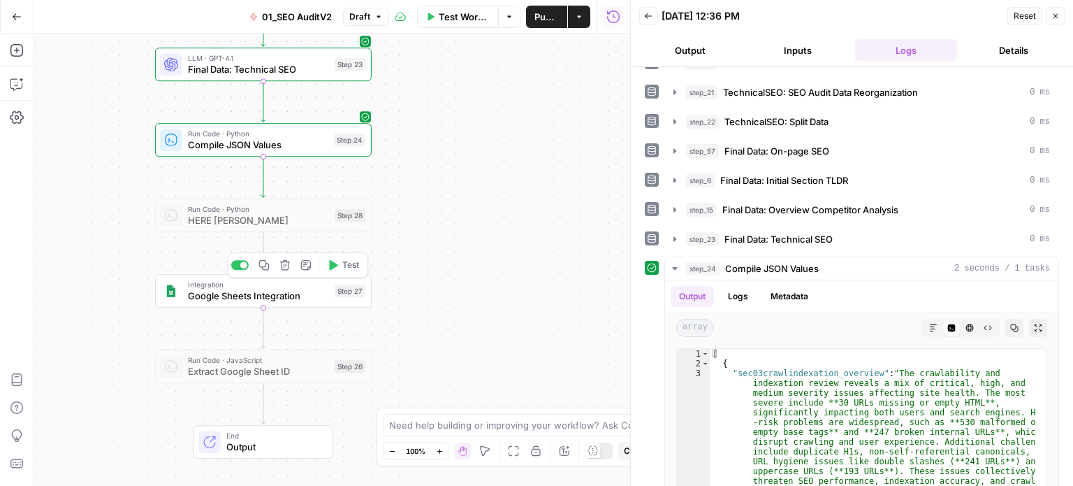
click at [350, 262] on span "Test" at bounding box center [350, 265] width 17 height 13
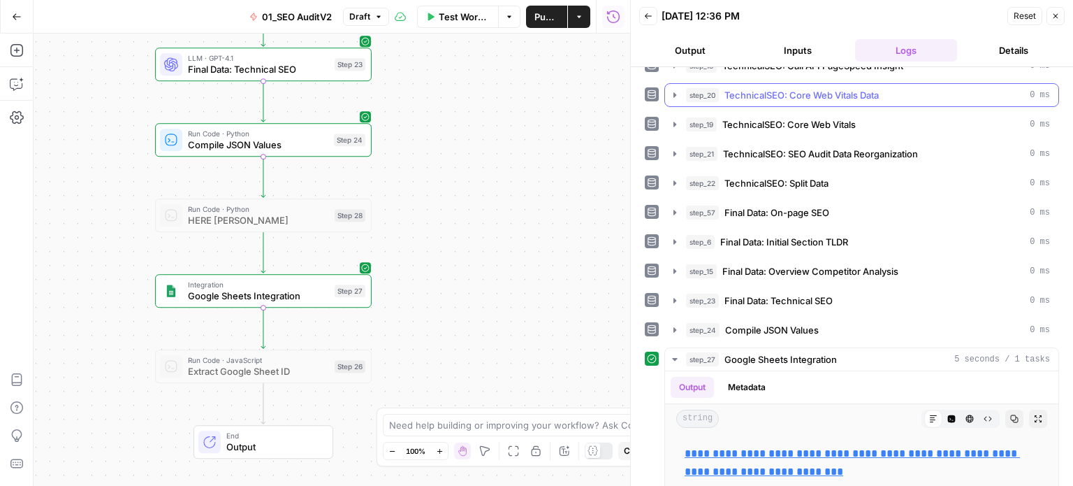
scroll to position [379, 0]
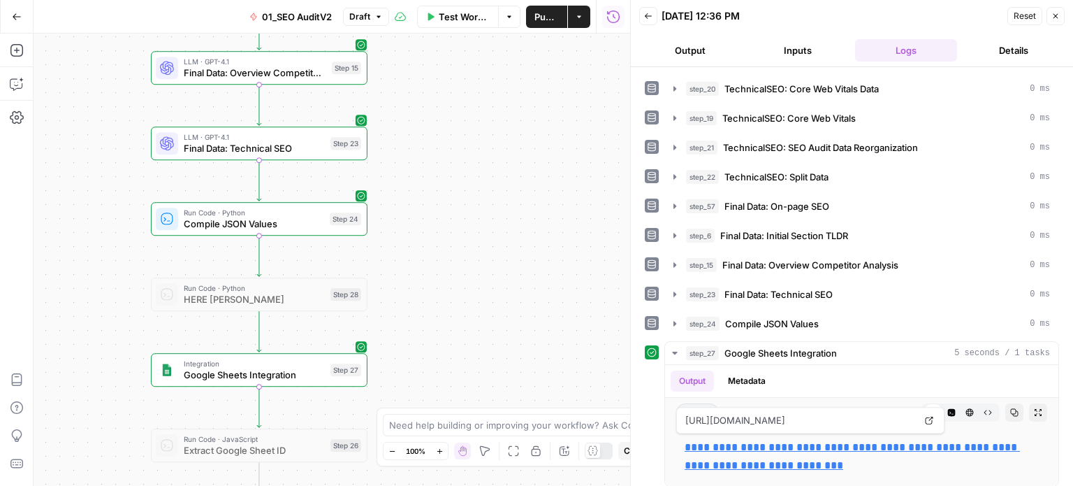
click at [503, 204] on div "false false true true Workflow Set Inputs Inputs Workflow Prep: Get Brand Kit D…" at bounding box center [332, 260] width 597 height 452
drag, startPoint x: 525, startPoint y: 136, endPoint x: 512, endPoint y: 270, distance: 134.8
click at [512, 270] on div "false false true true Workflow Set Inputs Inputs Workflow Prep: Get Brand Kit D…" at bounding box center [332, 260] width 597 height 452
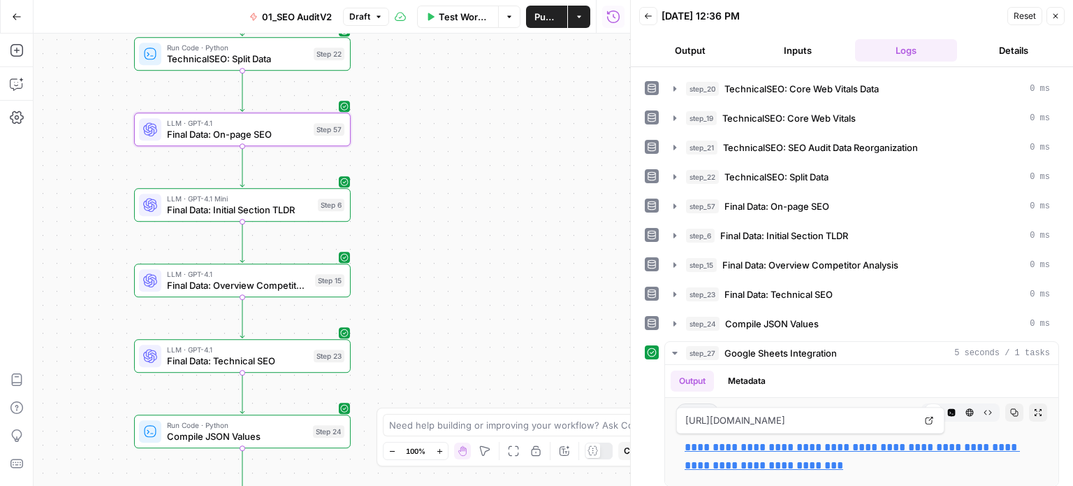
click at [476, 223] on div "false false true true Workflow Set Inputs Inputs Workflow Prep: Get Brand Kit D…" at bounding box center [332, 260] width 597 height 452
click at [745, 347] on span "Google Sheets Integration" at bounding box center [781, 353] width 113 height 14
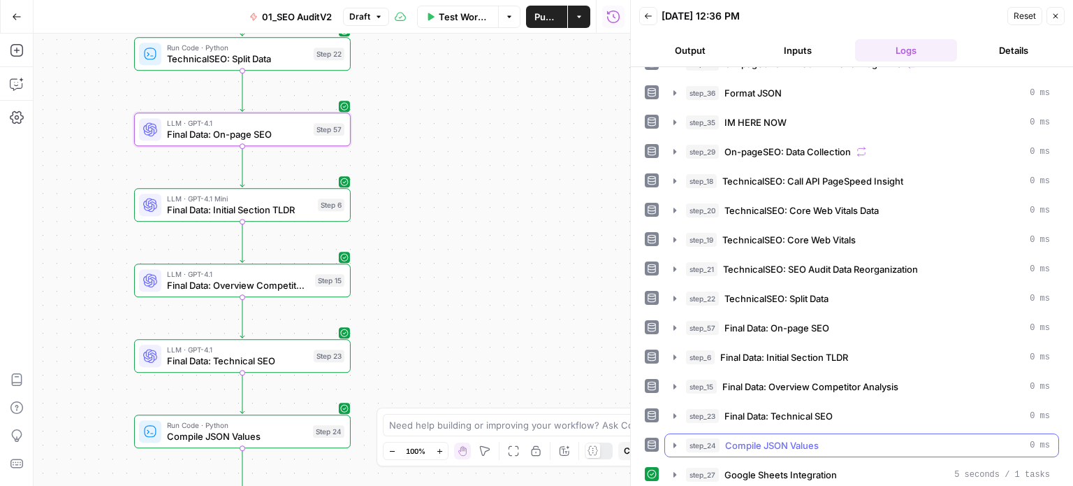
click at [768, 434] on button "step_24 Compile JSON Values 0 ms" at bounding box center [861, 445] width 393 height 22
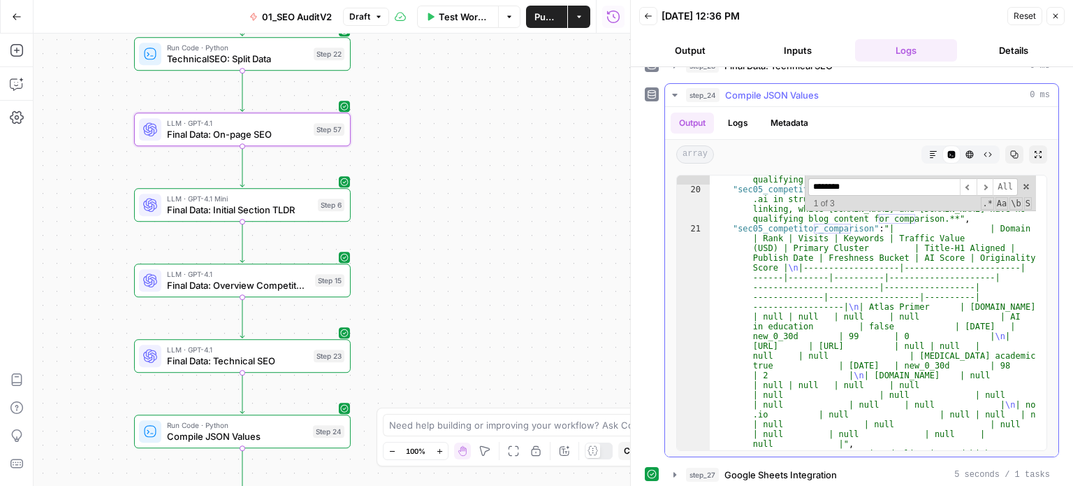
scroll to position [3748, 0]
type input "********"
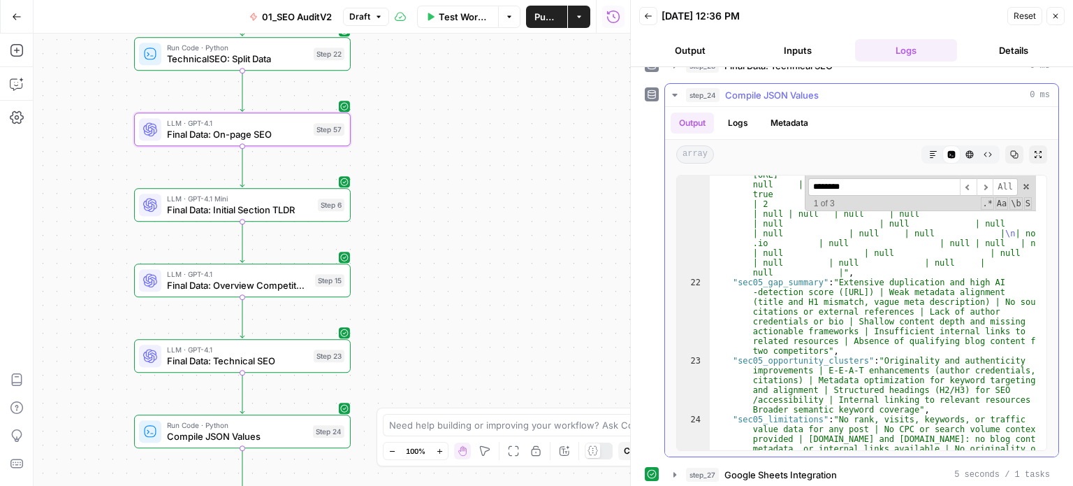
scroll to position [3710, 0]
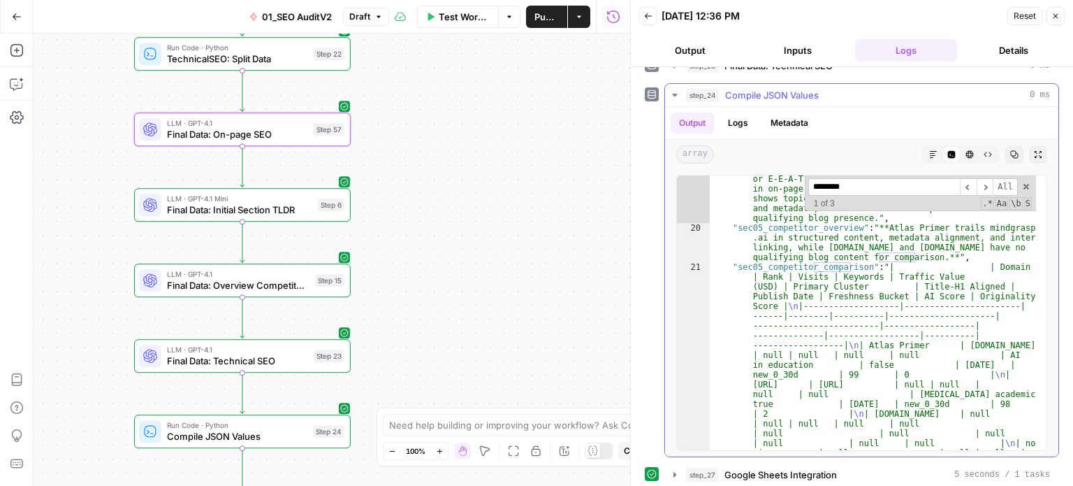
click at [1018, 175] on div "******** ​ ​ All Replace All + 1 of 3 .* Aa \b S" at bounding box center [920, 193] width 231 height 36
click at [1022, 182] on span at bounding box center [1027, 187] width 10 height 10
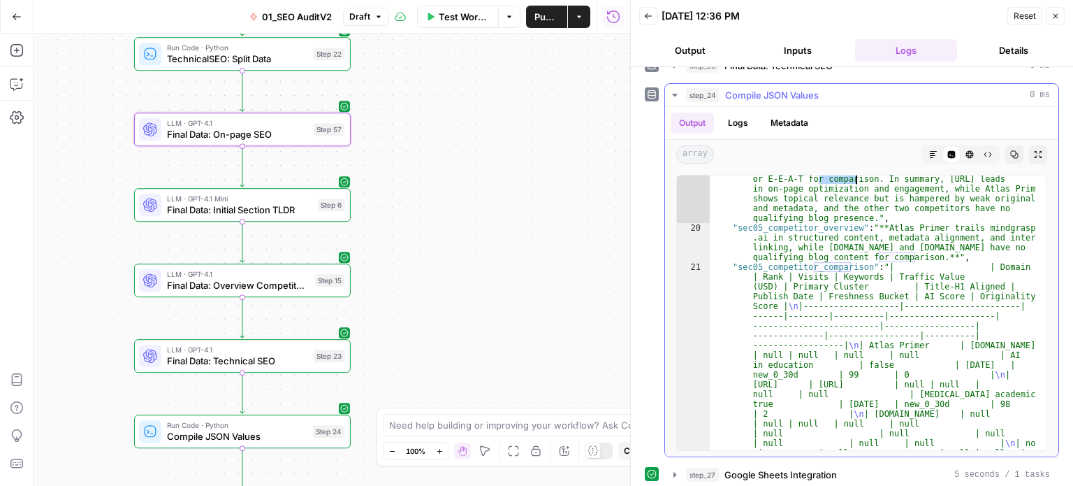
click at [755, 88] on span "Compile JSON Values" at bounding box center [772, 95] width 94 height 14
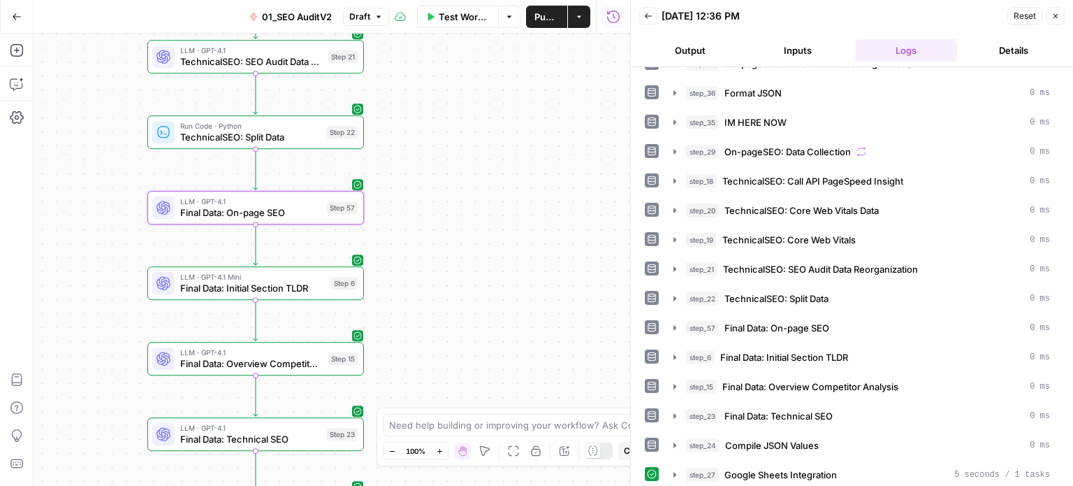
drag, startPoint x: 445, startPoint y: 160, endPoint x: 454, endPoint y: 214, distance: 54.6
click at [454, 214] on div "false false true true Workflow Set Inputs Inputs Workflow Prep: Get Brand Kit D…" at bounding box center [332, 260] width 597 height 452
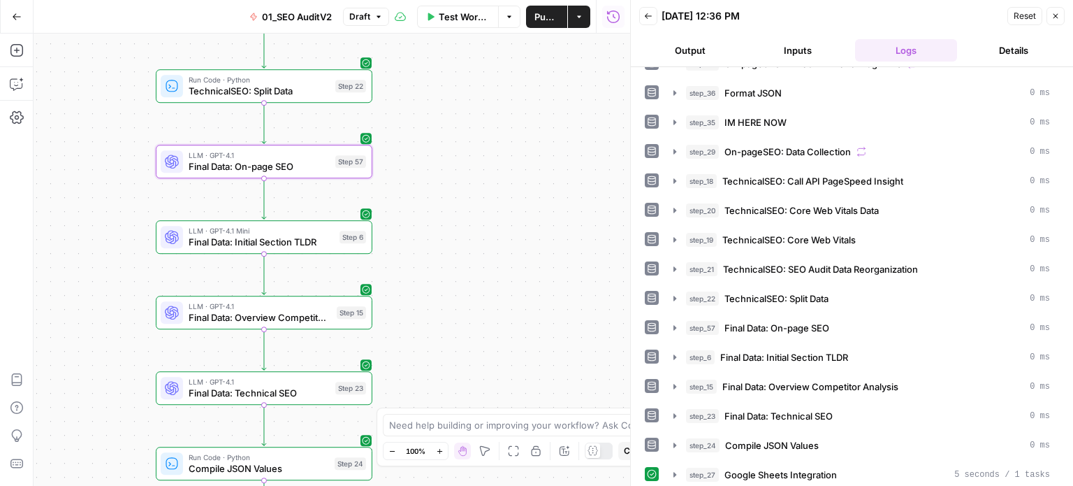
drag, startPoint x: 498, startPoint y: 242, endPoint x: 500, endPoint y: 353, distance: 111.1
click at [500, 356] on div "false false true true Workflow Set Inputs Inputs Workflow Prep: Get Brand Kit D…" at bounding box center [332, 260] width 597 height 452
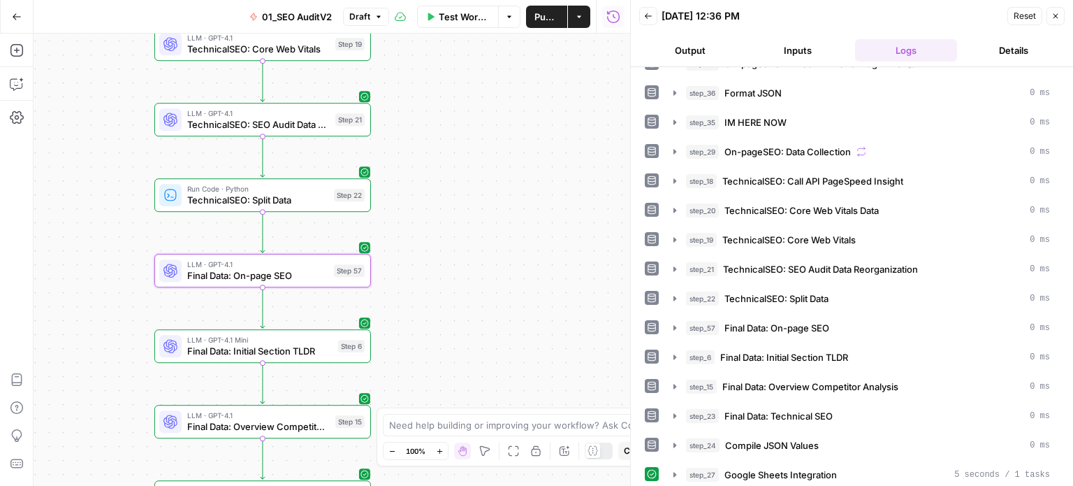
drag, startPoint x: 492, startPoint y: 243, endPoint x: 489, endPoint y: 268, distance: 25.3
click at [489, 277] on div "false false true true Workflow Set Inputs Inputs Workflow Prep: Get Brand Kit D…" at bounding box center [332, 260] width 597 height 452
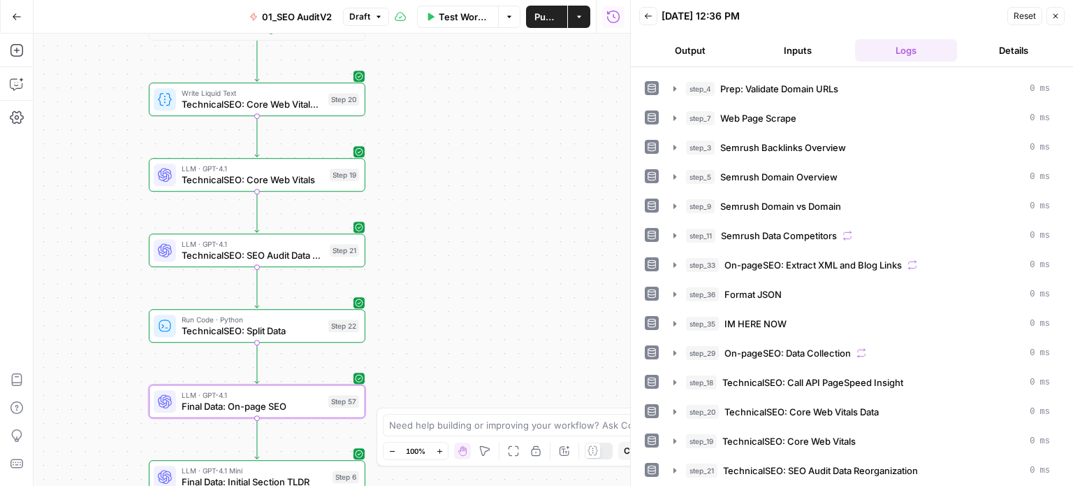
scroll to position [48, 0]
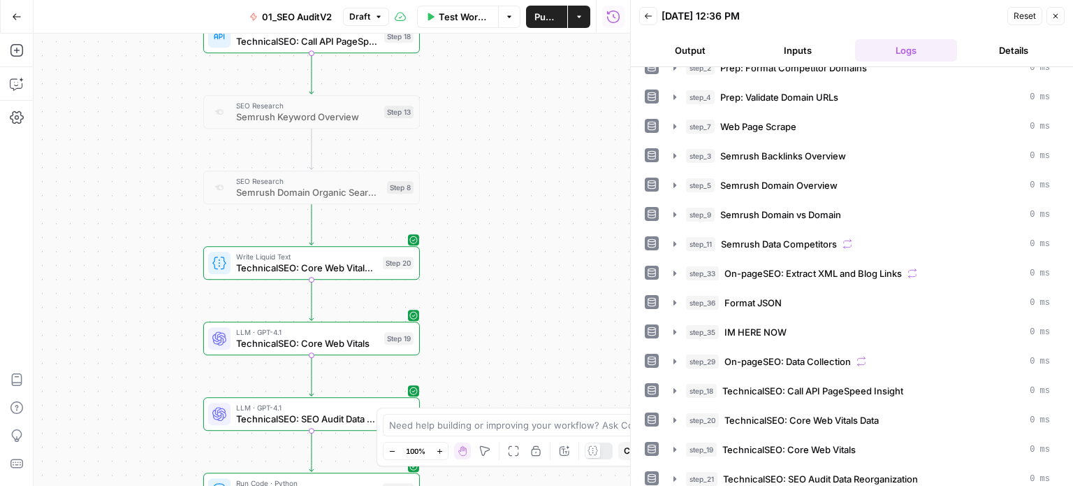
drag, startPoint x: 467, startPoint y: 203, endPoint x: 509, endPoint y: 298, distance: 104.5
click at [509, 298] on div "false false true true Workflow Set Inputs Inputs Workflow Prep: Get Brand Kit D…" at bounding box center [332, 260] width 597 height 452
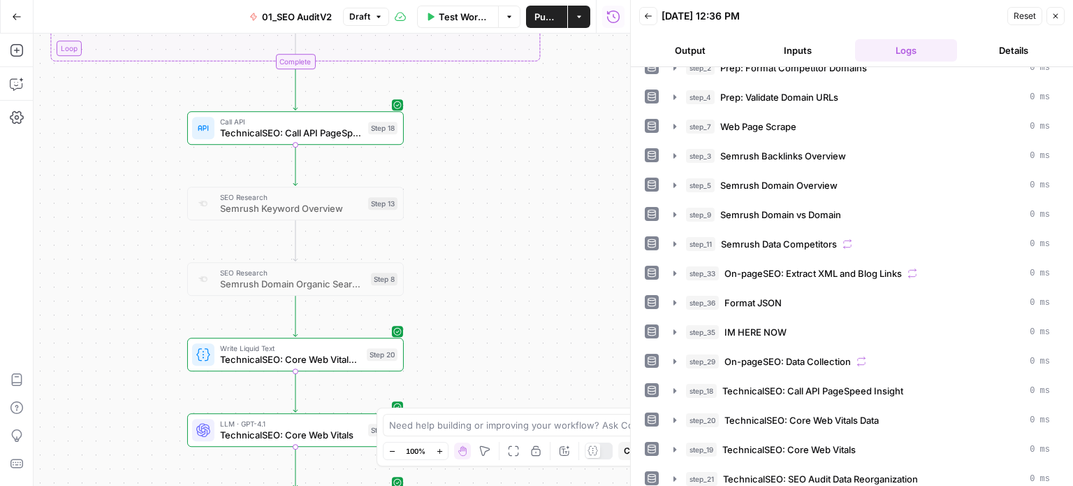
drag, startPoint x: 500, startPoint y: 215, endPoint x: 493, endPoint y: 187, distance: 28.8
click at [500, 212] on div "false false true true Workflow Set Inputs Inputs Workflow Prep: Get Brand Kit D…" at bounding box center [332, 260] width 597 height 452
click at [483, 109] on div "false false true true Workflow Set Inputs Inputs Workflow Prep: Get Brand Kit D…" at bounding box center [332, 260] width 597 height 452
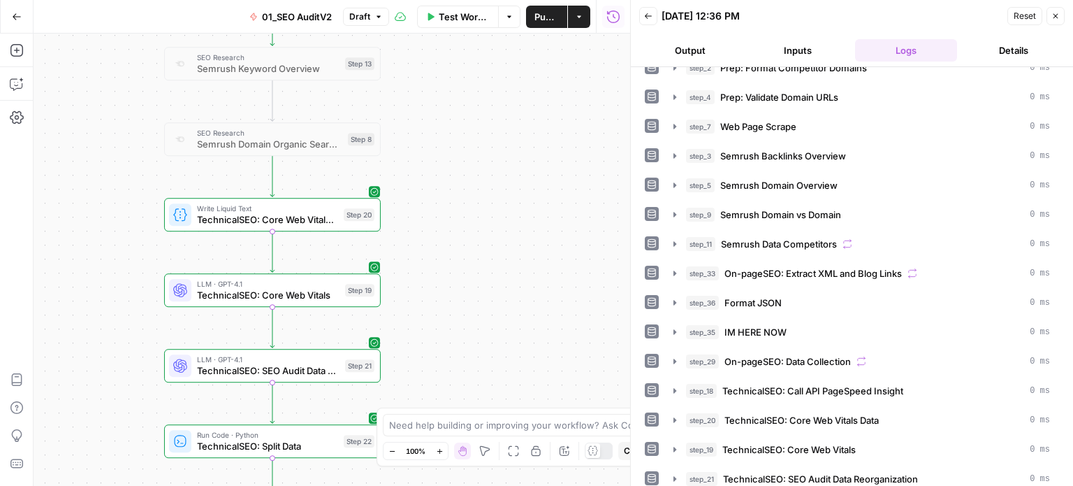
drag, startPoint x: 516, startPoint y: 247, endPoint x: 506, endPoint y: 120, distance: 128.3
click at [502, 113] on div "false false true true Workflow Set Inputs Inputs Workflow Prep: Get Brand Kit D…" at bounding box center [332, 260] width 597 height 452
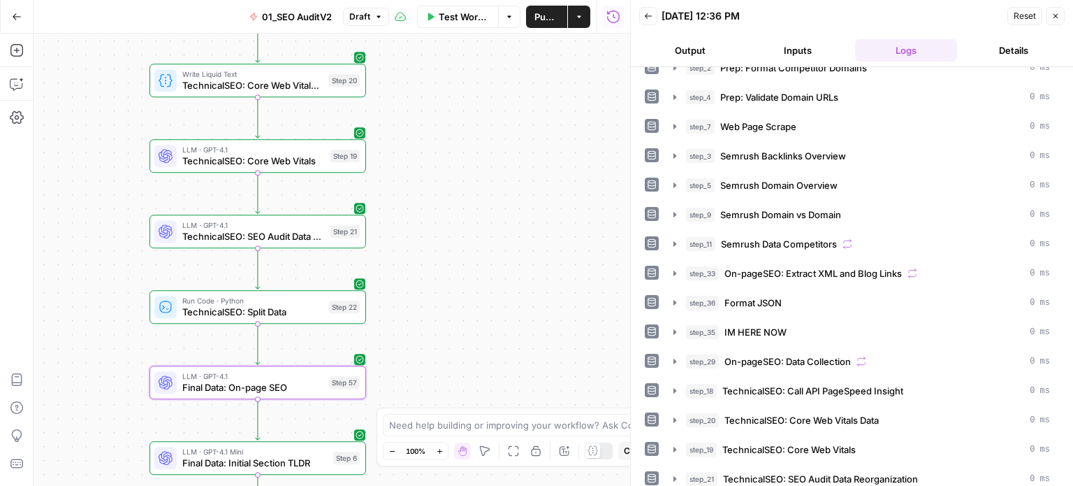
drag, startPoint x: 530, startPoint y: 298, endPoint x: 547, endPoint y: 83, distance: 215.9
click at [542, 113] on div "false false true true Workflow Set Inputs Inputs Workflow Prep: Get Brand Kit D…" at bounding box center [332, 260] width 597 height 452
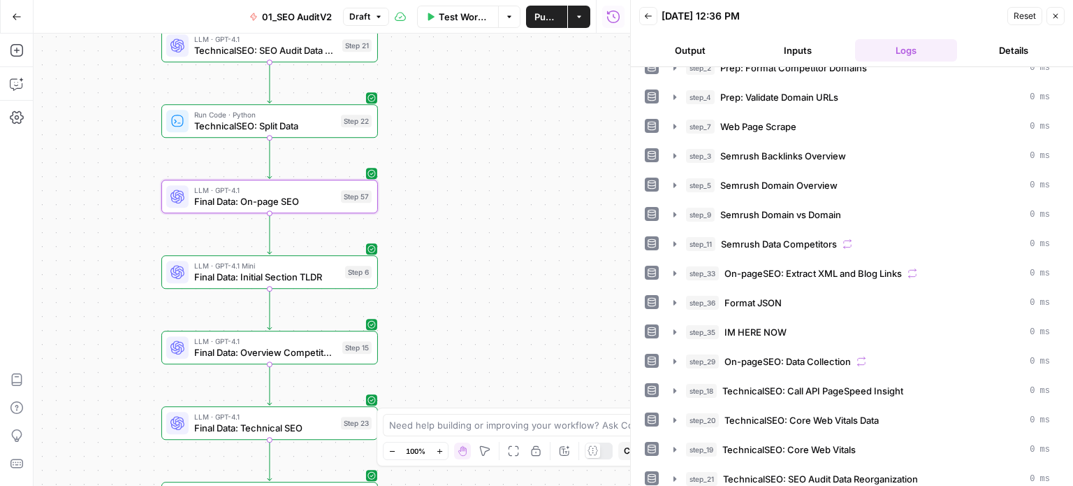
click at [508, 106] on div "false false true true Workflow Set Inputs Inputs Workflow Prep: Get Brand Kit D…" at bounding box center [332, 260] width 597 height 452
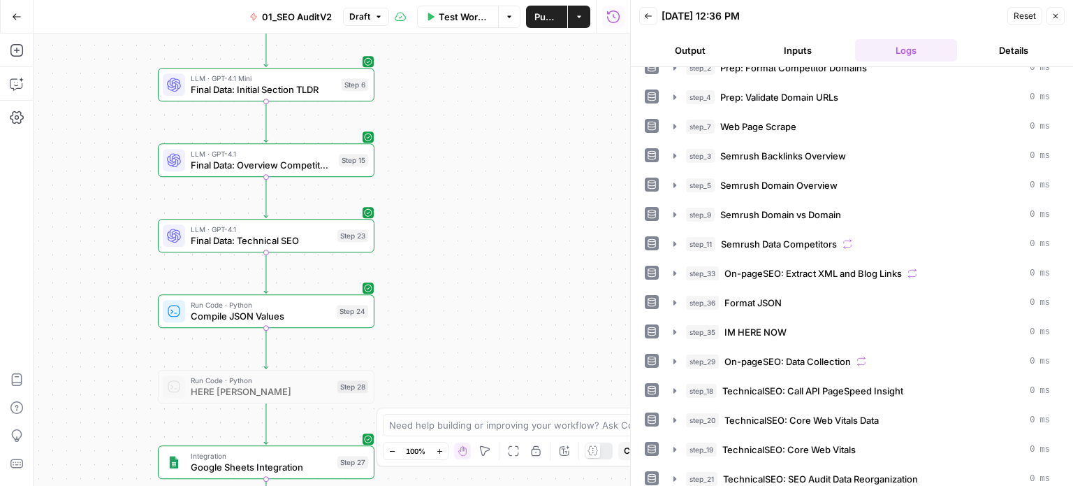
drag, startPoint x: 500, startPoint y: 255, endPoint x: 508, endPoint y: 129, distance: 126.7
click at [506, 136] on div "false false true true Workflow Set Inputs Inputs Workflow Prep: Get Brand Kit D…" at bounding box center [332, 260] width 597 height 452
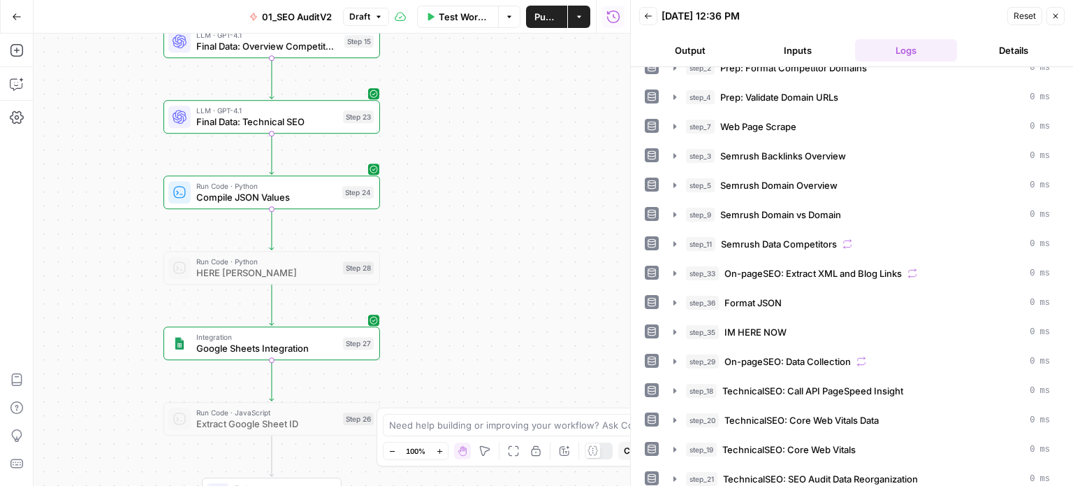
click at [514, 287] on div "false false true true Workflow Set Inputs Inputs Workflow Prep: Get Brand Kit D…" at bounding box center [332, 260] width 597 height 452
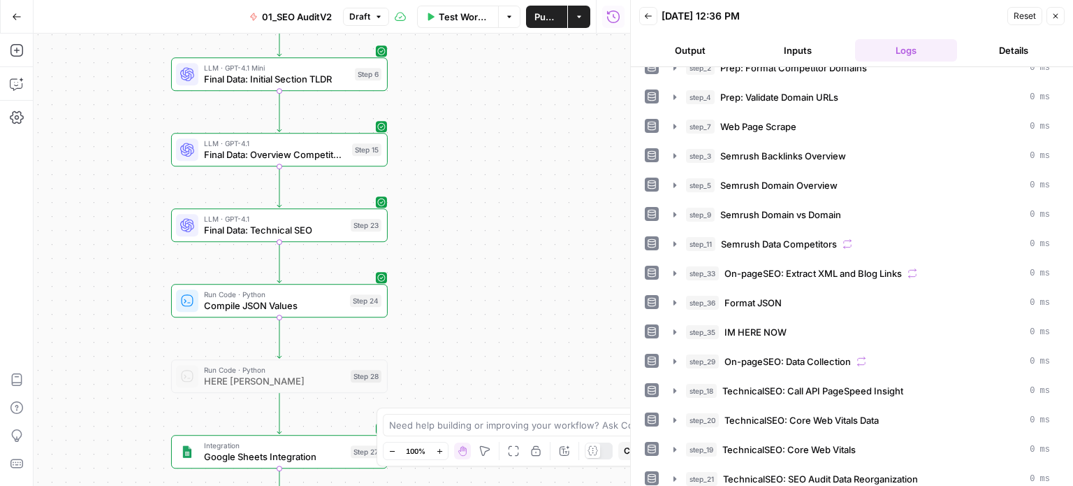
drag, startPoint x: 502, startPoint y: 212, endPoint x: 499, endPoint y: 254, distance: 42.0
click at [499, 252] on div "false false true true Workflow Set Inputs Inputs Workflow Prep: Get Brand Kit D…" at bounding box center [332, 260] width 597 height 452
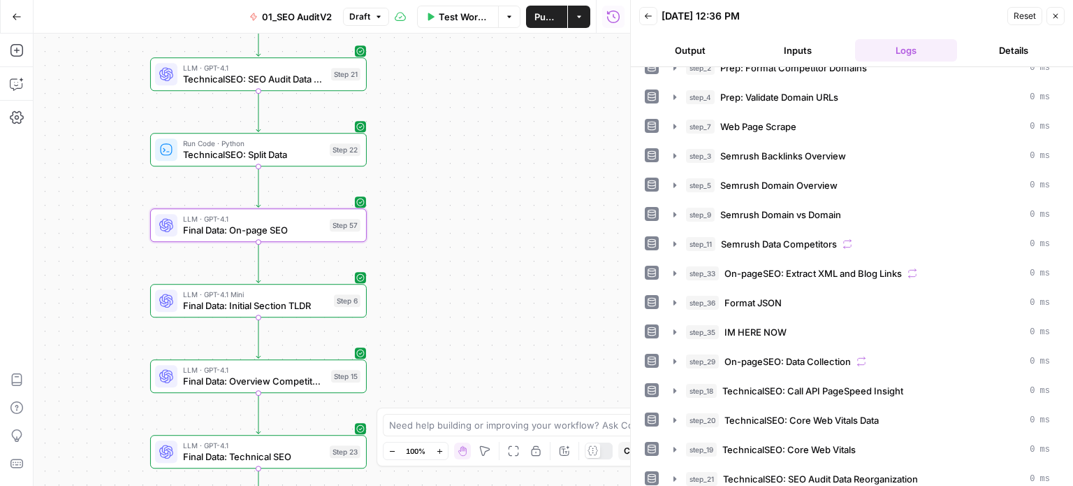
drag, startPoint x: 490, startPoint y: 121, endPoint x: 459, endPoint y: 243, distance: 125.4
click at [476, 240] on div "false false true true Workflow Set Inputs Inputs Workflow Prep: Get Brand Kit D…" at bounding box center [332, 260] width 597 height 452
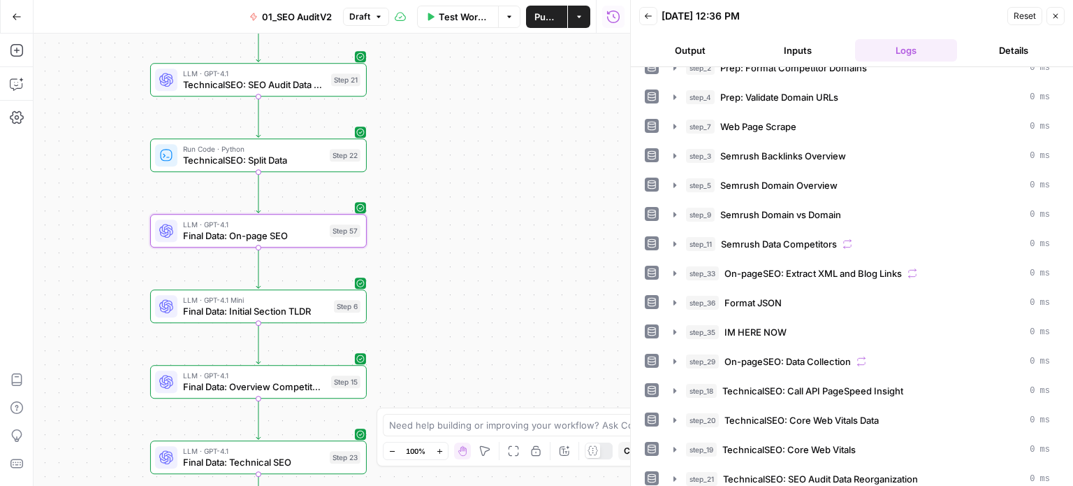
click at [291, 231] on span "Final Data: On-page SEO" at bounding box center [253, 236] width 141 height 14
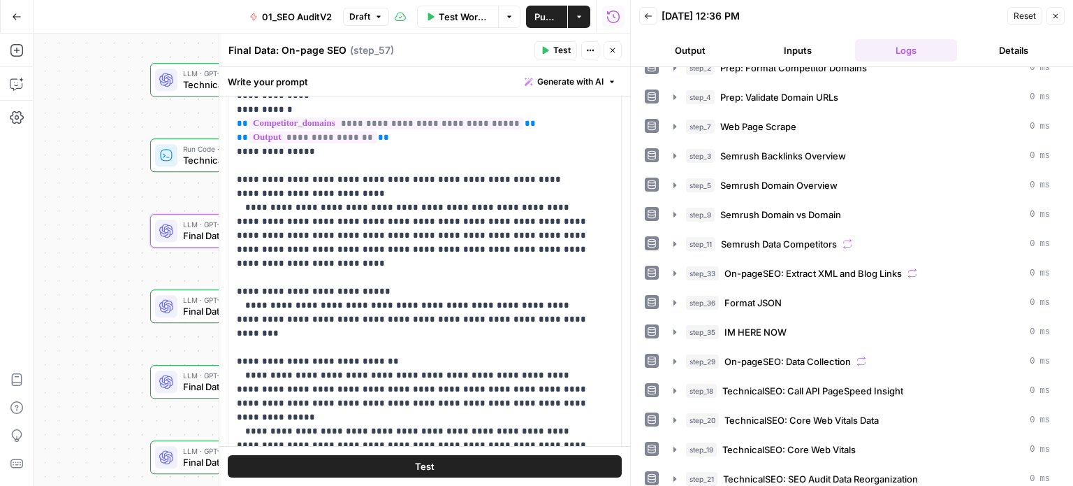
scroll to position [672, 0]
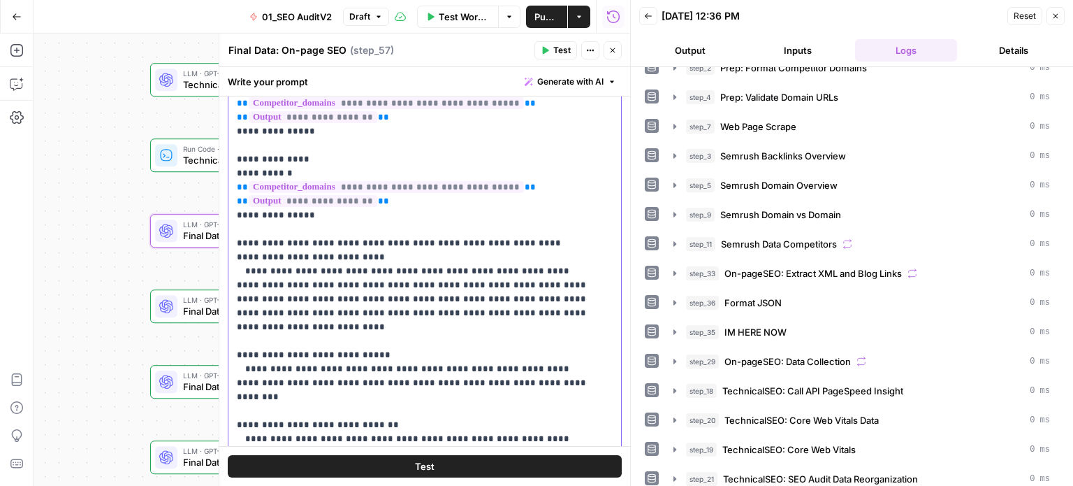
drag, startPoint x: 573, startPoint y: 359, endPoint x: 463, endPoint y: 335, distance: 112.3
drag, startPoint x: 379, startPoint y: 298, endPoint x: 356, endPoint y: 299, distance: 22.4
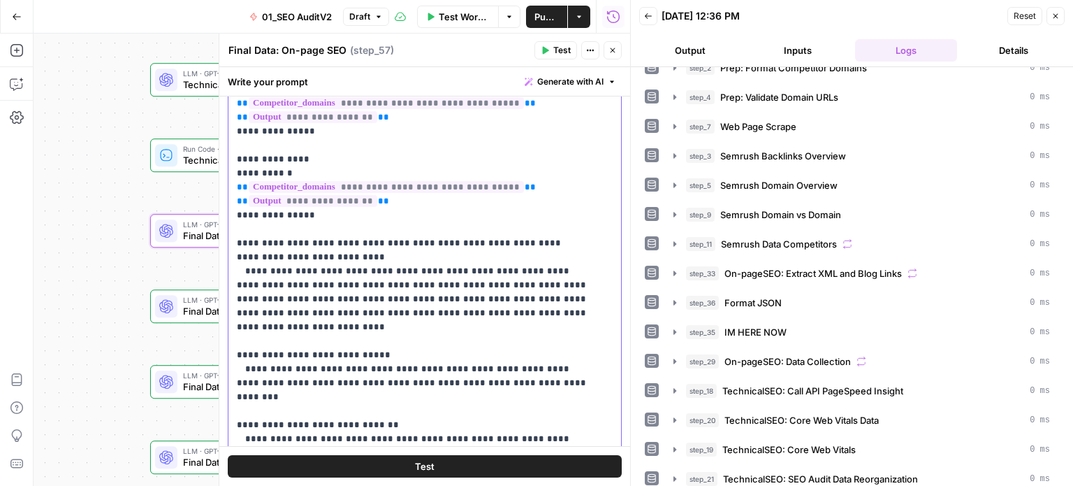
drag, startPoint x: 565, startPoint y: 353, endPoint x: 238, endPoint y: 336, distance: 327.5
drag, startPoint x: 572, startPoint y: 306, endPoint x: 428, endPoint y: 312, distance: 144.8
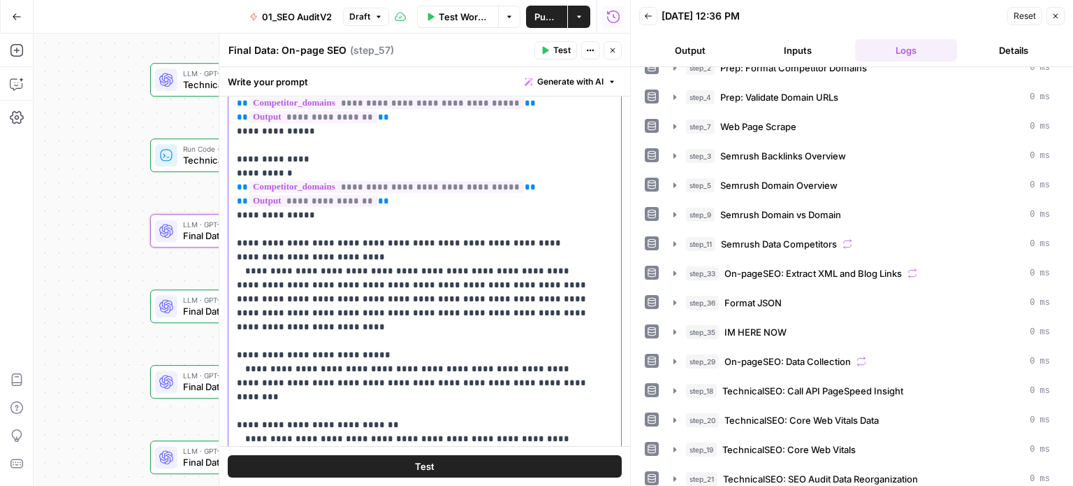
drag, startPoint x: 393, startPoint y: 298, endPoint x: 308, endPoint y: 310, distance: 86.7
drag, startPoint x: 337, startPoint y: 297, endPoint x: 305, endPoint y: 315, distance: 36.9
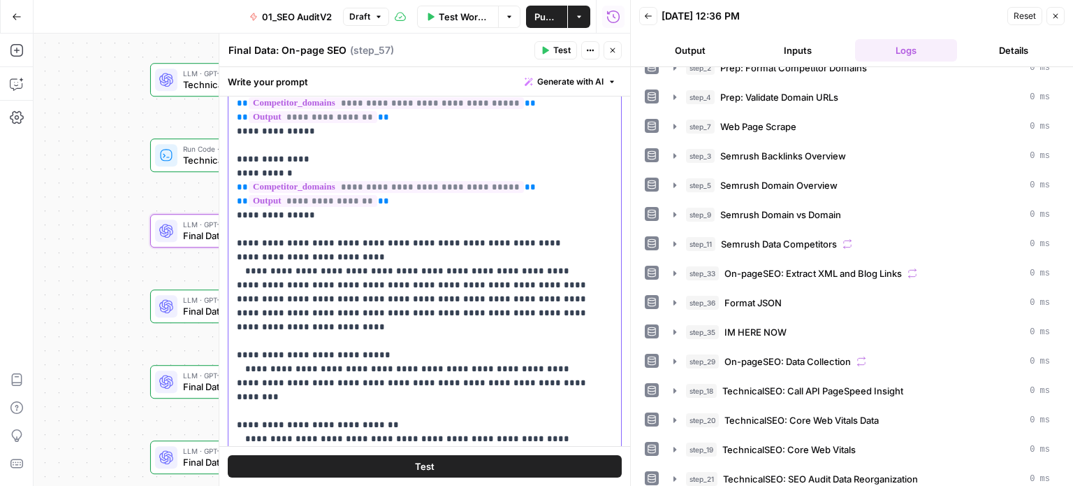
drag, startPoint x: 461, startPoint y: 324, endPoint x: 269, endPoint y: 314, distance: 192.4
click at [550, 47] on button "Test" at bounding box center [556, 50] width 43 height 18
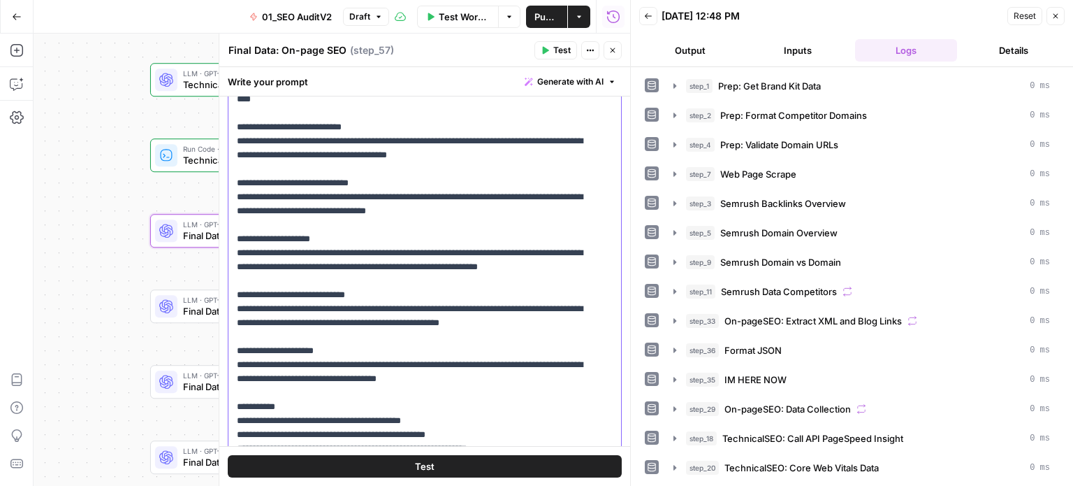
drag, startPoint x: 450, startPoint y: 218, endPoint x: 436, endPoint y: 289, distance: 72.6
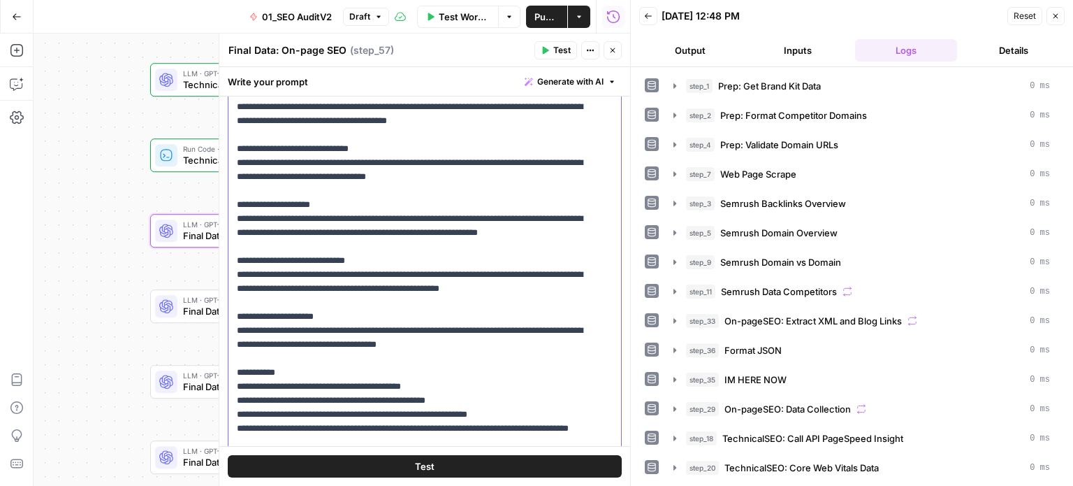
scroll to position [839, 0]
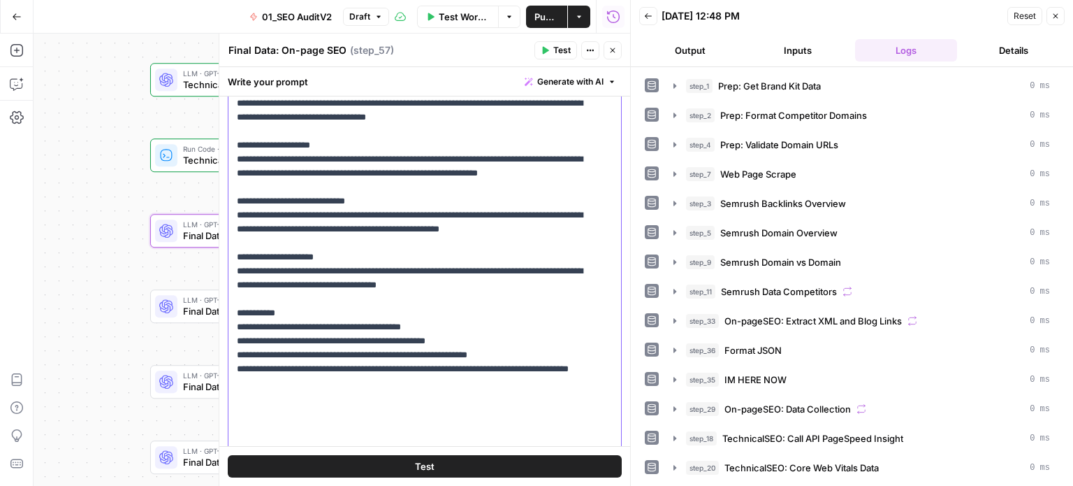
drag, startPoint x: 426, startPoint y: 191, endPoint x: 430, endPoint y: 371, distance: 179.7
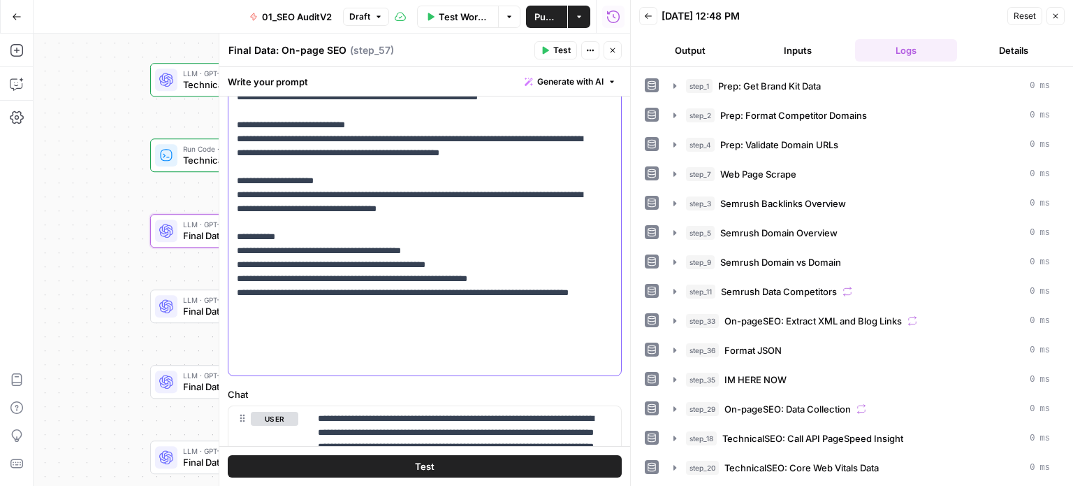
drag, startPoint x: 423, startPoint y: 329, endPoint x: 425, endPoint y: 352, distance: 22.5
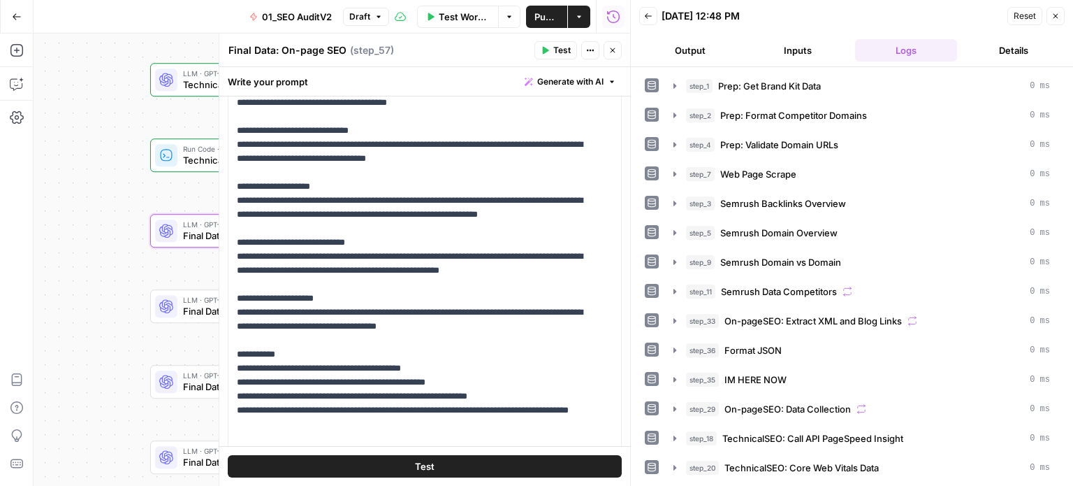
drag, startPoint x: 418, startPoint y: 352, endPoint x: 427, endPoint y: 254, distance: 99.0
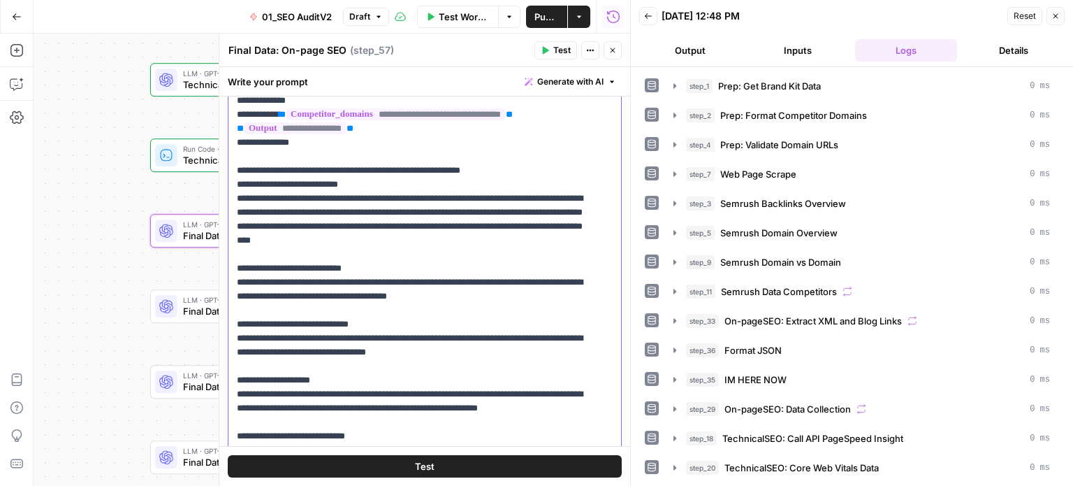
drag, startPoint x: 451, startPoint y: 314, endPoint x: 442, endPoint y: 205, distance: 110.2
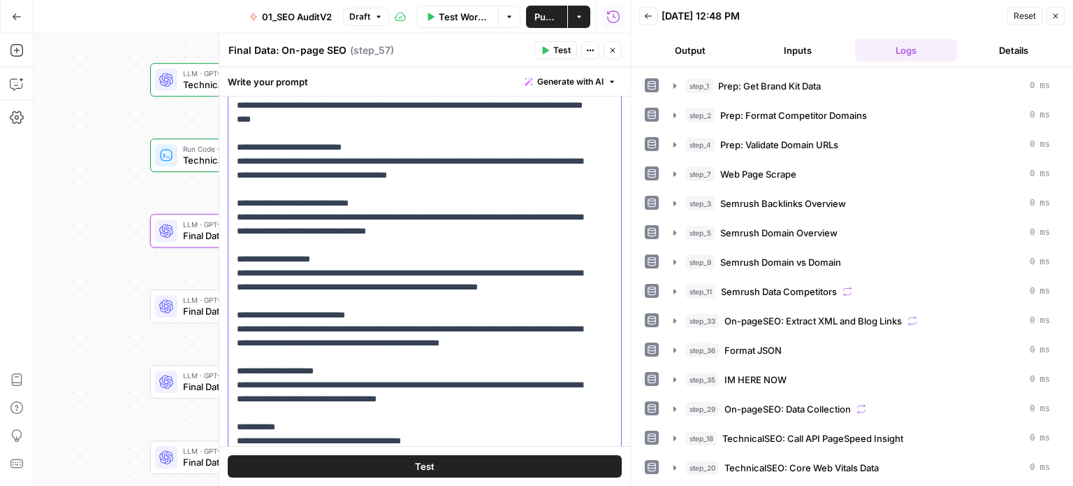
scroll to position [839, 0]
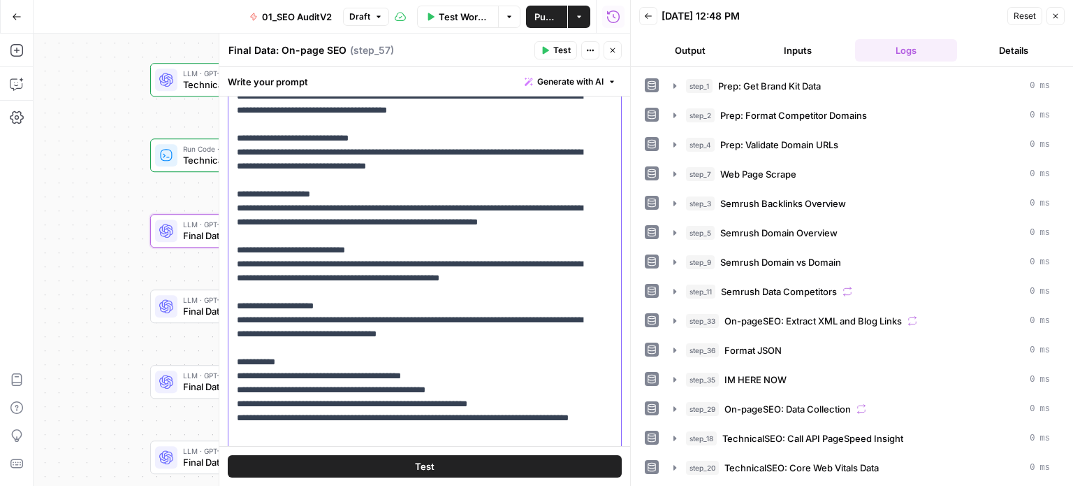
drag, startPoint x: 453, startPoint y: 330, endPoint x: 480, endPoint y: 411, distance: 85.5
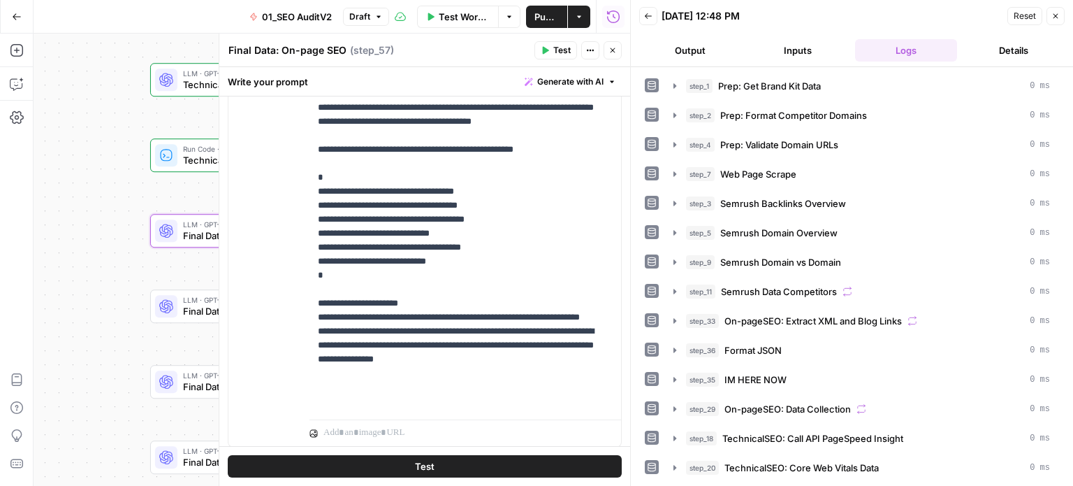
drag, startPoint x: 482, startPoint y: 273, endPoint x: 480, endPoint y: 445, distance: 171.9
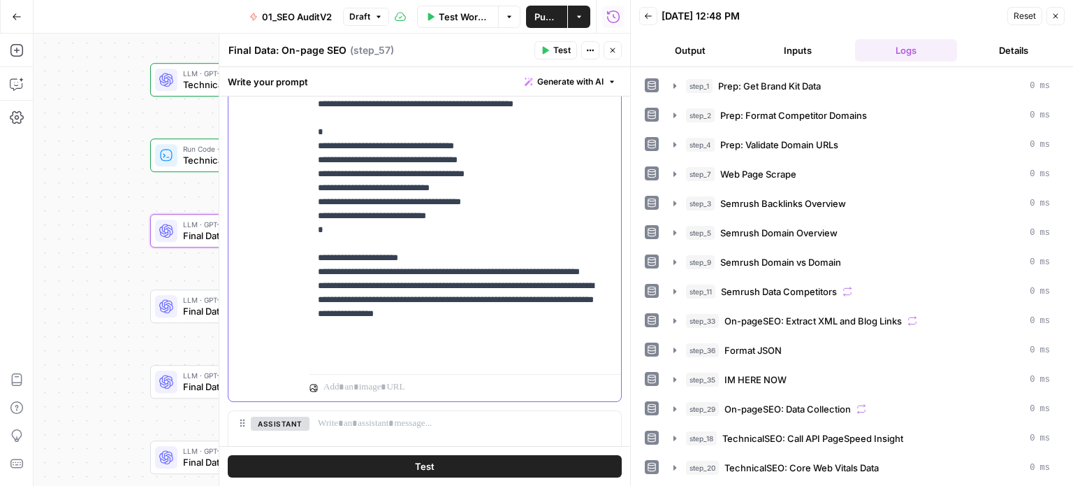
drag, startPoint x: 460, startPoint y: 349, endPoint x: 463, endPoint y: 373, distance: 23.3
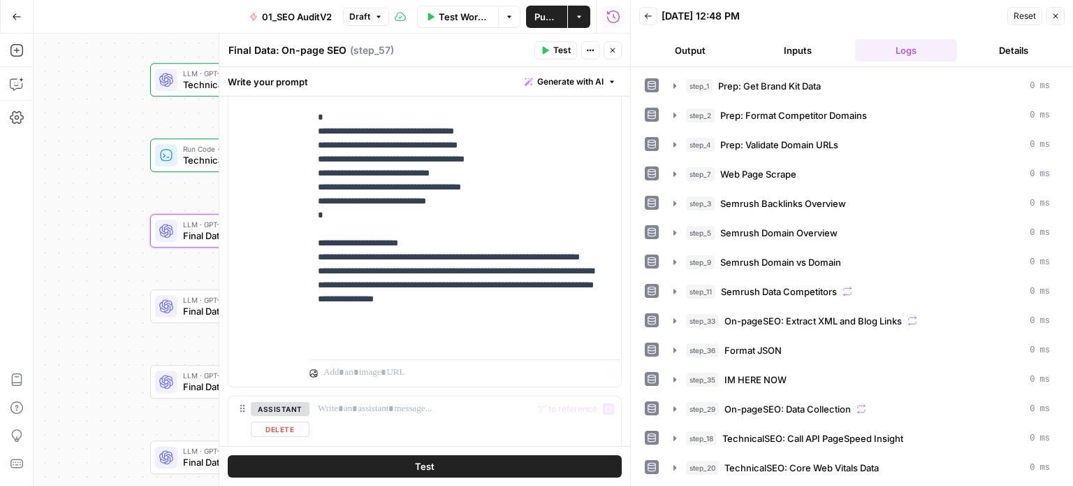
drag, startPoint x: 484, startPoint y: 376, endPoint x: 489, endPoint y: 311, distance: 65.2
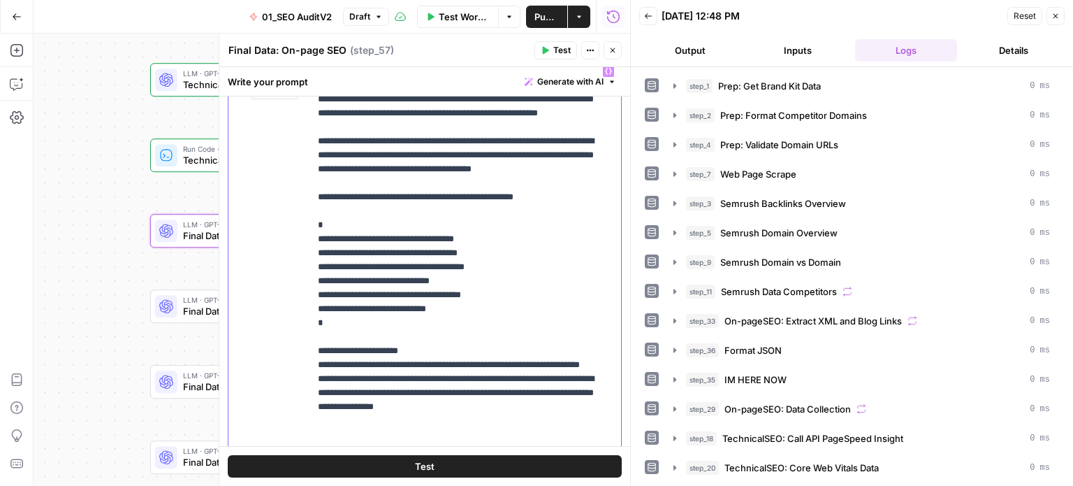
drag, startPoint x: 500, startPoint y: 331, endPoint x: 498, endPoint y: 262, distance: 69.2
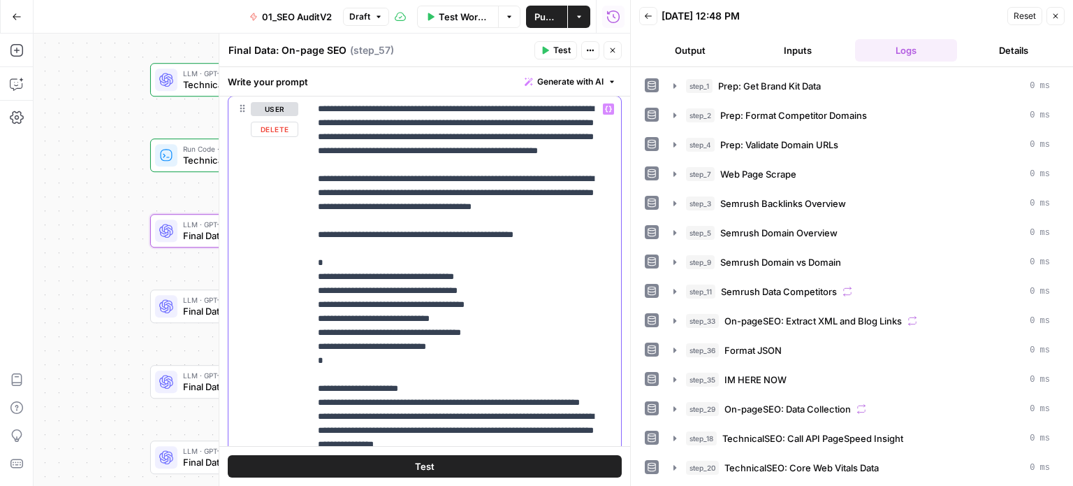
drag, startPoint x: 506, startPoint y: 344, endPoint x: 503, endPoint y: 274, distance: 69.9
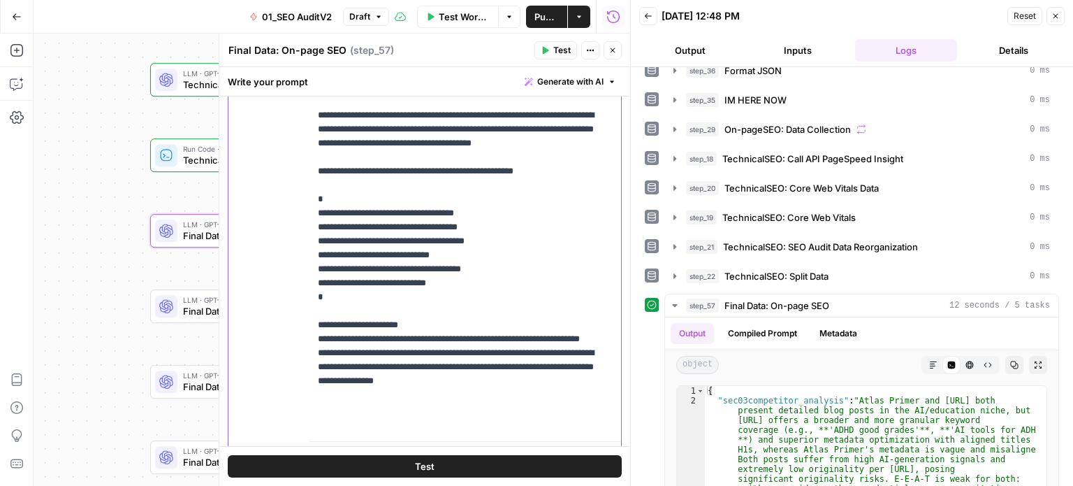
scroll to position [733, 0]
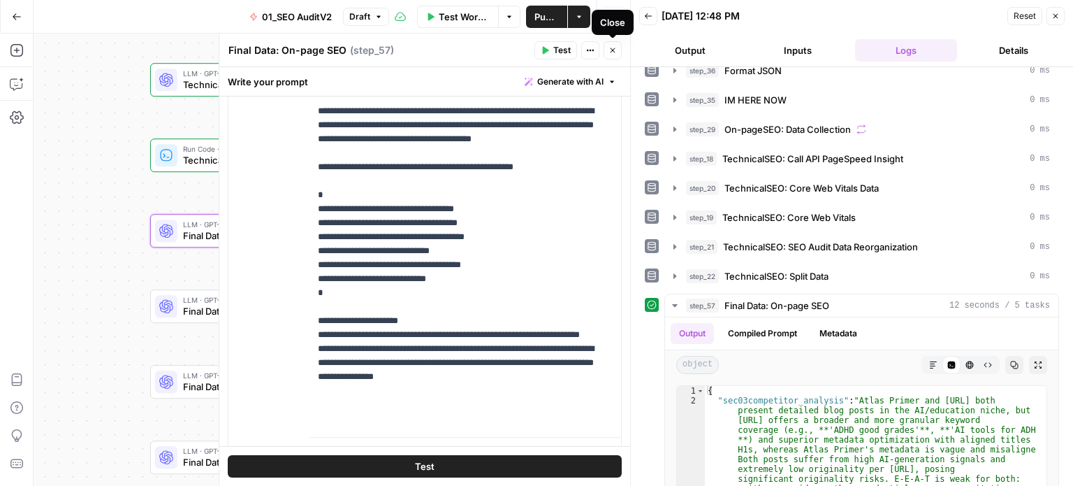
click at [611, 52] on icon "button" at bounding box center [613, 50] width 8 height 8
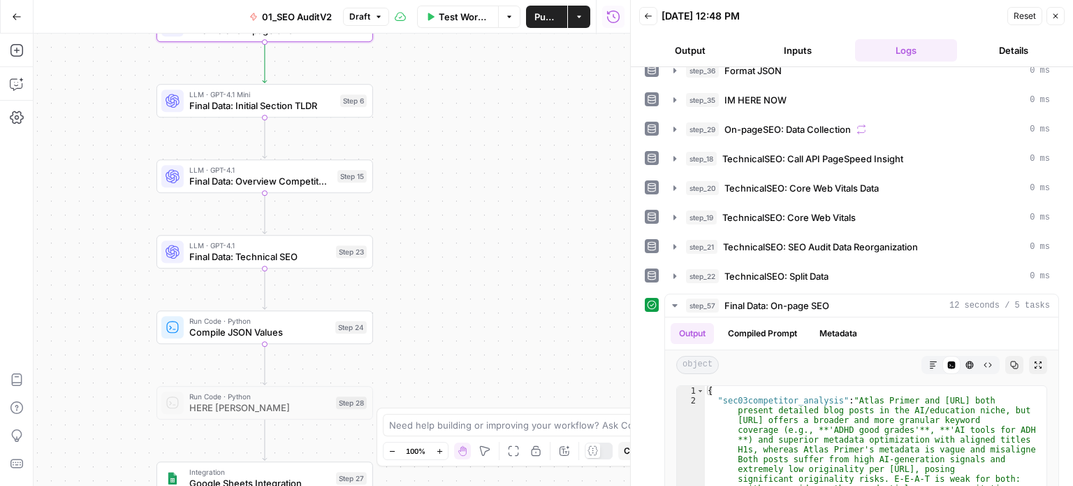
drag, startPoint x: 503, startPoint y: 329, endPoint x: 526, endPoint y: 246, distance: 86.3
click at [507, 143] on div "false false true true Workflow Set Inputs Inputs Workflow Prep: Get Brand Kit D…" at bounding box center [332, 260] width 597 height 452
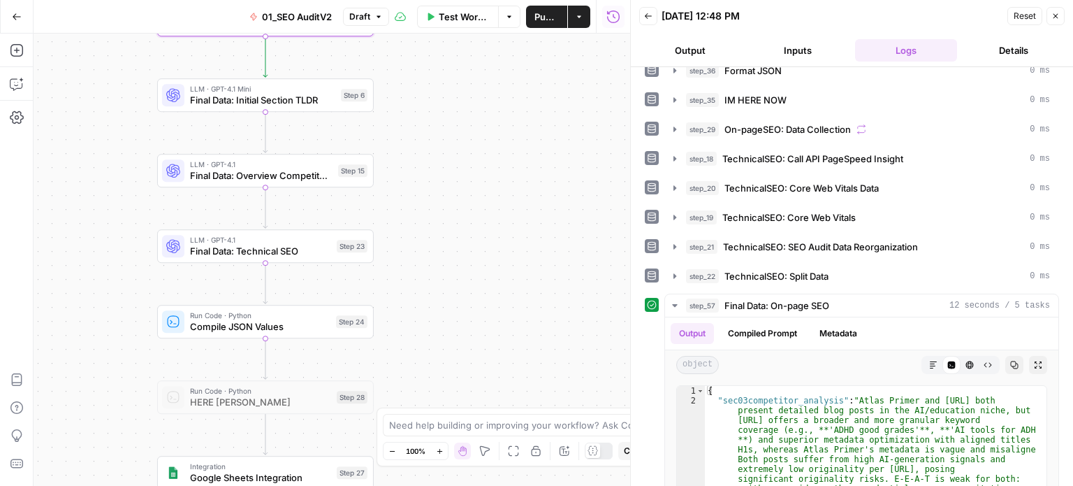
drag, startPoint x: 530, startPoint y: 277, endPoint x: 523, endPoint y: 180, distance: 97.4
click at [523, 181] on div "false false true true Workflow Set Inputs Inputs Workflow Prep: Get Brand Kit D…" at bounding box center [332, 260] width 597 height 452
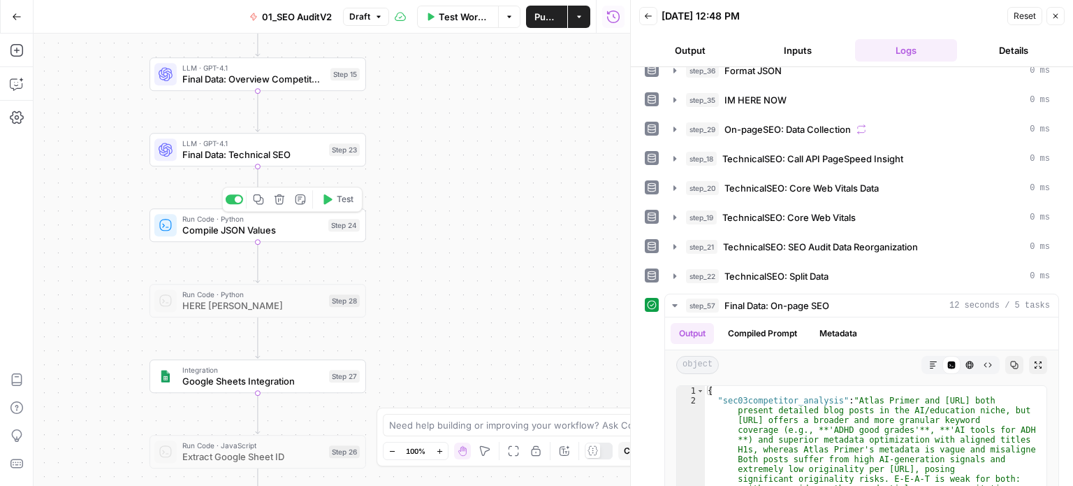
click at [343, 193] on span "Test" at bounding box center [345, 199] width 17 height 13
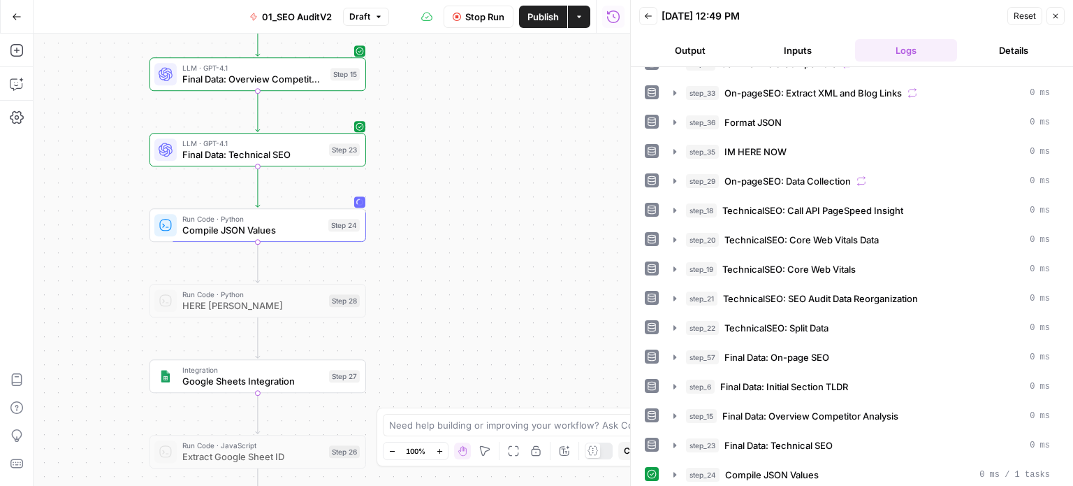
scroll to position [254, 0]
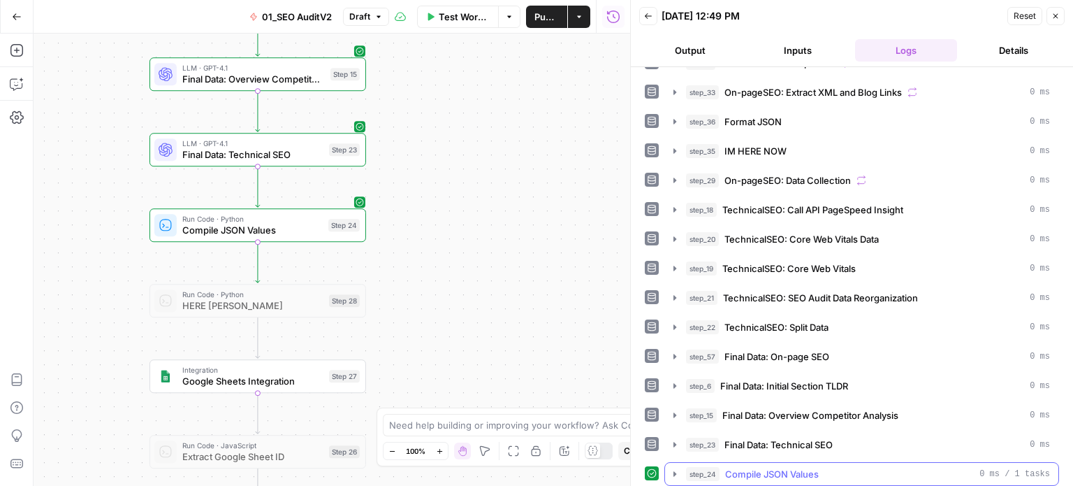
click at [735, 469] on span "Compile JSON Values" at bounding box center [772, 474] width 94 height 14
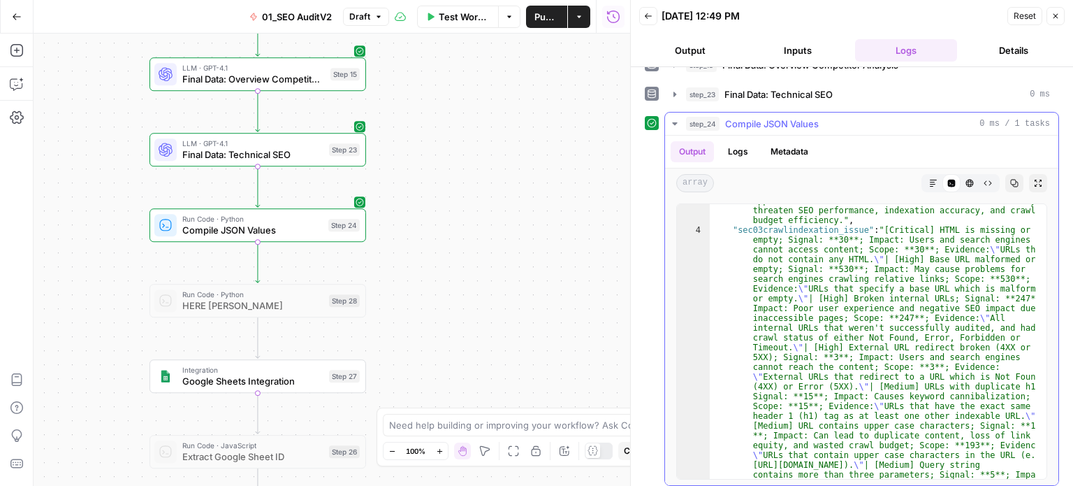
scroll to position [252, 0]
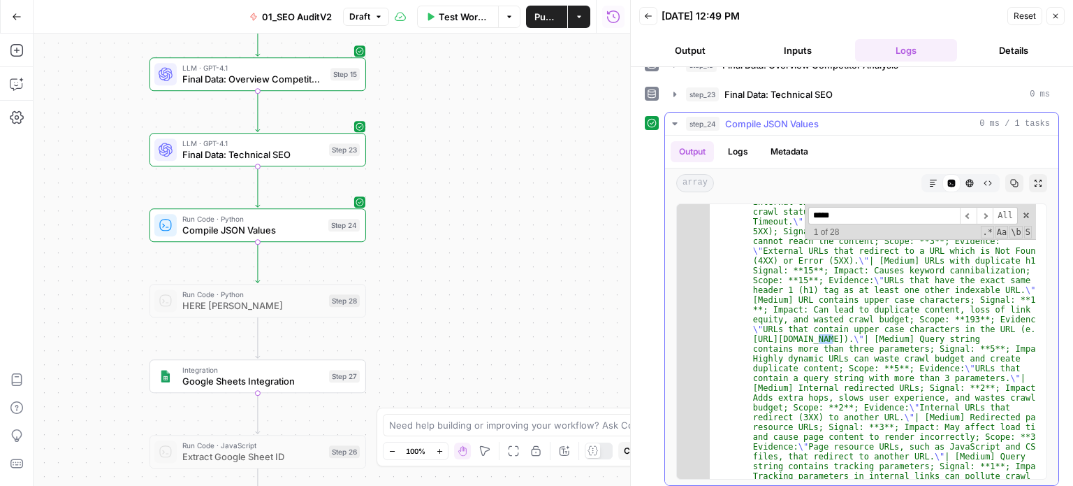
scroll to position [3648, 0]
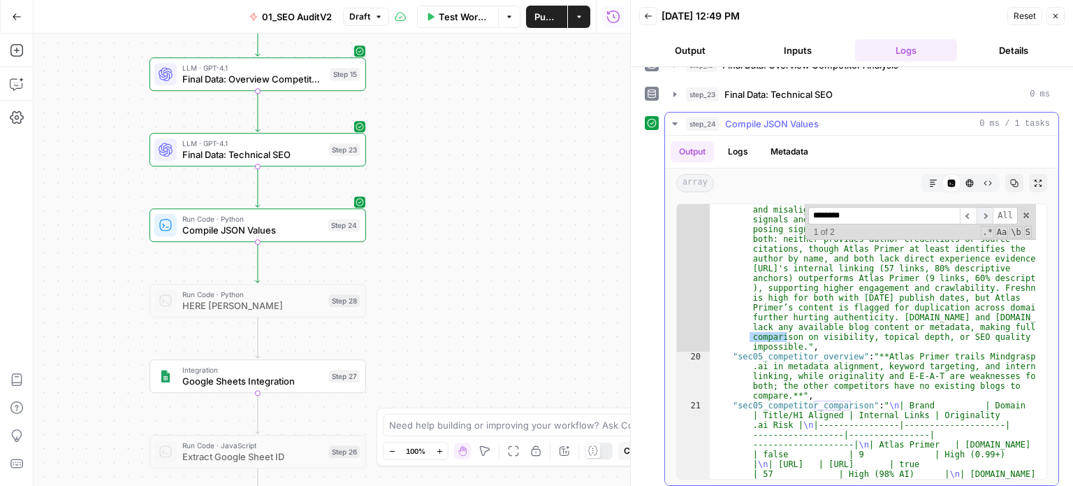
type input "********"
click at [981, 207] on span "​" at bounding box center [985, 215] width 17 height 17
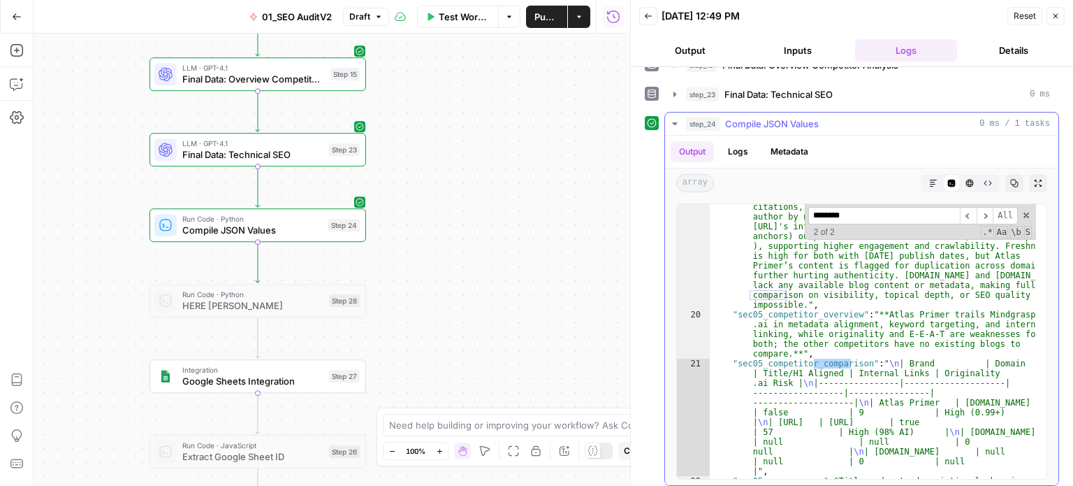
scroll to position [3732, 0]
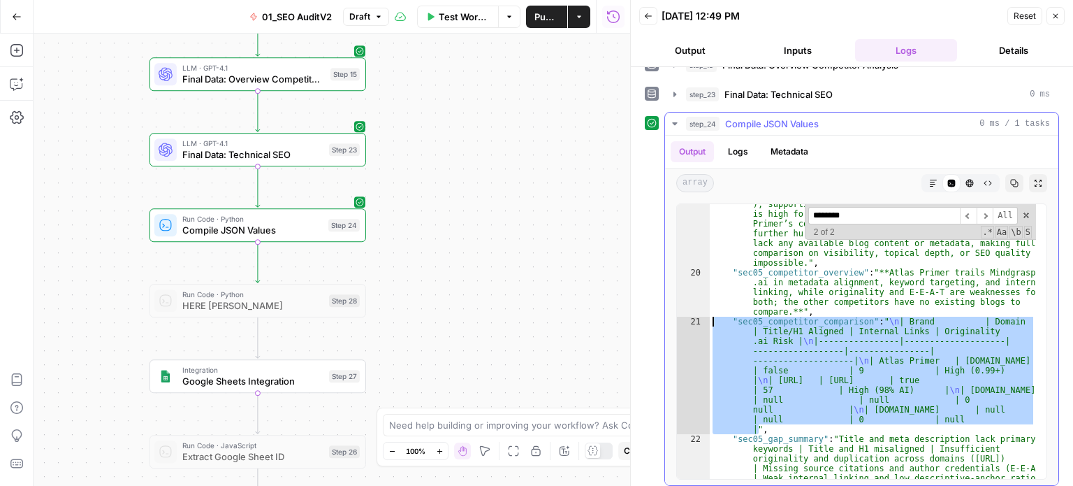
drag, startPoint x: 760, startPoint y: 421, endPoint x: 707, endPoint y: 318, distance: 116.3
click at [707, 318] on div "19 20 21 22 23 24 25 26 "sec03competitor_analysis" : "Atlas Primer and [URL] bo…" at bounding box center [862, 341] width 371 height 276
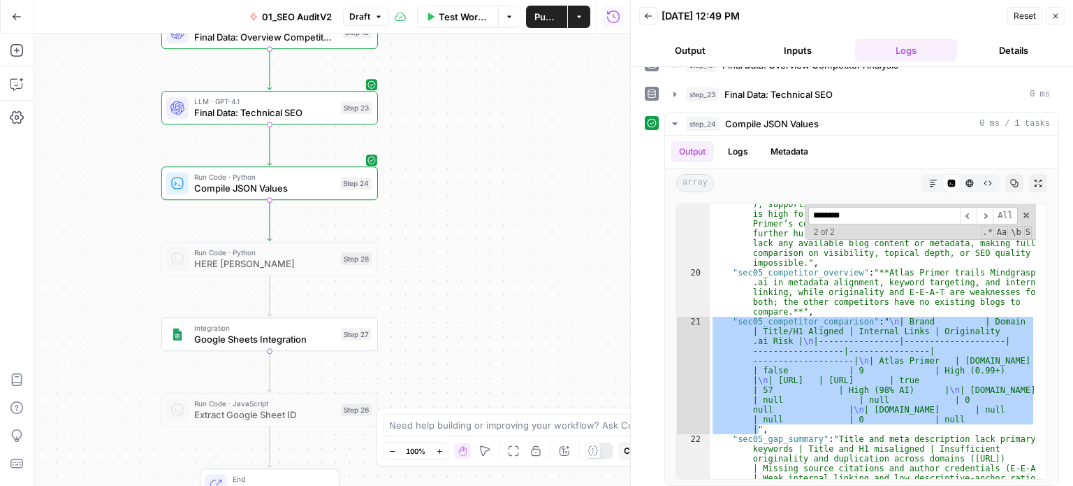
click at [462, 260] on div "false false true true Workflow Set Inputs Inputs Workflow Prep: Get Brand Kit D…" at bounding box center [332, 260] width 597 height 452
click at [349, 150] on button "Test" at bounding box center [349, 157] width 43 height 18
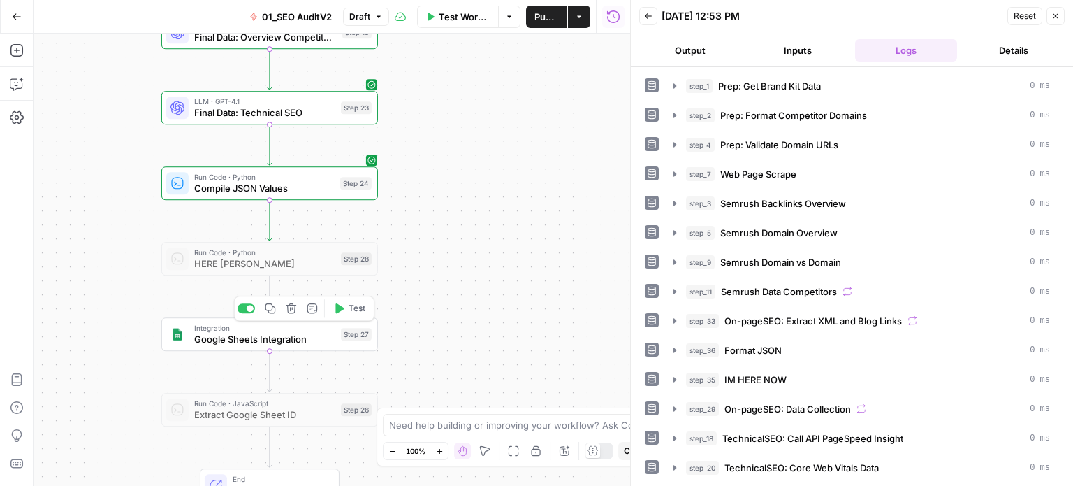
click at [359, 304] on span "Test" at bounding box center [357, 308] width 17 height 13
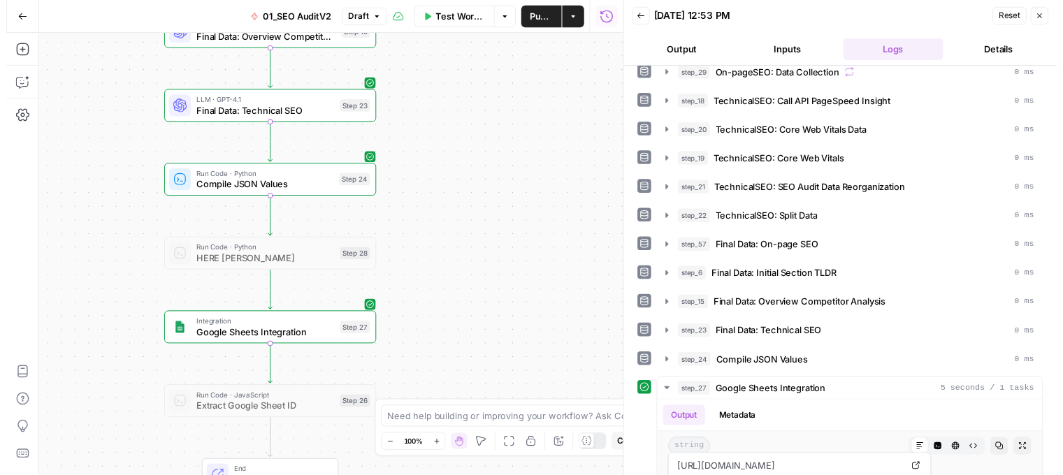
scroll to position [309, 0]
